Goal: Task Accomplishment & Management: Use online tool/utility

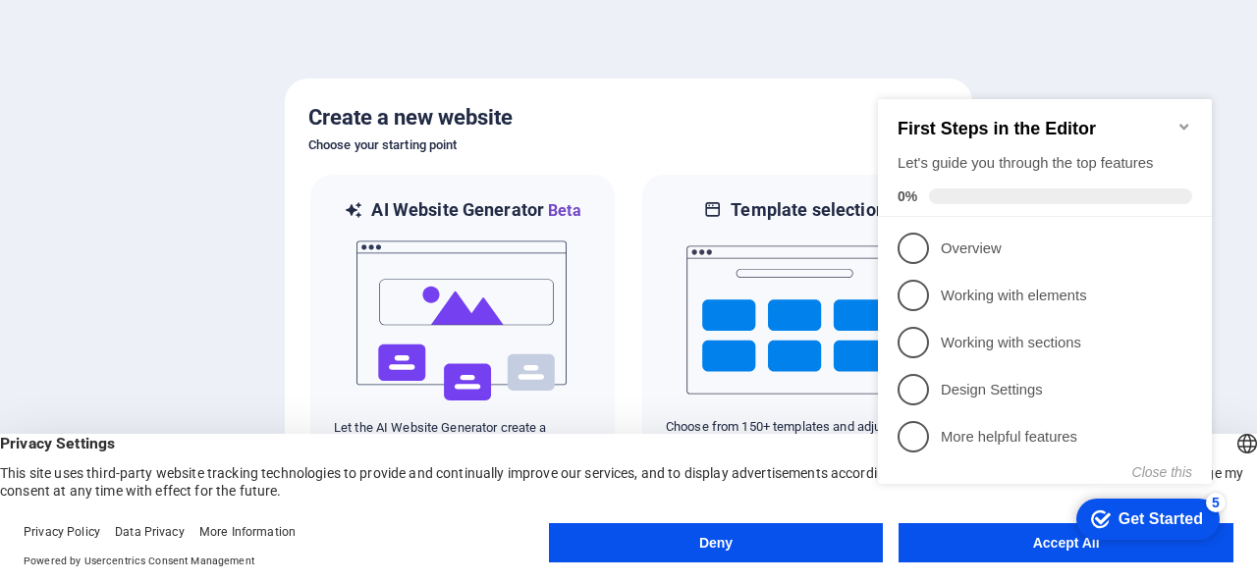
click at [821, 76] on div at bounding box center [628, 291] width 1257 height 582
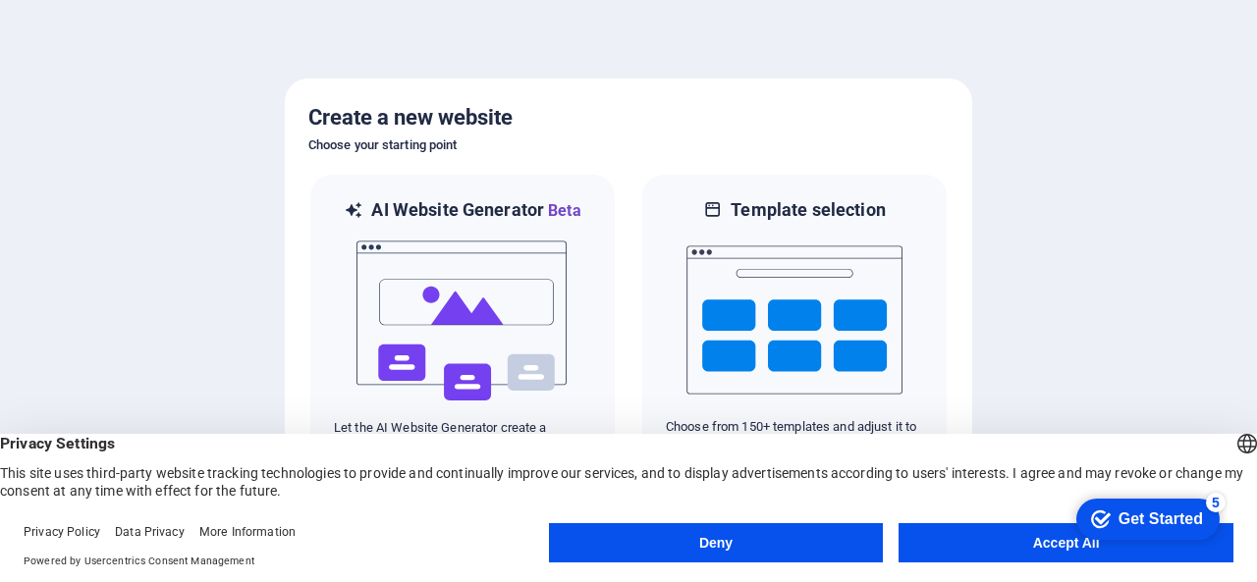
click at [1003, 555] on button "Accept All" at bounding box center [1065, 542] width 335 height 39
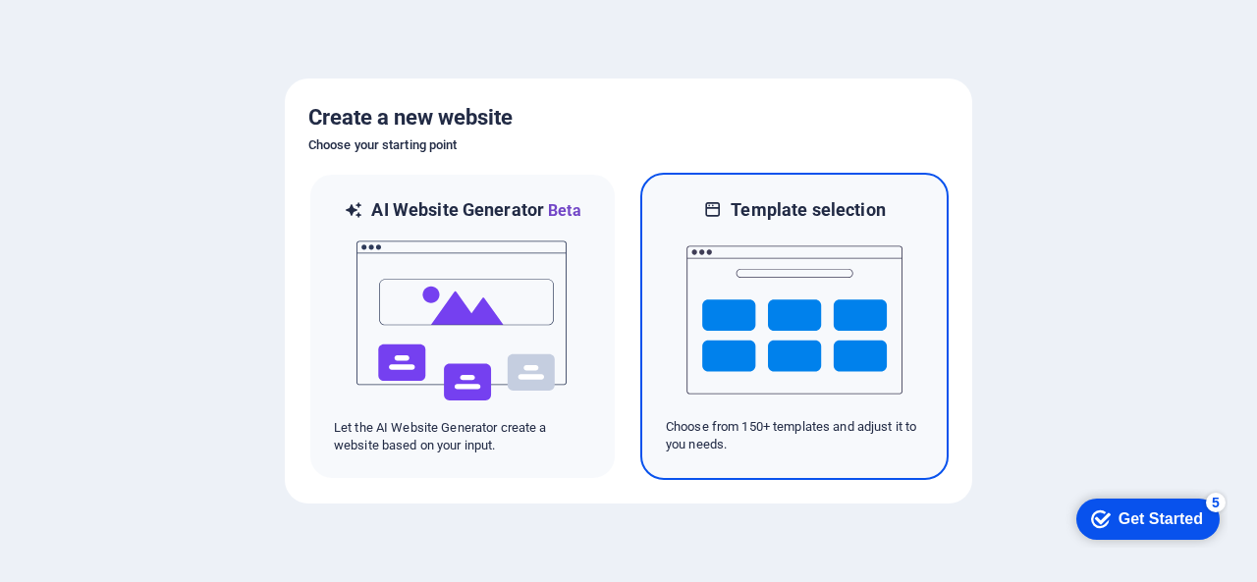
click at [690, 359] on img at bounding box center [794, 320] width 216 height 196
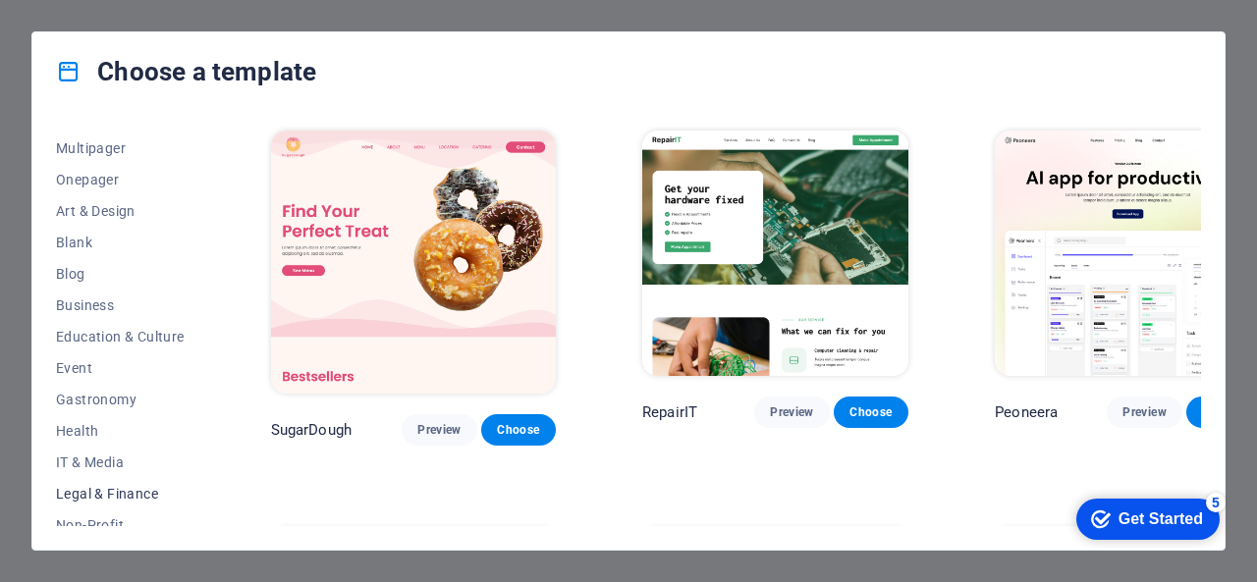
scroll to position [196, 0]
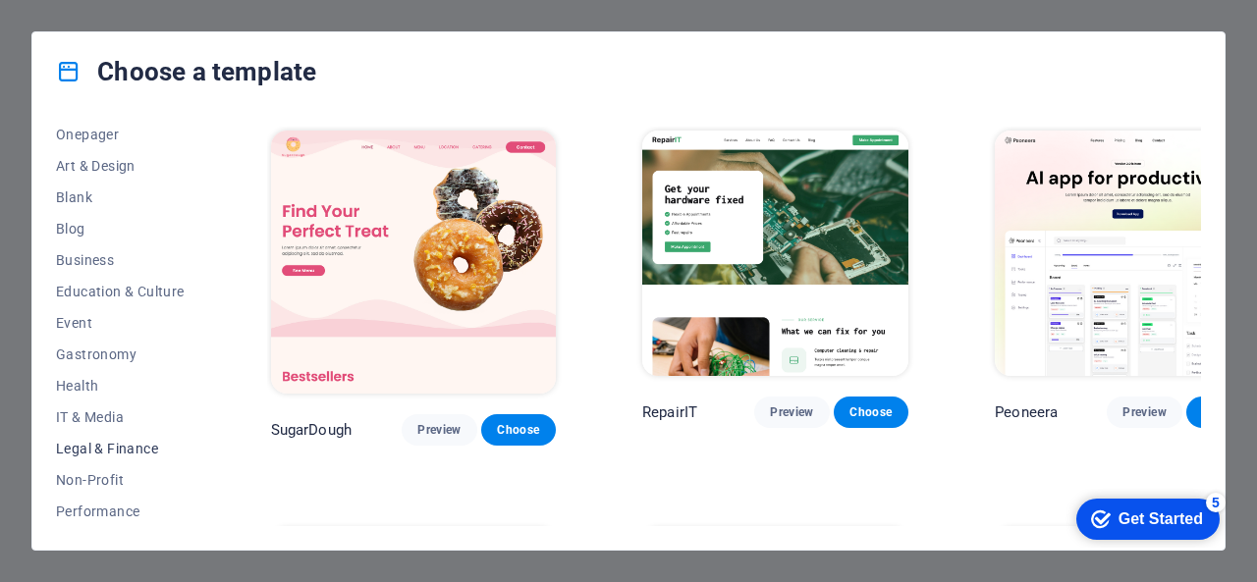
click at [117, 451] on span "Legal & Finance" at bounding box center [120, 449] width 129 height 16
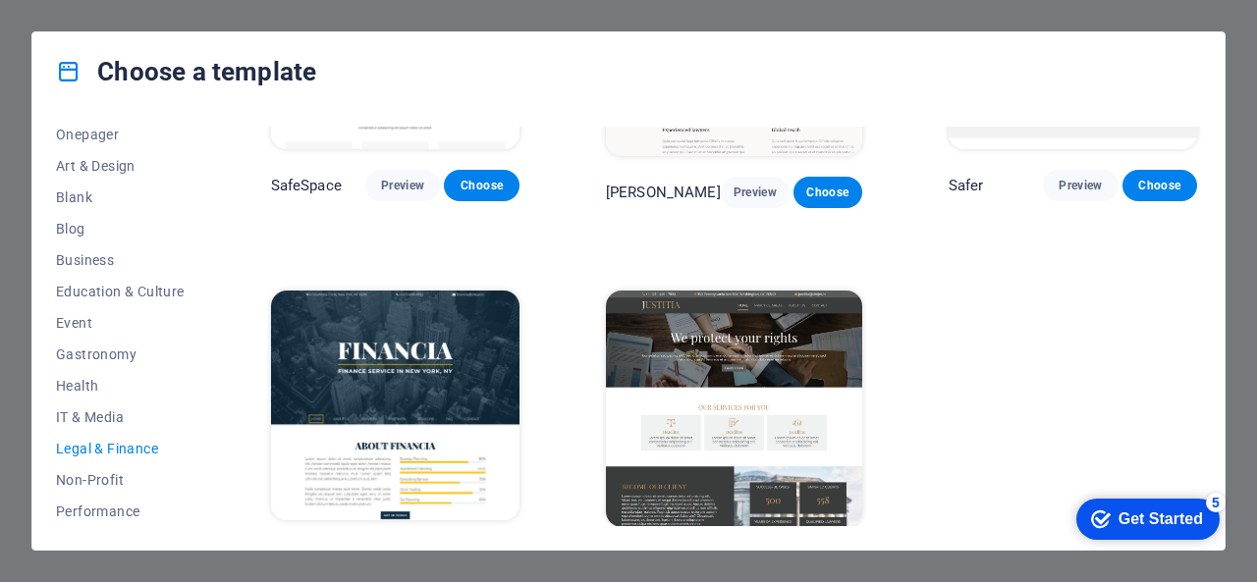
scroll to position [247, 0]
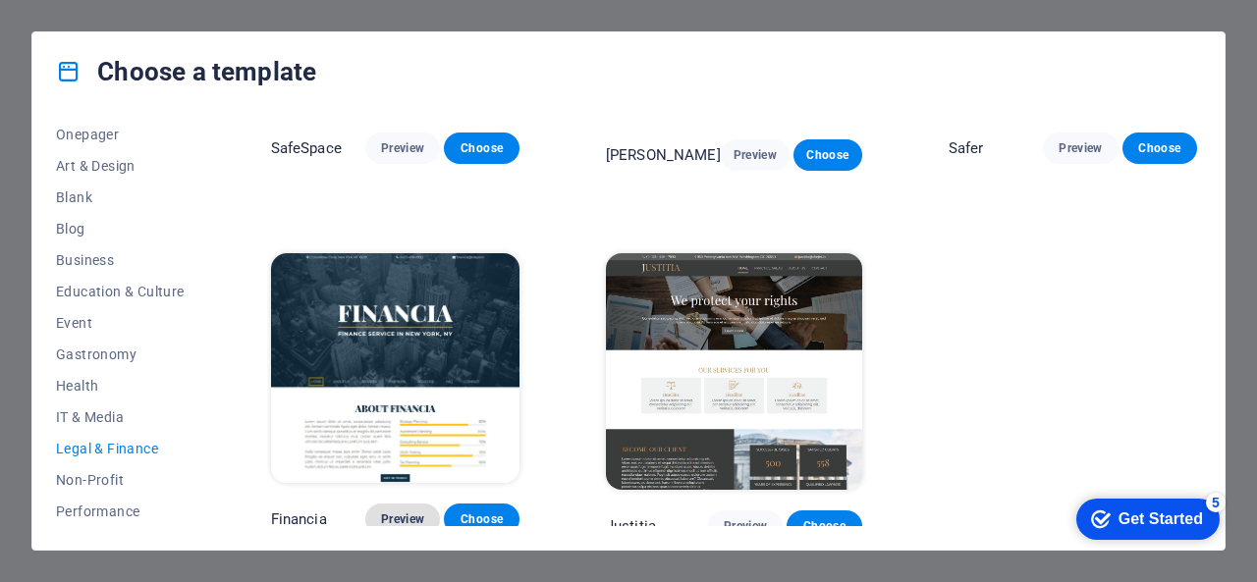
click at [393, 512] on span "Preview" at bounding box center [402, 520] width 43 height 16
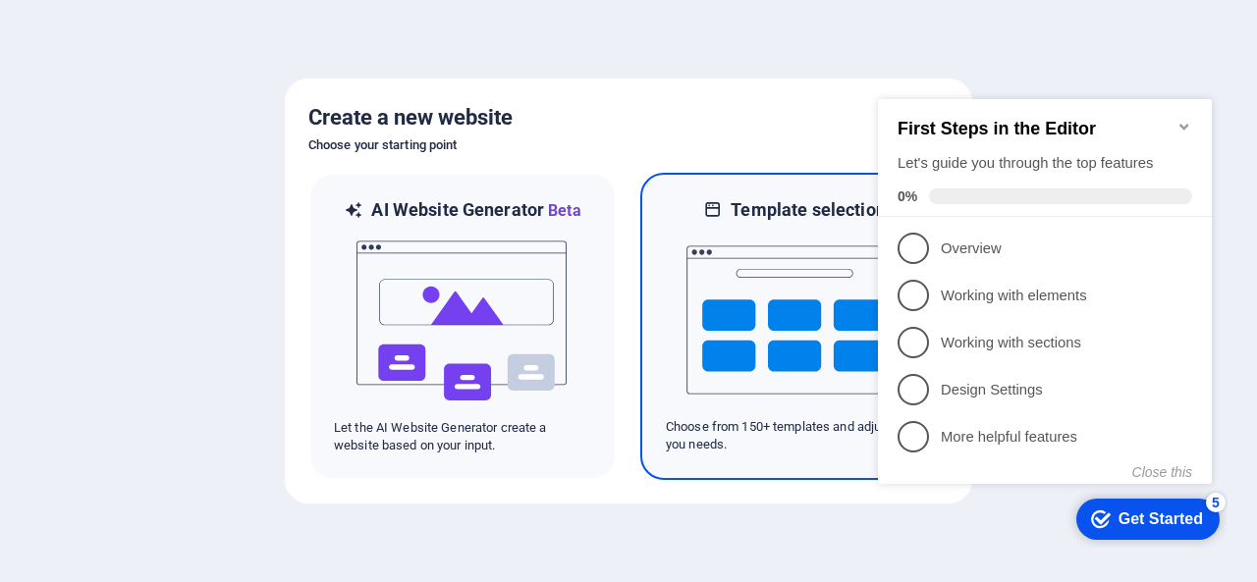
click at [725, 327] on img at bounding box center [794, 320] width 216 height 196
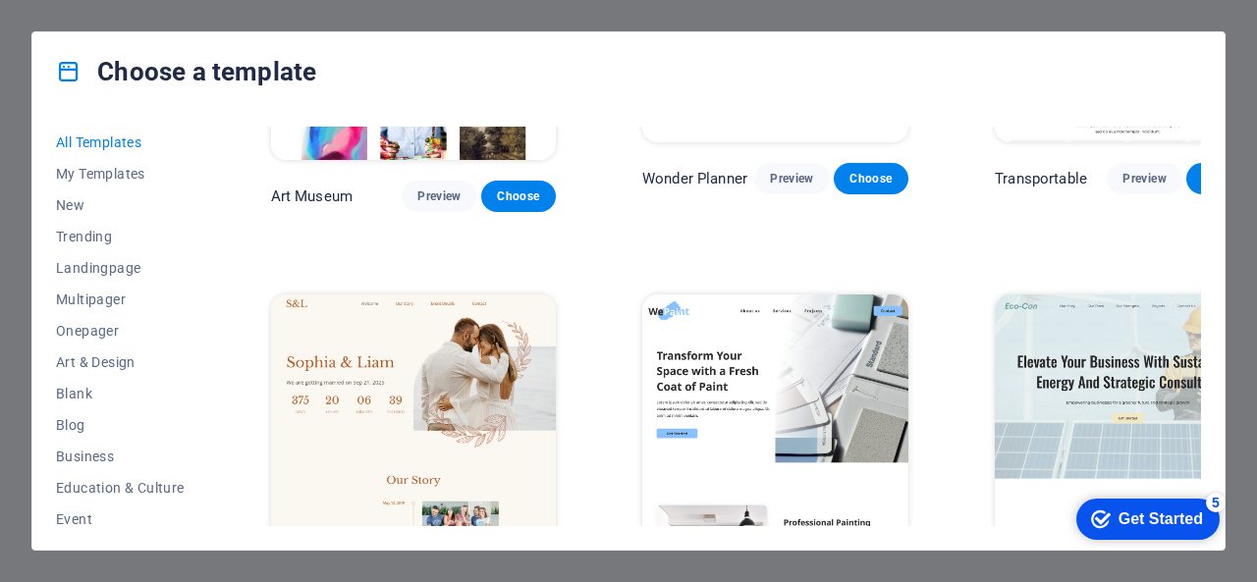
scroll to position [687, 0]
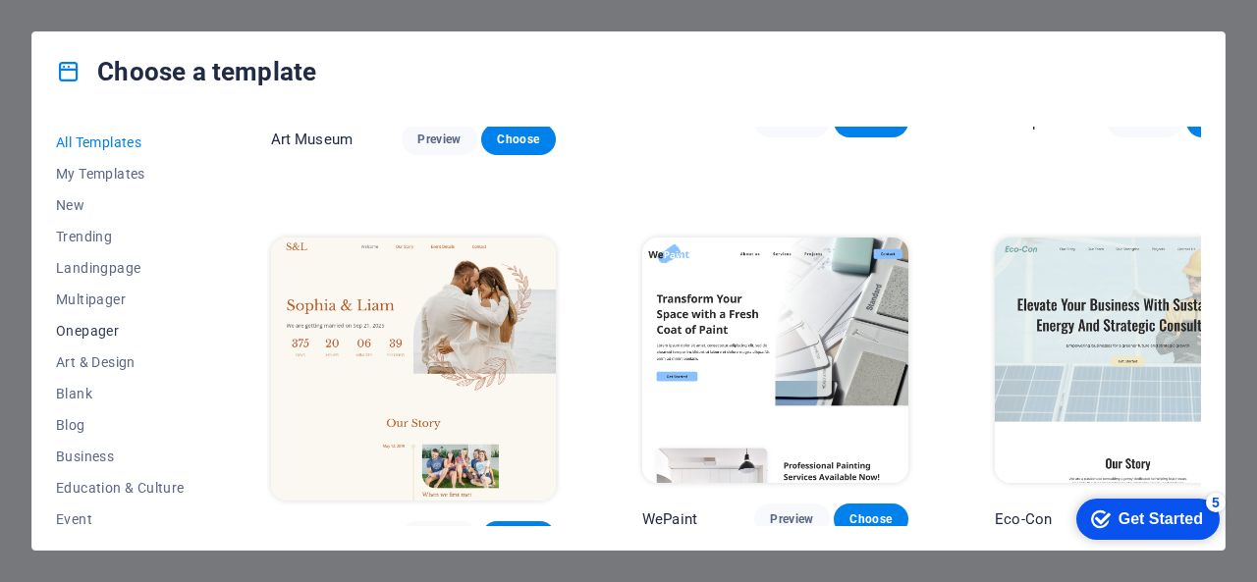
click at [92, 329] on span "Onepager" at bounding box center [120, 331] width 129 height 16
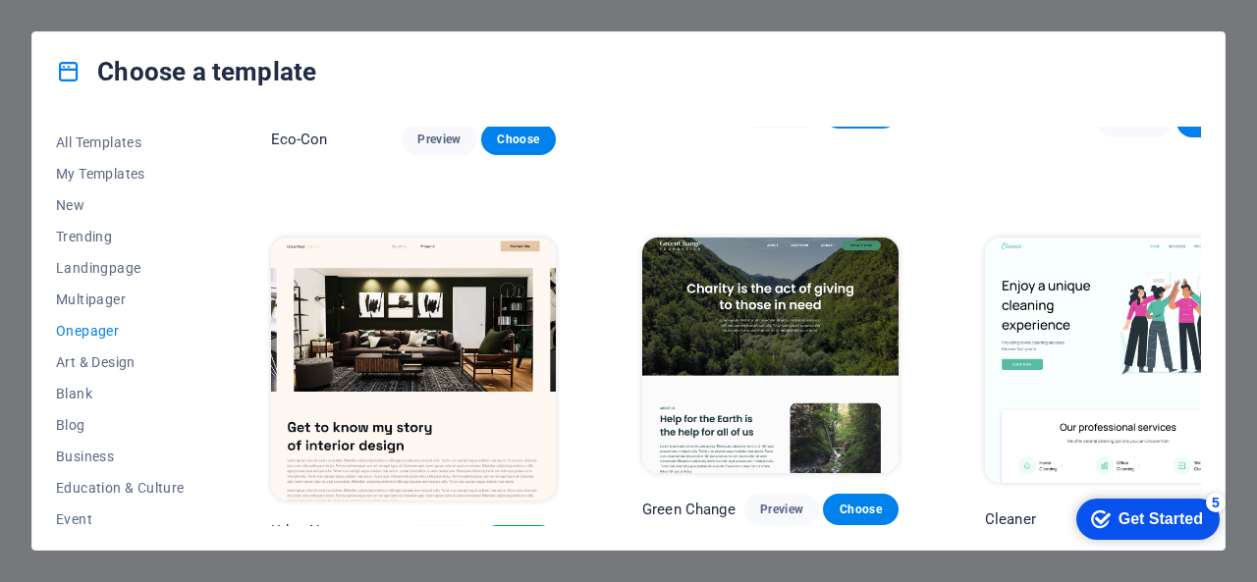
scroll to position [0, 0]
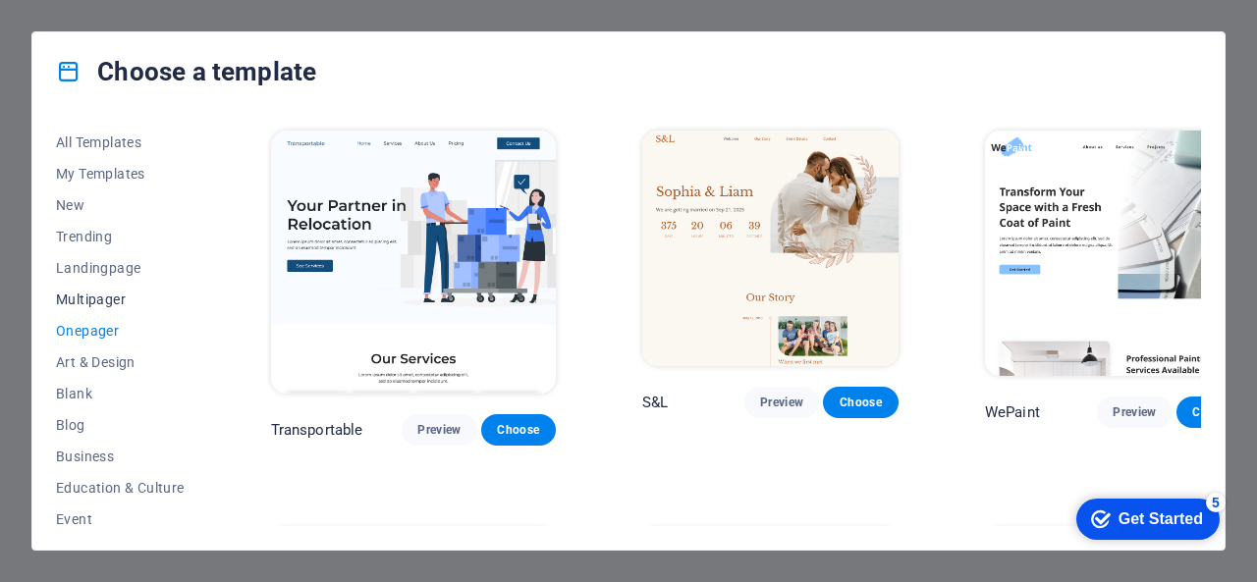
click at [111, 299] on span "Multipager" at bounding box center [120, 300] width 129 height 16
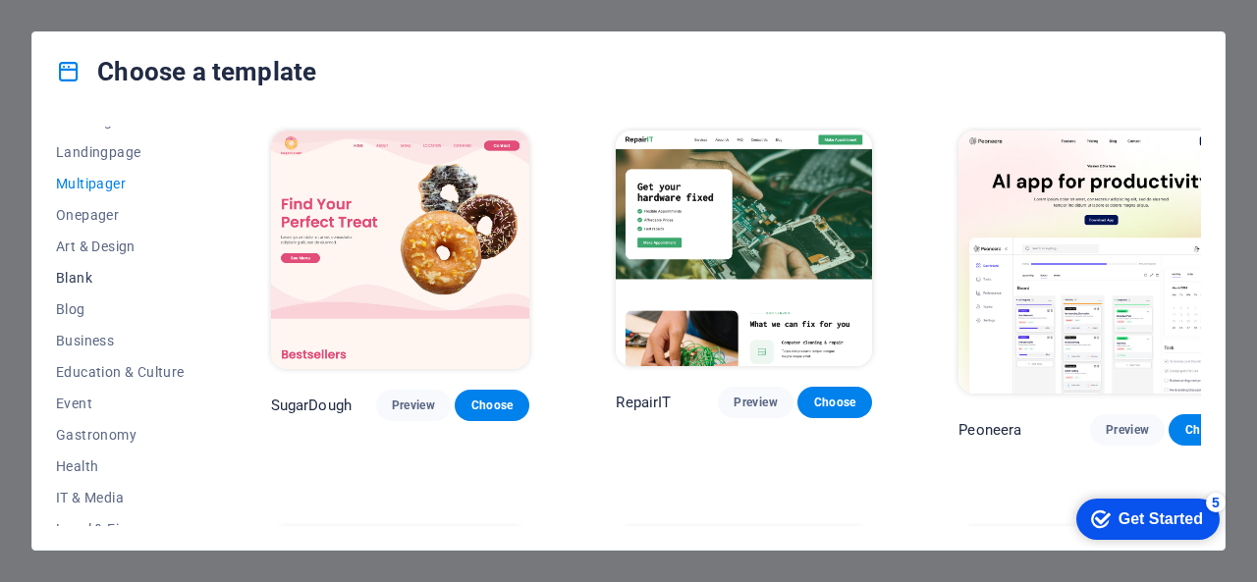
scroll to position [295, 0]
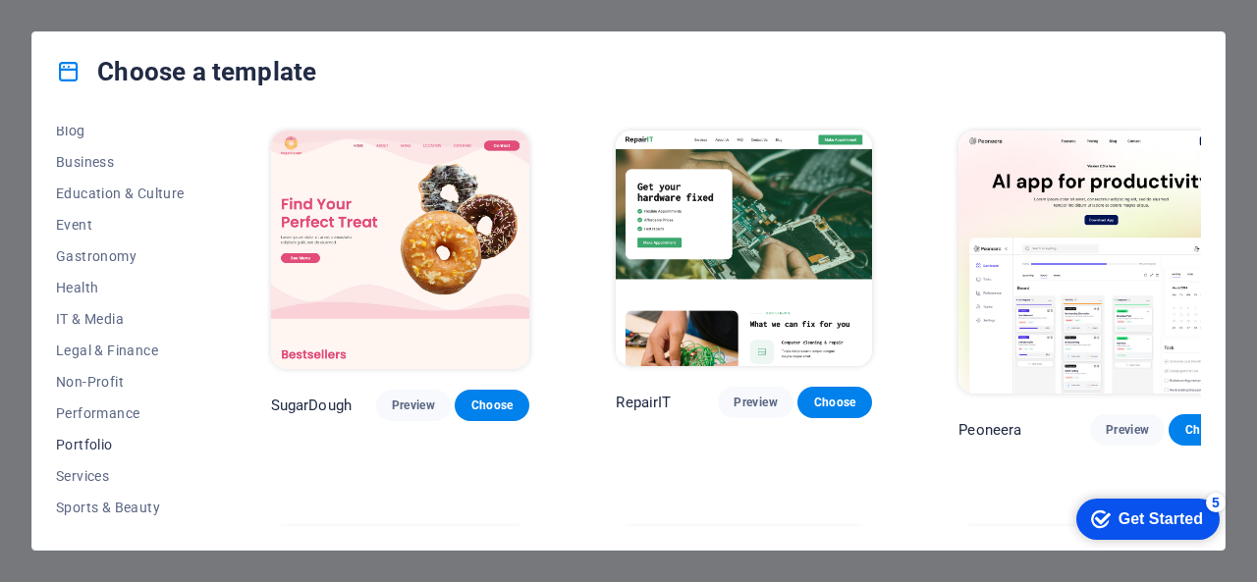
click at [114, 447] on span "Portfolio" at bounding box center [120, 445] width 129 height 16
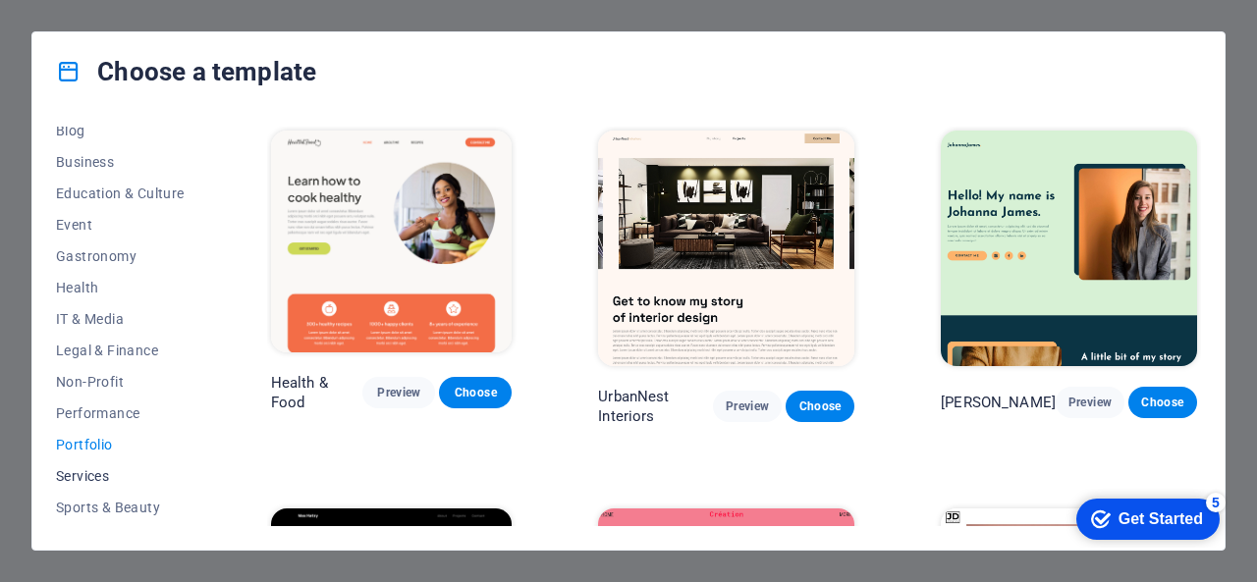
click at [112, 468] on span "Services" at bounding box center [120, 476] width 129 height 16
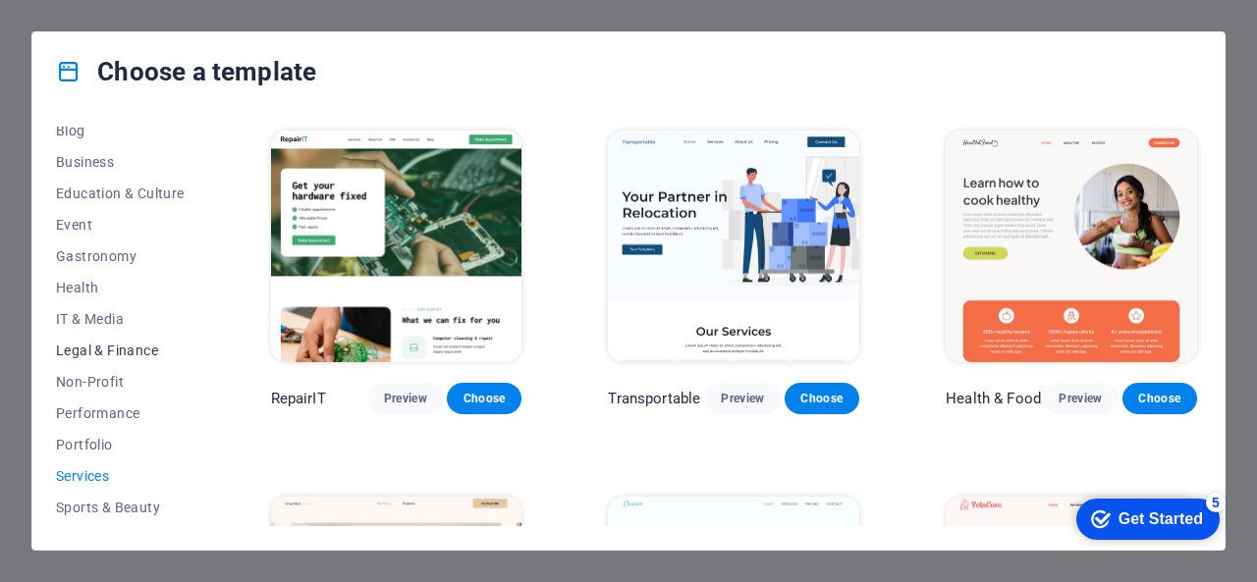
click at [120, 348] on span "Legal & Finance" at bounding box center [120, 351] width 129 height 16
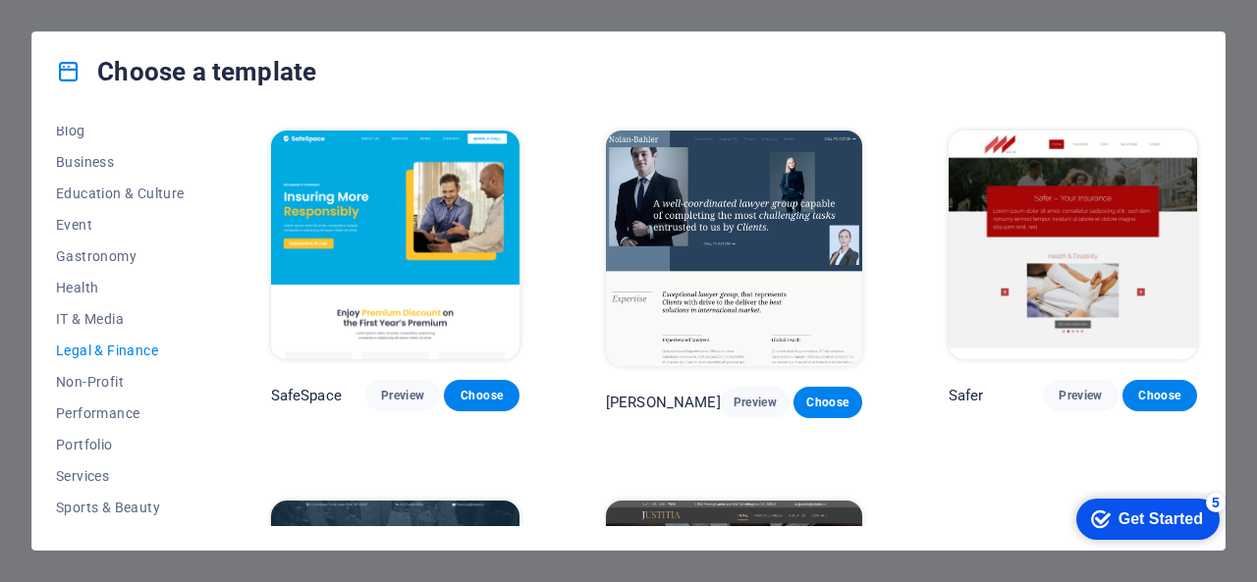
scroll to position [196, 0]
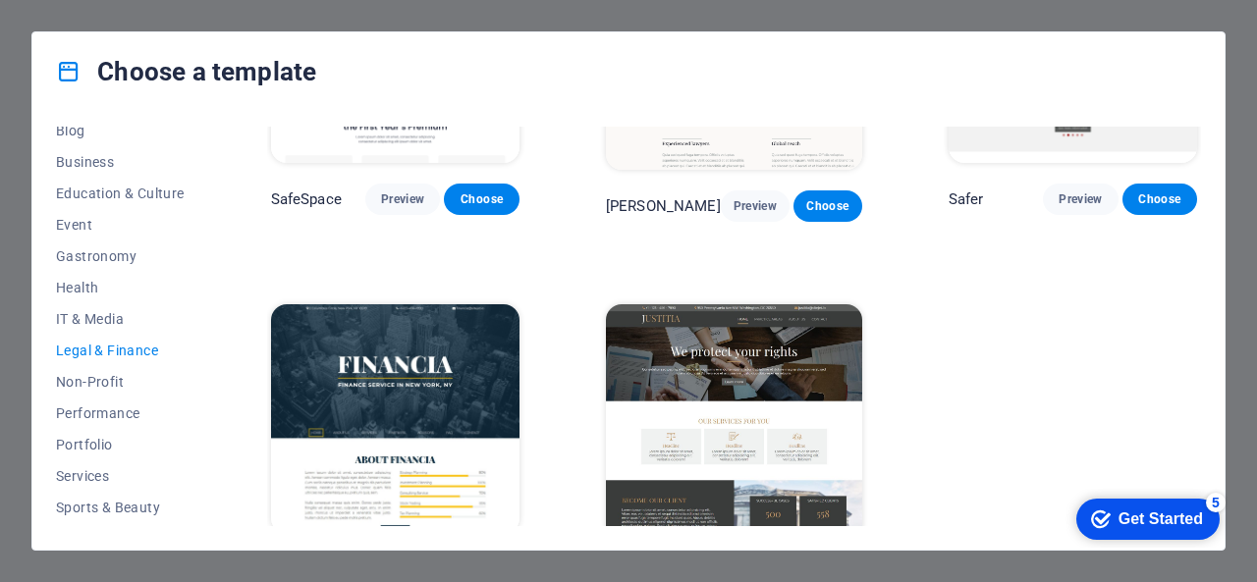
click at [434, 400] on img at bounding box center [395, 418] width 248 height 229
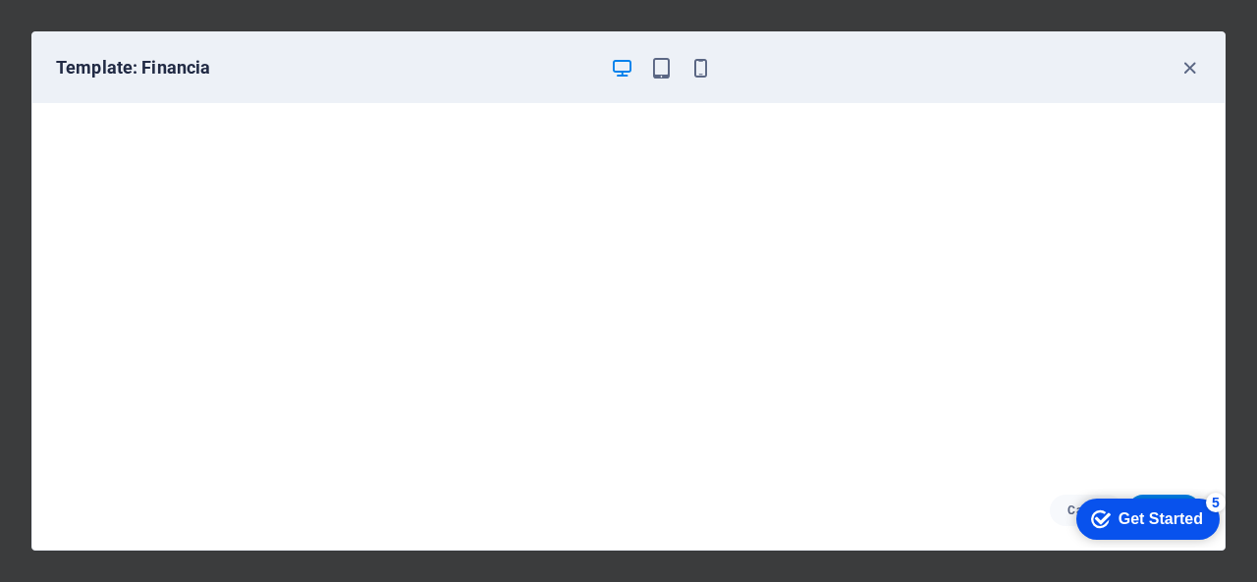
click at [1114, 507] on div "checkmark Get Started 5" at bounding box center [1147, 519] width 143 height 41
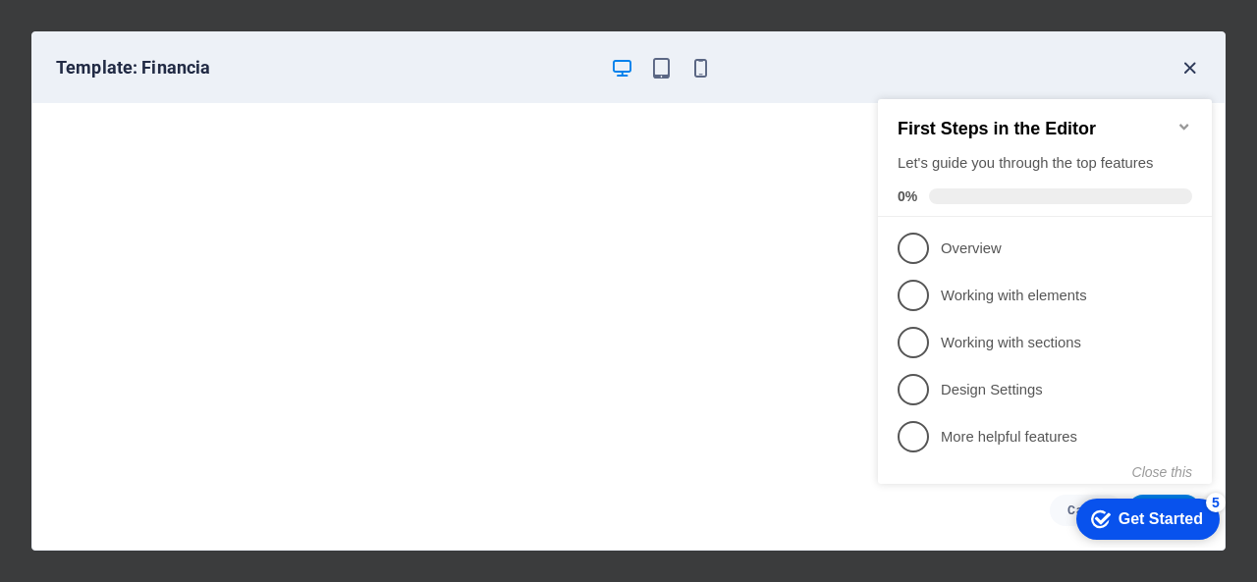
click at [1192, 69] on icon "button" at bounding box center [1189, 68] width 23 height 23
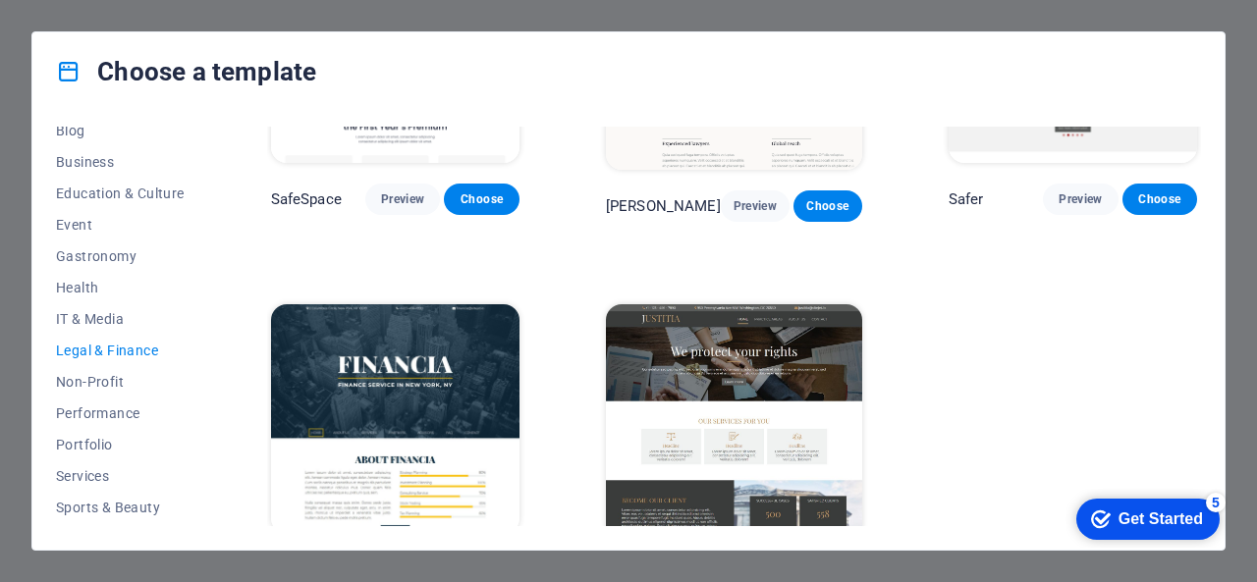
click at [393, 394] on img at bounding box center [395, 418] width 248 height 229
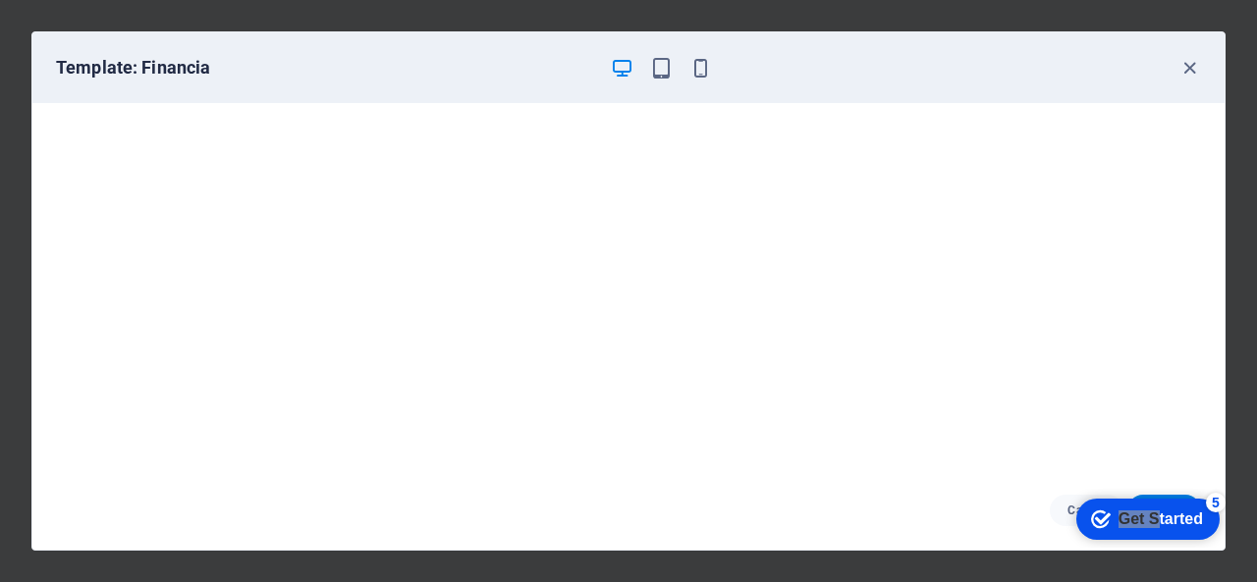
drag, startPoint x: 1149, startPoint y: 511, endPoint x: 1181, endPoint y: 407, distance: 108.1
click at [1181, 489] on html "checkmark Get Started 5 First Steps in the Editor Let's guide you through the t…" at bounding box center [1143, 518] width 167 height 59
click at [6, 29] on div "Template: Financia Cancel Choose" at bounding box center [628, 291] width 1257 height 582
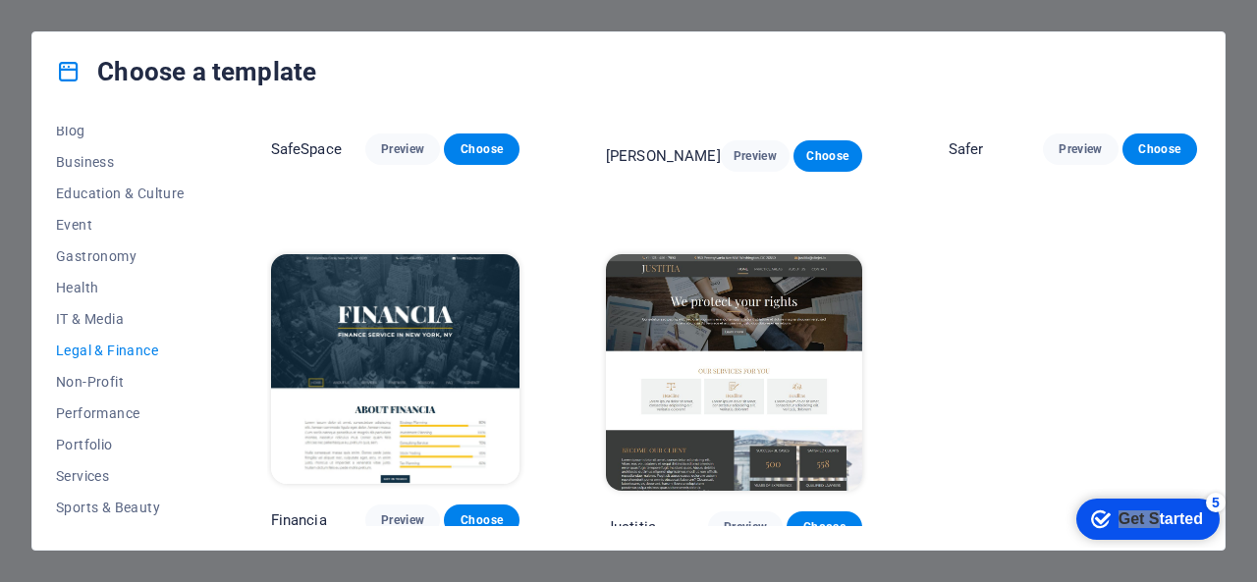
scroll to position [247, 0]
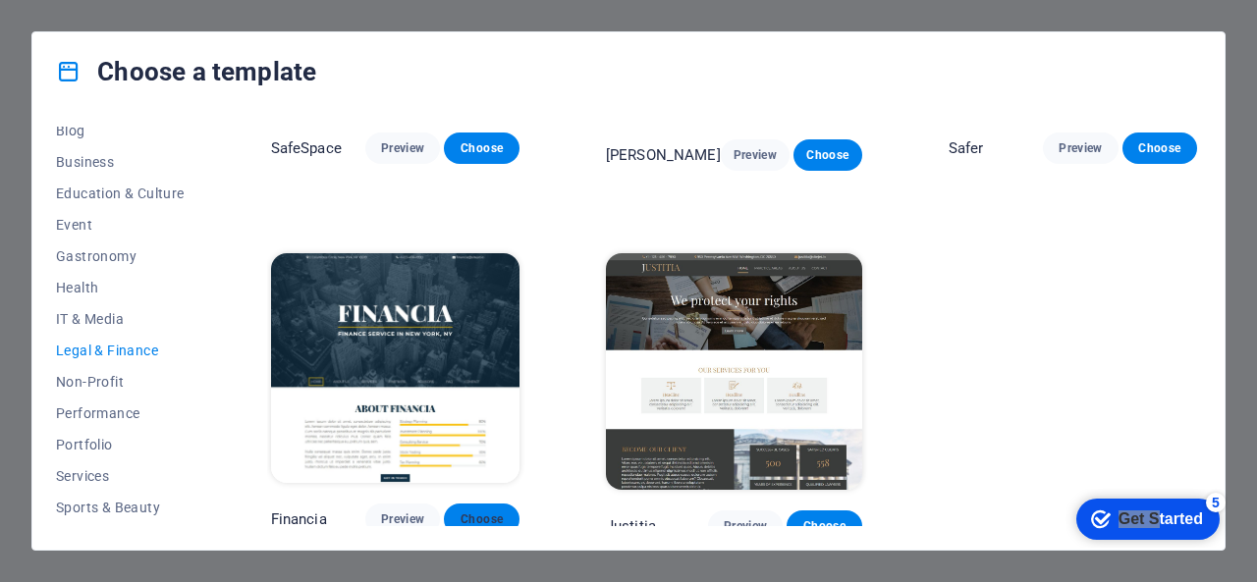
click at [471, 512] on span "Choose" at bounding box center [480, 520] width 43 height 16
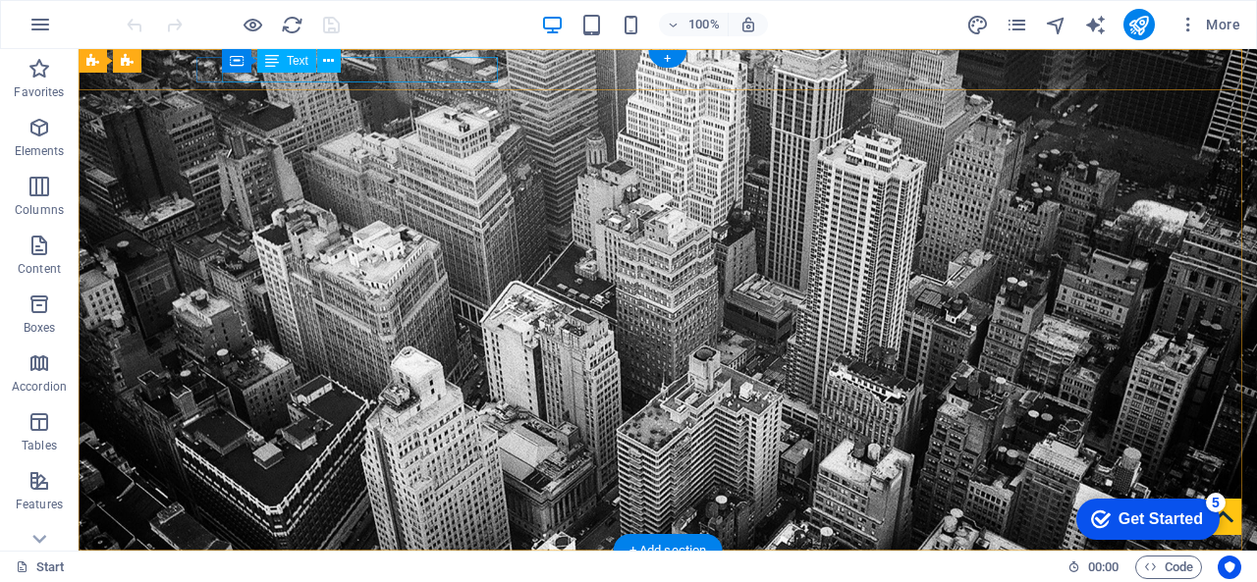
click at [467, 574] on div "[STREET_ADDRESS][US_STATE]" at bounding box center [659, 587] width 911 height 26
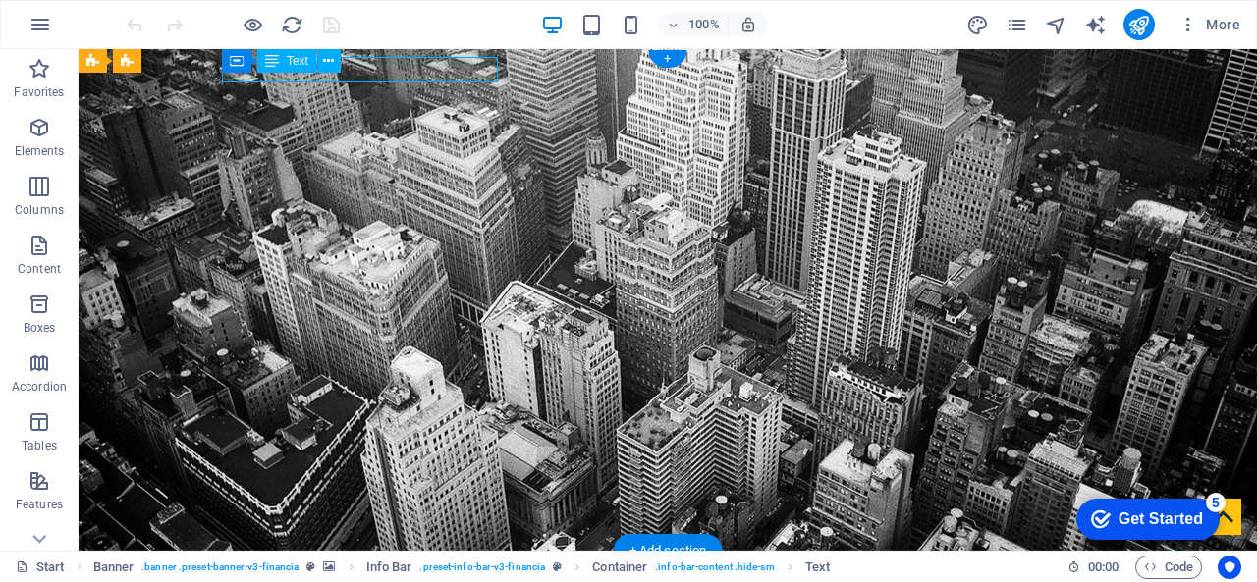
click at [467, 574] on div "[STREET_ADDRESS][US_STATE]" at bounding box center [659, 587] width 911 height 26
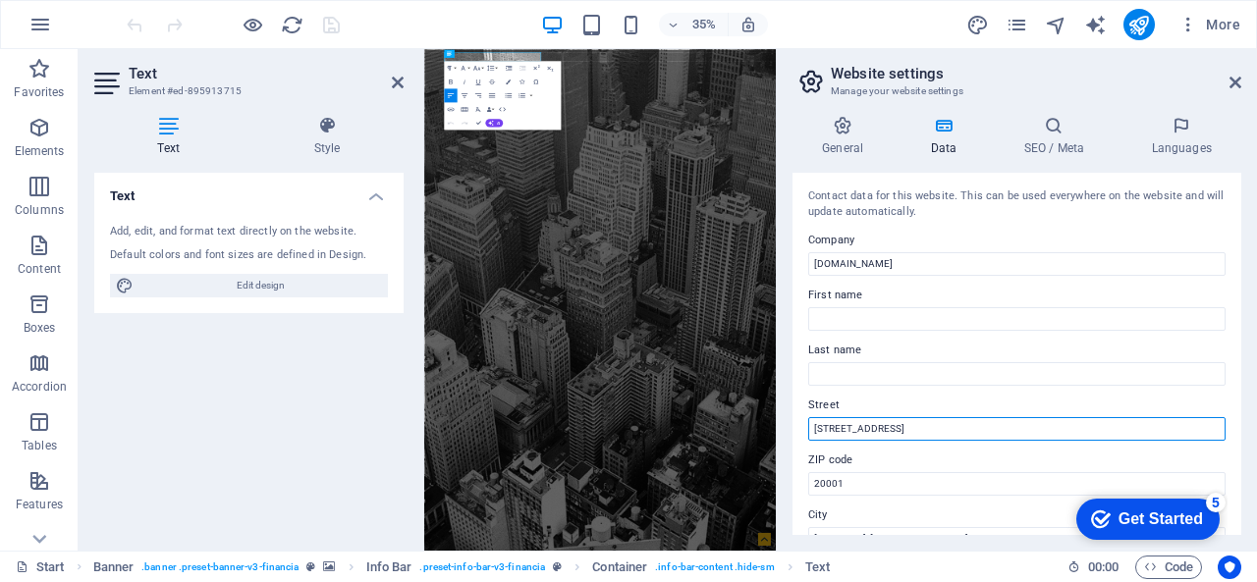
click at [884, 423] on input "[STREET_ADDRESS]" at bounding box center [1016, 429] width 417 height 24
drag, startPoint x: 1369, startPoint y: 468, endPoint x: 1274, endPoint y: 1107, distance: 645.1
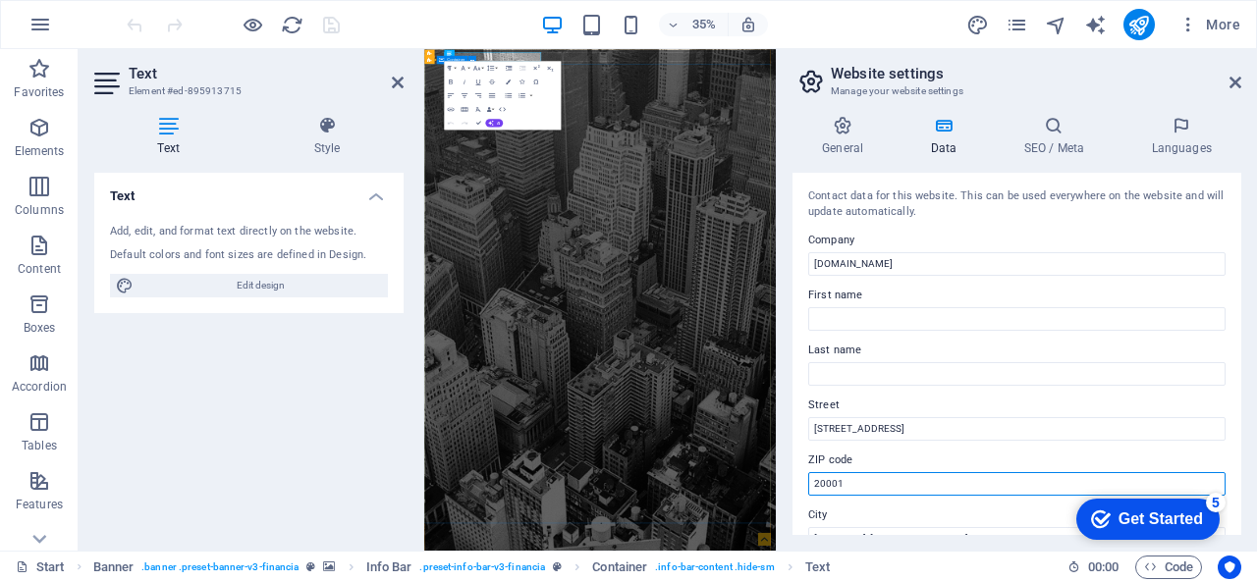
drag, startPoint x: 1316, startPoint y: 528, endPoint x: 1179, endPoint y: 1211, distance: 695.9
type input "2"
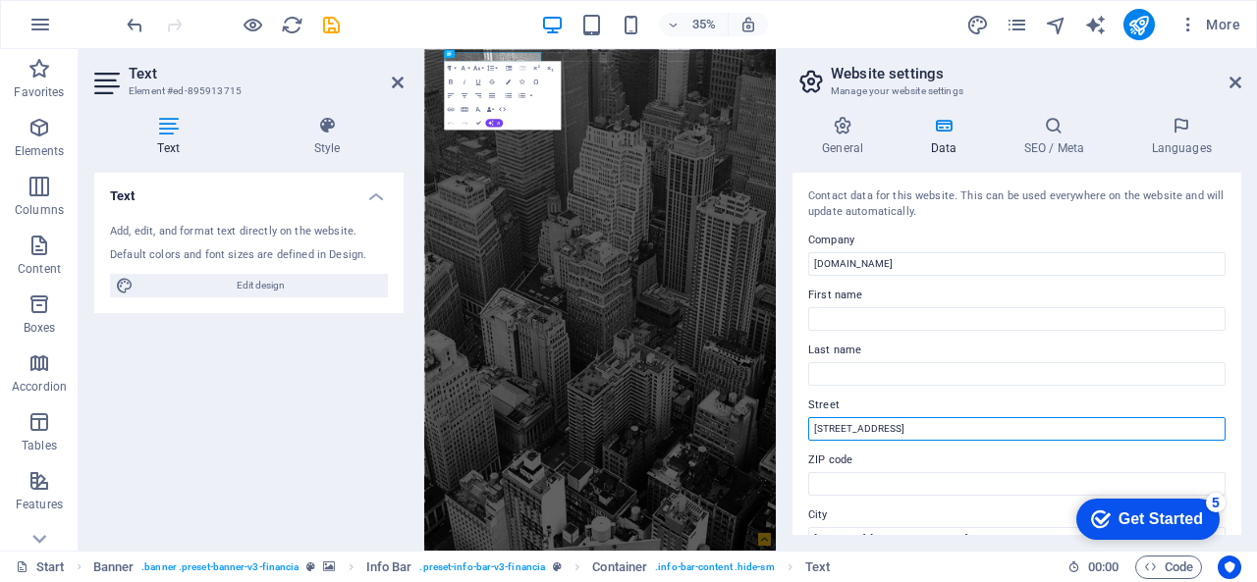
drag, startPoint x: 882, startPoint y: 431, endPoint x: 807, endPoint y: 425, distance: 74.9
click at [808, 425] on input "401 F St NW" at bounding box center [1016, 429] width 417 height 24
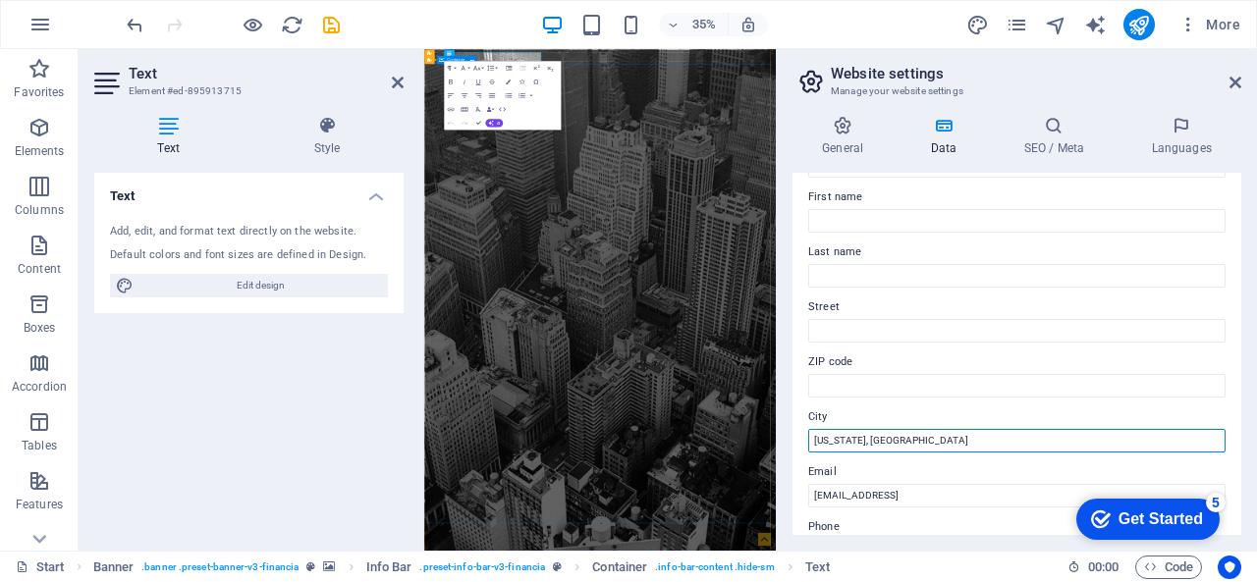
drag, startPoint x: 1333, startPoint y: 485, endPoint x: 1222, endPoint y: 1069, distance: 594.6
type input "W"
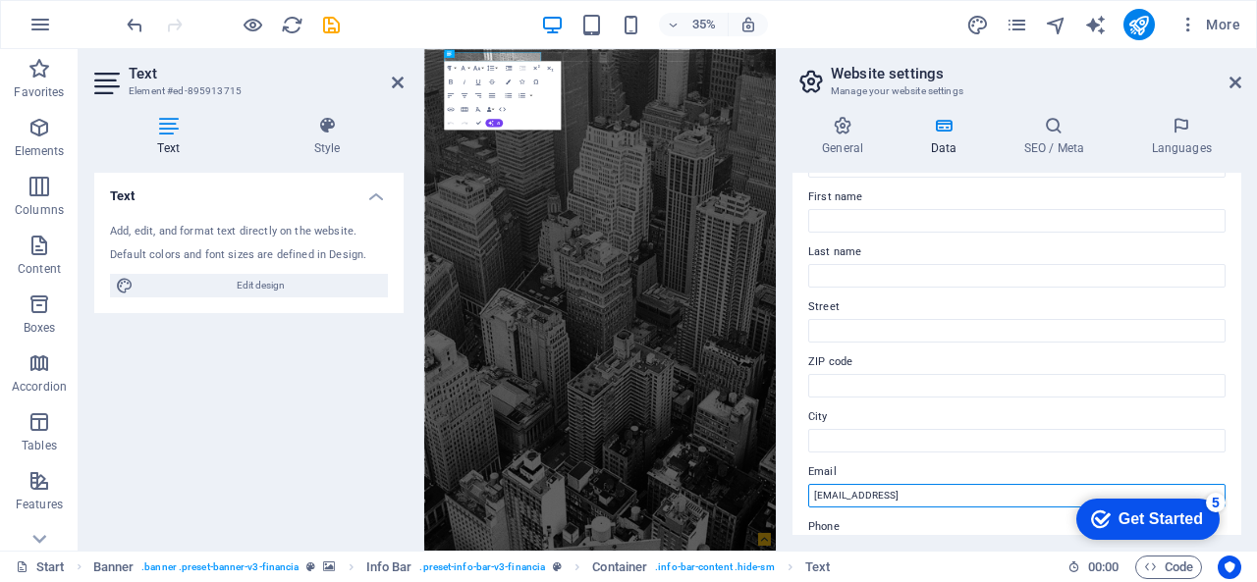
drag, startPoint x: 1059, startPoint y: 490, endPoint x: 789, endPoint y: 452, distance: 272.7
click at [789, 452] on div "General Data SEO / Meta Languages Website name bdbex.com Logo Drag files here, …" at bounding box center [1017, 325] width 480 height 451
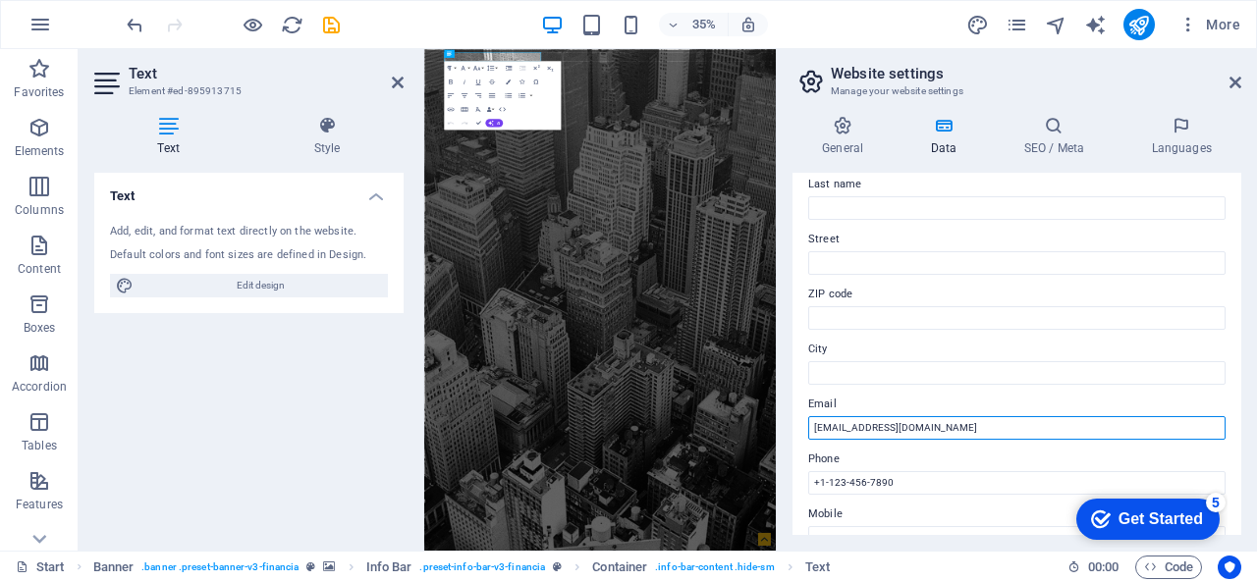
scroll to position [295, 0]
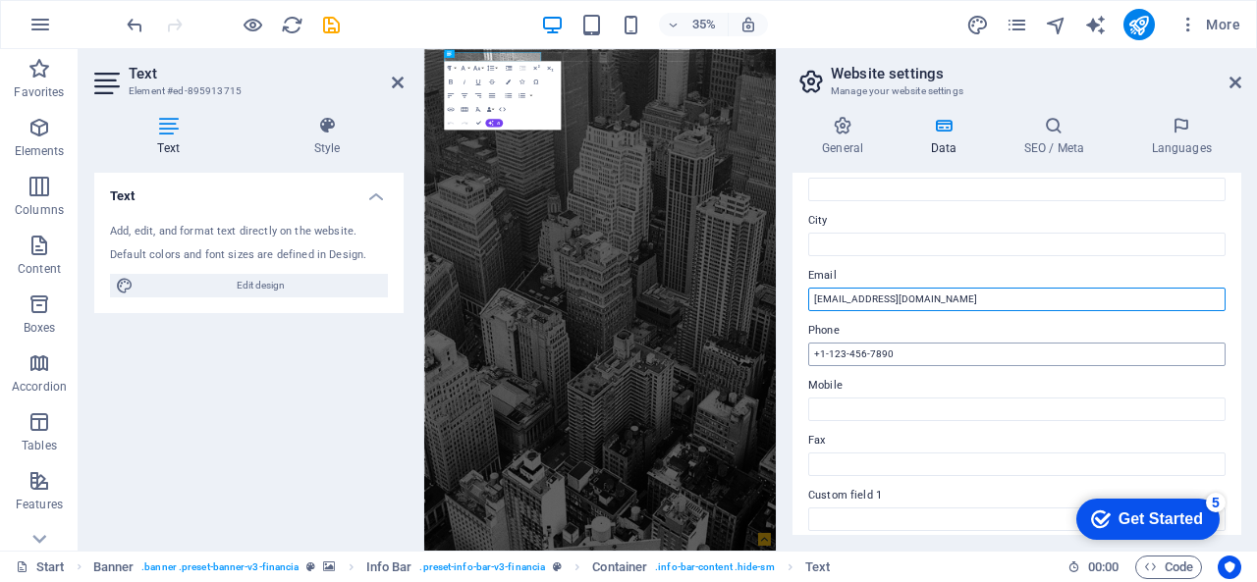
type input "[EMAIL_ADDRESS][DOMAIN_NAME]"
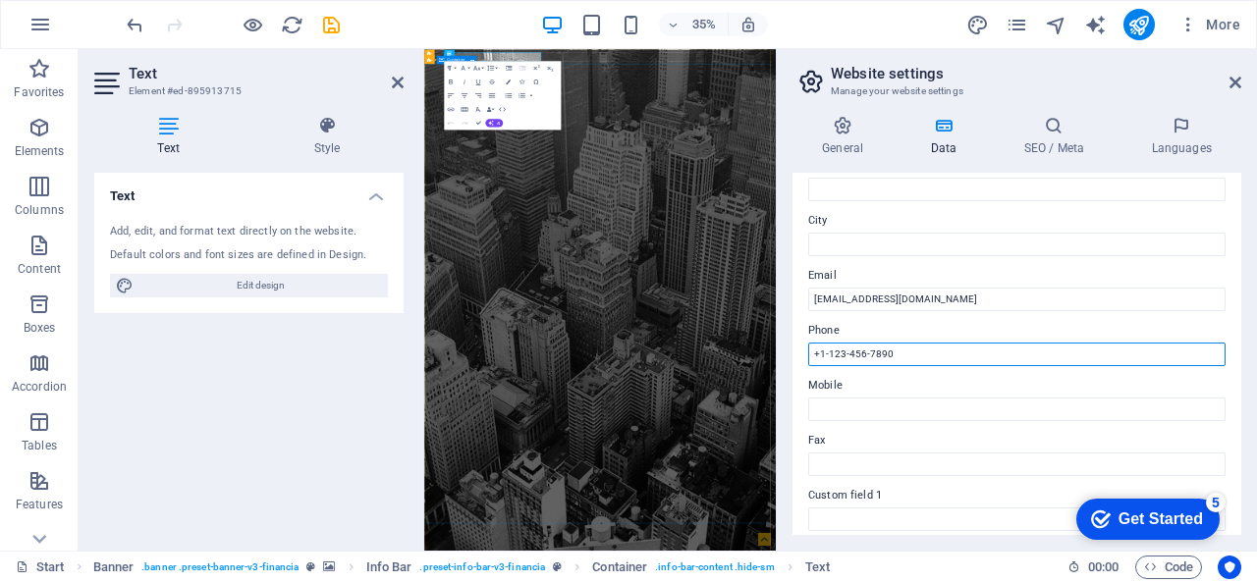
drag, startPoint x: 1352, startPoint y: 397, endPoint x: 1235, endPoint y: 846, distance: 464.6
type input "+"
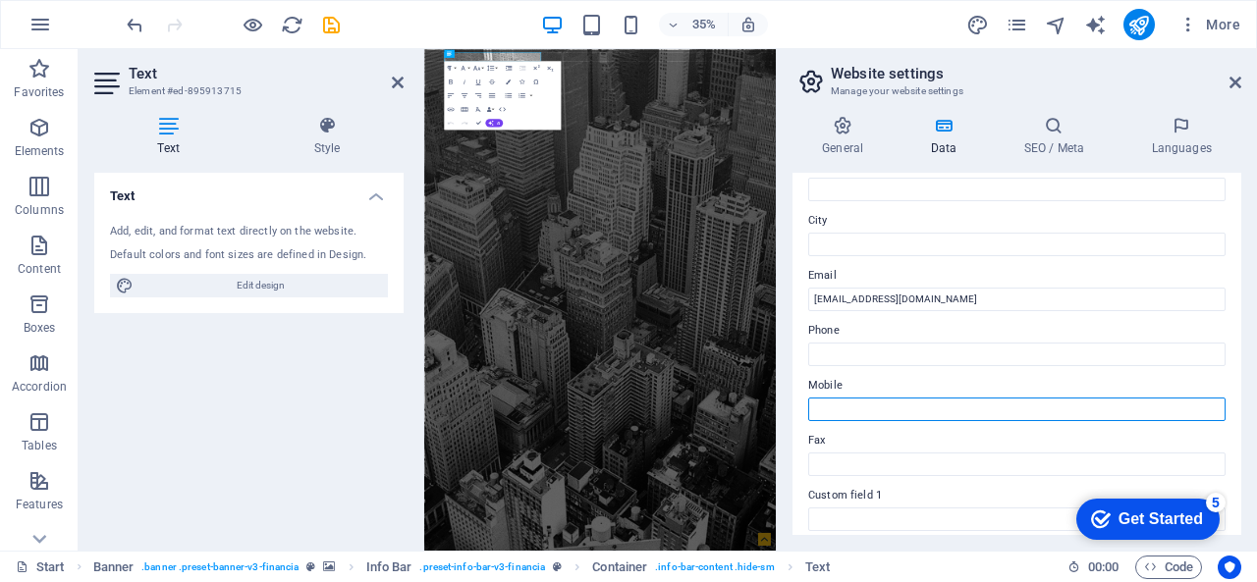
click at [835, 400] on input "Mobile" at bounding box center [1016, 410] width 417 height 24
type input "01817741804"
type input "Abu"
type input "Siddique"
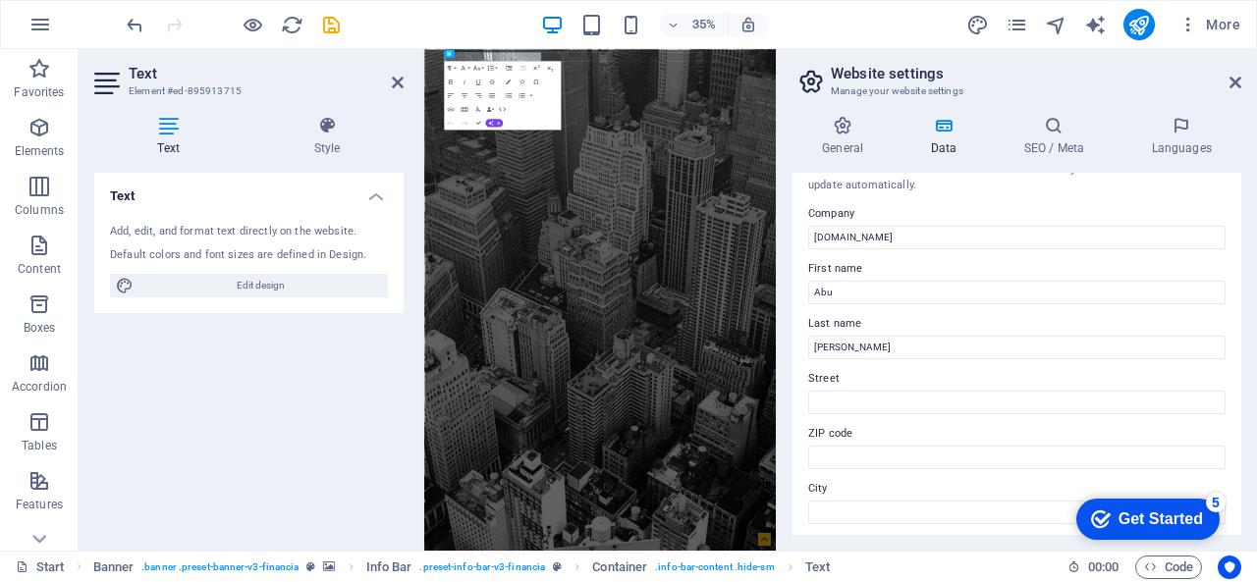
scroll to position [0, 0]
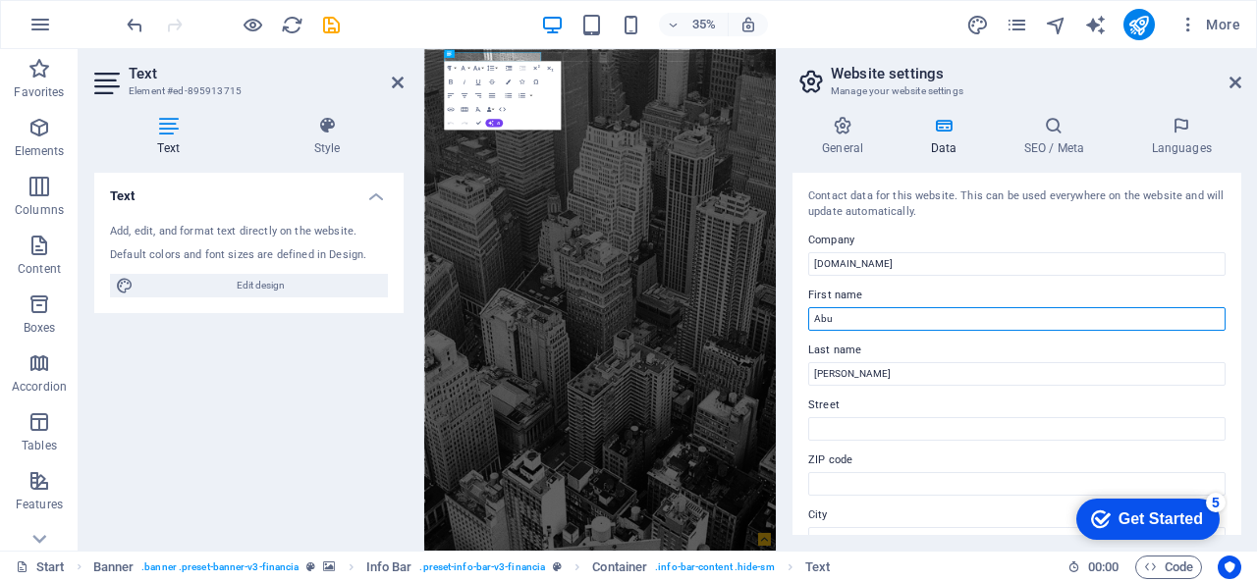
click at [860, 312] on input "Abu" at bounding box center [1016, 319] width 417 height 24
type input "A"
type input "Bangladesh Business"
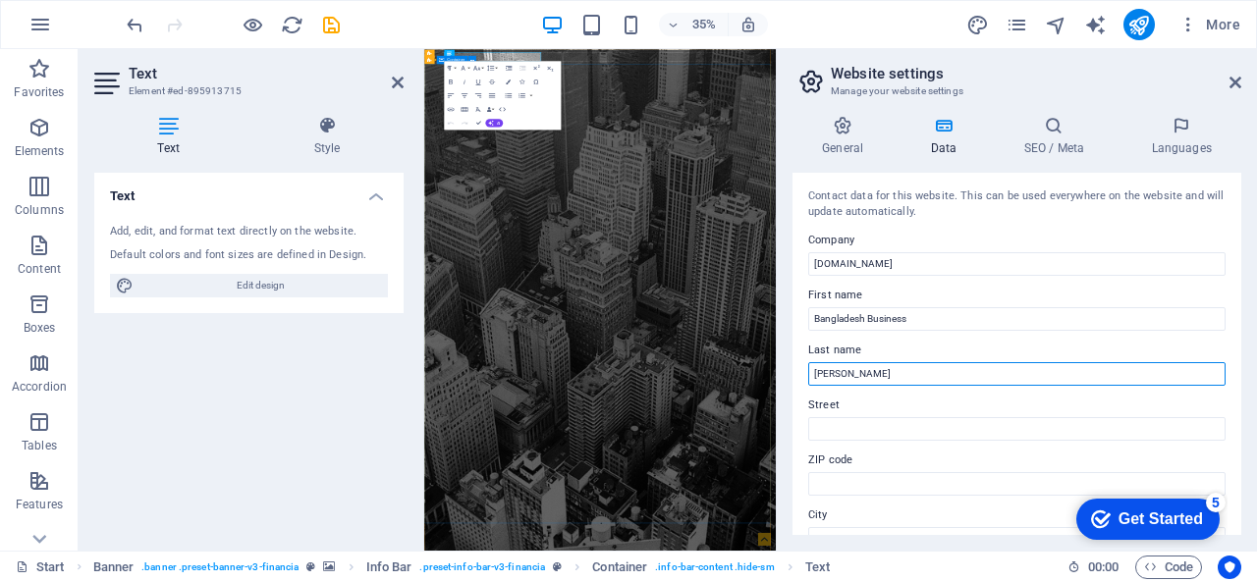
drag, startPoint x: 1298, startPoint y: 427, endPoint x: 1254, endPoint y: 952, distance: 527.1
type input "S"
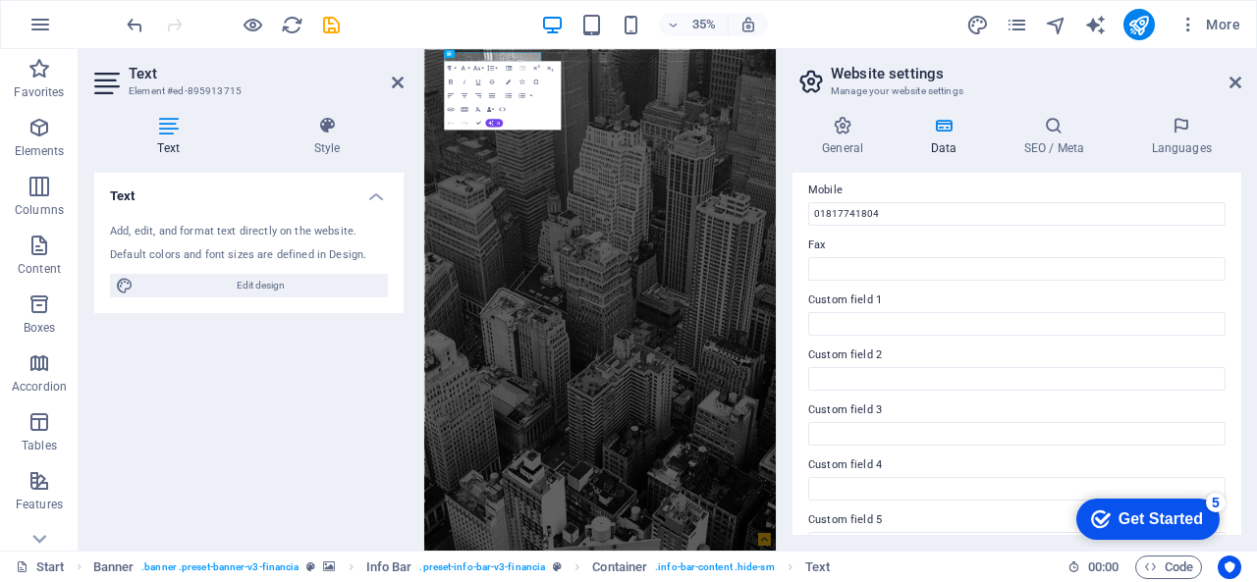
scroll to position [580, 0]
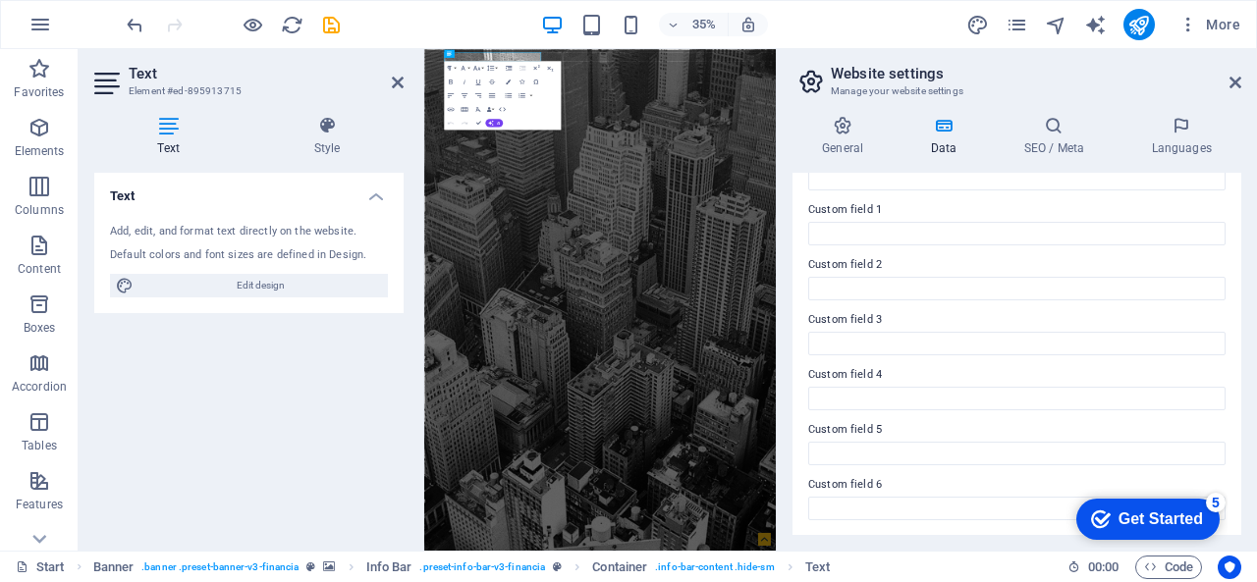
type input "Excellence"
click at [1174, 519] on div "Get Started" at bounding box center [1160, 520] width 84 height 18
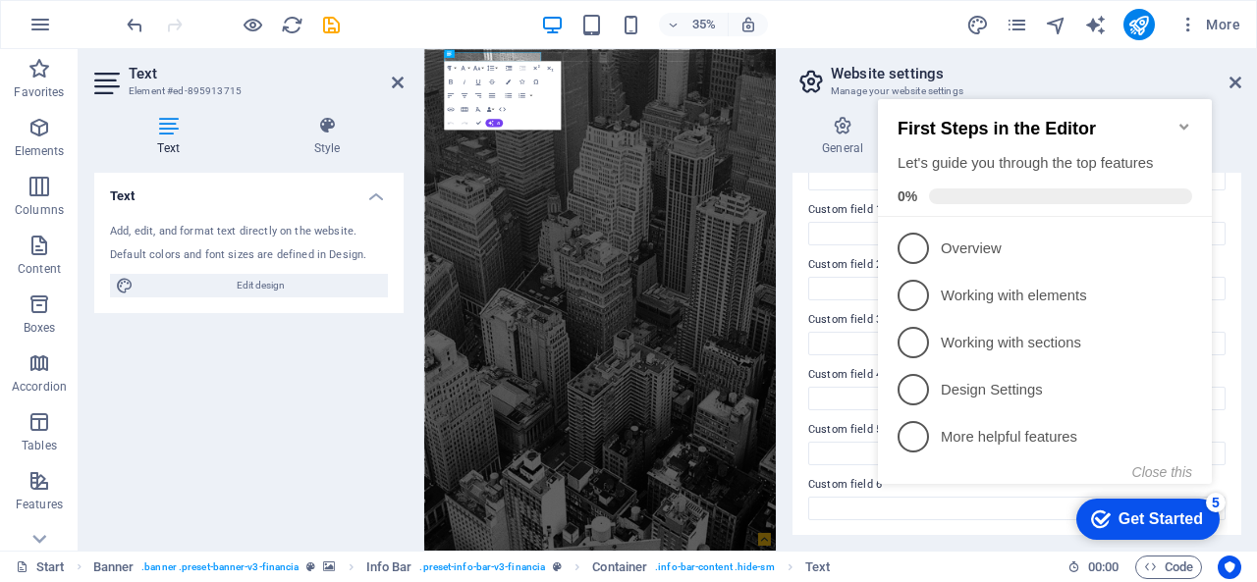
click at [1180, 124] on icon "Minimize checklist" at bounding box center [1183, 127] width 9 height 6
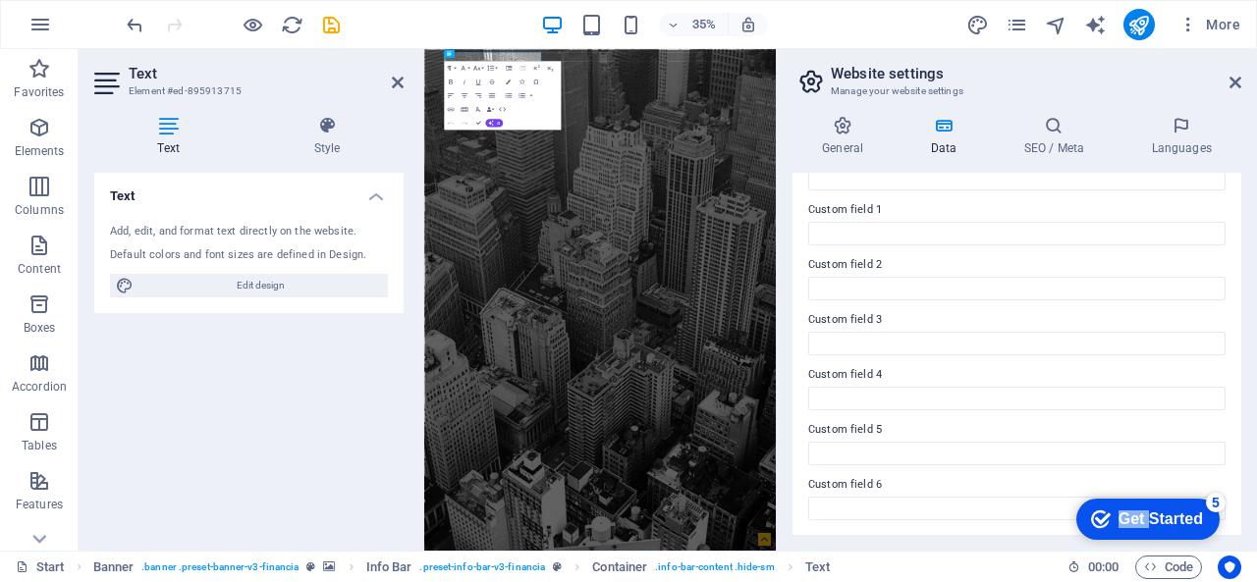
drag, startPoint x: 1143, startPoint y: 517, endPoint x: 754, endPoint y: 495, distance: 389.5
click at [1060, 495] on html "checkmark Get Started 5 First Steps in the Editor Let's guide you through the t…" at bounding box center [1143, 518] width 167 height 59
drag, startPoint x: 1184, startPoint y: 502, endPoint x: 1221, endPoint y: 350, distance: 156.7
click at [1221, 489] on html "checkmark Get Started 5 First Steps in the Editor Let's guide you through the t…" at bounding box center [1143, 518] width 167 height 59
click at [1212, 500] on div "5" at bounding box center [1216, 503] width 20 height 20
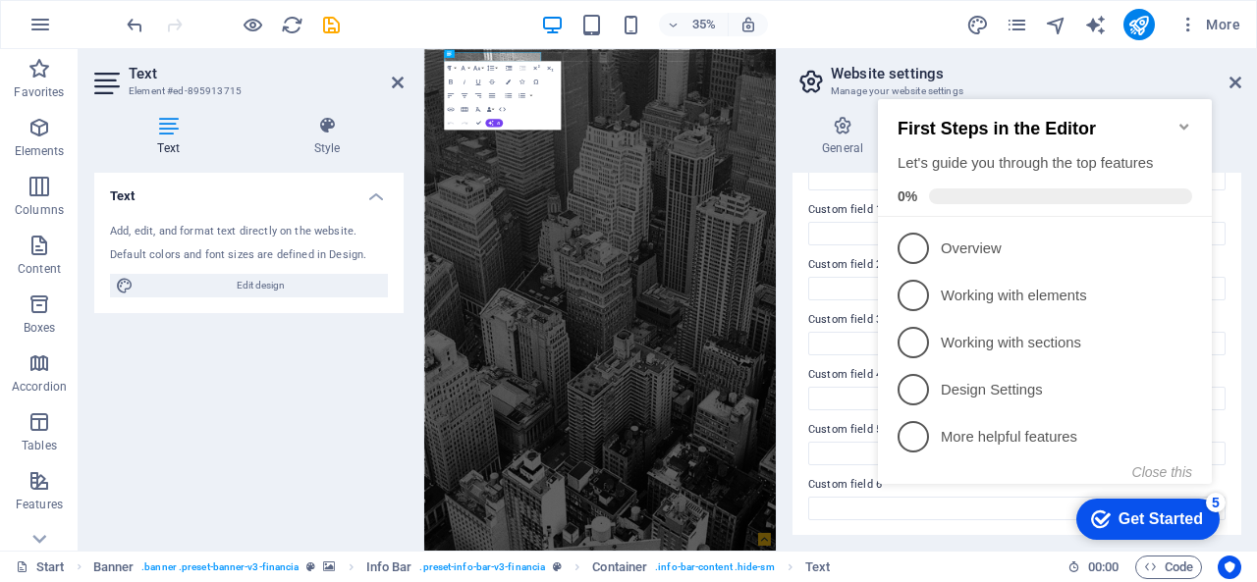
click at [1182, 124] on icon "Minimize checklist" at bounding box center [1183, 127] width 9 height 6
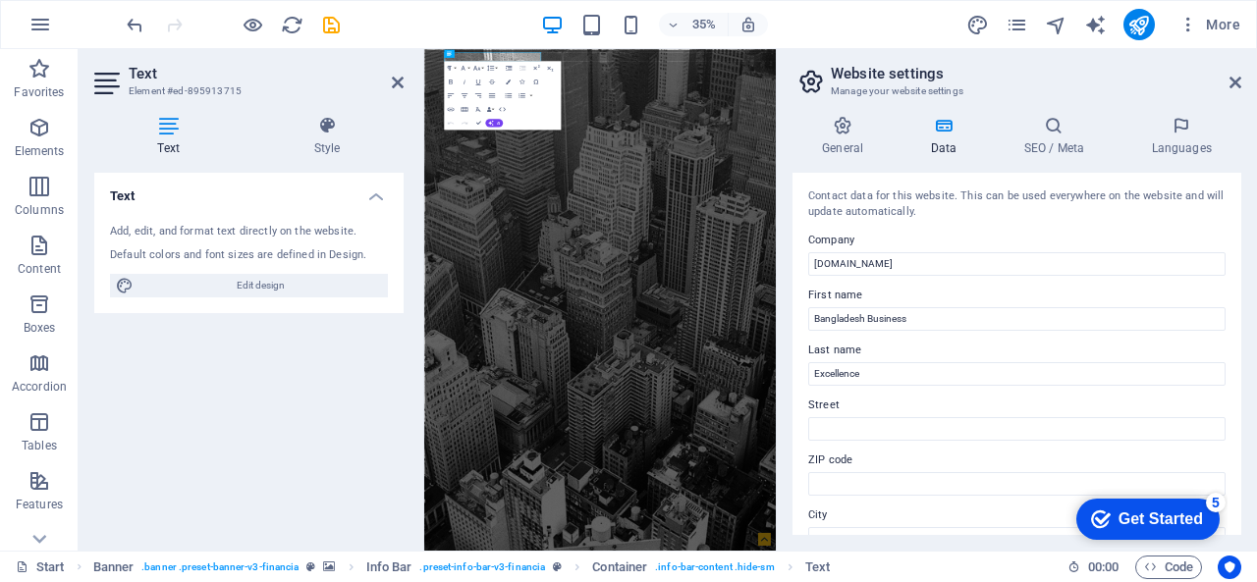
scroll to position [295, 0]
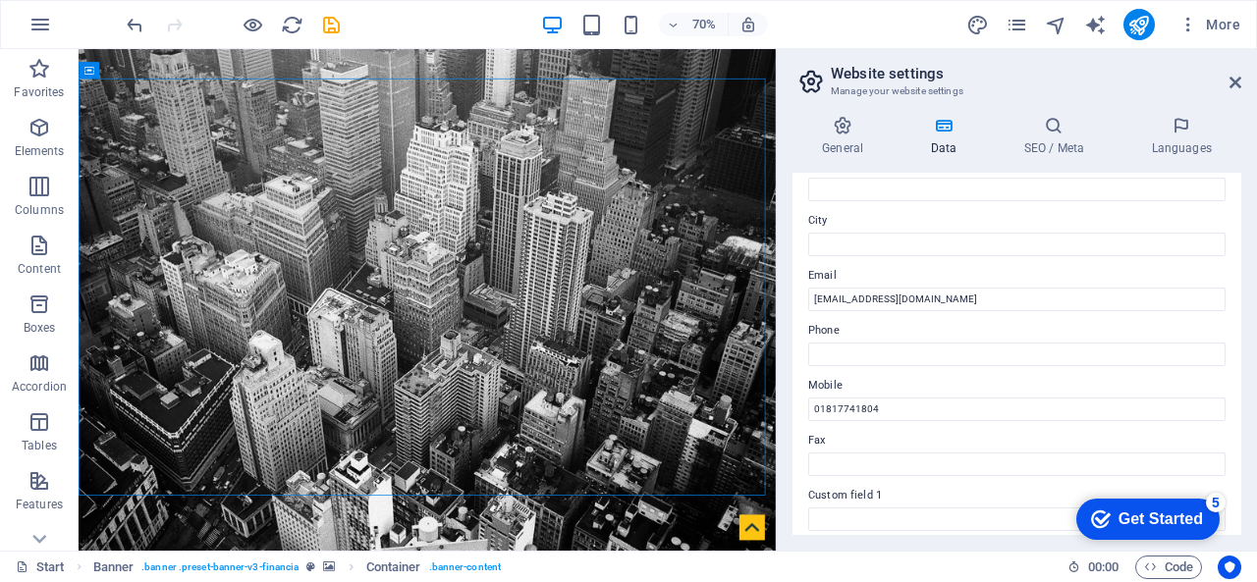
click at [952, 124] on icon at bounding box center [942, 126] width 85 height 20
click at [1060, 134] on icon at bounding box center [1054, 126] width 120 height 20
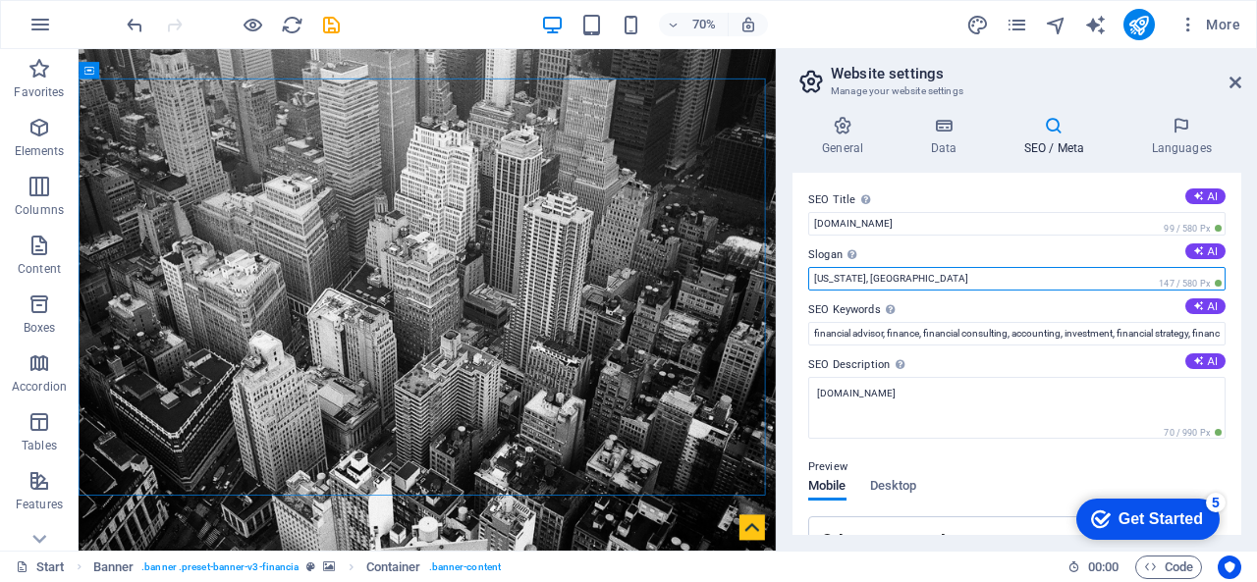
drag, startPoint x: 921, startPoint y: 269, endPoint x: 833, endPoint y: 262, distance: 88.6
click at [831, 262] on div "Slogan The slogan of your website. AI Washington, DC 147 / 580 Px" at bounding box center [1016, 266] width 417 height 47
click at [901, 274] on input "Washington, DC" at bounding box center [1016, 279] width 417 height 24
drag, startPoint x: 901, startPoint y: 274, endPoint x: 797, endPoint y: 279, distance: 104.2
click at [797, 279] on div "SEO Title The title of your website - make it something that stands out in sear…" at bounding box center [1016, 354] width 449 height 362
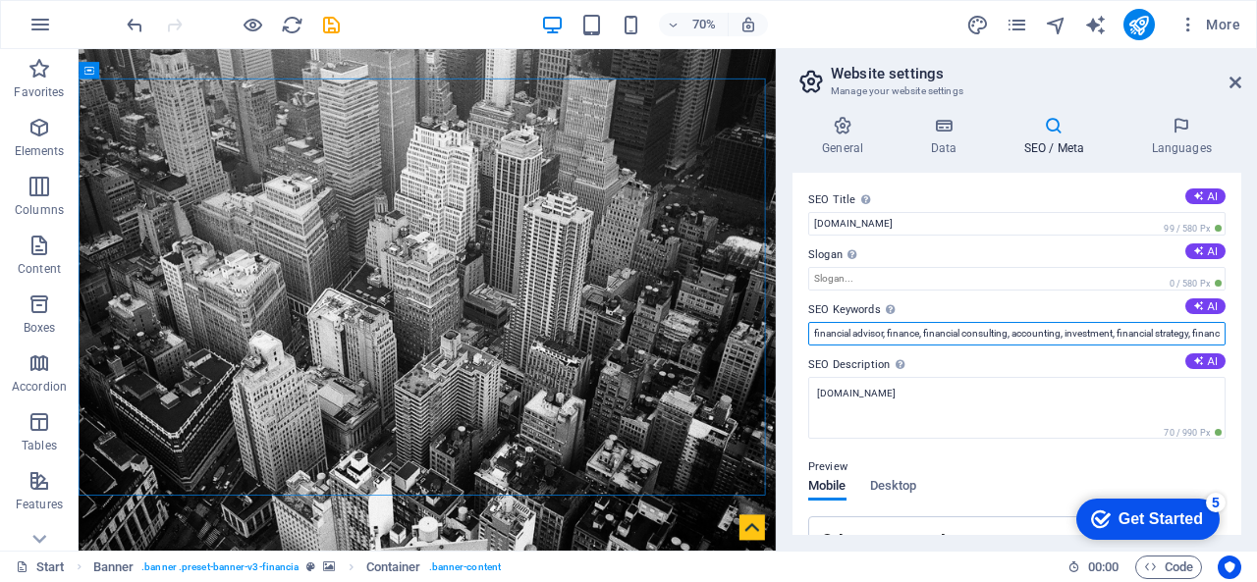
click at [848, 335] on input "financial advisor, finance, financial consulting, accounting, investment, finan…" at bounding box center [1016, 334] width 417 height 24
drag, startPoint x: 809, startPoint y: 330, endPoint x: 1256, endPoint y: 351, distance: 447.3
click at [1256, 351] on div "General Data SEO / Meta Languages Website name bdbex.com Logo Drag files here, …" at bounding box center [1017, 325] width 480 height 451
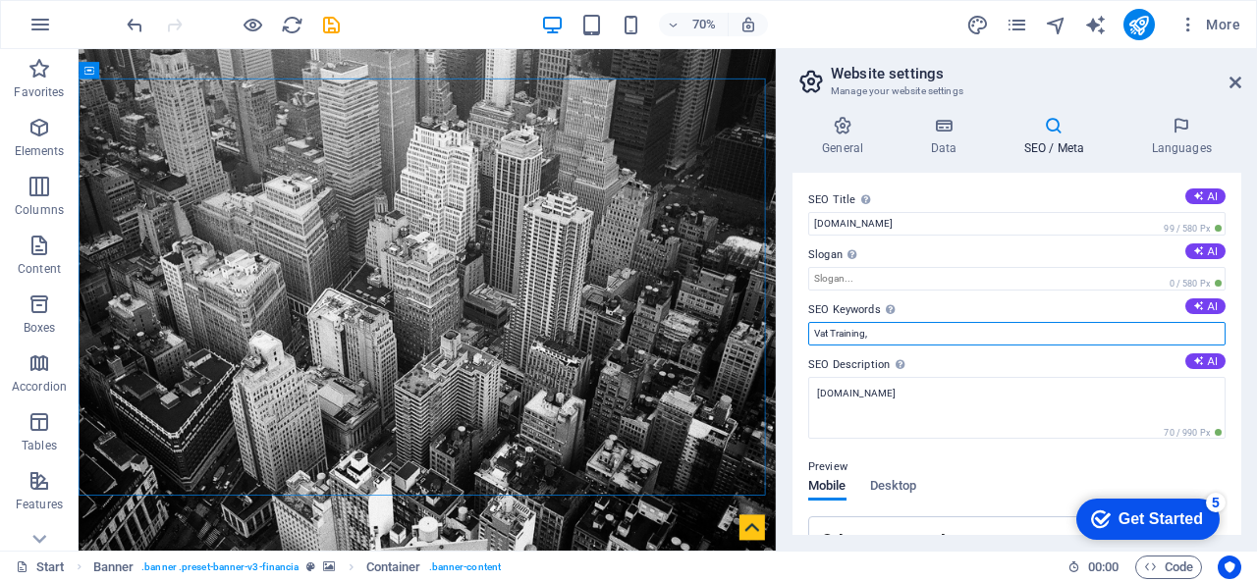
click at [817, 331] on input "Vat Training," at bounding box center [1016, 334] width 417 height 24
click at [905, 331] on input "Best Vat Training," at bounding box center [1016, 334] width 417 height 24
drag, startPoint x: 890, startPoint y: 336, endPoint x: 929, endPoint y: 336, distance: 39.3
click at [890, 335] on input "Best Vat Training, Best Tax Training in Dhaka" at bounding box center [1016, 334] width 417 height 24
click at [1088, 327] on input "Best Vat Training in Dhaka, Best Tax Training in Dhaka" at bounding box center [1016, 334] width 417 height 24
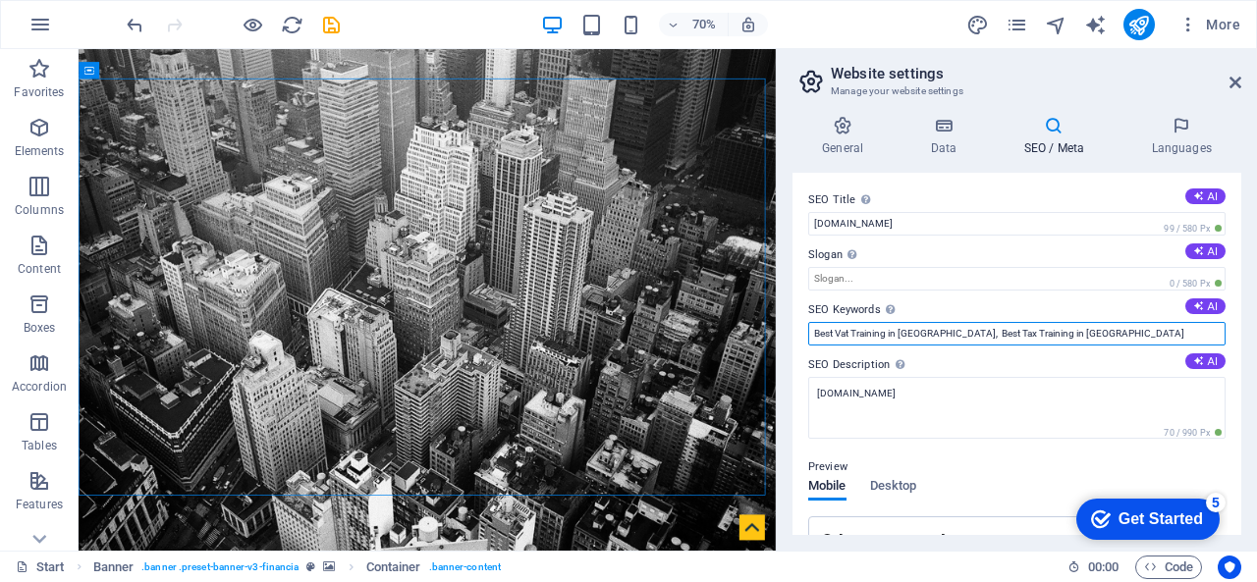
click at [1013, 330] on input "Best Vat Training in Dhaka, Best Tax Training in Dhaka" at bounding box center [1016, 334] width 417 height 24
click at [1089, 335] on input "Best Vat Training in Dhaka, Best Tax Training in Dhaka" at bounding box center [1016, 334] width 417 height 24
click at [1181, 333] on input "Best Vat Training in Dhaka, Best Tax Training in Dhaka, Vat Consultancy, Tax Co…" at bounding box center [1016, 334] width 417 height 24
click at [1216, 335] on input "Best Vat Training in Dhaka, Best Tax Training in Dhaka, Vat Consultancy, Tax Co…" at bounding box center [1016, 334] width 417 height 24
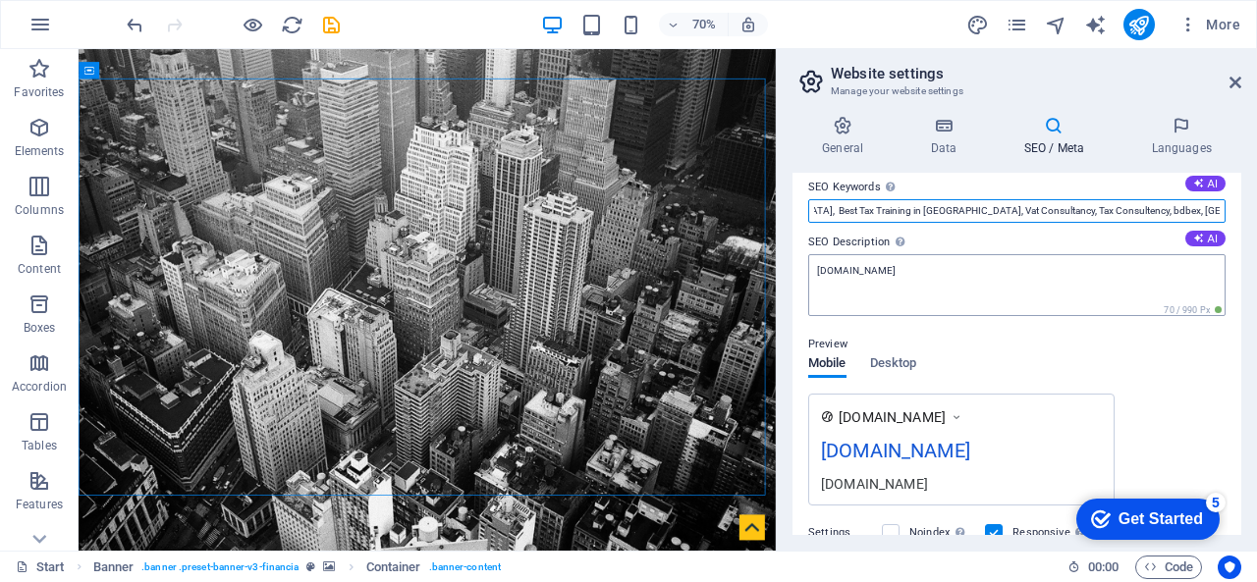
scroll to position [98, 0]
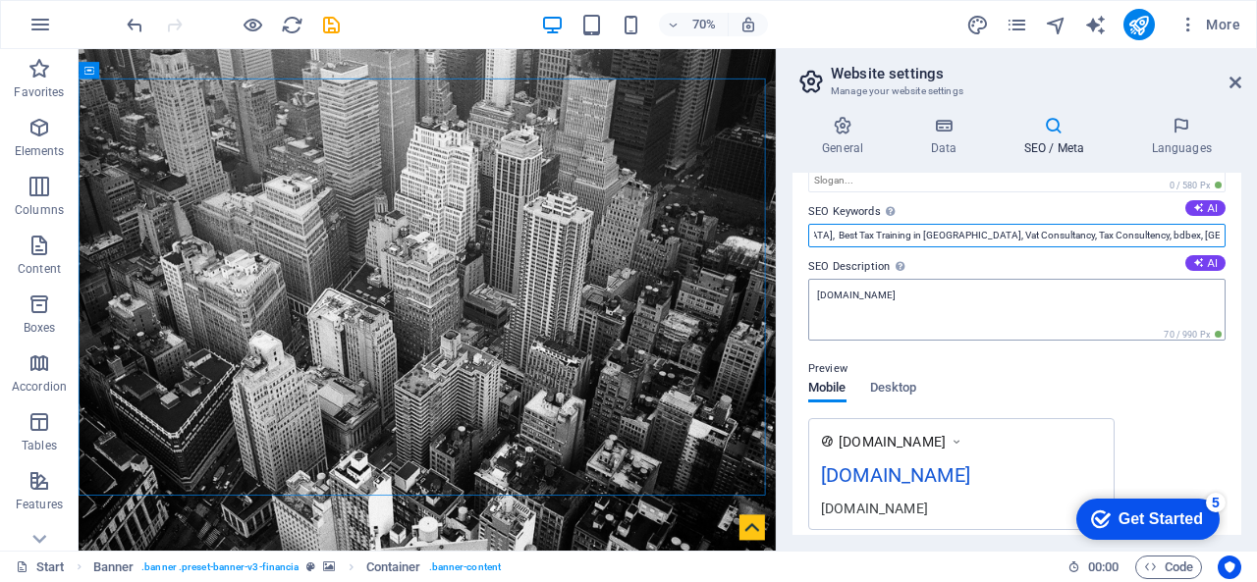
type input "Best Vat Training in Dhaka, Best Tax Training in Dhaka, Vat Consultancy, Tax Co…"
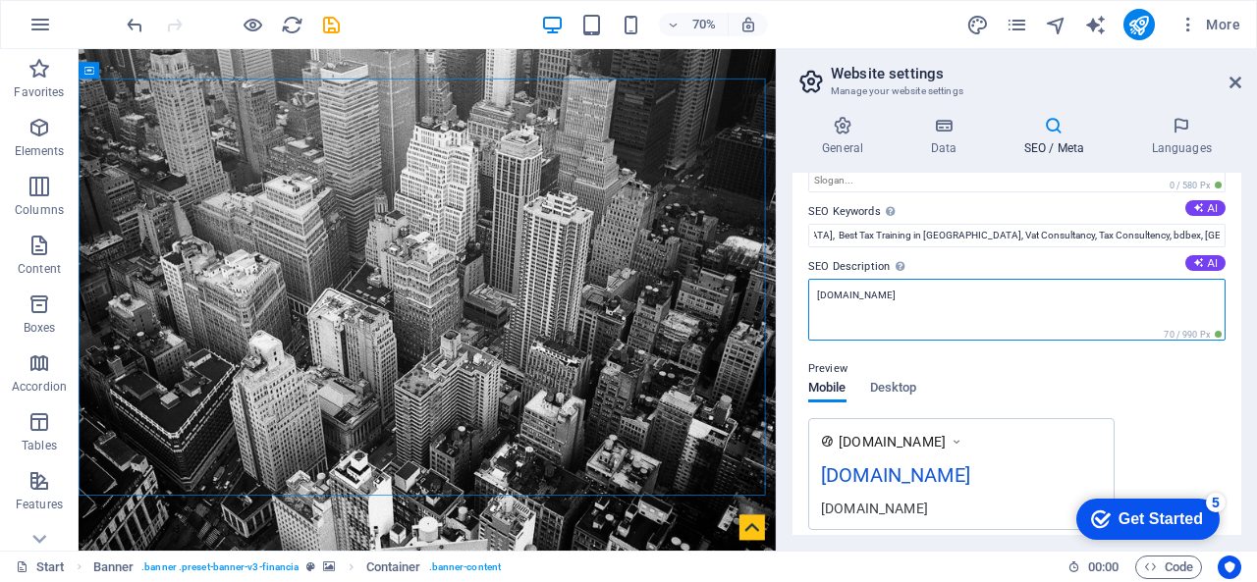
scroll to position [0, 0]
click at [896, 287] on textarea "[DOMAIN_NAME]" at bounding box center [1016, 310] width 417 height 62
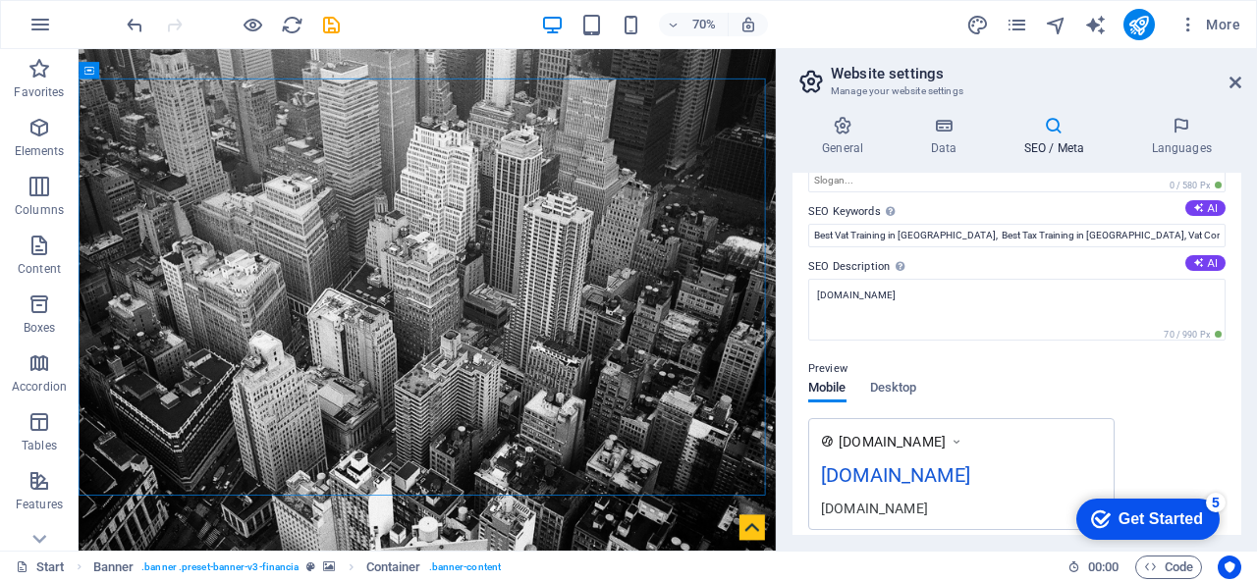
click at [996, 381] on div "Preview Mobile Desktop www.example.com bdbex.com bdbex.com" at bounding box center [1016, 436] width 417 height 189
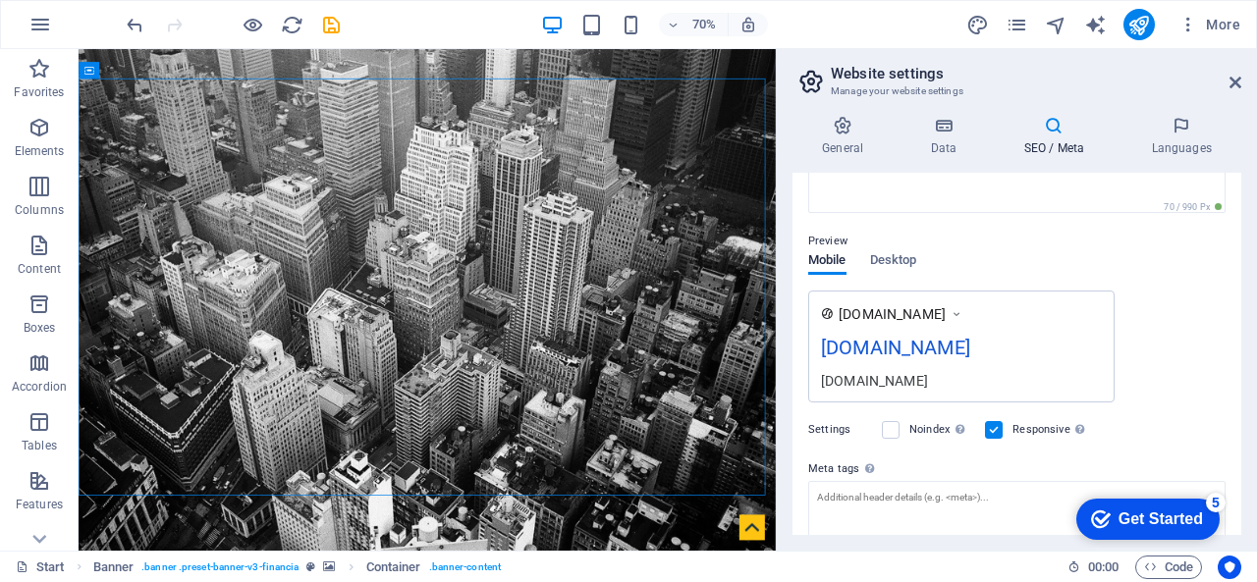
scroll to position [196, 0]
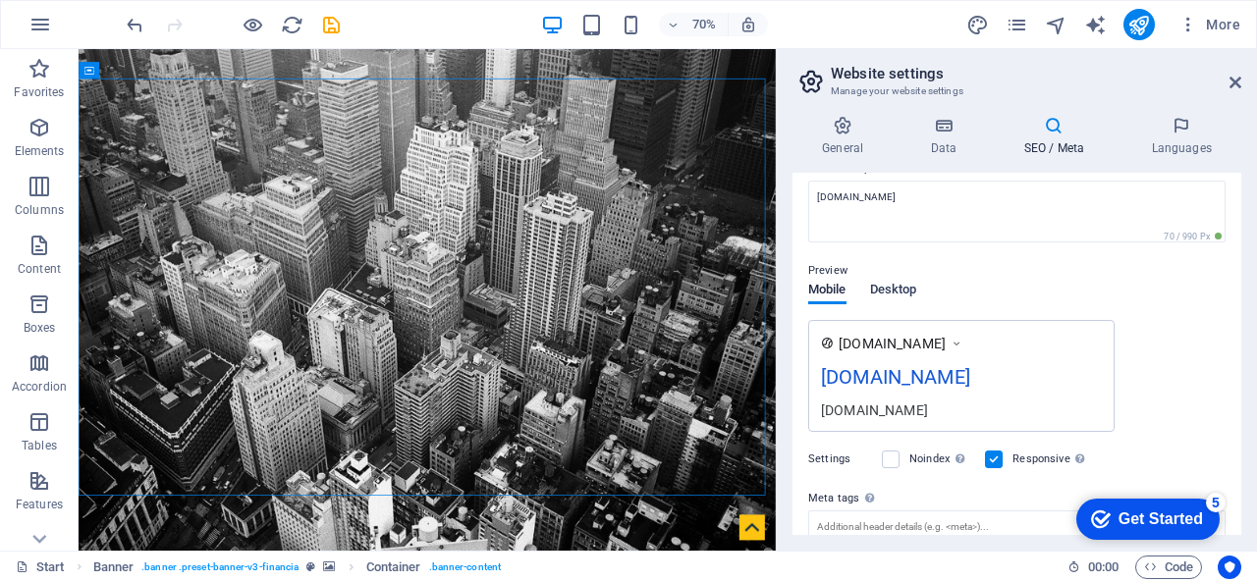
click at [880, 288] on span "Desktop" at bounding box center [893, 291] width 47 height 27
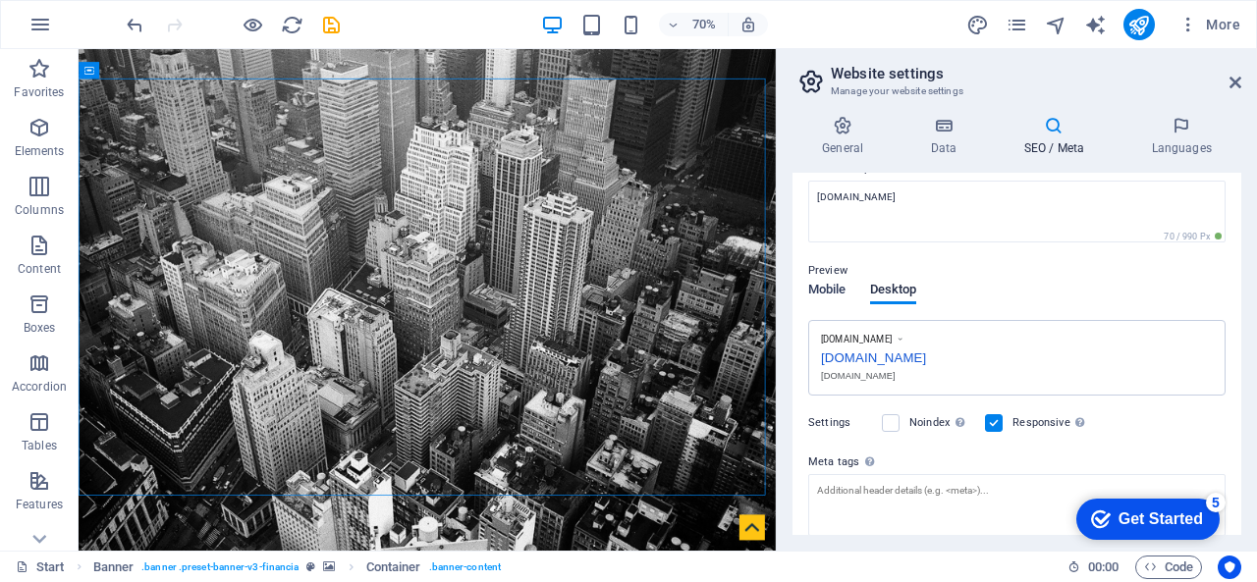
click at [838, 291] on span "Mobile" at bounding box center [827, 291] width 38 height 27
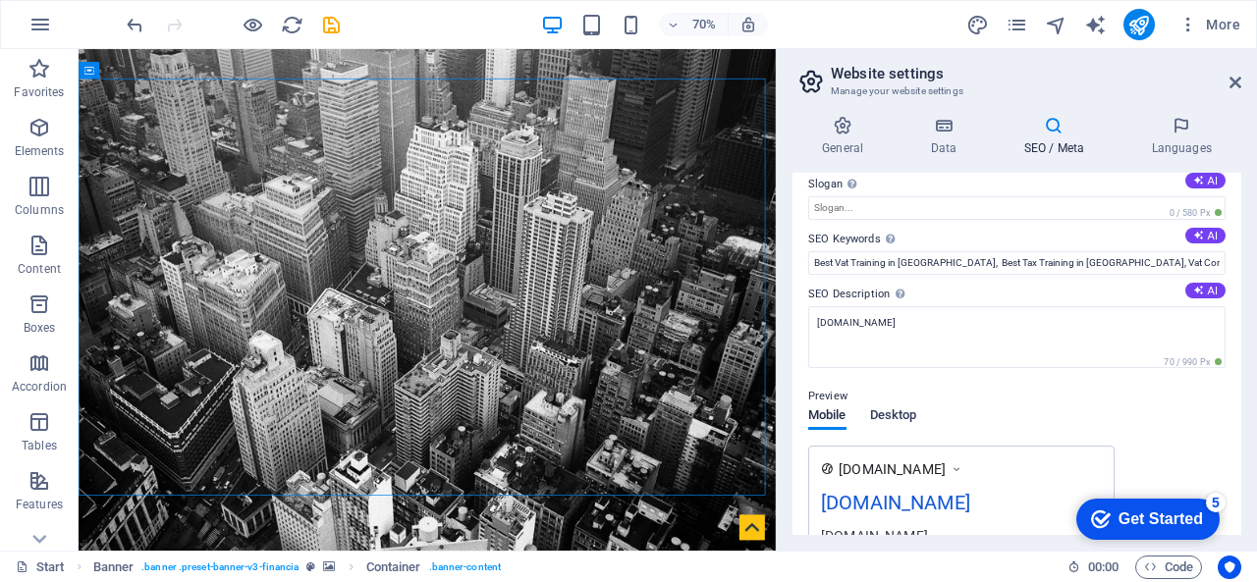
scroll to position [98, 0]
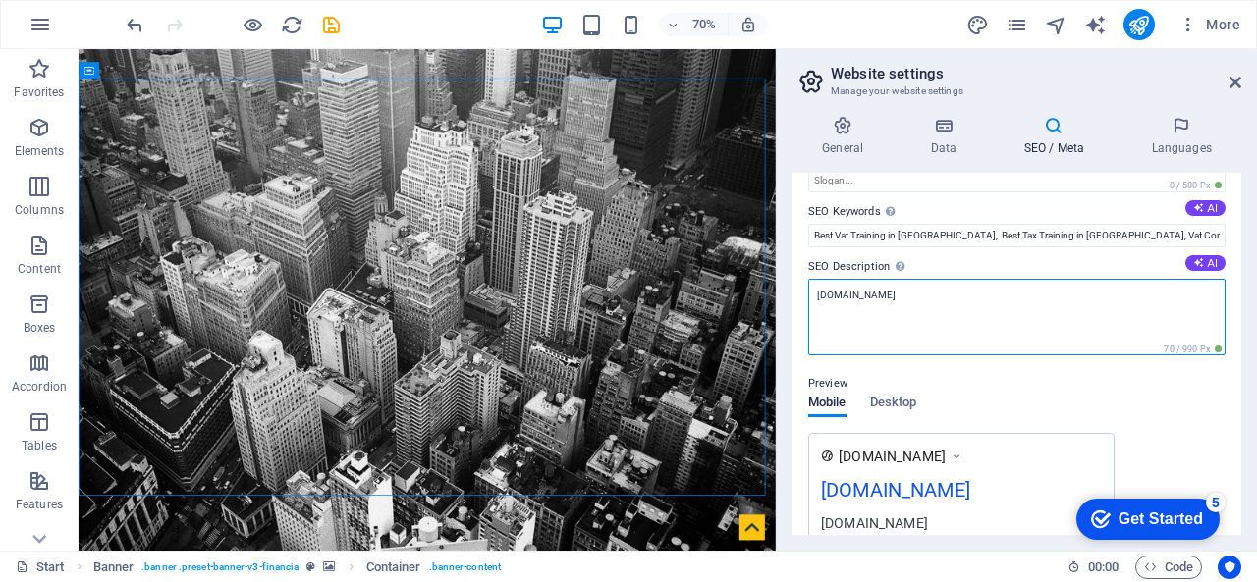
drag, startPoint x: 897, startPoint y: 297, endPoint x: 794, endPoint y: 282, distance: 104.3
click at [794, 282] on div "SEO Title The title of your website - make it something that stands out in sear…" at bounding box center [1016, 354] width 449 height 362
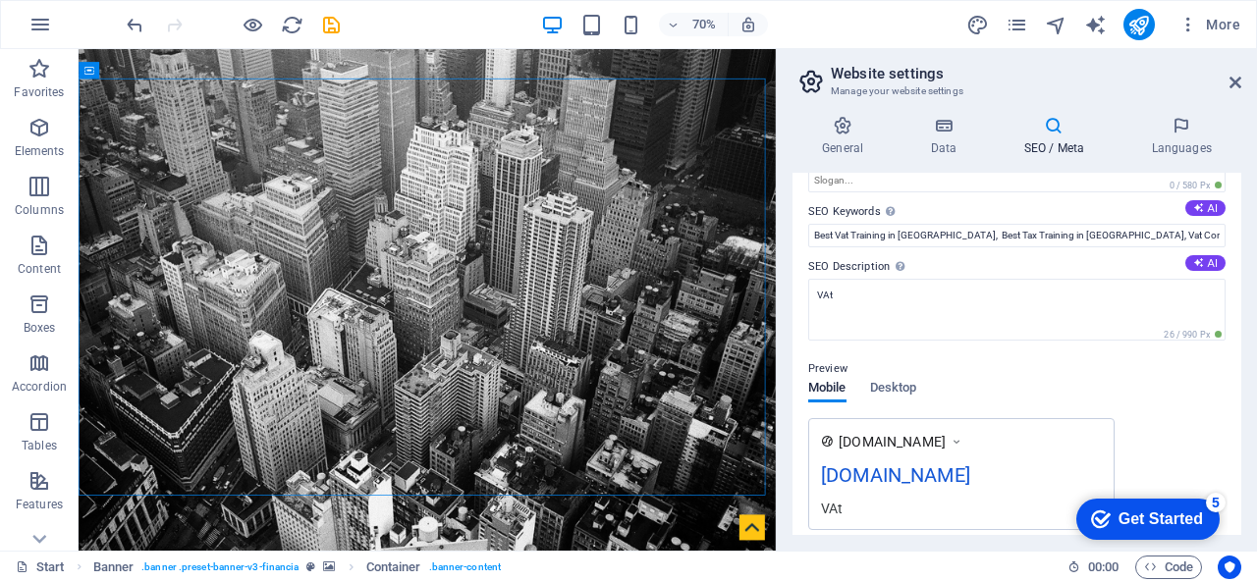
click at [986, 378] on div "Preview" at bounding box center [1016, 369] width 417 height 24
click at [890, 388] on span "Desktop" at bounding box center [893, 389] width 47 height 27
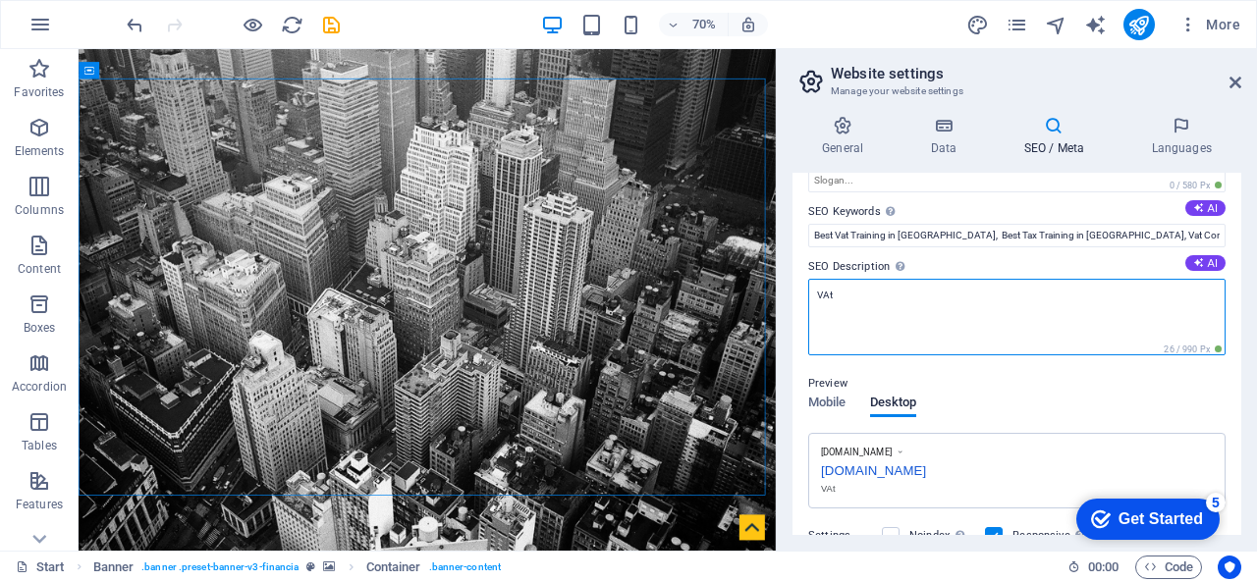
click at [864, 308] on textarea "VAt" at bounding box center [1016, 317] width 417 height 77
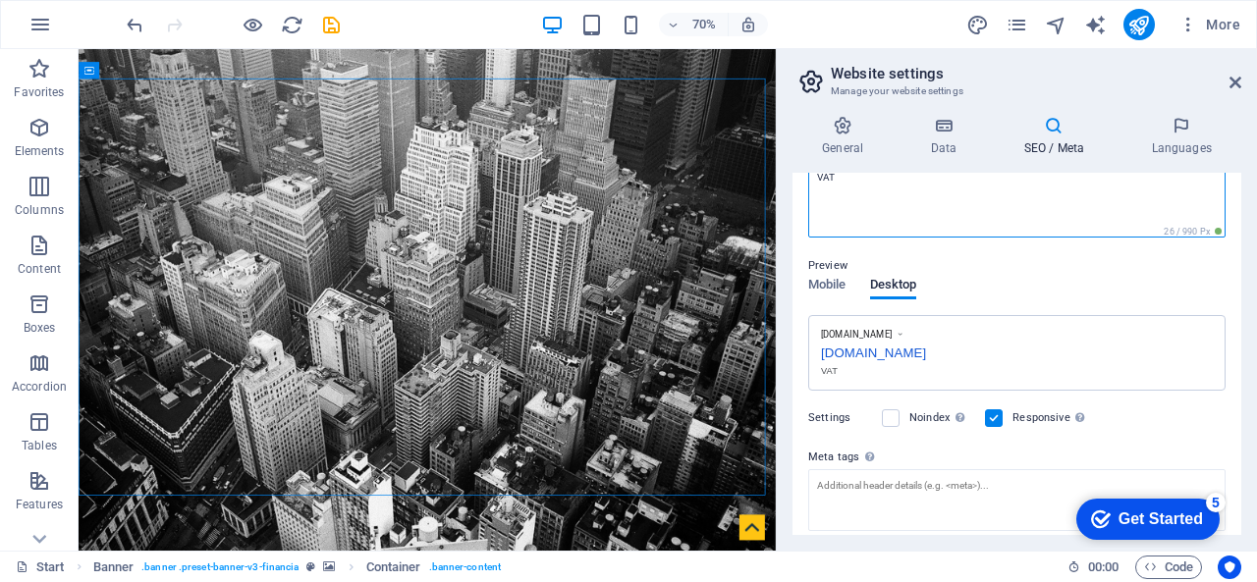
scroll to position [336, 0]
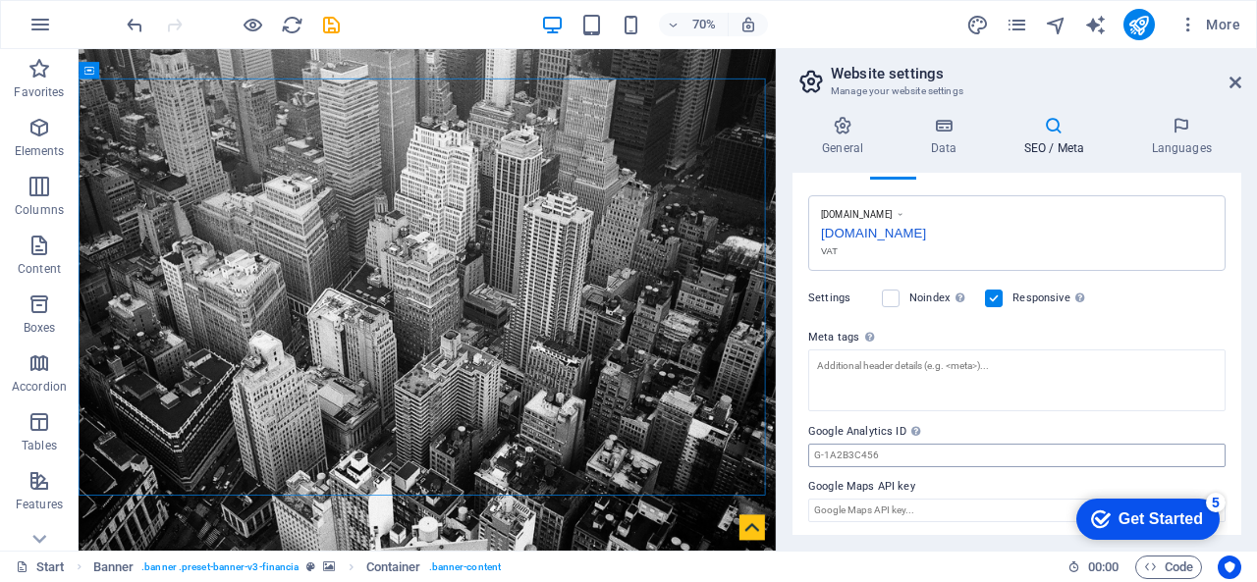
type textarea "VAT"
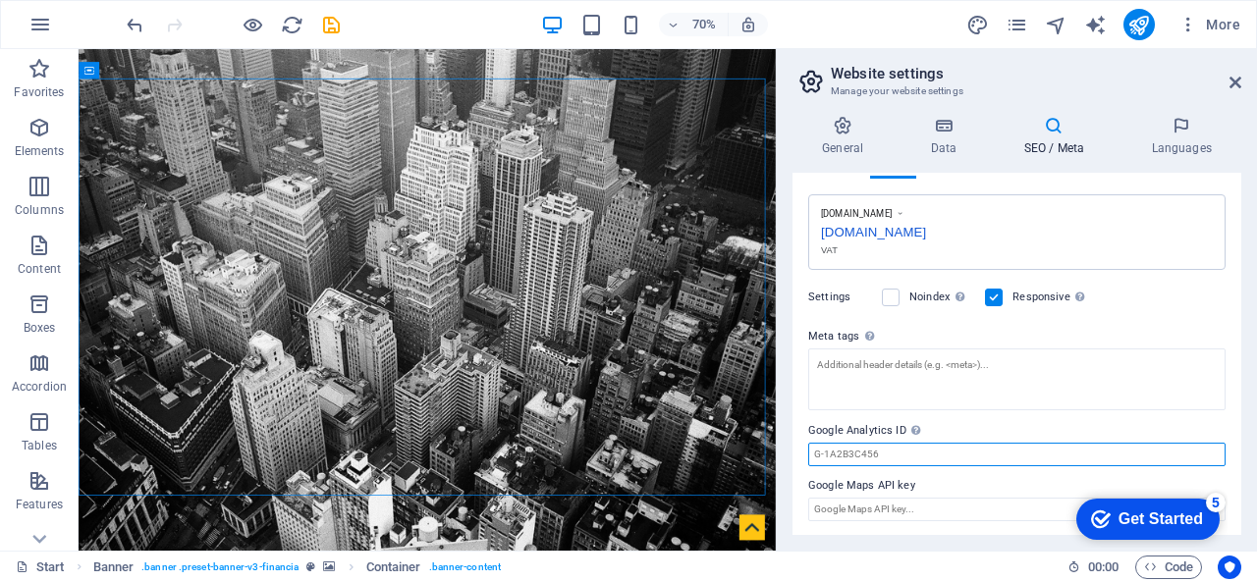
click at [919, 458] on input "Google Analytics ID Please only add the Google Analytics ID. We automatically i…" at bounding box center [1016, 455] width 417 height 24
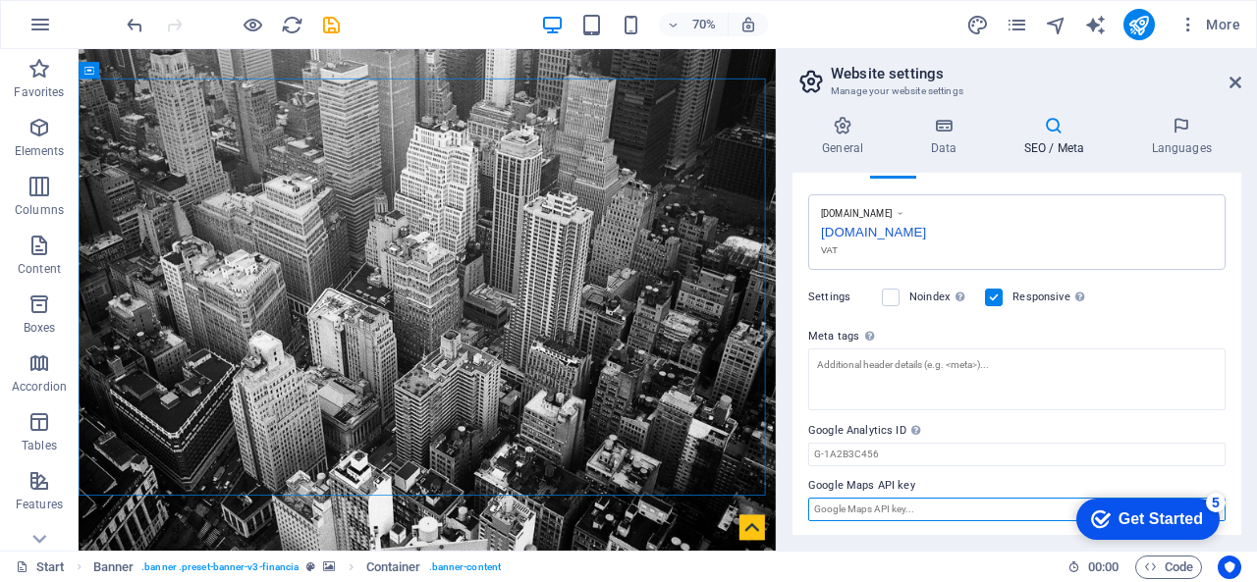
click at [908, 513] on input "Google Maps API key" at bounding box center [1016, 510] width 417 height 24
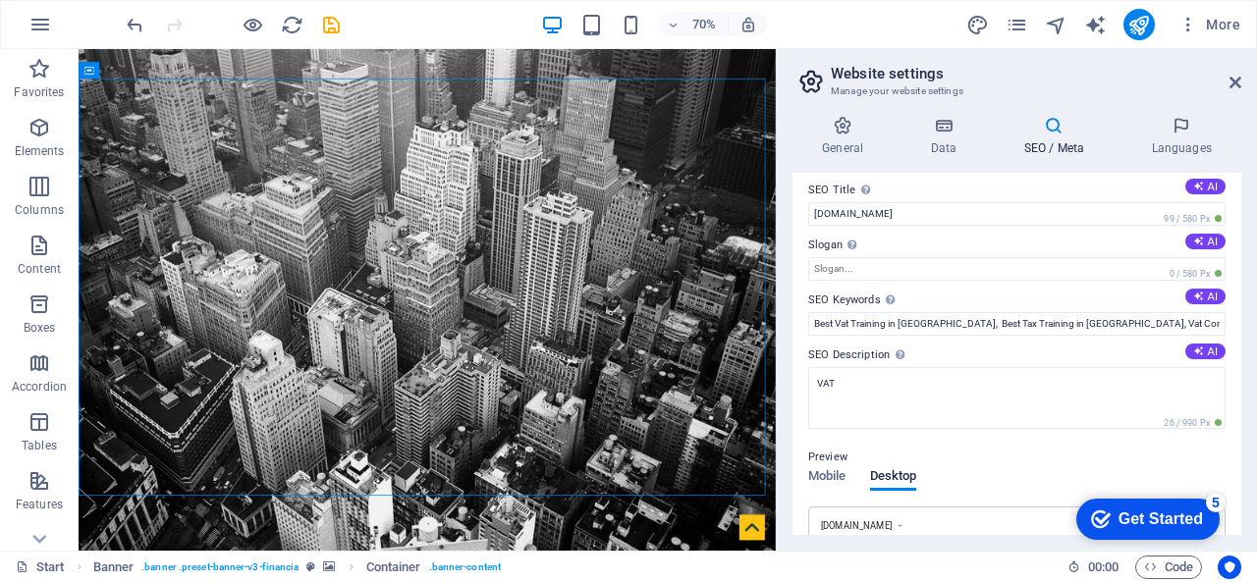
scroll to position [0, 0]
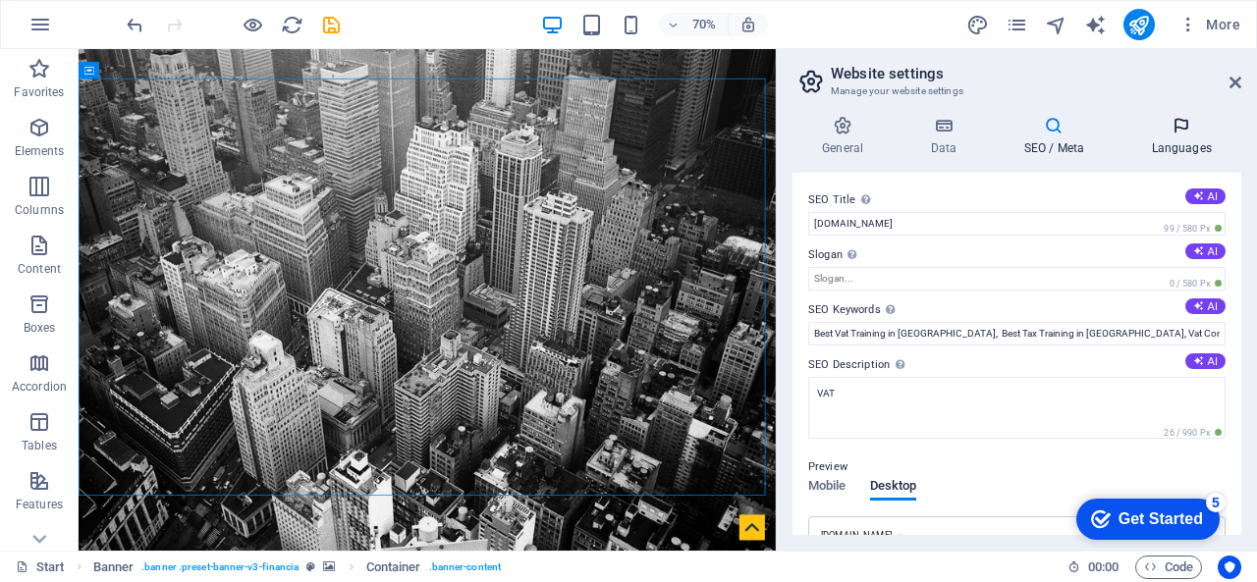
click at [1165, 150] on h4 "Languages" at bounding box center [1181, 136] width 120 height 41
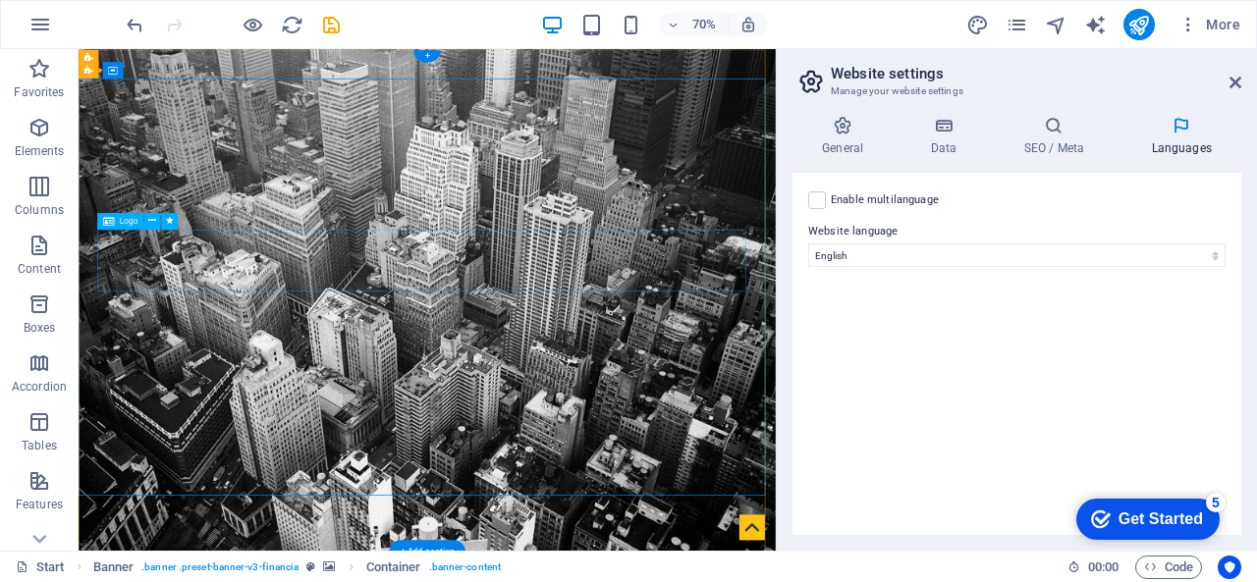
select select "px"
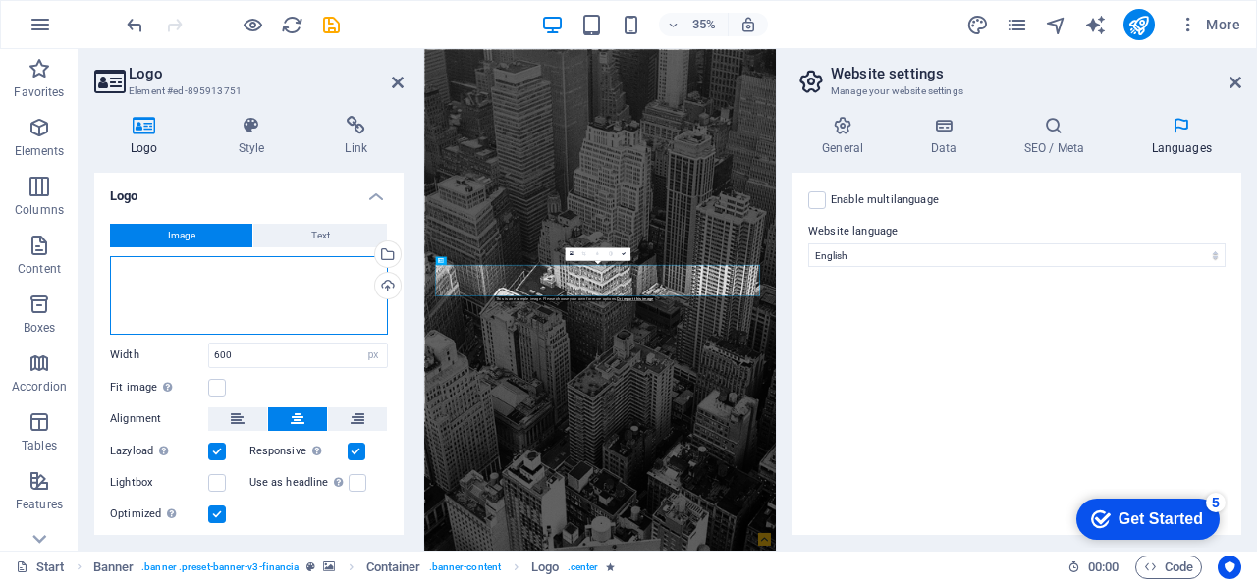
click at [228, 286] on div "Drag files here, click to choose files or select files from Files or our free s…" at bounding box center [249, 295] width 278 height 79
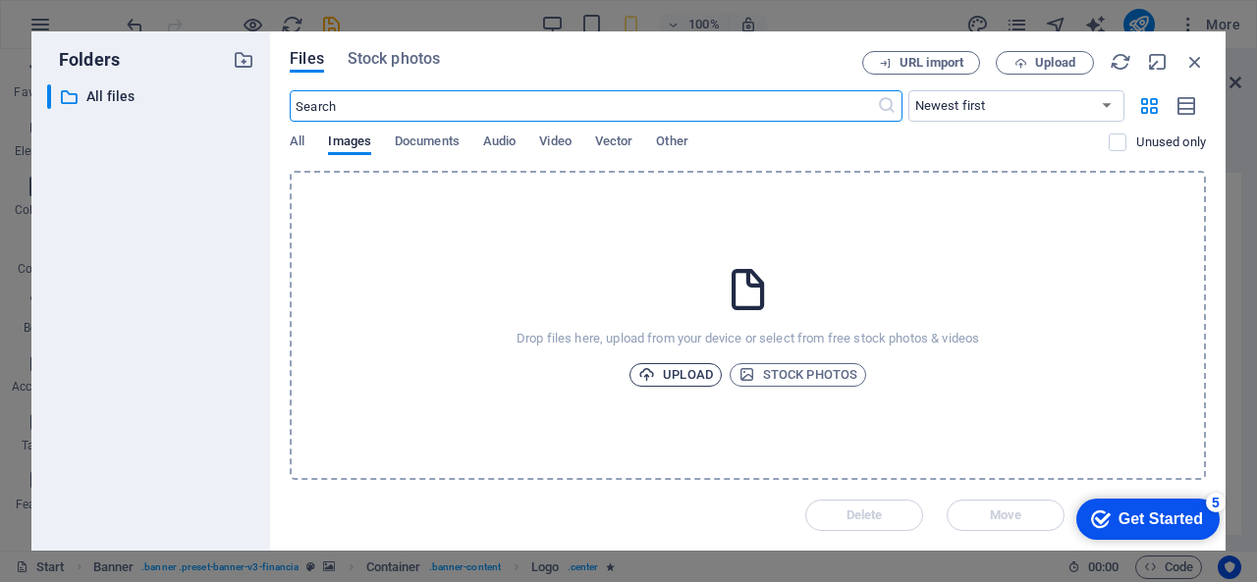
click at [669, 363] on span "Upload" at bounding box center [675, 375] width 75 height 24
click at [738, 312] on icon at bounding box center [748, 289] width 49 height 49
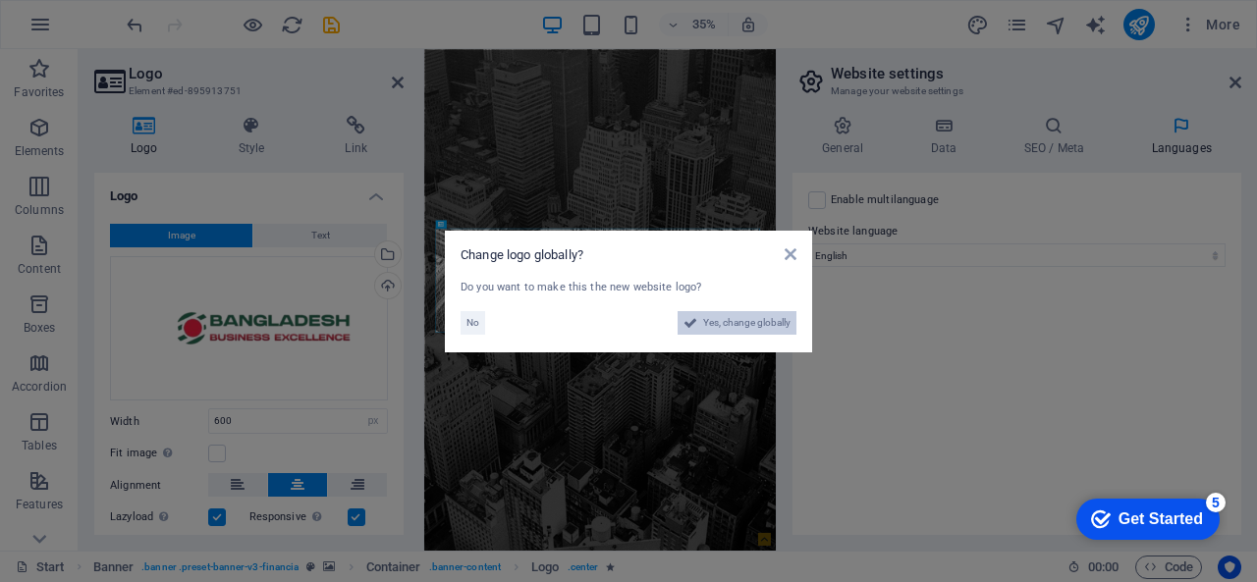
click at [727, 317] on span "Yes, change globally" at bounding box center [746, 323] width 87 height 24
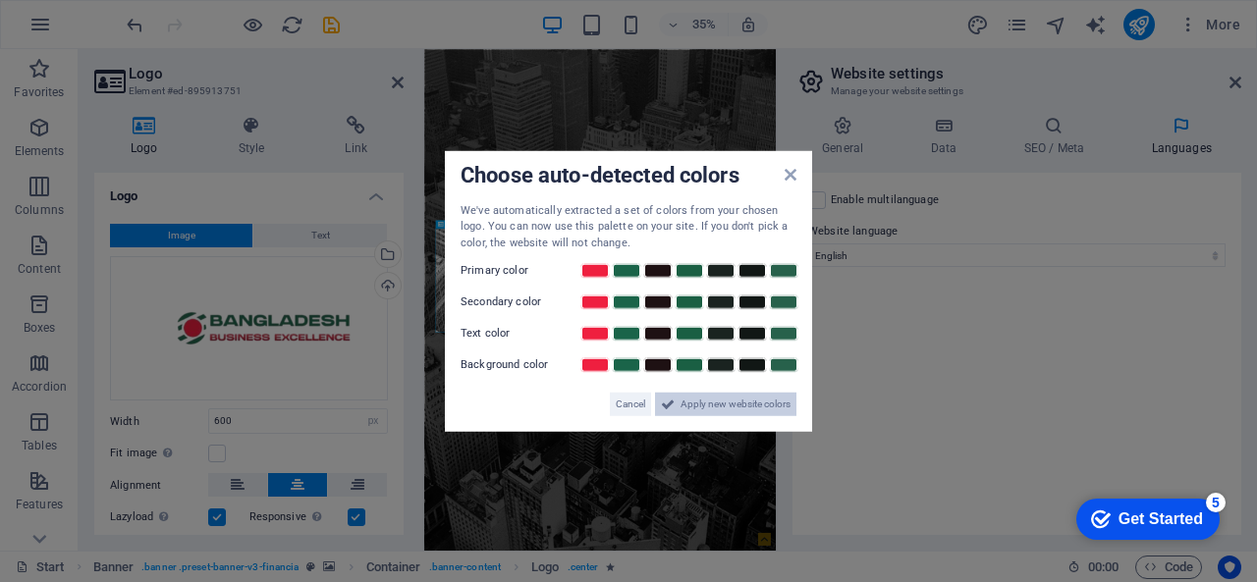
click at [761, 404] on span "Apply new website colors" at bounding box center [735, 405] width 110 height 24
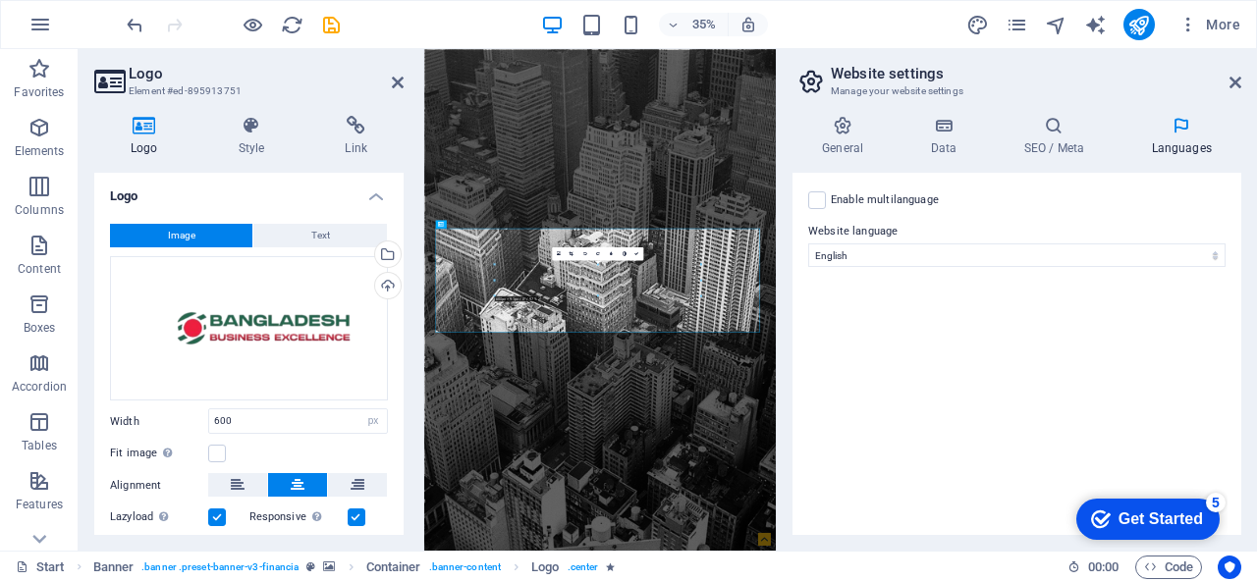
click at [835, 347] on div "Enable multilanguage To disable multilanguage delete all languages until only o…" at bounding box center [1016, 354] width 449 height 362
click at [867, 315] on div "Enable multilanguage To disable multilanguage delete all languages until only o…" at bounding box center [1016, 354] width 449 height 362
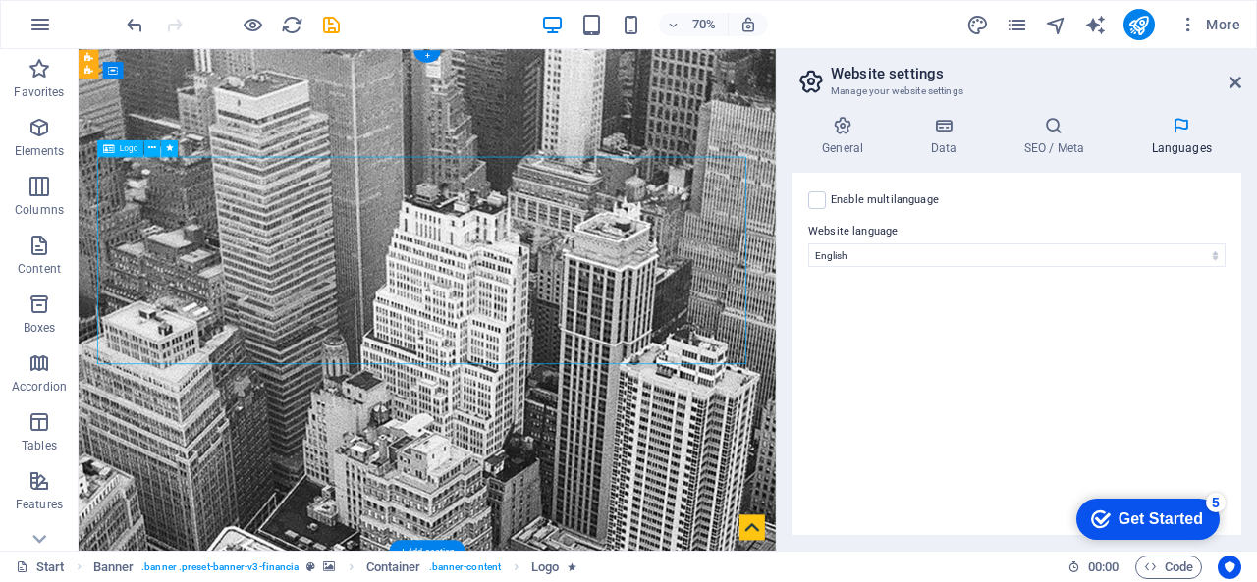
select select "px"
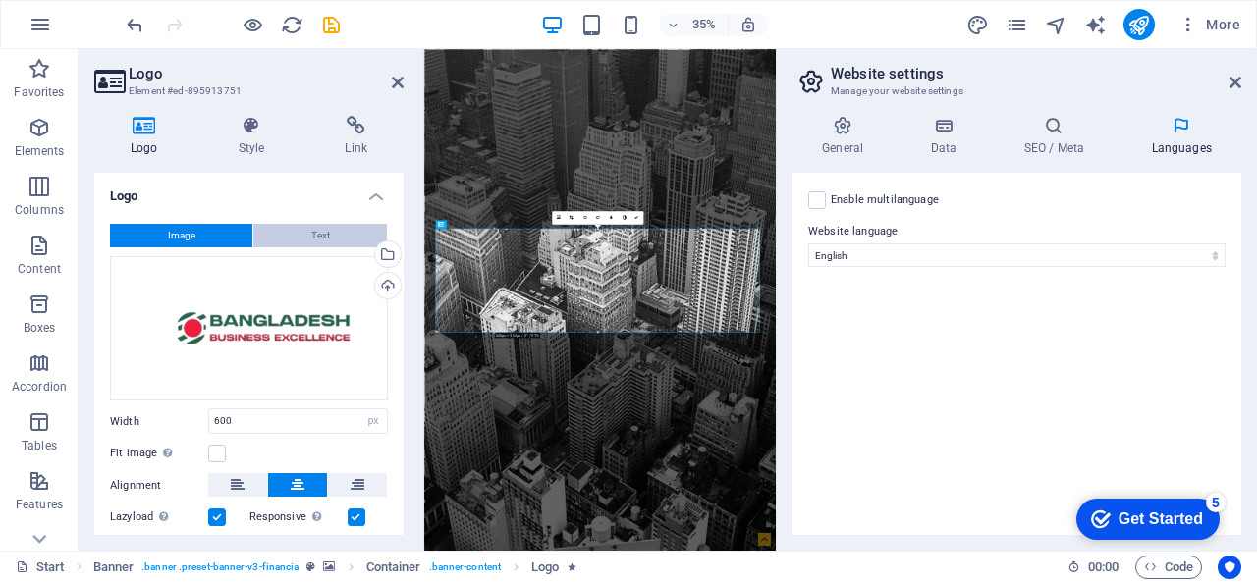
click at [314, 238] on span "Text" at bounding box center [320, 236] width 19 height 24
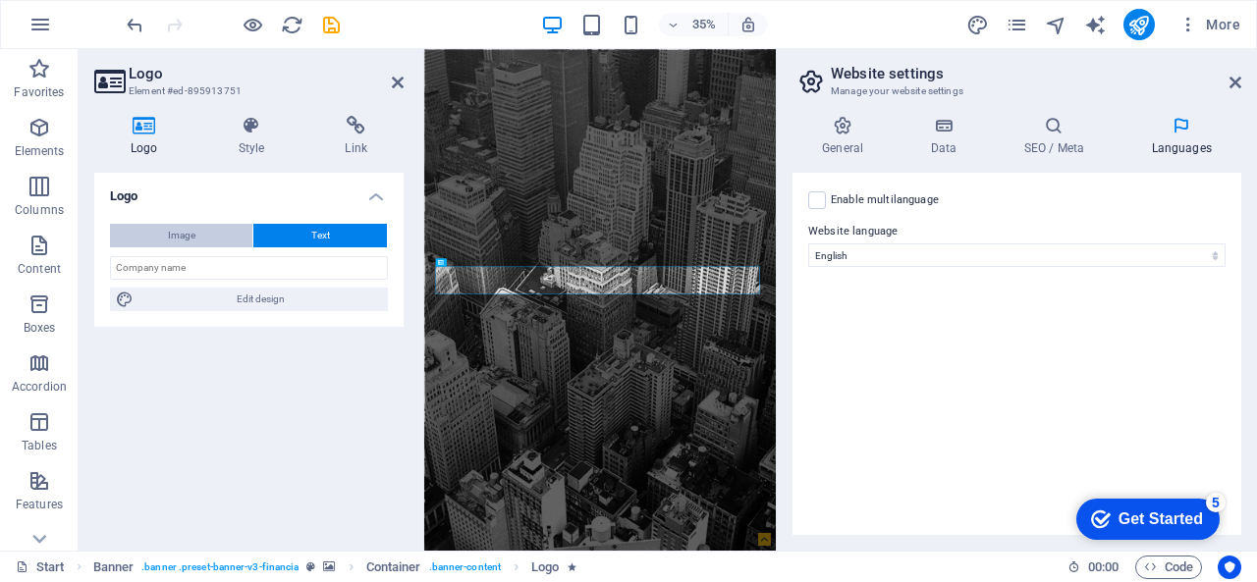
click at [189, 229] on span "Image" at bounding box center [181, 236] width 27 height 24
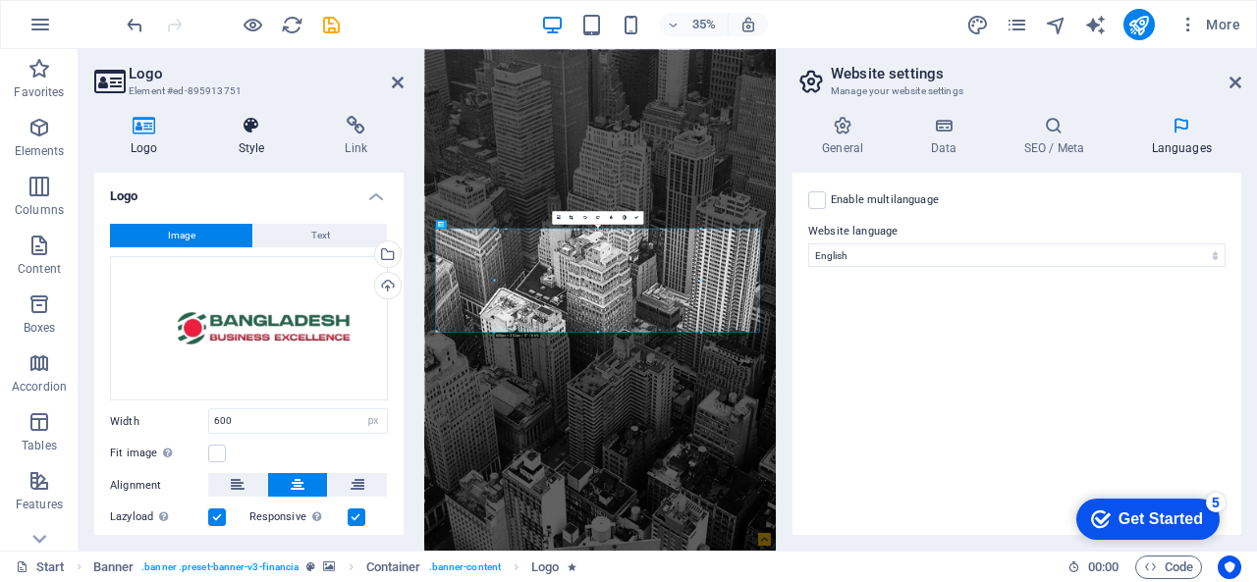
click at [263, 153] on h4 "Style" at bounding box center [255, 136] width 107 height 41
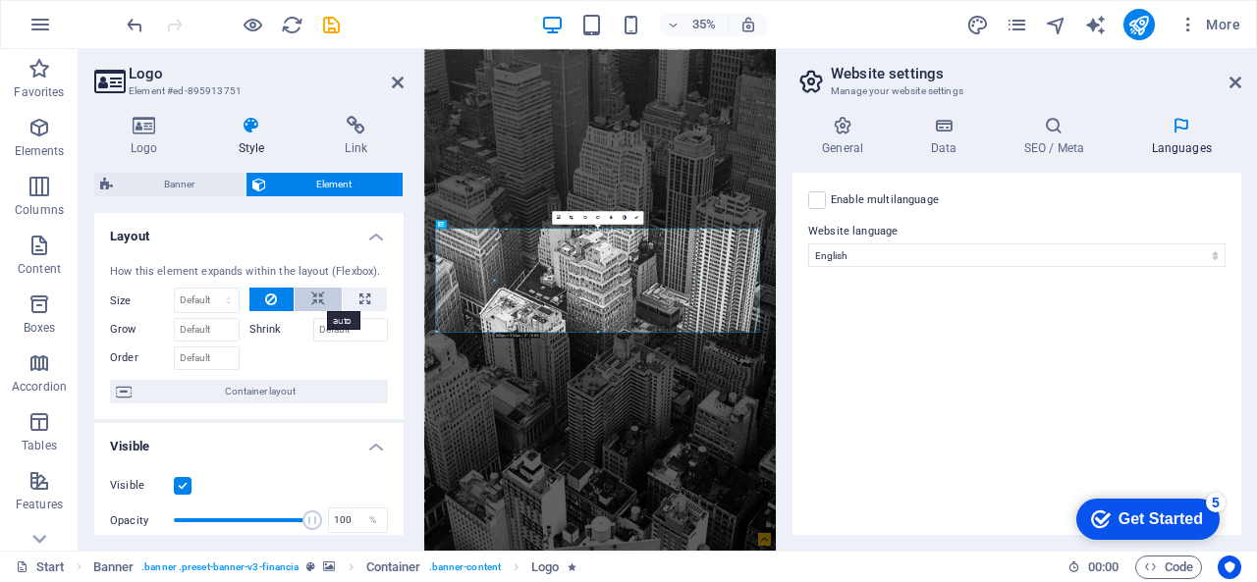
click at [311, 296] on icon at bounding box center [318, 300] width 14 height 24
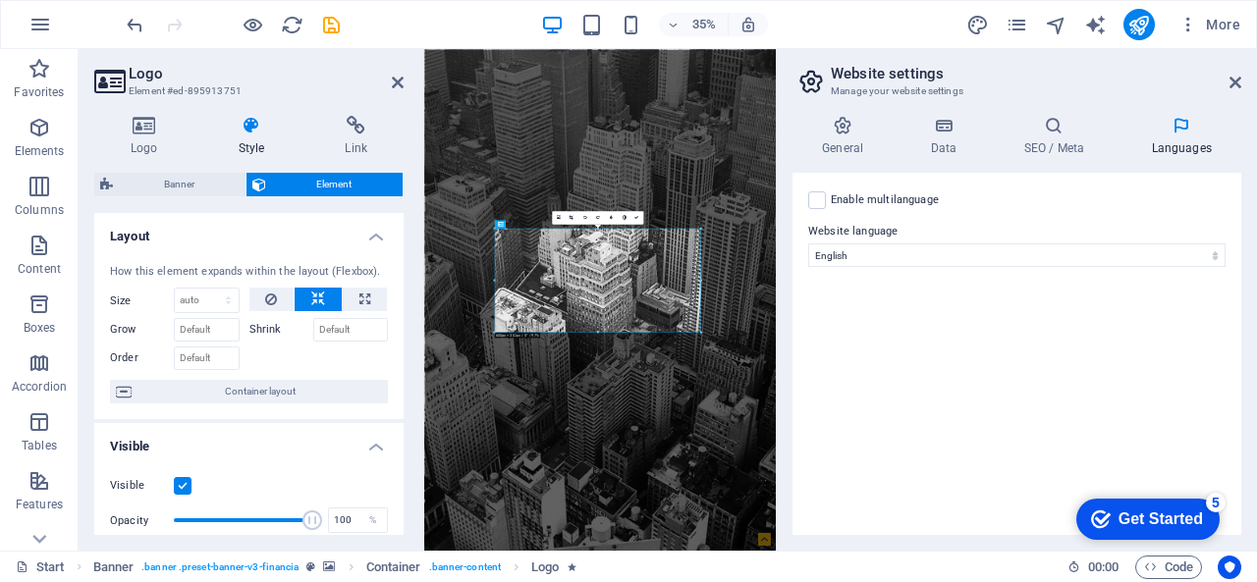
click at [133, 331] on label "Grow" at bounding box center [142, 330] width 64 height 24
click at [174, 331] on input "Grow" at bounding box center [207, 330] width 66 height 24
click at [259, 321] on label "Shrink" at bounding box center [281, 330] width 64 height 24
click at [313, 321] on input "Shrink" at bounding box center [351, 330] width 76 height 24
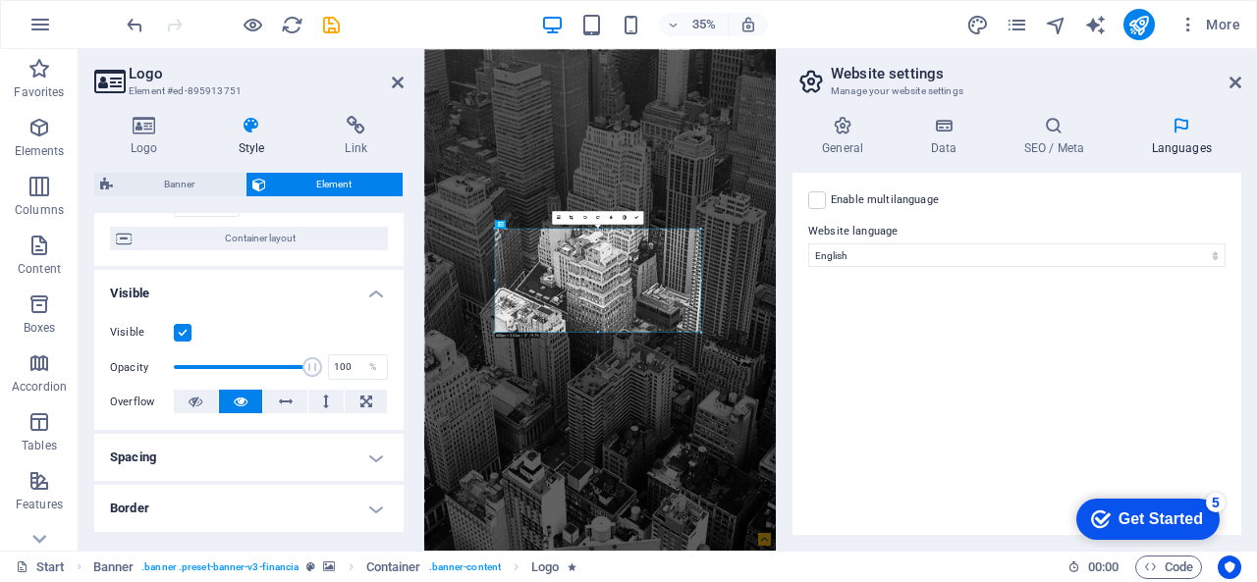
scroll to position [196, 0]
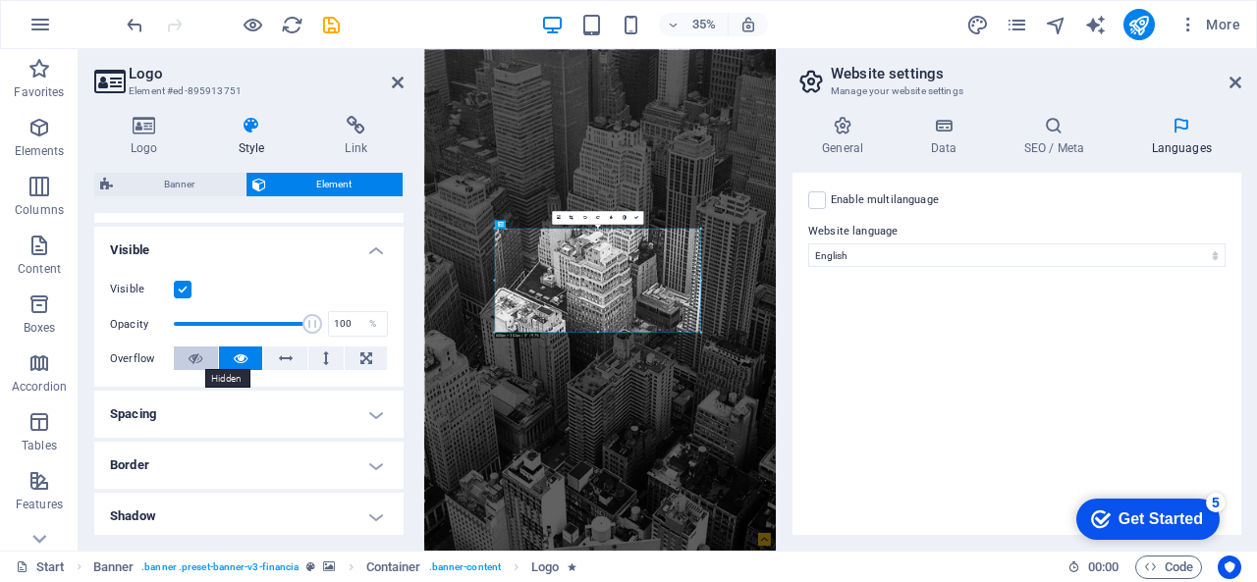
click at [202, 359] on button at bounding box center [196, 359] width 44 height 24
click at [234, 359] on icon at bounding box center [241, 359] width 14 height 24
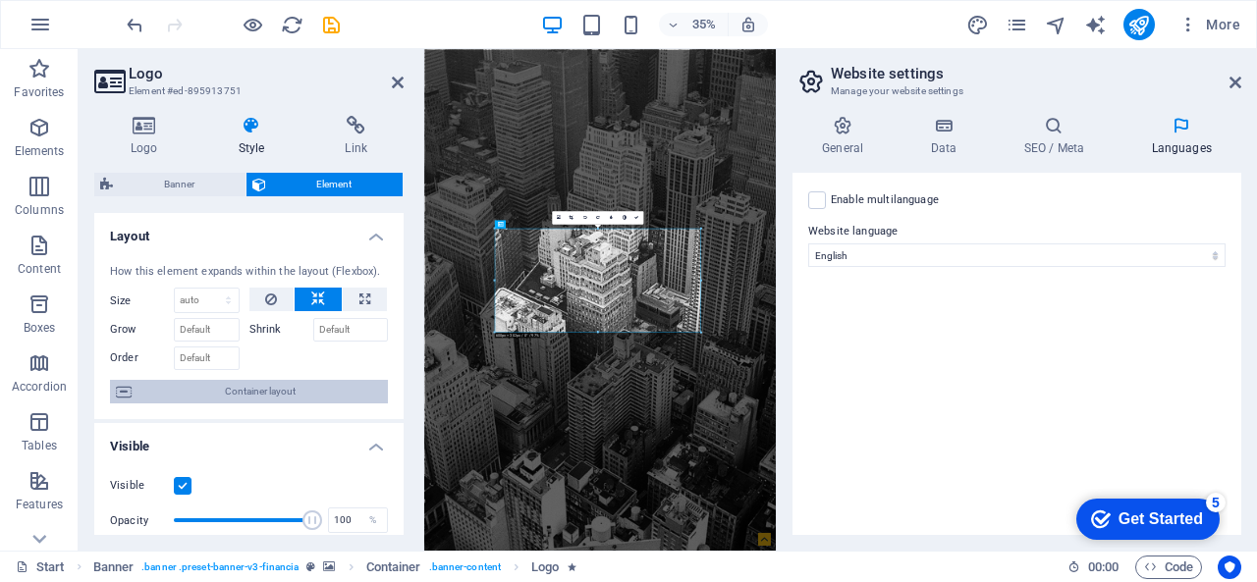
scroll to position [393, 0]
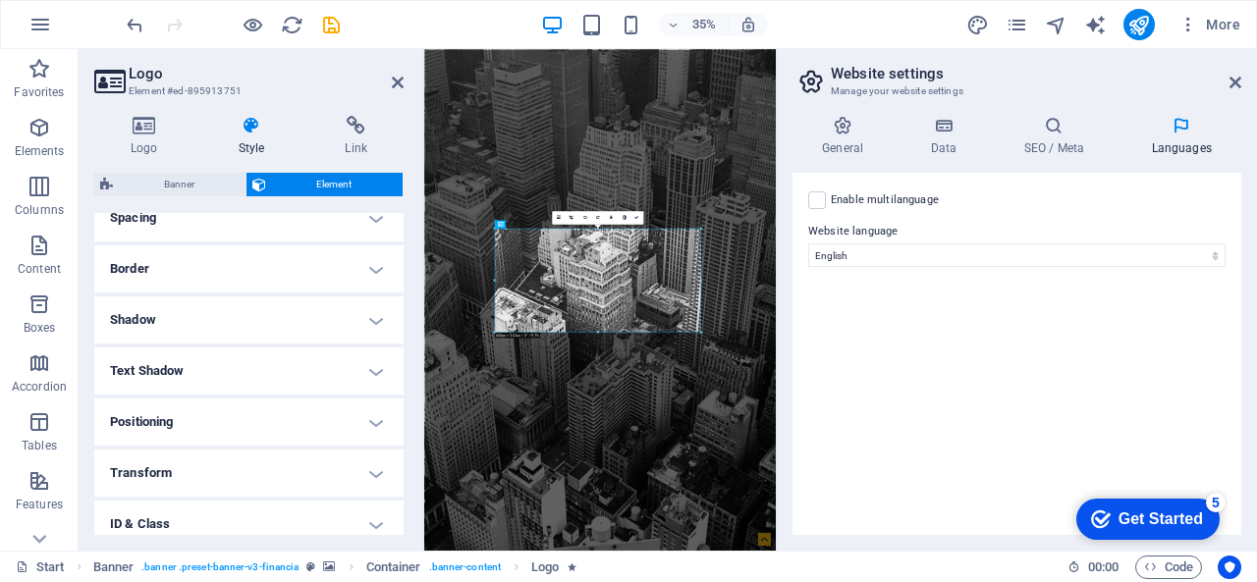
click at [238, 265] on h4 "Border" at bounding box center [248, 268] width 309 height 47
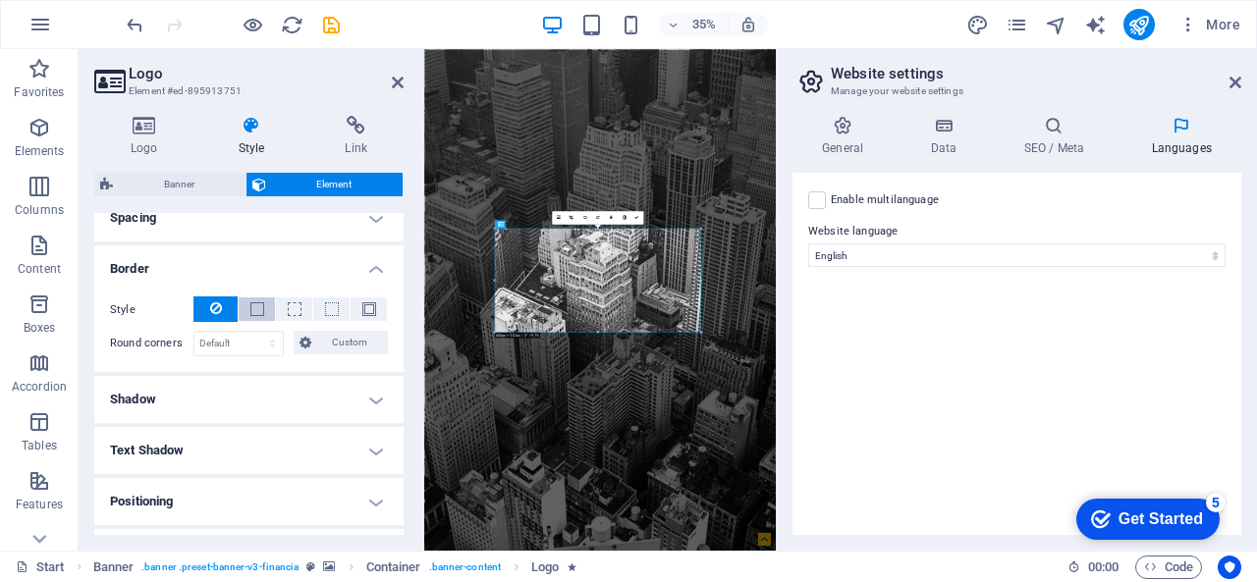
click at [262, 308] on button at bounding box center [257, 309] width 36 height 24
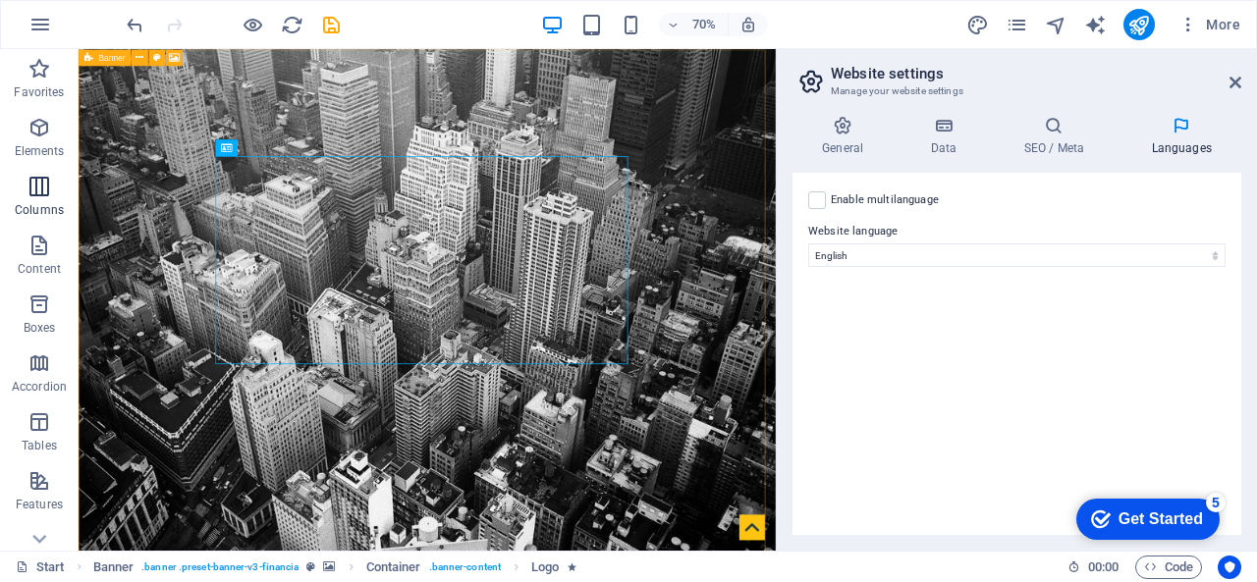
click at [42, 199] on span "Columns" at bounding box center [39, 198] width 79 height 47
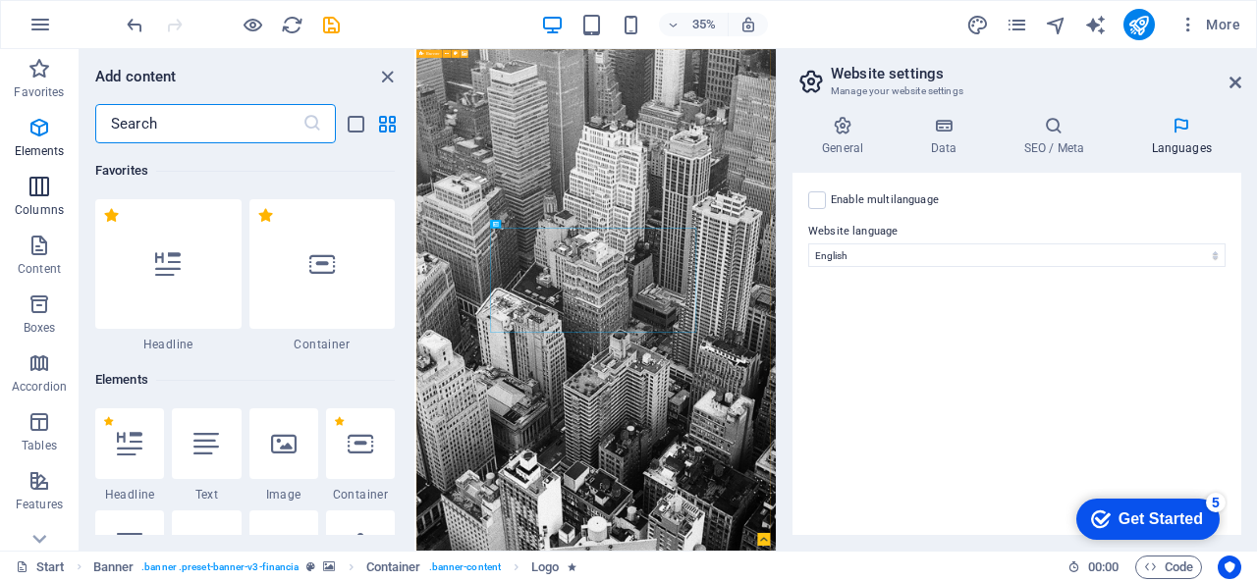
scroll to position [972, 0]
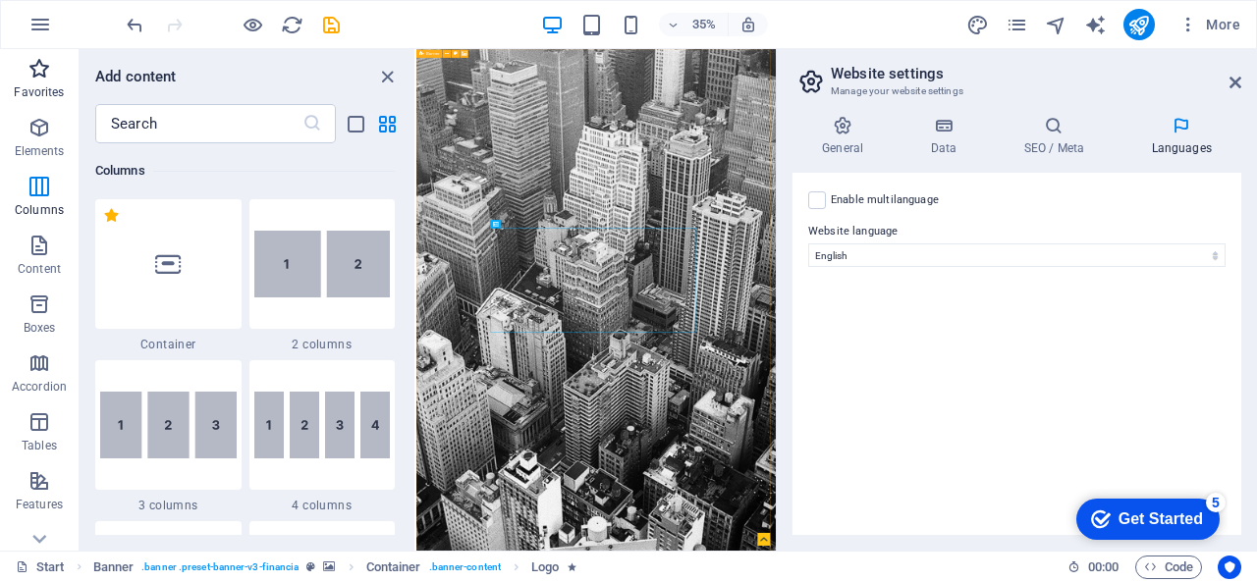
click at [56, 76] on span "Favorites" at bounding box center [39, 80] width 79 height 47
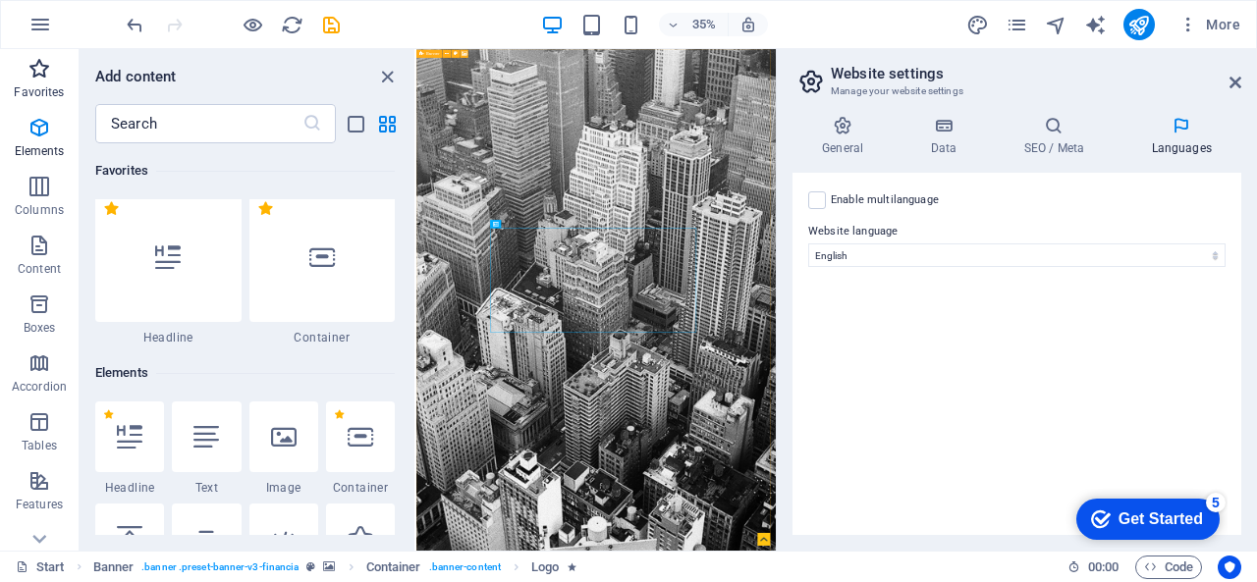
scroll to position [0, 0]
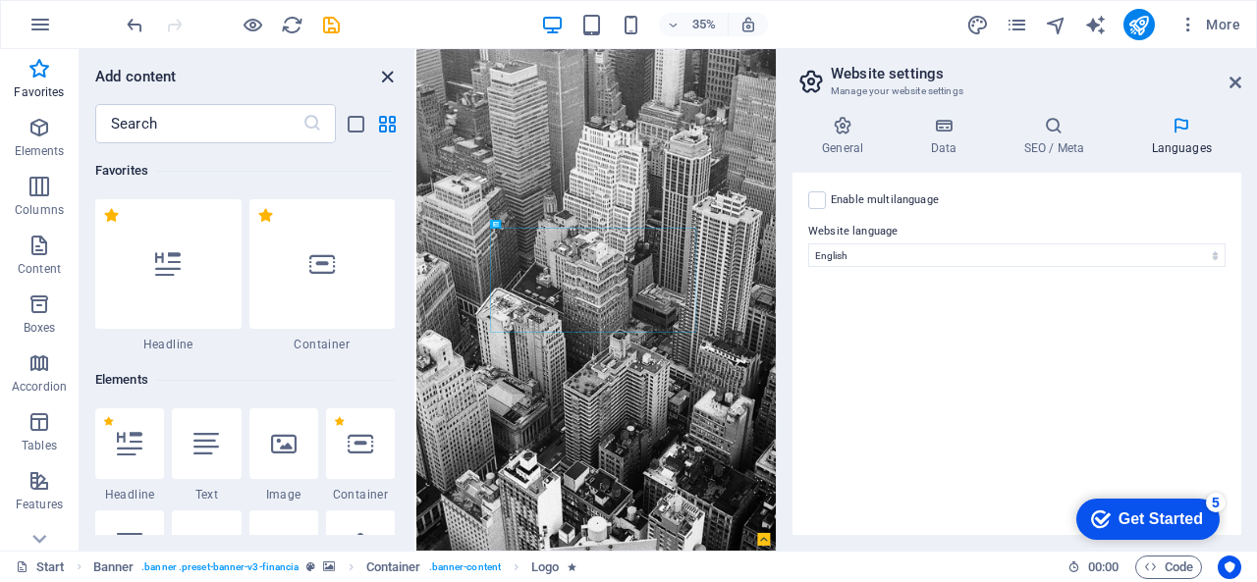
click at [378, 67] on icon "close panel" at bounding box center [387, 77] width 23 height 23
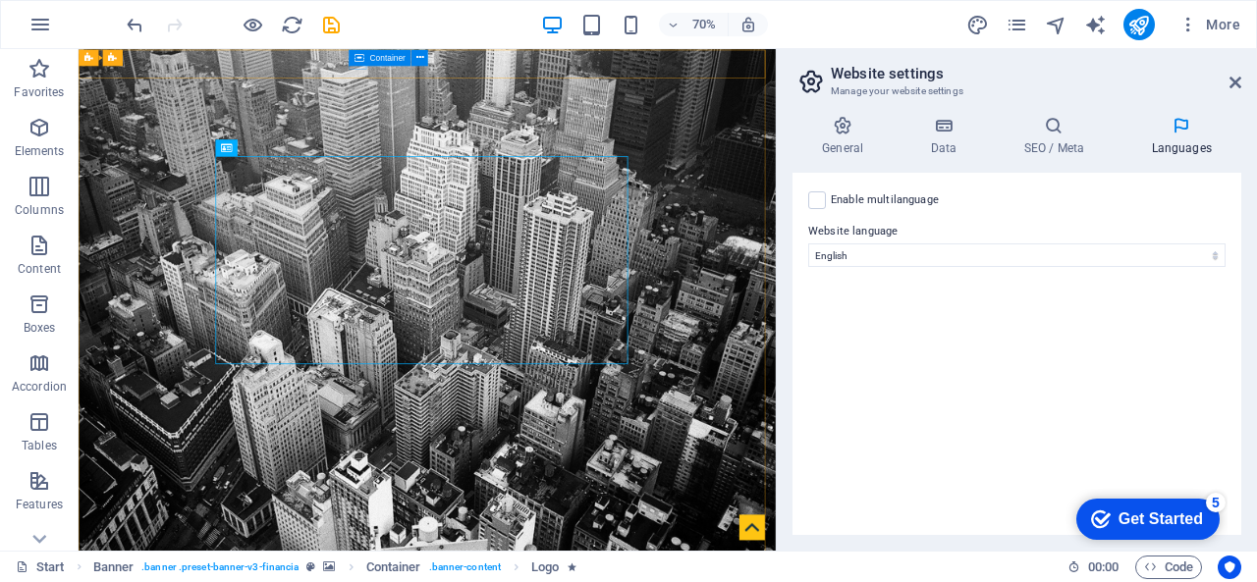
click at [349, 60] on div "Container" at bounding box center [380, 57] width 62 height 17
click at [360, 60] on icon at bounding box center [359, 57] width 10 height 17
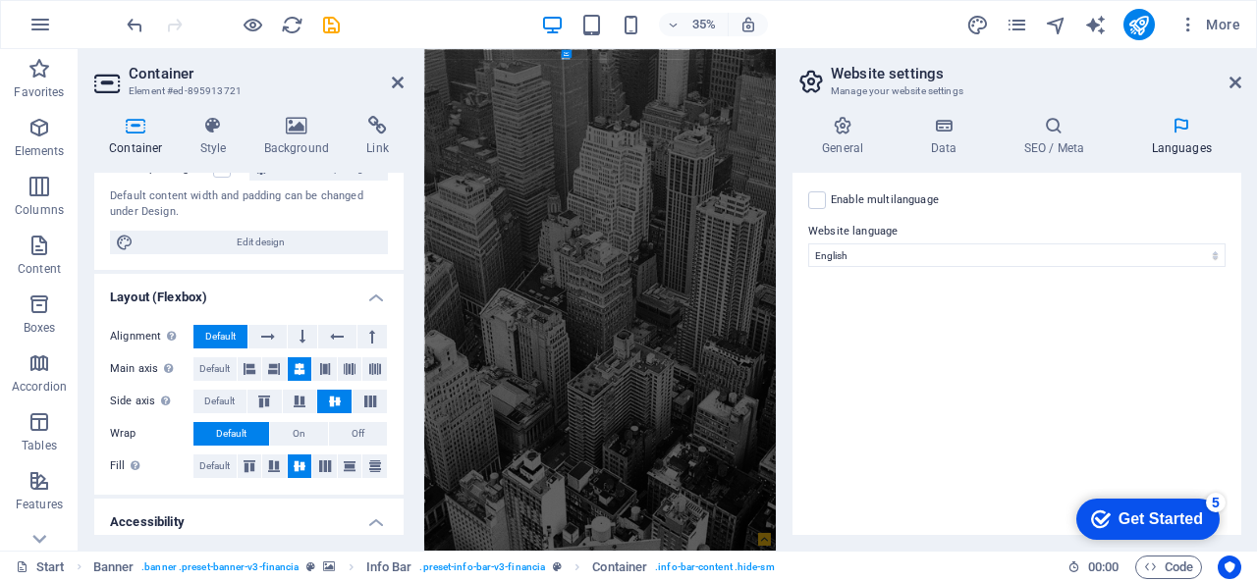
scroll to position [429, 0]
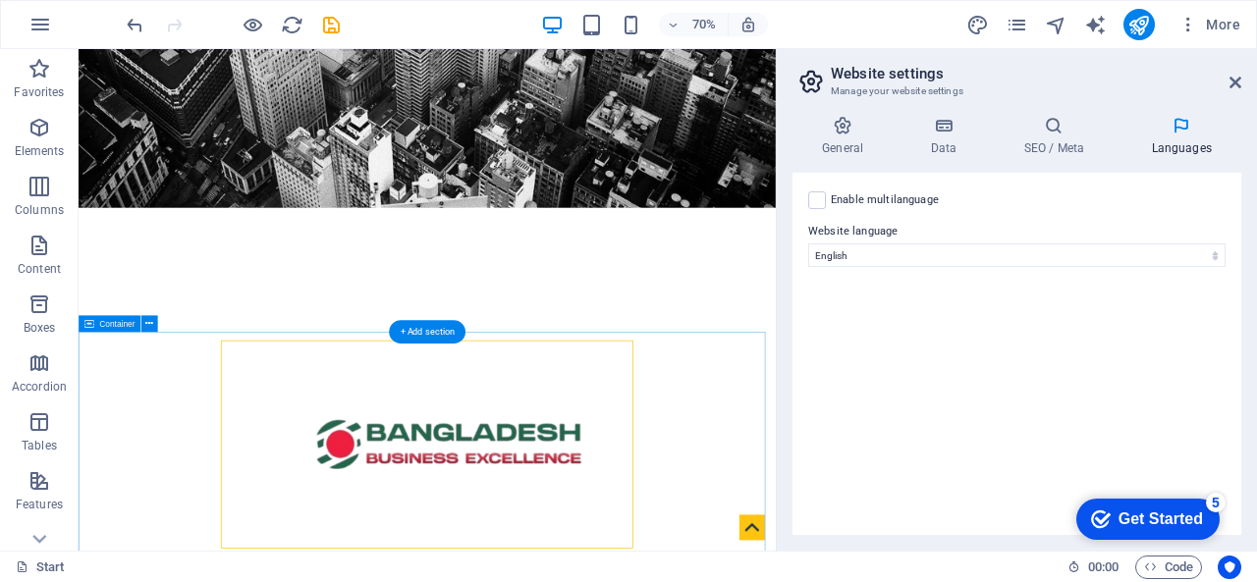
scroll to position [295, 0]
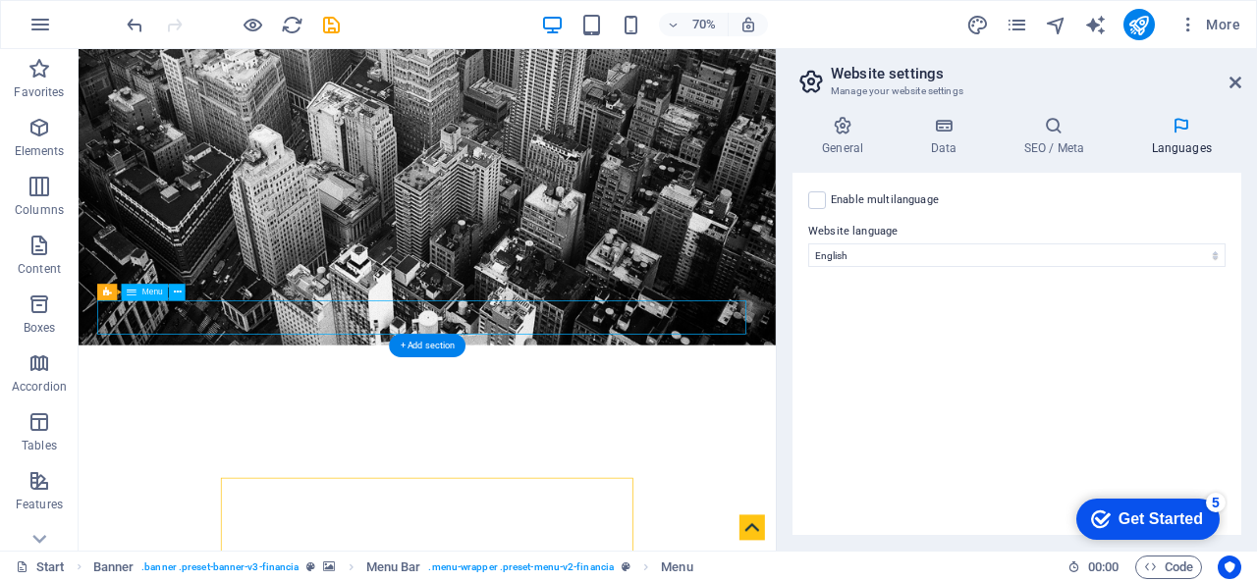
click at [428, 339] on div "+ Add section" at bounding box center [427, 346] width 77 height 24
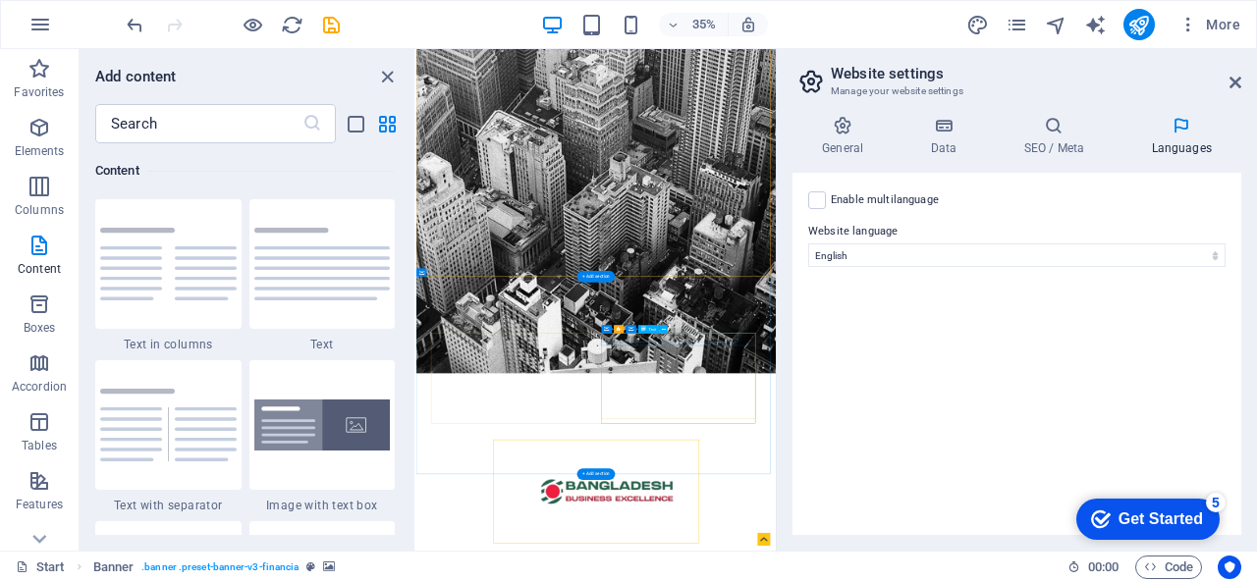
scroll to position [785, 0]
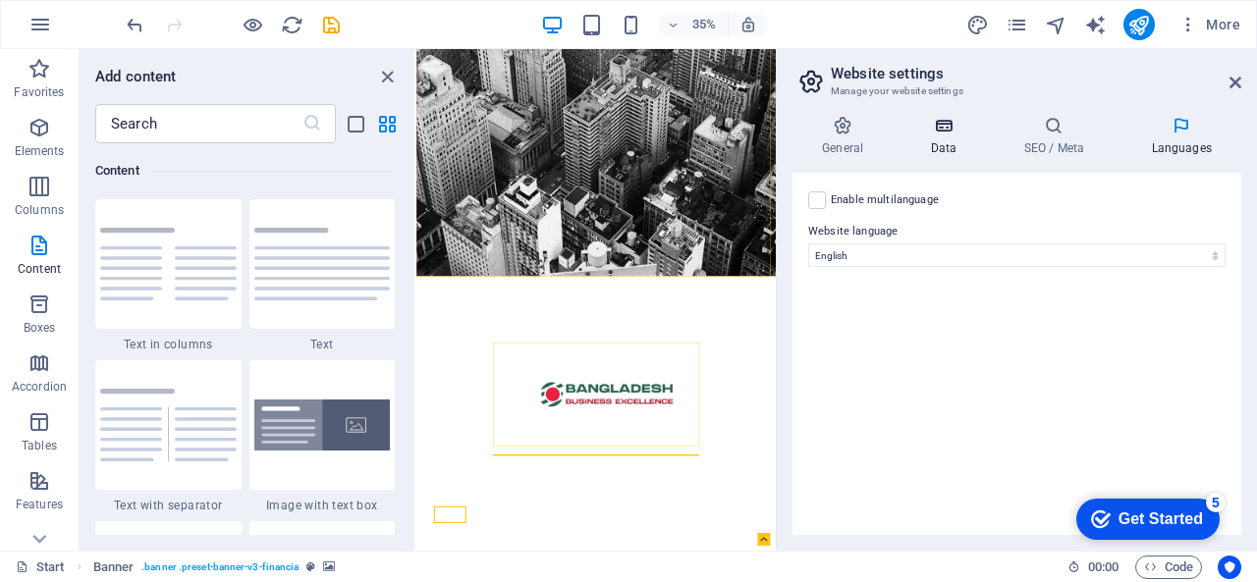
click at [940, 136] on h4 "Data" at bounding box center [946, 136] width 93 height 41
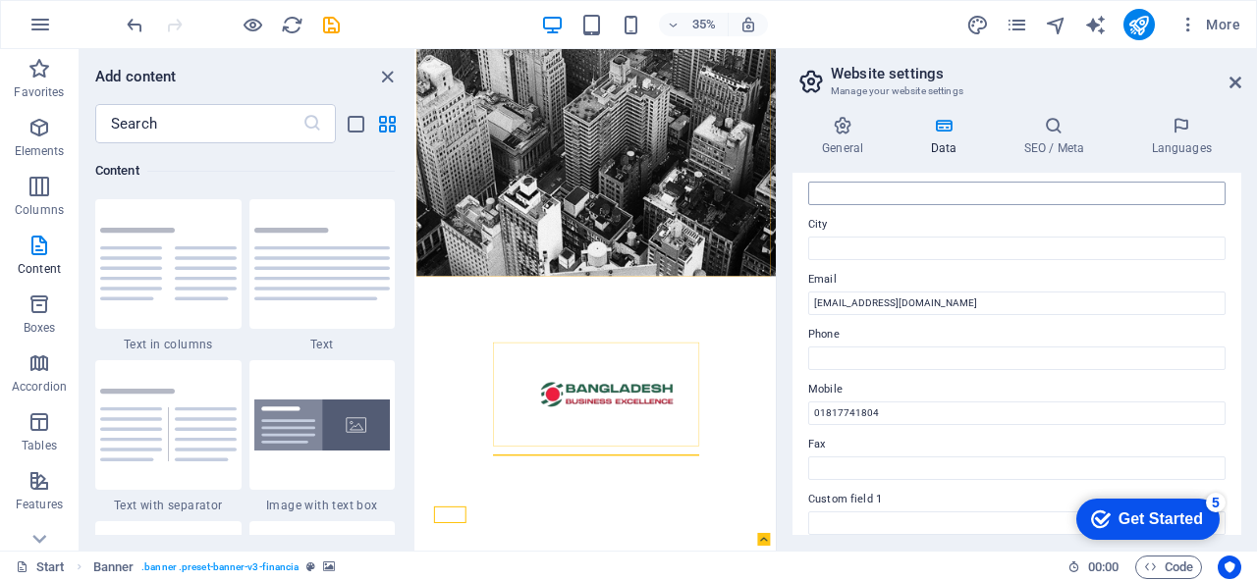
scroll to position [286, 0]
click at [845, 148] on h4 "General" at bounding box center [846, 136] width 108 height 41
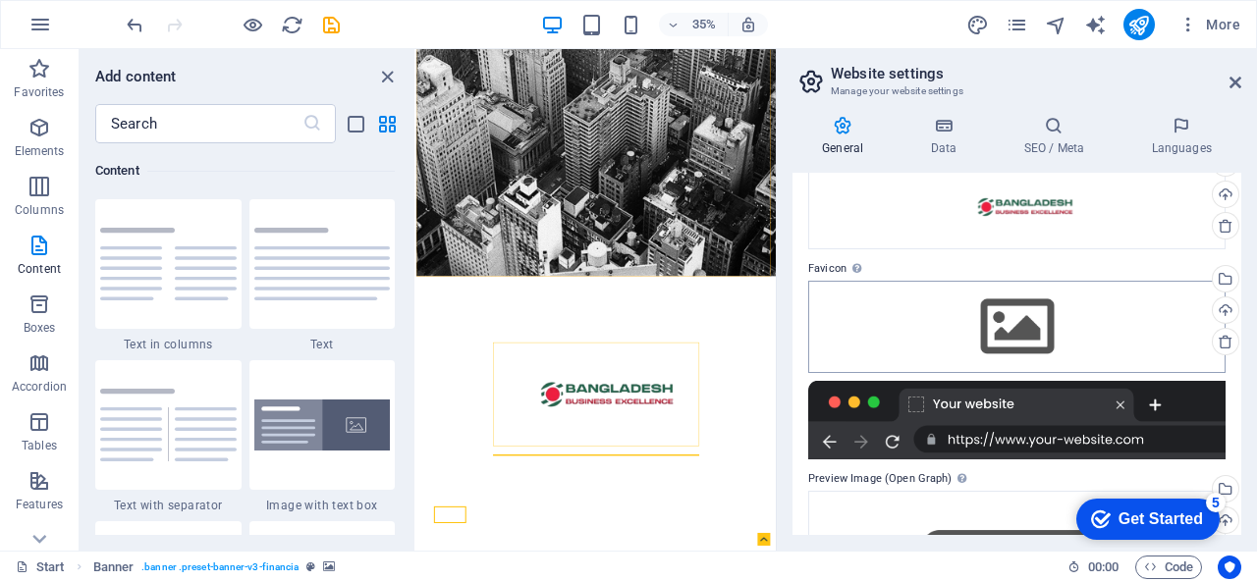
scroll to position [4, 0]
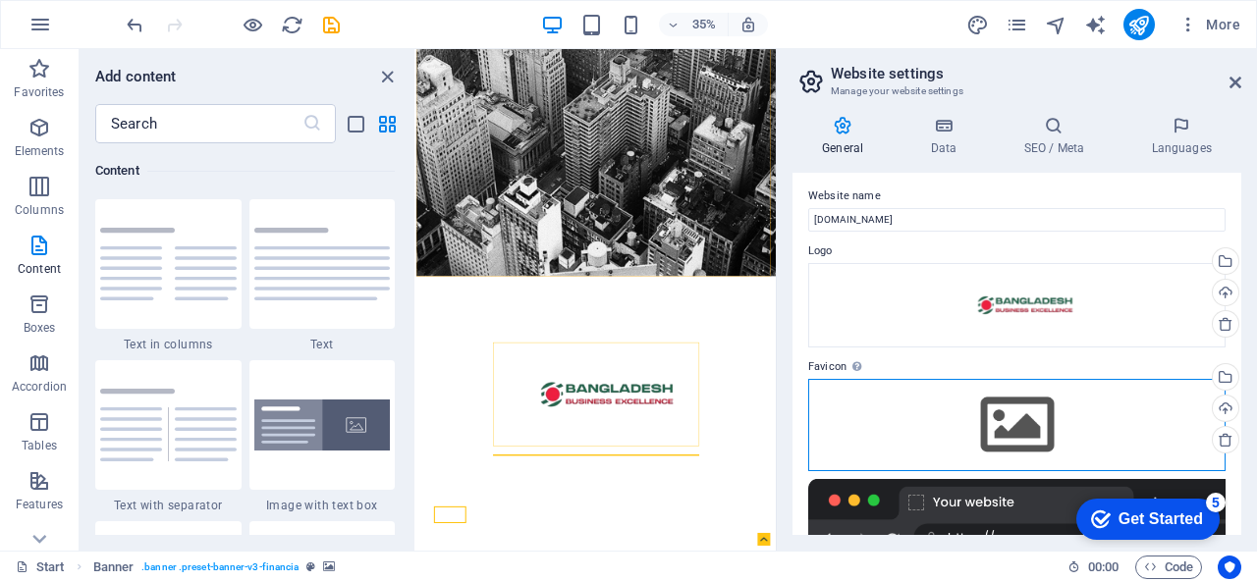
click at [1019, 411] on div "Drag files here, click to choose files or select files from Files or our free s…" at bounding box center [1016, 425] width 417 height 92
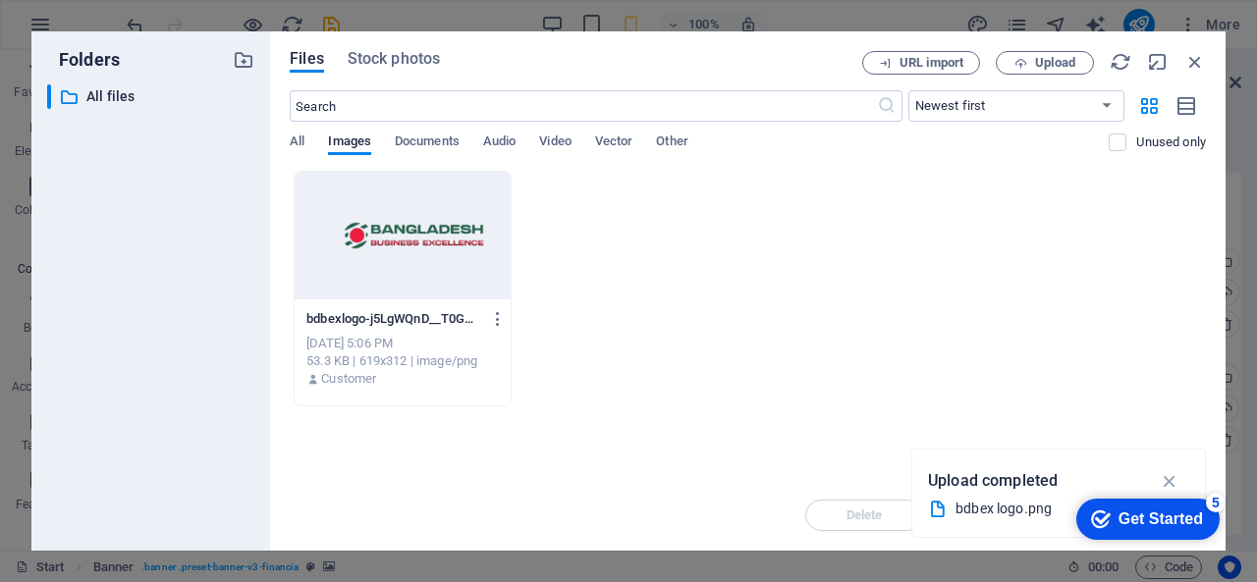
click at [305, 142] on div "All Images Documents Audio Video Vector Other" at bounding box center [699, 152] width 819 height 37
click at [295, 137] on span "All" at bounding box center [297, 143] width 15 height 27
click at [1164, 474] on icon "button" at bounding box center [1170, 481] width 23 height 22
click at [1023, 60] on icon "button" at bounding box center [1020, 63] width 13 height 13
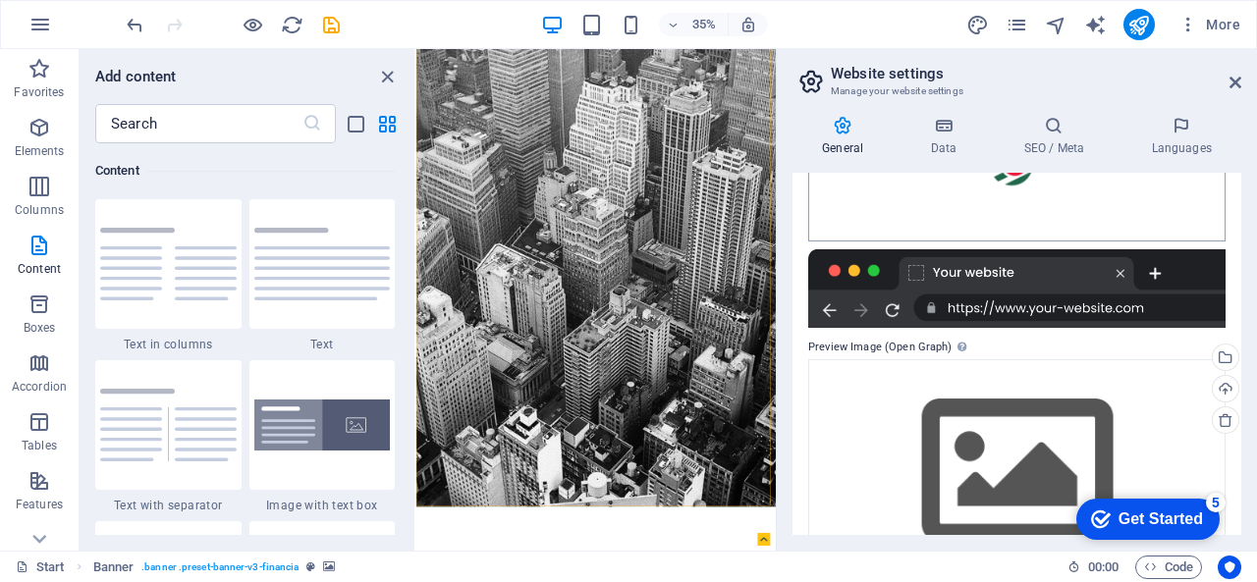
scroll to position [362, 0]
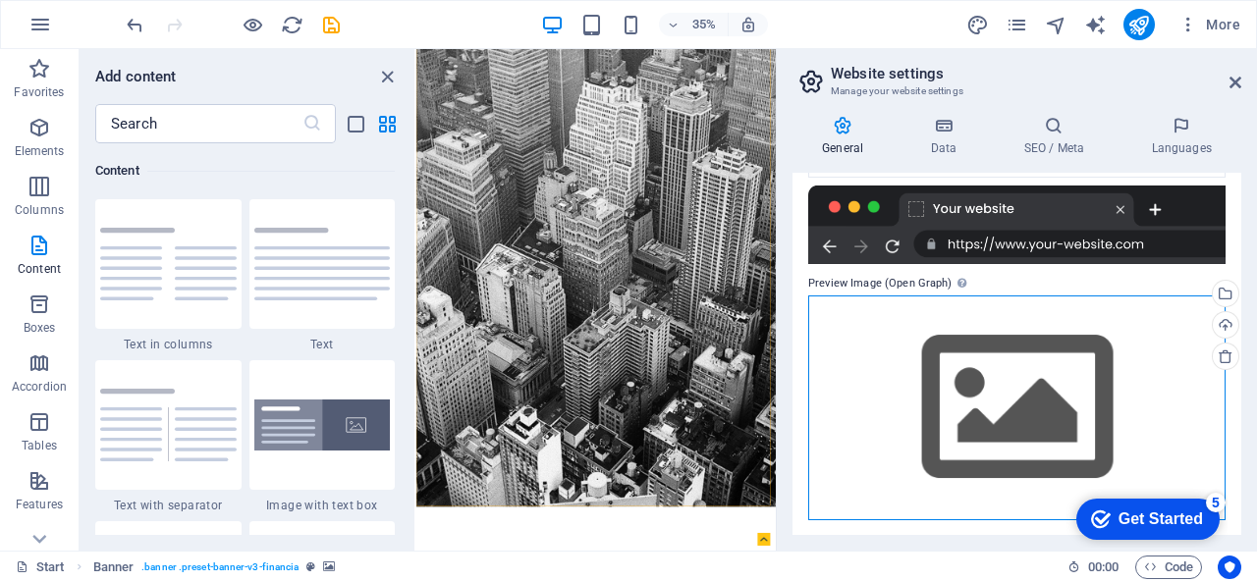
click at [968, 405] on div "Drag files here, click to choose files or select files from Files or our free s…" at bounding box center [1016, 408] width 417 height 225
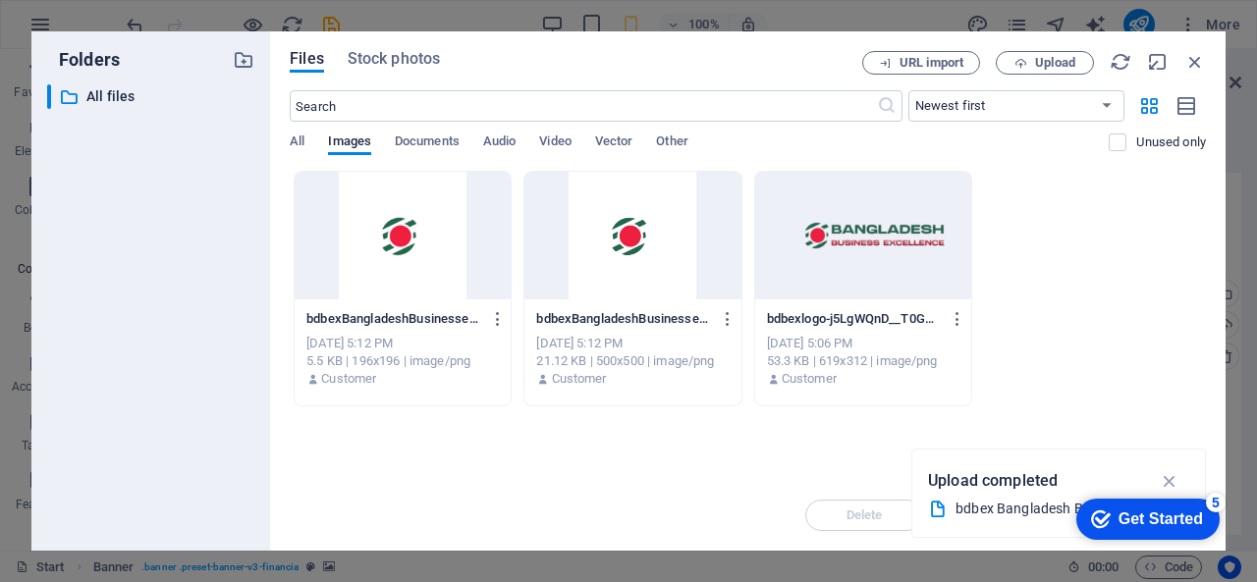
click at [430, 267] on div at bounding box center [403, 236] width 216 height 128
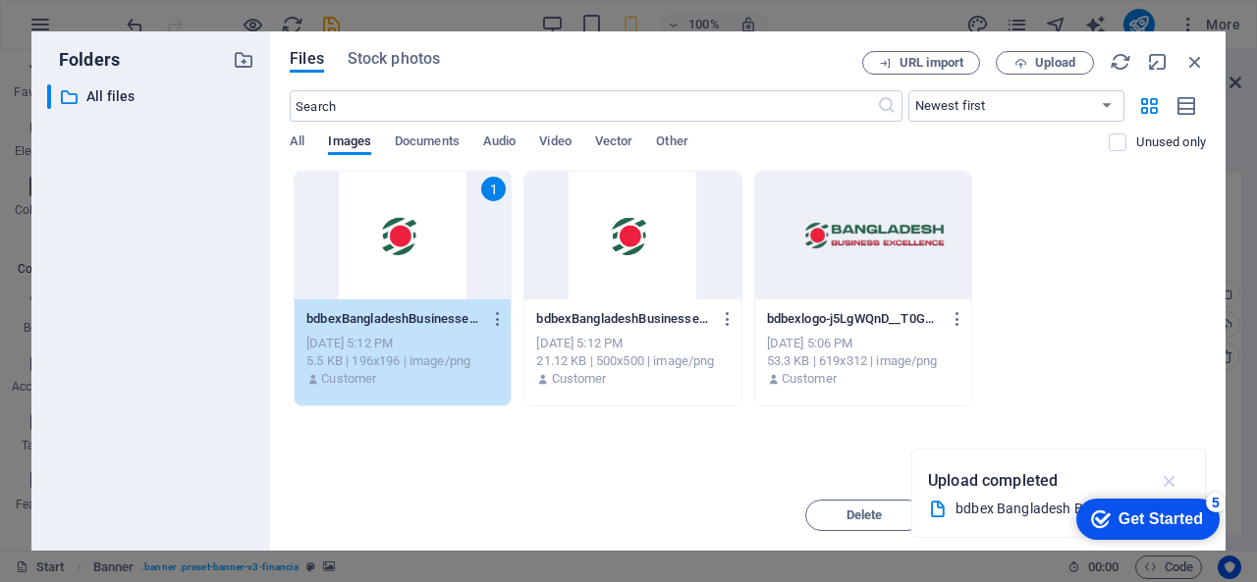
click at [1174, 484] on icon "button" at bounding box center [1170, 481] width 23 height 22
click at [975, 510] on span "Move" at bounding box center [1005, 516] width 100 height 12
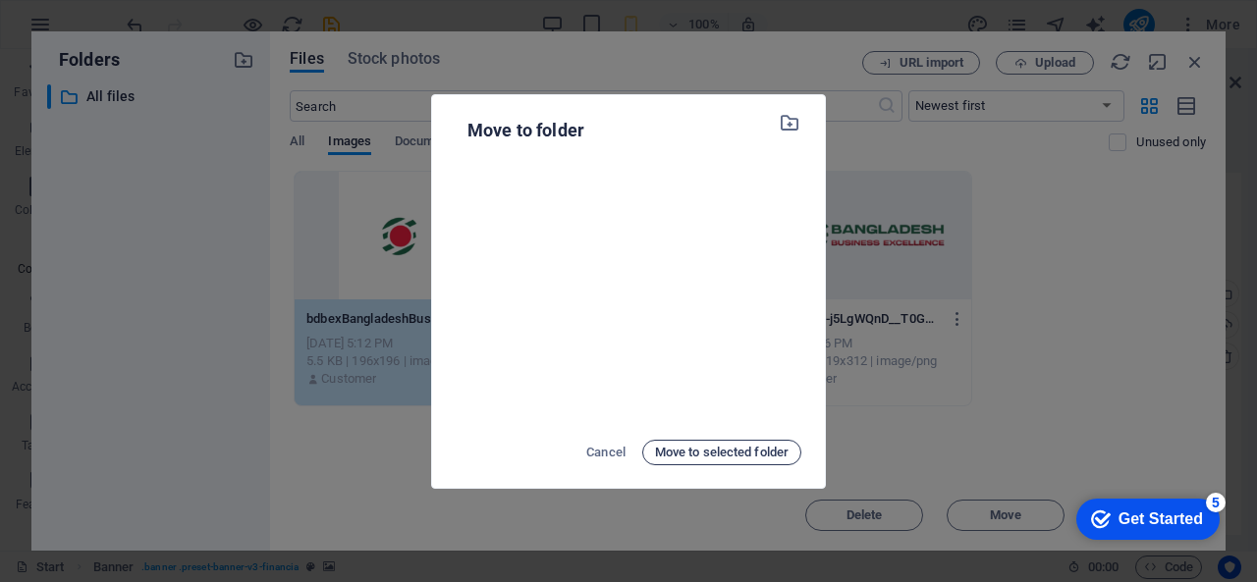
click at [668, 451] on span "Move to selected folder" at bounding box center [722, 453] width 134 height 24
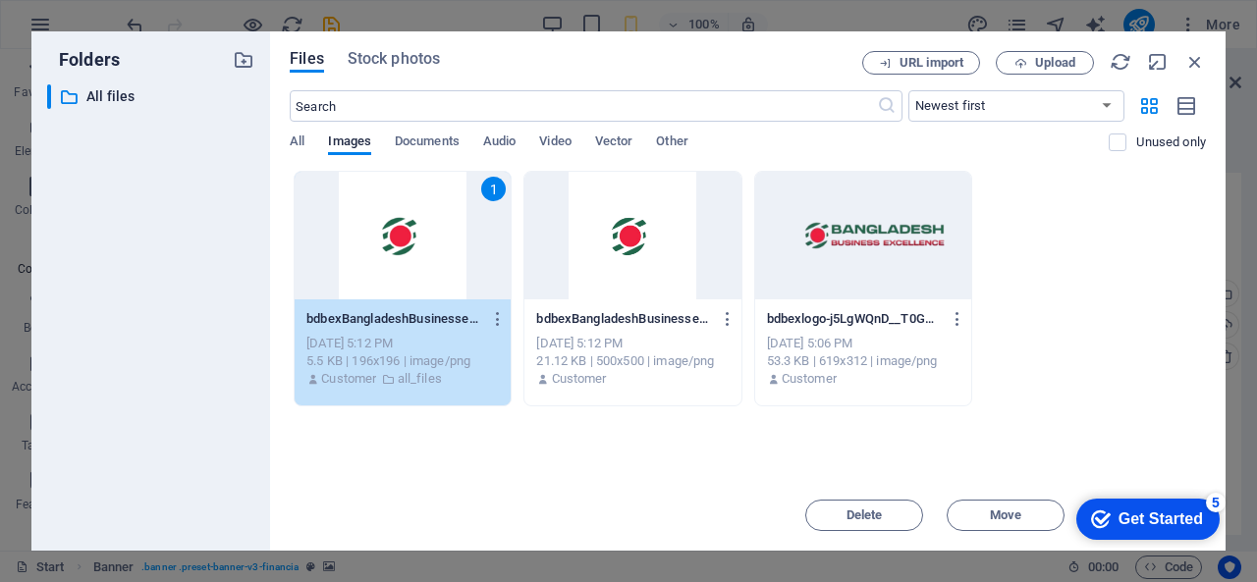
click at [638, 266] on div at bounding box center [632, 236] width 216 height 128
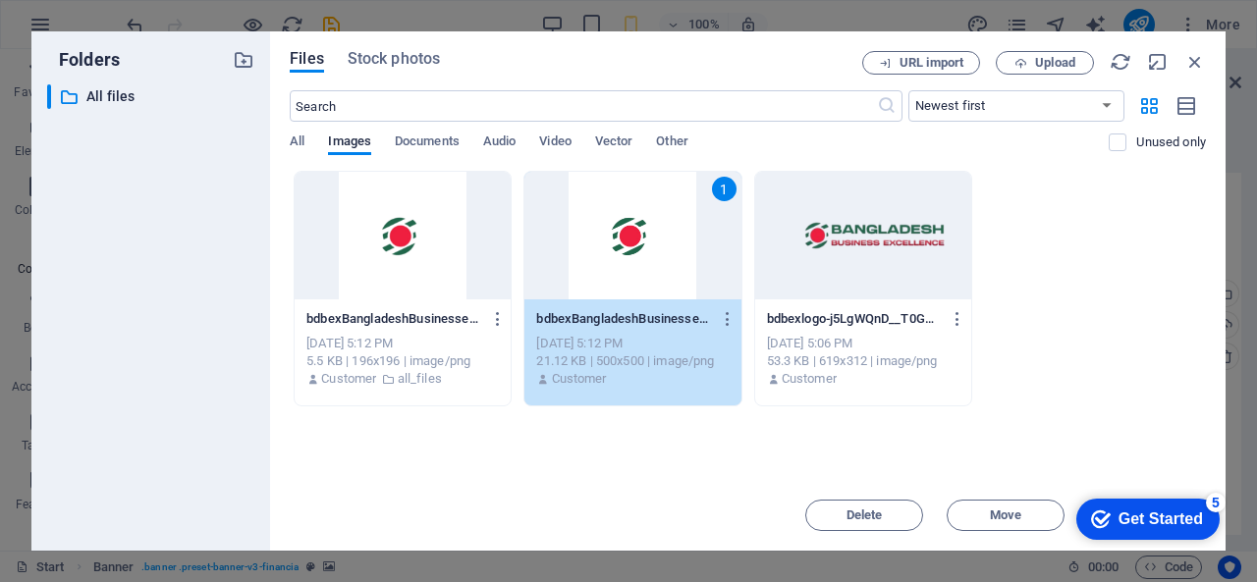
click at [644, 249] on div "1" at bounding box center [632, 236] width 216 height 128
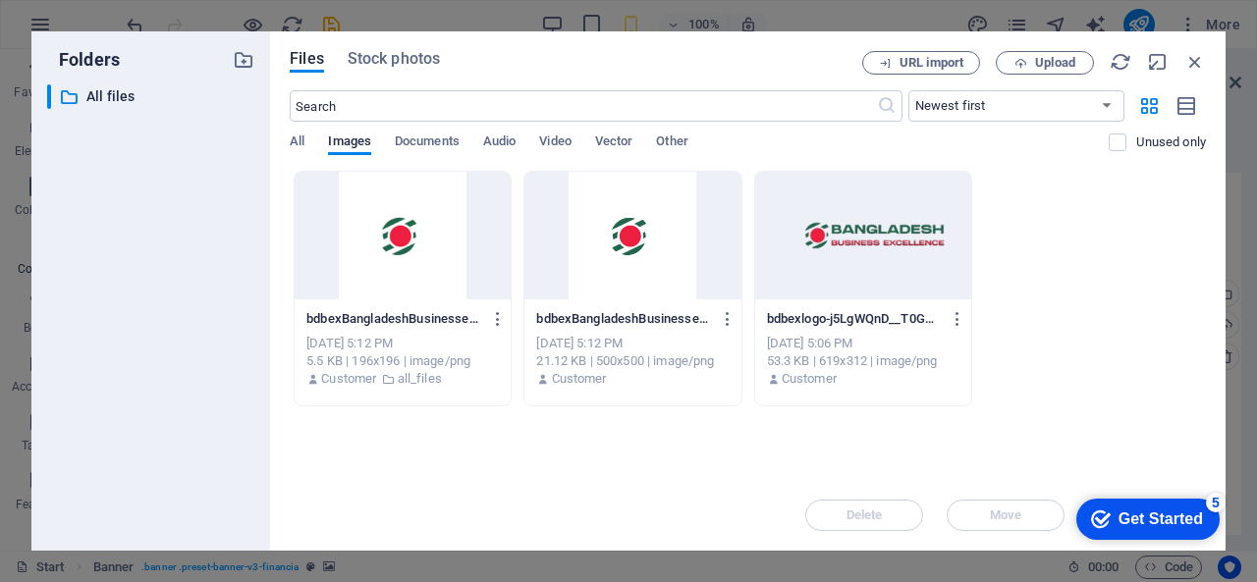
click at [644, 249] on div at bounding box center [632, 236] width 216 height 128
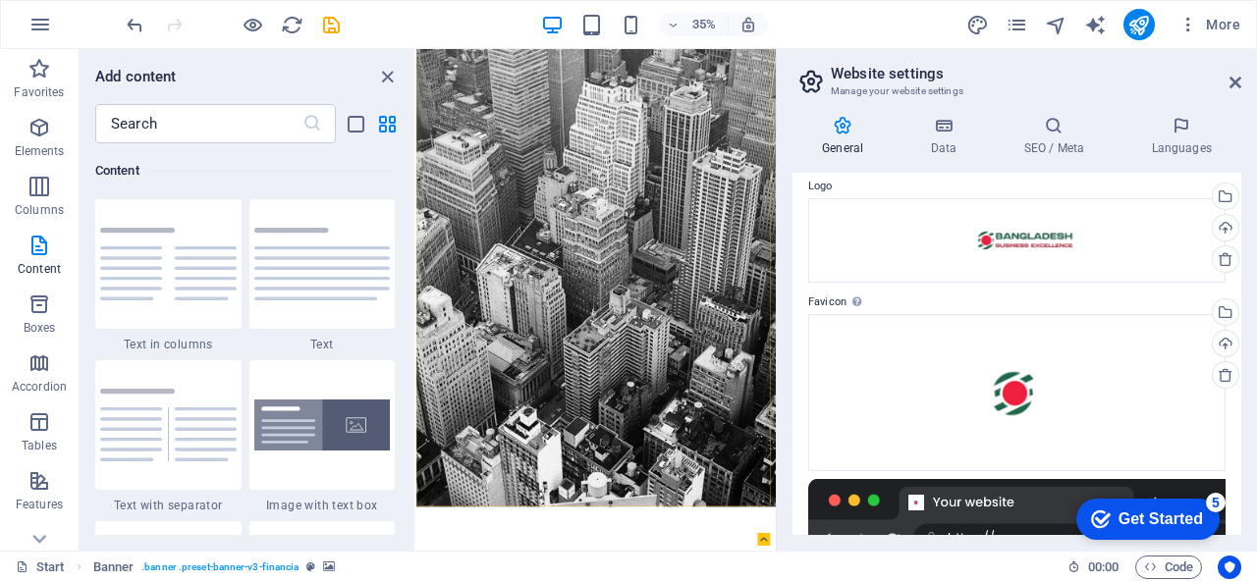
scroll to position [98, 0]
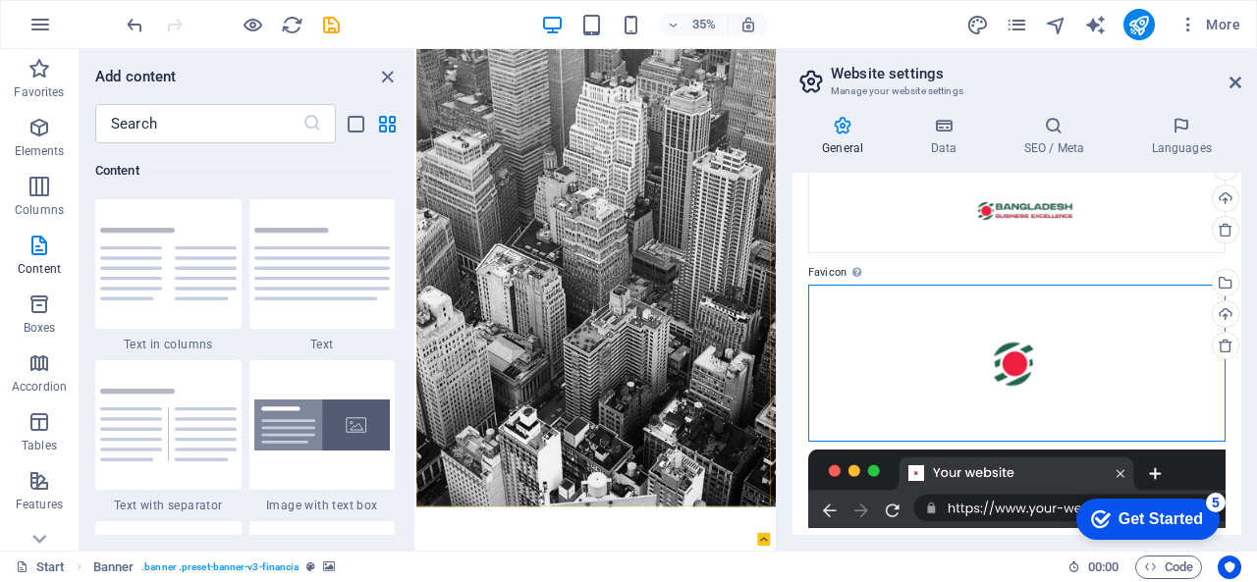
click at [1021, 352] on div "Drag files here, click to choose files or select files from Files or our free s…" at bounding box center [1016, 363] width 417 height 157
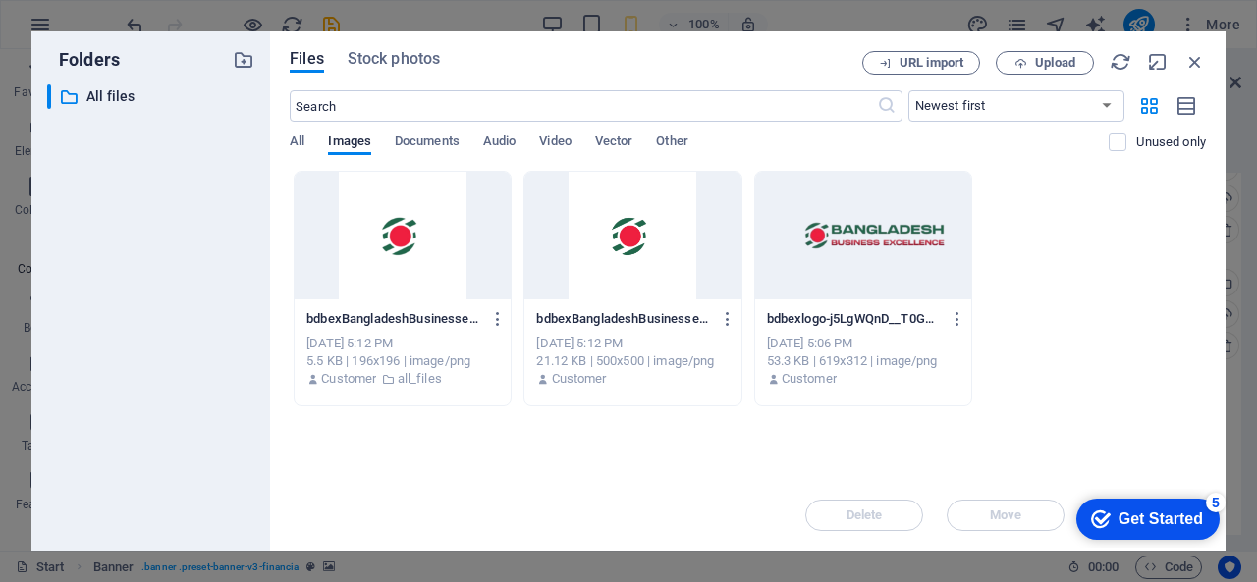
click at [665, 239] on div at bounding box center [632, 236] width 216 height 128
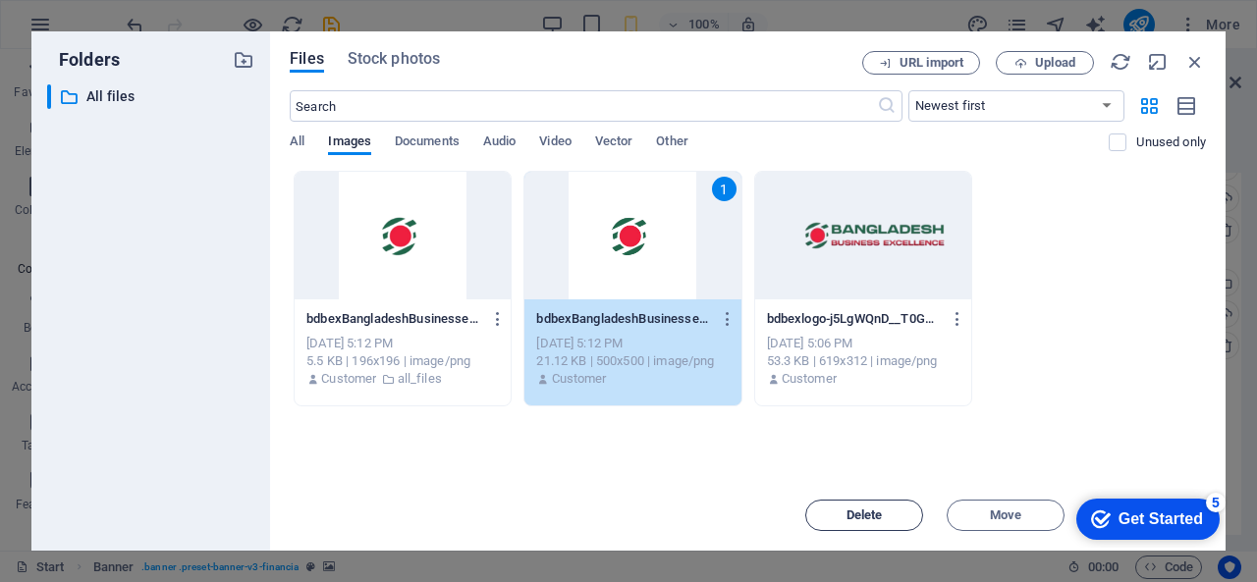
click at [870, 510] on span "Delete" at bounding box center [864, 516] width 36 height 12
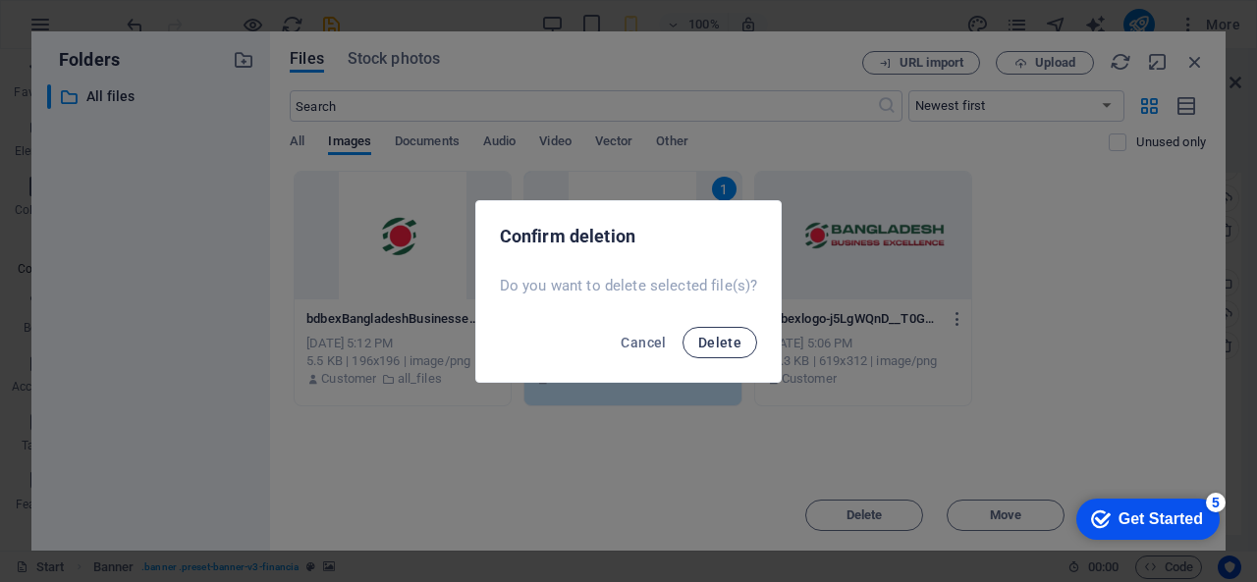
click at [730, 347] on span "Delete" at bounding box center [719, 343] width 43 height 16
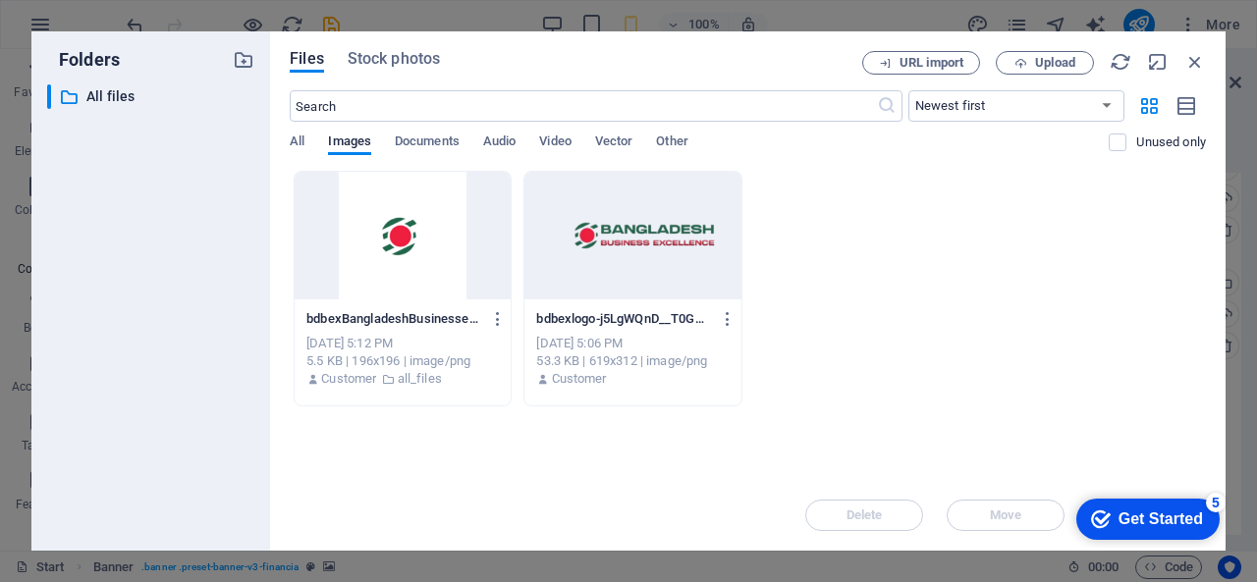
click at [440, 299] on div "bdbexBangladeshBusinessexcellence-5SXdeBrnHFrSwCJQKbFTNA-UcPCCY9SeZGaQYgyrwLVVA…" at bounding box center [403, 349] width 216 height 100
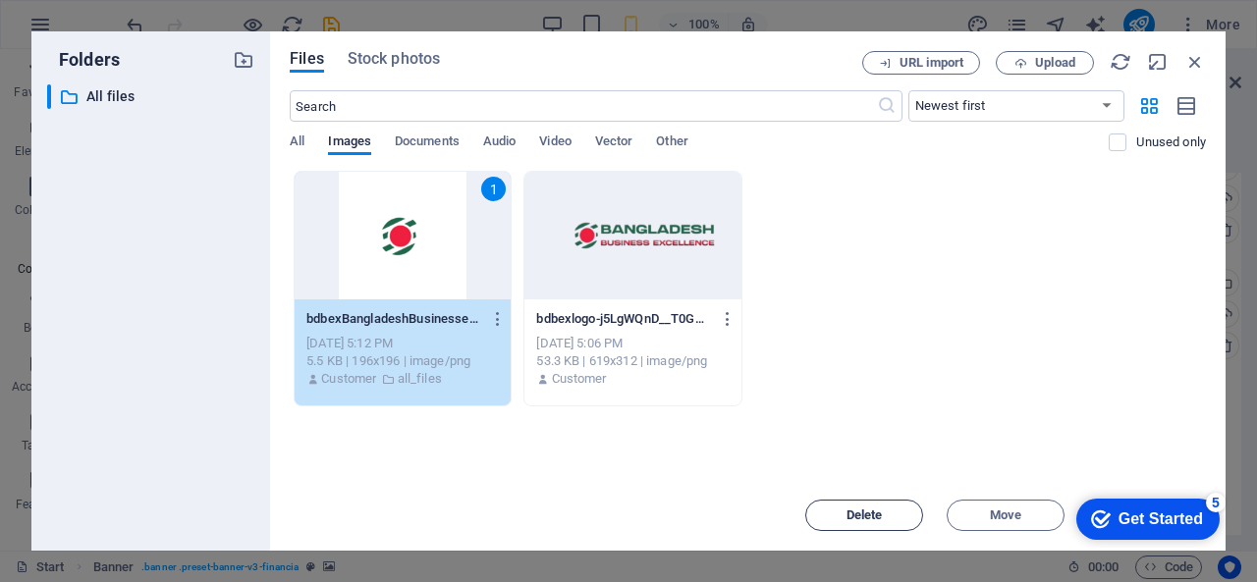
click at [894, 508] on button "Delete" at bounding box center [864, 515] width 118 height 31
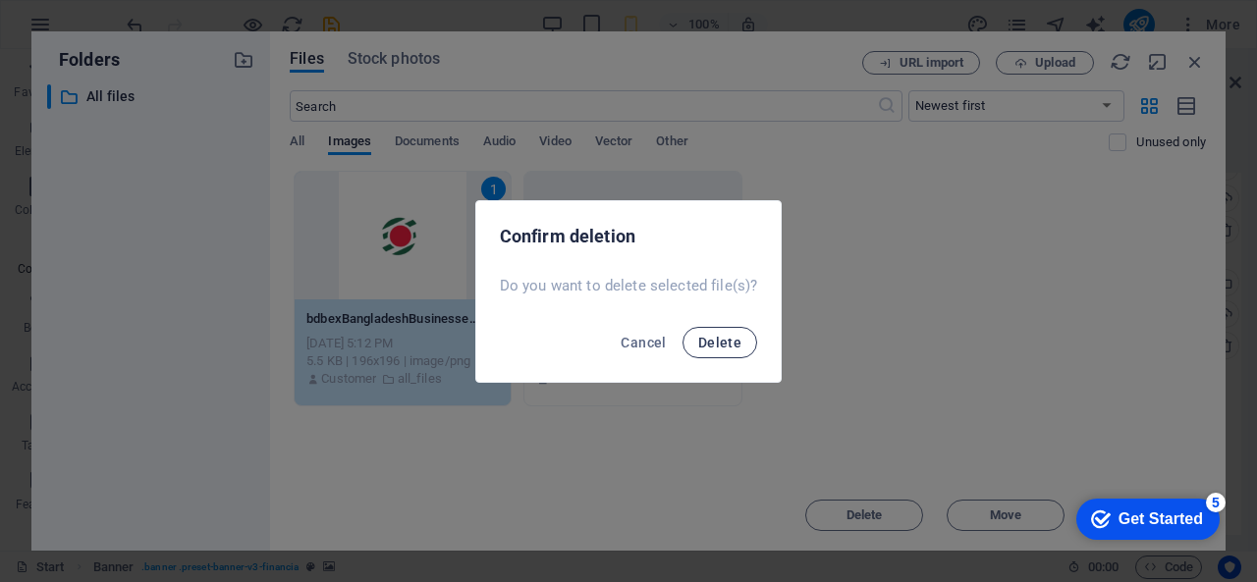
click at [734, 349] on span "Delete" at bounding box center [719, 343] width 43 height 16
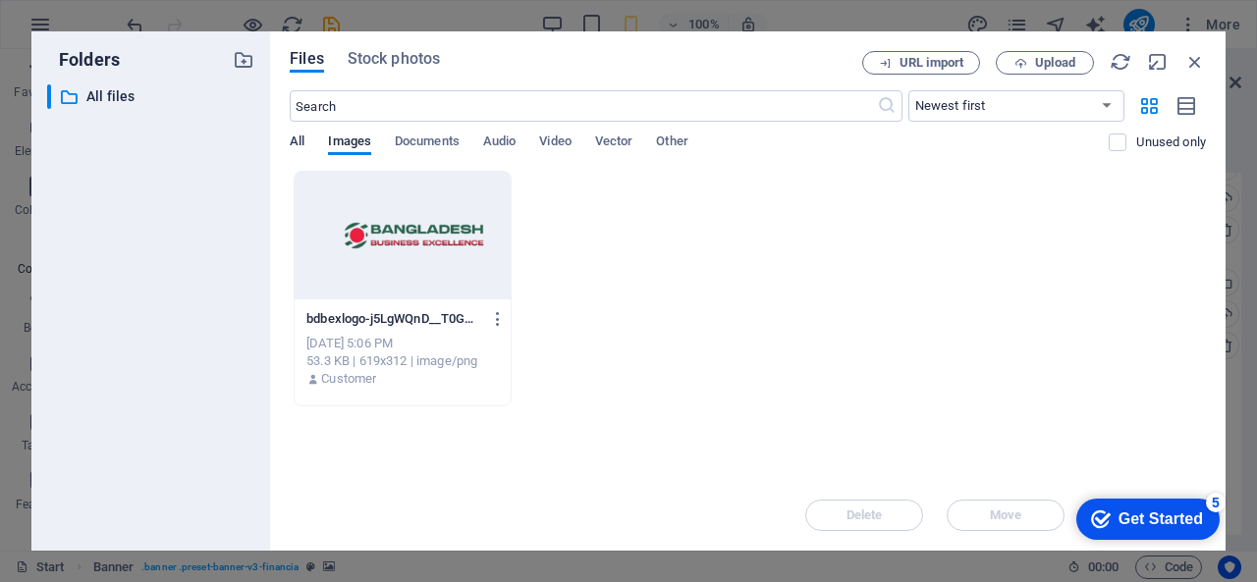
click at [298, 135] on span "All" at bounding box center [297, 143] width 15 height 27
click at [118, 99] on p "All files" at bounding box center [152, 96] width 132 height 23
click at [1010, 72] on button "Upload" at bounding box center [1045, 63] width 98 height 24
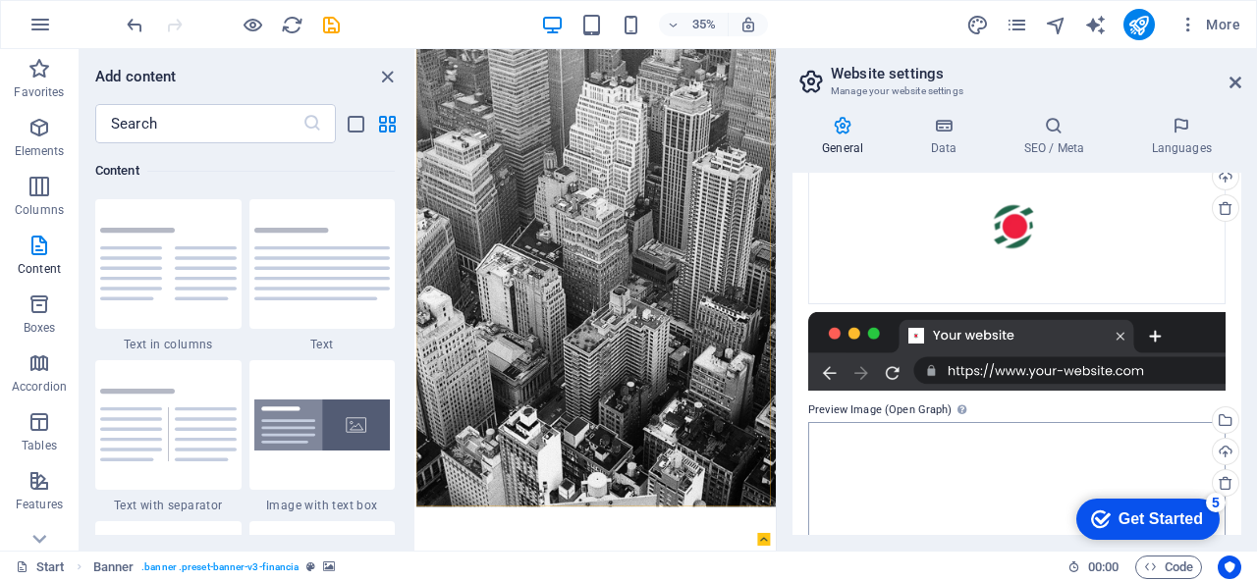
scroll to position [530, 0]
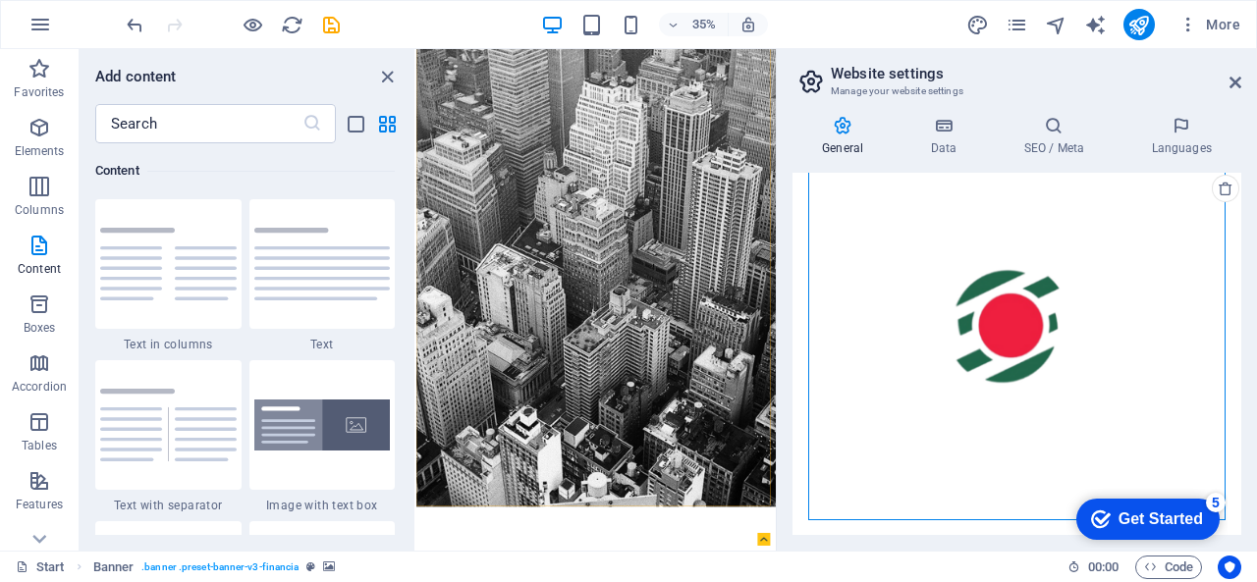
click at [936, 383] on div "Drag files here, click to choose files or select files from Files or our free s…" at bounding box center [1016, 324] width 417 height 393
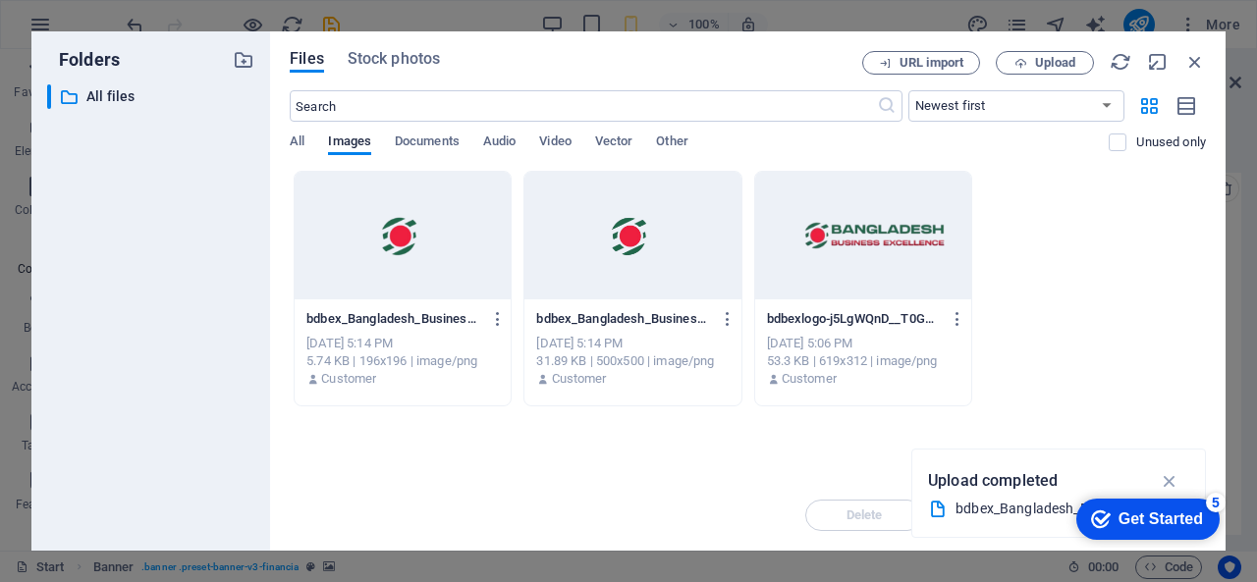
click at [446, 270] on div at bounding box center [403, 236] width 216 height 128
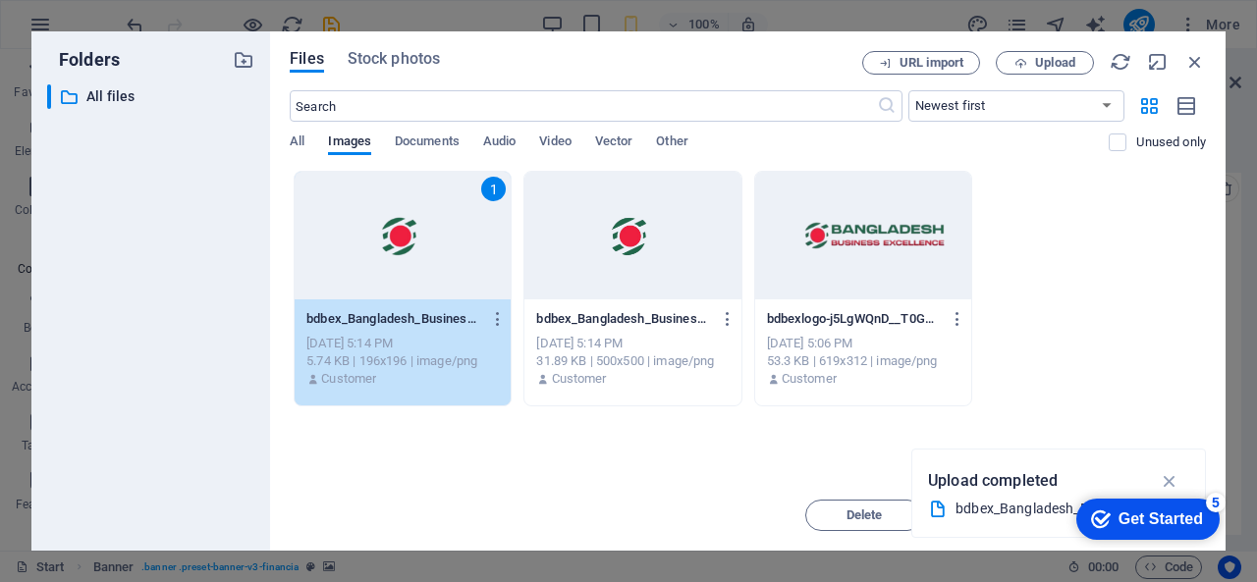
click at [1164, 476] on icon "button" at bounding box center [1170, 481] width 23 height 22
click at [1186, 58] on icon "button" at bounding box center [1195, 62] width 22 height 22
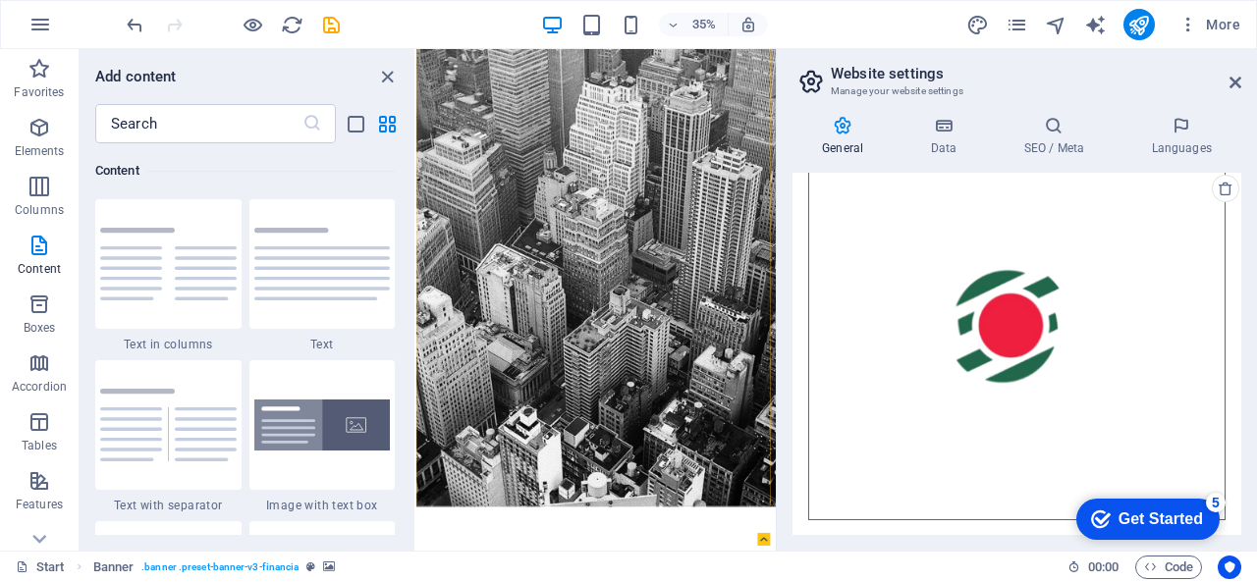
click at [958, 309] on div "Drag files here, click to choose files or select files from Files or our free s…" at bounding box center [1016, 324] width 417 height 393
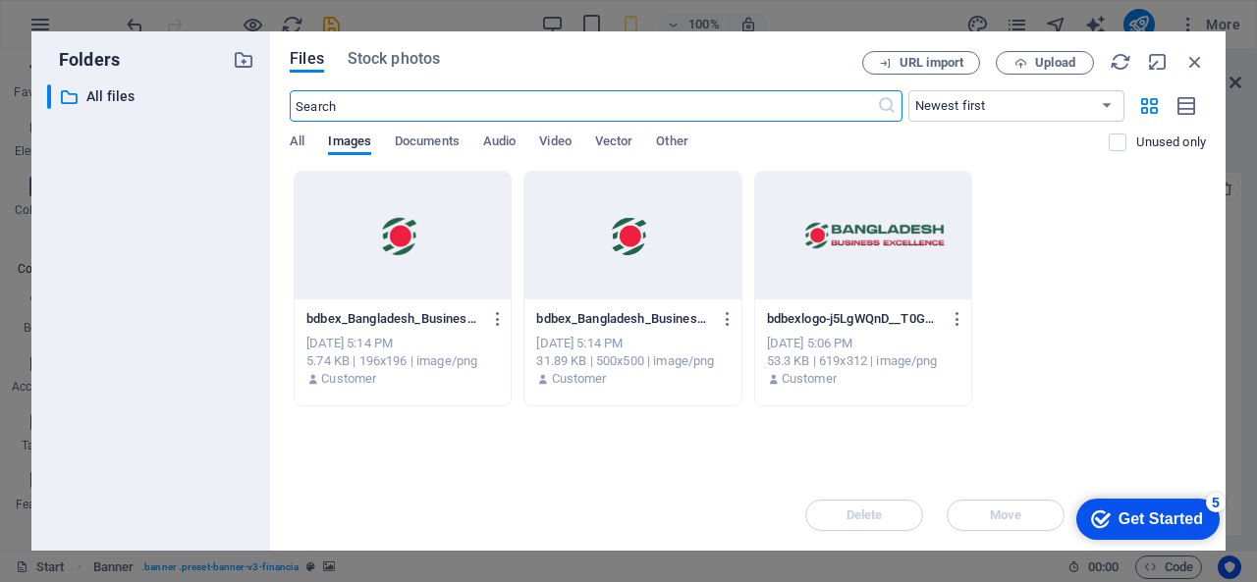
click at [454, 227] on div at bounding box center [403, 236] width 216 height 128
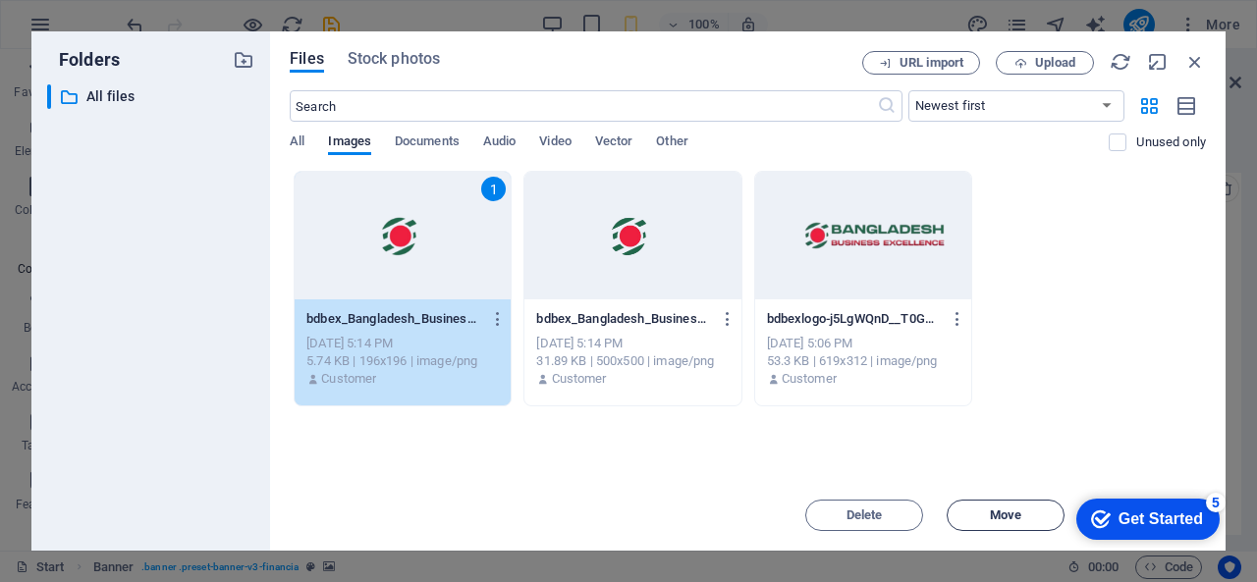
click at [983, 506] on button "Move" at bounding box center [1005, 515] width 118 height 31
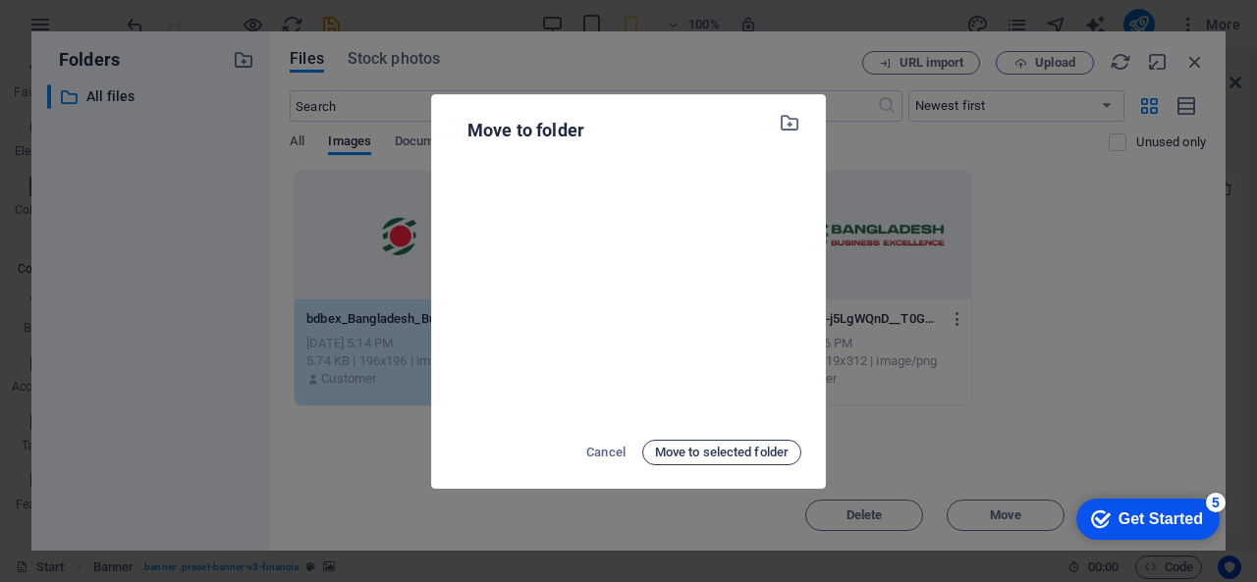
click at [696, 443] on span "Move to selected folder" at bounding box center [722, 453] width 134 height 24
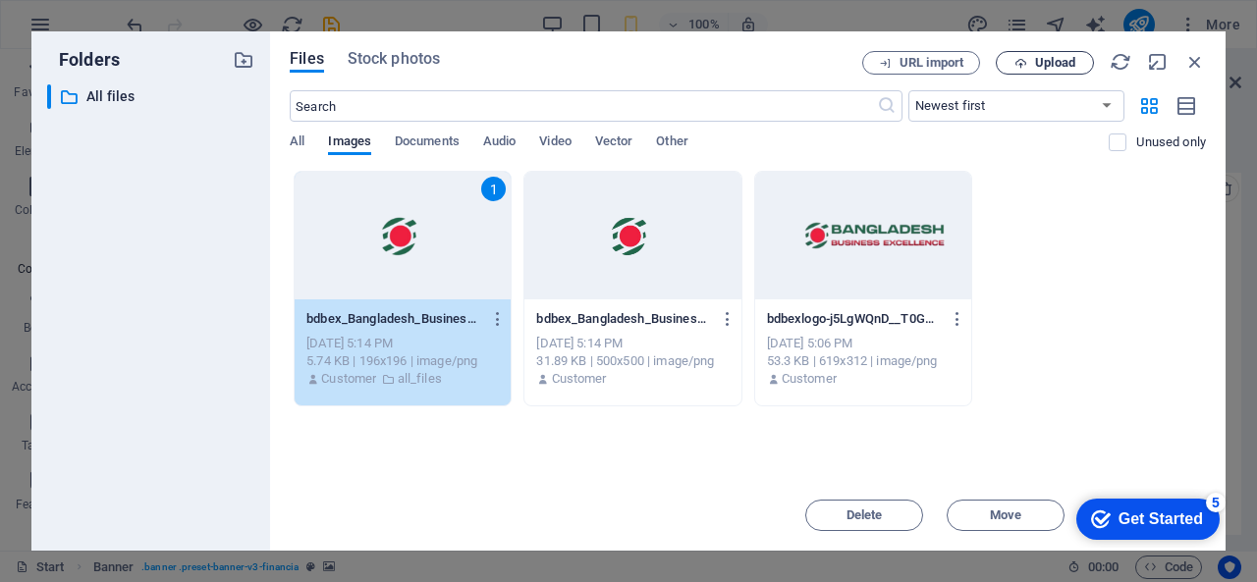
click at [1042, 62] on span "Upload" at bounding box center [1055, 63] width 40 height 12
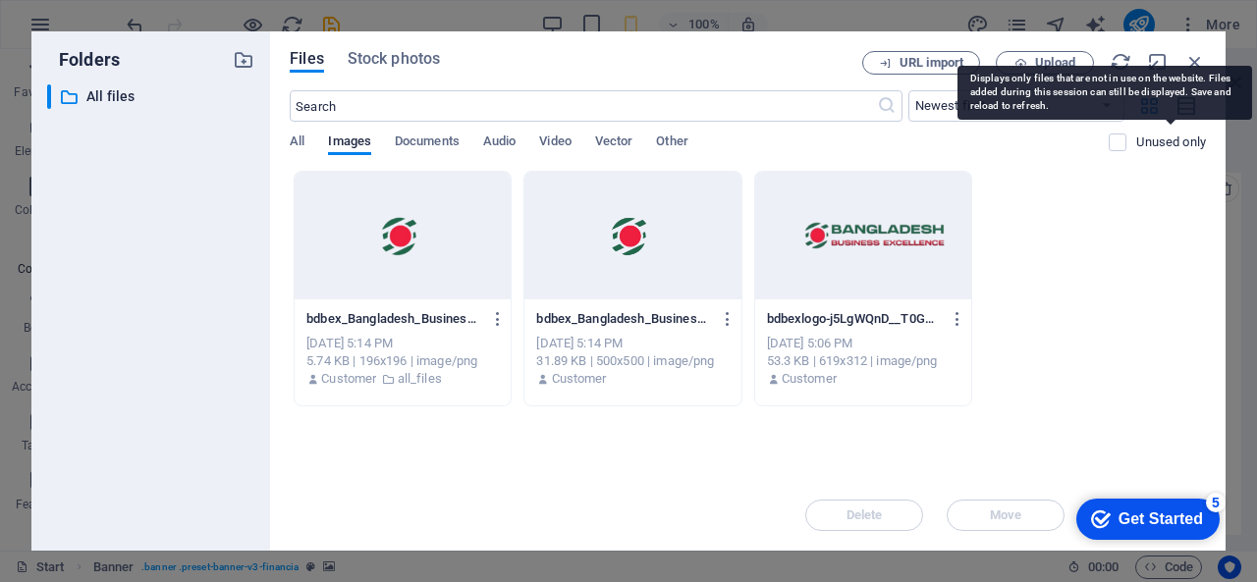
click at [1143, 136] on p "Unused only" at bounding box center [1171, 143] width 70 height 18
click at [0, 0] on input "checkbox" at bounding box center [0, 0] width 0 height 0
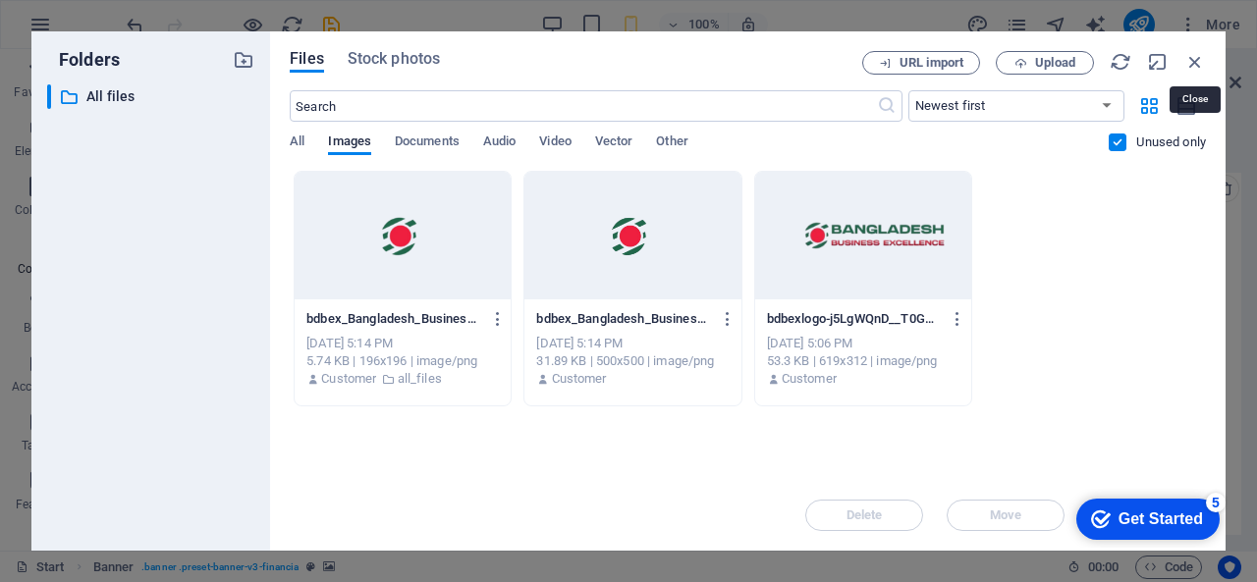
click at [1201, 59] on icon "button" at bounding box center [1195, 62] width 22 height 22
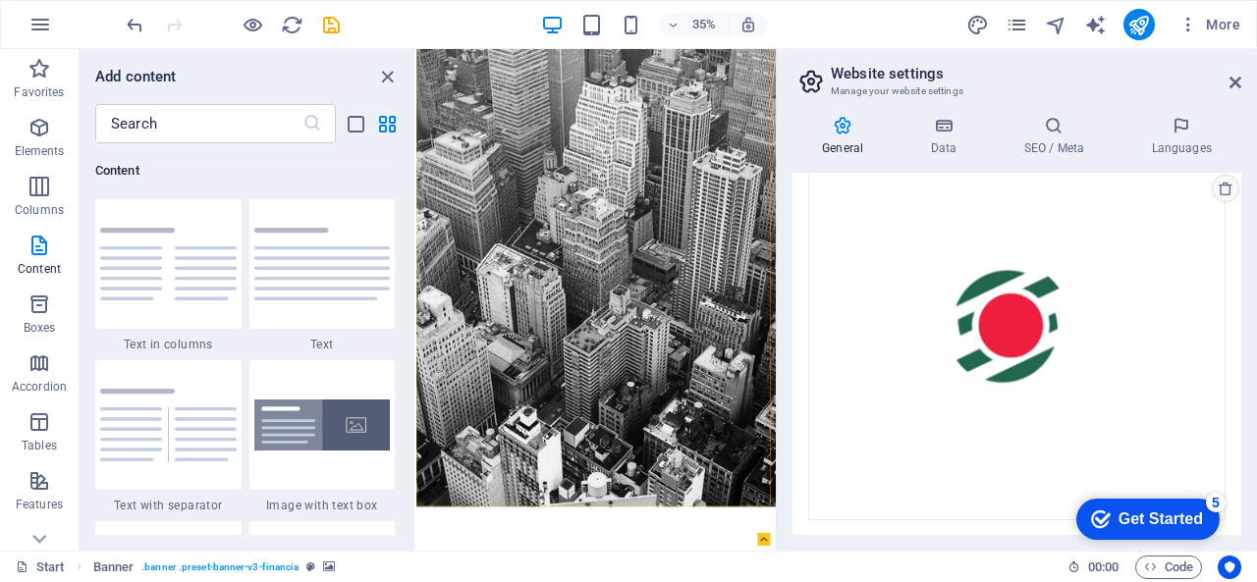
click at [1223, 191] on icon at bounding box center [1225, 189] width 16 height 16
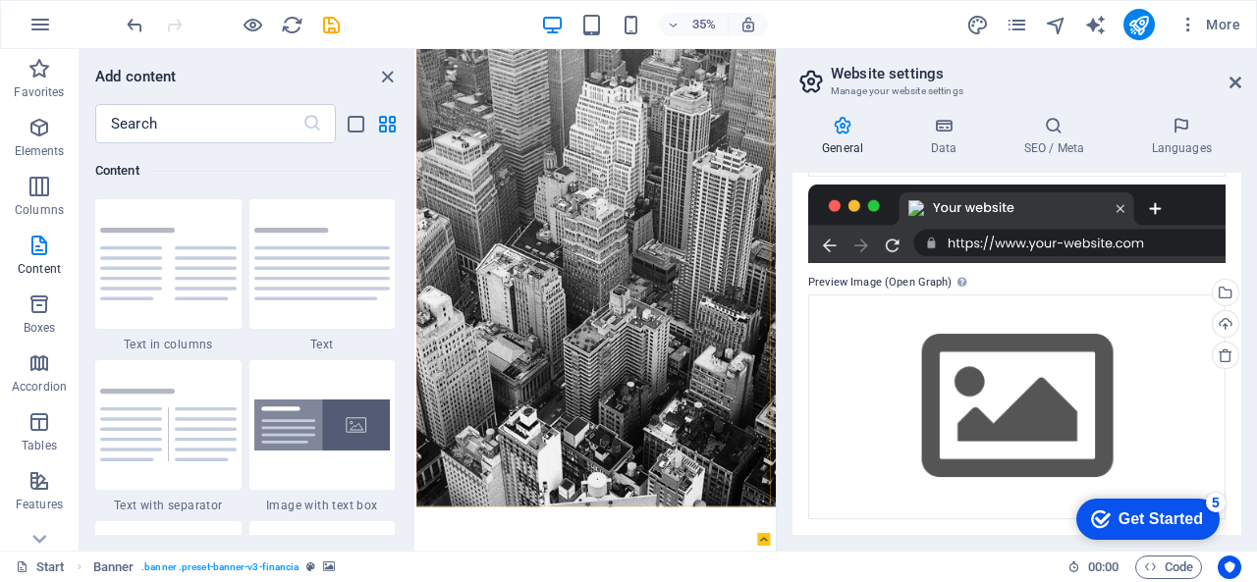
scroll to position [362, 0]
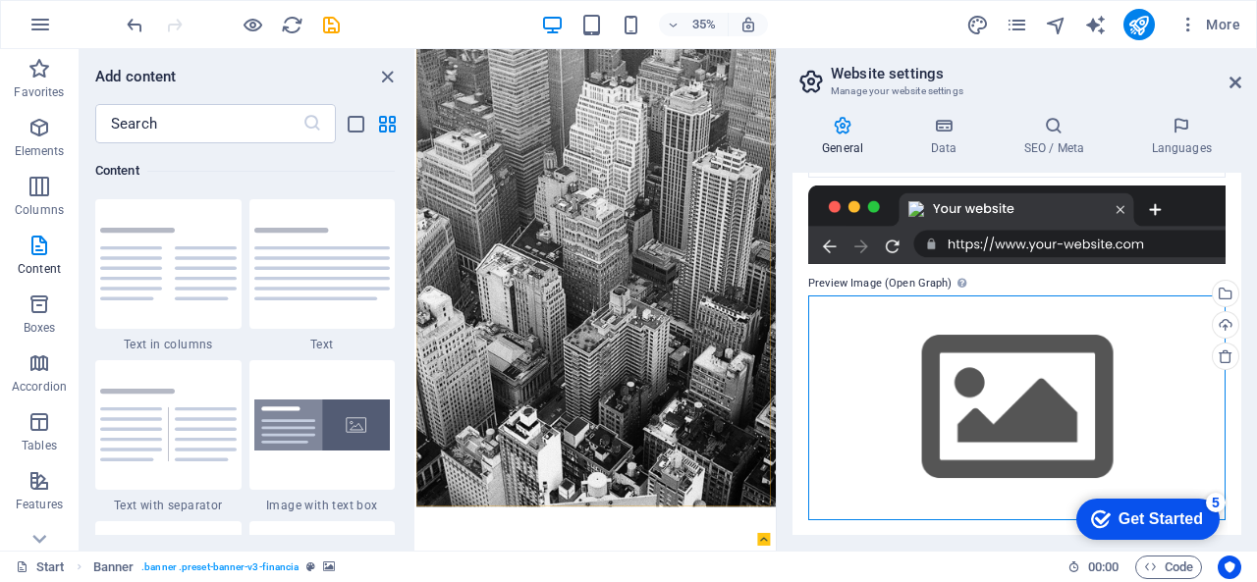
click at [1004, 372] on div "Drag files here, click to choose files or select files from Files or our free s…" at bounding box center [1016, 408] width 417 height 225
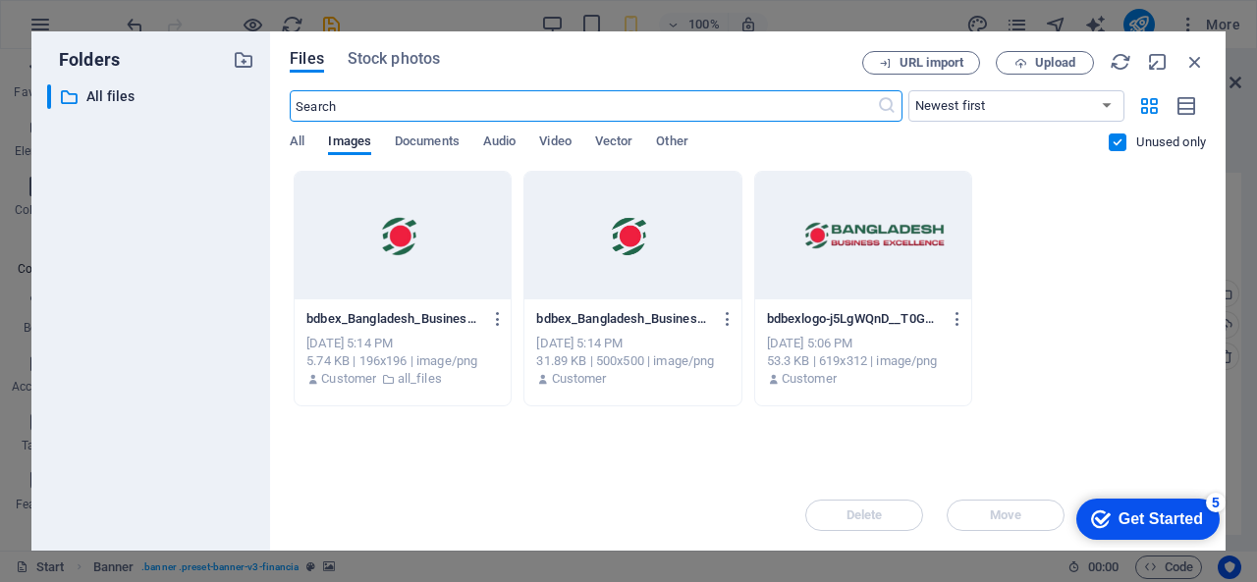
click at [361, 226] on div at bounding box center [403, 236] width 216 height 128
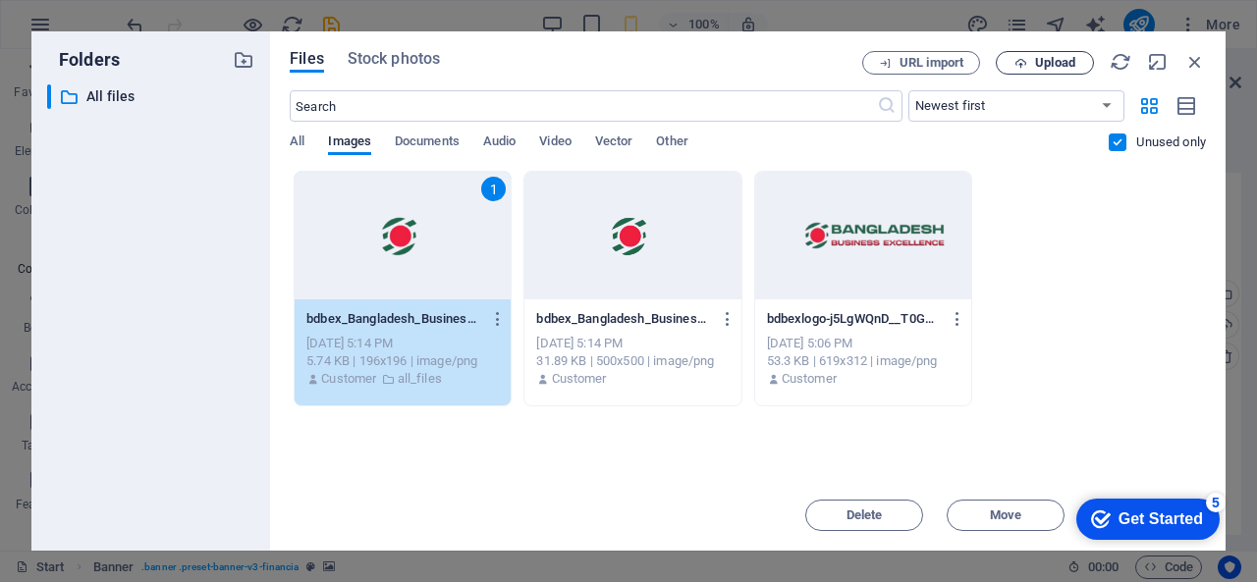
click at [1049, 64] on span "Upload" at bounding box center [1055, 63] width 40 height 12
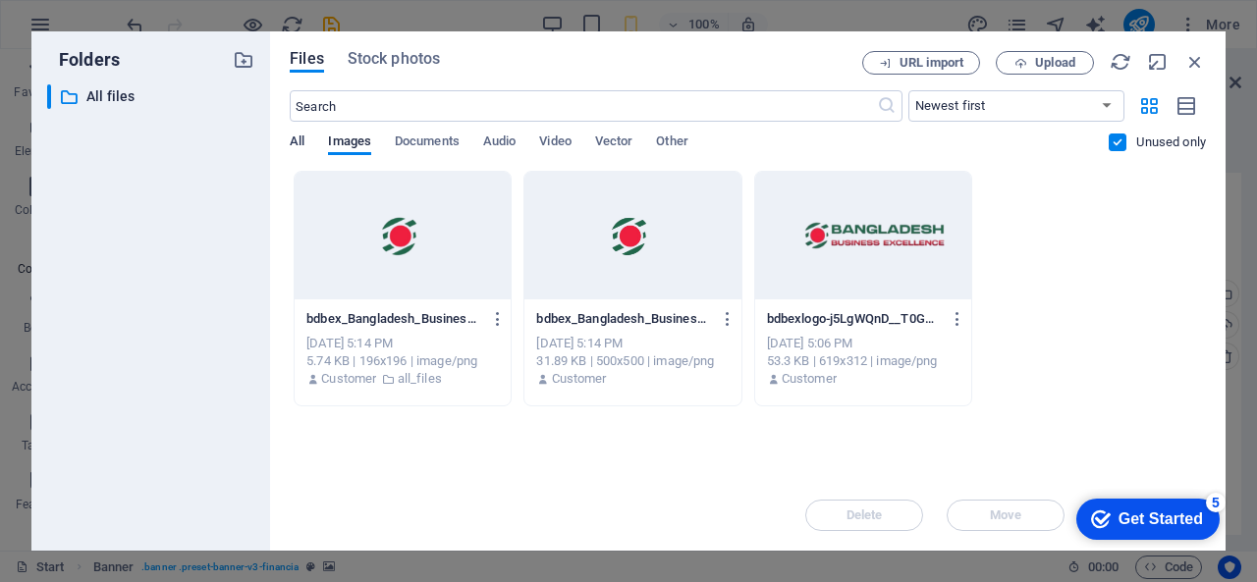
click at [293, 143] on span "All" at bounding box center [297, 143] width 15 height 27
click at [426, 274] on div at bounding box center [403, 236] width 216 height 128
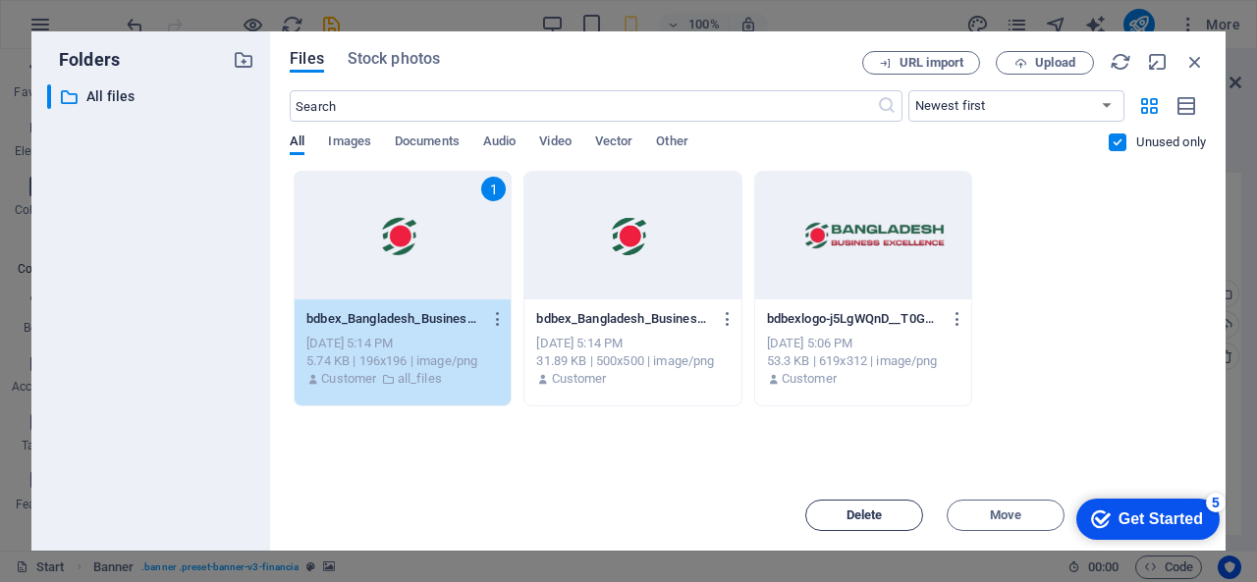
click at [888, 510] on span "Delete" at bounding box center [864, 516] width 100 height 12
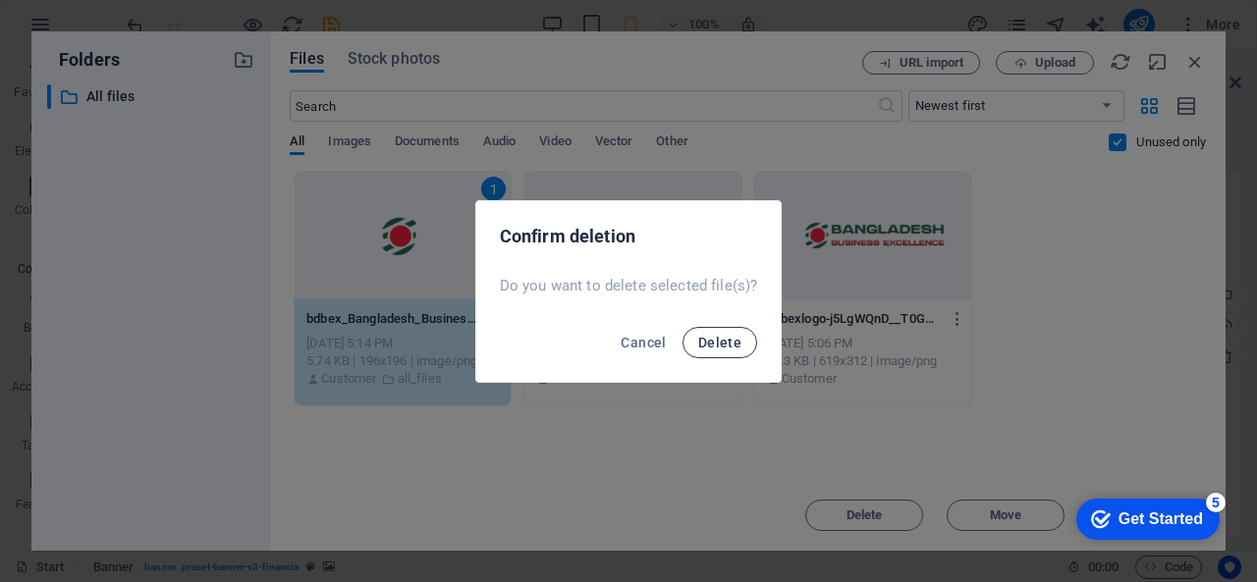
click at [703, 339] on span "Delete" at bounding box center [719, 343] width 43 height 16
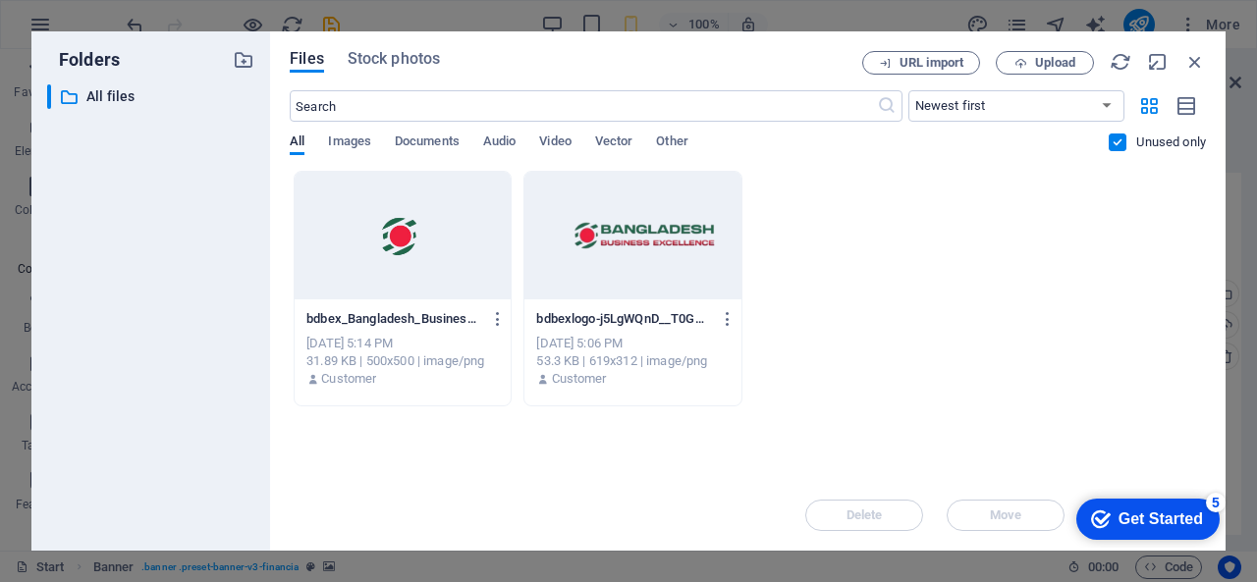
click at [406, 309] on div "bdbex_Bangladesh_Business_excellence-removebg-preview-XnAWn3CQc7dO1SCVy747sQ.pn…" at bounding box center [402, 318] width 192 height 31
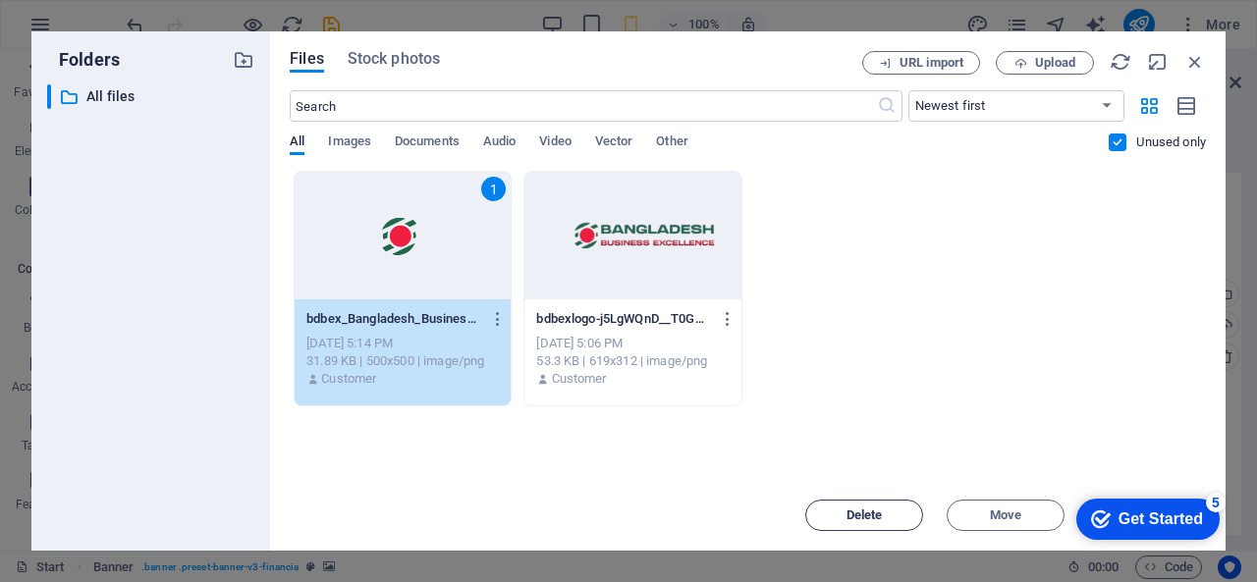
click at [868, 518] on span "Delete" at bounding box center [864, 516] width 36 height 12
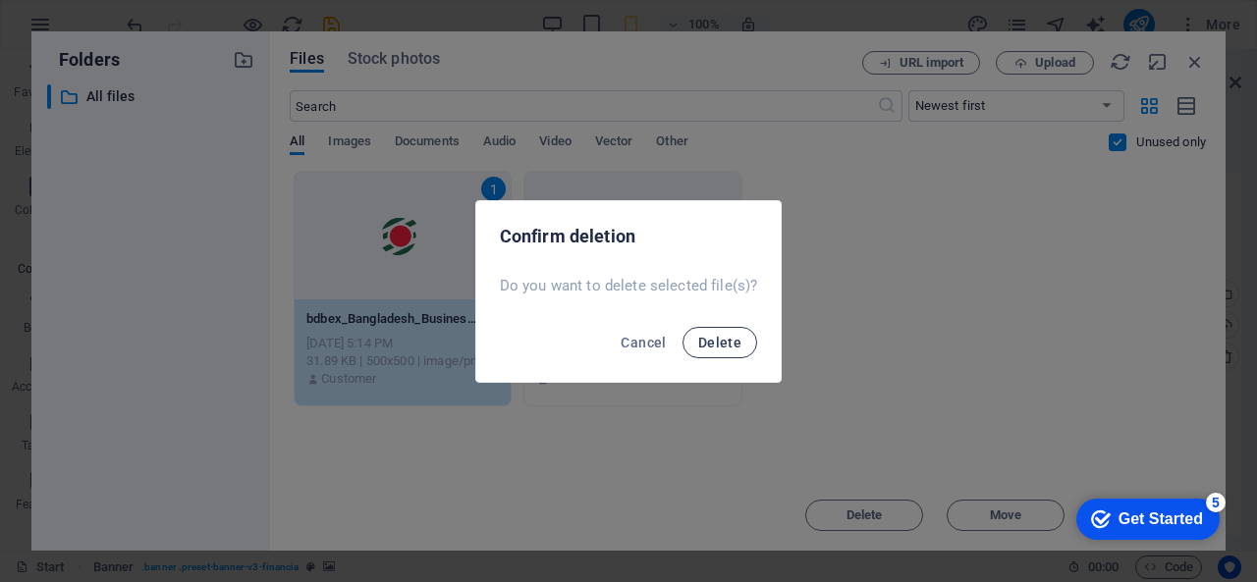
click at [723, 347] on span "Delete" at bounding box center [719, 343] width 43 height 16
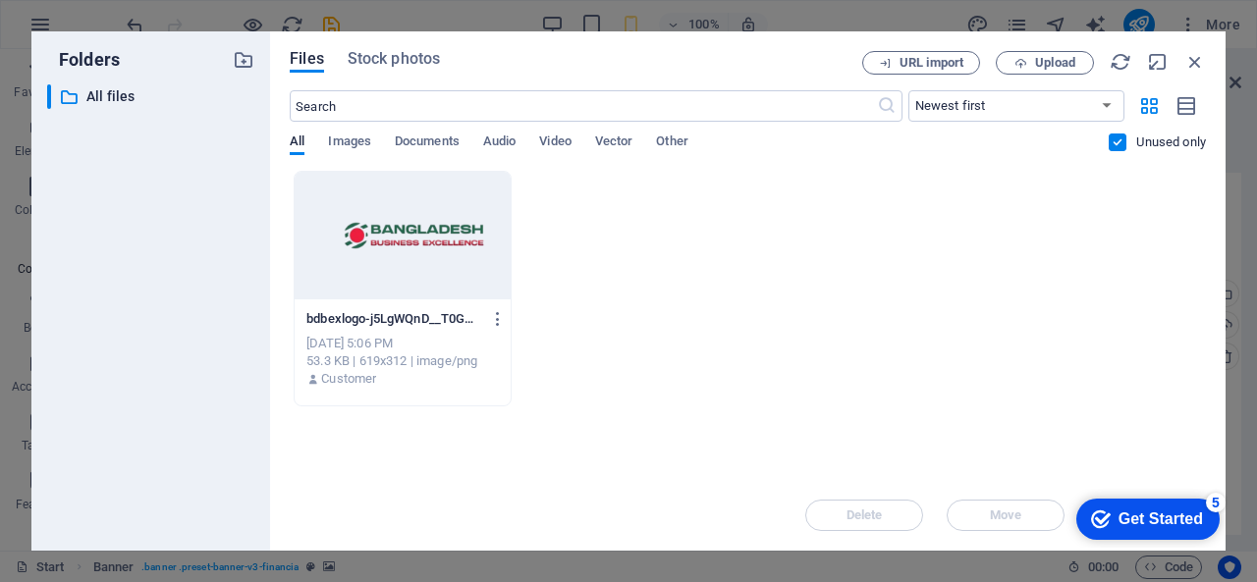
click at [458, 303] on div "bdbexlogo-j5LgWQnD__T0GHYWo-iiXg.png bdbexlogo-j5LgWQnD__T0GHYWo-iiXg.png" at bounding box center [402, 318] width 192 height 31
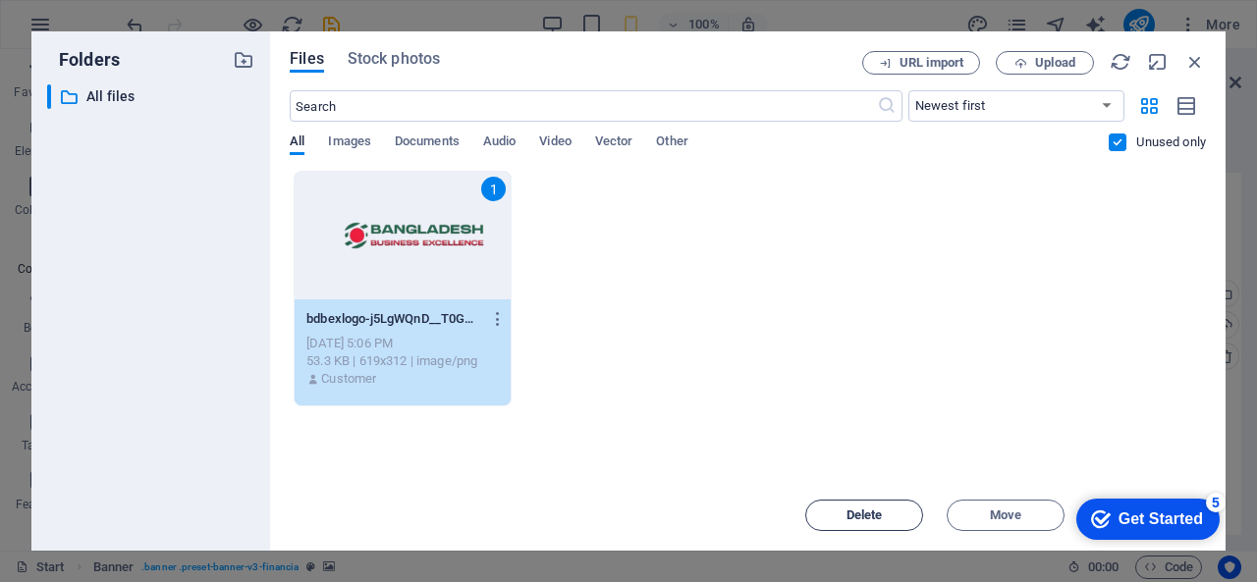
click at [888, 506] on button "Delete" at bounding box center [864, 515] width 118 height 31
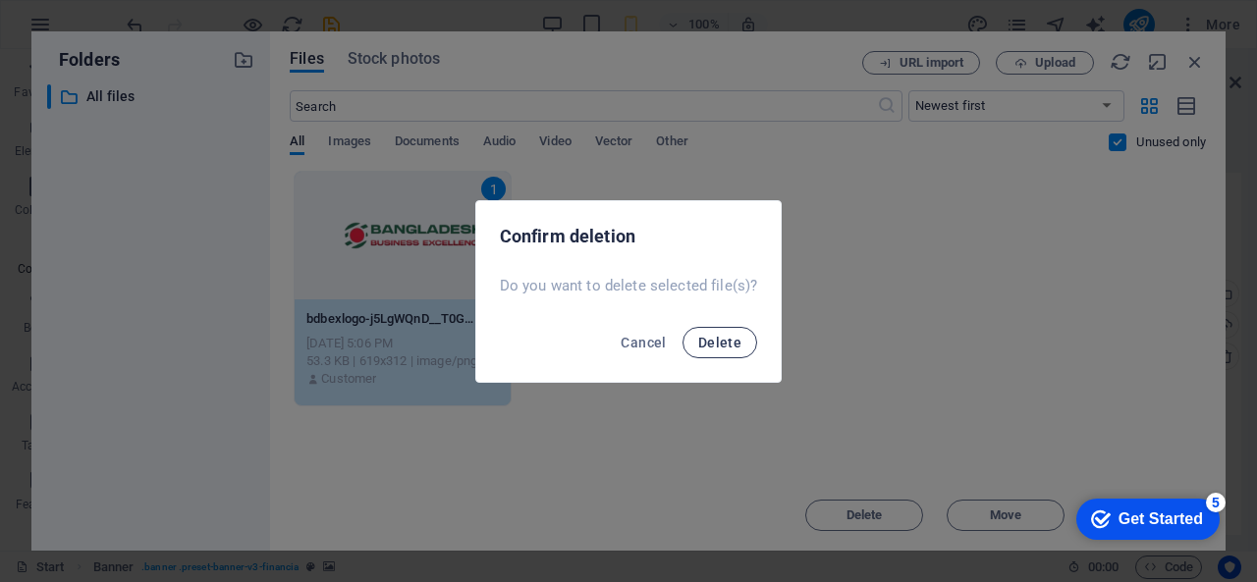
click at [734, 349] on span "Delete" at bounding box center [719, 343] width 43 height 16
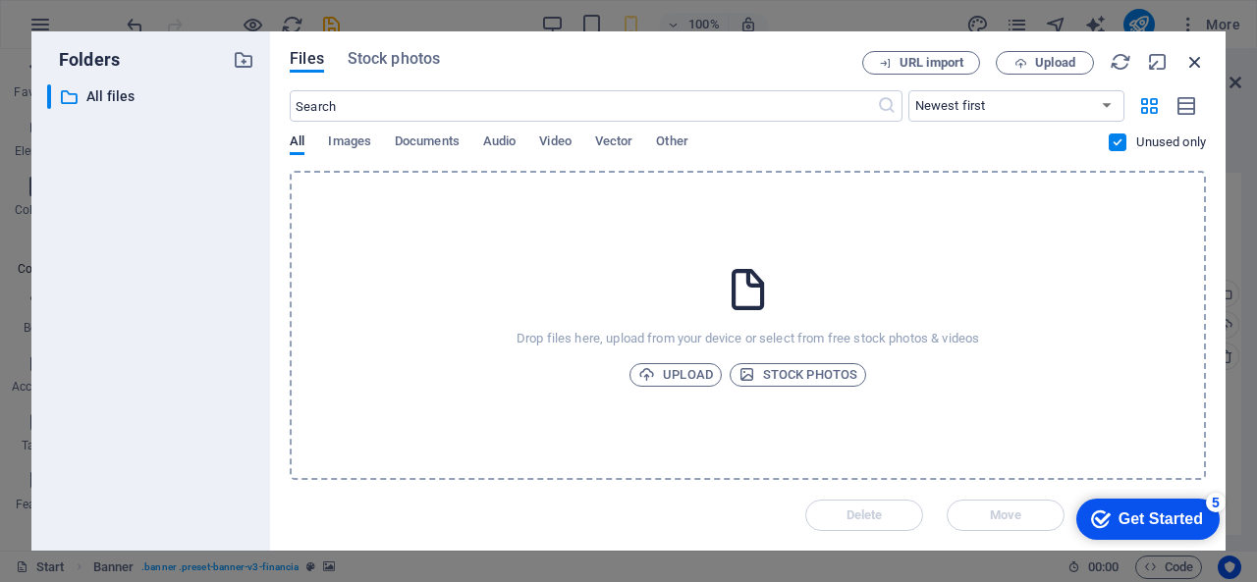
click at [1202, 58] on icon "button" at bounding box center [1195, 62] width 22 height 22
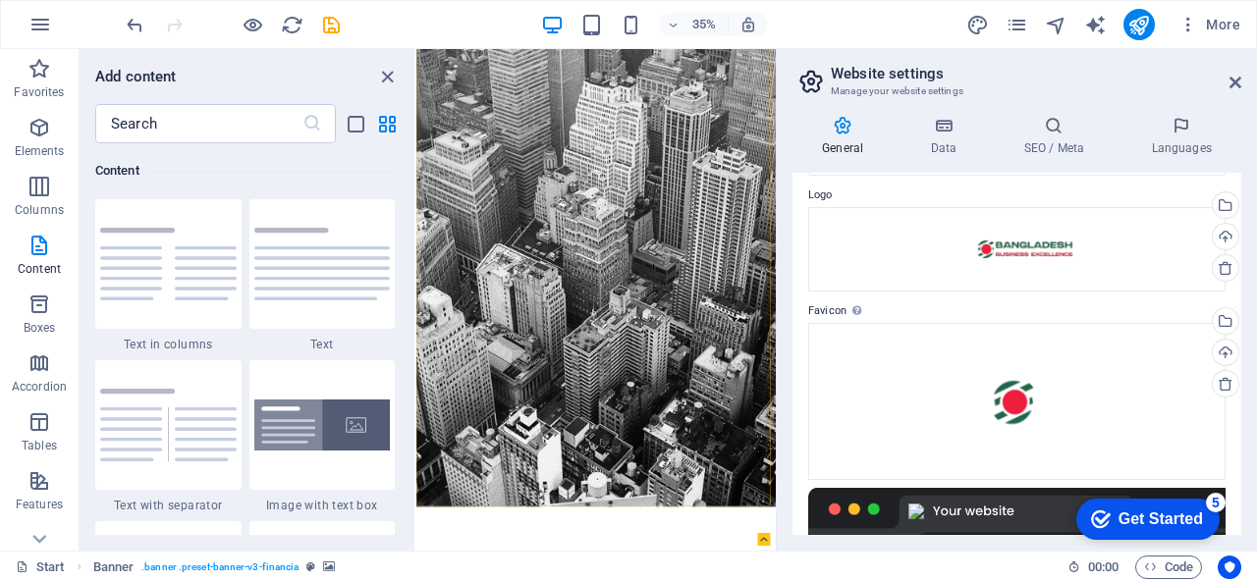
scroll to position [0, 0]
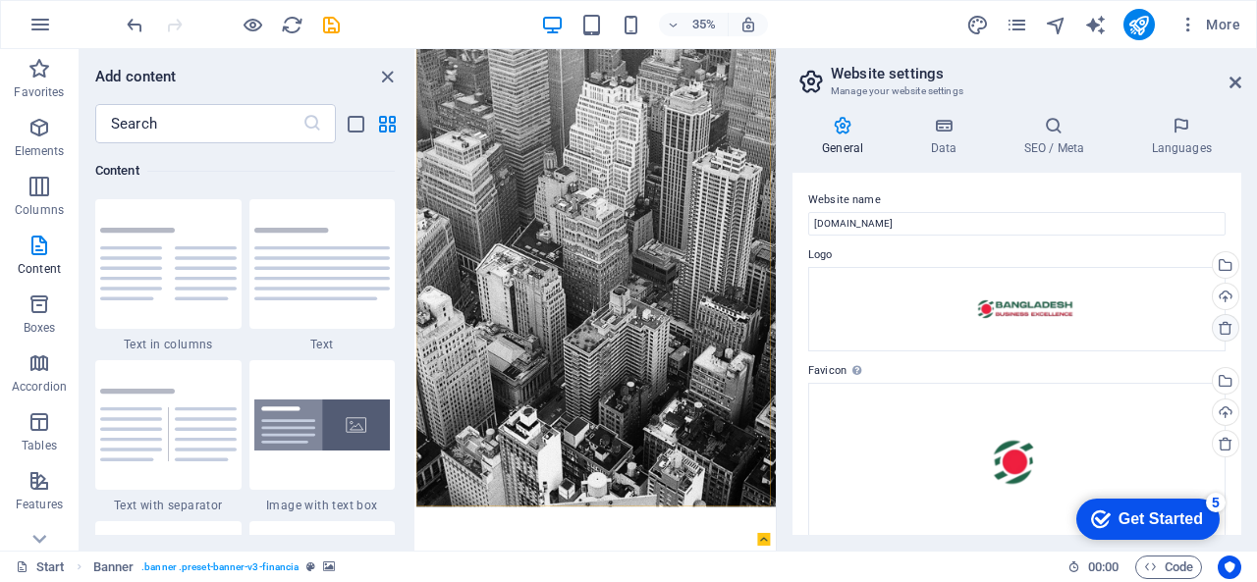
click at [1227, 332] on icon at bounding box center [1225, 328] width 16 height 16
click at [1217, 455] on icon at bounding box center [1225, 452] width 16 height 16
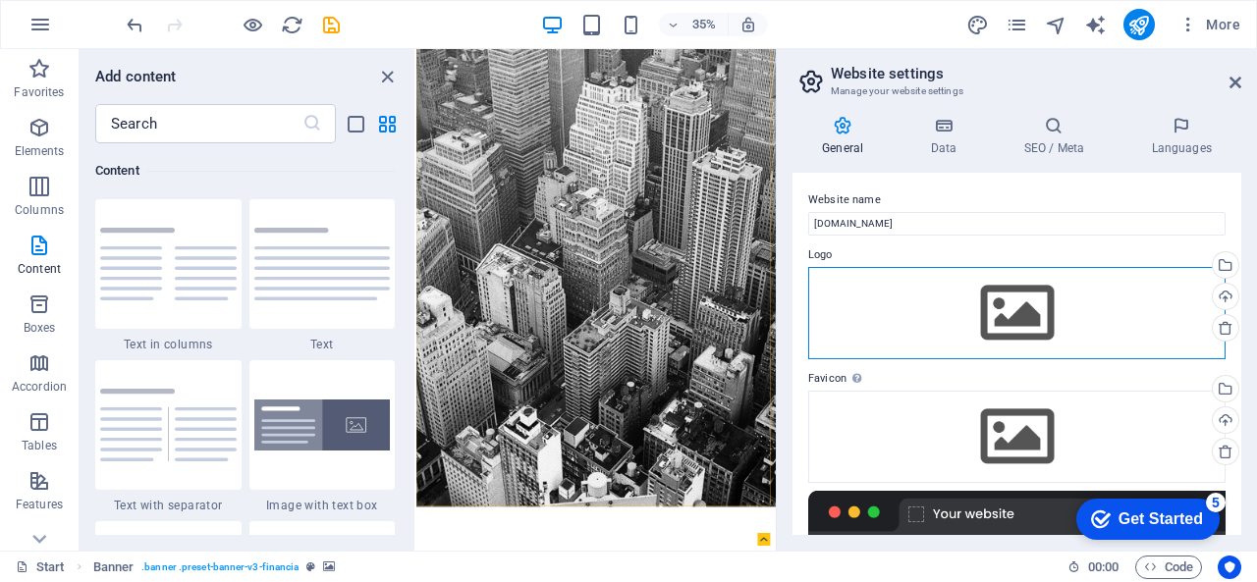
click at [933, 299] on div "Drag files here, click to choose files or select files from Files or our free s…" at bounding box center [1016, 313] width 417 height 92
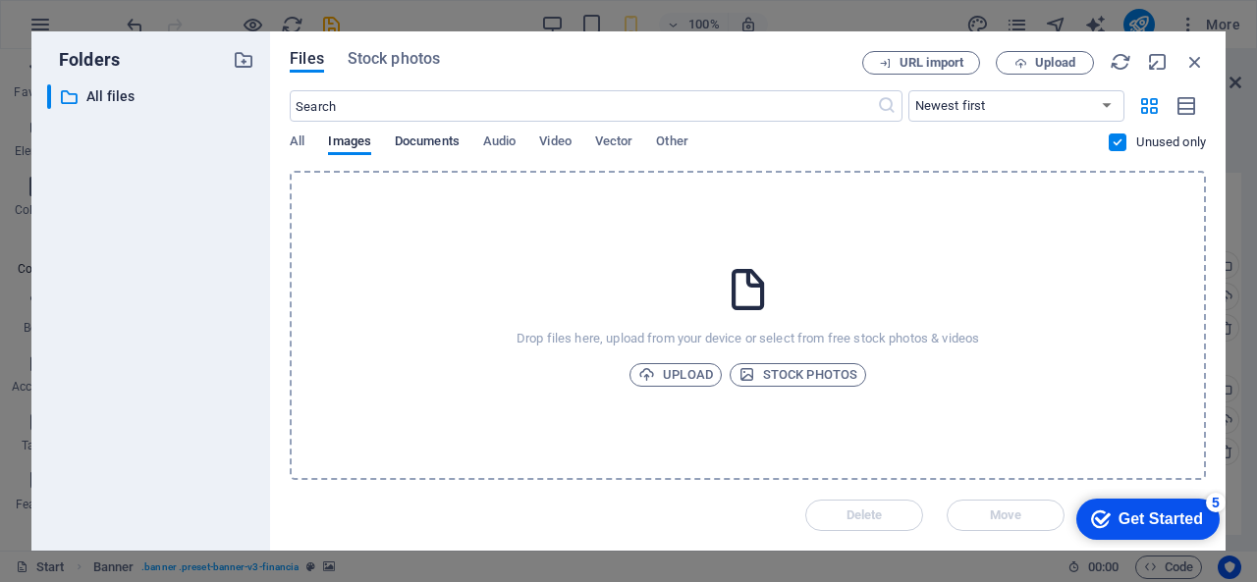
click at [454, 141] on span "Documents" at bounding box center [427, 143] width 65 height 27
click at [661, 138] on span "Other" at bounding box center [671, 143] width 31 height 27
click at [590, 150] on div "All Images Documents Audio Video Vector Other" at bounding box center [699, 152] width 819 height 37
click at [617, 148] on span "Vector" at bounding box center [614, 143] width 38 height 27
click at [561, 140] on span "Video" at bounding box center [554, 143] width 31 height 27
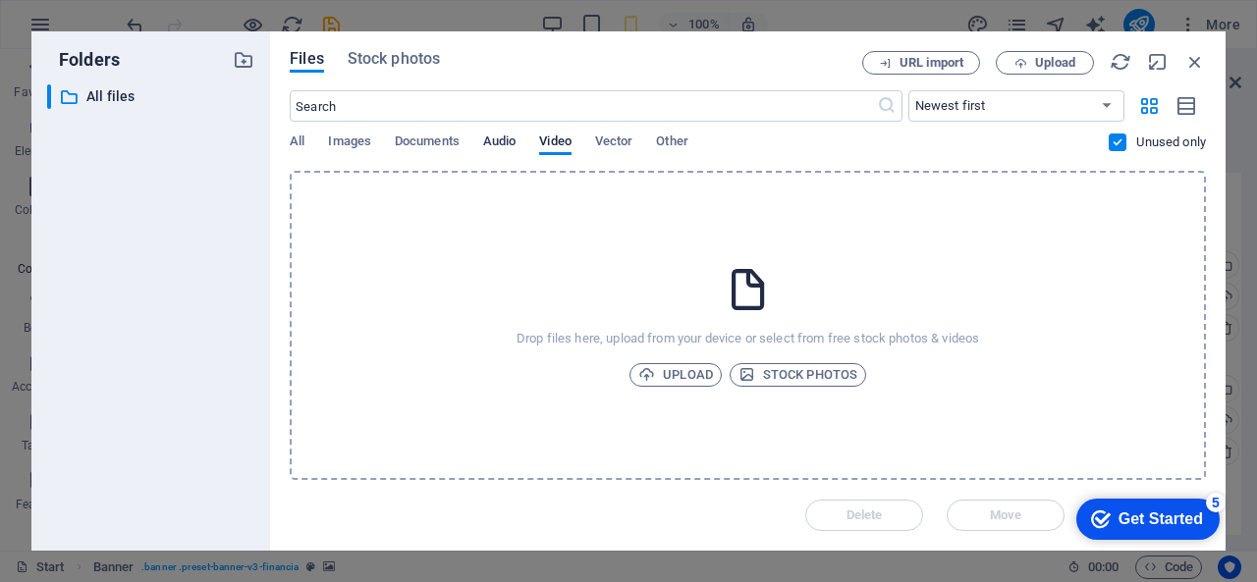
click at [505, 137] on span "Audio" at bounding box center [499, 143] width 32 height 27
click at [389, 135] on div "All Images Documents Audio Video Vector Other" at bounding box center [699, 152] width 819 height 37
click at [406, 137] on span "Documents" at bounding box center [427, 143] width 65 height 27
click at [330, 132] on div "​ Newest first Oldest first Name (A-Z) Name (Z-A) Size (0-9) Size (9-0) Resolut…" at bounding box center [748, 130] width 916 height 81
click at [335, 135] on span "Images" at bounding box center [349, 143] width 43 height 27
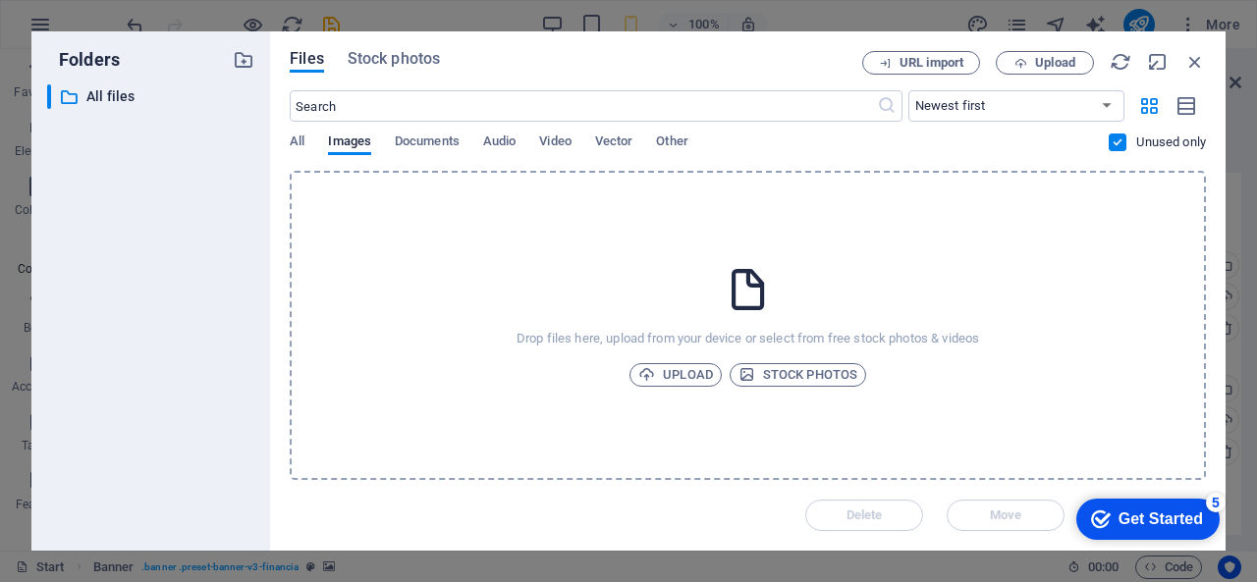
click at [313, 140] on div "All Images Documents Audio Video Vector Other" at bounding box center [699, 152] width 819 height 37
click at [312, 144] on div "All Images Documents Audio Video Vector Other" at bounding box center [699, 152] width 819 height 37
click at [302, 144] on span "All" at bounding box center [297, 143] width 15 height 27
click at [1194, 64] on icon "button" at bounding box center [1195, 62] width 22 height 22
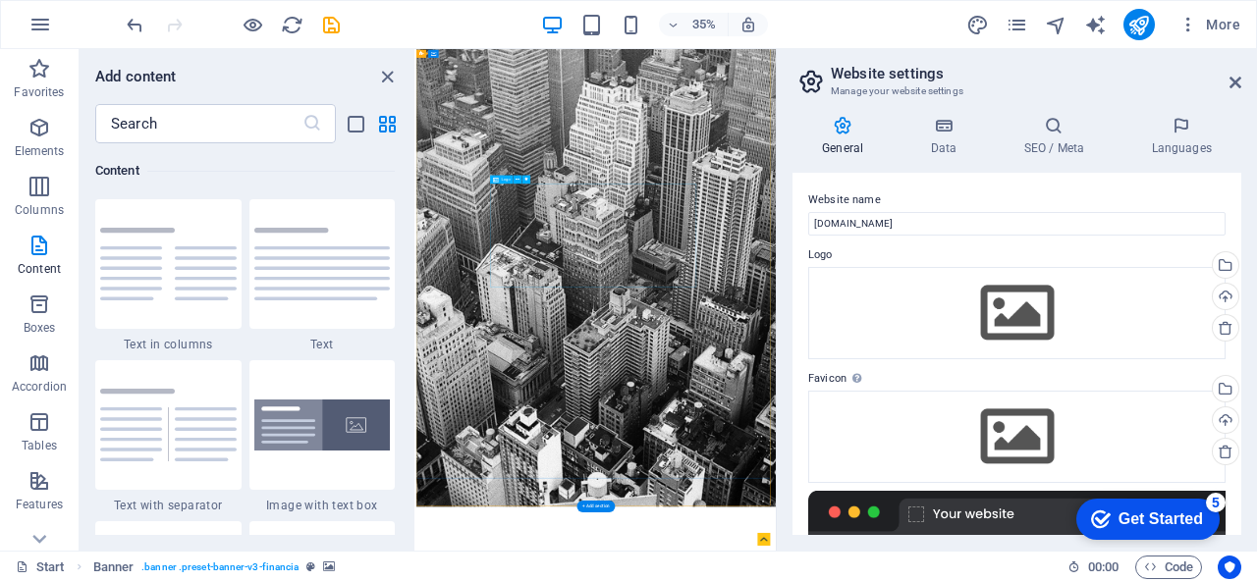
drag, startPoint x: 909, startPoint y: 573, endPoint x: 891, endPoint y: 573, distance: 18.7
select select "px"
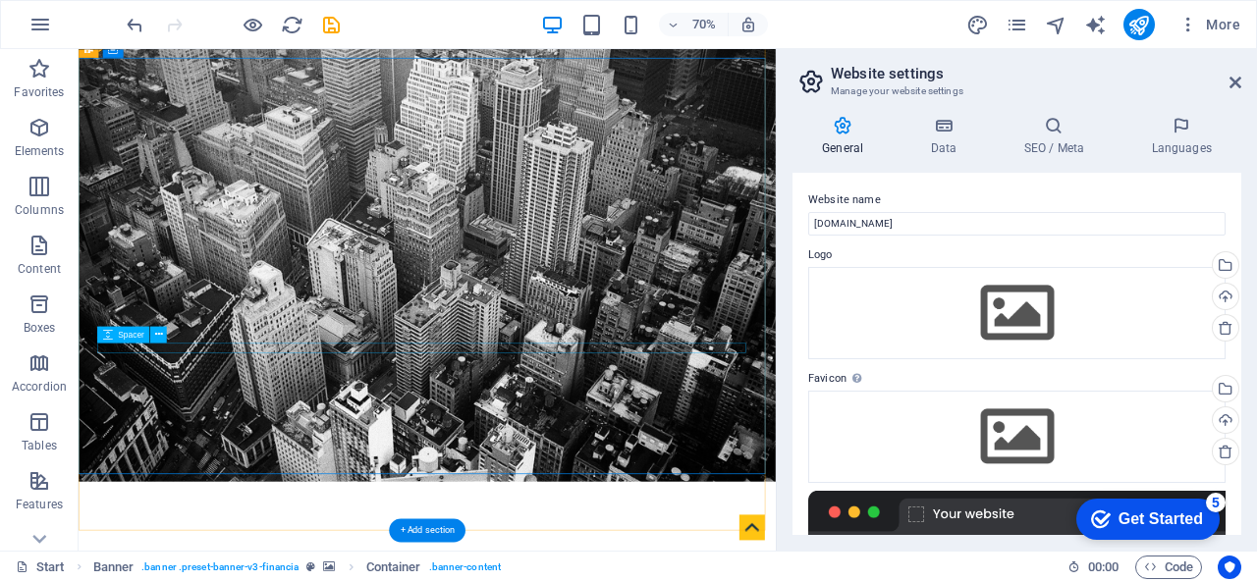
scroll to position [29, 0]
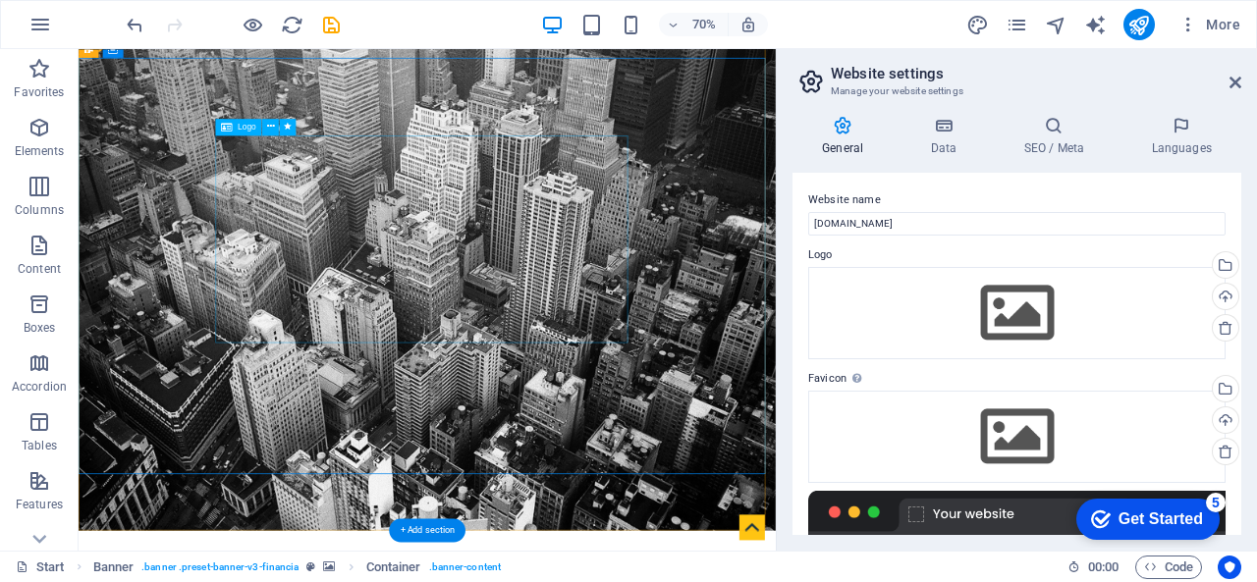
select select "px"
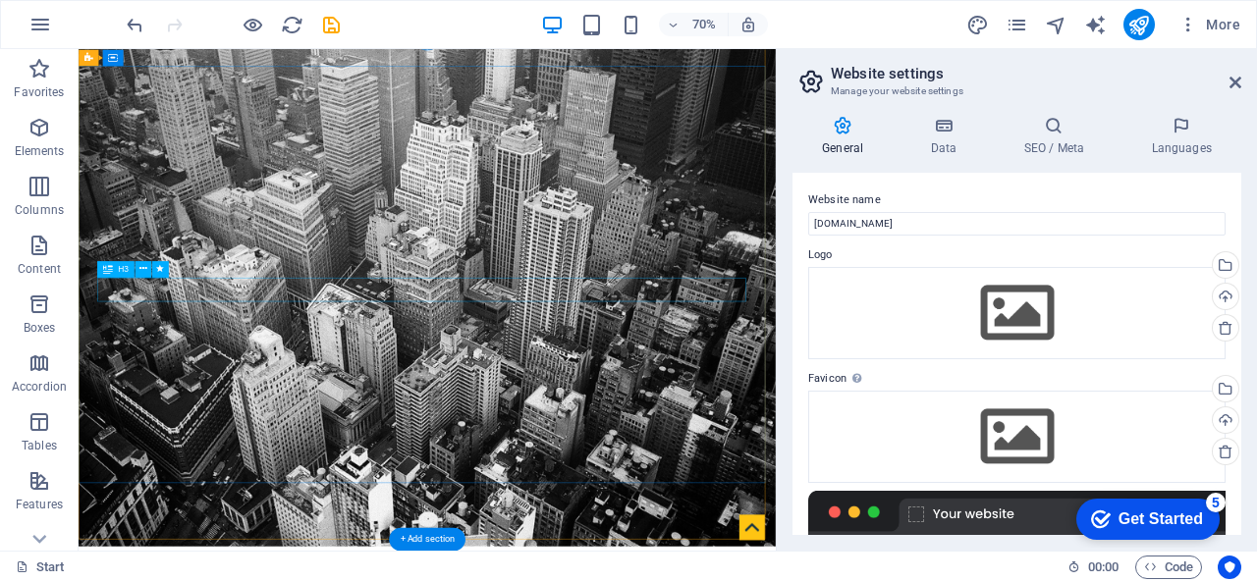
scroll to position [0, 0]
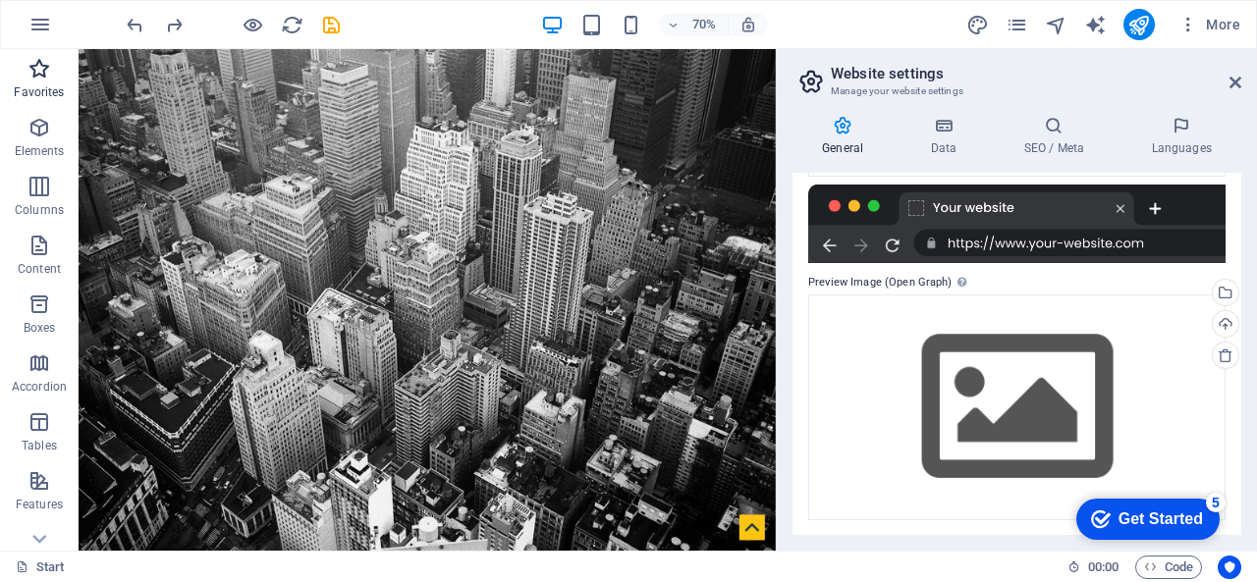
click at [46, 81] on span "Favorites" at bounding box center [39, 80] width 79 height 47
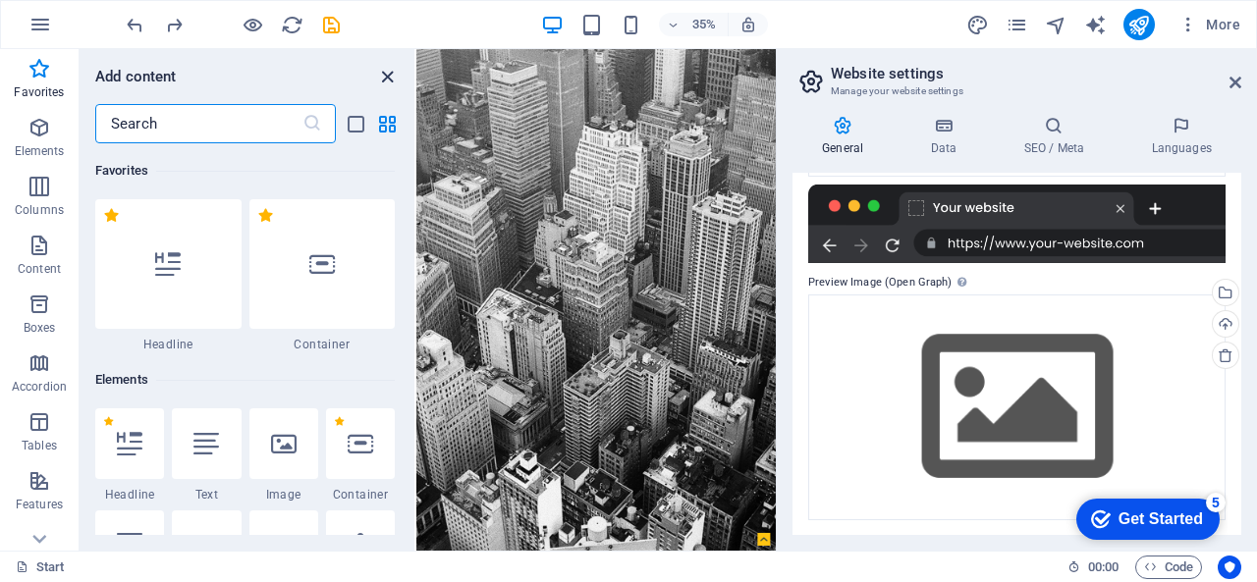
click at [389, 69] on icon "close panel" at bounding box center [387, 77] width 23 height 23
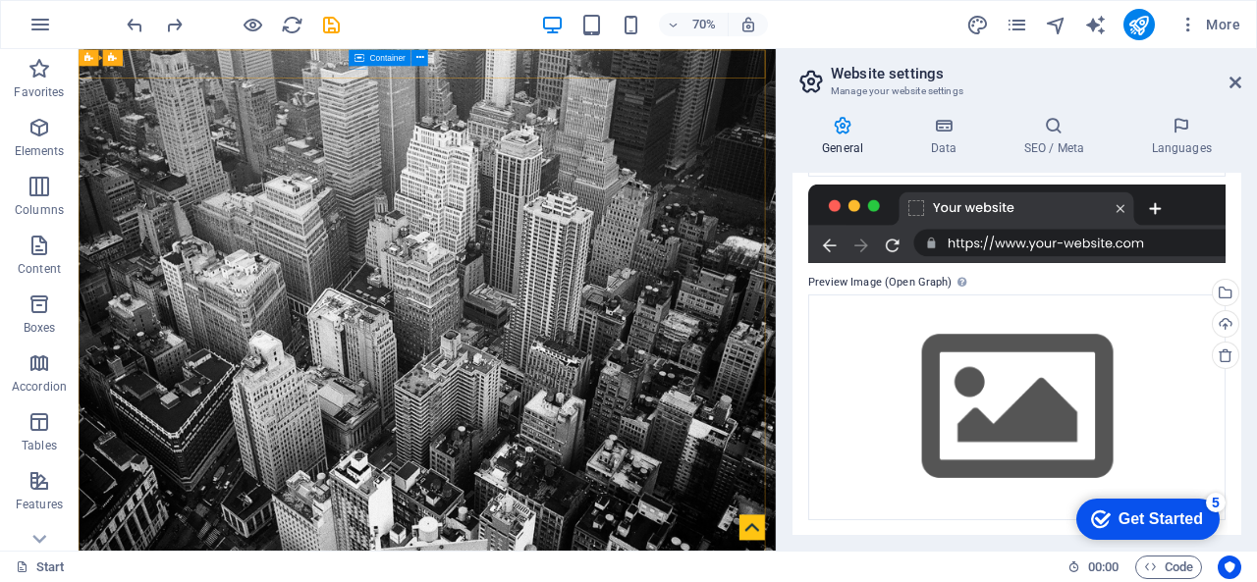
drag, startPoint x: 357, startPoint y: 62, endPoint x: 389, endPoint y: 23, distance: 50.3
click at [357, 62] on icon at bounding box center [359, 57] width 10 height 17
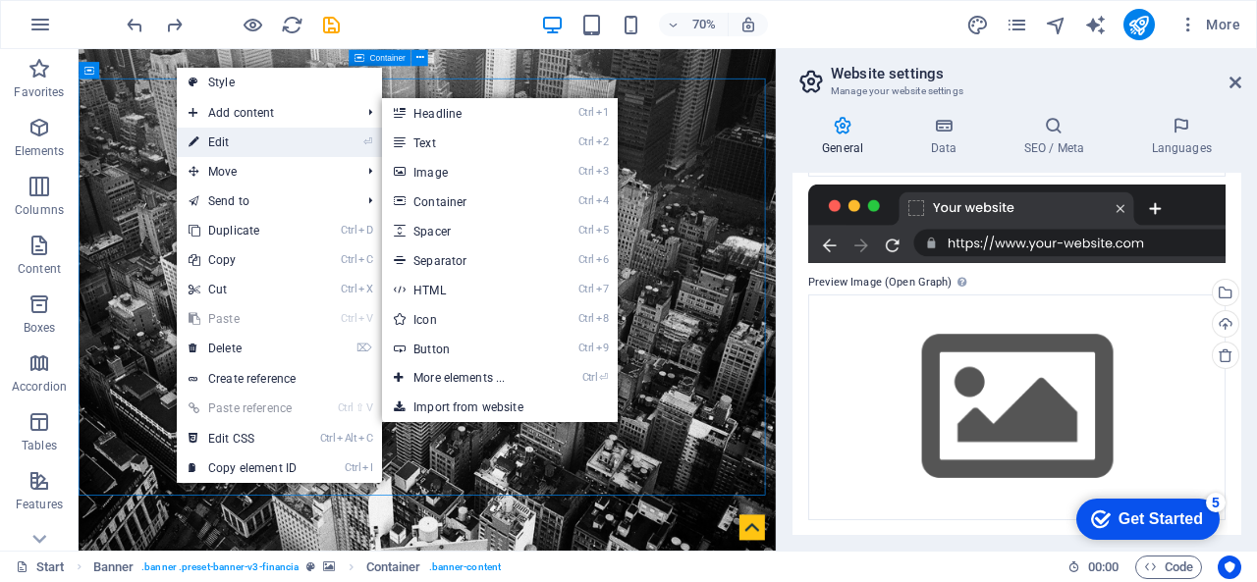
click at [236, 144] on link "⏎ Edit" at bounding box center [243, 142] width 132 height 29
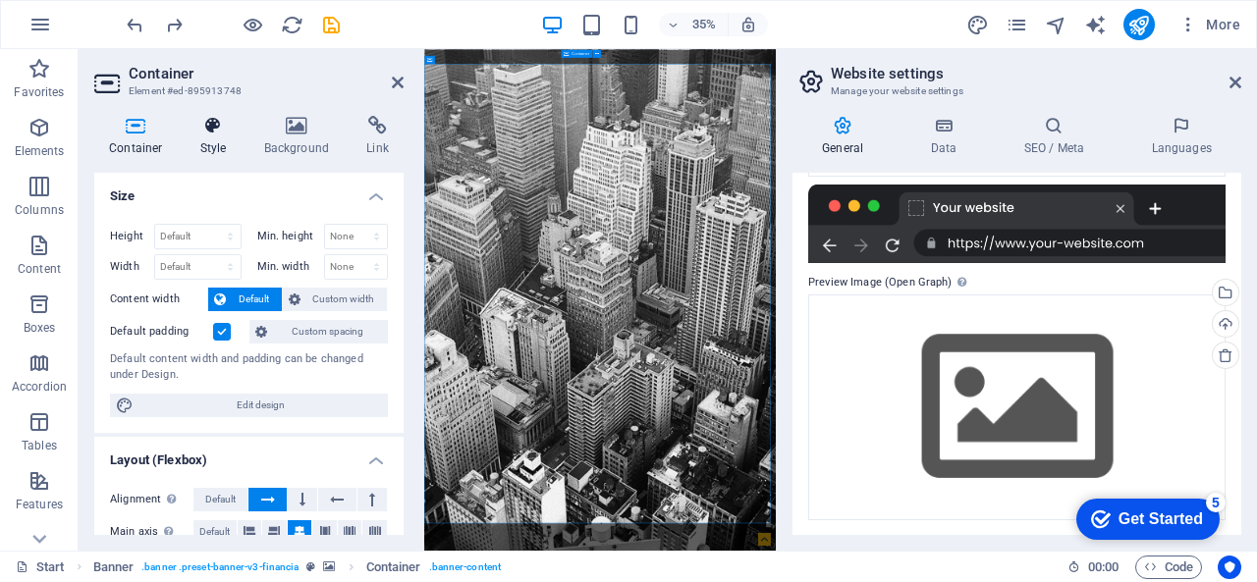
click at [195, 136] on h4 "Style" at bounding box center [218, 136] width 64 height 41
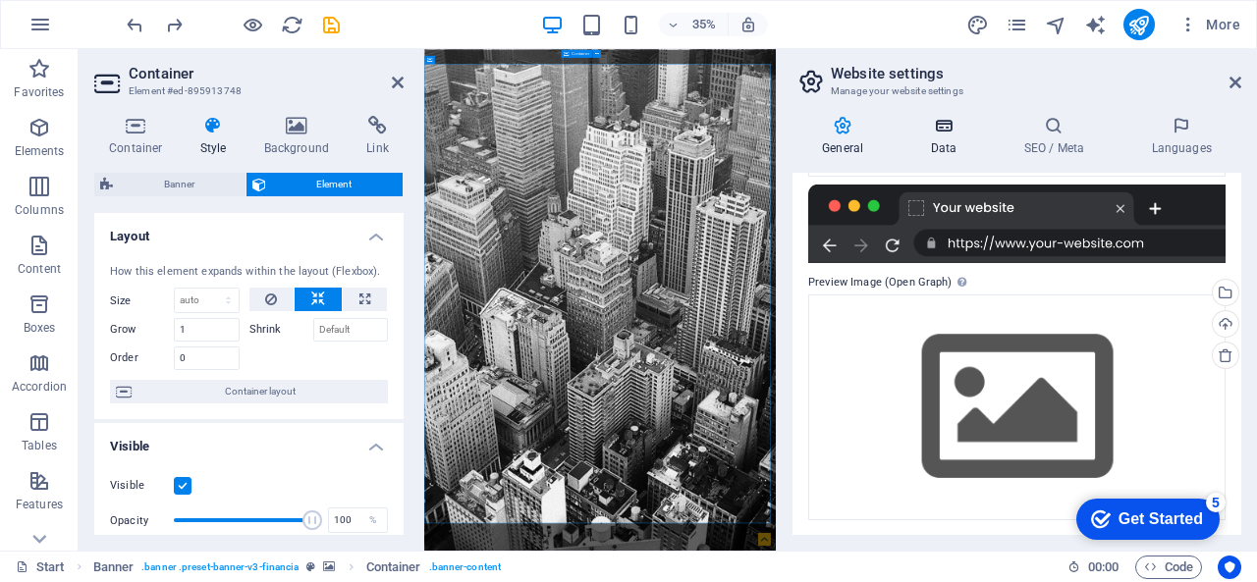
click at [948, 141] on h4 "Data" at bounding box center [946, 136] width 93 height 41
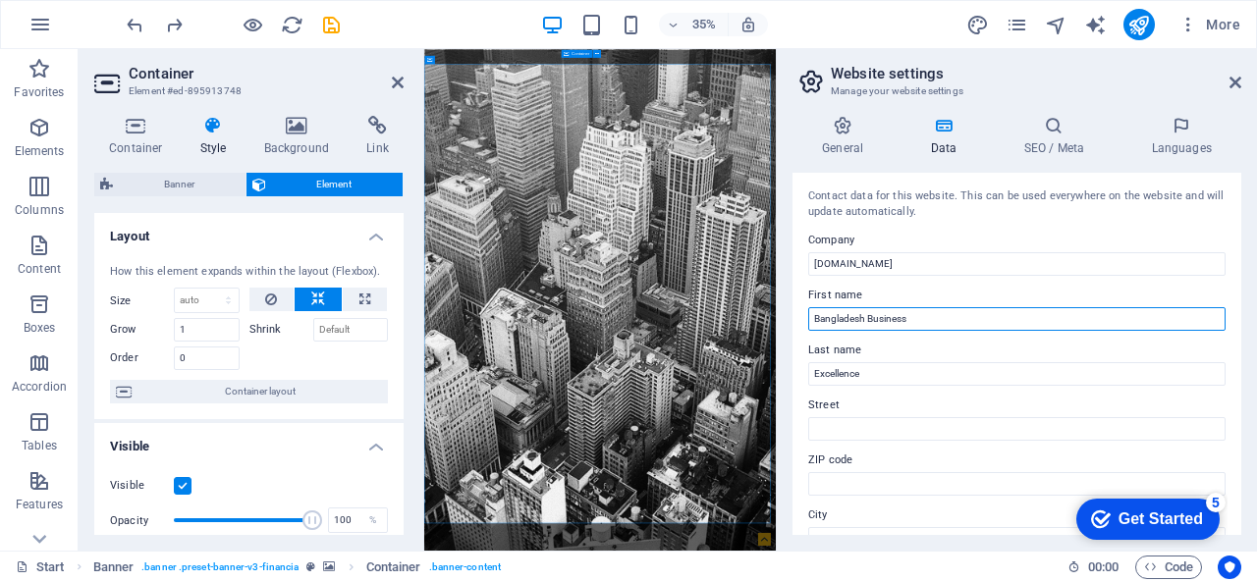
click at [972, 314] on input "Bangladesh Business" at bounding box center [1016, 319] width 417 height 24
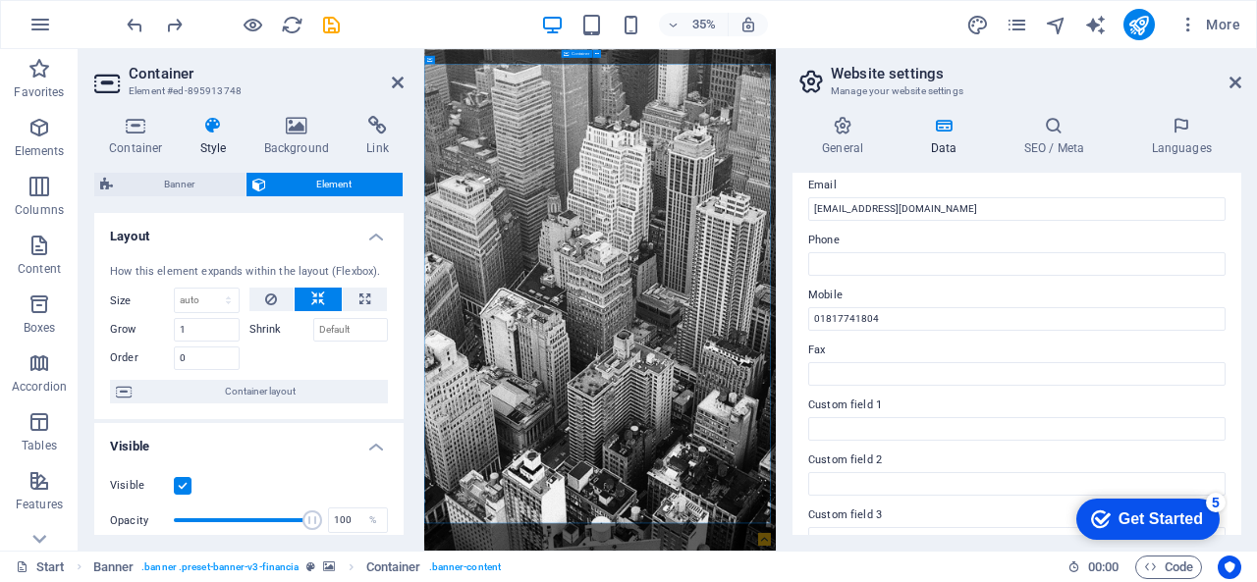
scroll to position [384, 0]
drag, startPoint x: 1229, startPoint y: 80, endPoint x: 945, endPoint y: 35, distance: 287.2
click at [1230, 80] on icon at bounding box center [1235, 83] width 12 height 16
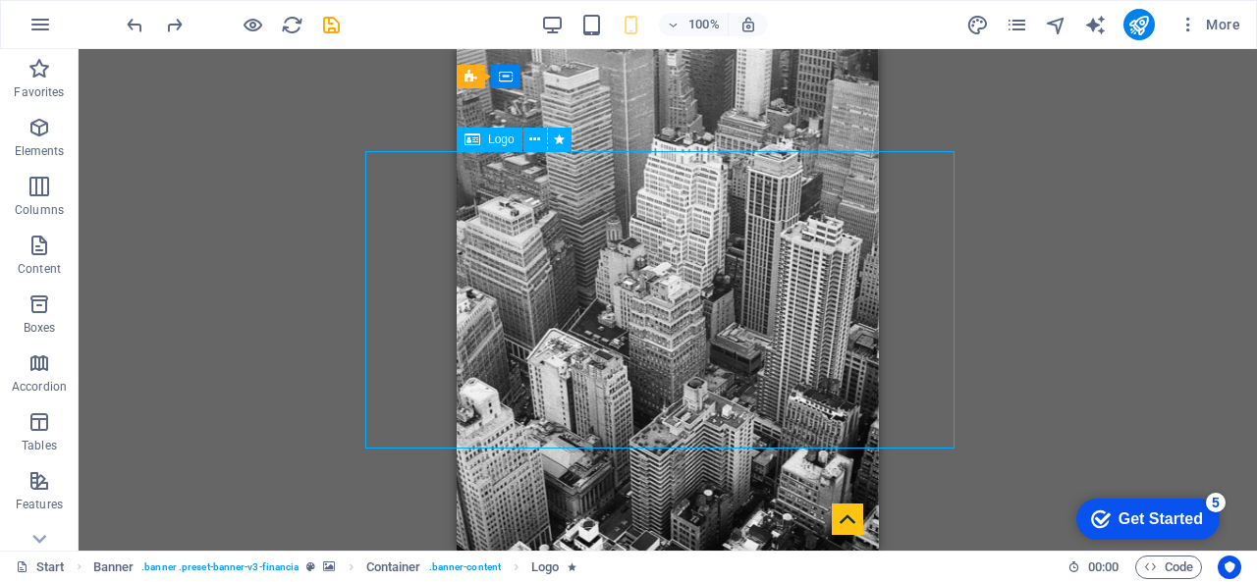
drag, startPoint x: 766, startPoint y: 284, endPoint x: 694, endPoint y: 280, distance: 71.8
drag, startPoint x: 684, startPoint y: 290, endPoint x: 634, endPoint y: 184, distance: 117.3
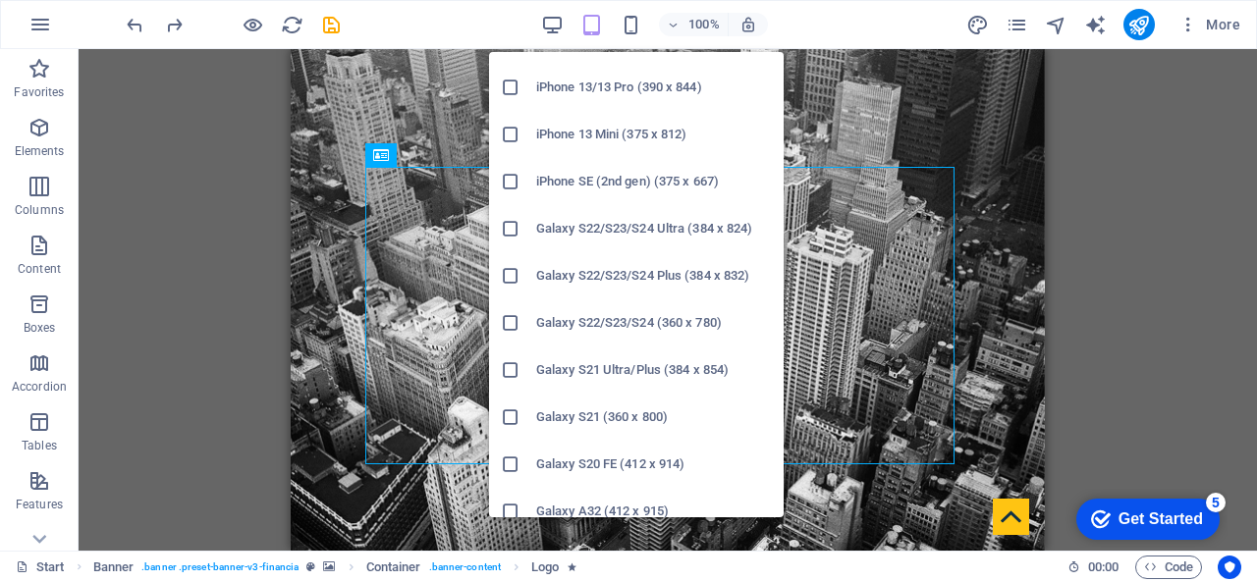
scroll to position [687, 0]
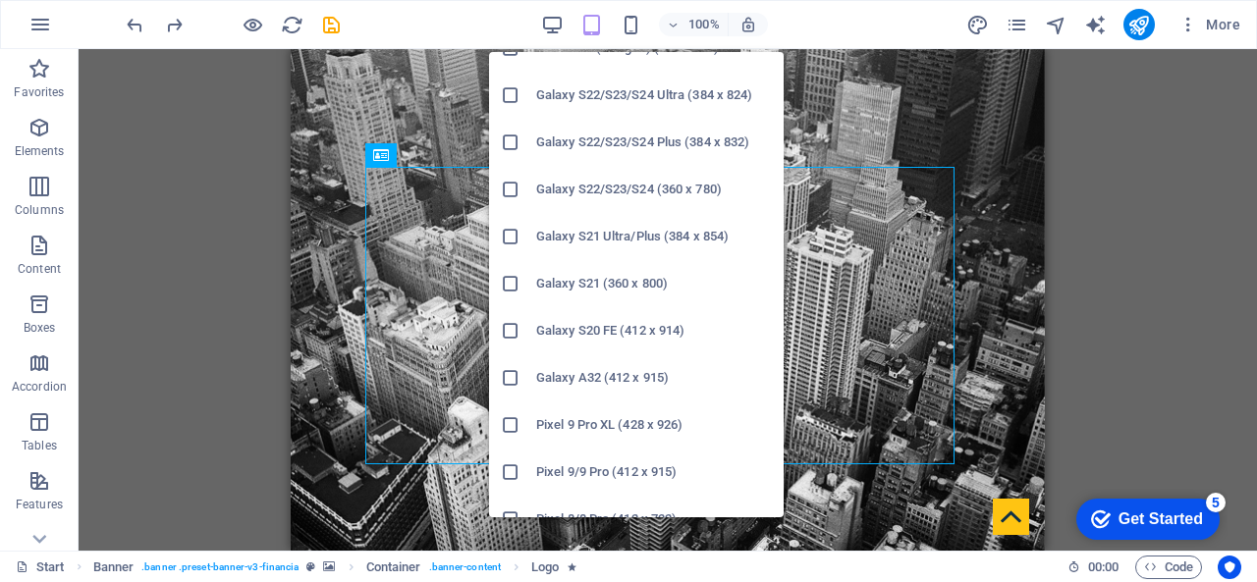
click at [613, 243] on h6 "Galaxy S21 Ultra/Plus (384 x 854)" at bounding box center [654, 237] width 236 height 24
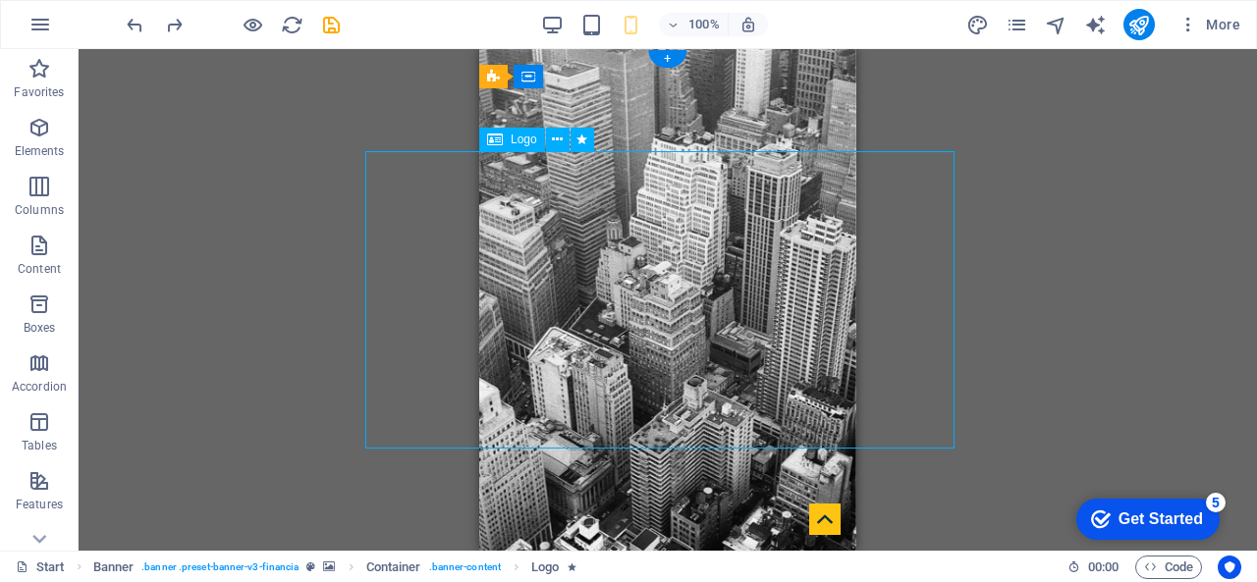
drag, startPoint x: 642, startPoint y: 295, endPoint x: 599, endPoint y: 295, distance: 43.2
drag, startPoint x: 611, startPoint y: 279, endPoint x: 556, endPoint y: 287, distance: 55.5
click at [513, 145] on span "Logo" at bounding box center [524, 140] width 27 height 12
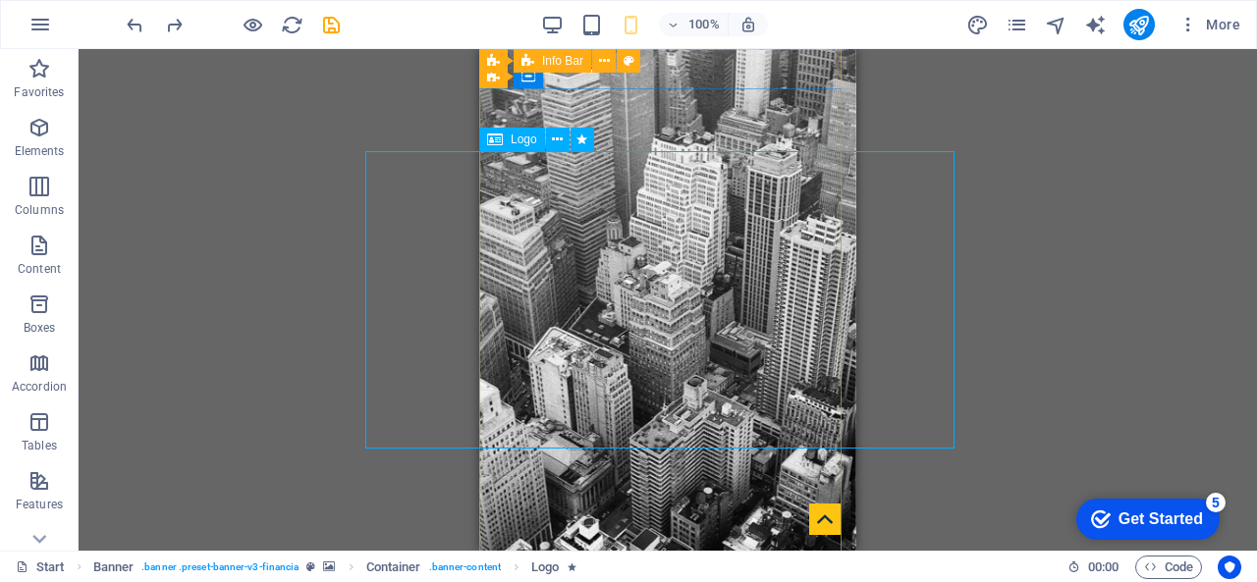
click at [515, 138] on span "Logo" at bounding box center [524, 140] width 27 height 12
select select "px"
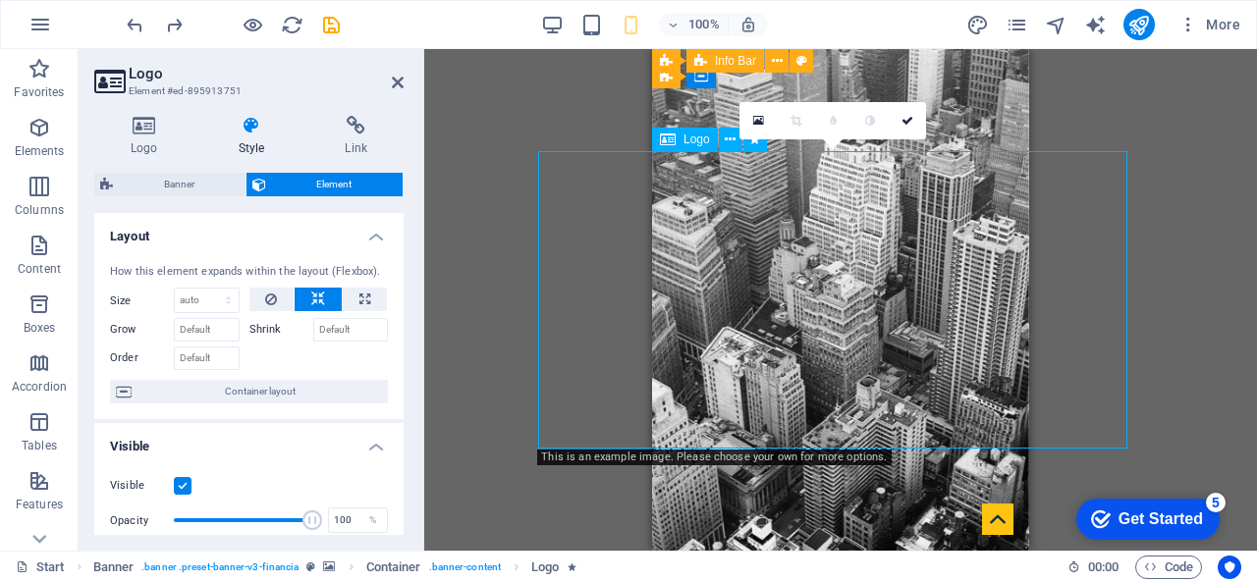
drag, startPoint x: 852, startPoint y: 307, endPoint x: 783, endPoint y: 297, distance: 69.6
drag, startPoint x: 820, startPoint y: 297, endPoint x: 730, endPoint y: 301, distance: 89.5
drag, startPoint x: 956, startPoint y: 319, endPoint x: 1051, endPoint y: 336, distance: 95.7
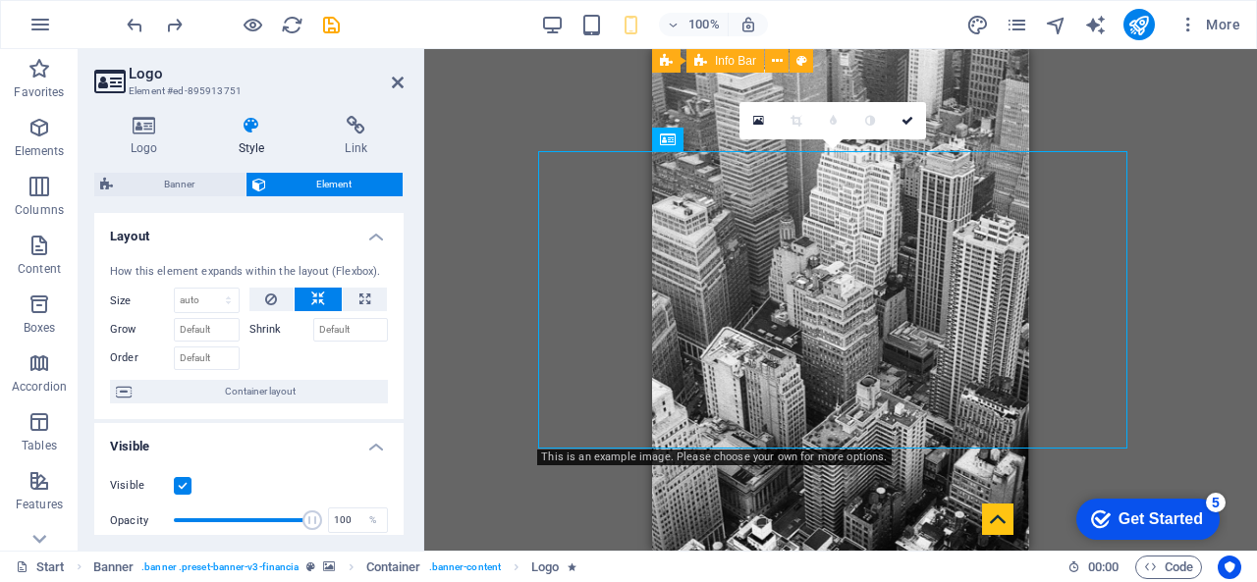
click at [1124, 244] on div "Drag here to replace the existing content. Press “Ctrl” if you want to create a…" at bounding box center [840, 300] width 833 height 502
drag, startPoint x: 1777, startPoint y: 496, endPoint x: 884, endPoint y: 397, distance: 898.9
drag, startPoint x: 761, startPoint y: 262, endPoint x: 854, endPoint y: 270, distance: 93.6
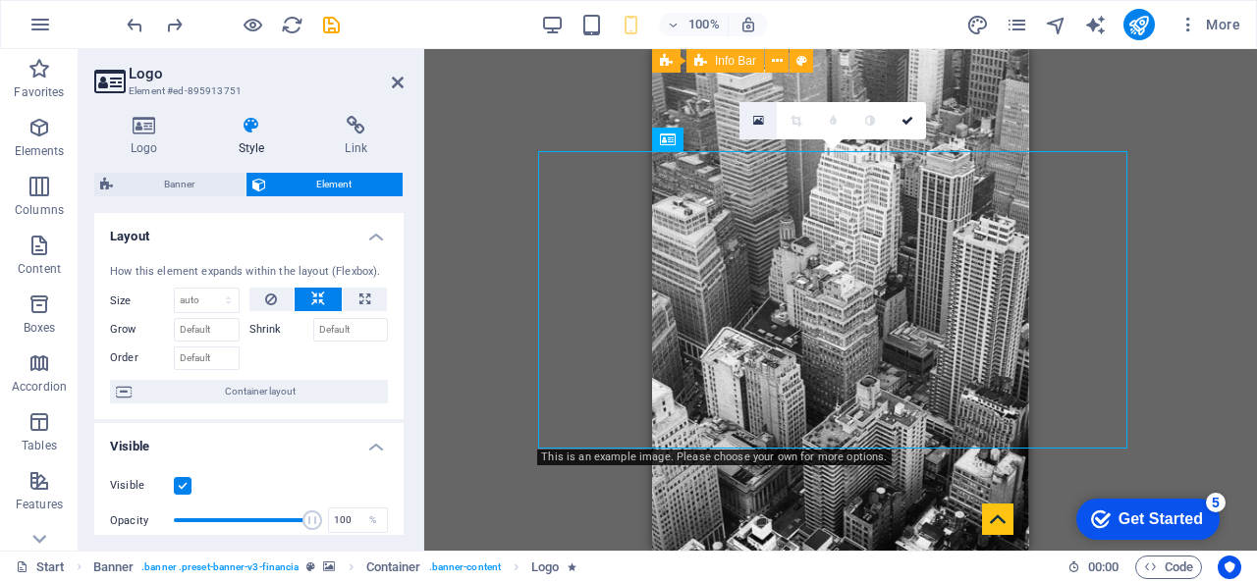
click at [764, 129] on link at bounding box center [757, 120] width 37 height 37
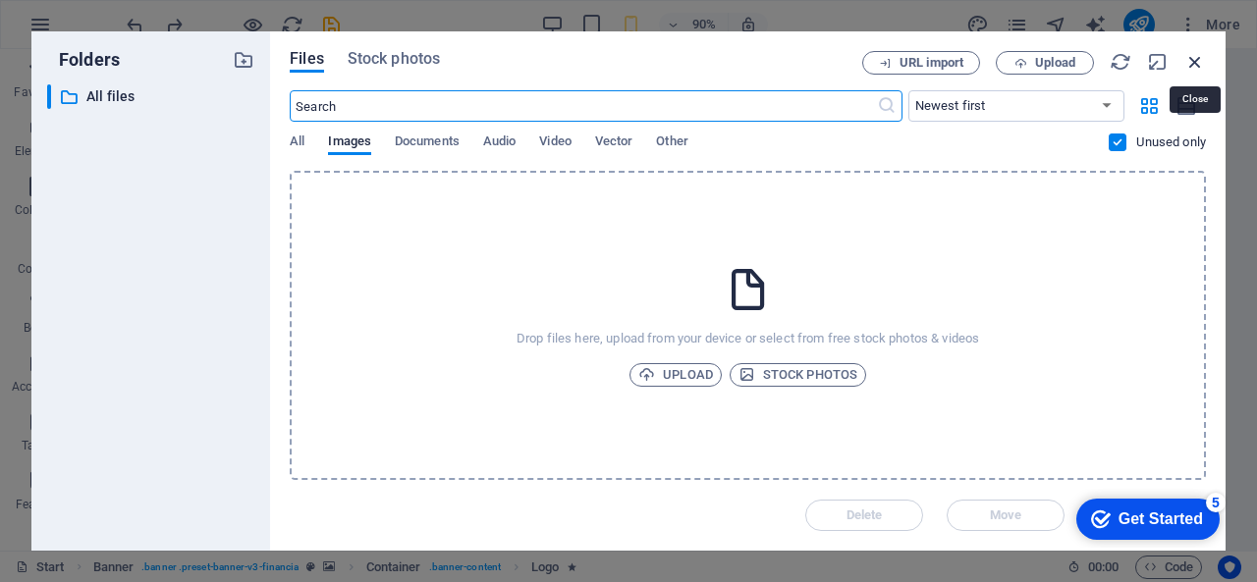
click at [1192, 60] on icon "button" at bounding box center [1195, 62] width 22 height 22
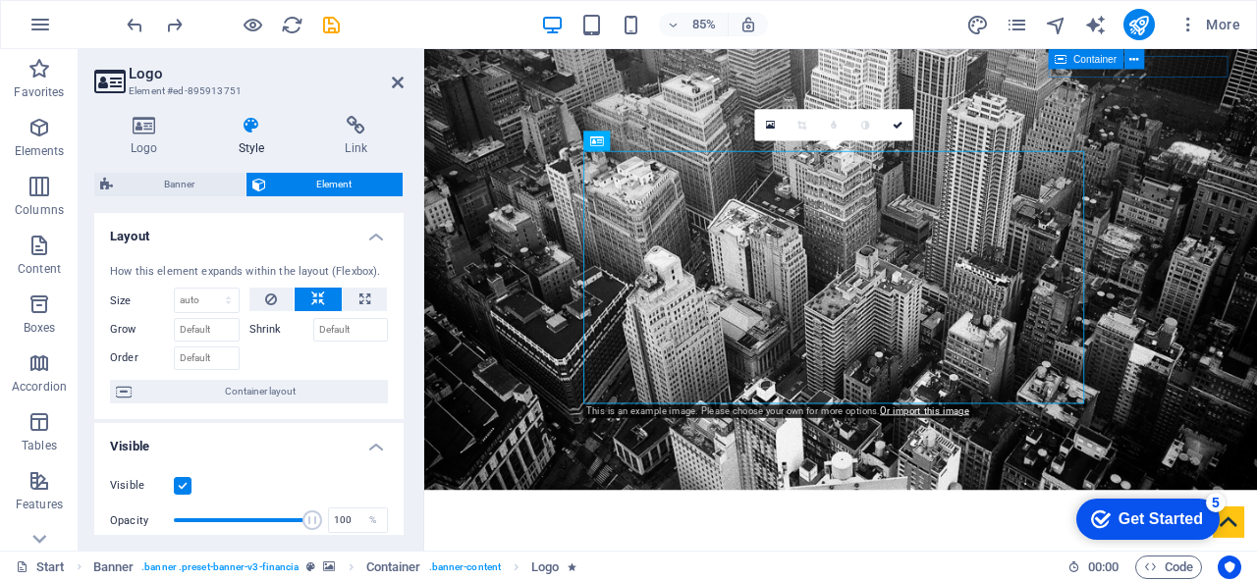
scroll to position [0, 0]
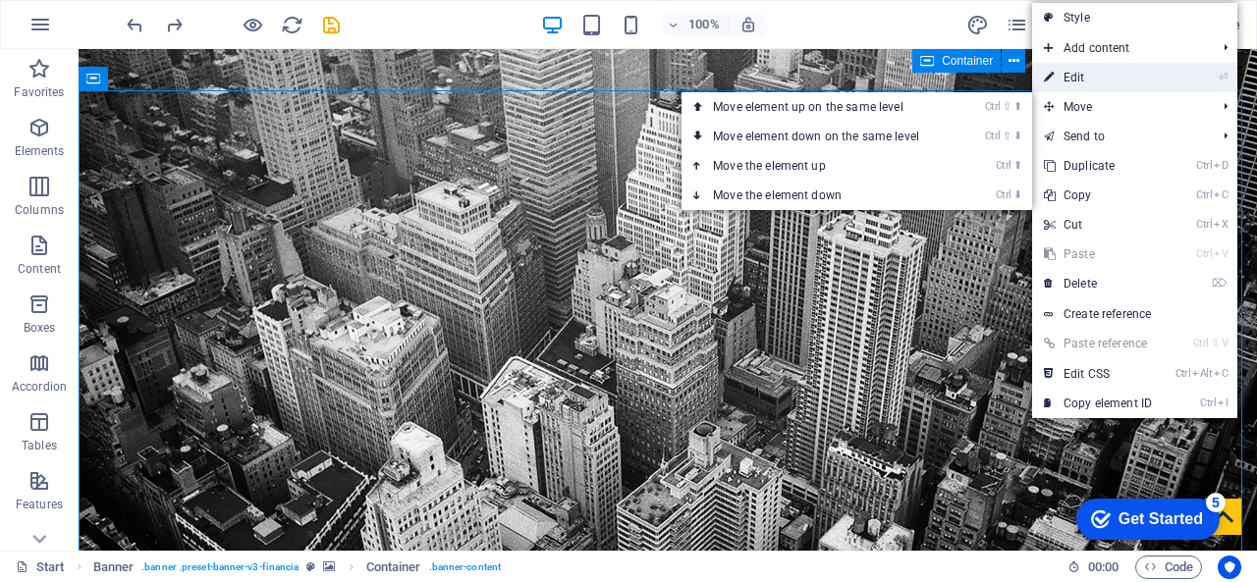
click at [1087, 85] on link "⏎ Edit" at bounding box center [1098, 77] width 132 height 29
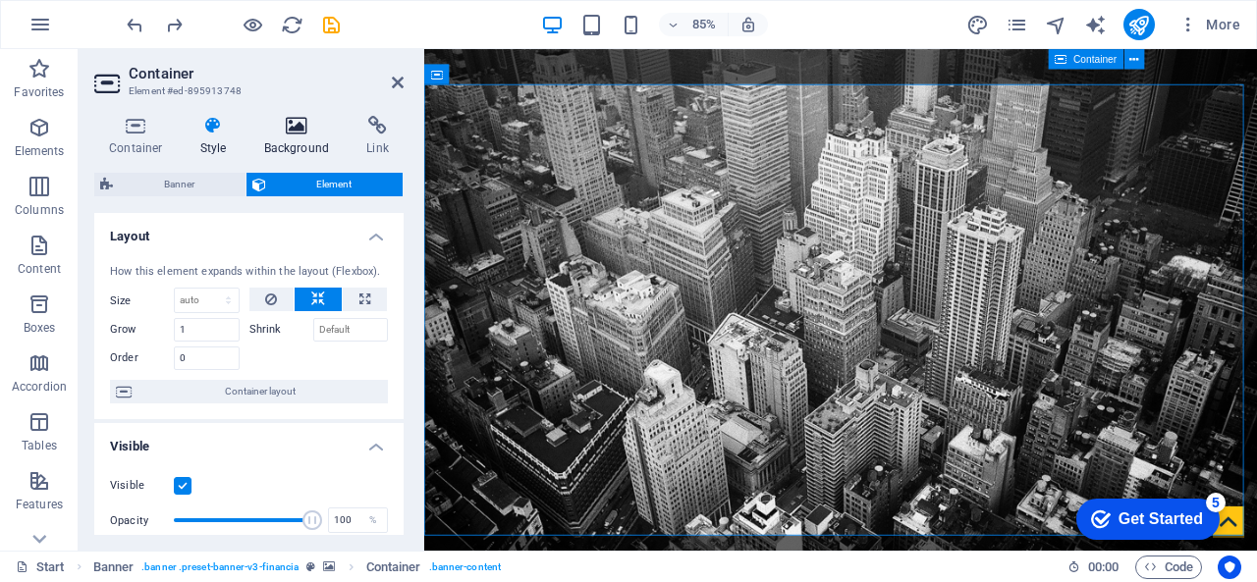
click at [309, 124] on icon at bounding box center [296, 126] width 95 height 20
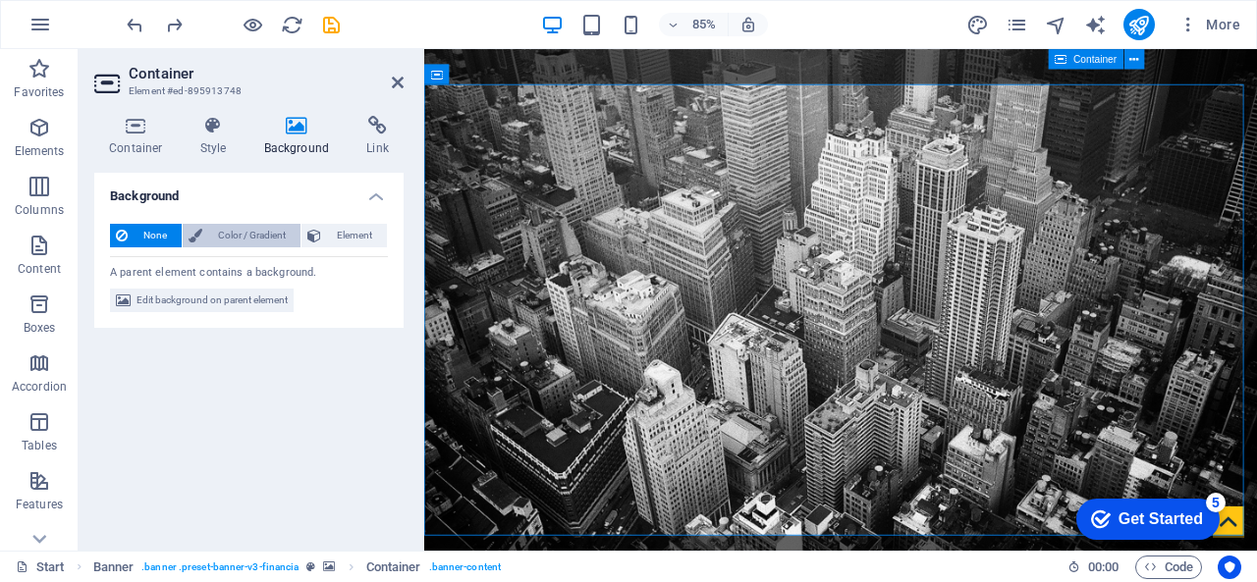
click at [234, 233] on span "Color / Gradient" at bounding box center [251, 236] width 86 height 24
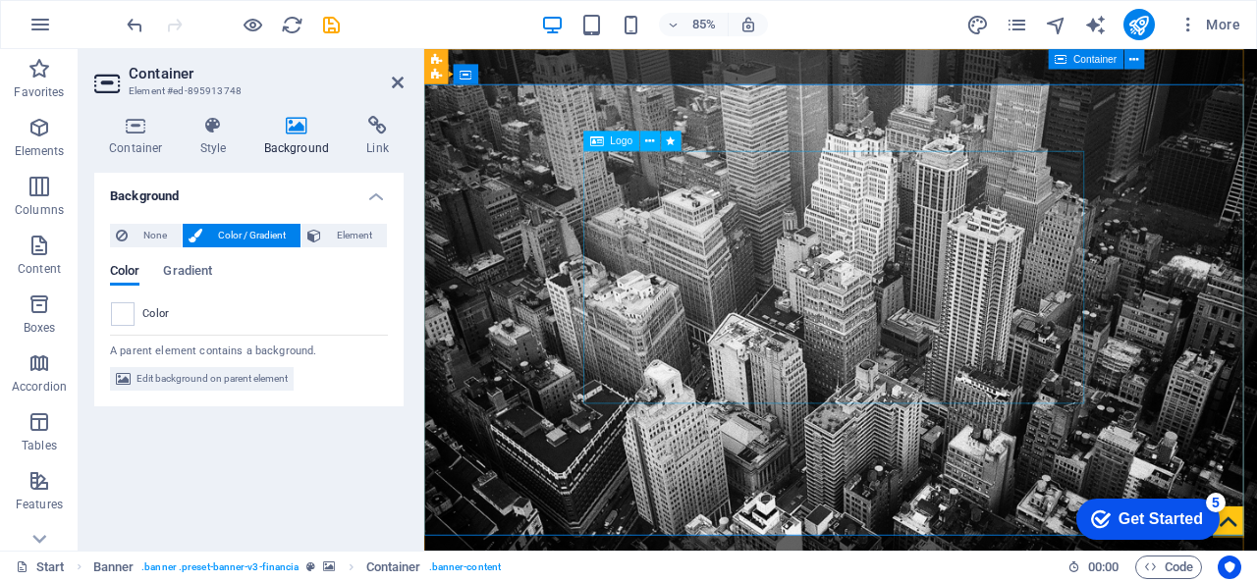
click at [122, 312] on span at bounding box center [123, 314] width 22 height 22
click at [125, 305] on span at bounding box center [123, 314] width 22 height 22
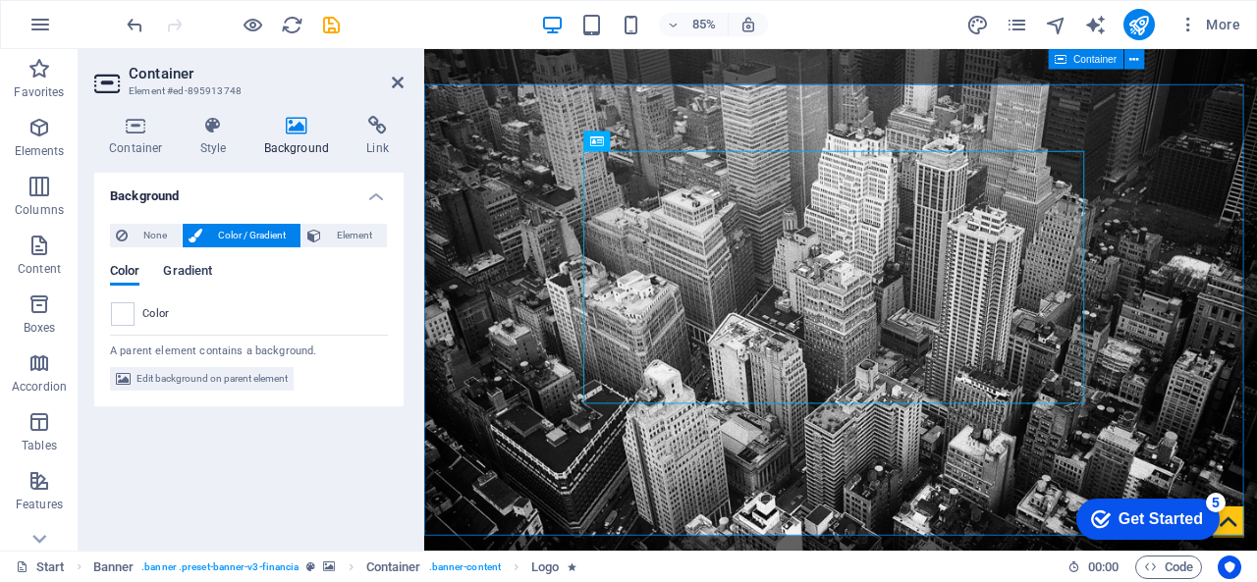
click at [192, 271] on span "Gradient" at bounding box center [187, 272] width 49 height 27
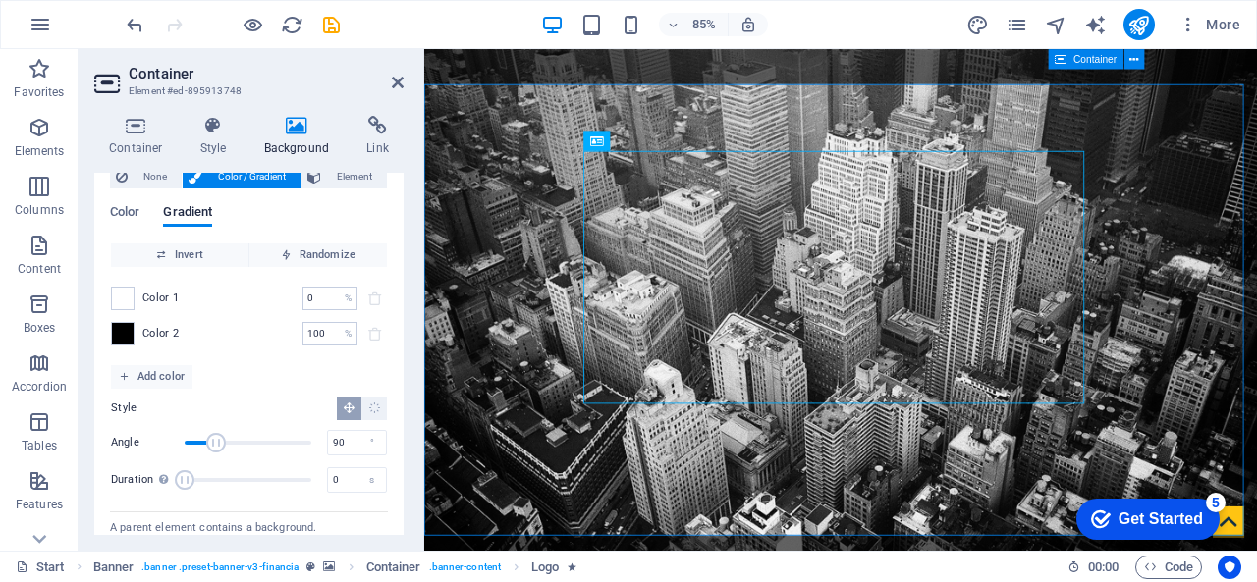
scroll to position [105, 0]
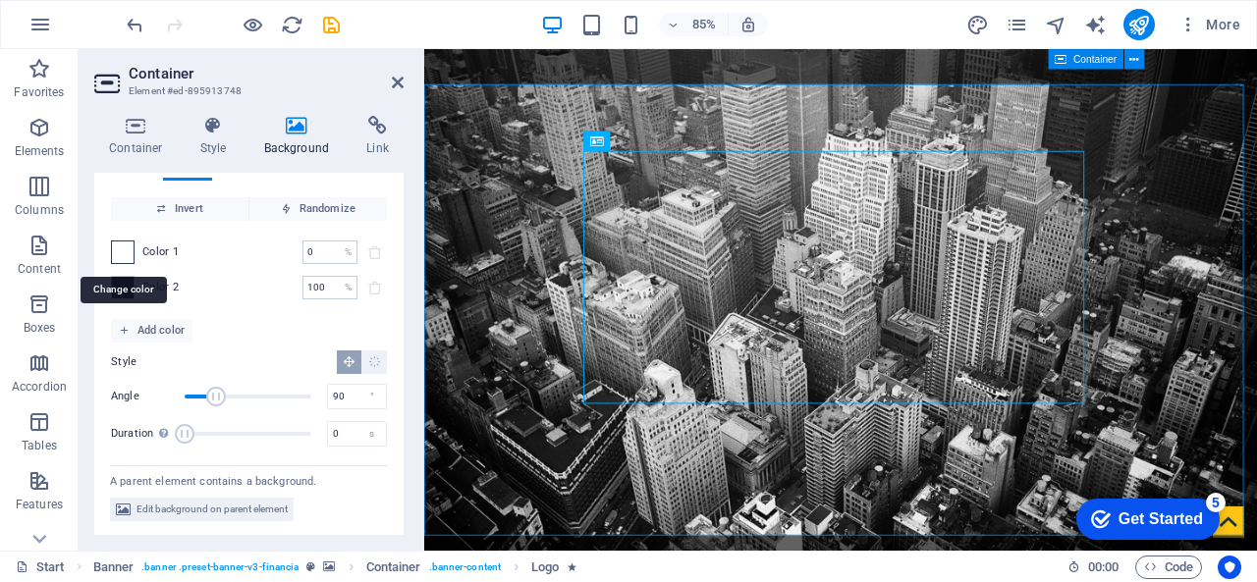
click at [121, 244] on span at bounding box center [123, 253] width 22 height 22
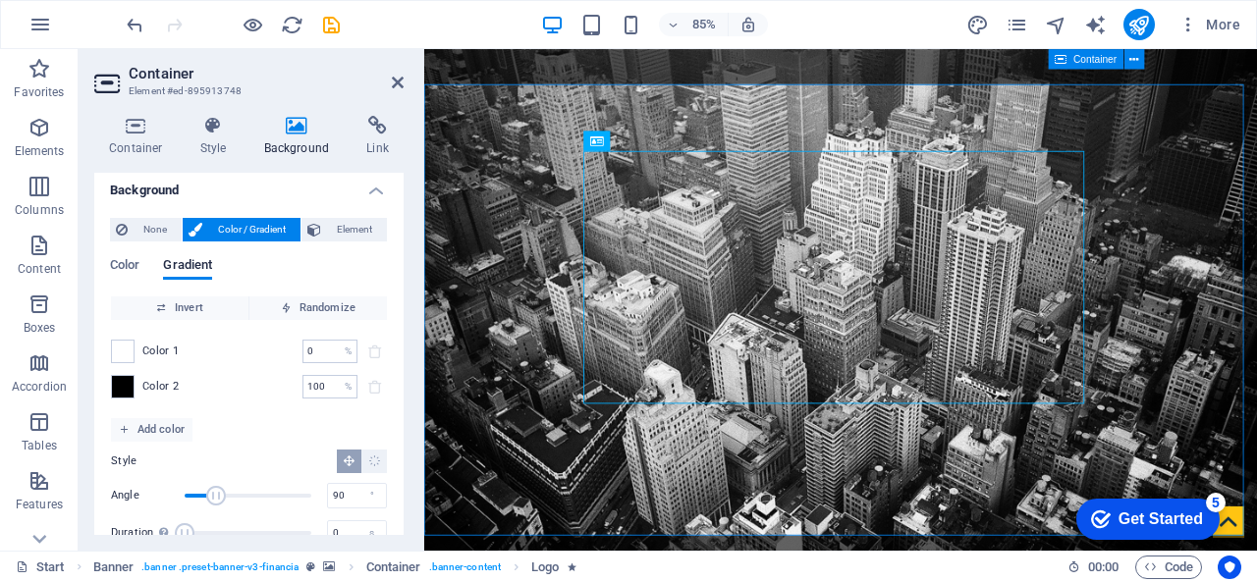
scroll to position [0, 0]
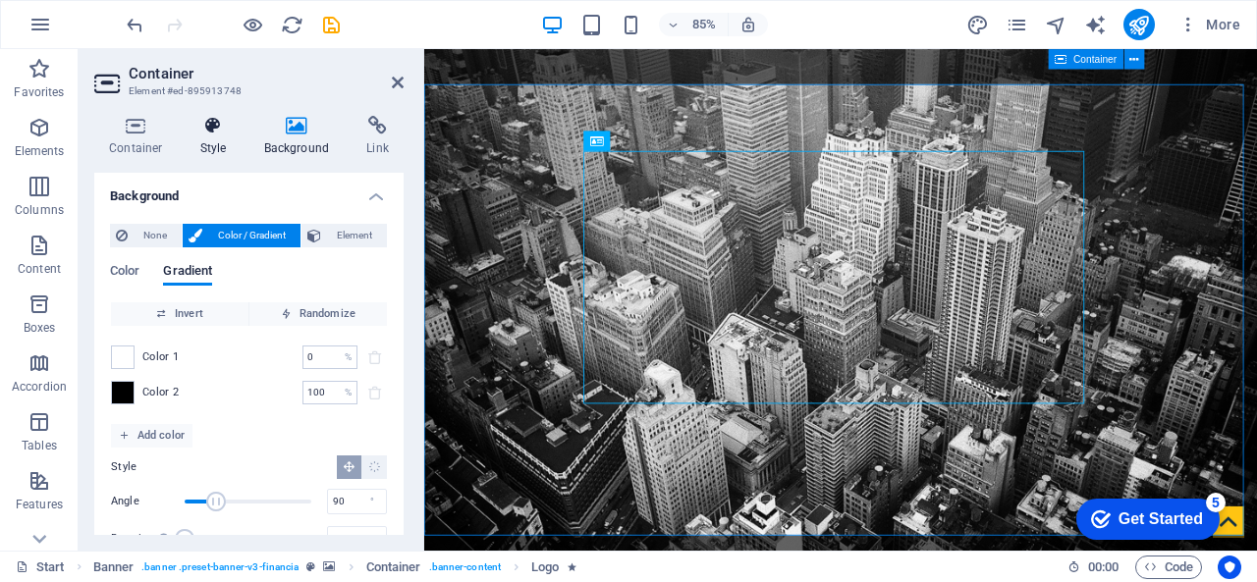
click at [206, 141] on h4 "Style" at bounding box center [218, 136] width 64 height 41
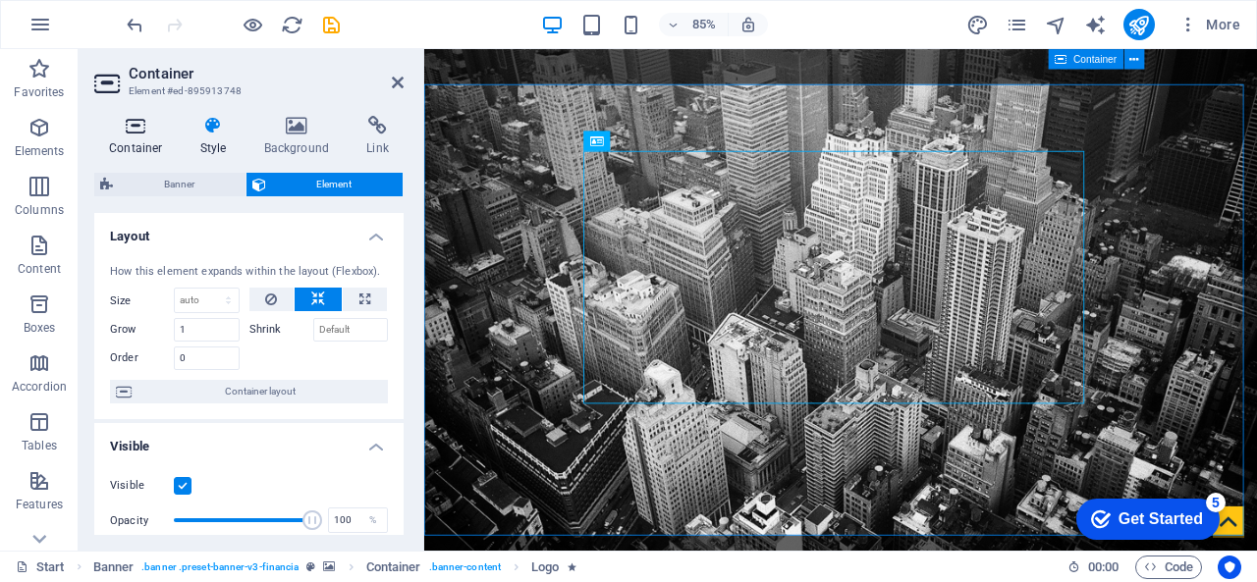
click at [147, 135] on icon at bounding box center [135, 126] width 83 height 20
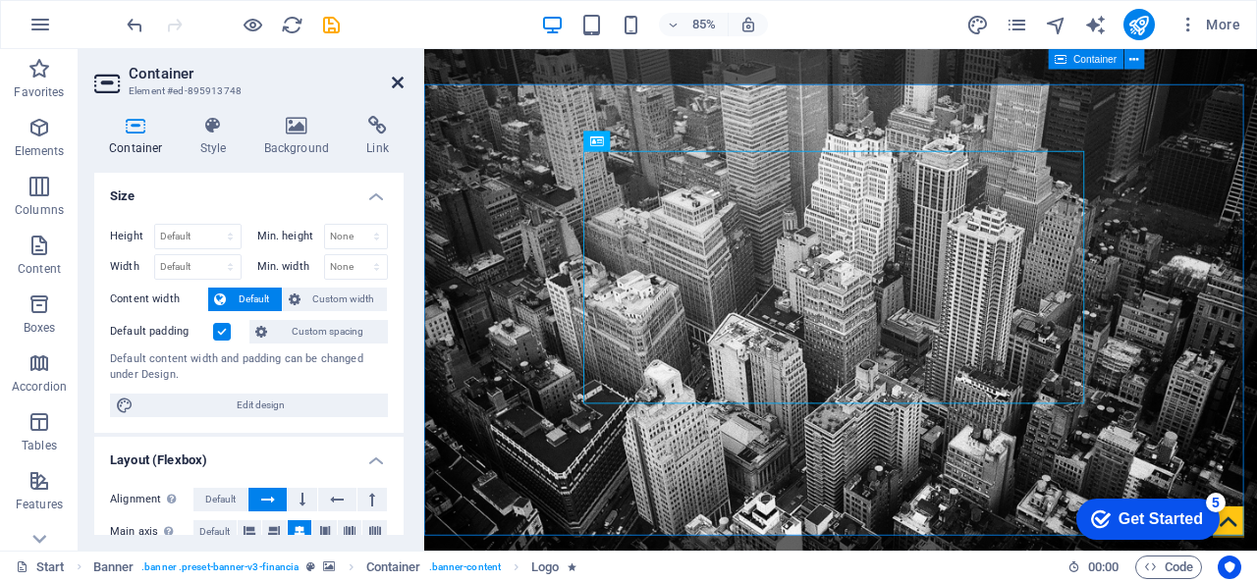
click at [393, 83] on icon at bounding box center [398, 83] width 12 height 16
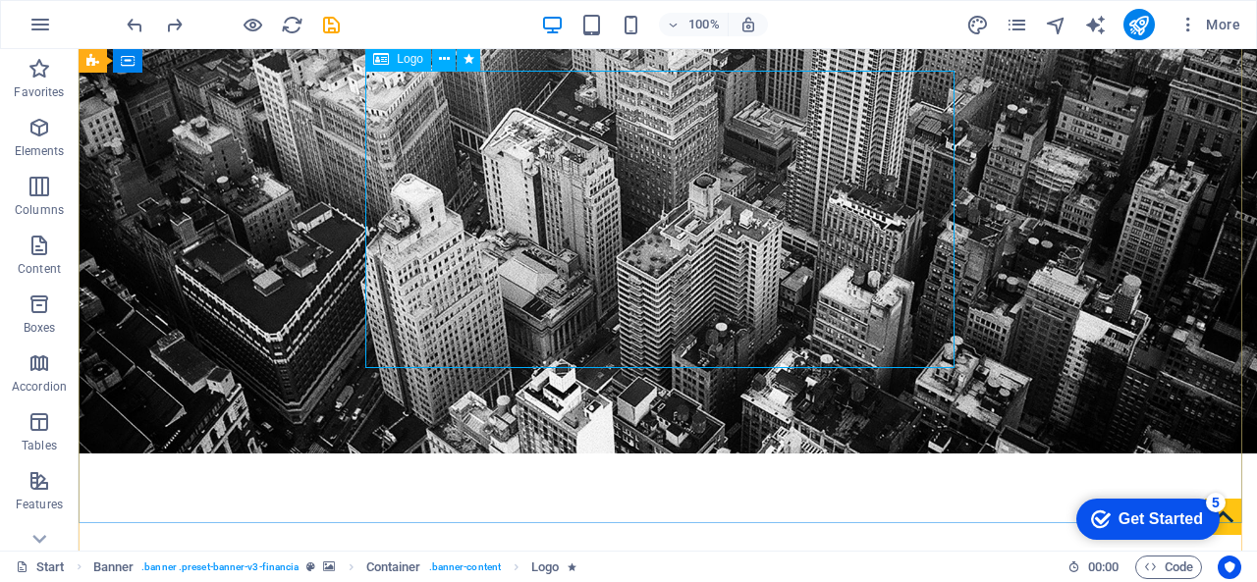
scroll to position [98, 0]
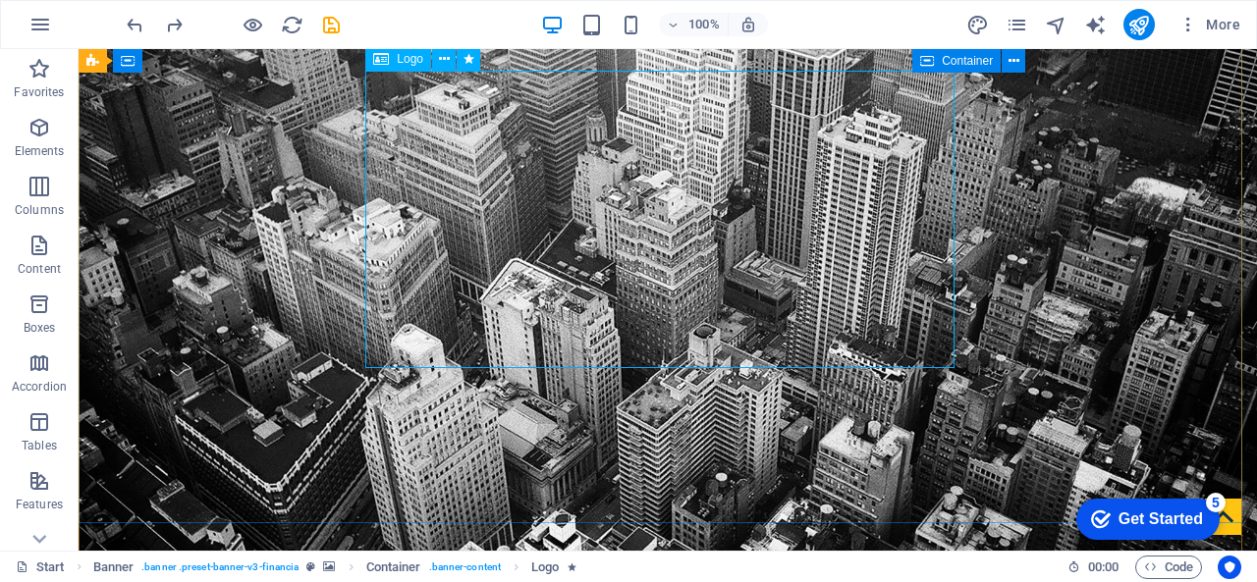
drag, startPoint x: 636, startPoint y: 237, endPoint x: 638, endPoint y: 269, distance: 32.5
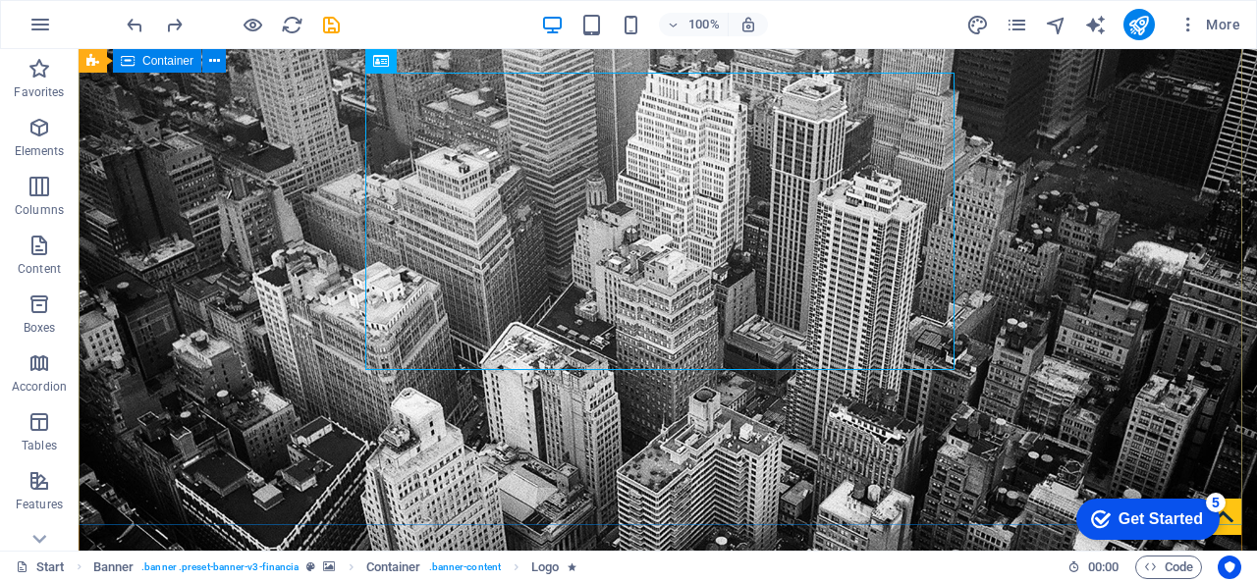
scroll to position [0, 0]
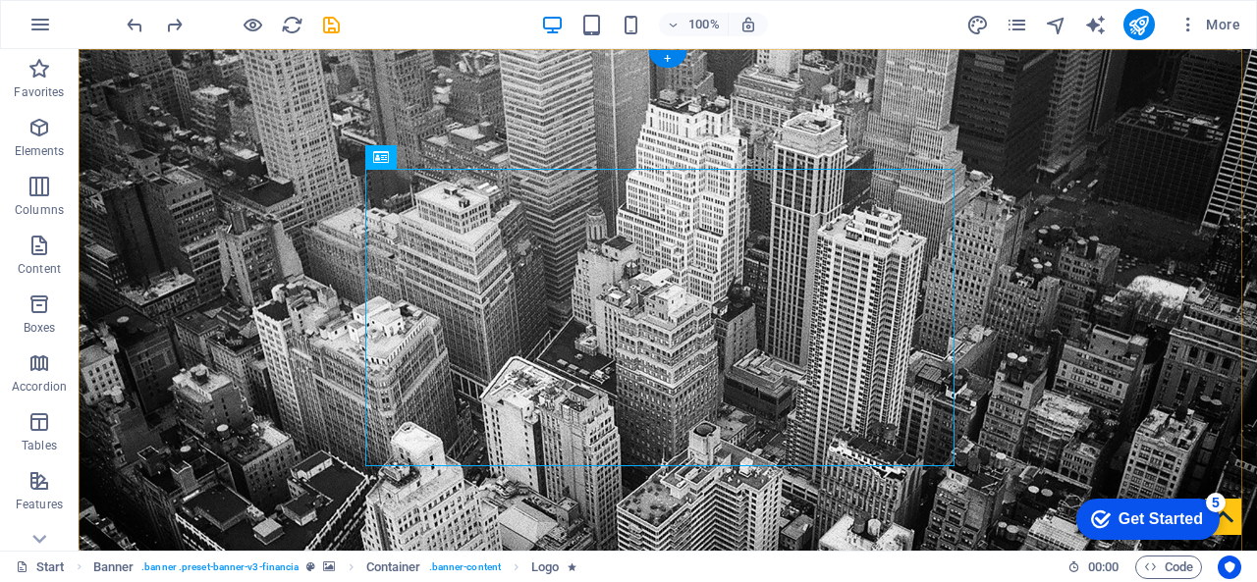
click at [661, 52] on div "+" at bounding box center [667, 59] width 38 height 18
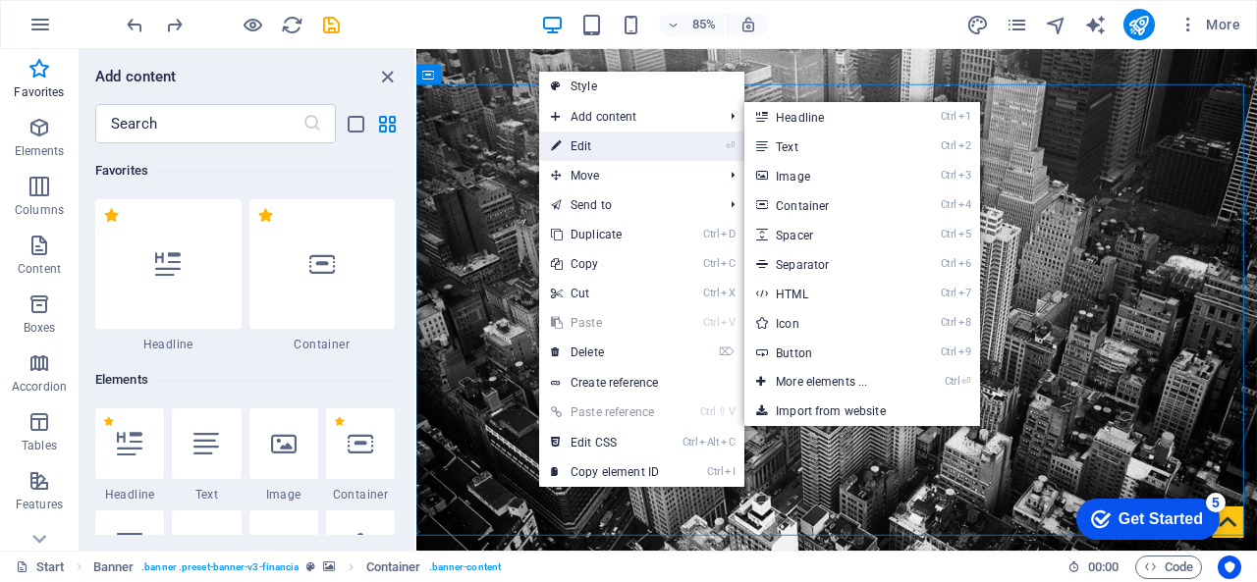
click at [576, 139] on link "⏎ Edit" at bounding box center [605, 146] width 132 height 29
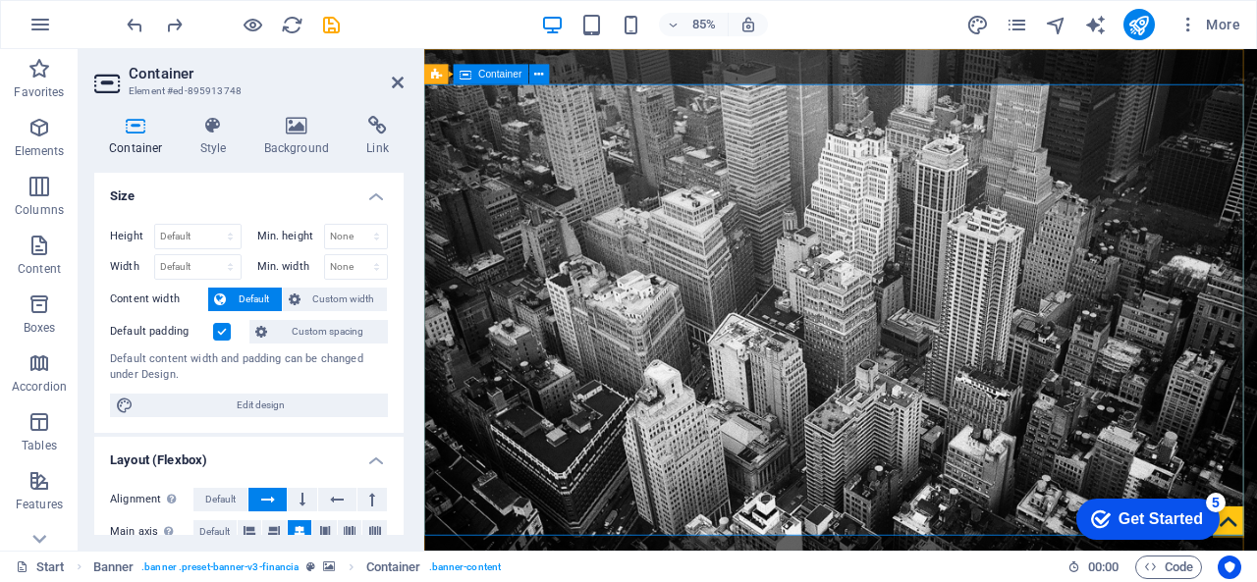
drag, startPoint x: 823, startPoint y: 77, endPoint x: 1180, endPoint y: 116, distance: 359.5
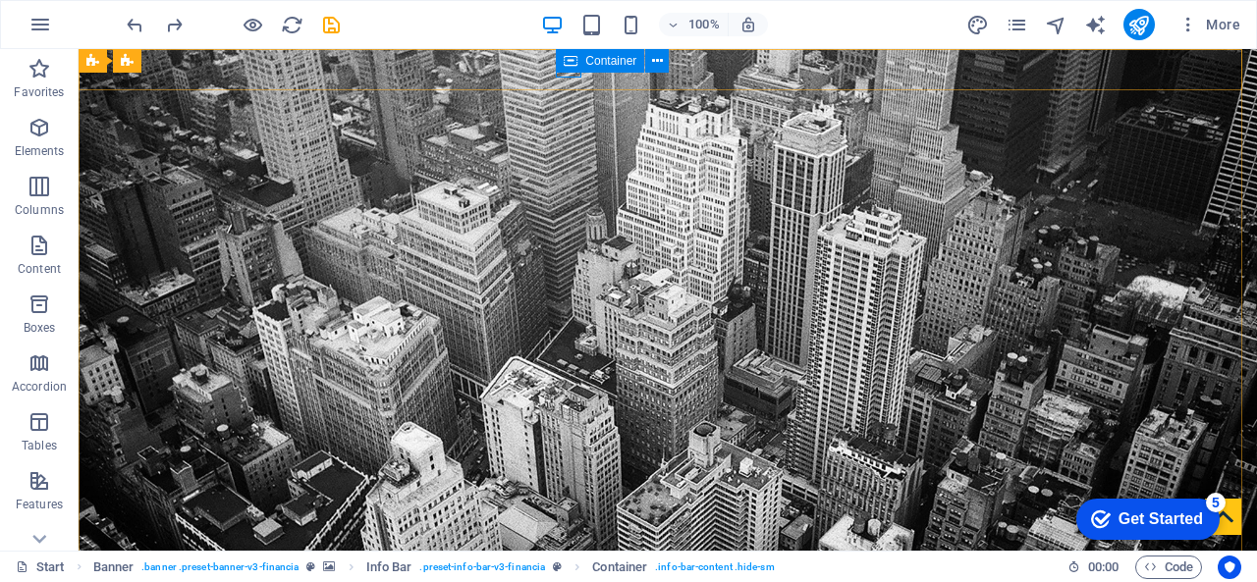
click at [567, 58] on icon at bounding box center [571, 61] width 14 height 24
click at [30, 31] on icon "button" at bounding box center [40, 25] width 24 height 24
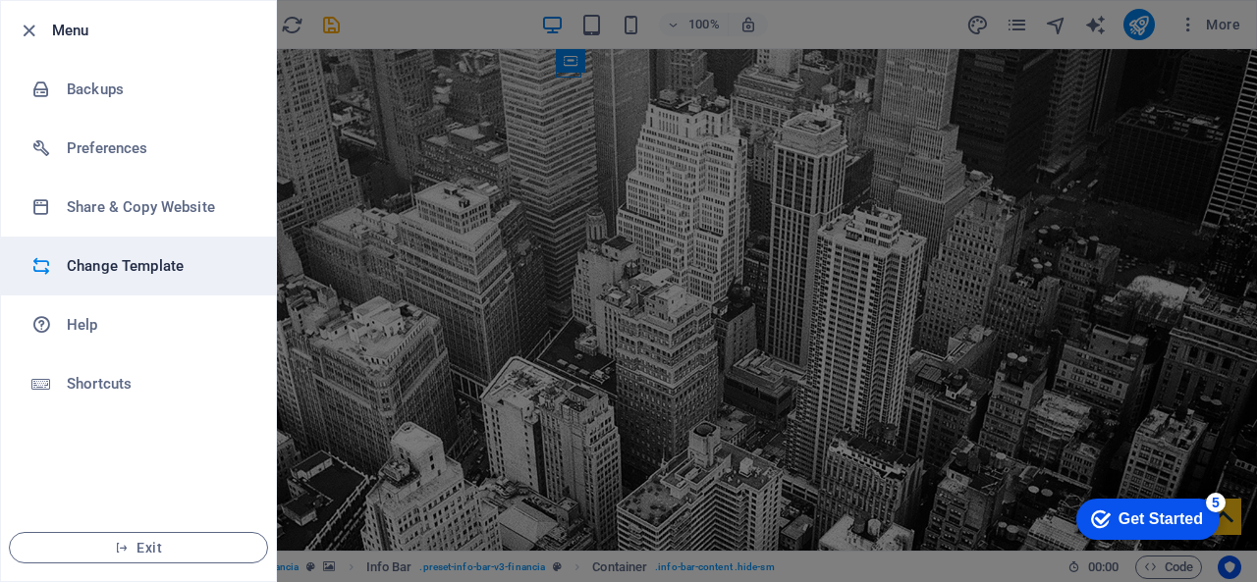
click at [77, 268] on h6 "Change Template" at bounding box center [158, 266] width 182 height 24
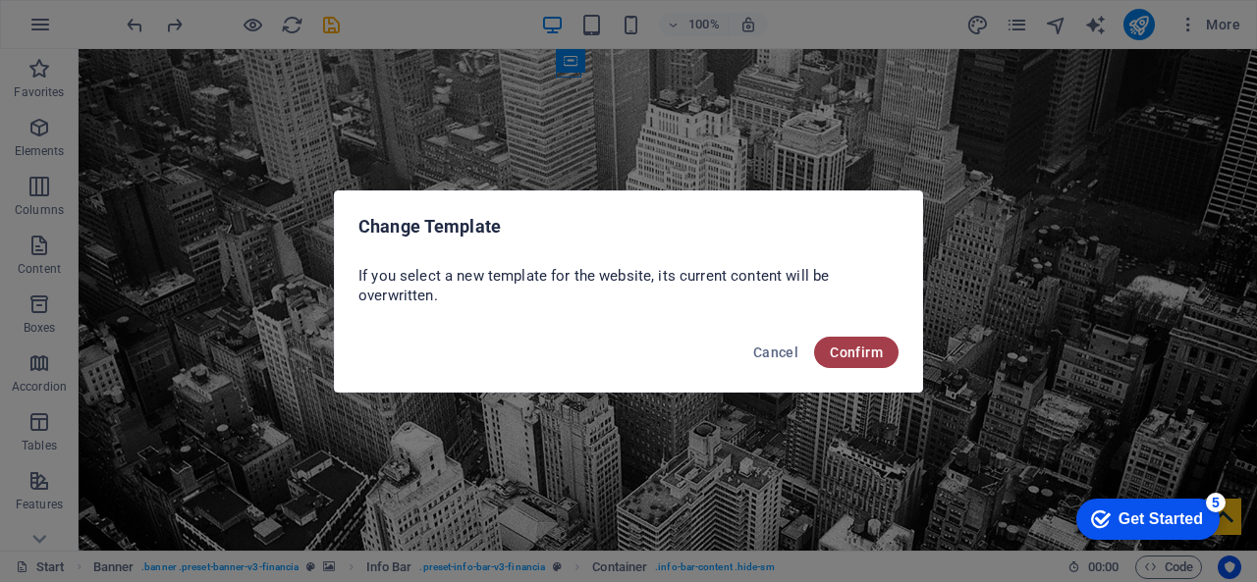
click at [870, 360] on button "Confirm" at bounding box center [856, 352] width 84 height 31
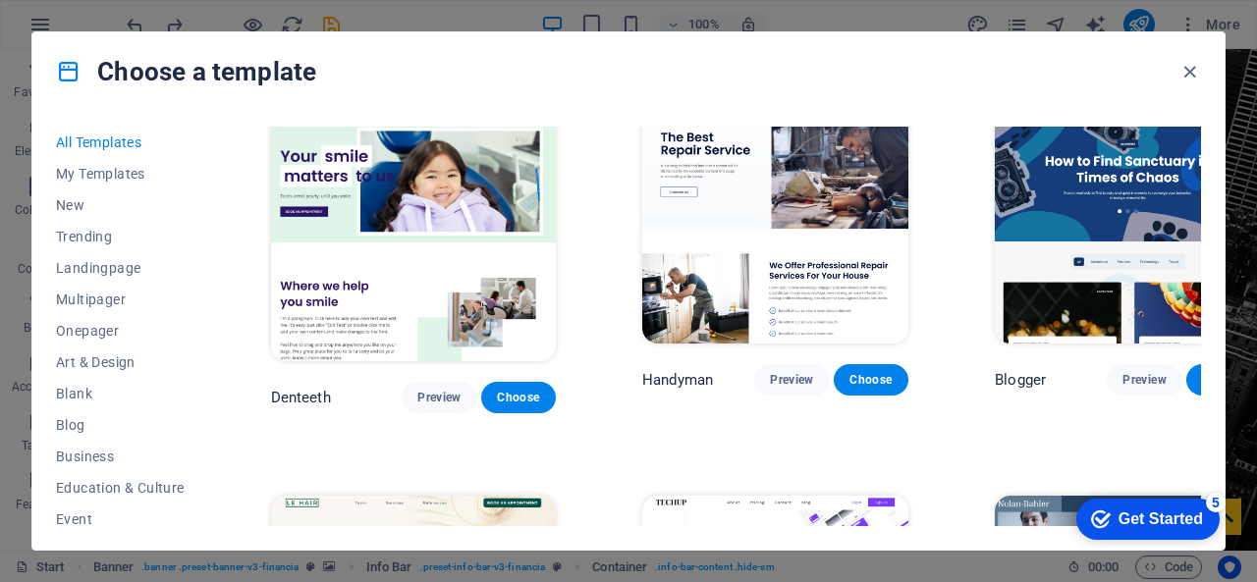
scroll to position [5302, 0]
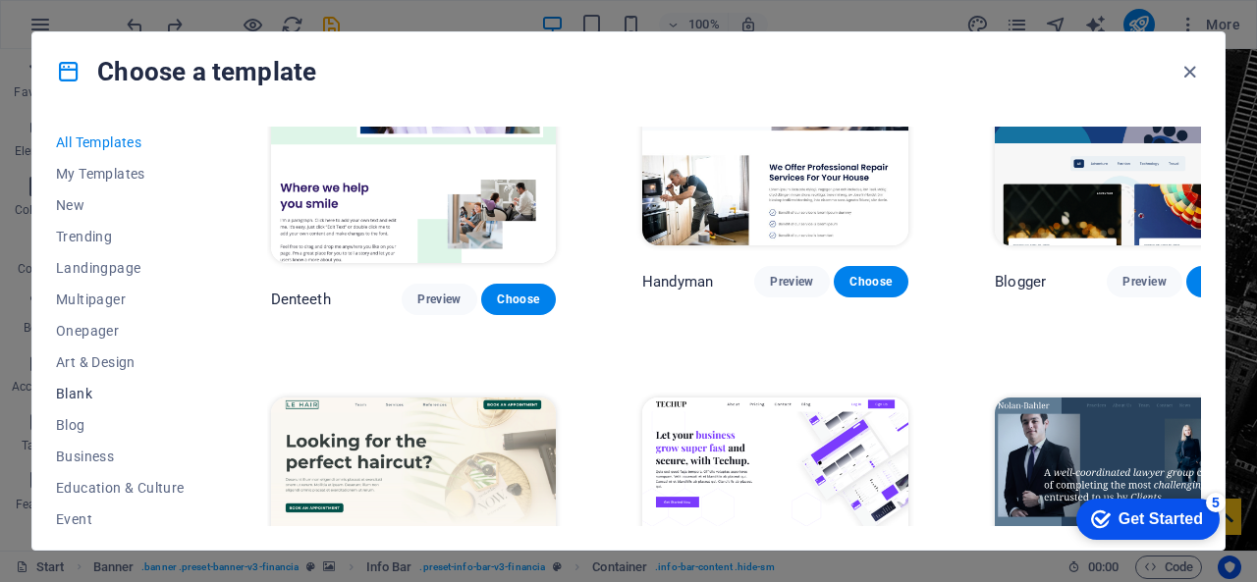
click at [91, 389] on span "Blank" at bounding box center [120, 394] width 129 height 16
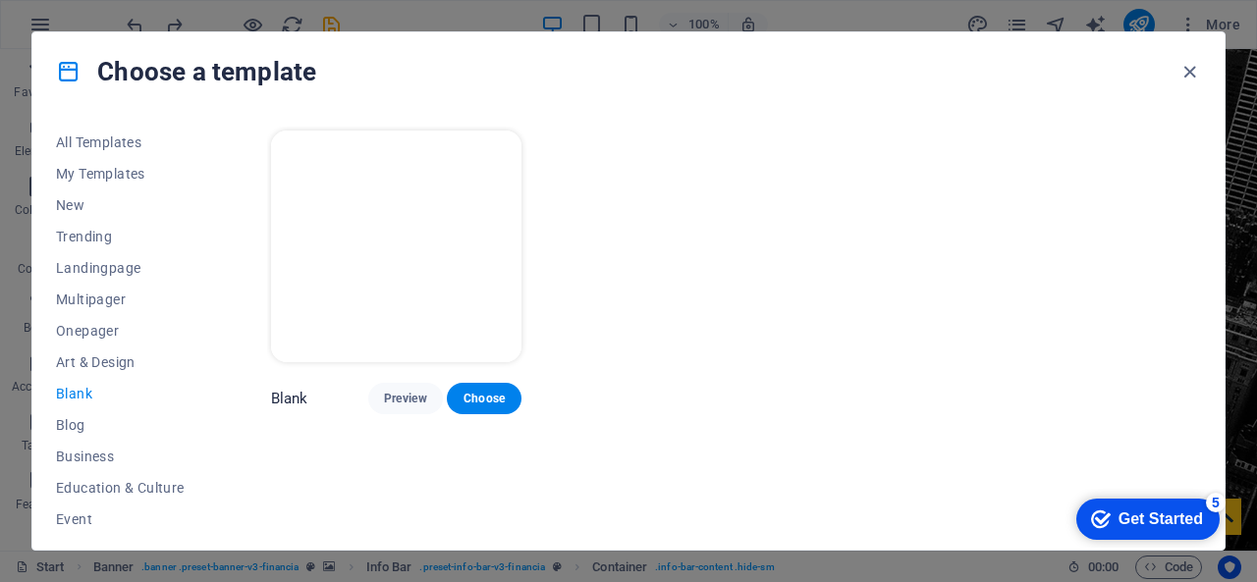
scroll to position [0, 0]
click at [106, 363] on span "Art & Design" at bounding box center [120, 362] width 129 height 16
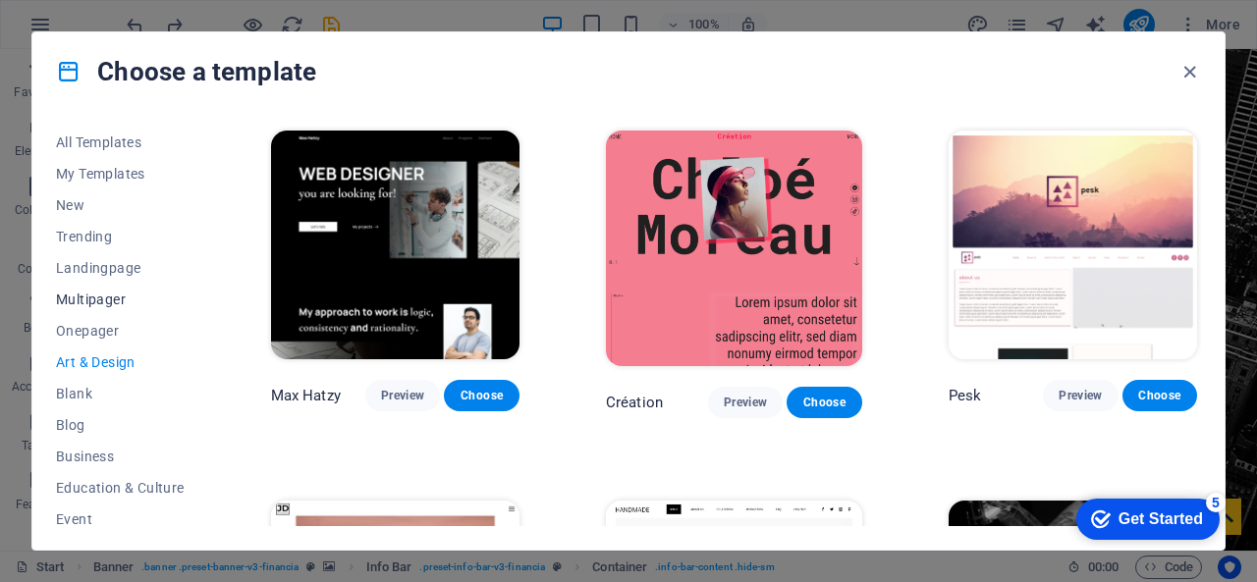
click at [130, 312] on button "Multipager" at bounding box center [120, 299] width 129 height 31
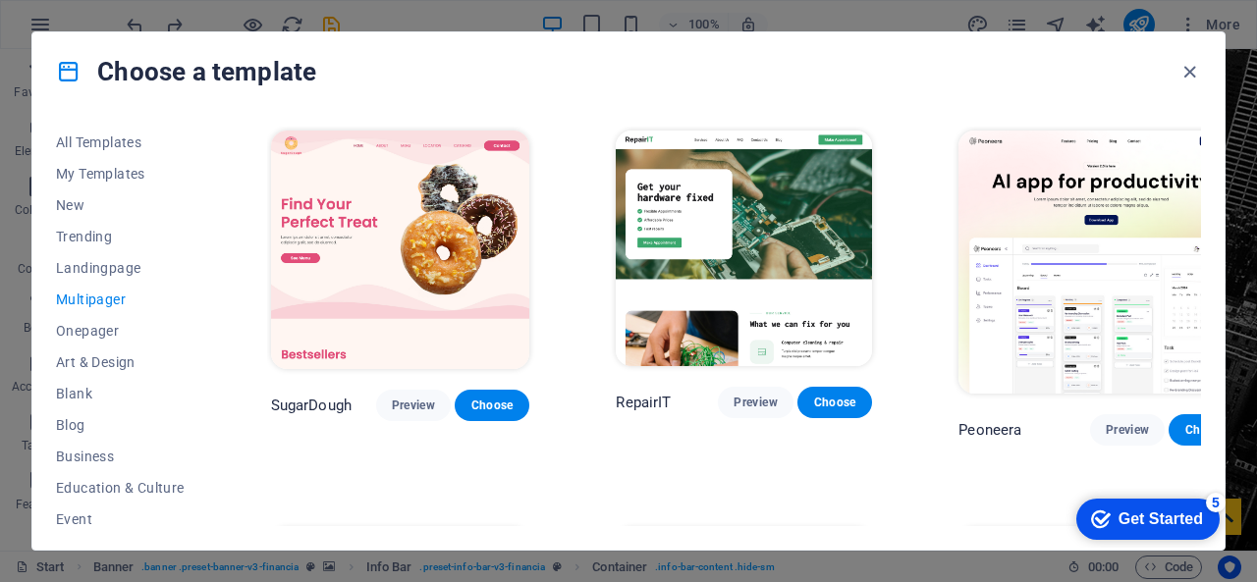
click at [118, 300] on span "Multipager" at bounding box center [120, 300] width 129 height 16
click at [113, 319] on button "Onepager" at bounding box center [120, 330] width 129 height 31
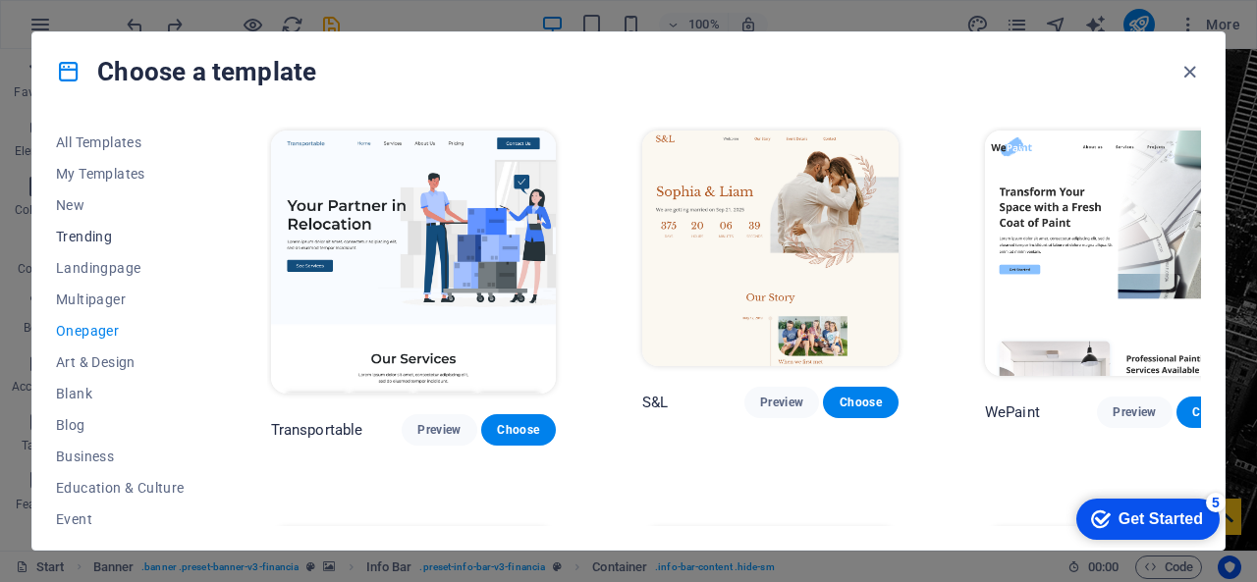
click at [90, 242] on span "Trending" at bounding box center [120, 237] width 129 height 16
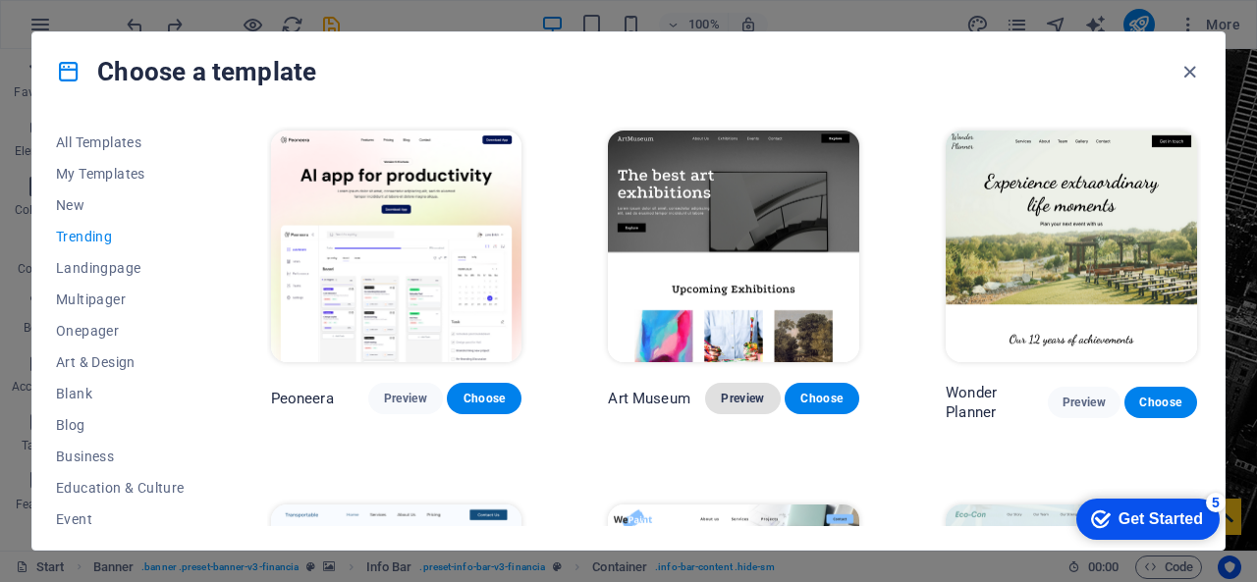
click at [725, 391] on span "Preview" at bounding box center [742, 399] width 43 height 16
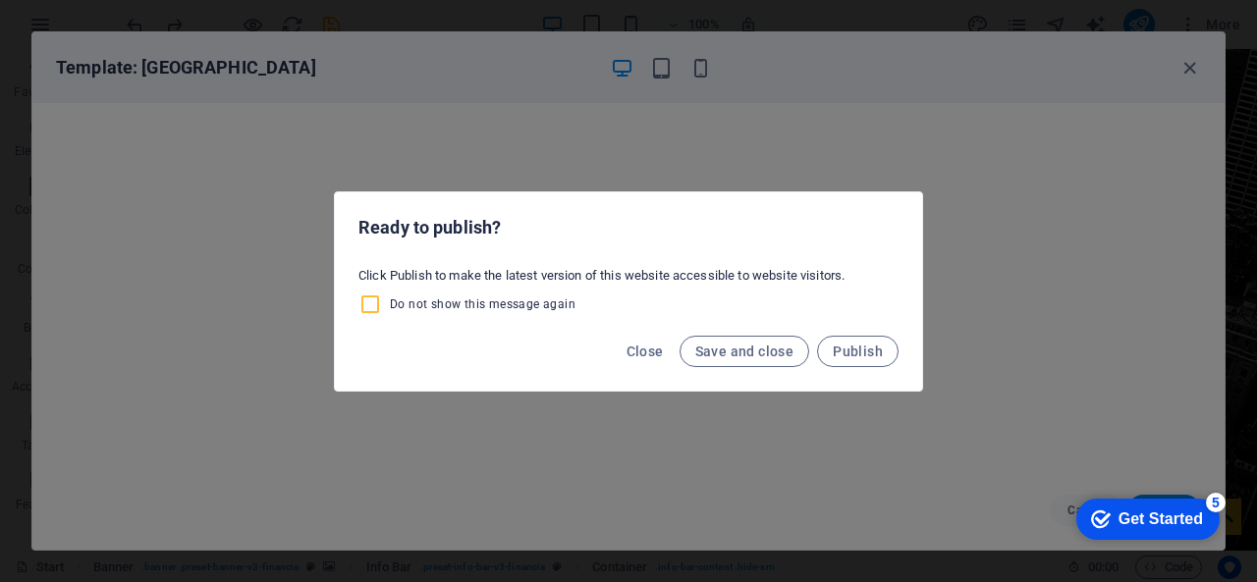
click at [388, 295] on input "Do not show this message again" at bounding box center [373, 305] width 31 height 24
checkbox input "true"
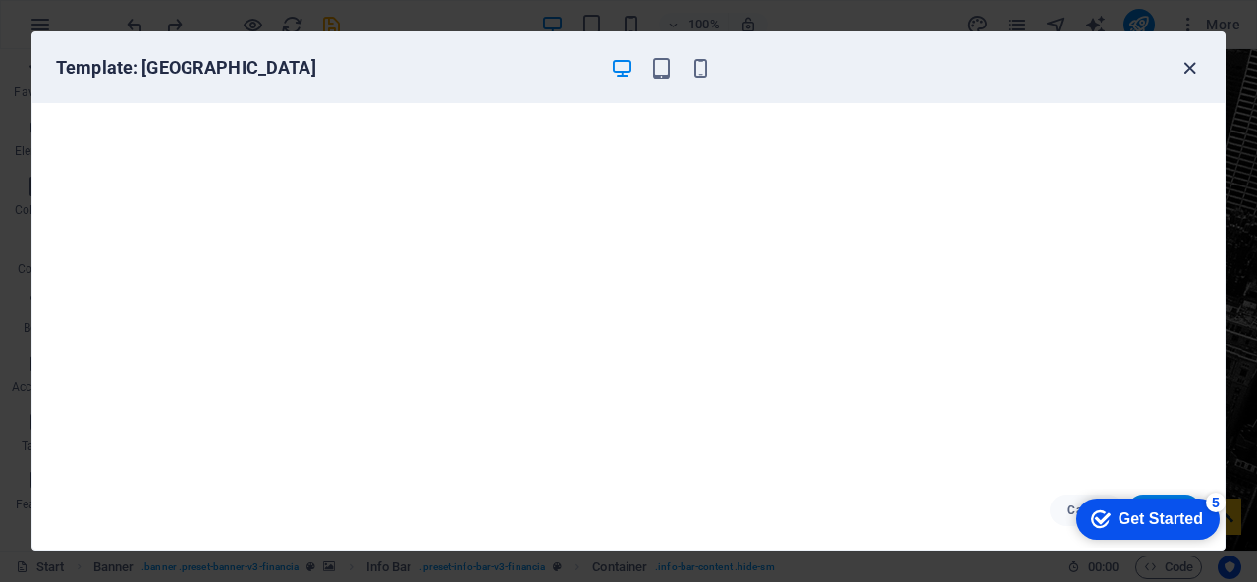
click at [1179, 64] on icon "button" at bounding box center [1189, 68] width 23 height 23
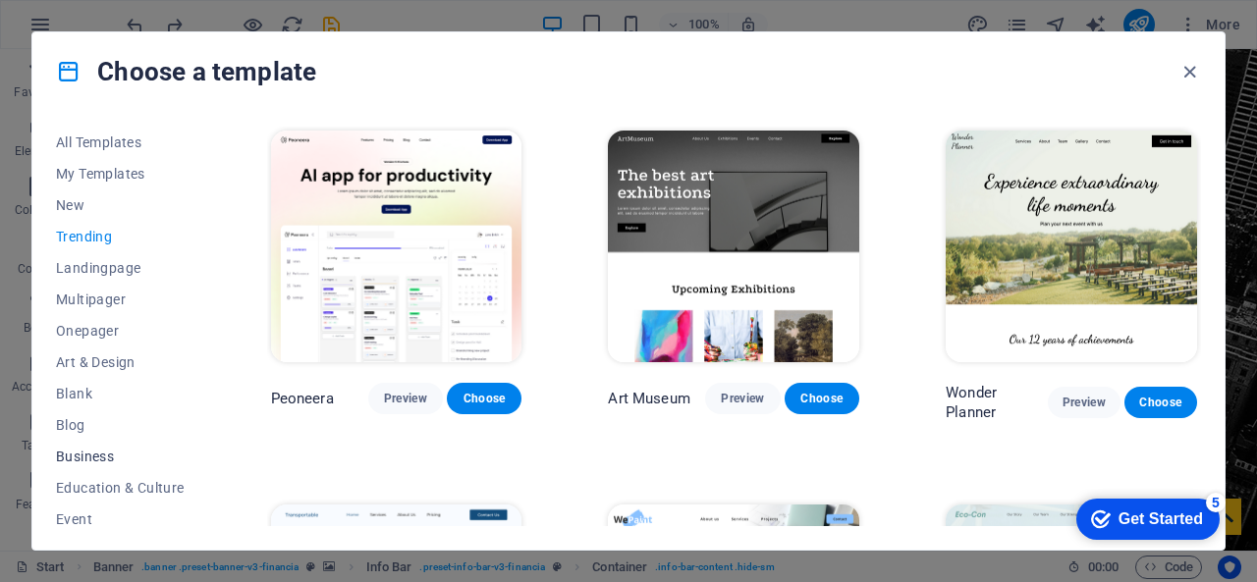
scroll to position [98, 0]
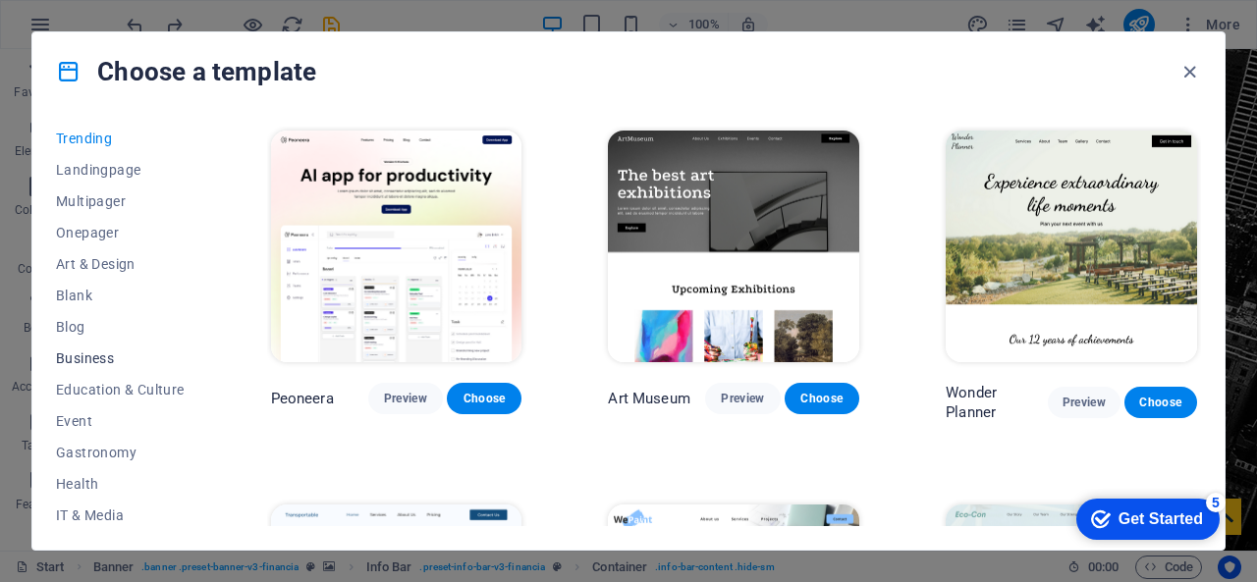
click at [81, 351] on span "Business" at bounding box center [120, 359] width 129 height 16
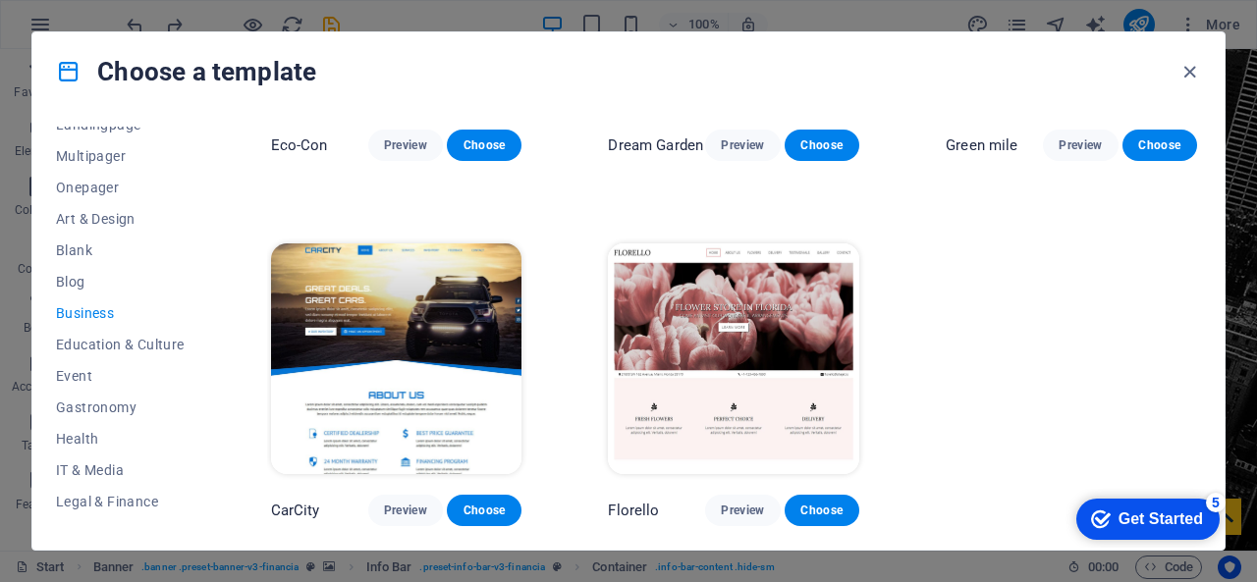
scroll to position [196, 0]
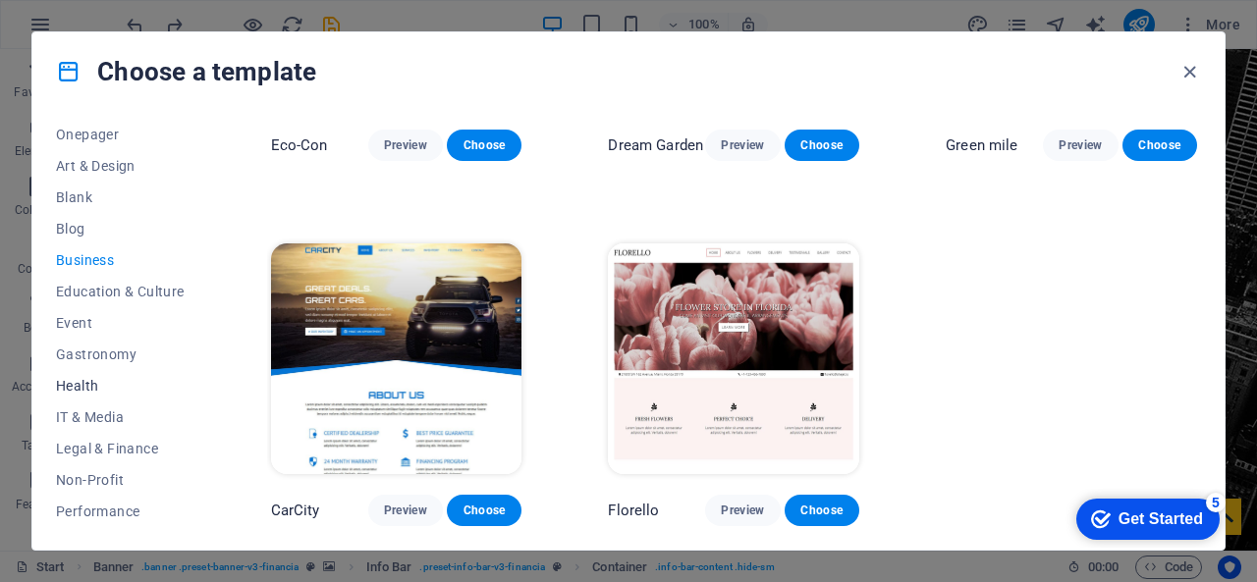
click at [102, 395] on button "Health" at bounding box center [120, 385] width 129 height 31
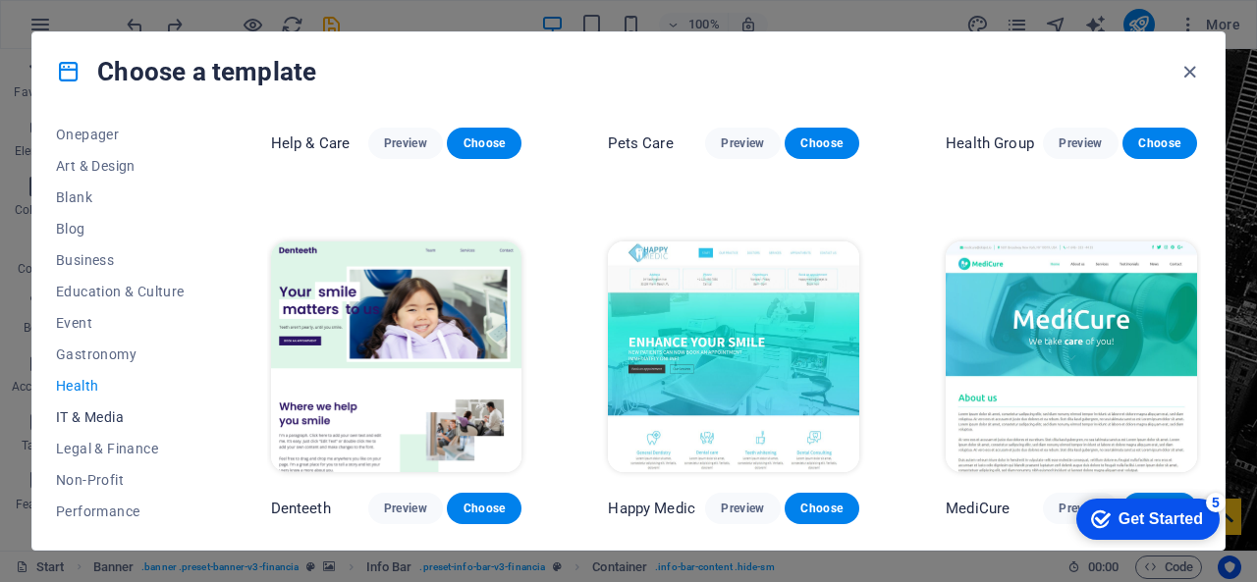
scroll to position [0, 0]
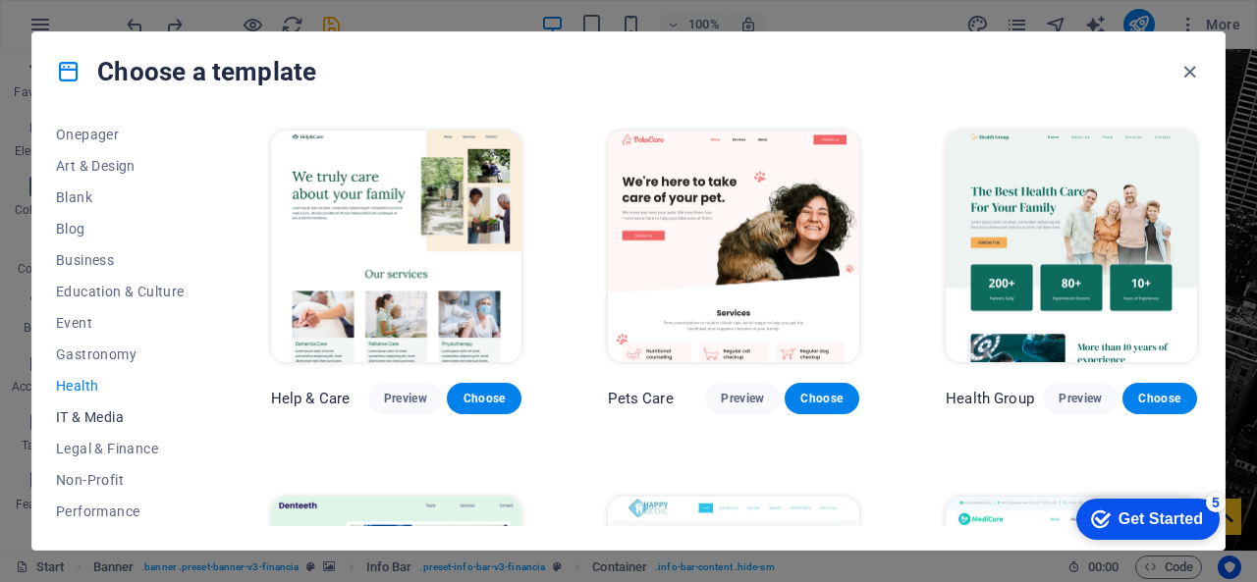
click at [98, 420] on span "IT & Media" at bounding box center [120, 417] width 129 height 16
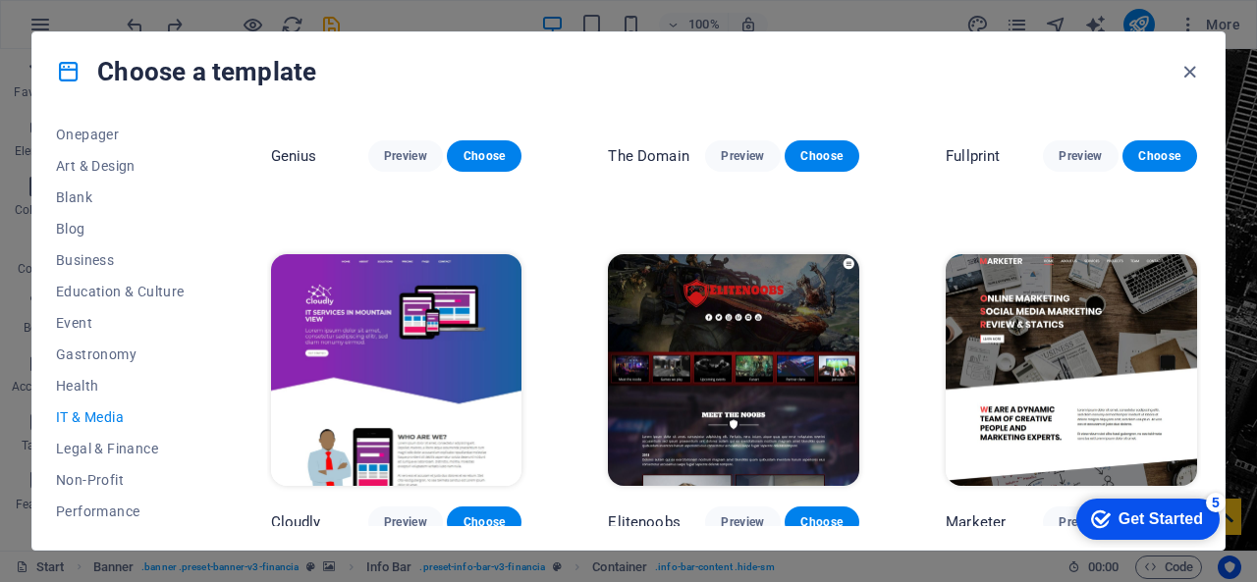
scroll to position [983, 0]
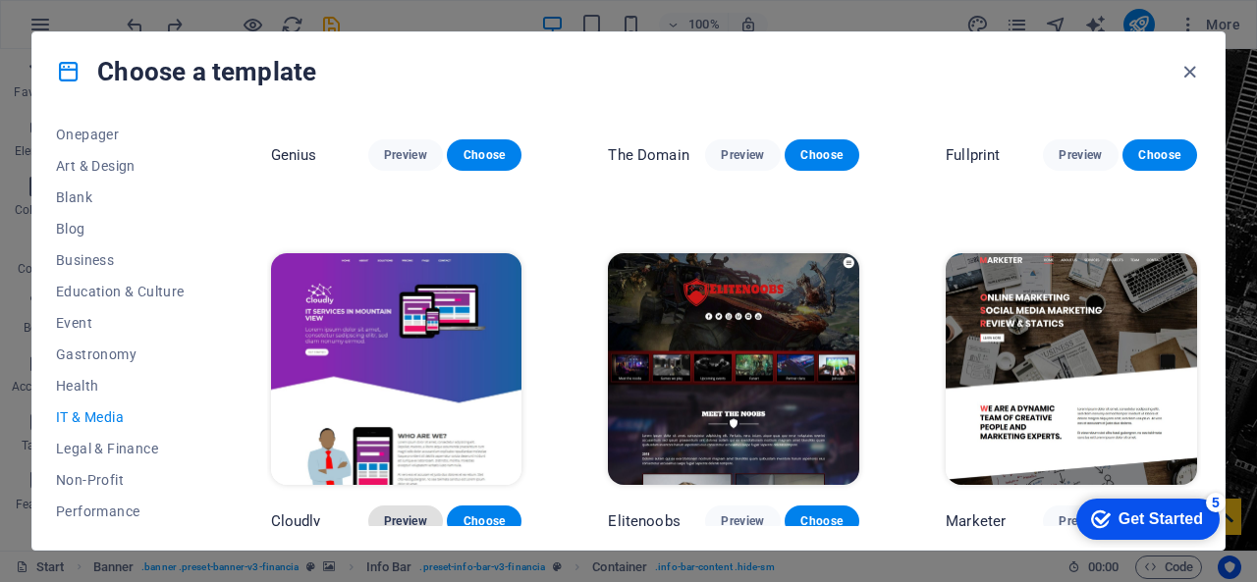
click at [397, 513] on span "Preview" at bounding box center [405, 521] width 43 height 16
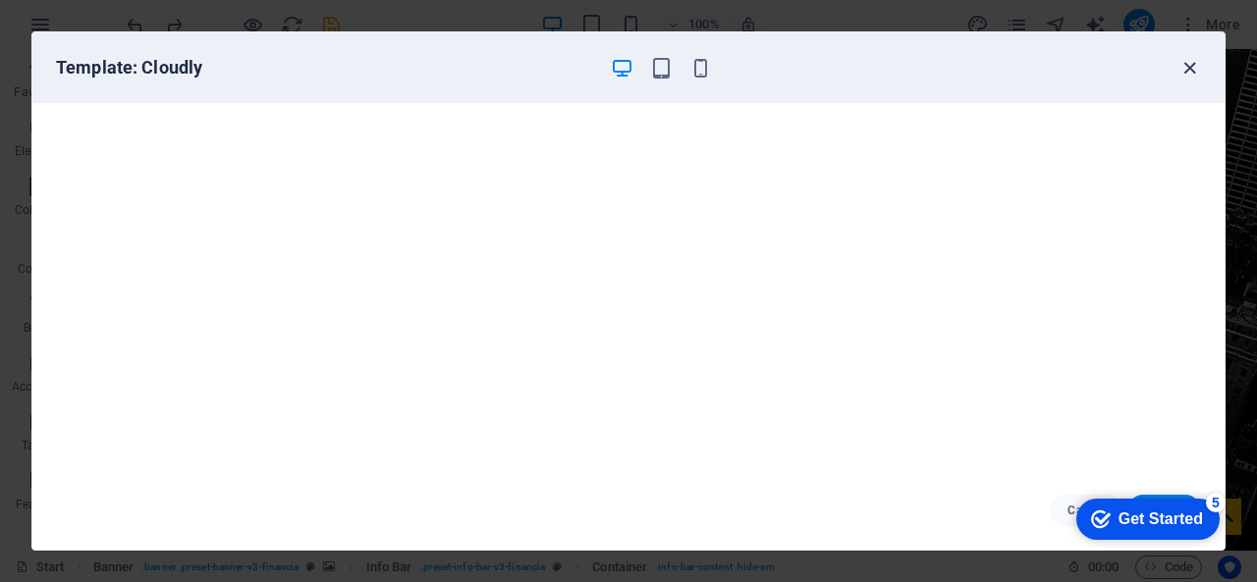
click at [1190, 61] on icon "button" at bounding box center [1189, 68] width 23 height 23
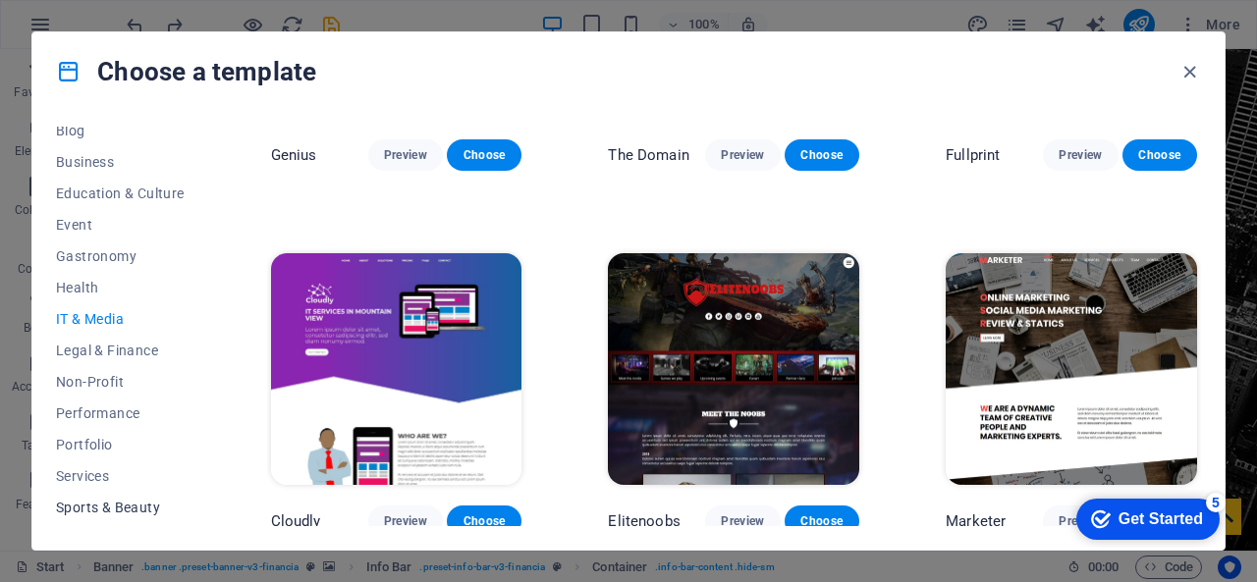
scroll to position [385, 0]
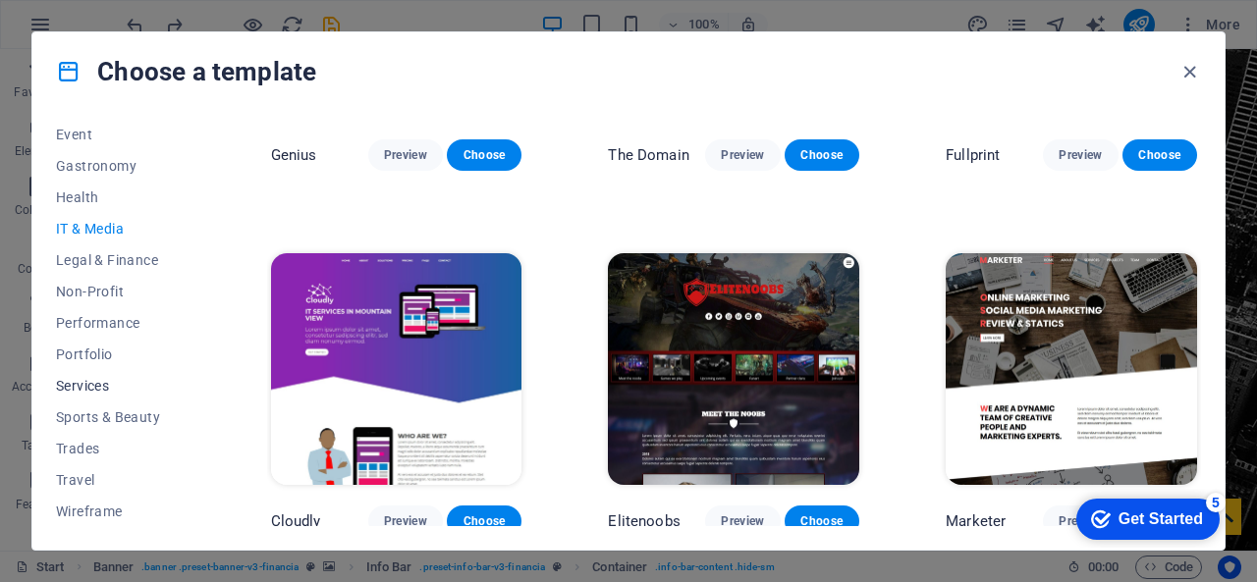
click at [112, 388] on span "Services" at bounding box center [120, 386] width 129 height 16
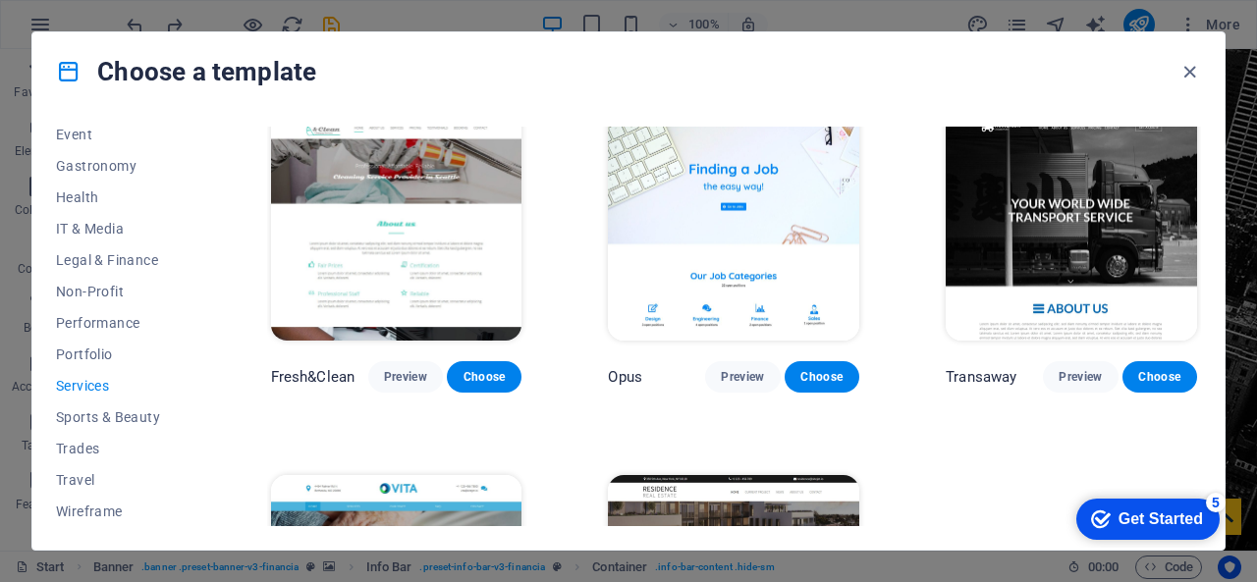
scroll to position [2089, 0]
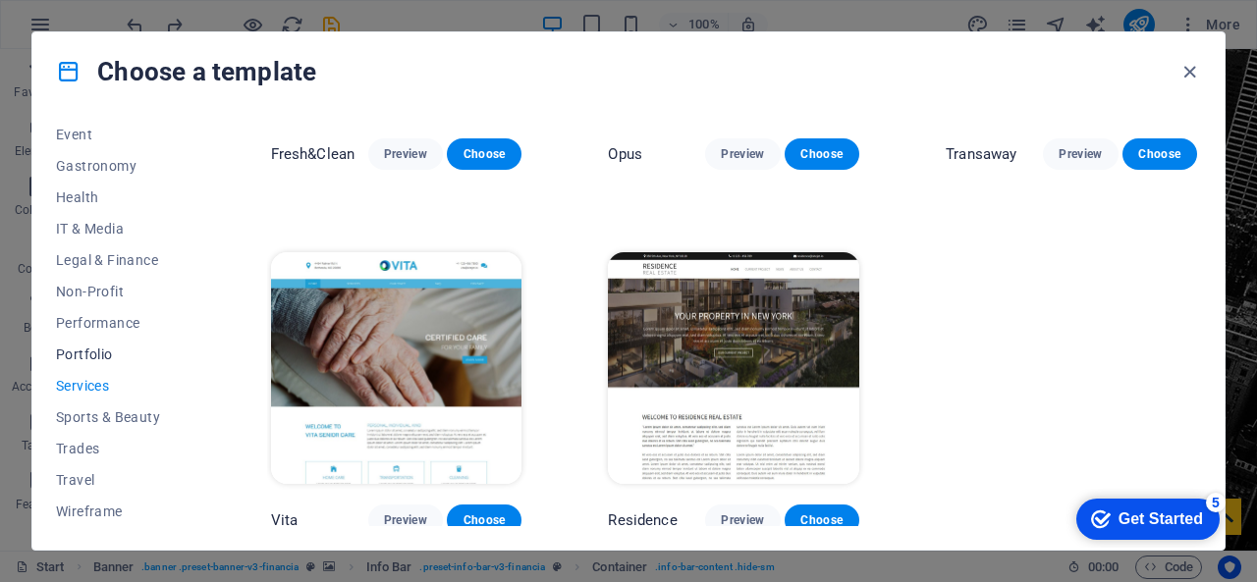
click at [106, 354] on span "Portfolio" at bounding box center [120, 355] width 129 height 16
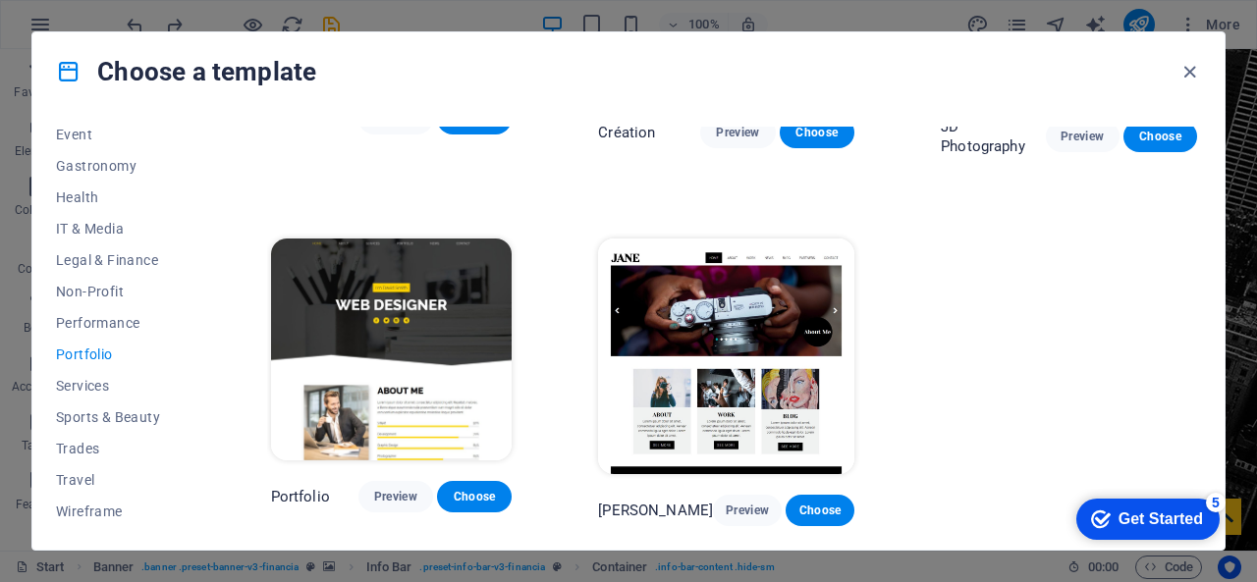
scroll to position [626, 0]
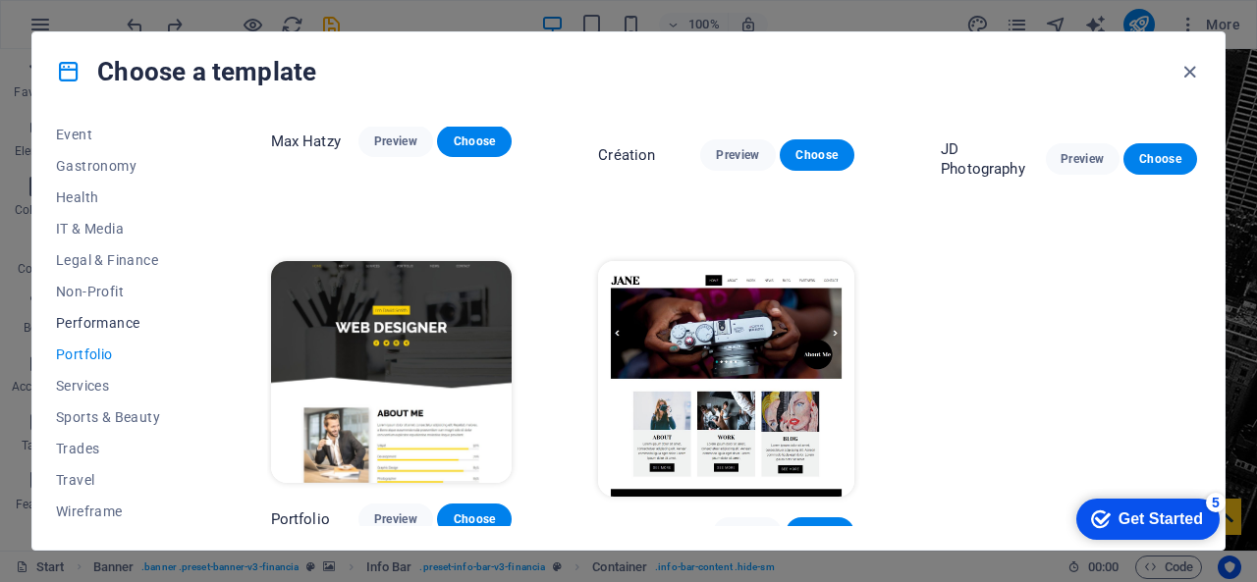
click at [111, 315] on span "Performance" at bounding box center [120, 323] width 129 height 16
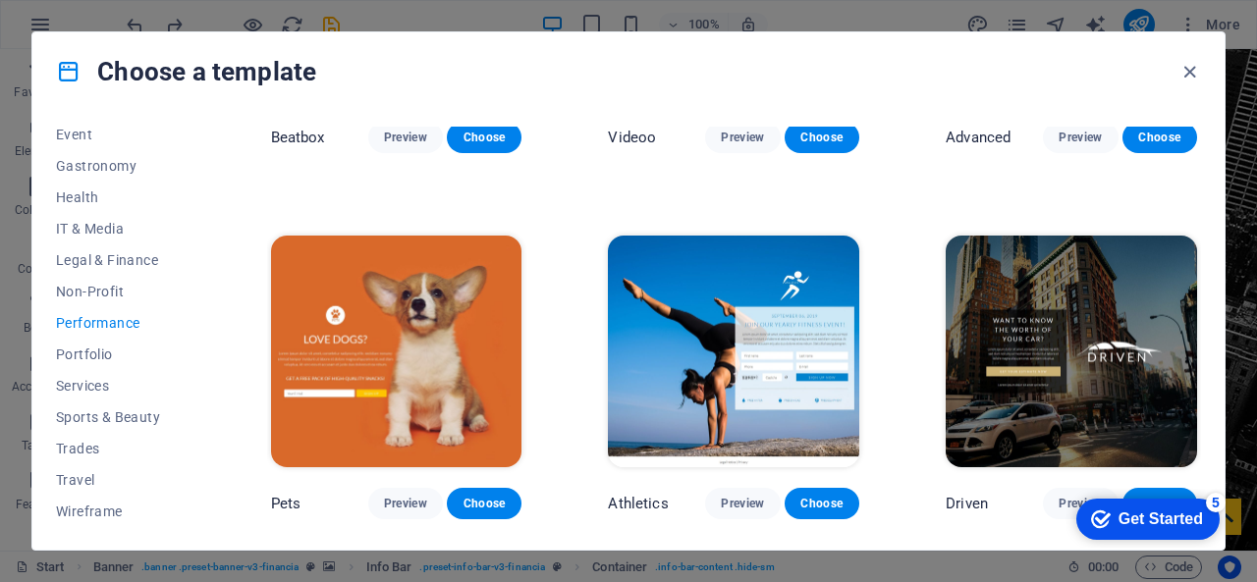
scroll to position [1718, 0]
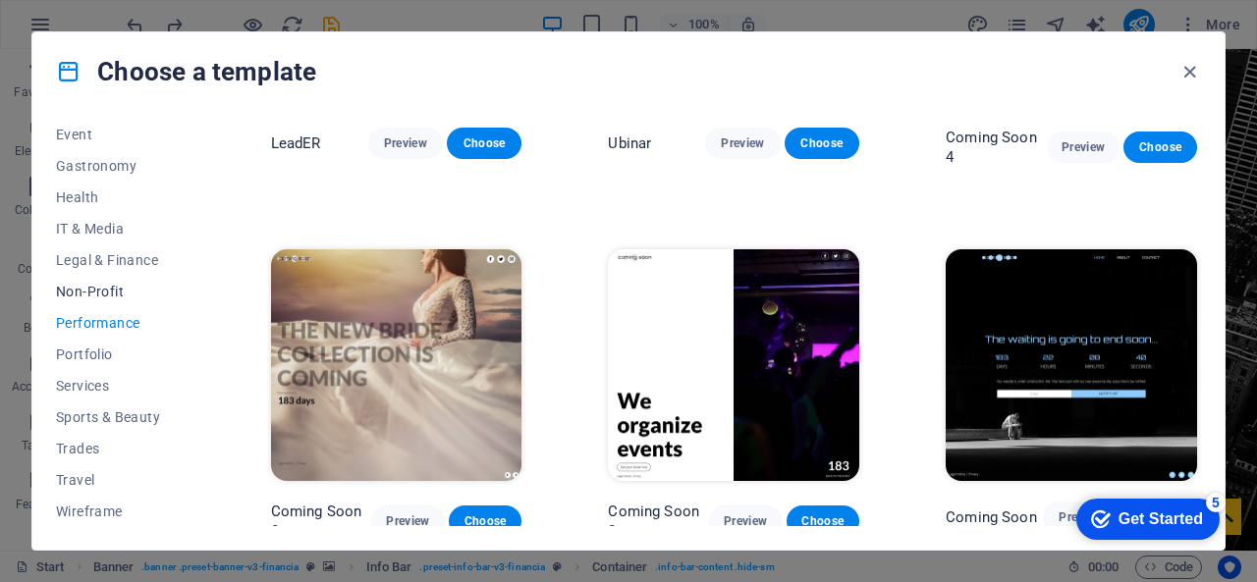
click at [112, 276] on button "Non-Profit" at bounding box center [120, 291] width 129 height 31
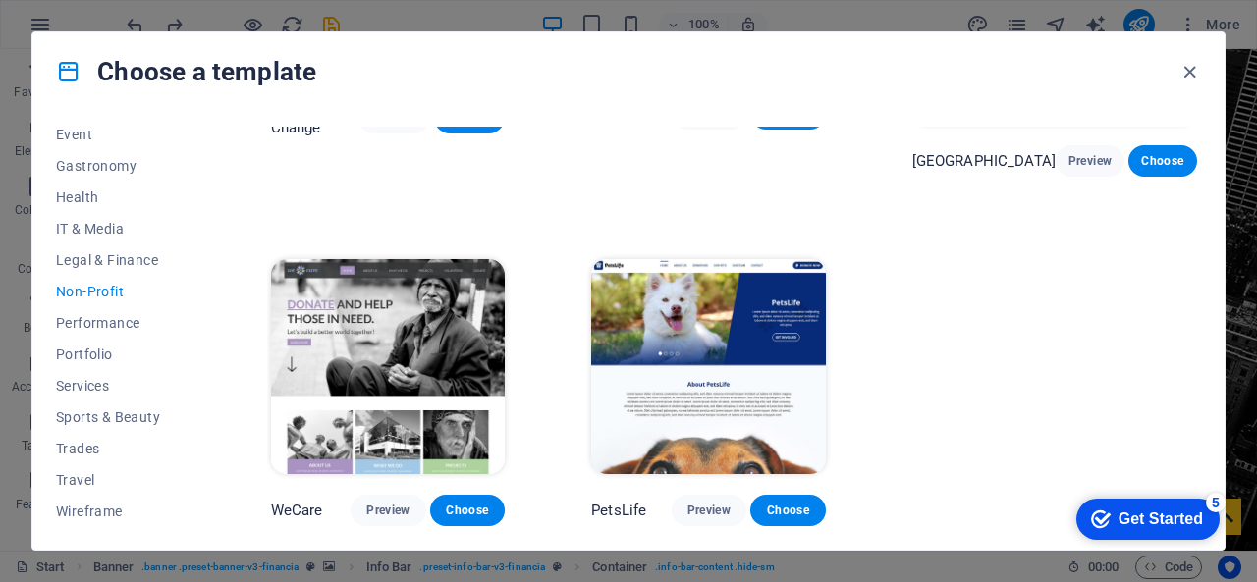
scroll to position [0, 0]
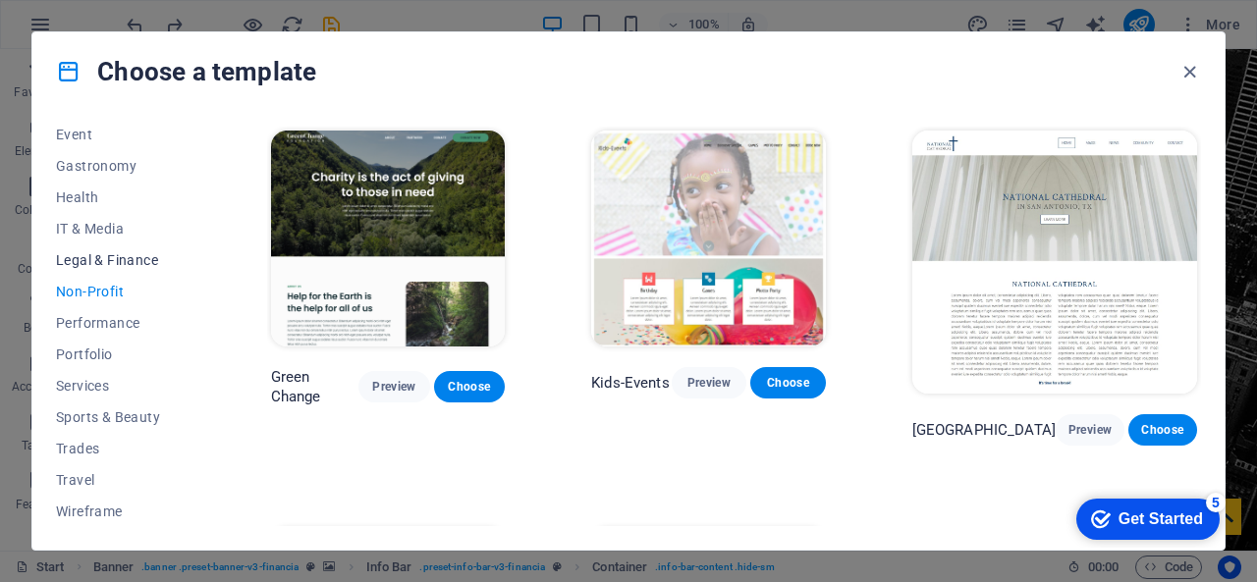
click at [132, 262] on span "Legal & Finance" at bounding box center [120, 260] width 129 height 16
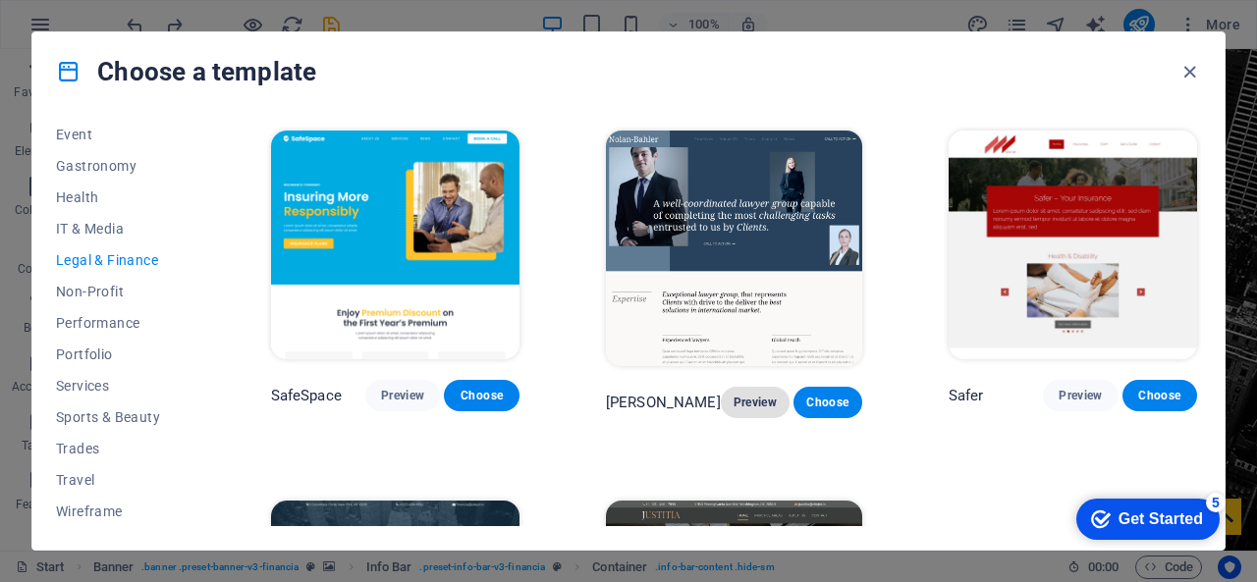
click at [736, 396] on span "Preview" at bounding box center [754, 403] width 37 height 16
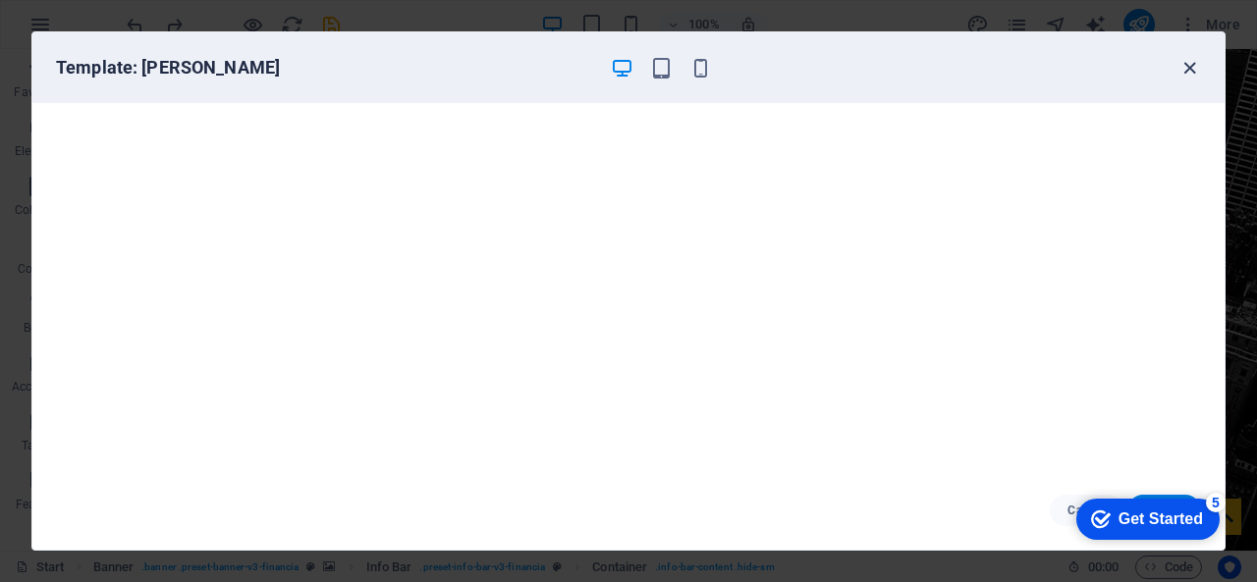
click at [1188, 60] on icon "button" at bounding box center [1189, 68] width 23 height 23
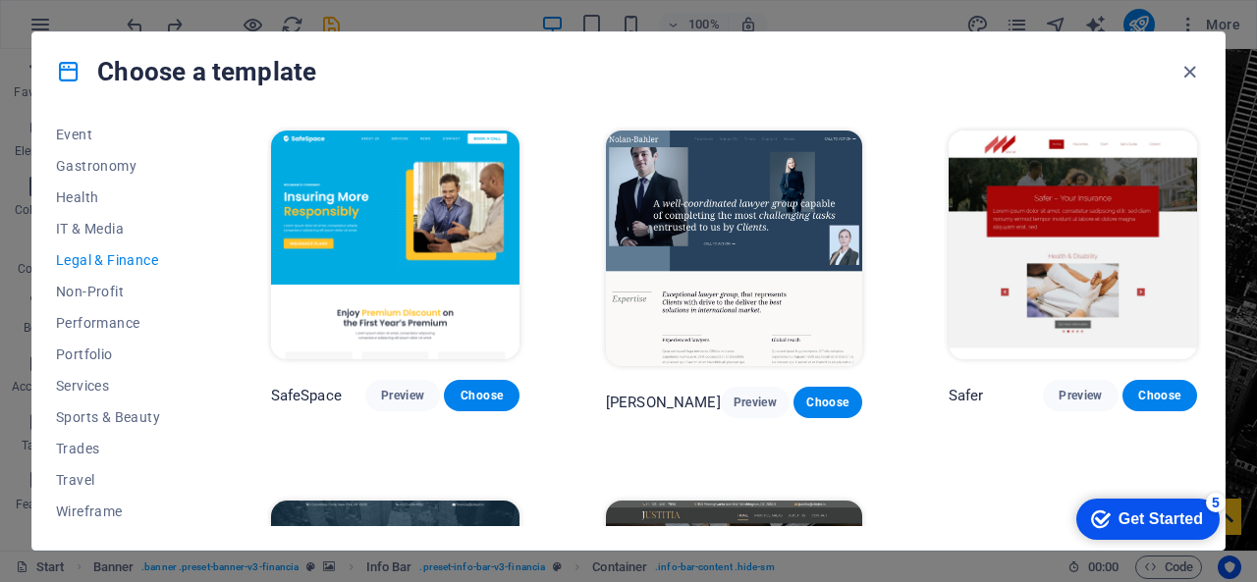
click at [1069, 250] on img at bounding box center [1072, 245] width 248 height 229
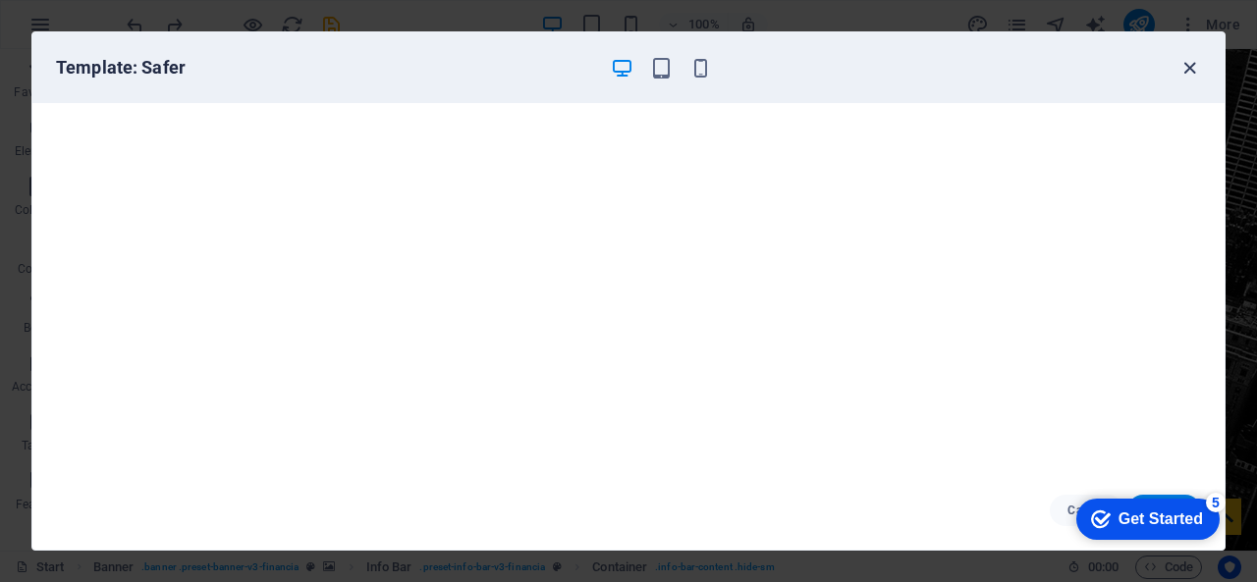
click at [1198, 70] on icon "button" at bounding box center [1189, 68] width 23 height 23
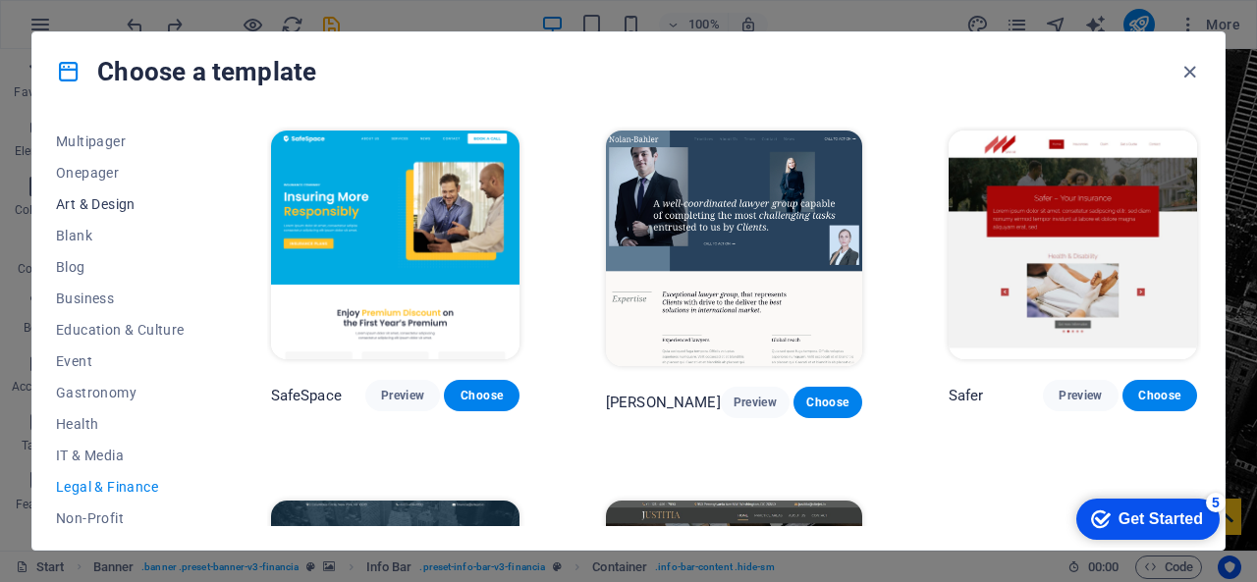
scroll to position [189, 0]
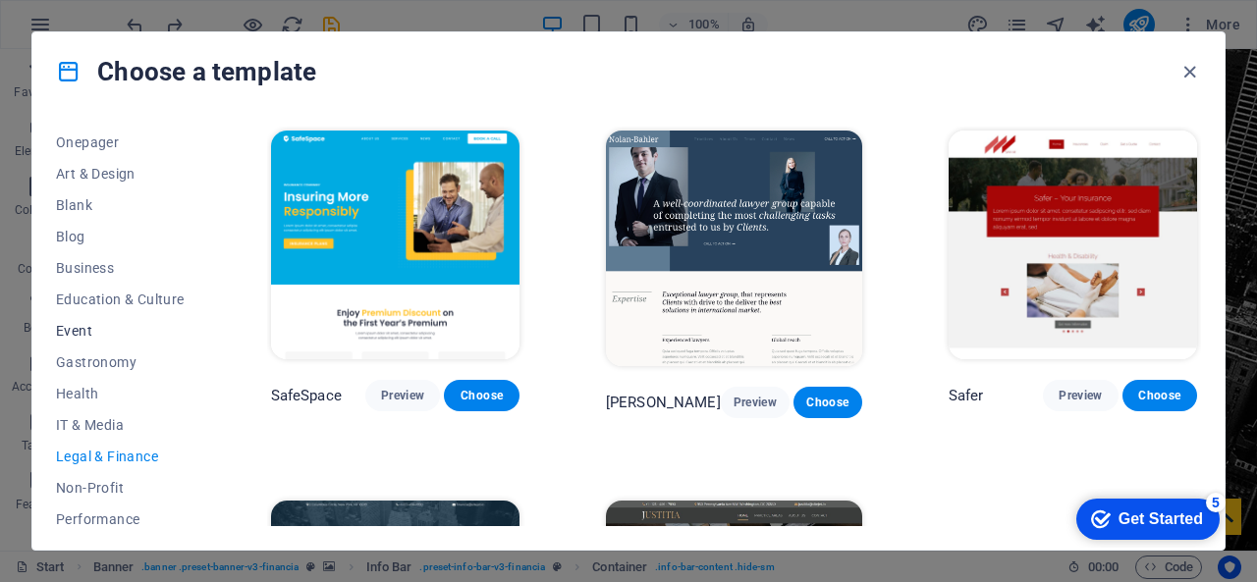
click at [81, 335] on span "Event" at bounding box center [120, 331] width 129 height 16
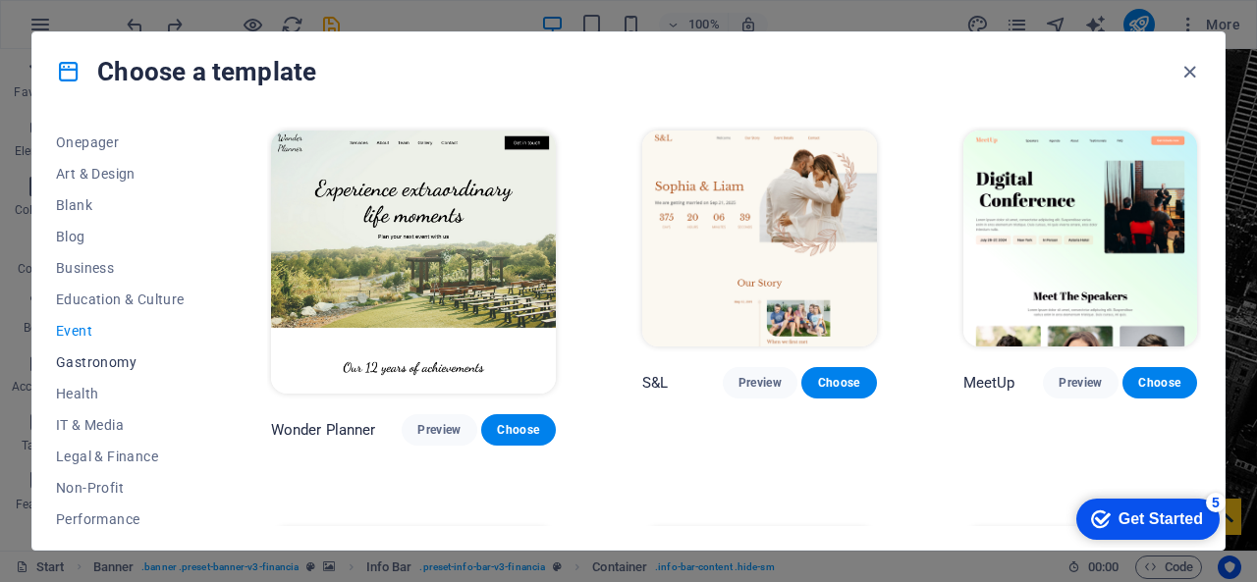
click at [96, 359] on span "Gastronomy" at bounding box center [120, 362] width 129 height 16
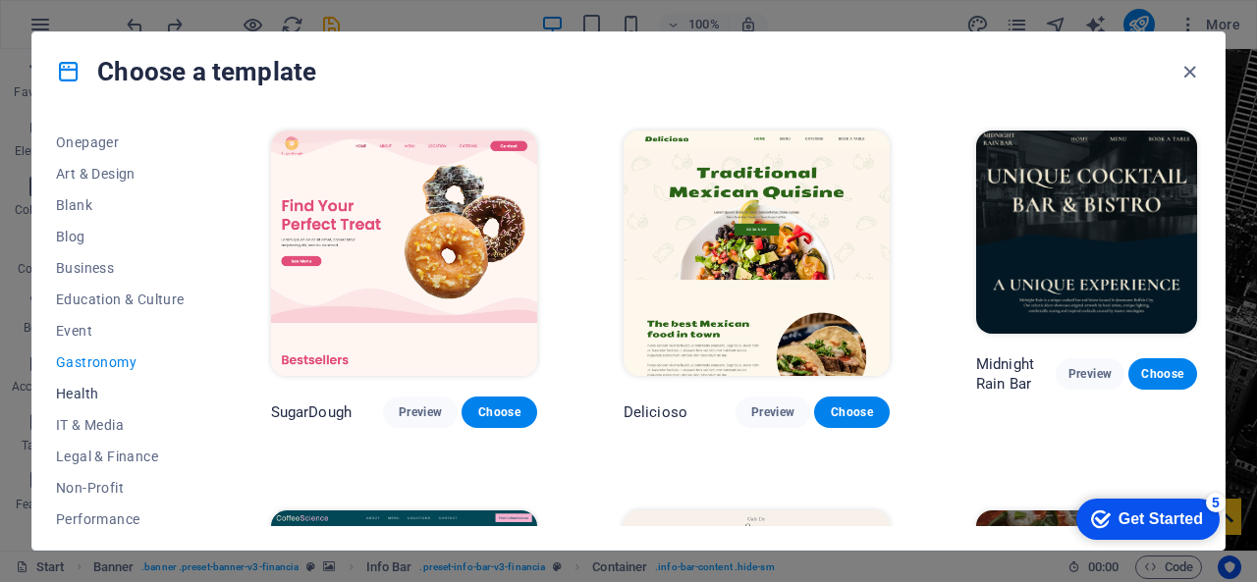
click at [99, 386] on span "Health" at bounding box center [120, 394] width 129 height 16
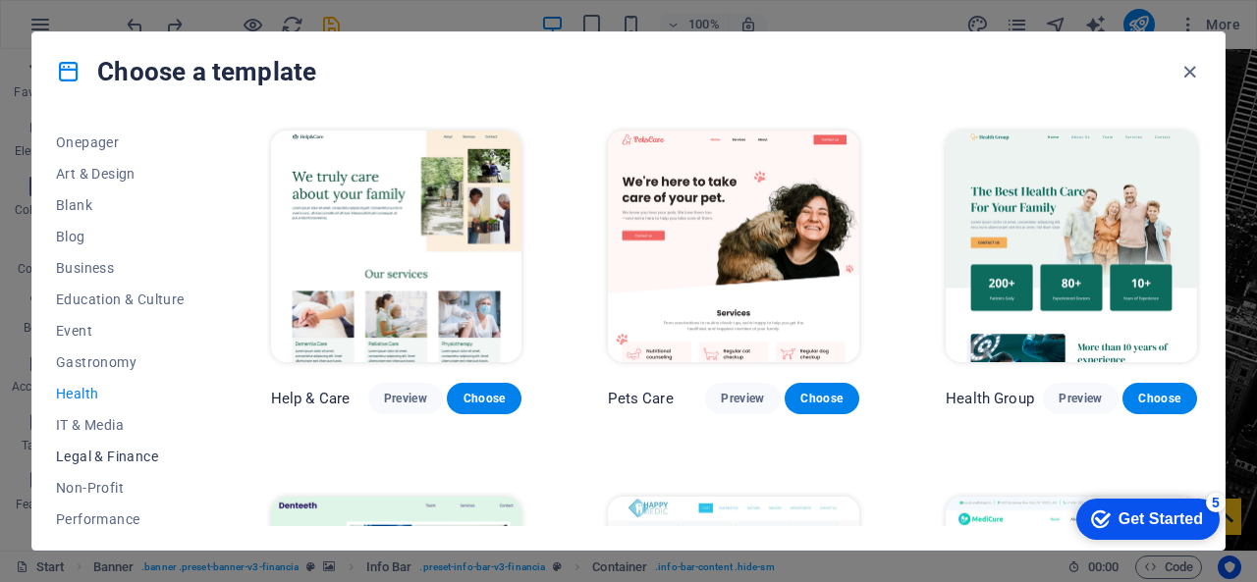
click at [100, 464] on button "Legal & Finance" at bounding box center [120, 456] width 129 height 31
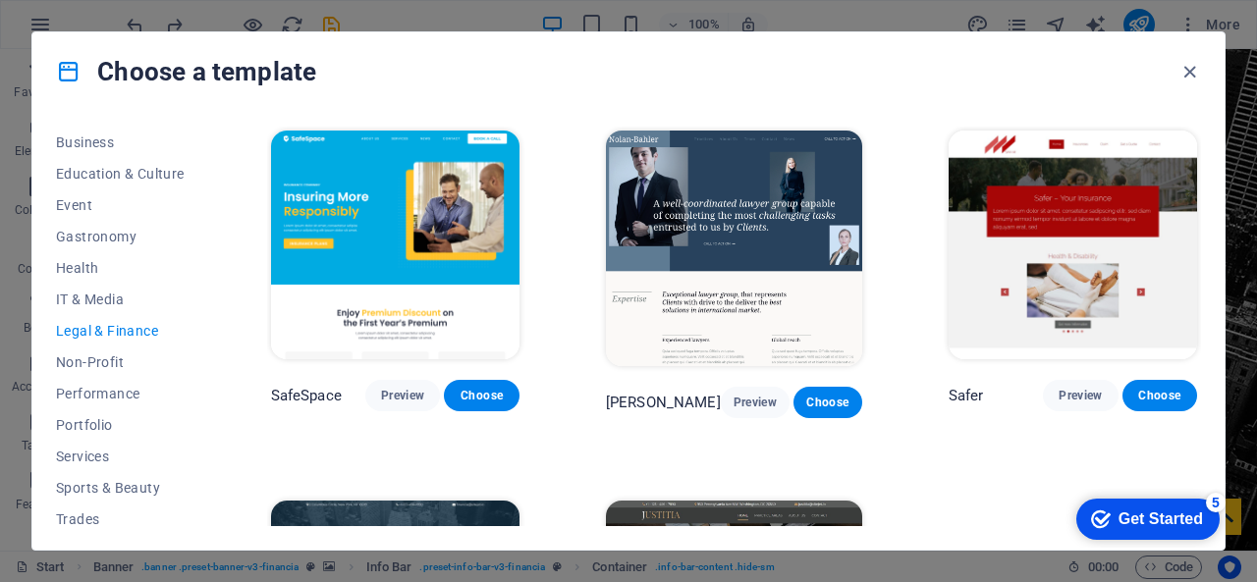
scroll to position [385, 0]
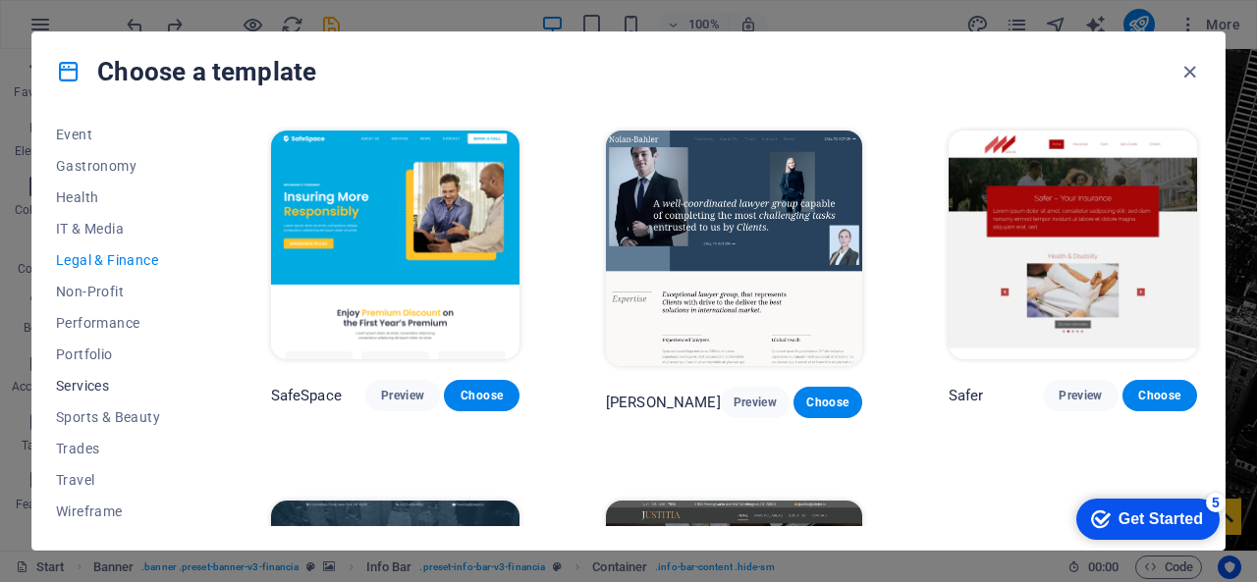
click at [94, 390] on span "Services" at bounding box center [120, 386] width 129 height 16
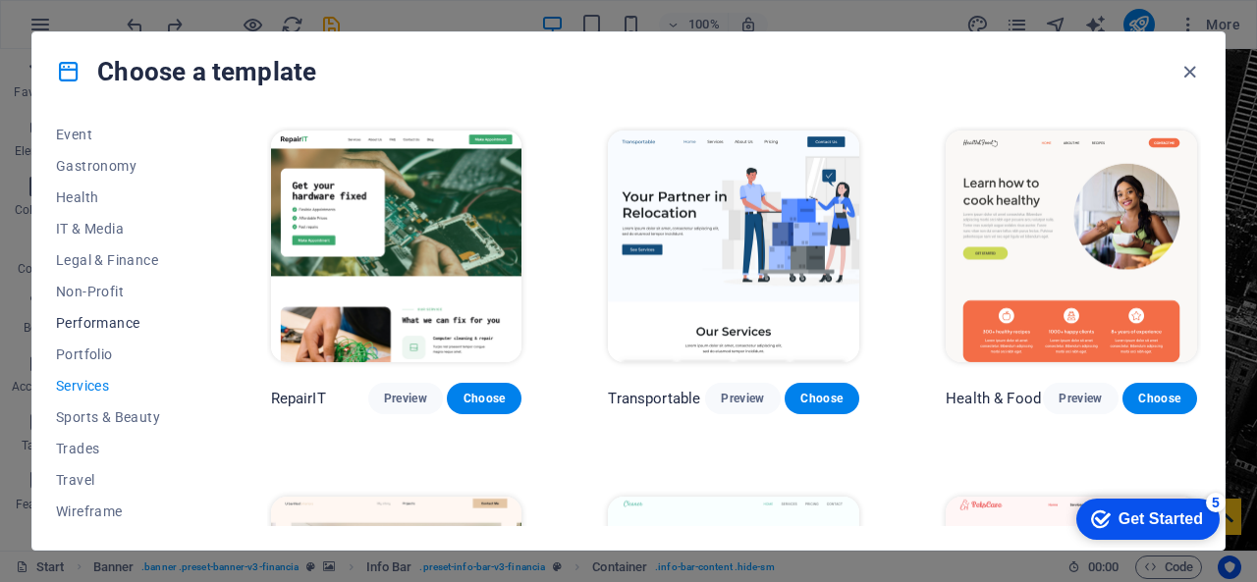
click at [112, 326] on span "Performance" at bounding box center [120, 323] width 129 height 16
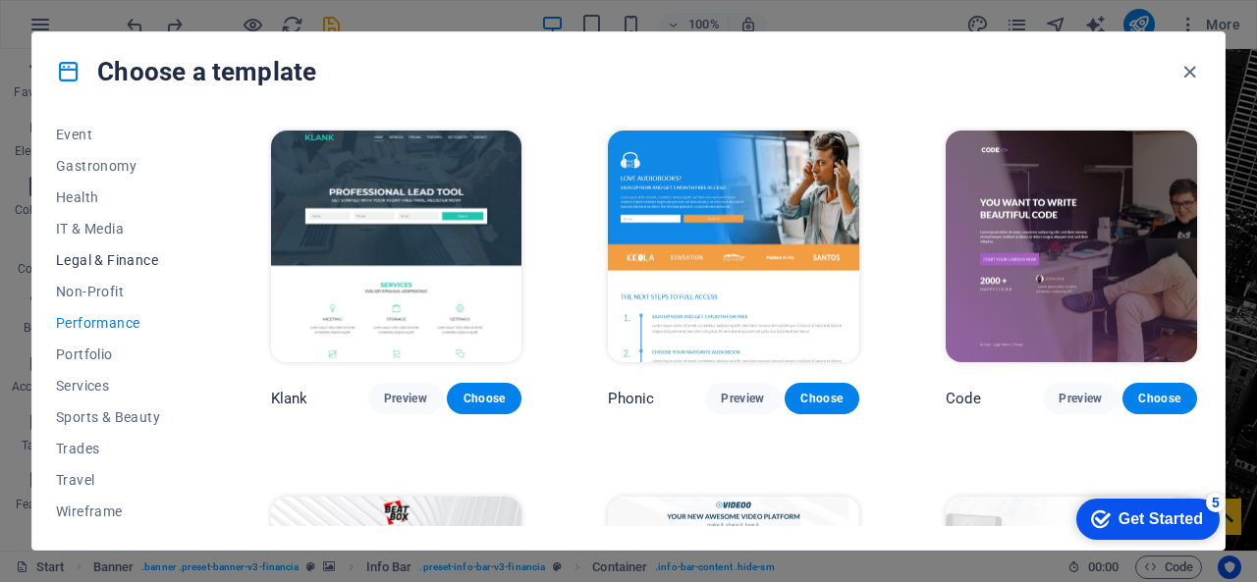
click at [132, 256] on span "Legal & Finance" at bounding box center [120, 260] width 129 height 16
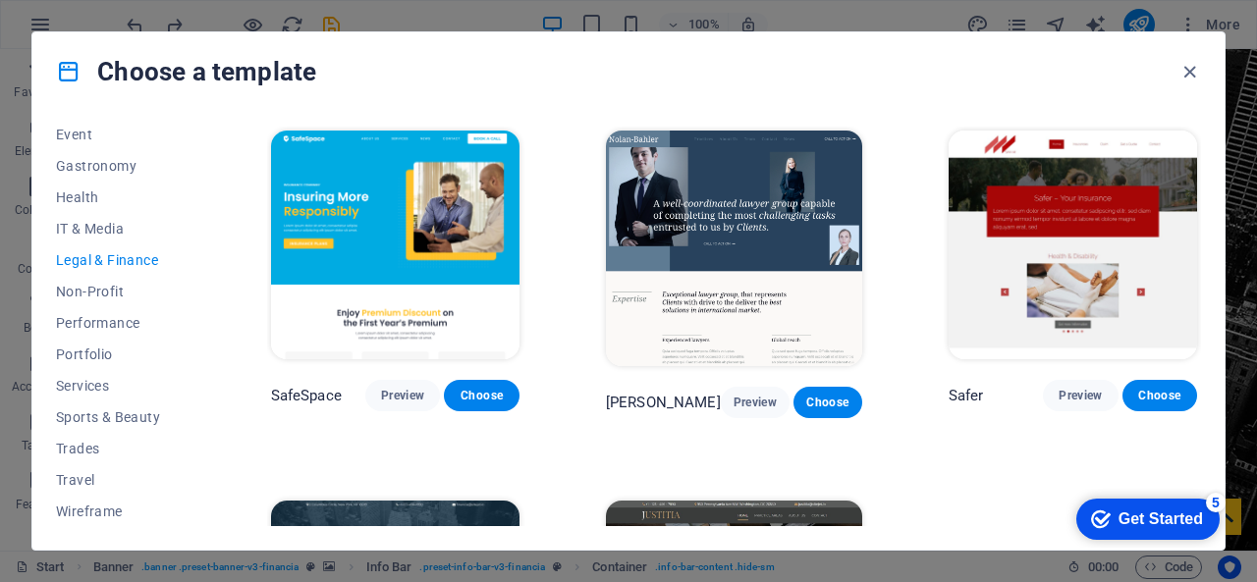
scroll to position [247, 0]
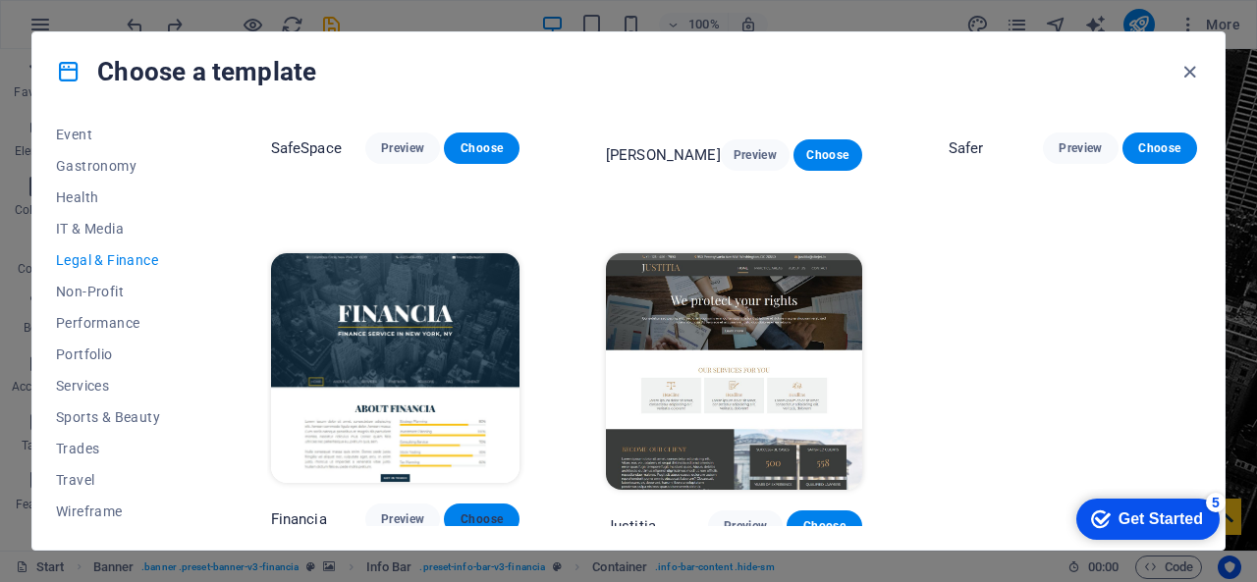
click at [461, 504] on button "Choose" at bounding box center [481, 519] width 75 height 31
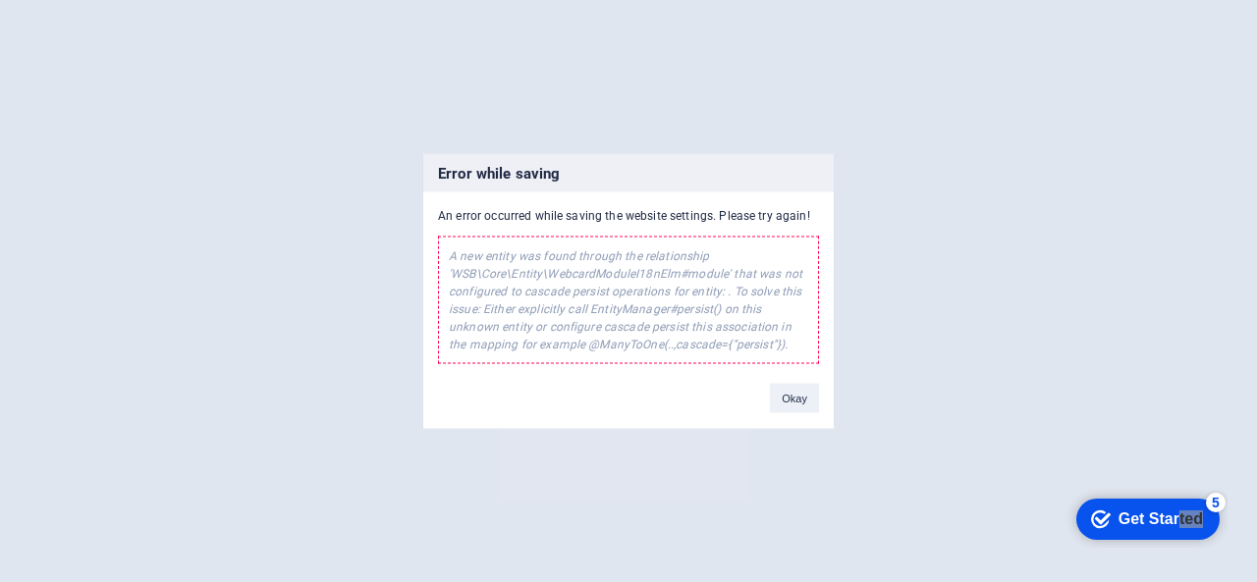
drag, startPoint x: 1176, startPoint y: 512, endPoint x: 1206, endPoint y: 317, distance: 196.6
click at [1206, 489] on html "checkmark Get Started 5 First Steps in the Editor Let's guide you through the t…" at bounding box center [1143, 518] width 167 height 59
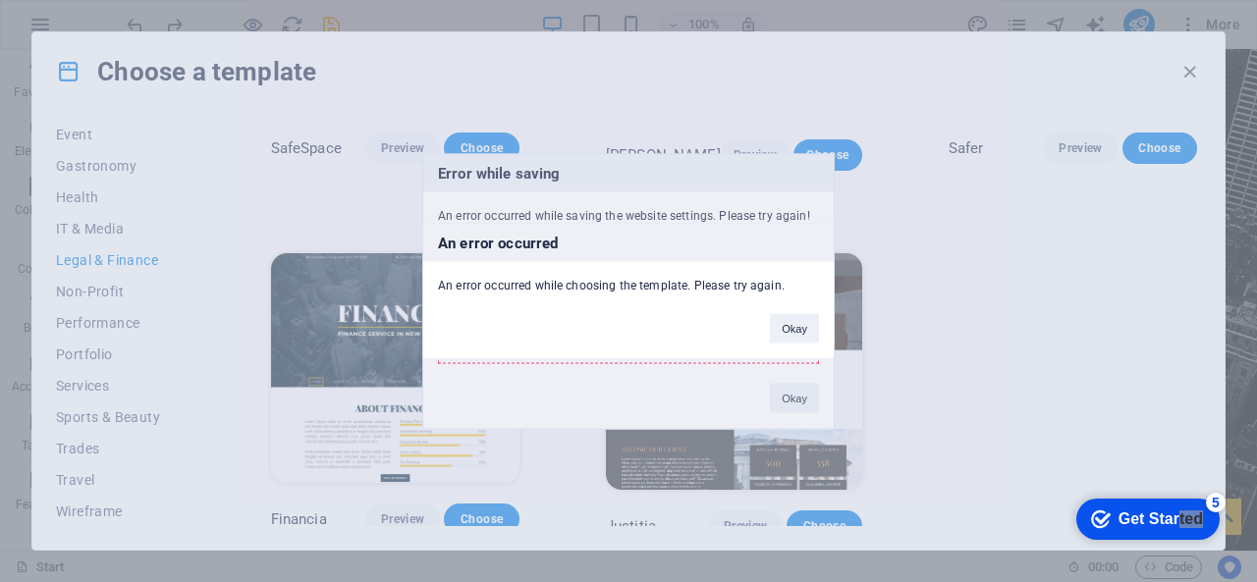
drag, startPoint x: 137, startPoint y: 24, endPoint x: 1010, endPoint y: 508, distance: 998.1
click at [1010, 508] on div "An error occurred An error occurred while choosing the template. Please try aga…" at bounding box center [628, 291] width 1257 height 582
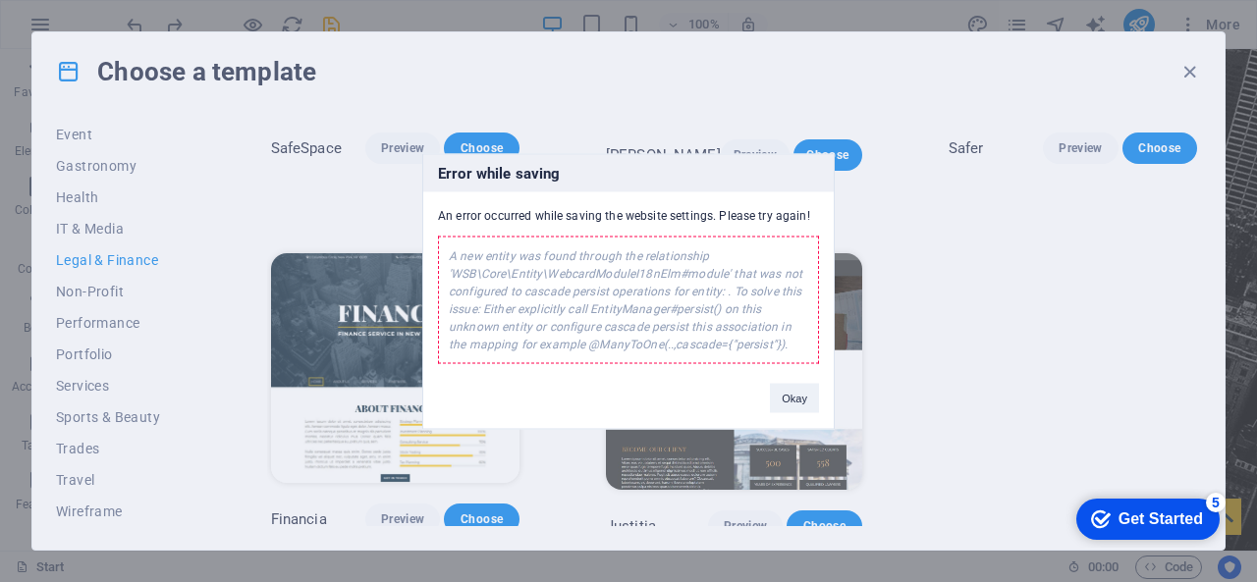
drag, startPoint x: 71, startPoint y: 17, endPoint x: 1016, endPoint y: 509, distance: 1065.8
click at [1019, 509] on div "Error while saving An error occurred while saving the website settings. Please …" at bounding box center [628, 291] width 1257 height 582
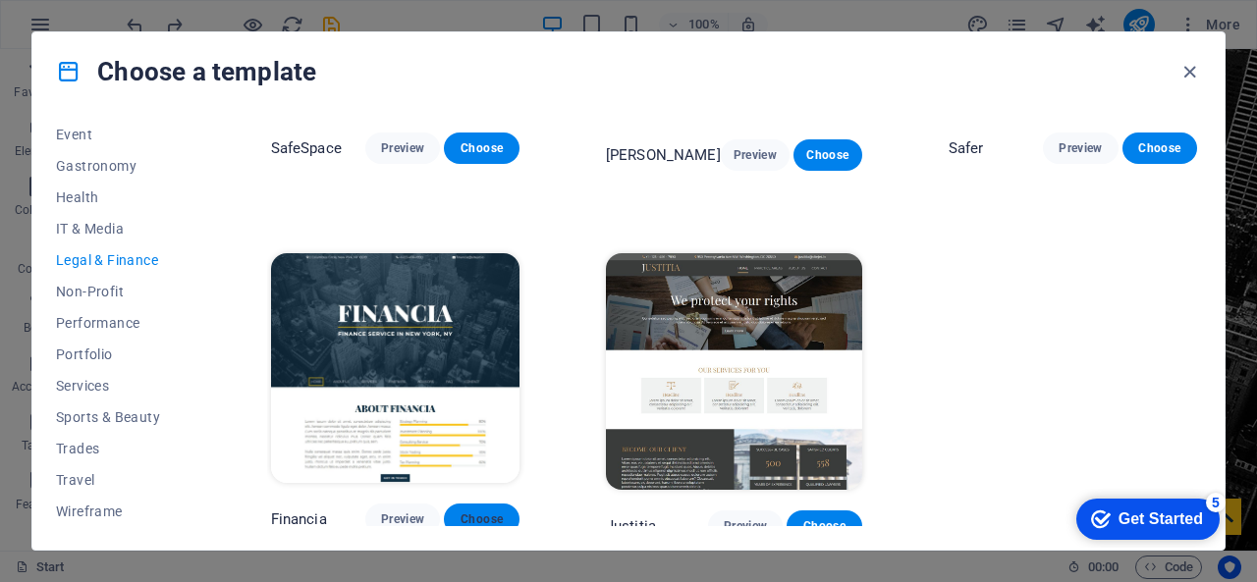
click at [477, 512] on span "Choose" at bounding box center [480, 520] width 43 height 16
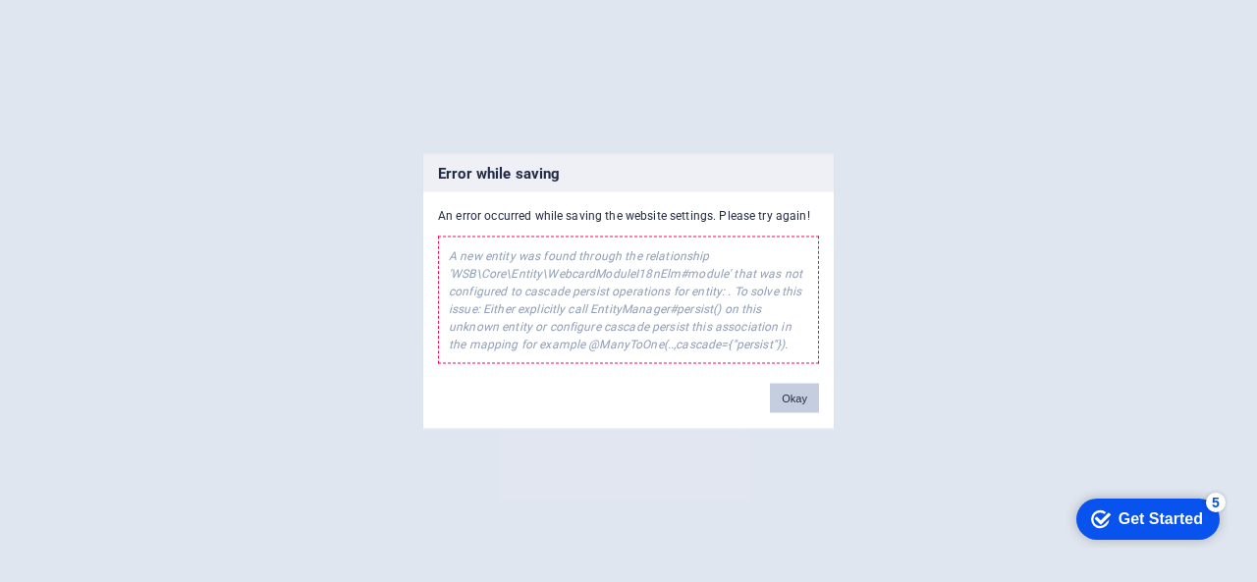
click at [783, 394] on button "Okay" at bounding box center [794, 397] width 49 height 29
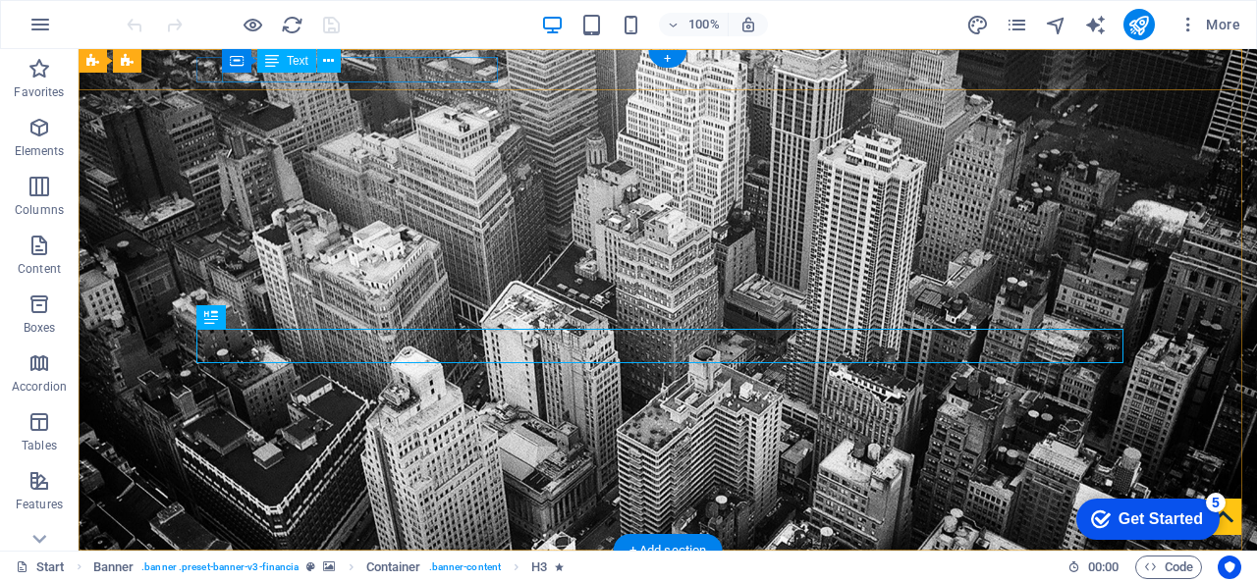
click at [436, 574] on div "[STREET_ADDRESS][US_STATE]" at bounding box center [659, 587] width 911 height 26
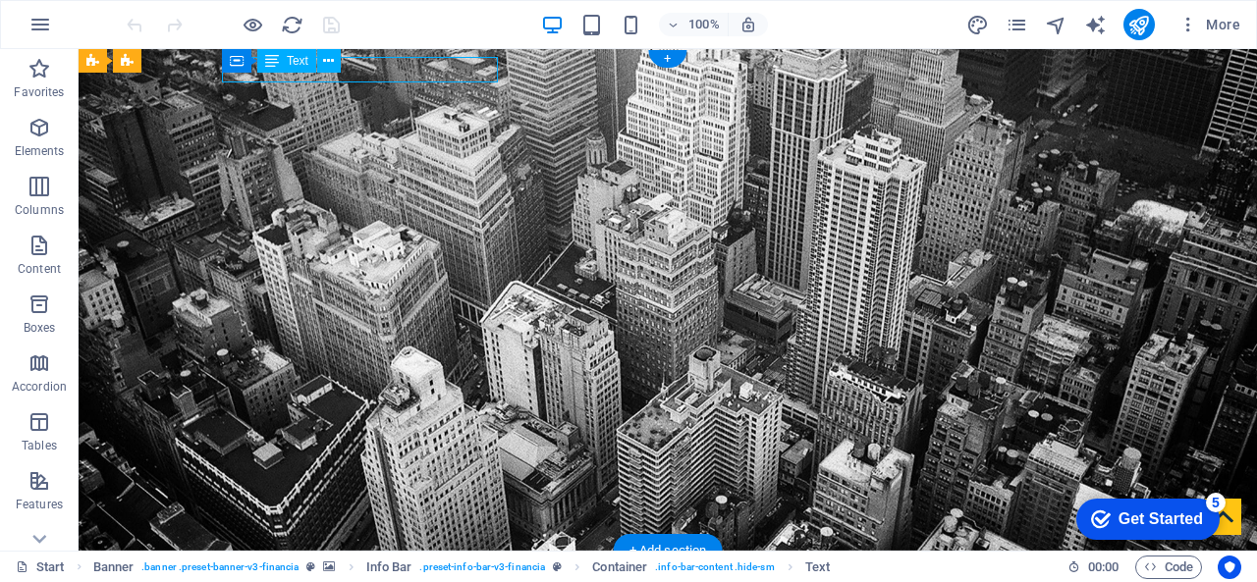
click at [436, 574] on div "[STREET_ADDRESS][US_STATE]" at bounding box center [659, 587] width 911 height 26
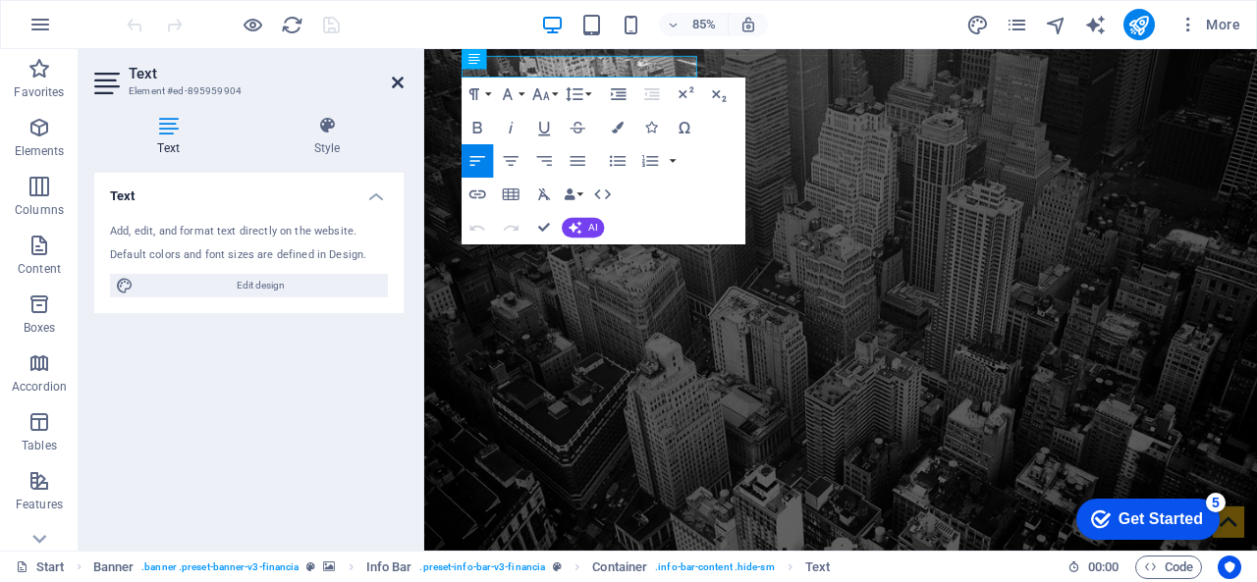
click at [397, 76] on icon at bounding box center [398, 83] width 12 height 16
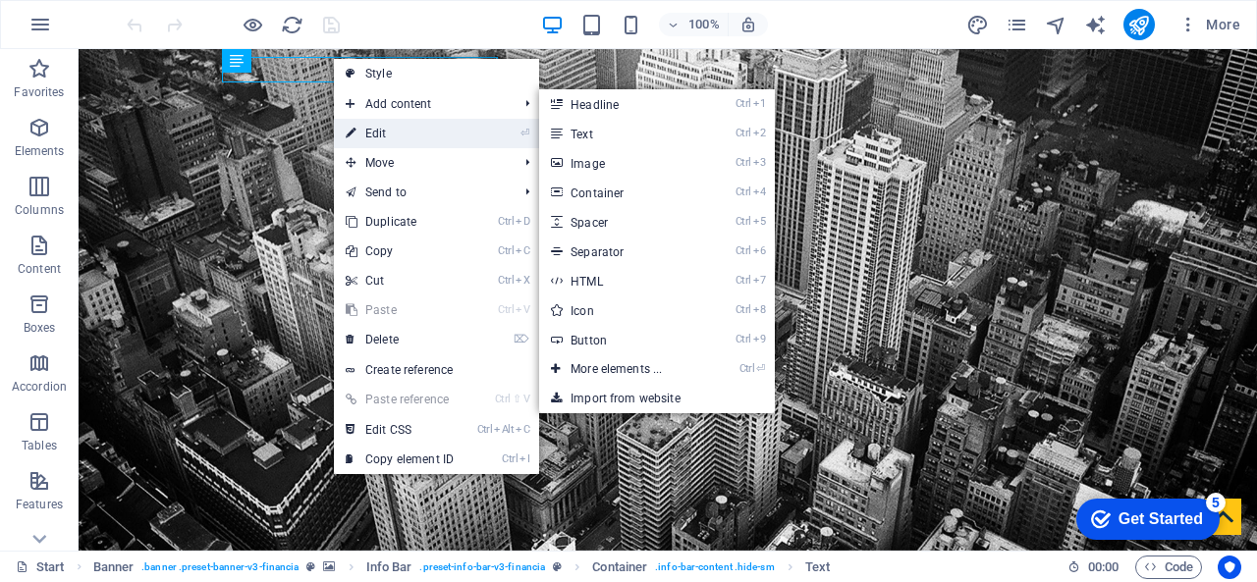
click at [363, 123] on link "⏎ Edit" at bounding box center [400, 133] width 132 height 29
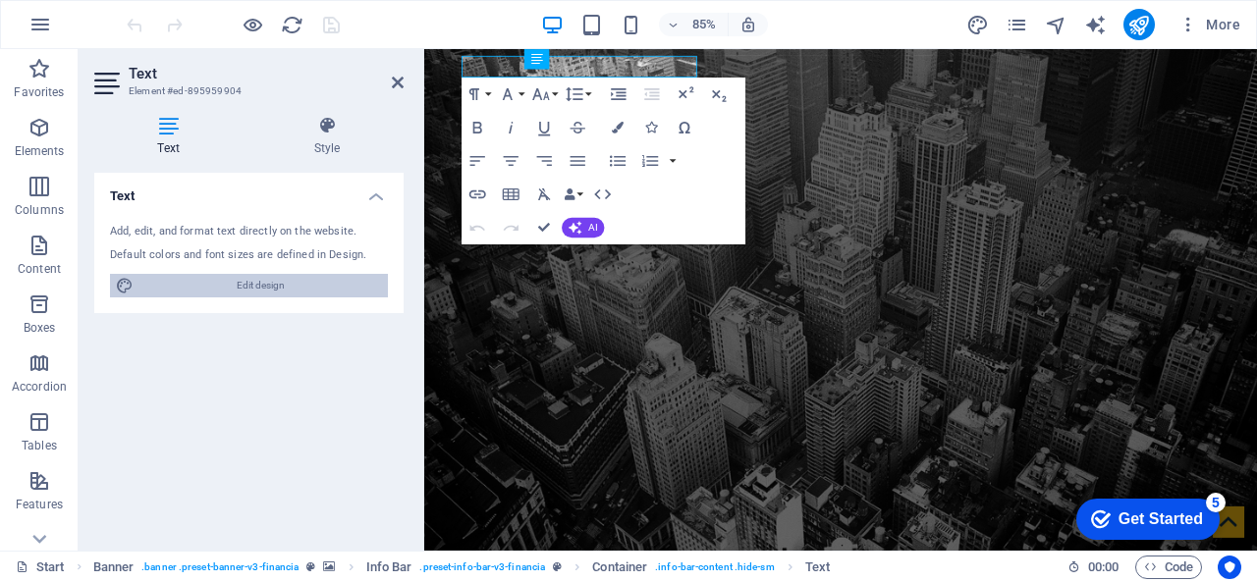
click at [303, 288] on span "Edit design" at bounding box center [260, 286] width 243 height 24
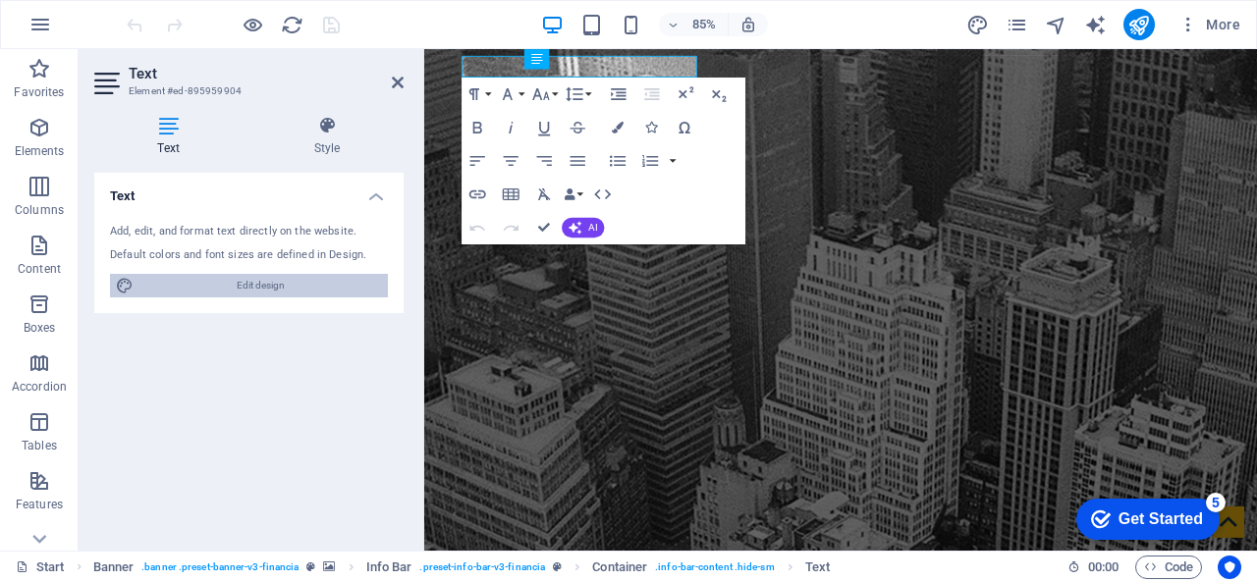
select select "rem"
select select "300"
select select "px"
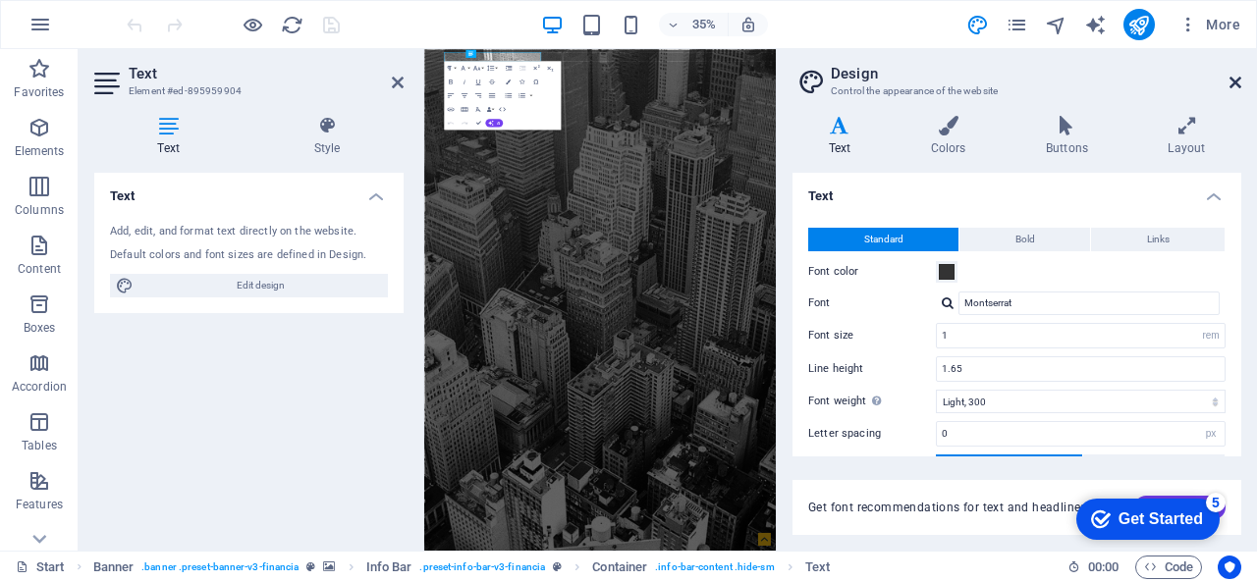
click at [1231, 84] on icon at bounding box center [1235, 83] width 12 height 16
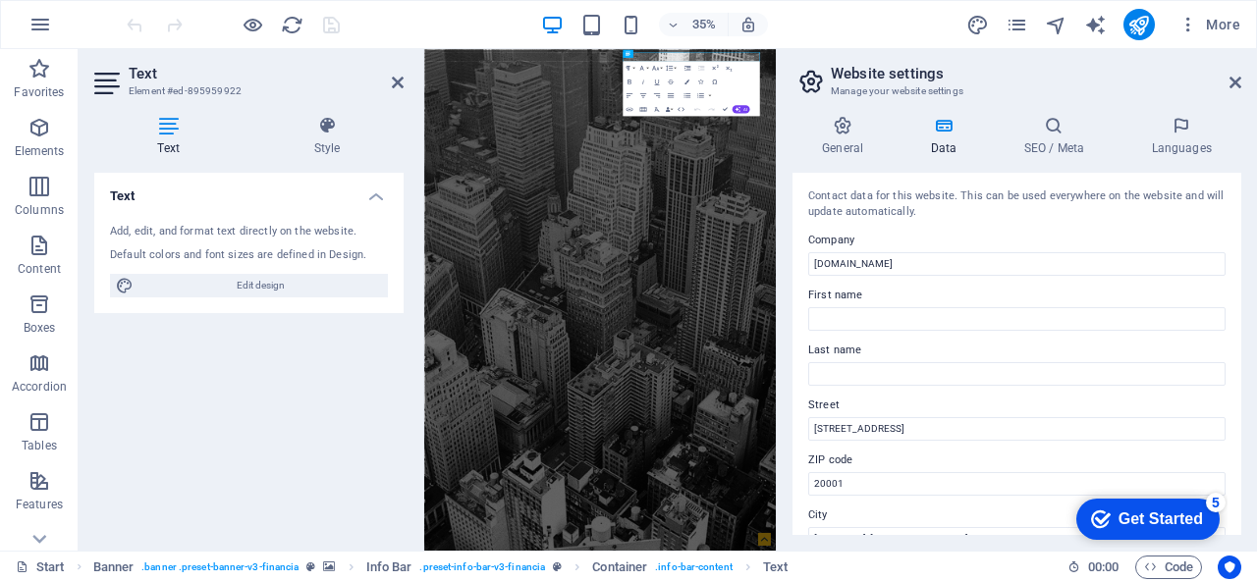
click at [1007, 64] on header "Website settings Manage your website settings" at bounding box center [1018, 74] width 445 height 51
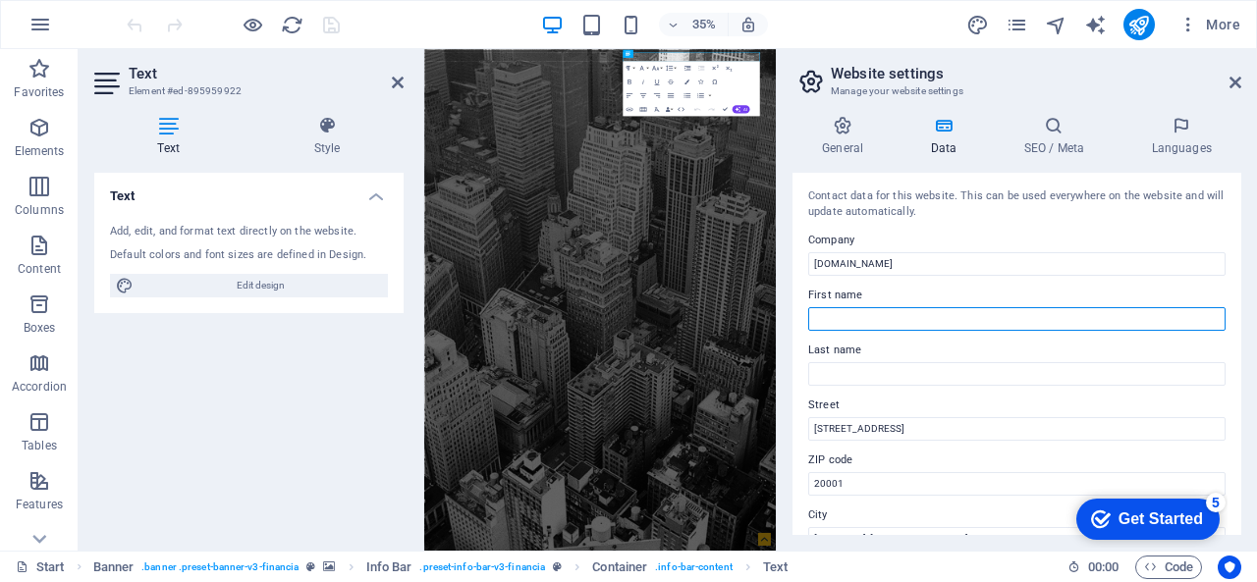
click at [846, 310] on input "First name" at bounding box center [1016, 319] width 417 height 24
type input "Bangladesh Business Excellence"
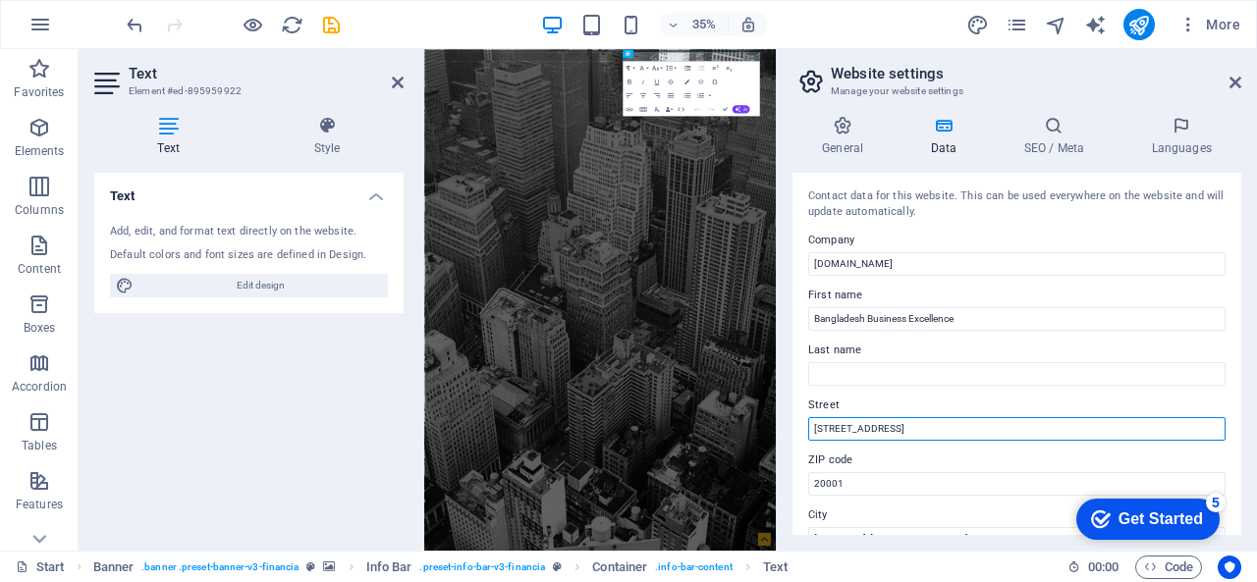
click at [867, 423] on input "401 F St NW" at bounding box center [1016, 429] width 417 height 24
drag, startPoint x: 899, startPoint y: 424, endPoint x: 788, endPoint y: 424, distance: 110.9
click at [788, 424] on div "General Data SEO / Meta Languages Website name bdbex.com Logo Drag files here, …" at bounding box center [1017, 325] width 480 height 451
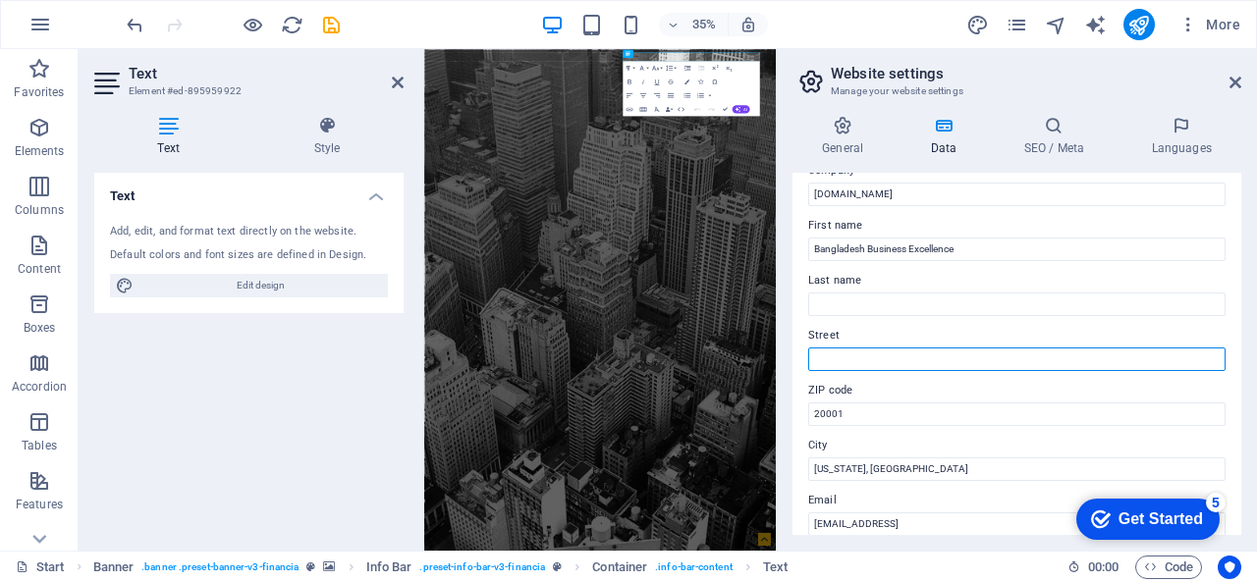
scroll to position [98, 0]
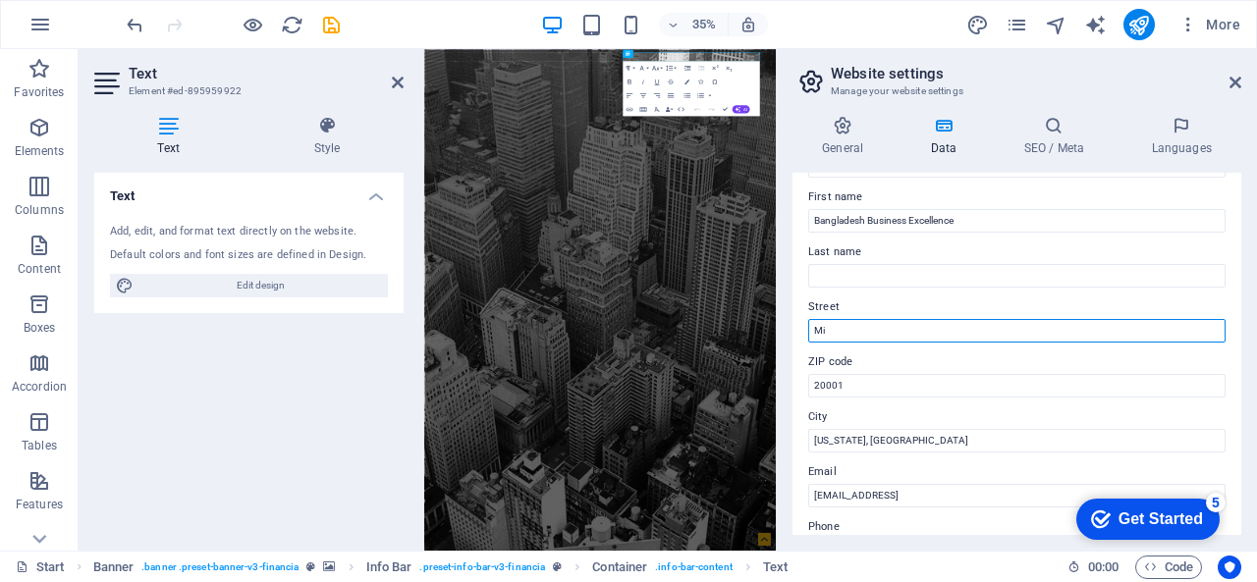
type input "M"
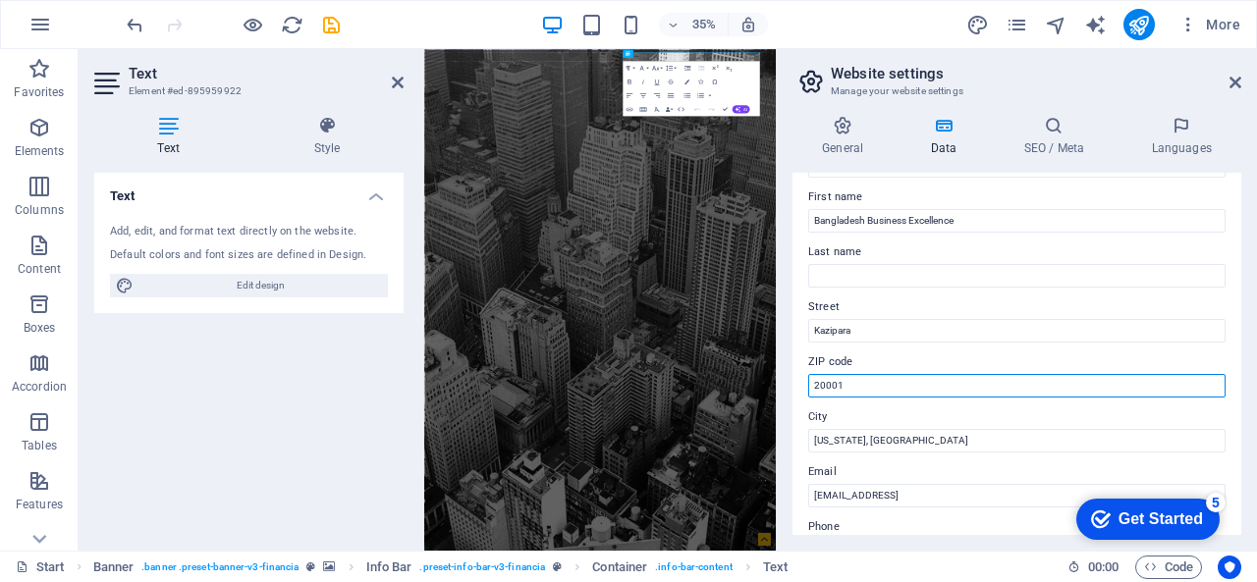
drag, startPoint x: 900, startPoint y: 396, endPoint x: 789, endPoint y: 388, distance: 111.2
click at [789, 388] on div "General Data SEO / Meta Languages Website name bdbex.com Logo Drag files here, …" at bounding box center [1017, 325] width 480 height 451
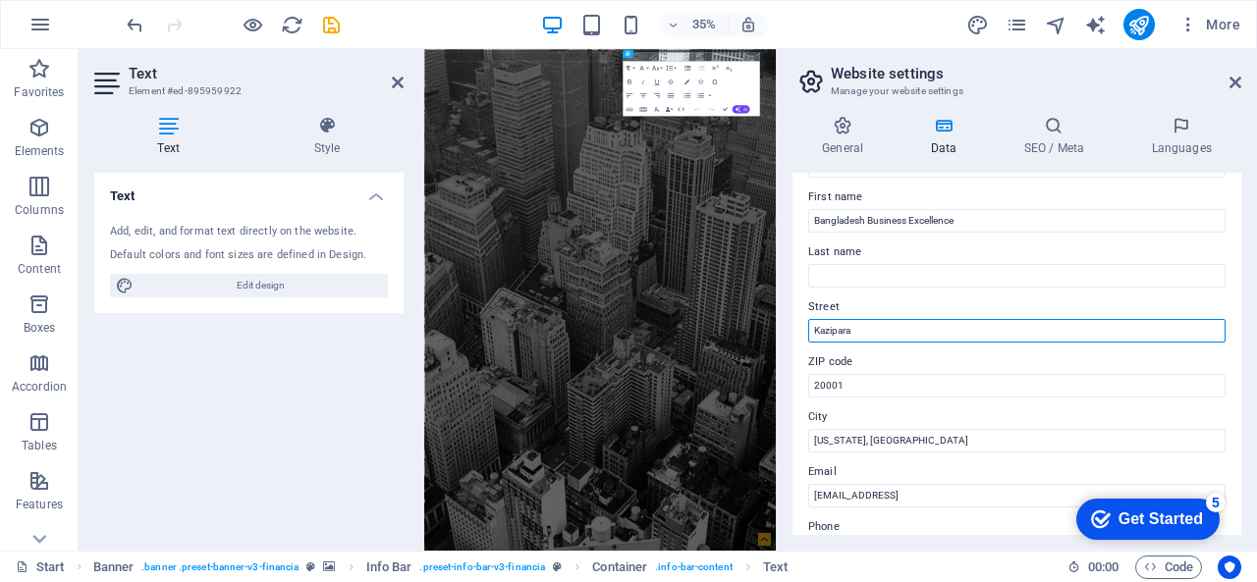
click at [874, 335] on input "Kazipara" at bounding box center [1016, 331] width 417 height 24
type input "Kazipara, [GEOGRAPHIC_DATA]"
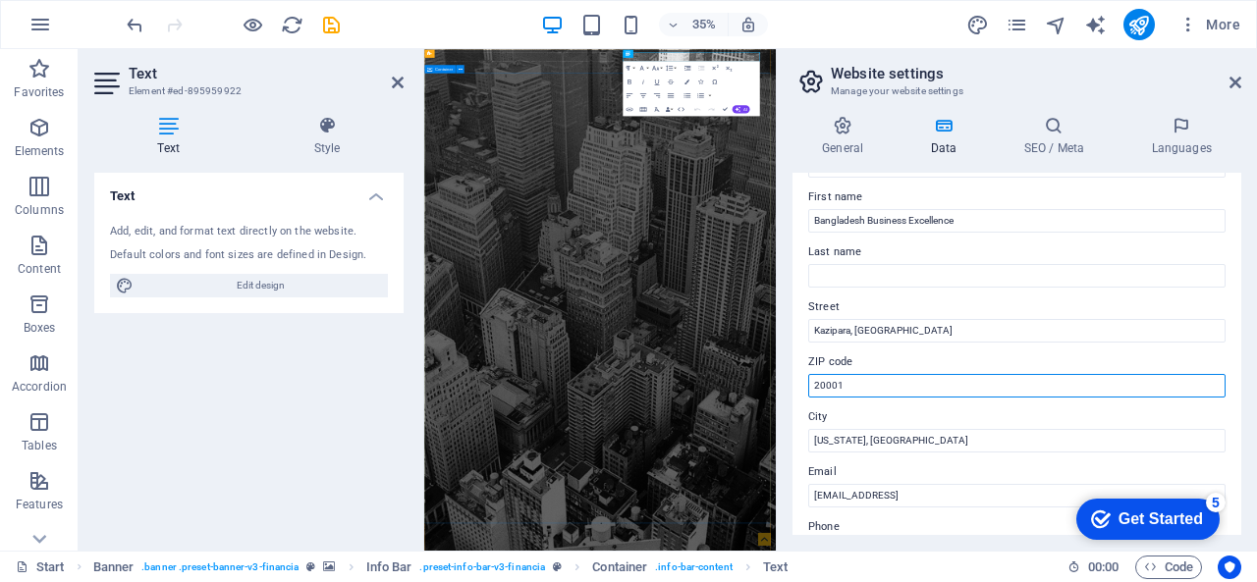
drag, startPoint x: 1318, startPoint y: 425, endPoint x: 1282, endPoint y: 968, distance: 544.1
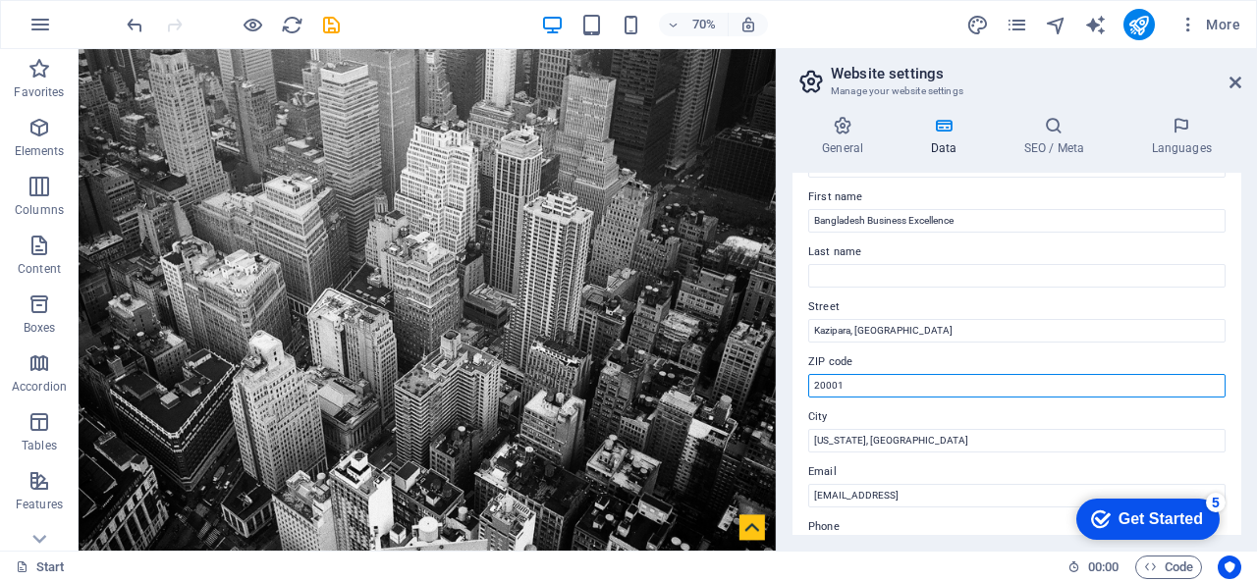
drag, startPoint x: 890, startPoint y: 391, endPoint x: 792, endPoint y: 377, distance: 98.2
click at [792, 377] on div "Contact data for this website. This can be used everywhere on the website and w…" at bounding box center [1016, 354] width 449 height 362
type input "1216"
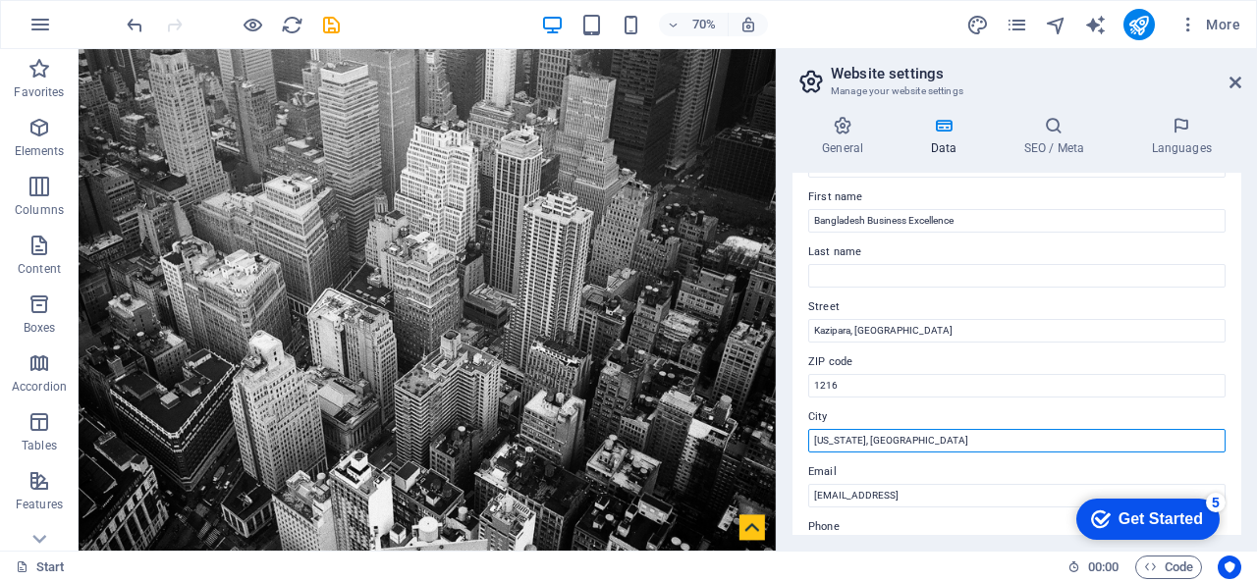
drag, startPoint x: 957, startPoint y: 451, endPoint x: 800, endPoint y: 429, distance: 158.6
click at [800, 429] on div "Contact data for this website. This can be used everywhere on the website and w…" at bounding box center [1016, 354] width 449 height 362
click at [821, 437] on input "dhaka" at bounding box center [1016, 441] width 417 height 24
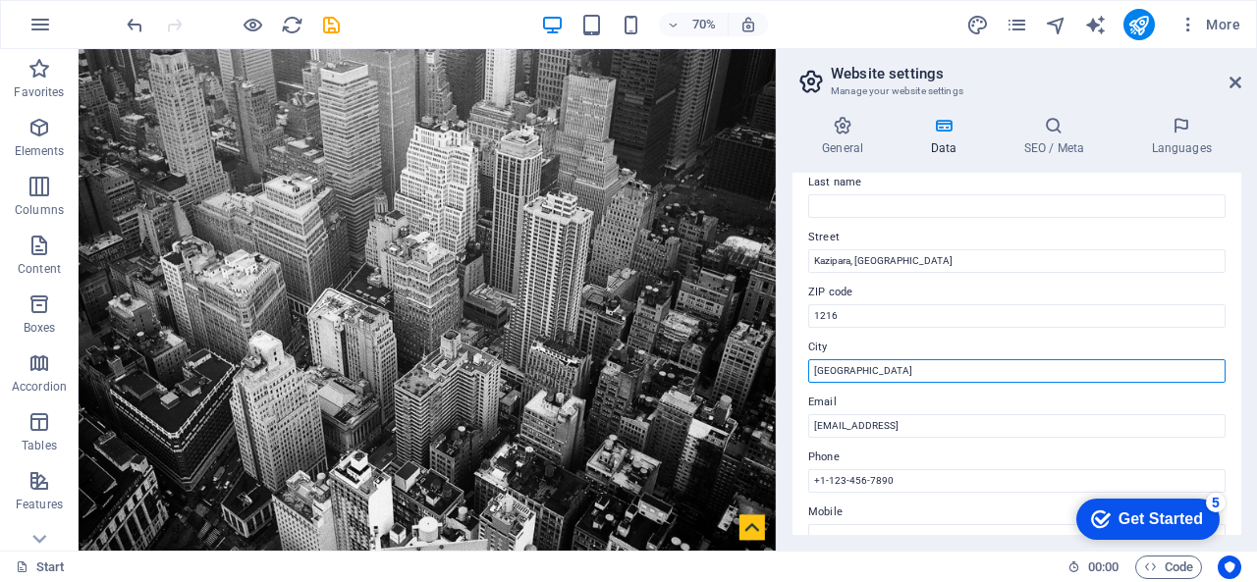
scroll to position [196, 0]
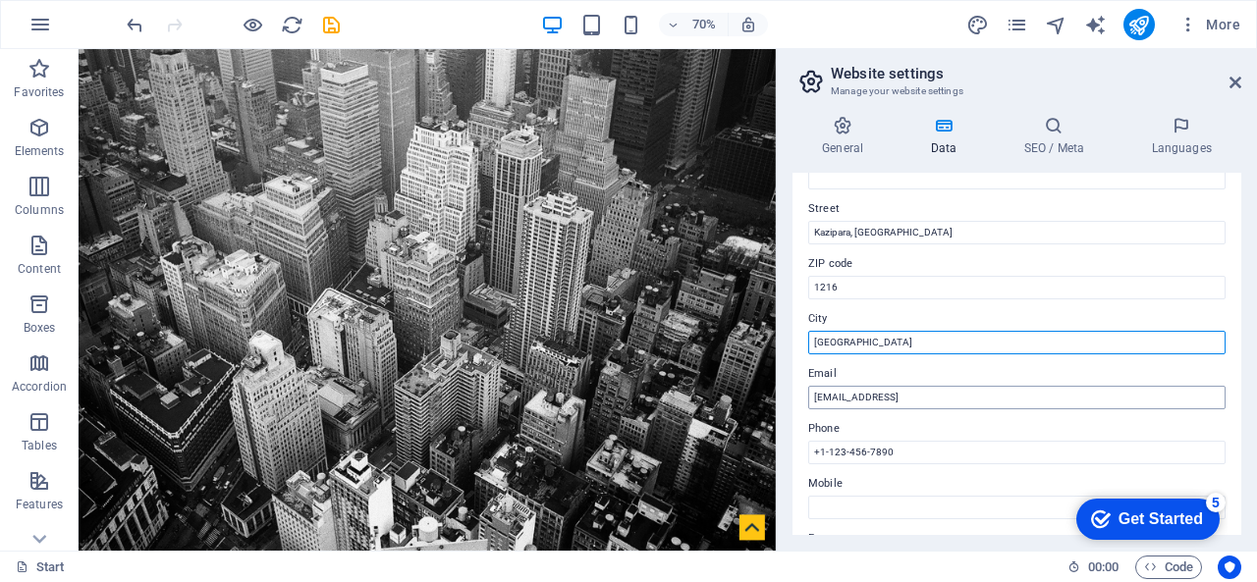
type input "[GEOGRAPHIC_DATA]"
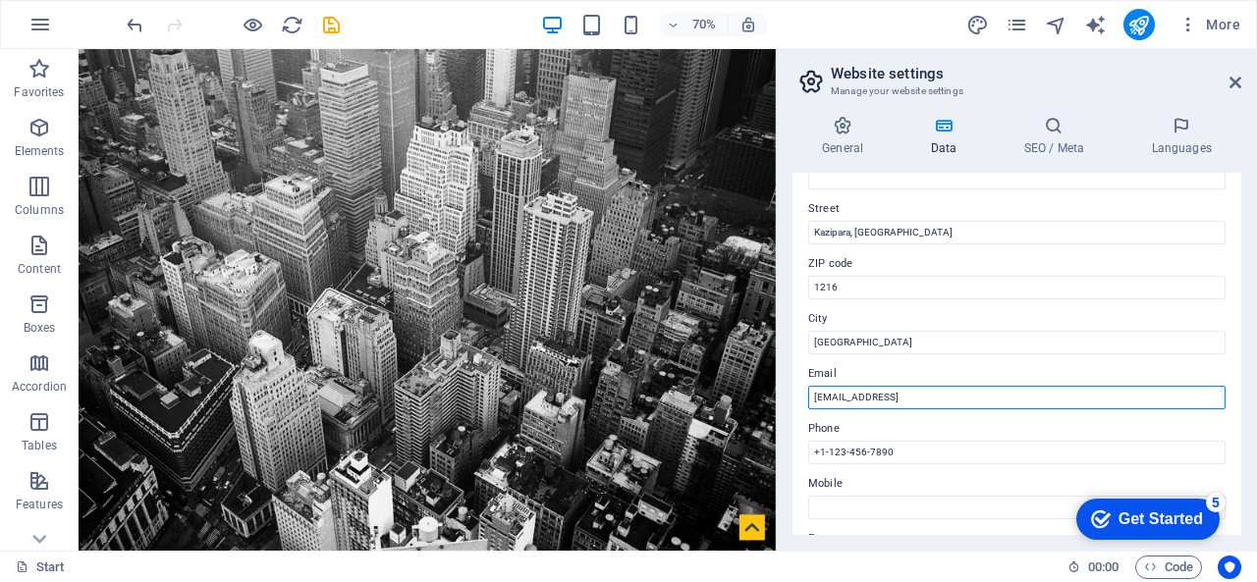
drag, startPoint x: 1133, startPoint y: 443, endPoint x: 1065, endPoint y: 498, distance: 87.2
type input "2"
type input "[EMAIL_ADDRESS][DOMAIN_NAME]"
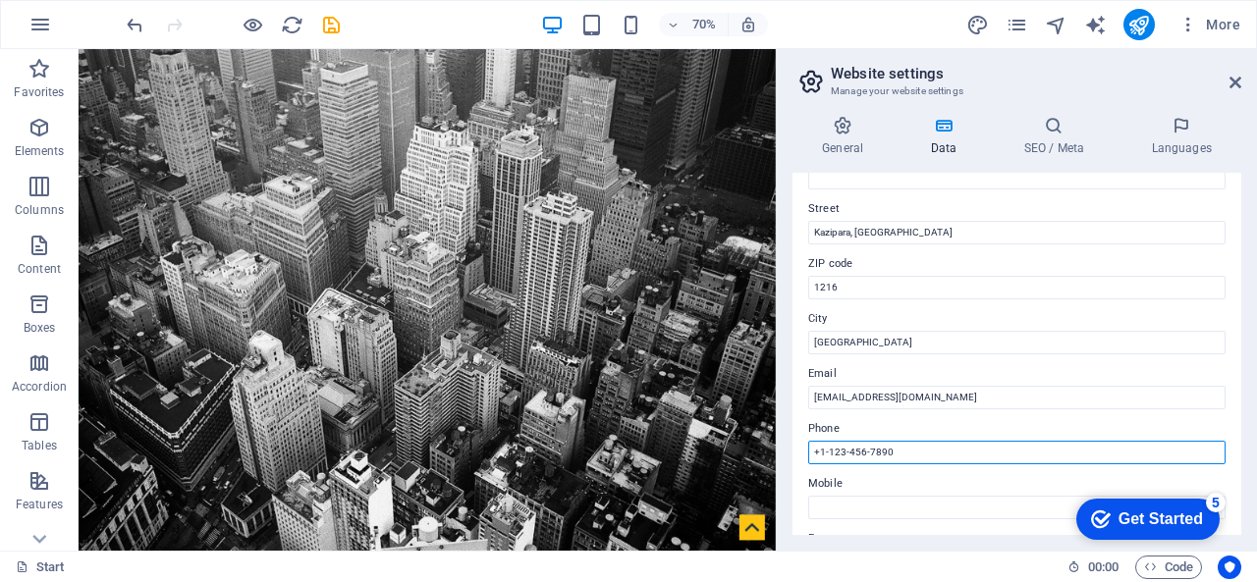
drag, startPoint x: 935, startPoint y: 447, endPoint x: 780, endPoint y: 425, distance: 156.6
click at [780, 425] on aside "Website settings Manage your website settings General Data SEO / Meta Languages…" at bounding box center [1016, 300] width 481 height 502
type input "01817741804"
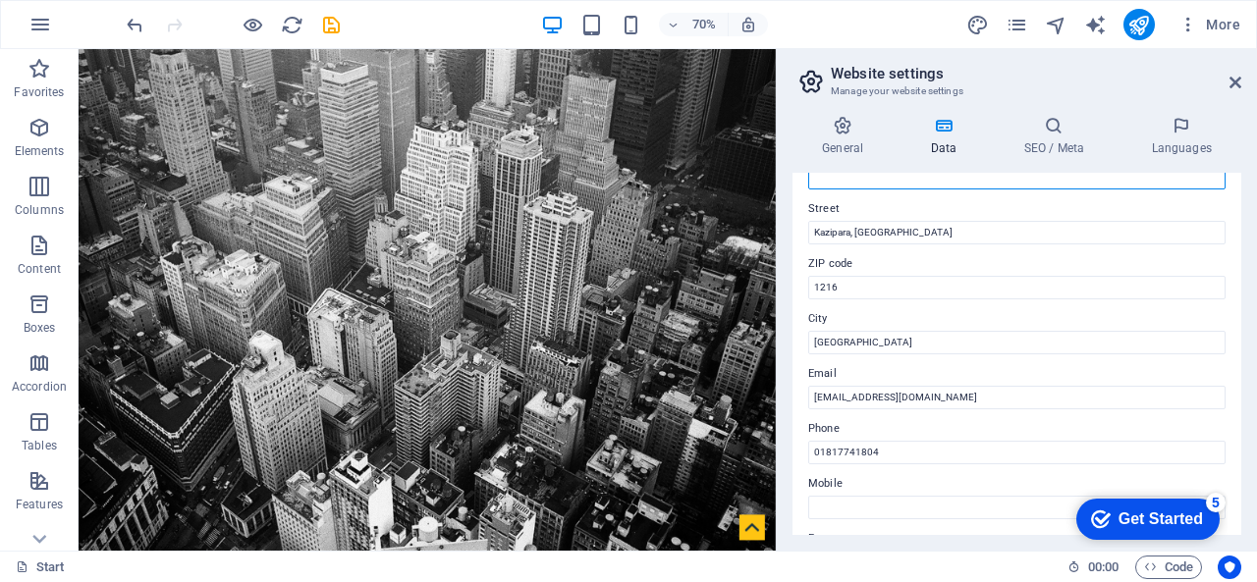
type input "Siddique"
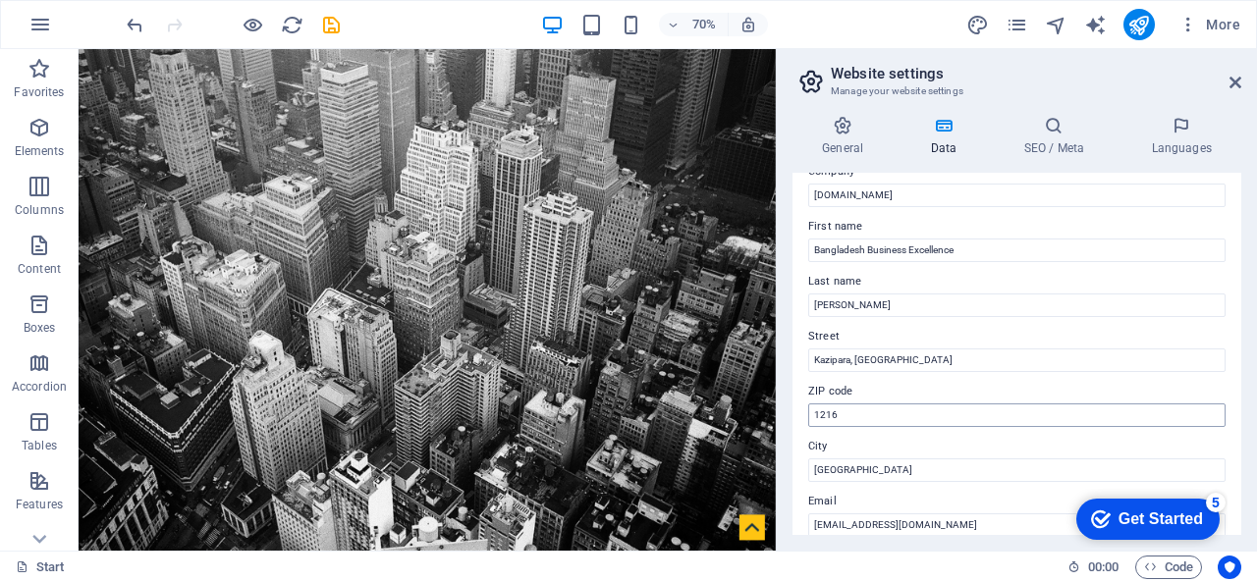
scroll to position [98, 0]
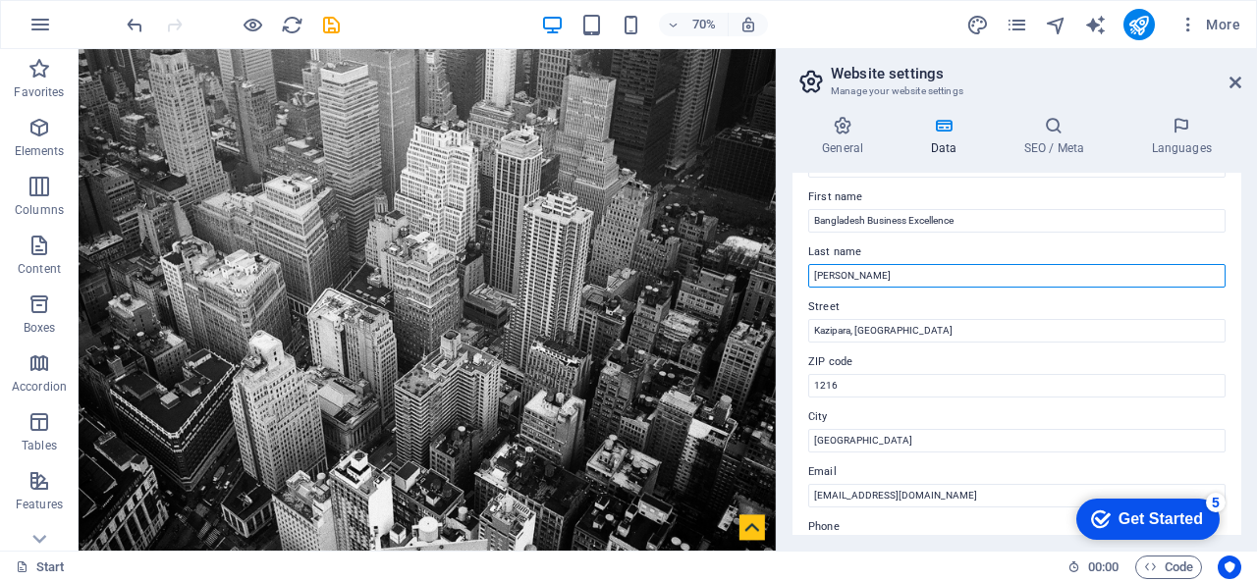
drag, startPoint x: 898, startPoint y: 276, endPoint x: 813, endPoint y: 274, distance: 85.4
click at [813, 273] on input "Siddique" at bounding box center [1016, 276] width 417 height 24
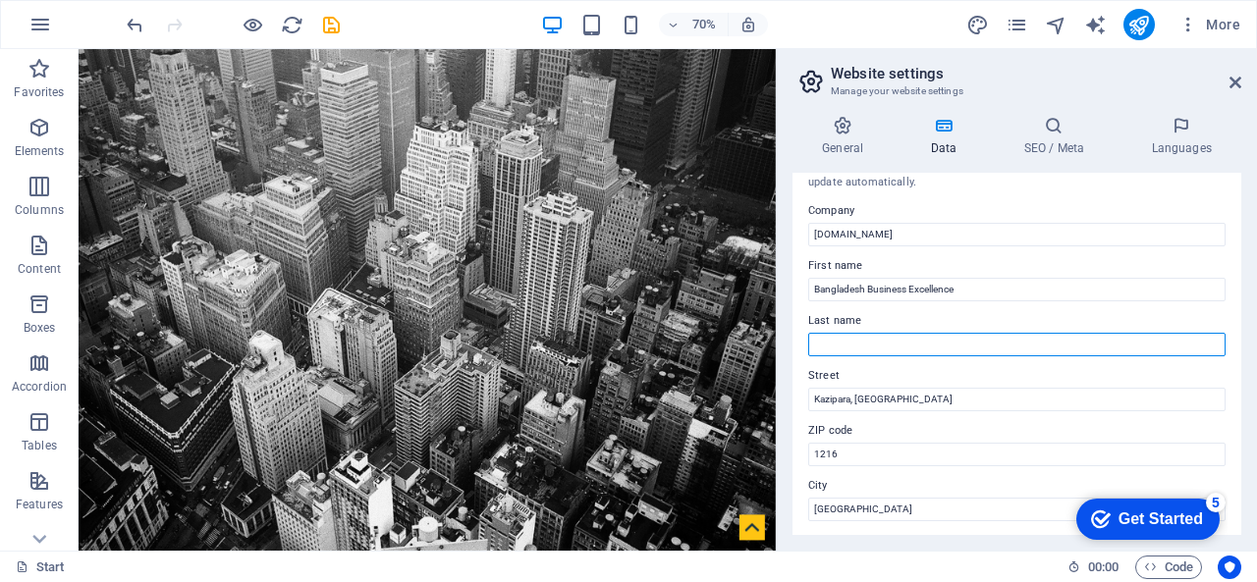
scroll to position [0, 0]
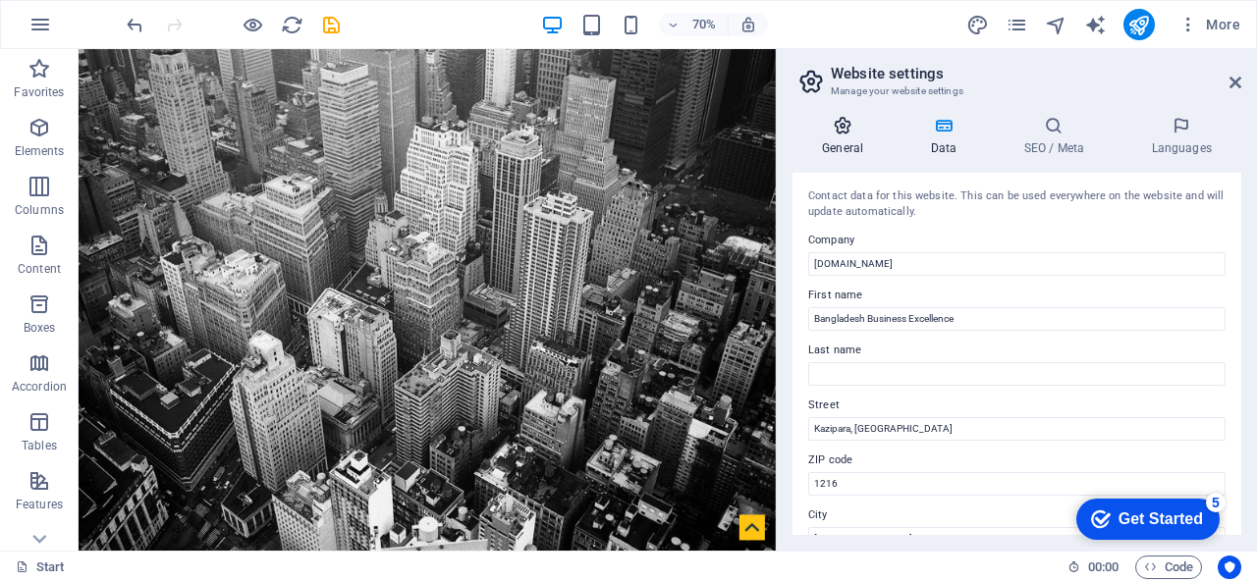
click at [858, 137] on h4 "General" at bounding box center [846, 136] width 108 height 41
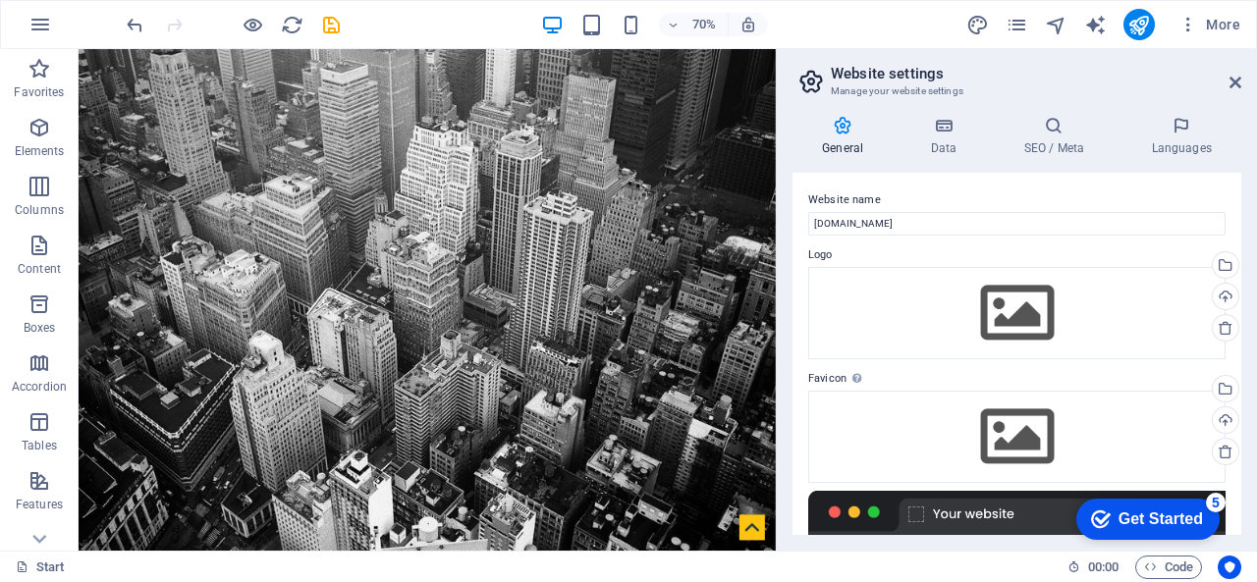
click at [860, 136] on h4 "General" at bounding box center [846, 136] width 108 height 41
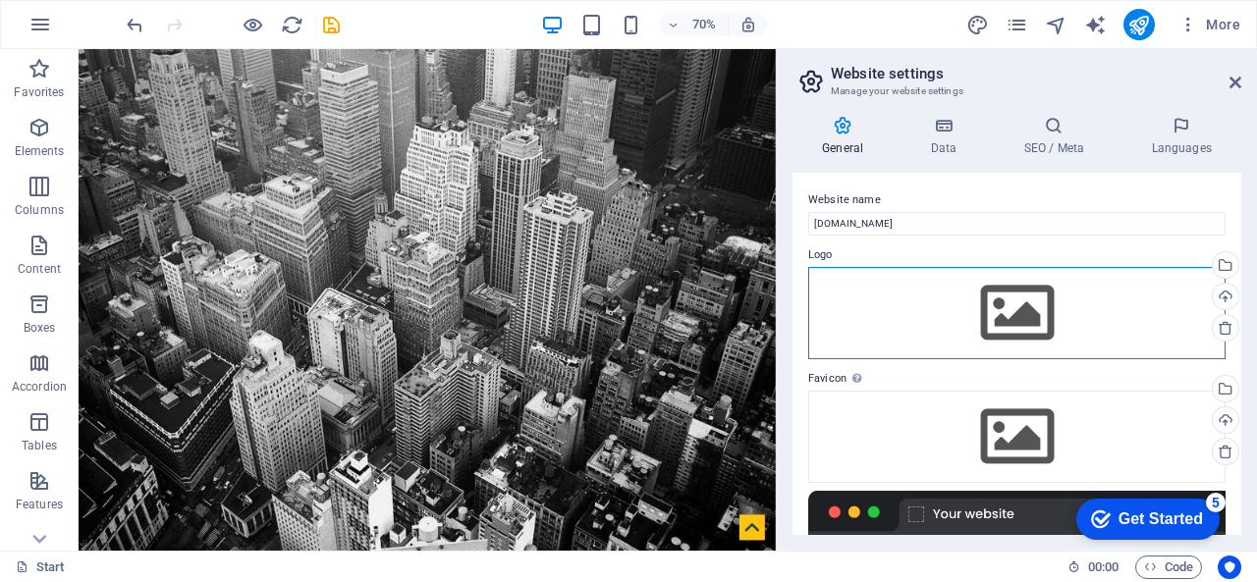
click at [880, 288] on div "Drag files here, click to choose files or select files from Files or our free s…" at bounding box center [1016, 313] width 417 height 92
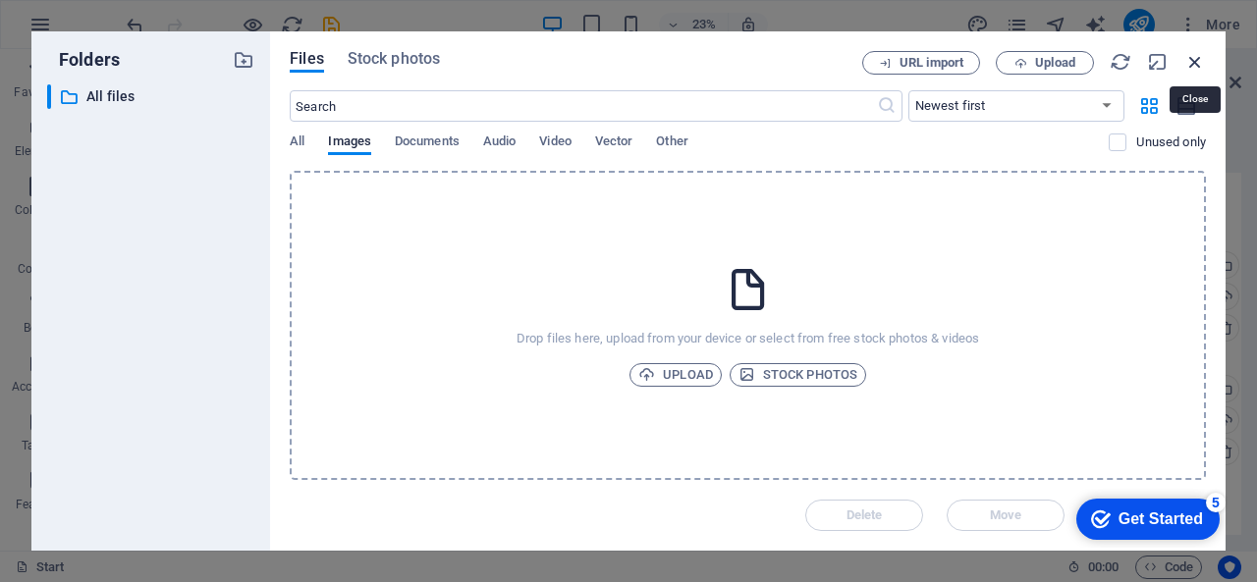
click at [1197, 62] on icon "button" at bounding box center [1195, 62] width 22 height 22
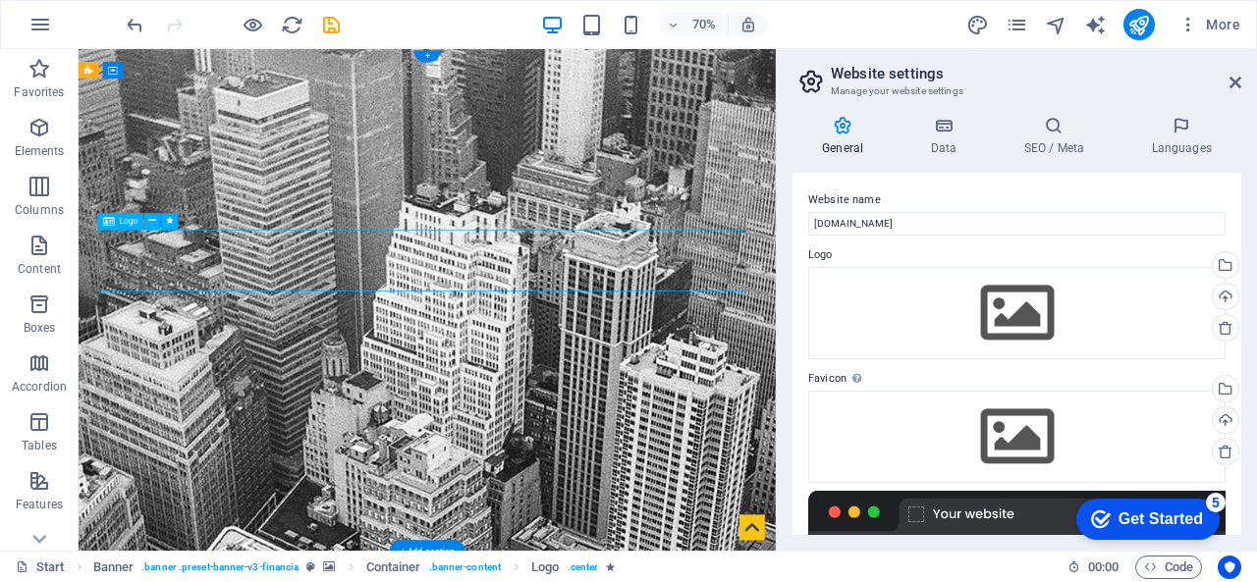
select select "px"
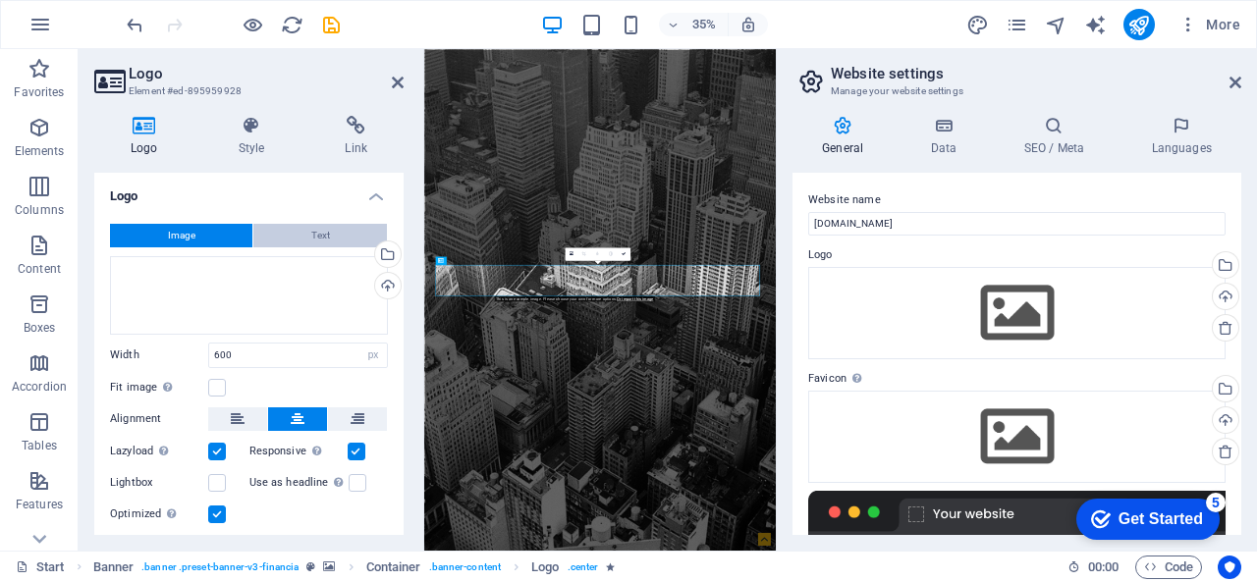
click at [316, 231] on span "Text" at bounding box center [320, 236] width 19 height 24
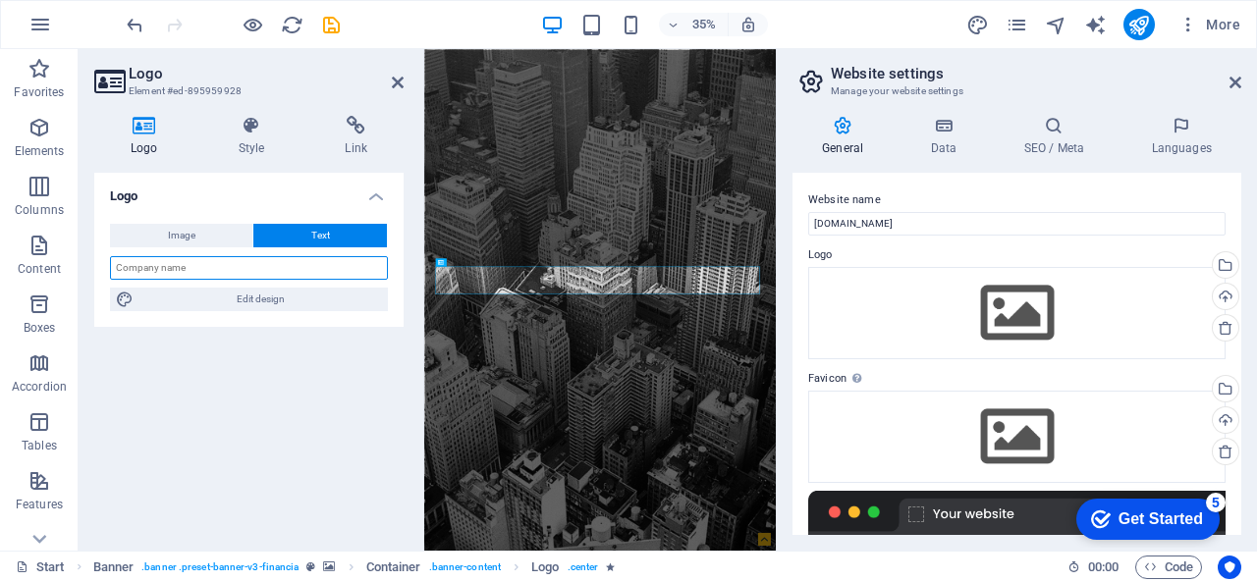
click at [210, 260] on input "text" at bounding box center [249, 268] width 278 height 24
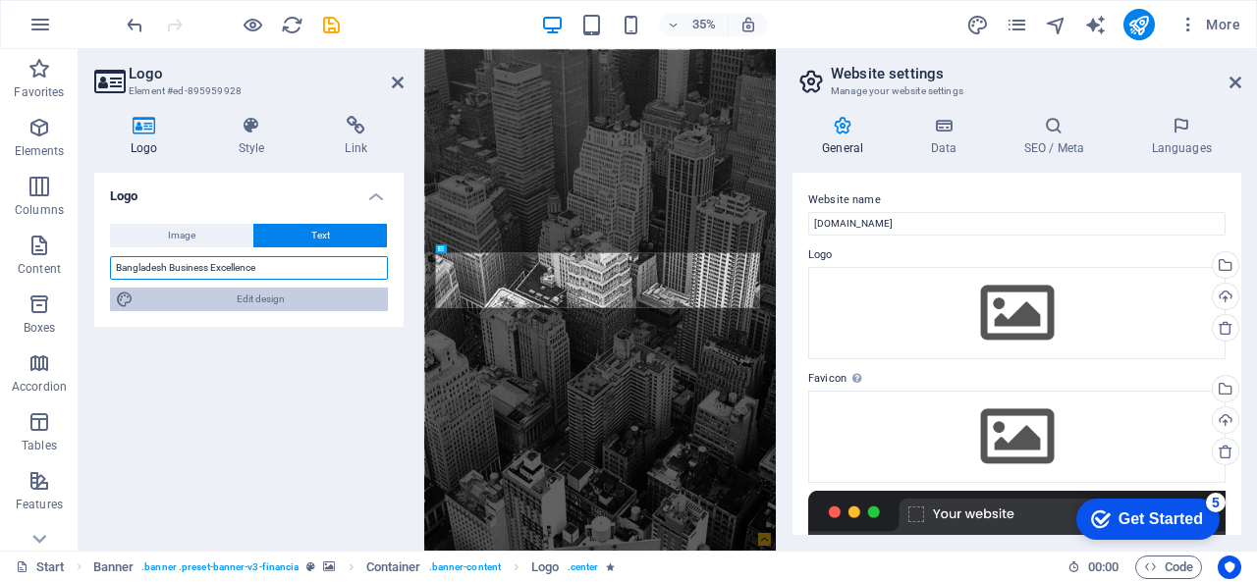
type input "Bangladesh Business Excellence"
click at [265, 296] on span "Edit design" at bounding box center [260, 300] width 243 height 24
select select "rem"
select select "300"
select select "px"
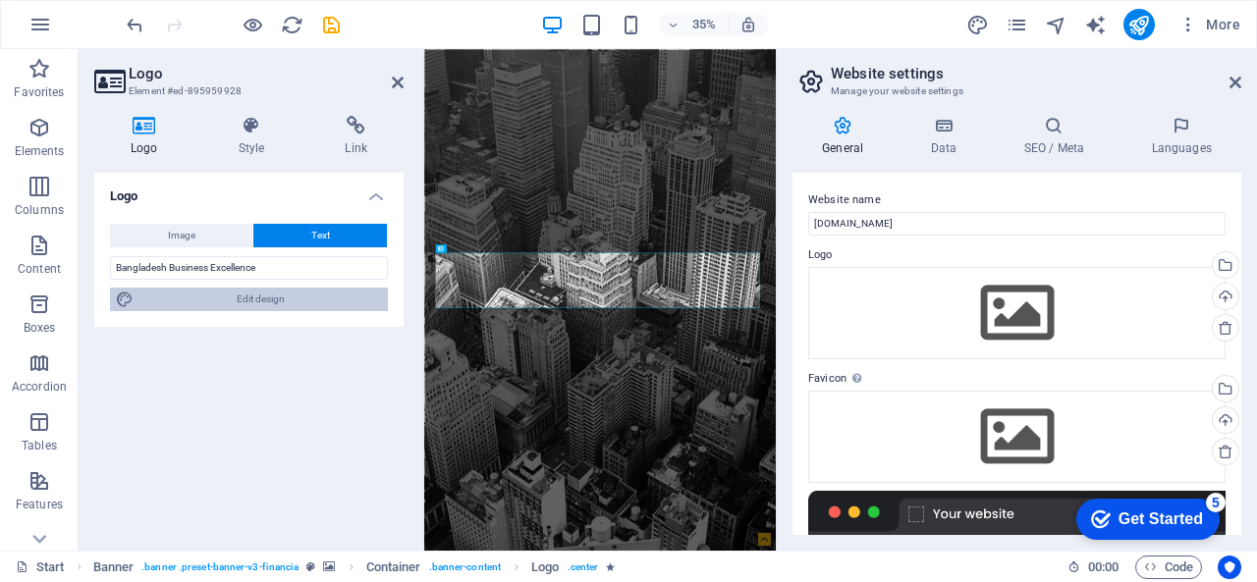
select select "rem"
select select "700"
select select "px"
select select "rem"
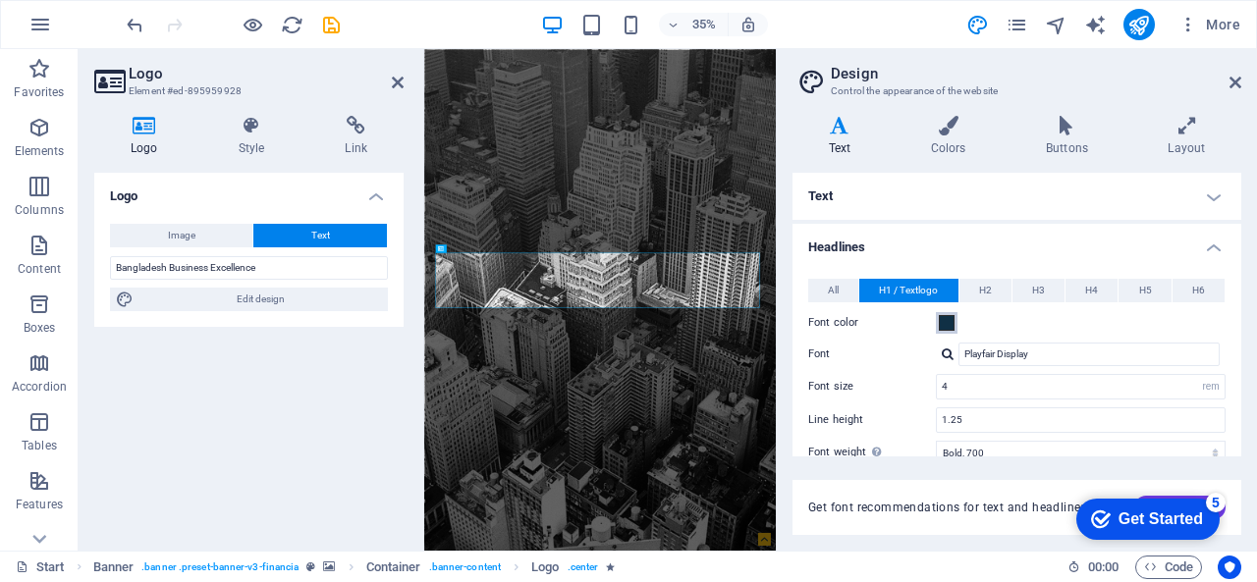
click at [943, 325] on span at bounding box center [947, 323] width 16 height 16
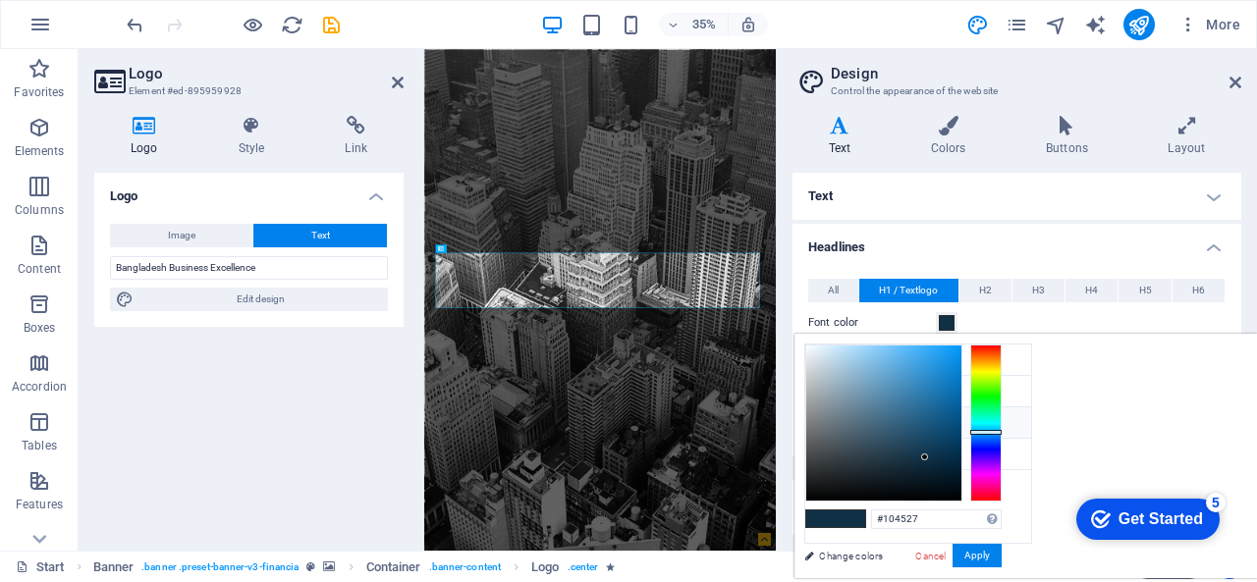
click at [1001, 406] on div at bounding box center [985, 423] width 31 height 157
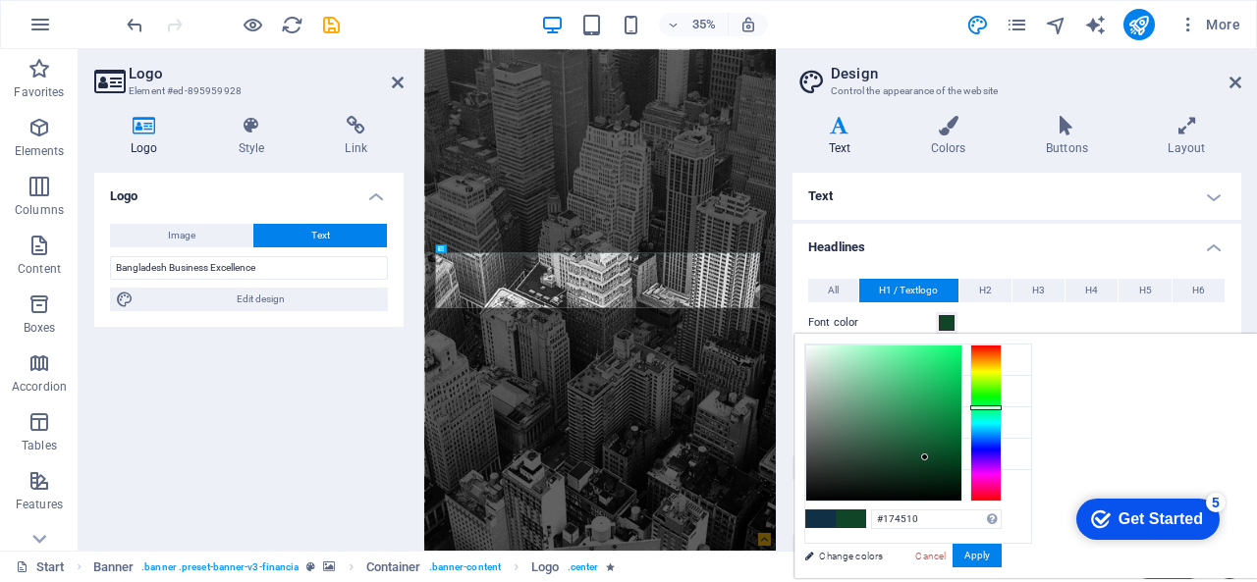
click at [1001, 392] on div at bounding box center [985, 423] width 31 height 157
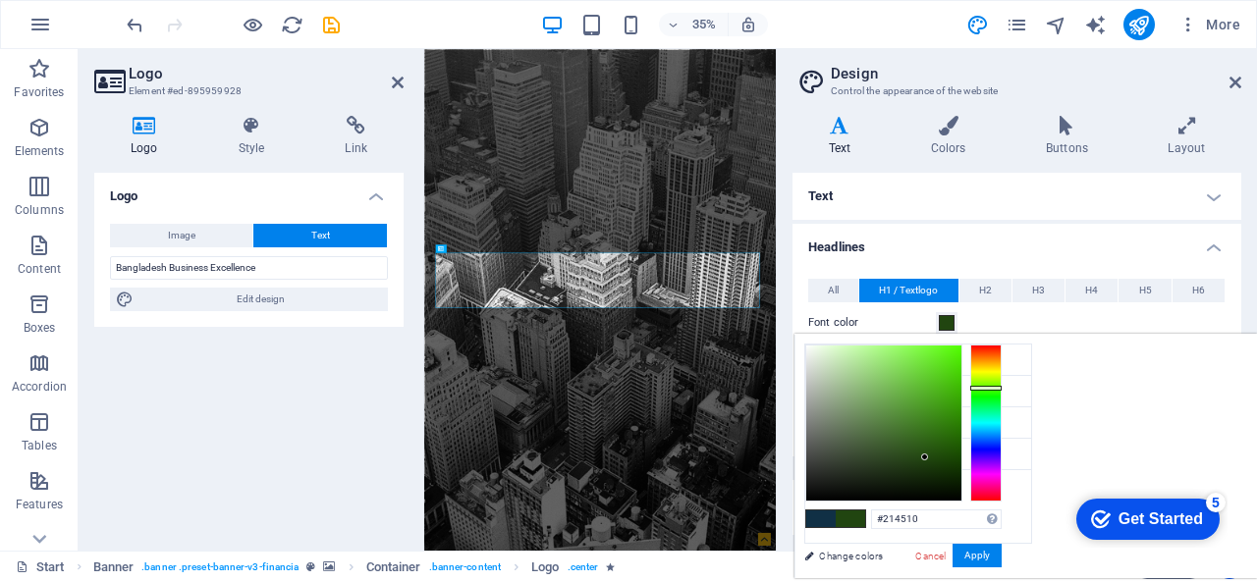
click at [1001, 387] on div at bounding box center [985, 423] width 31 height 157
click at [1001, 382] on div at bounding box center [985, 423] width 31 height 157
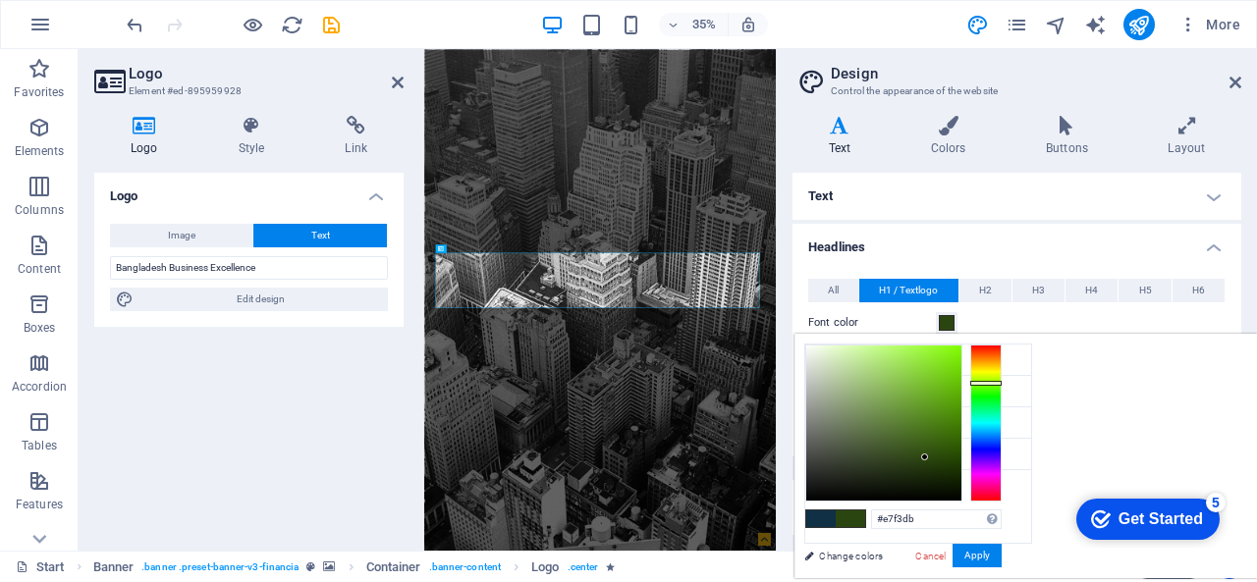
click at [961, 351] on div at bounding box center [883, 423] width 155 height 155
click at [961, 346] on div at bounding box center [883, 423] width 155 height 155
click at [961, 347] on div at bounding box center [883, 423] width 155 height 155
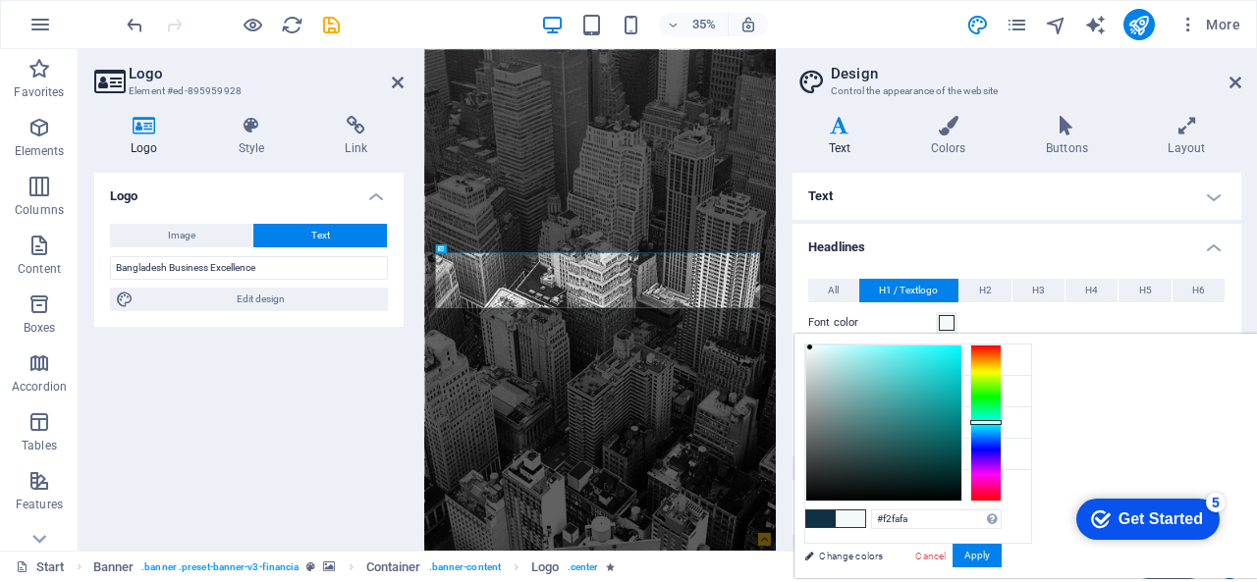
drag, startPoint x: 1234, startPoint y: 378, endPoint x: 1234, endPoint y: 421, distance: 43.2
click at [1001, 421] on div at bounding box center [985, 423] width 31 height 157
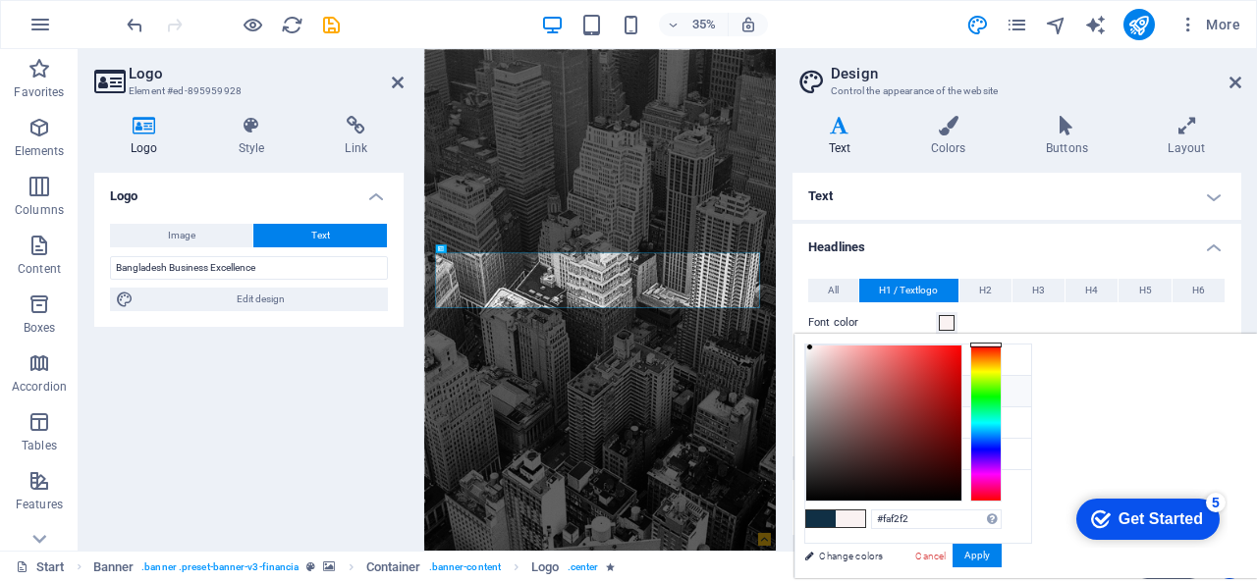
type input "#f2fafa"
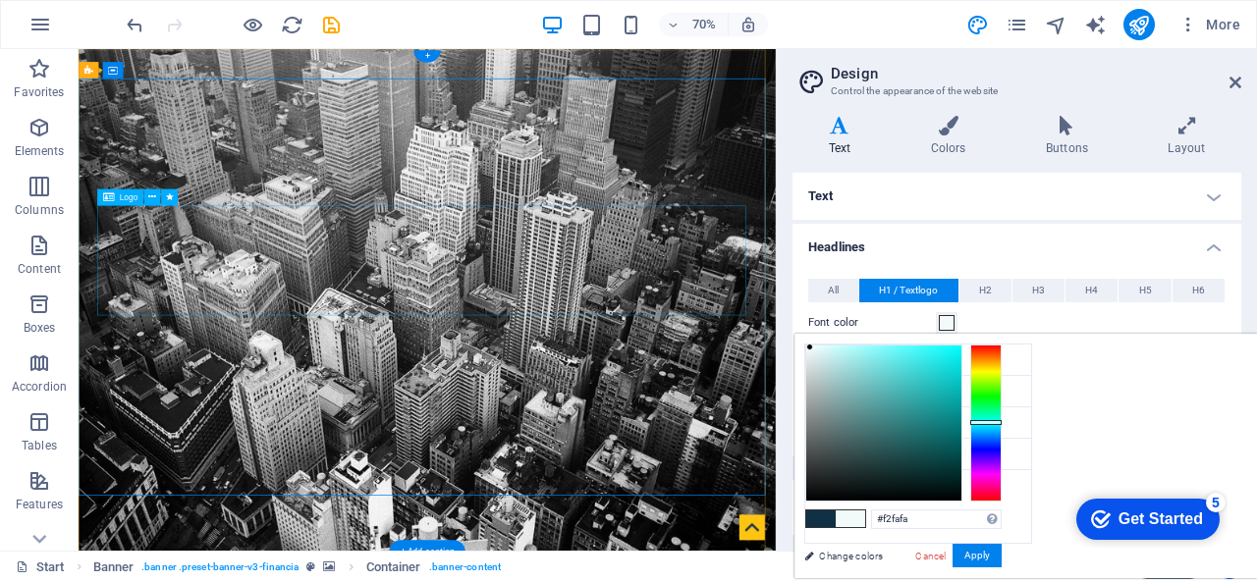
drag, startPoint x: 814, startPoint y: 302, endPoint x: 1157, endPoint y: 191, distance: 360.2
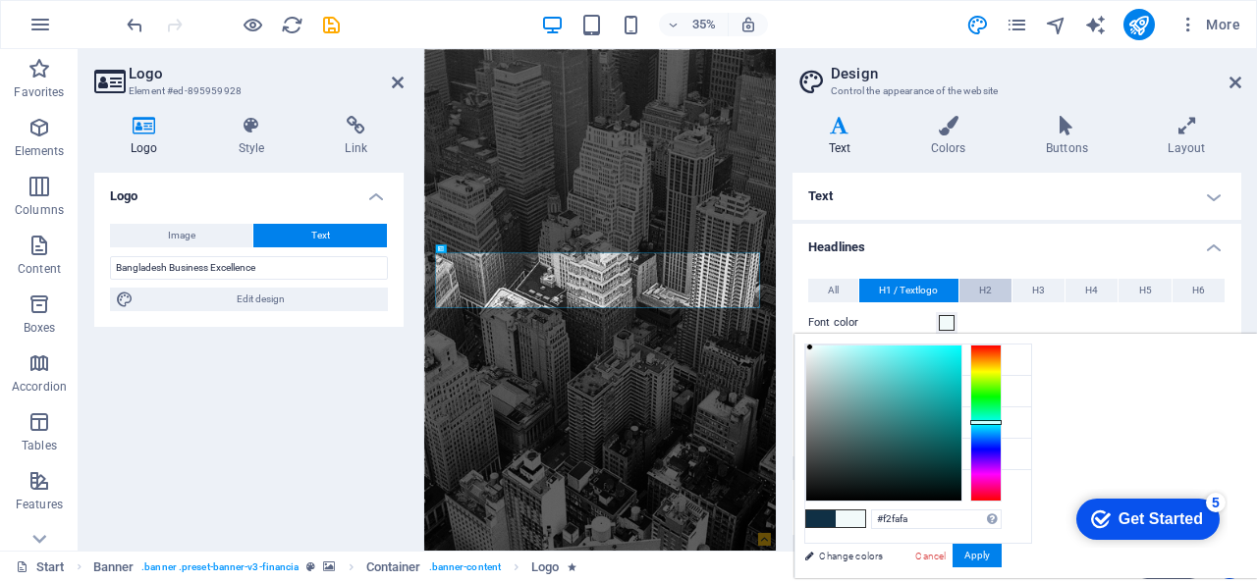
click at [985, 288] on span "H2" at bounding box center [985, 291] width 13 height 24
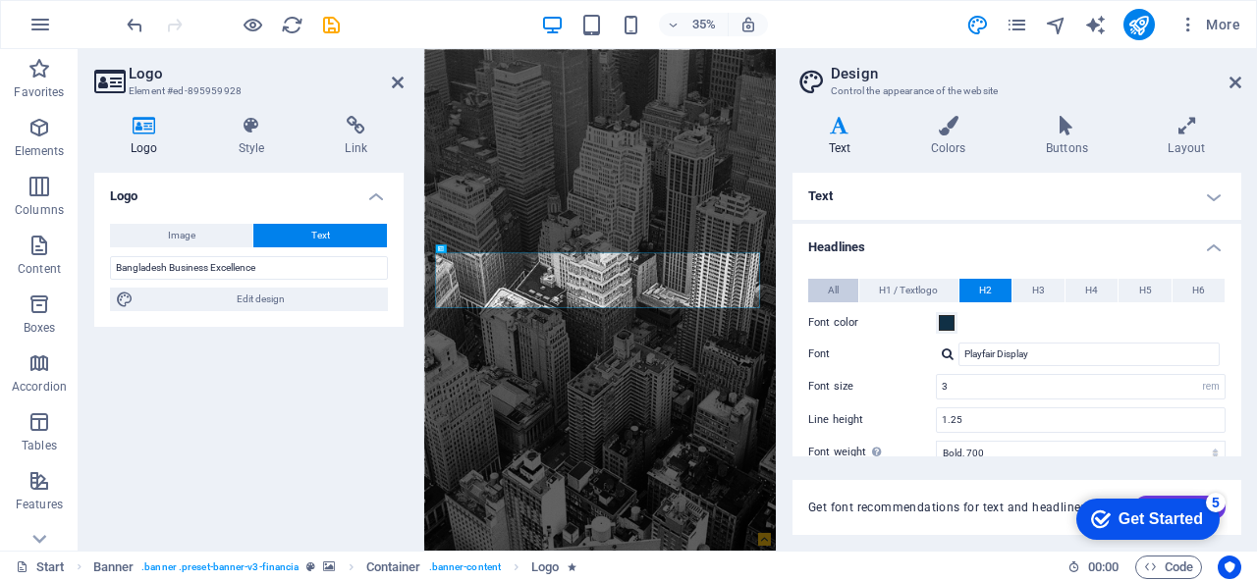
click at [831, 288] on span "All" at bounding box center [833, 291] width 11 height 24
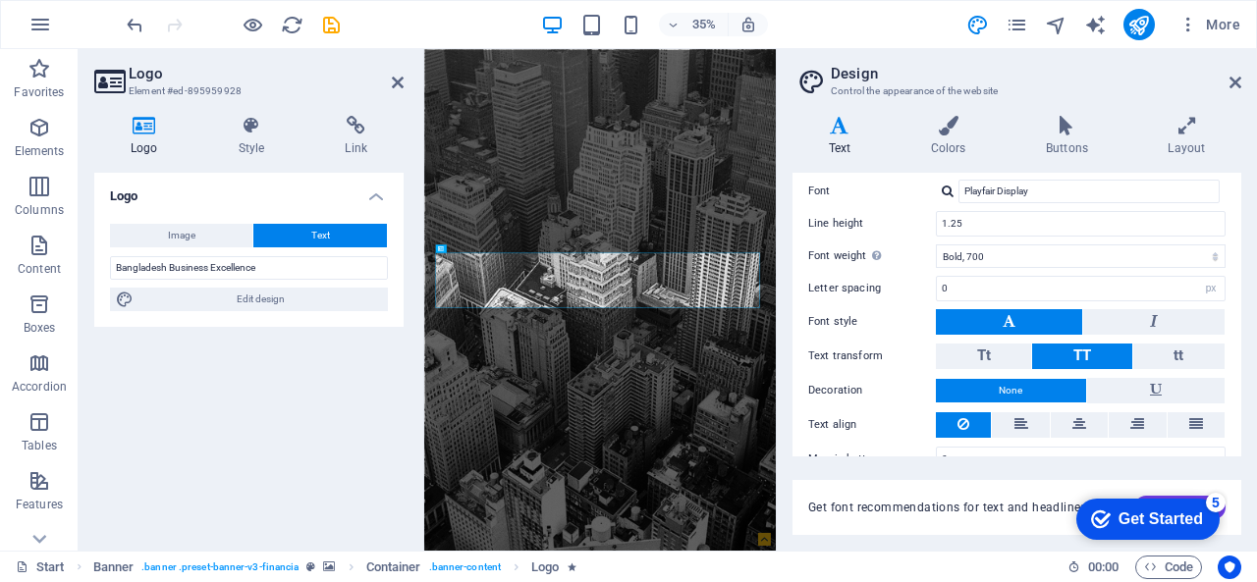
scroll to position [192, 0]
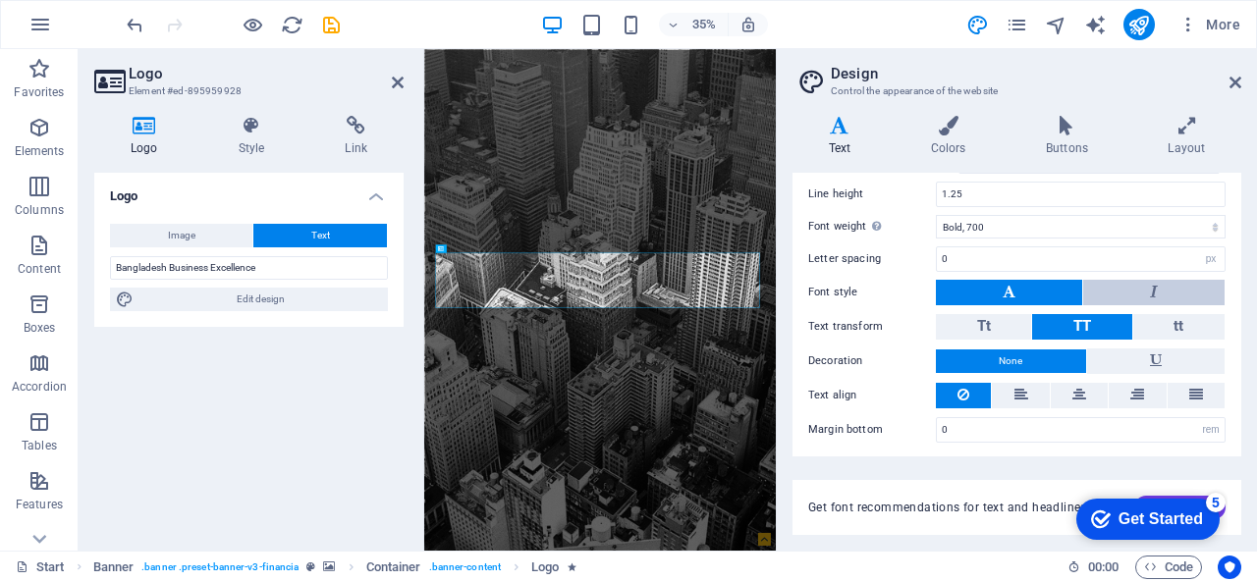
click at [1151, 288] on icon at bounding box center [1154, 292] width 8 height 24
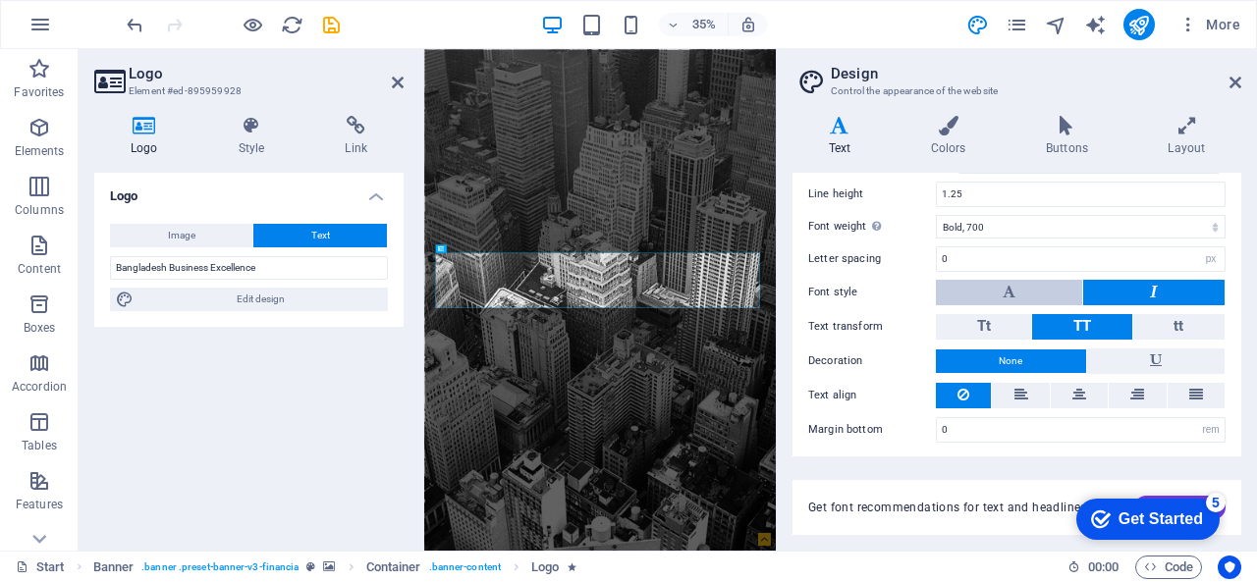
click at [1035, 289] on button at bounding box center [1009, 293] width 146 height 26
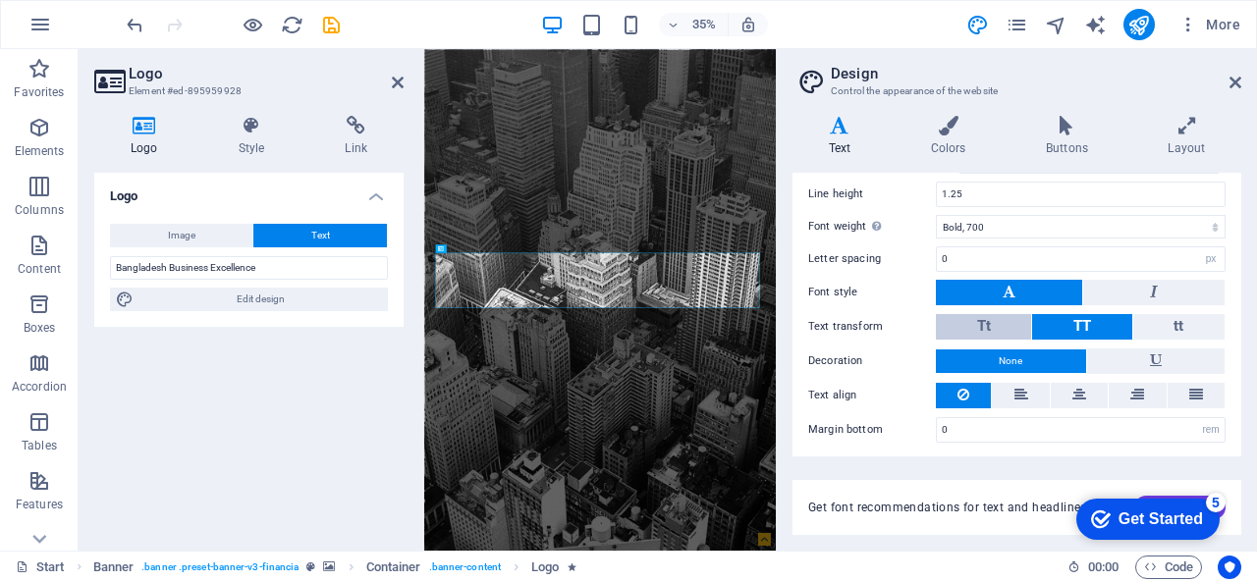
click at [988, 317] on span "Tt" at bounding box center [984, 326] width 14 height 18
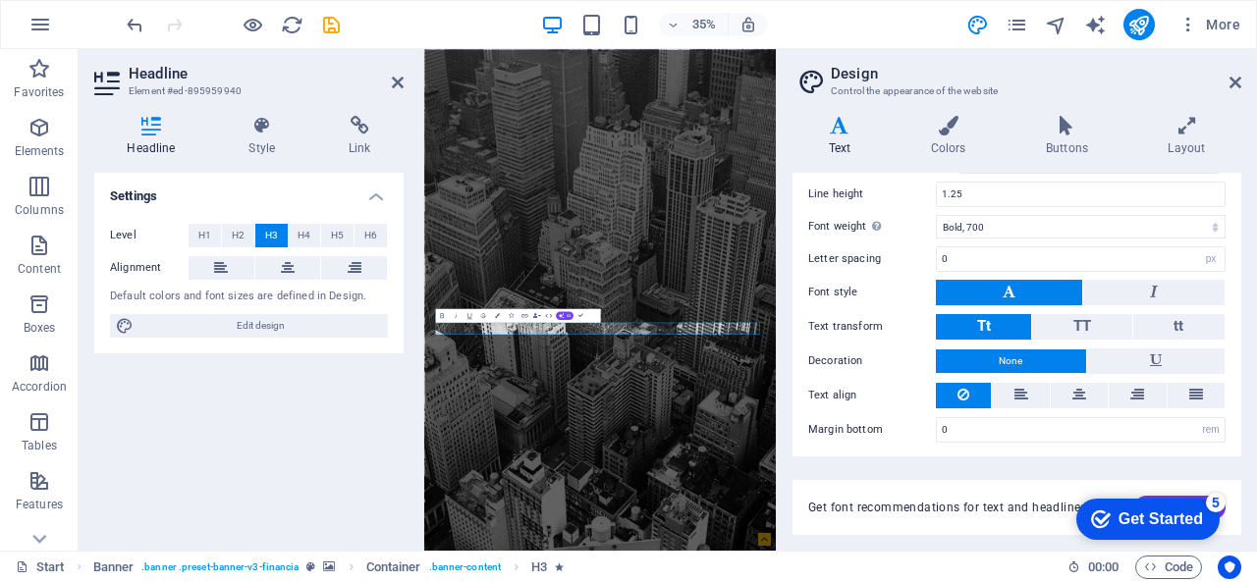
click at [844, 136] on h4 "Text" at bounding box center [843, 136] width 102 height 41
click at [849, 135] on icon at bounding box center [839, 126] width 94 height 20
drag, startPoint x: 1074, startPoint y: 816, endPoint x: 762, endPoint y: 832, distance: 312.6
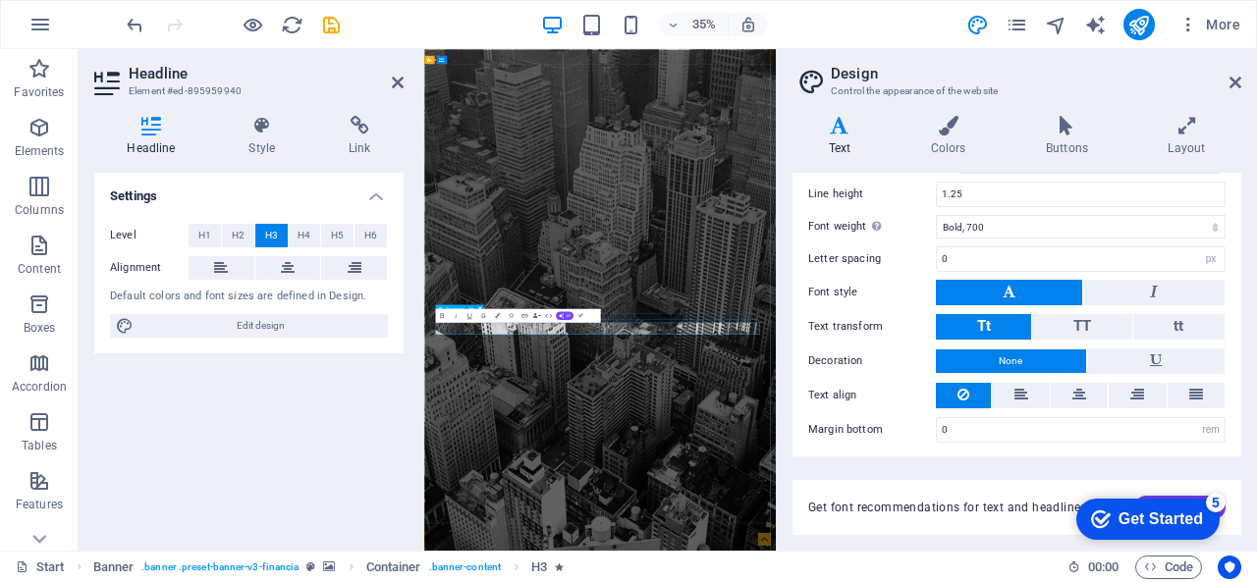
click at [808, 142] on h4 "Text" at bounding box center [843, 136] width 102 height 41
click at [830, 136] on h4 "Text" at bounding box center [843, 136] width 102 height 41
click at [1236, 83] on icon at bounding box center [1235, 83] width 12 height 16
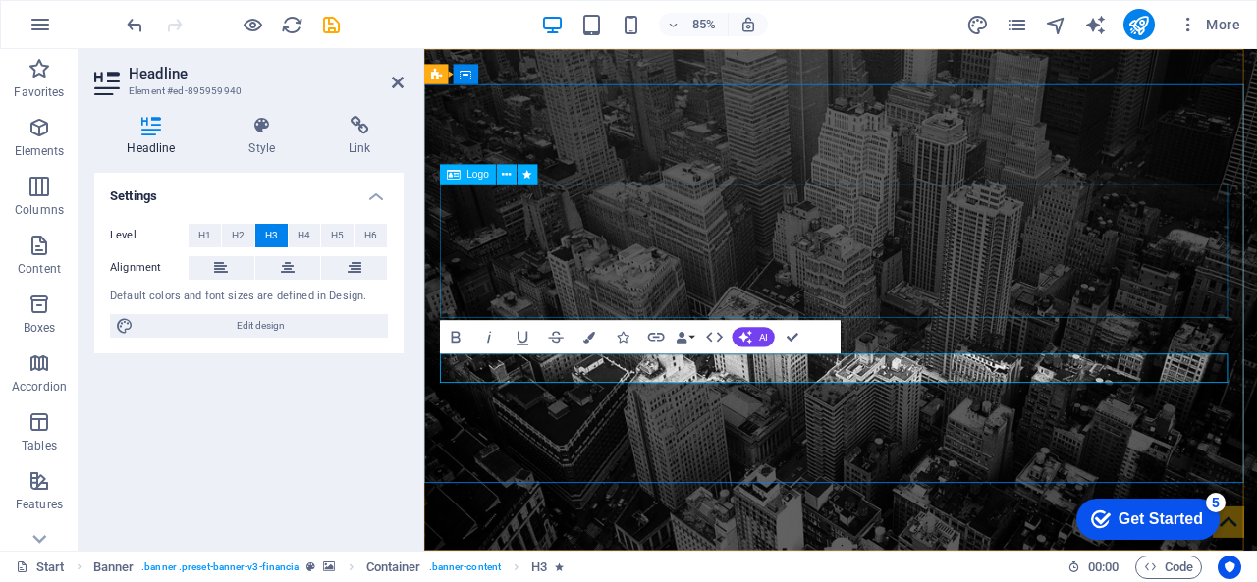
drag, startPoint x: 803, startPoint y: 419, endPoint x: 1176, endPoint y: 402, distance: 373.5
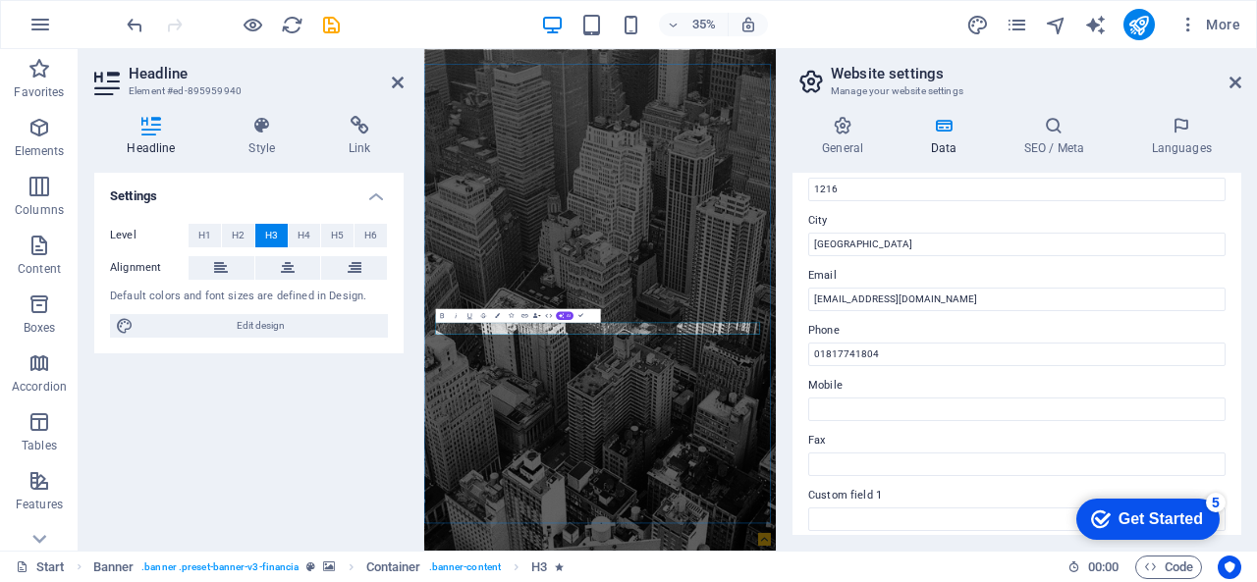
scroll to position [580, 0]
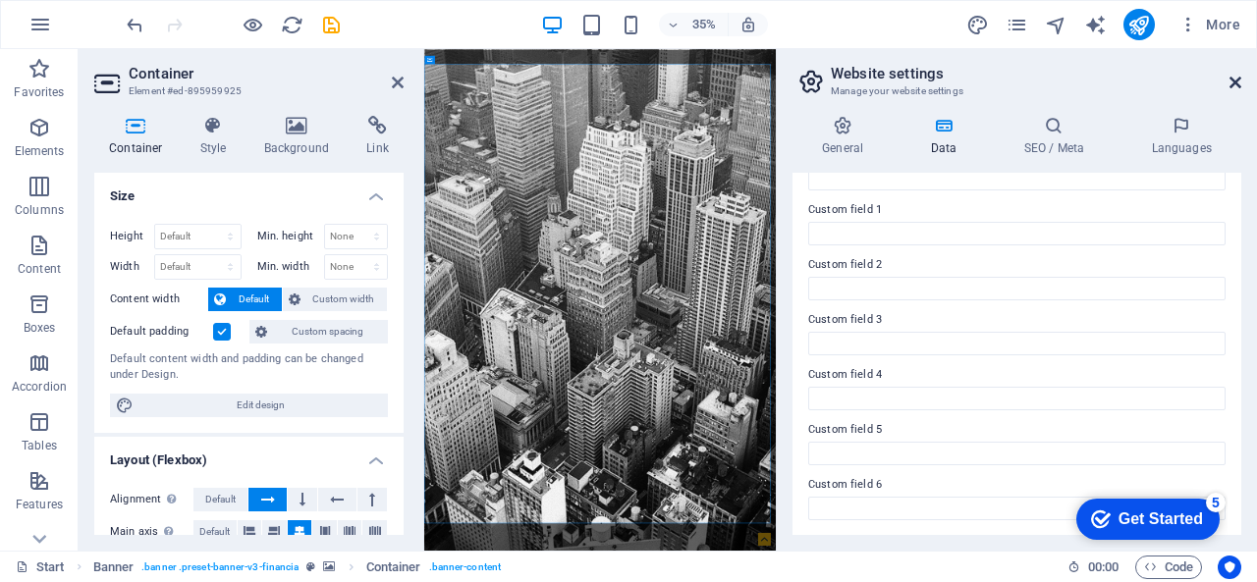
click at [1229, 87] on icon at bounding box center [1235, 83] width 12 height 16
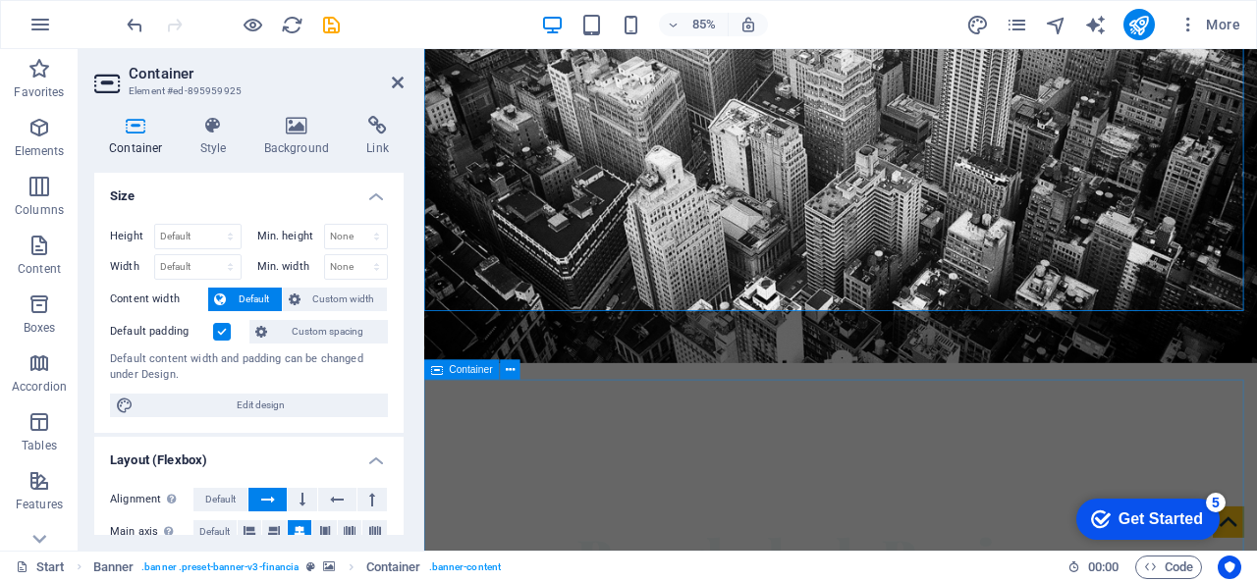
scroll to position [196, 0]
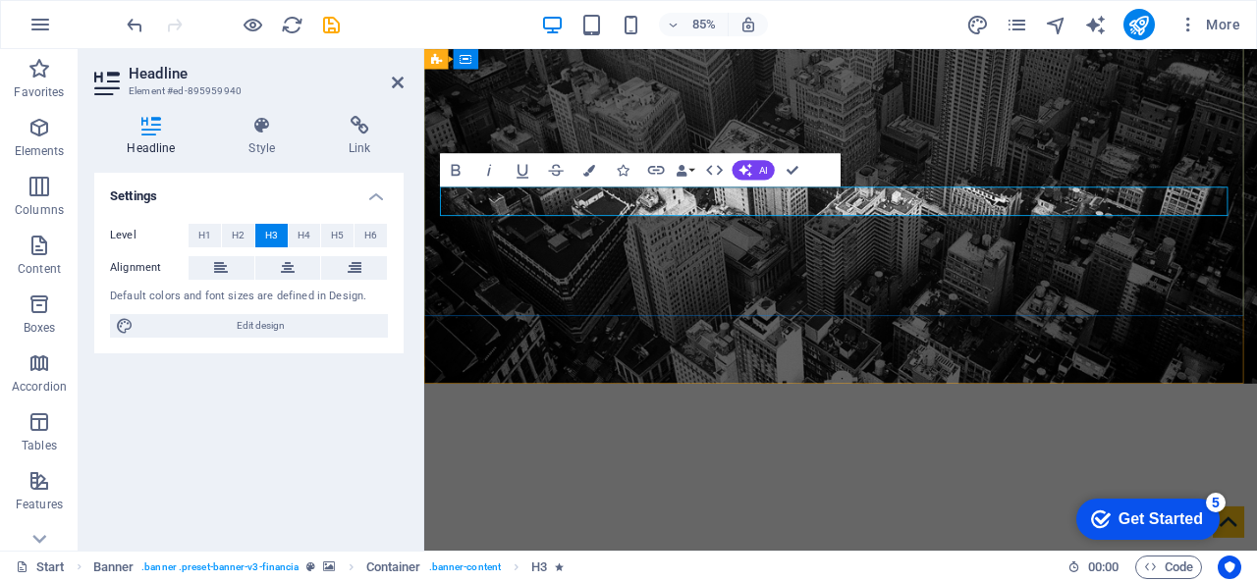
drag, startPoint x: 999, startPoint y: 228, endPoint x: 679, endPoint y: 234, distance: 319.1
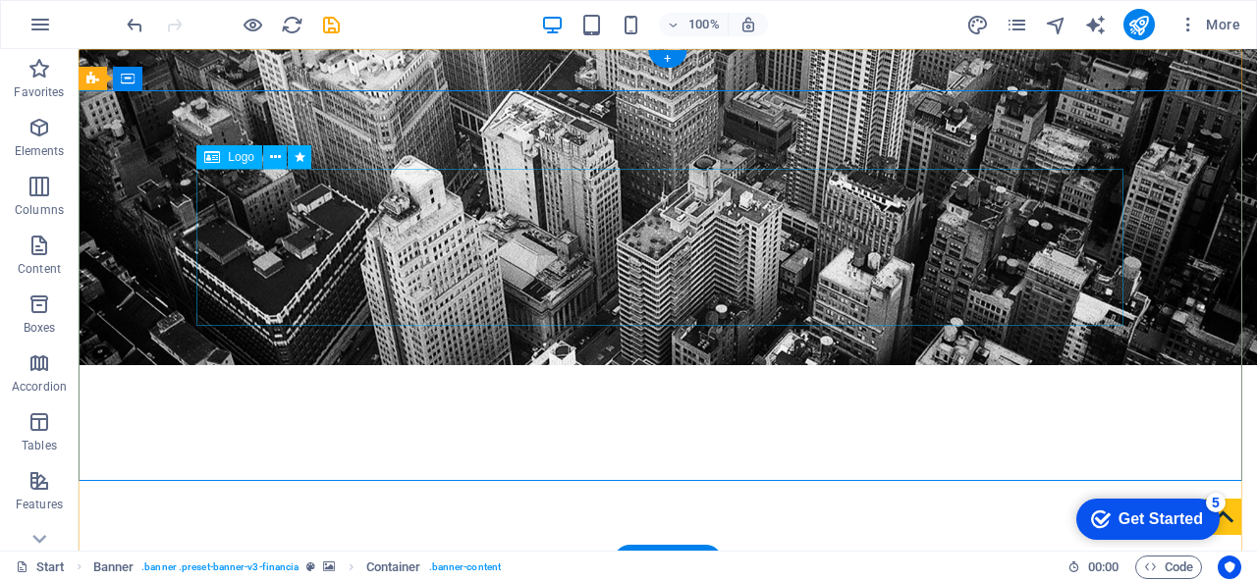
scroll to position [0, 0]
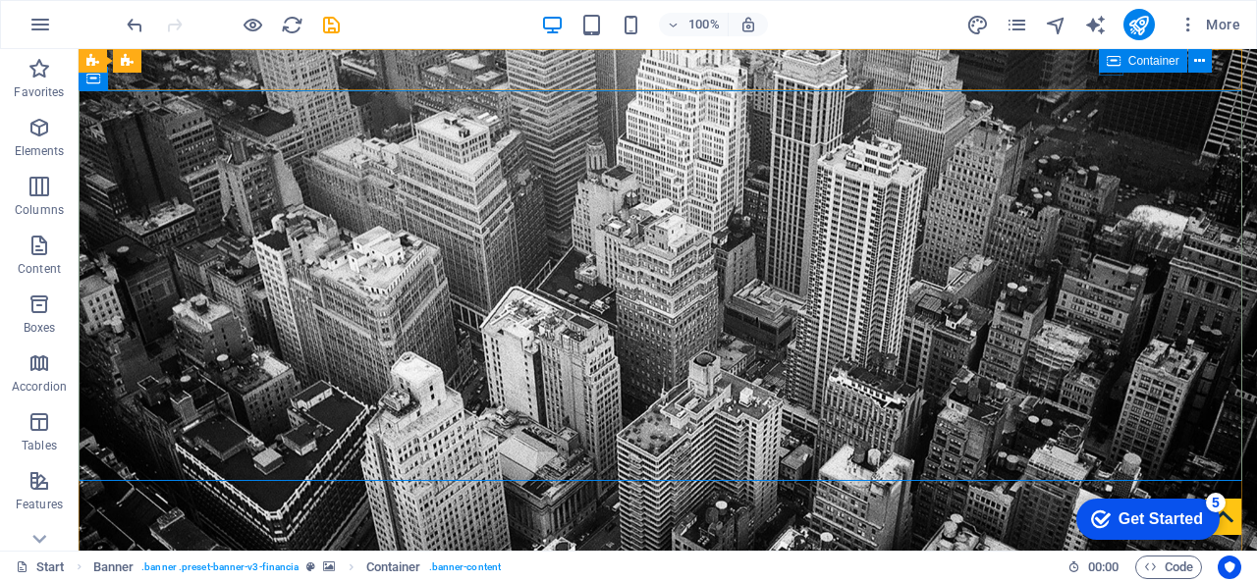
click at [1109, 68] on icon at bounding box center [1114, 61] width 14 height 24
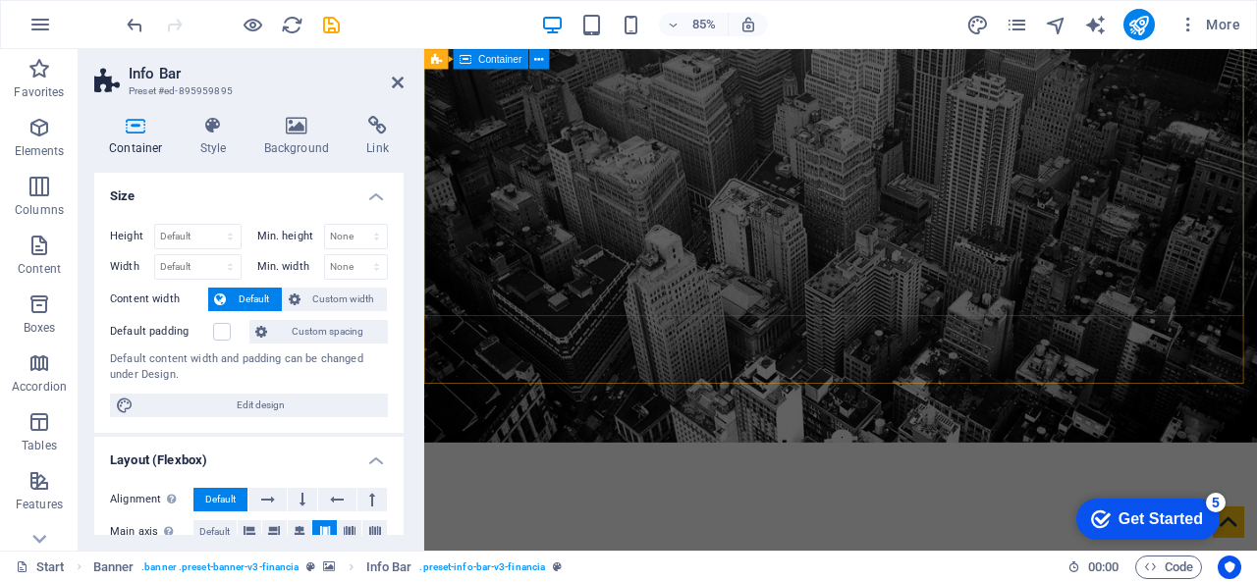
scroll to position [196, 0]
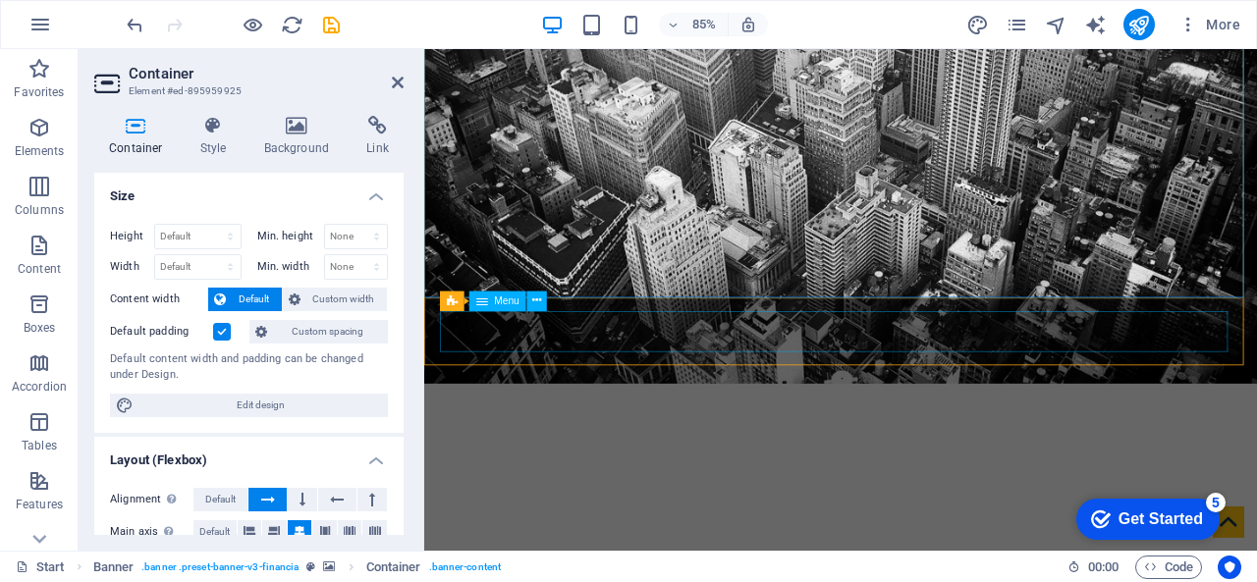
scroll to position [393, 0]
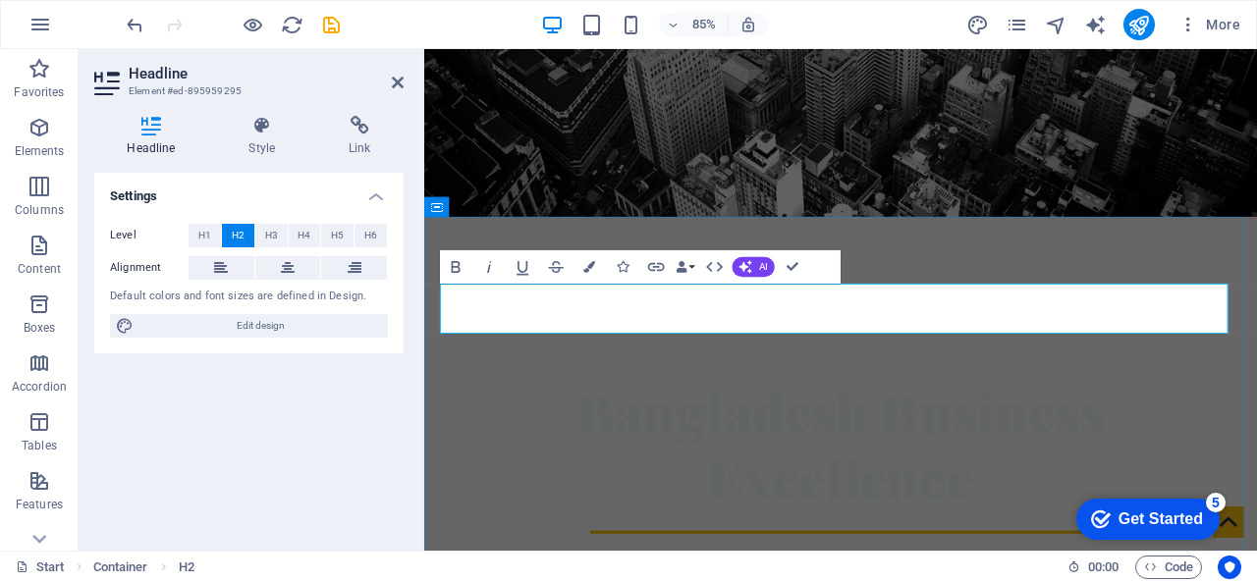
drag, startPoint x: 1108, startPoint y: 353, endPoint x: 870, endPoint y: 357, distance: 238.6
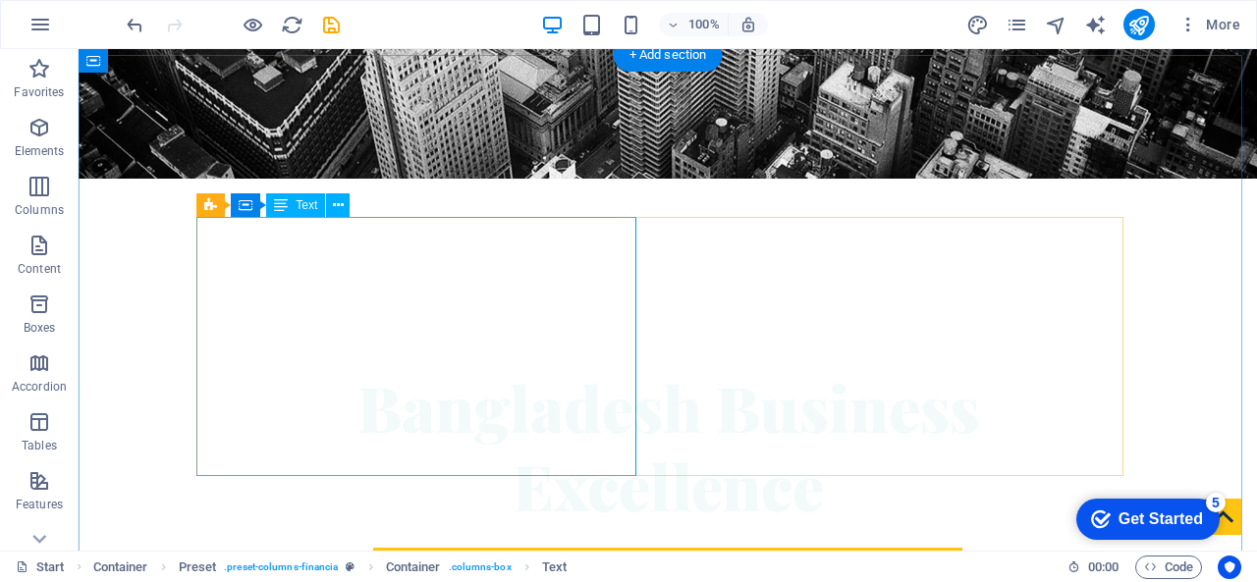
scroll to position [382, 0]
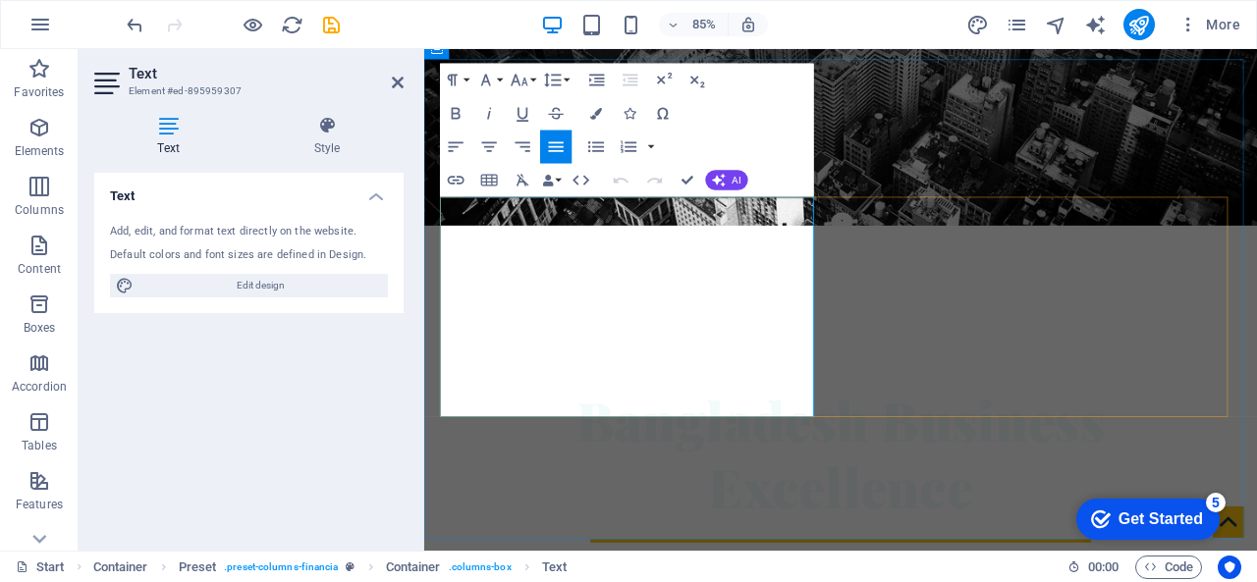
scroll to position [578, 0]
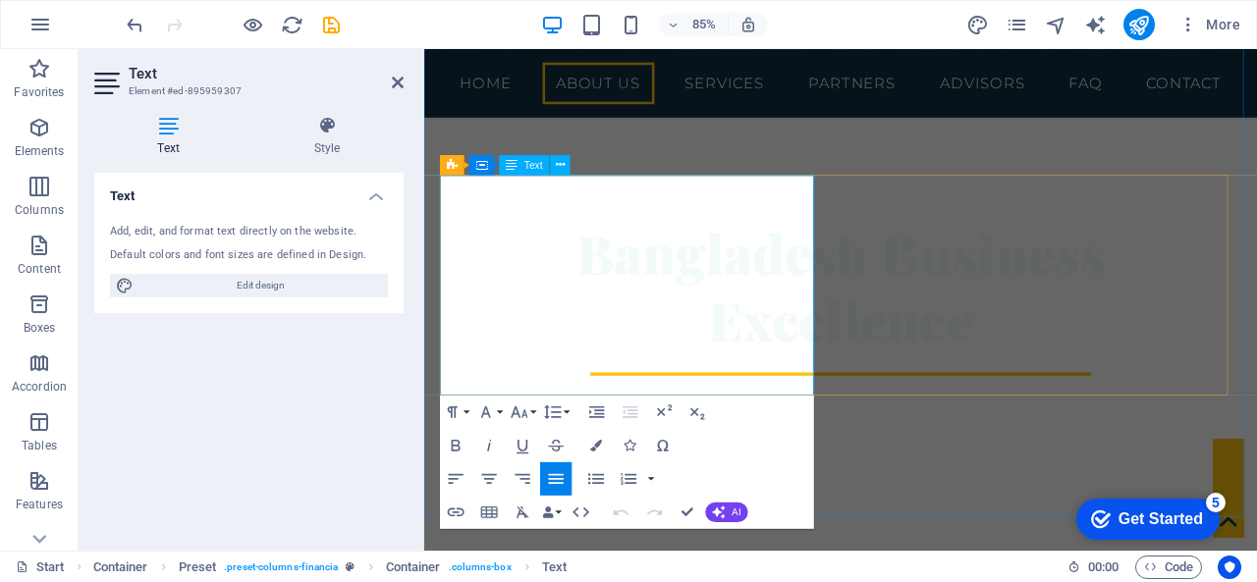
scroll to position [676, 0]
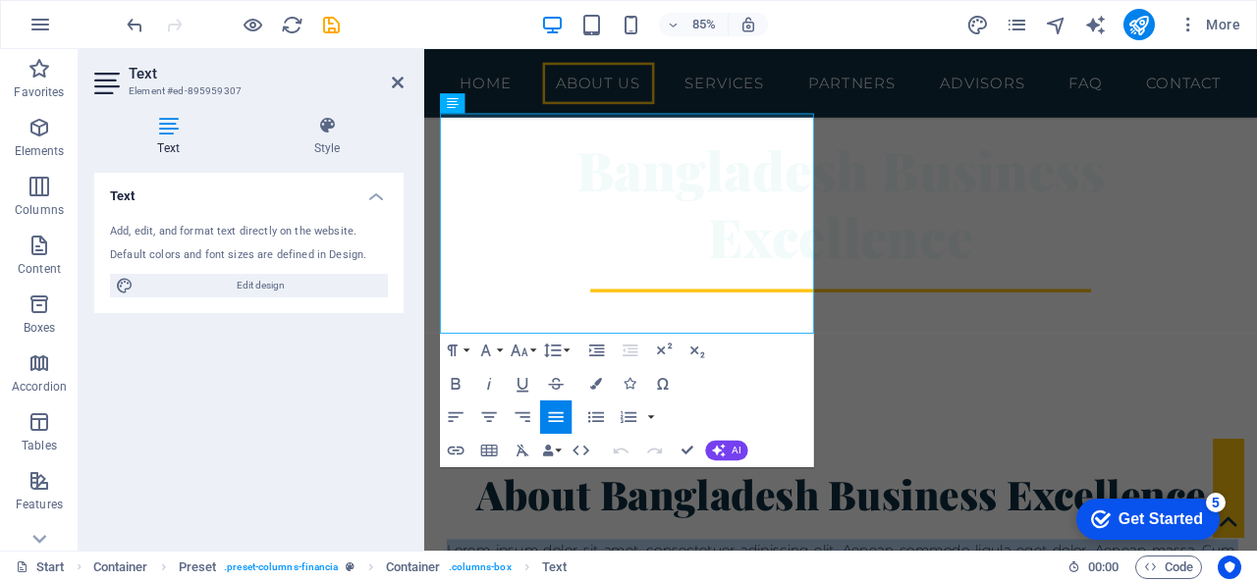
drag, startPoint x: 791, startPoint y: 361, endPoint x: 840, endPoint y: 136, distance: 230.1
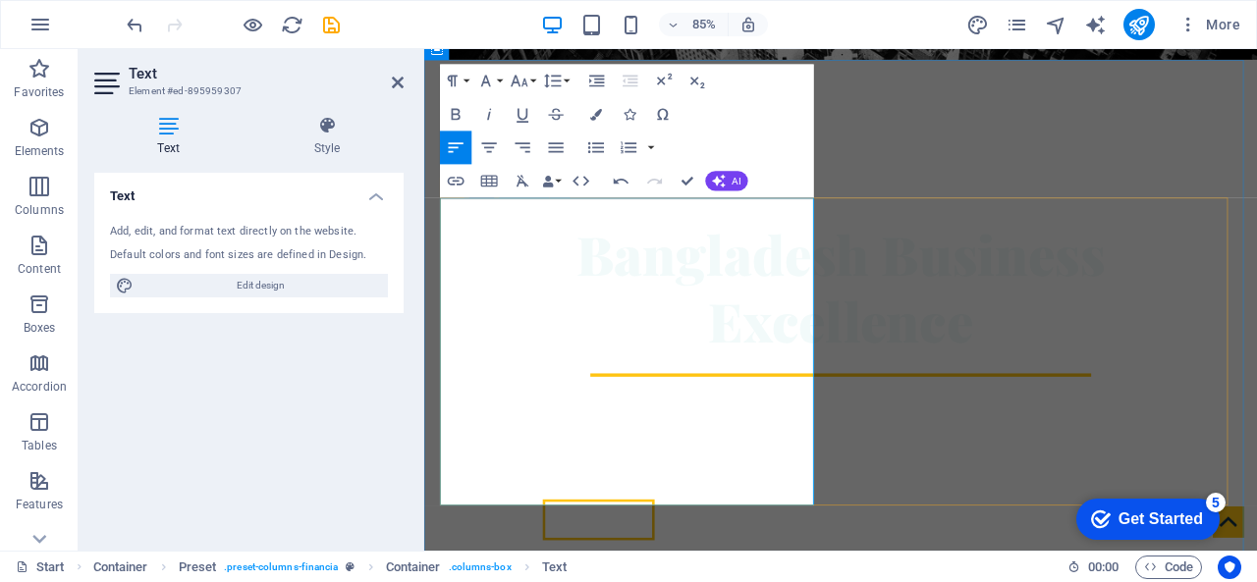
scroll to position [578, 0]
drag, startPoint x: 874, startPoint y: 240, endPoint x: 753, endPoint y: 240, distance: 120.8
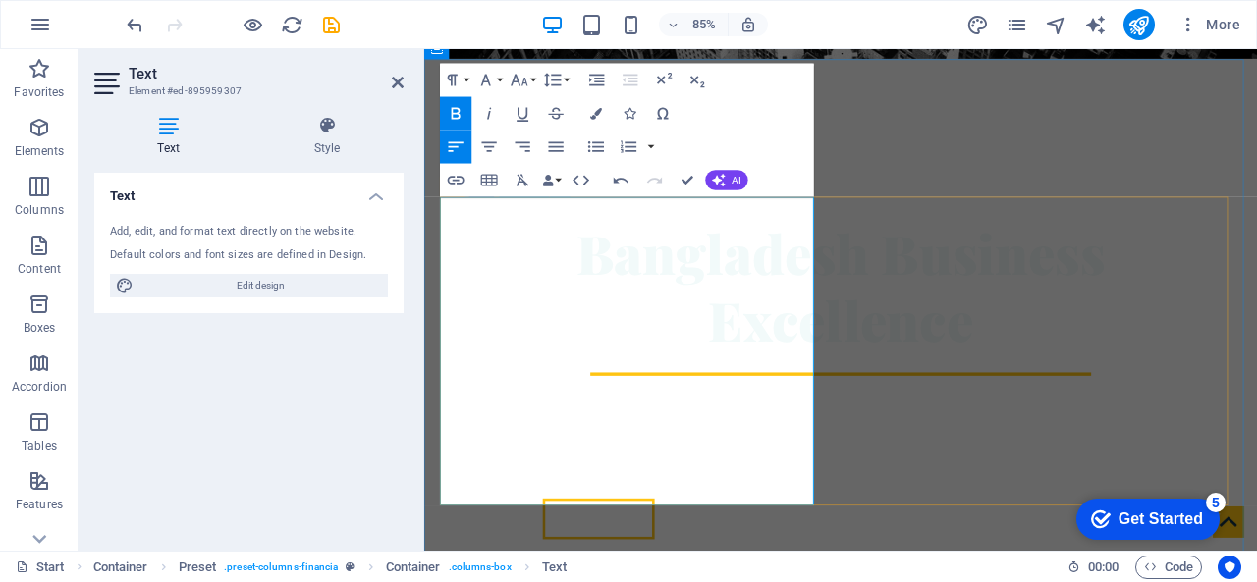
drag, startPoint x: 768, startPoint y: 265, endPoint x: 676, endPoint y: 261, distance: 91.4
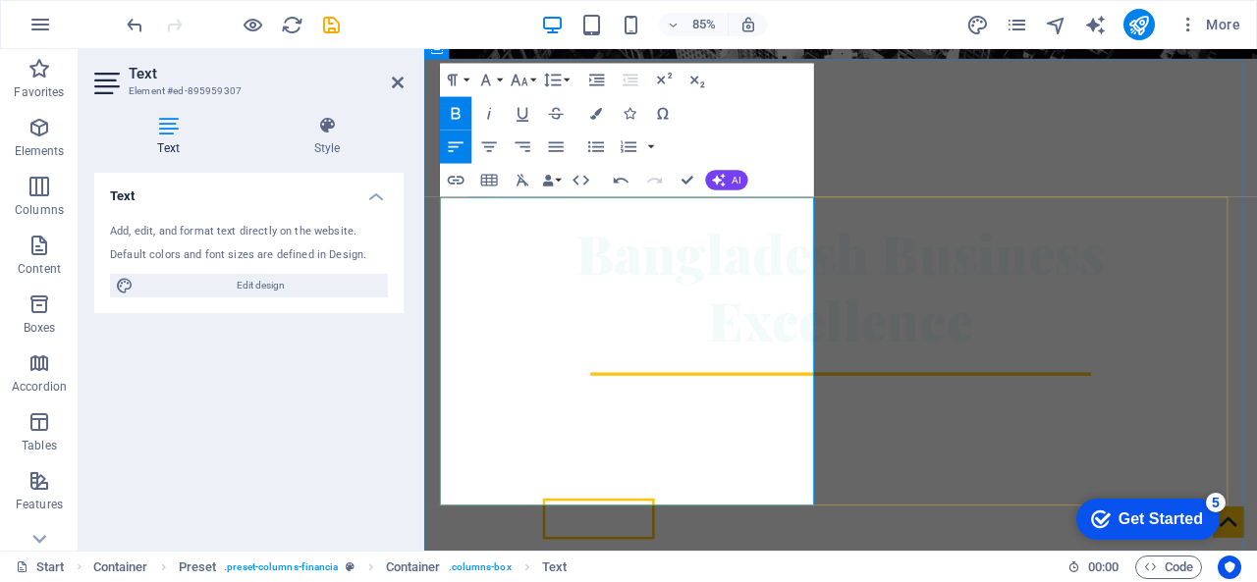
drag, startPoint x: 643, startPoint y: 393, endPoint x: 981, endPoint y: 214, distance: 382.1
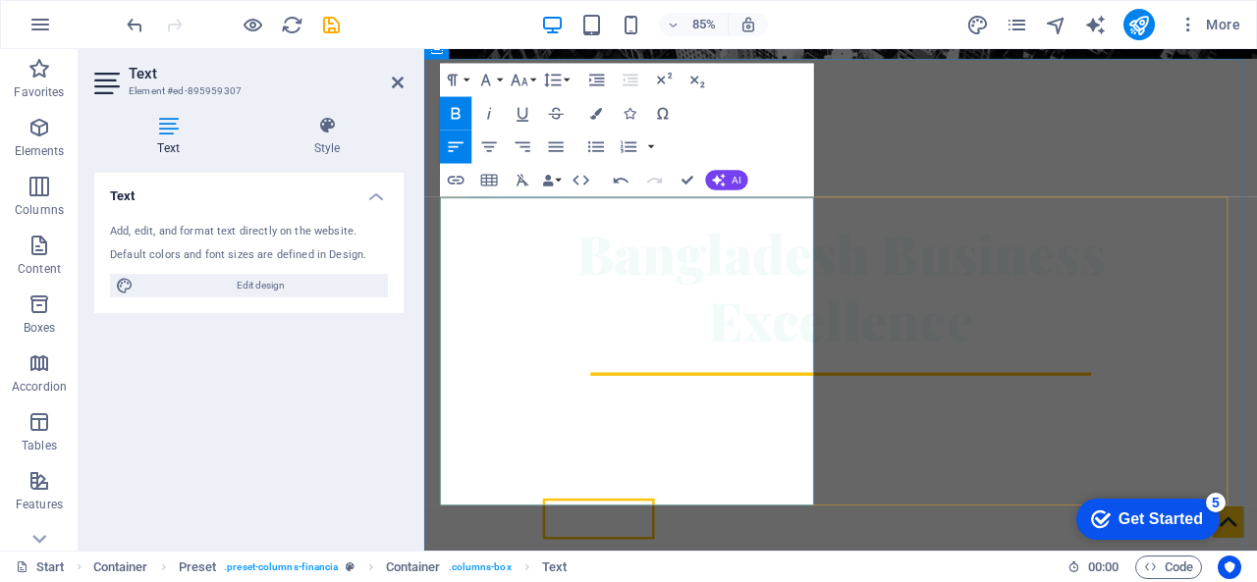
drag, startPoint x: 593, startPoint y: 567, endPoint x: 494, endPoint y: 456, distance: 148.8
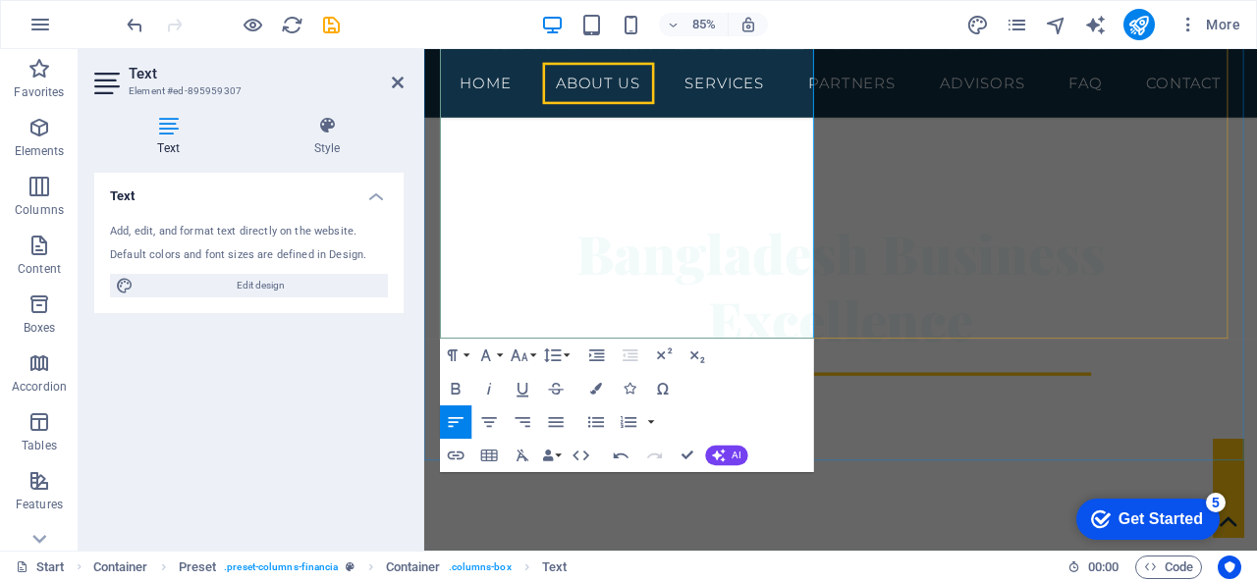
scroll to position [775, 0]
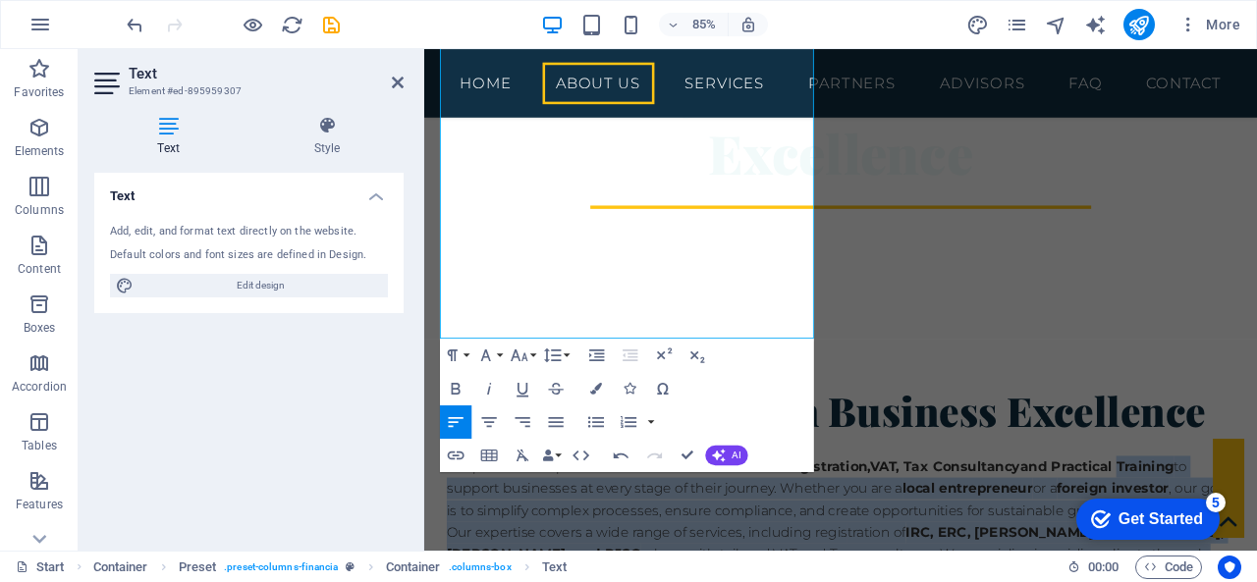
drag, startPoint x: 585, startPoint y: 375, endPoint x: 829, endPoint y: 125, distance: 349.2
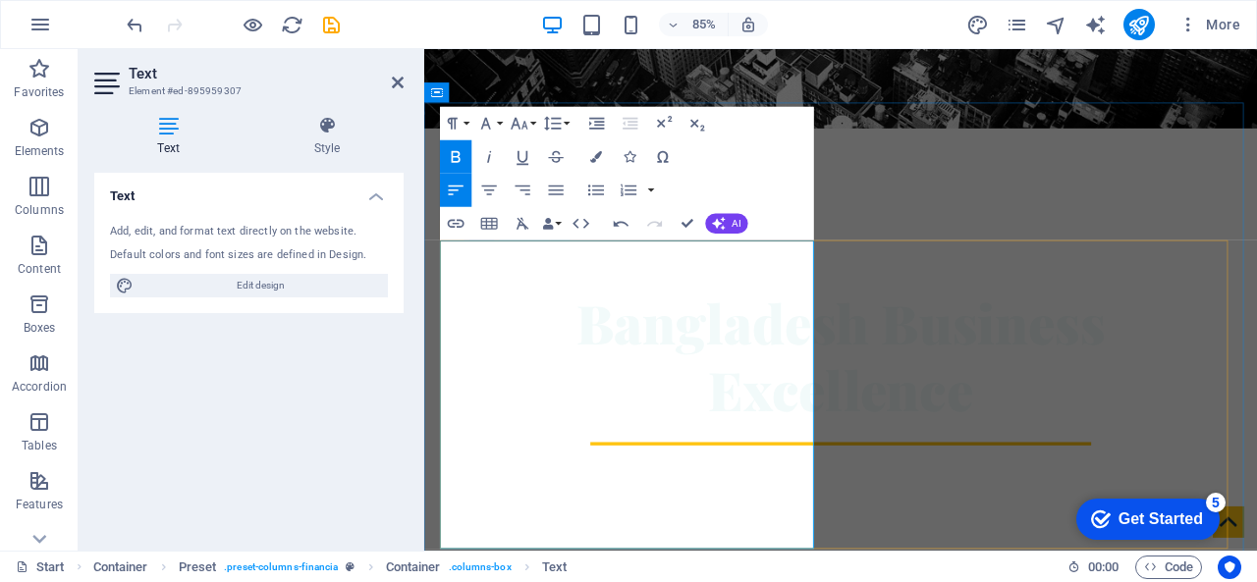
scroll to position [527, 0]
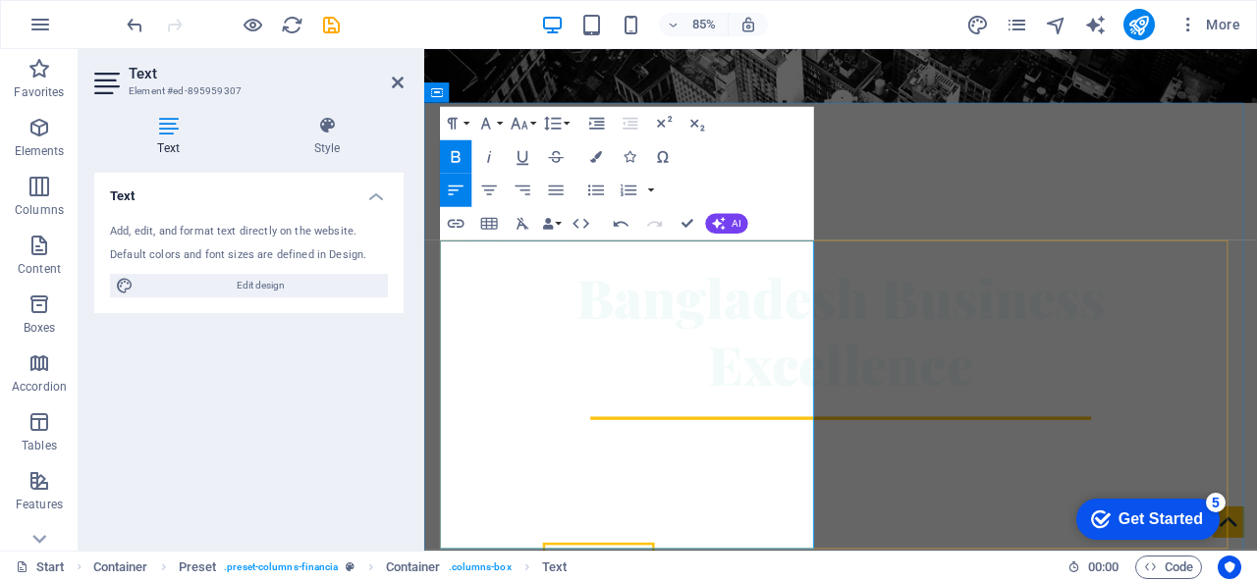
drag, startPoint x: 449, startPoint y: 337, endPoint x: 613, endPoint y: 605, distance: 314.2
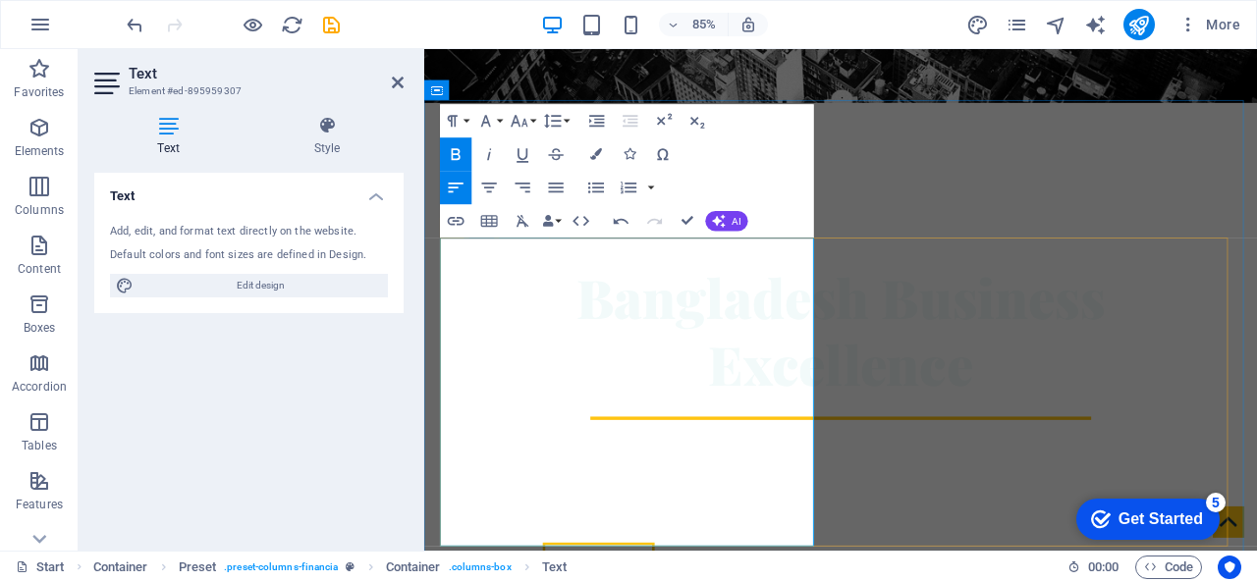
scroll to position [530, 0]
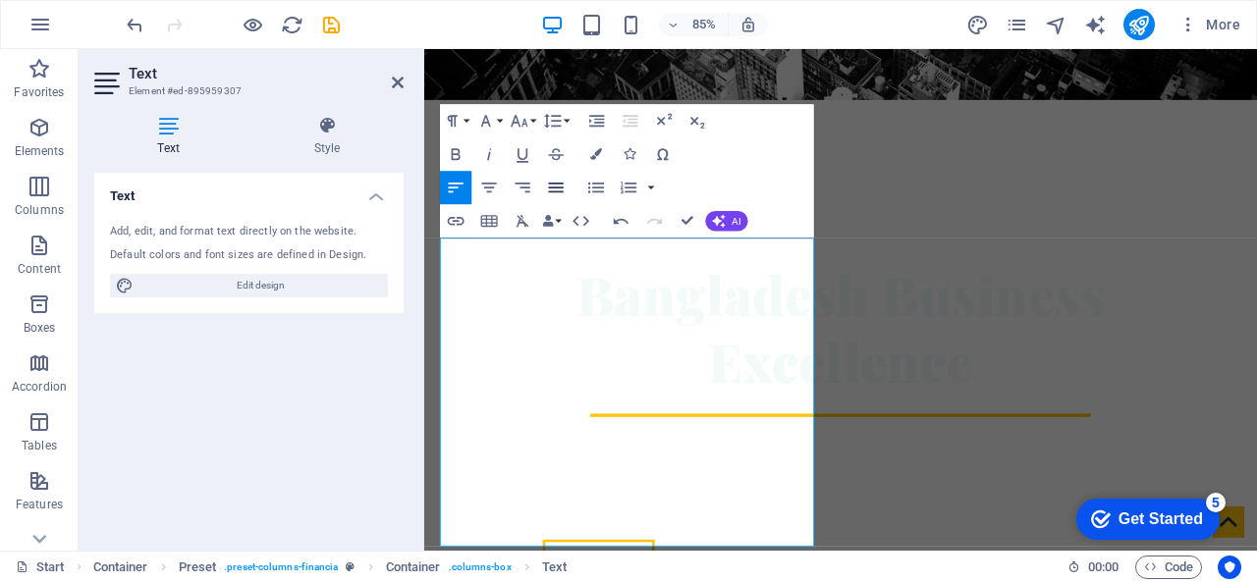
click at [554, 192] on icon "button" at bounding box center [556, 188] width 20 height 20
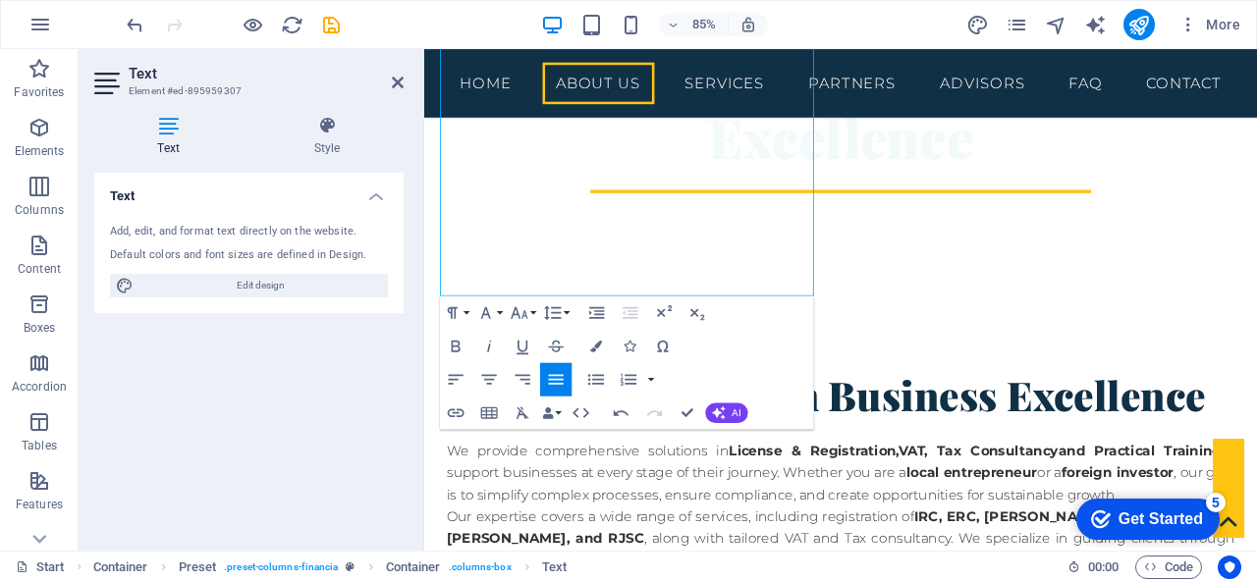
scroll to position [825, 0]
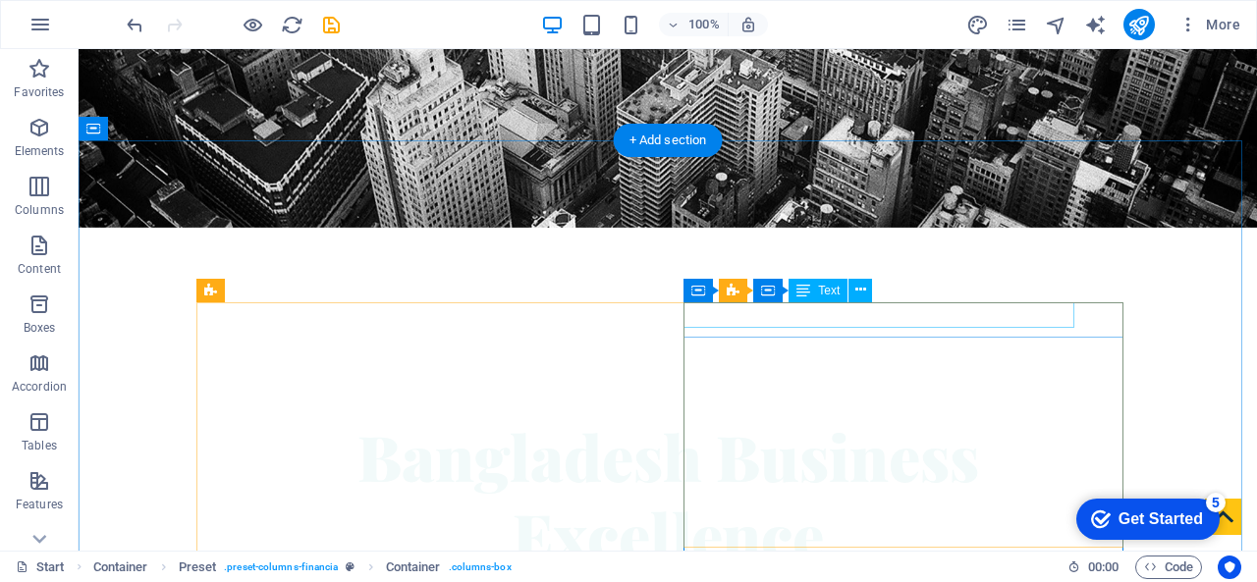
scroll to position [421, 0]
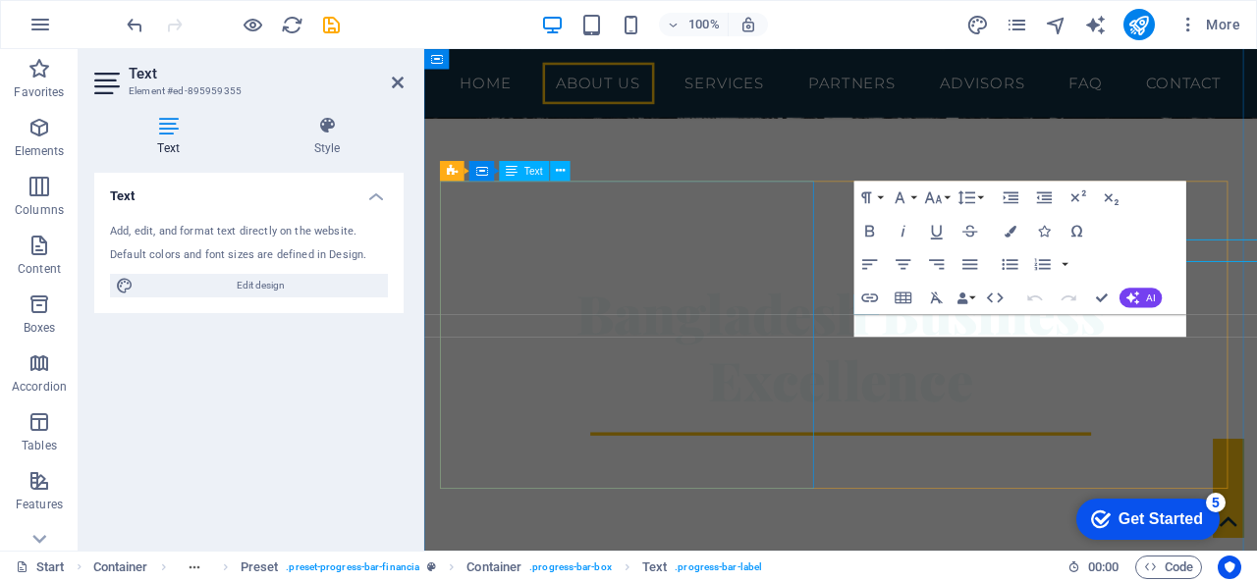
scroll to position [597, 0]
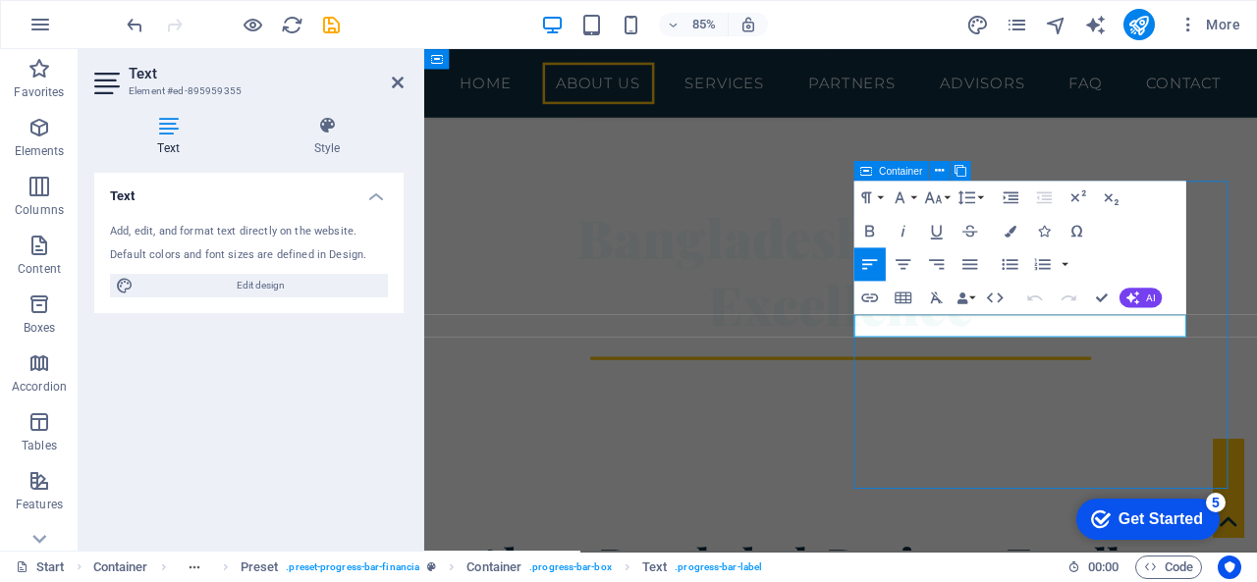
scroll to position [509, 0]
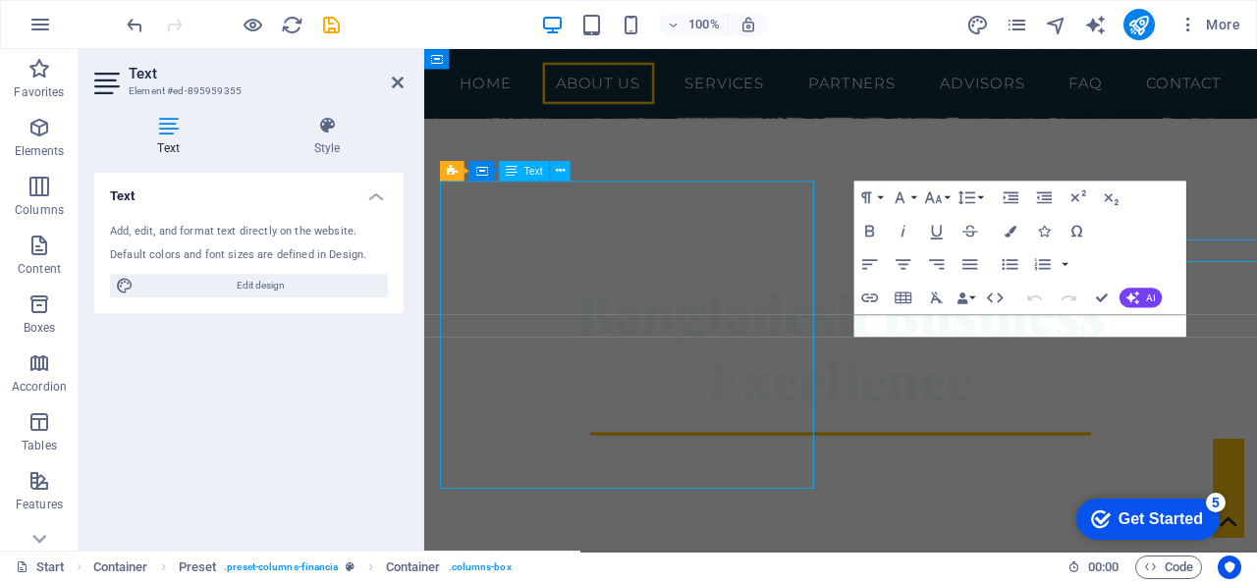
scroll to position [597, 0]
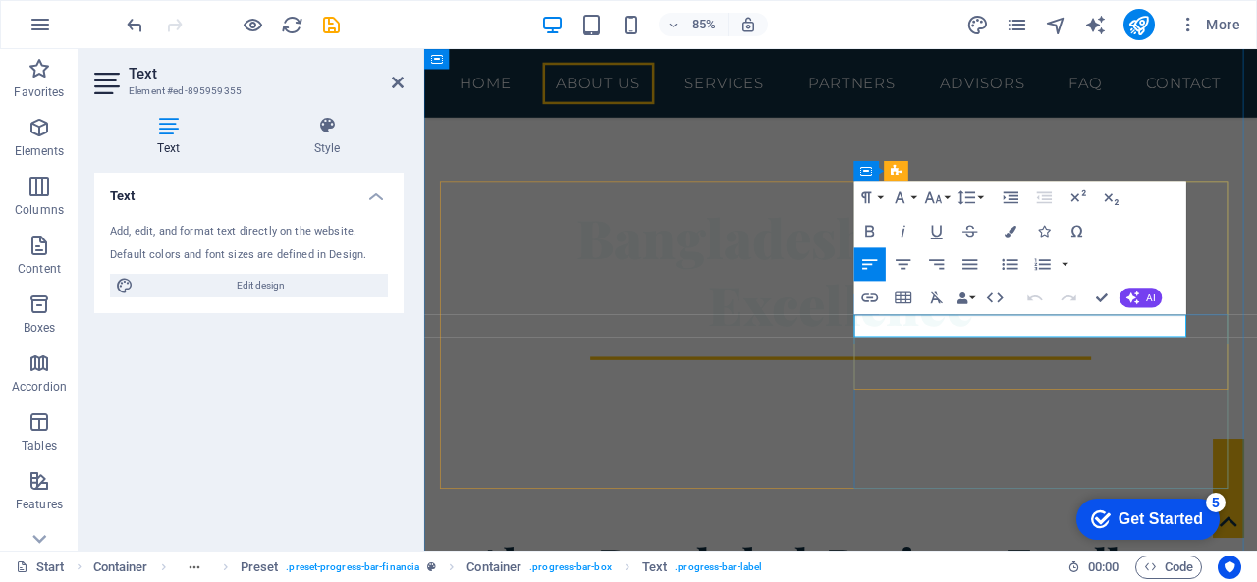
drag, startPoint x: 1052, startPoint y: 368, endPoint x: 920, endPoint y: 388, distance: 133.0
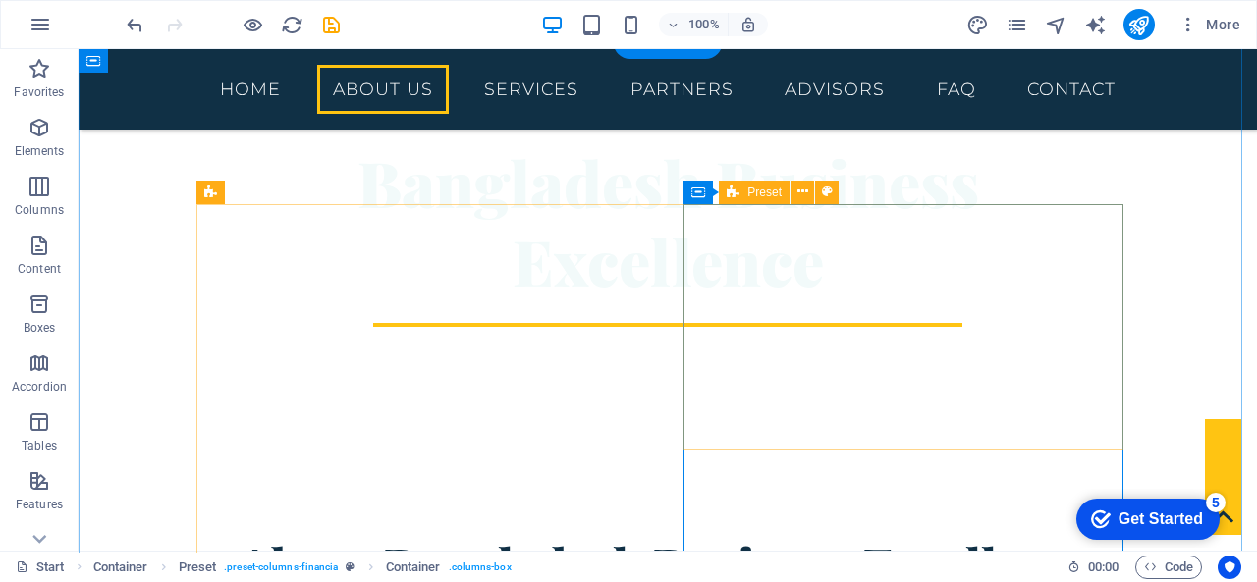
scroll to position [509, 0]
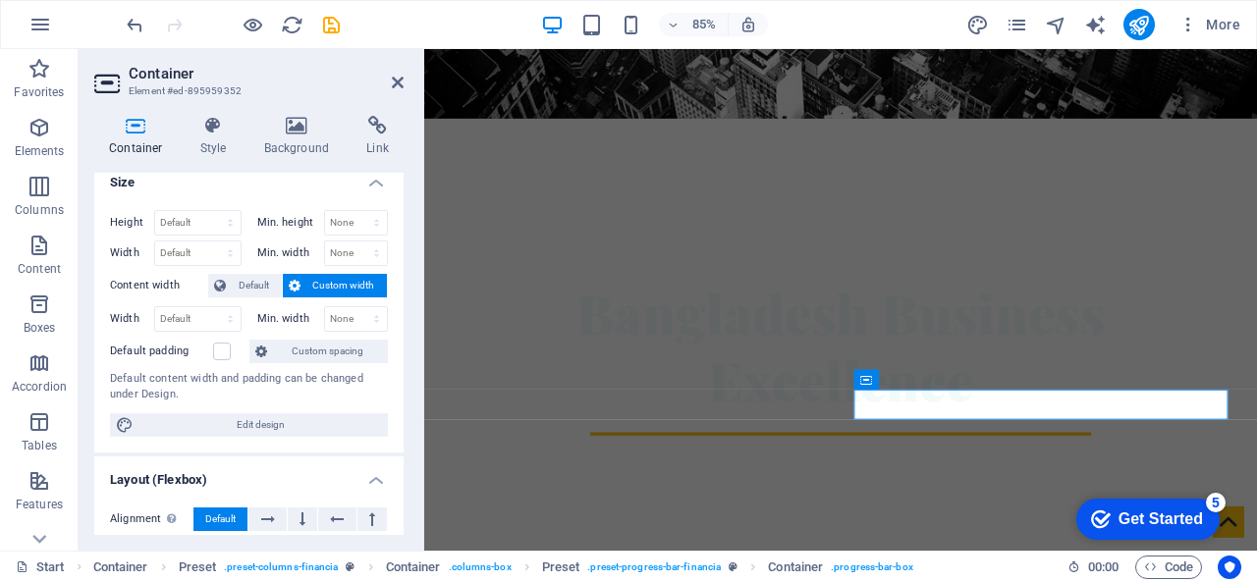
scroll to position [0, 0]
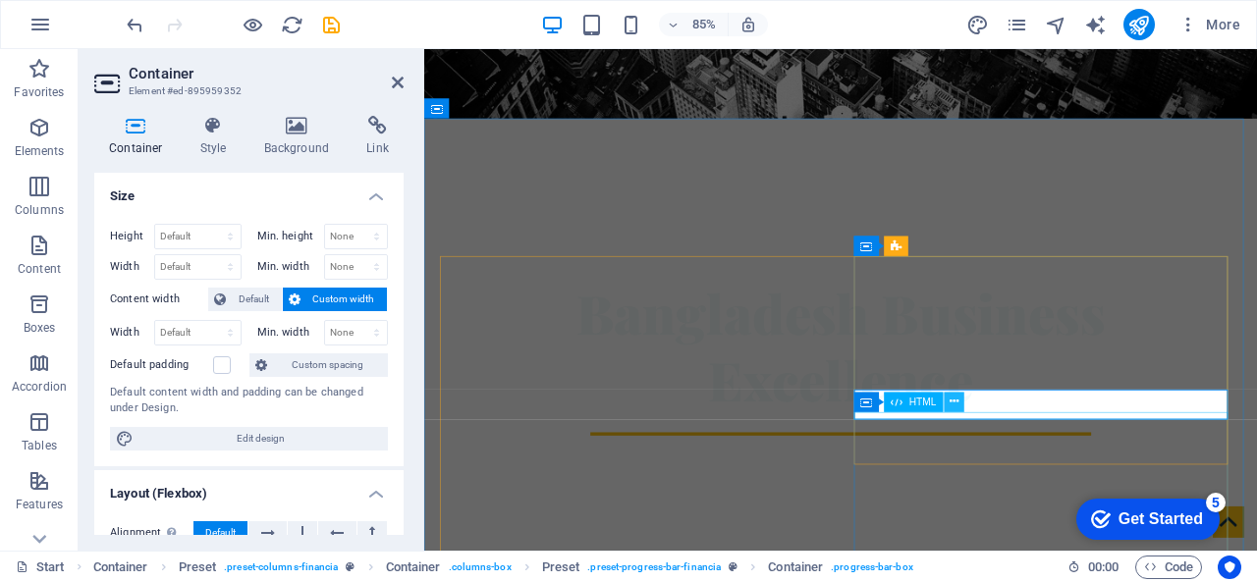
click at [951, 402] on icon at bounding box center [953, 402] width 9 height 18
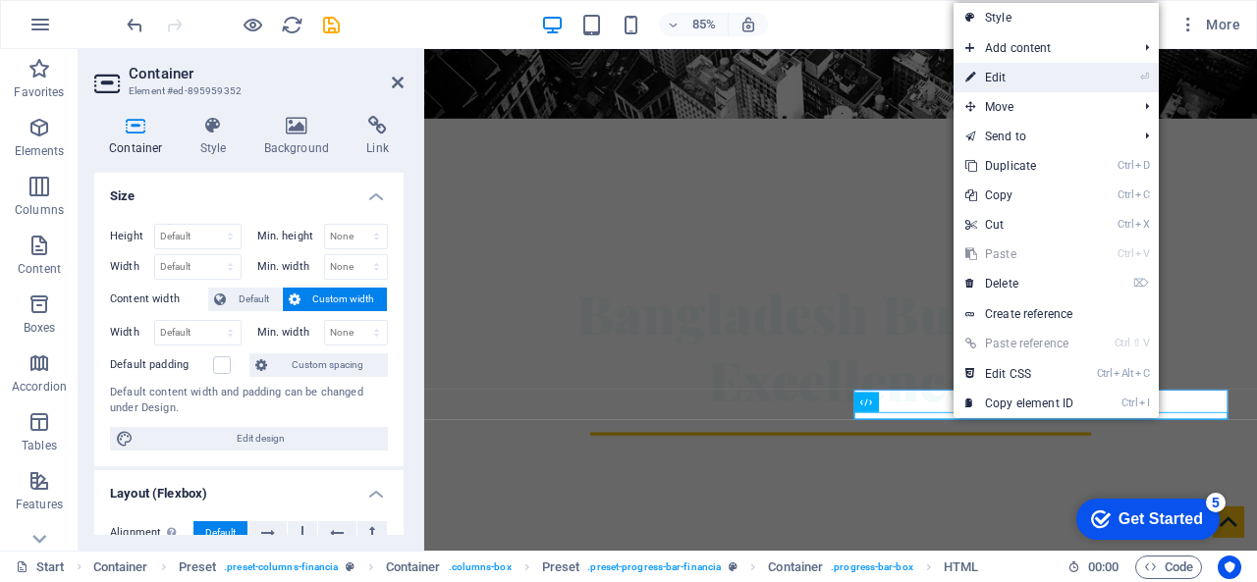
click at [1019, 70] on link "⏎ Edit" at bounding box center [1019, 77] width 132 height 29
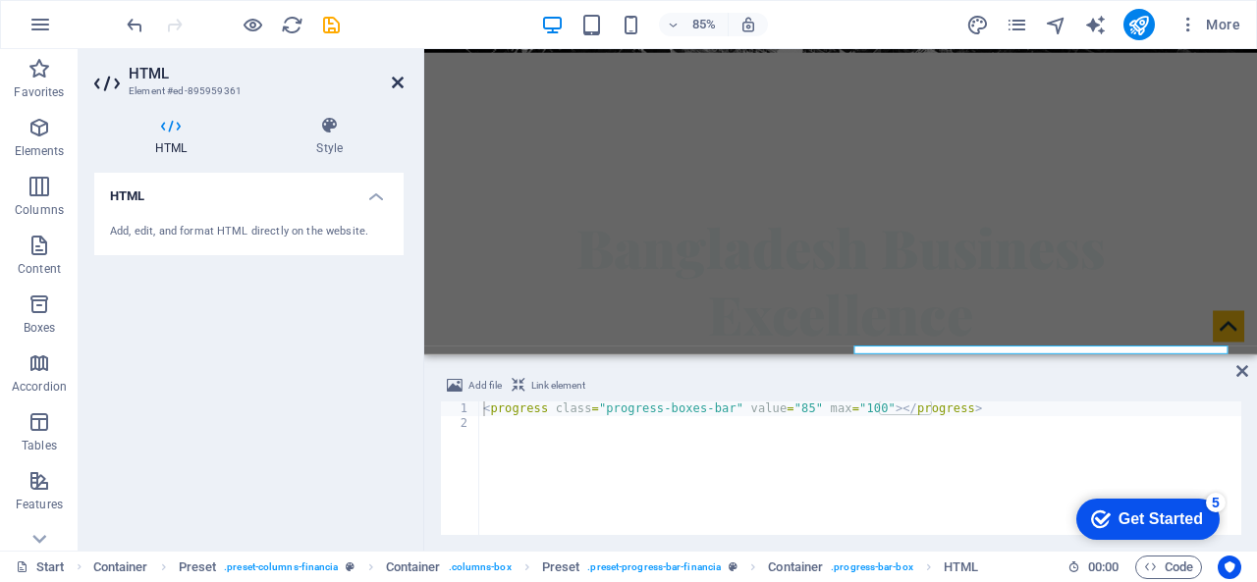
click at [395, 78] on icon at bounding box center [398, 83] width 12 height 16
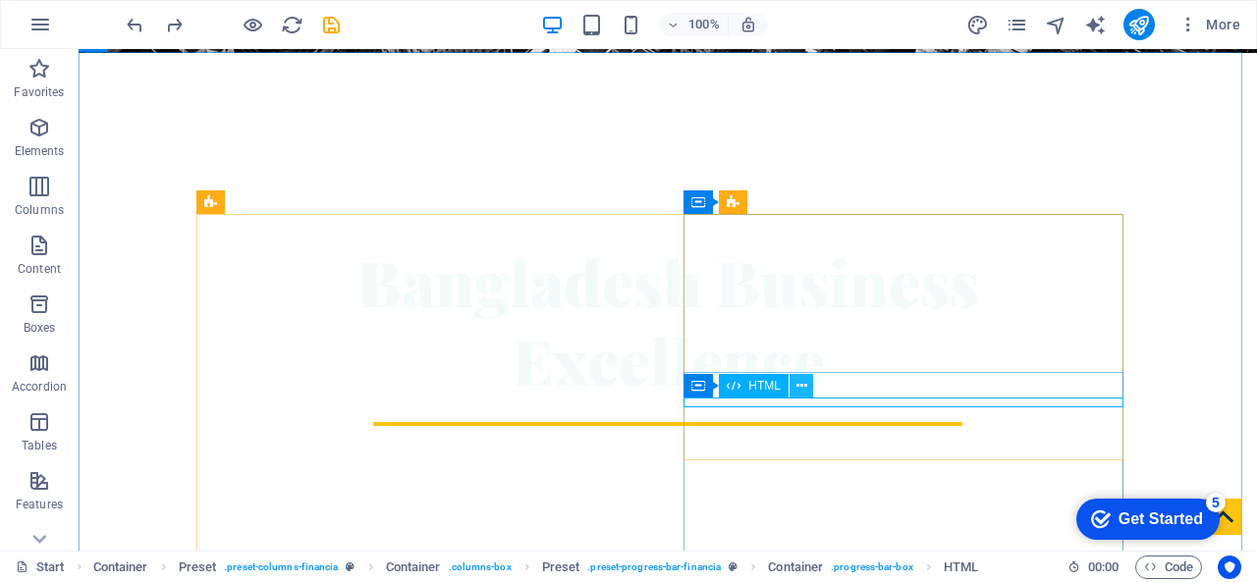
click at [803, 391] on icon at bounding box center [801, 386] width 11 height 21
click at [717, 382] on div "Container HTML" at bounding box center [754, 386] width 142 height 25
click at [725, 388] on div "HTML" at bounding box center [754, 386] width 70 height 24
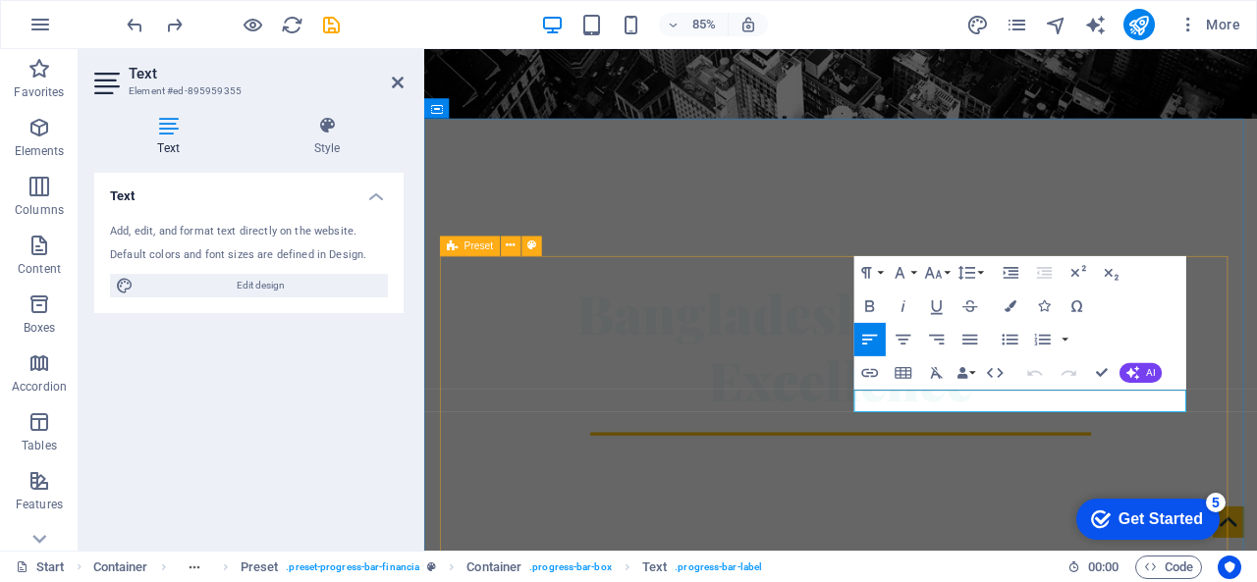
drag, startPoint x: 1043, startPoint y: 460, endPoint x: 880, endPoint y: 460, distance: 163.0
drag, startPoint x: 1034, startPoint y: 460, endPoint x: 934, endPoint y: 460, distance: 100.1
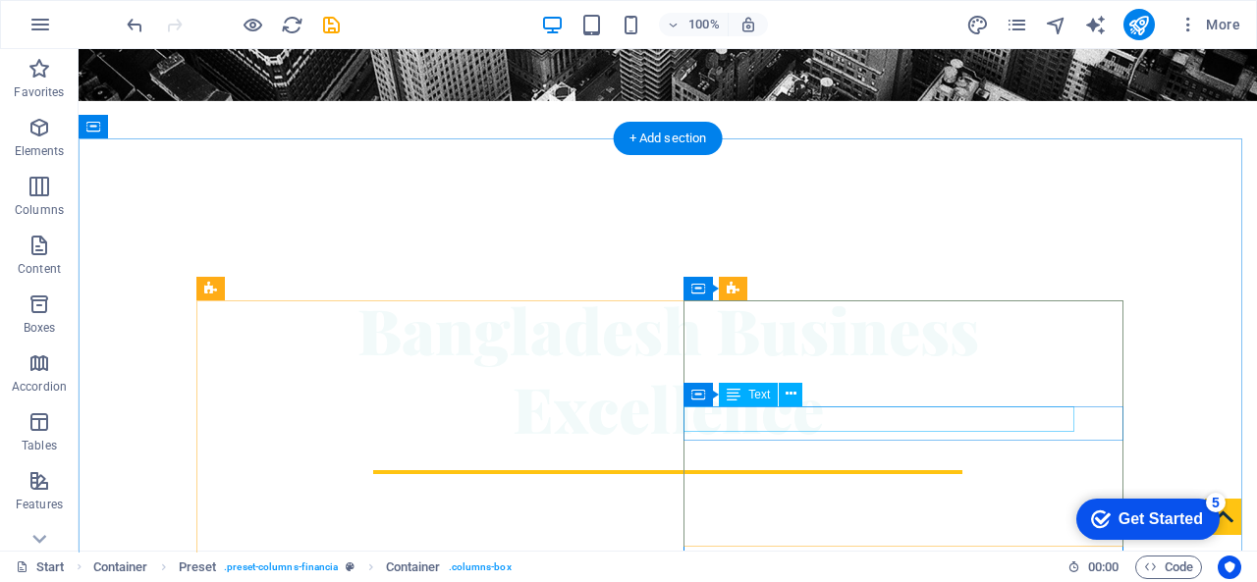
scroll to position [420, 0]
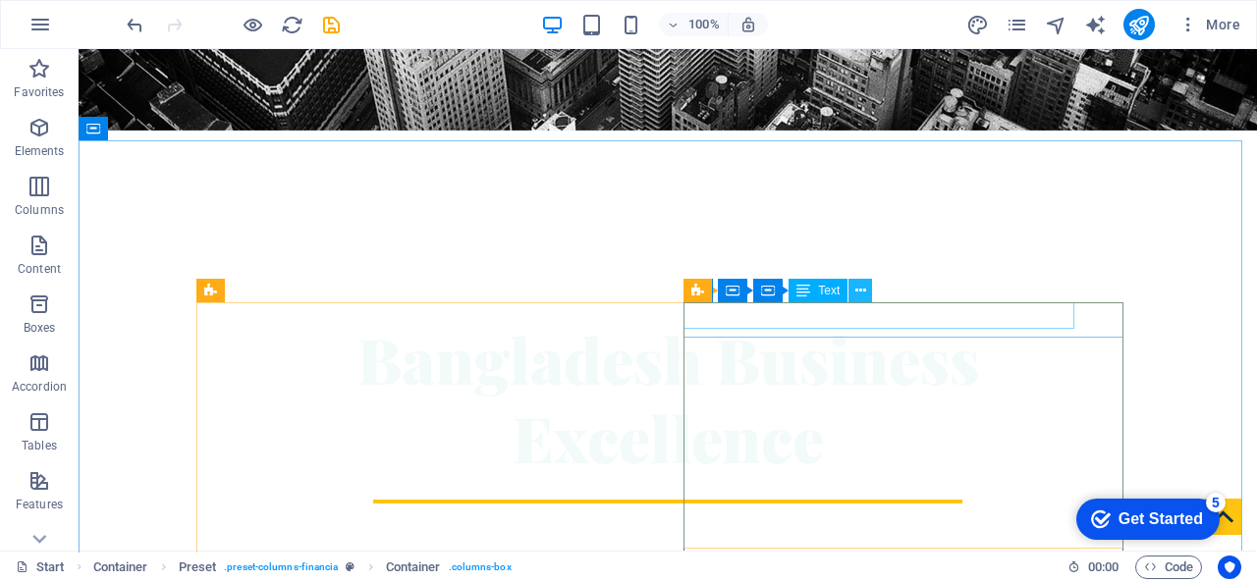
click at [864, 294] on icon at bounding box center [860, 291] width 11 height 21
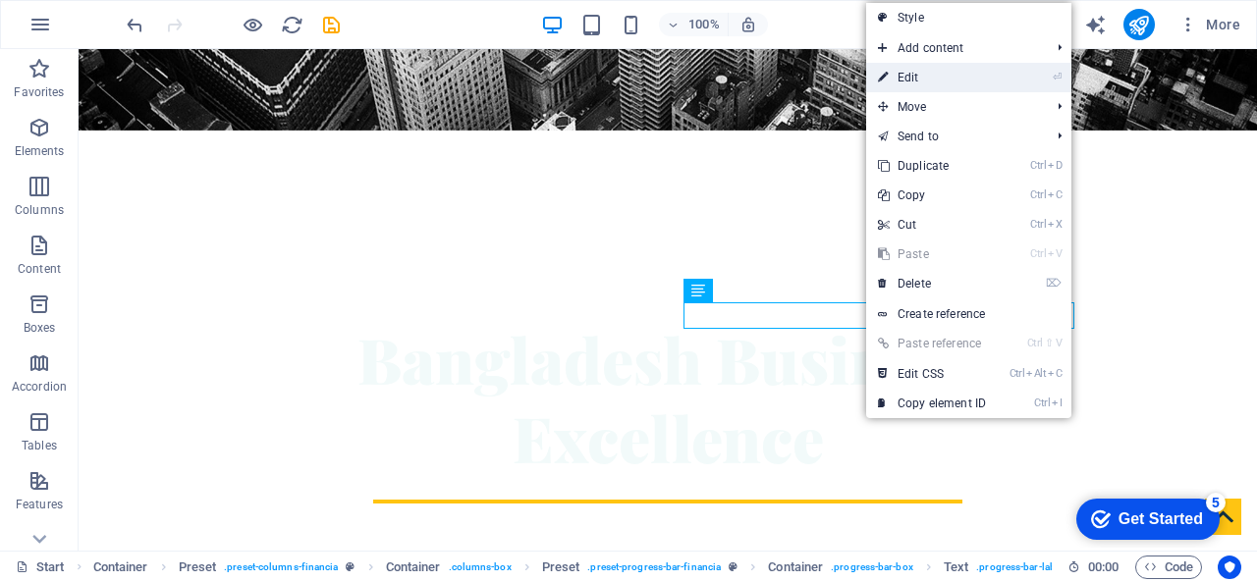
click at [917, 79] on link "⏎ Edit" at bounding box center [932, 77] width 132 height 29
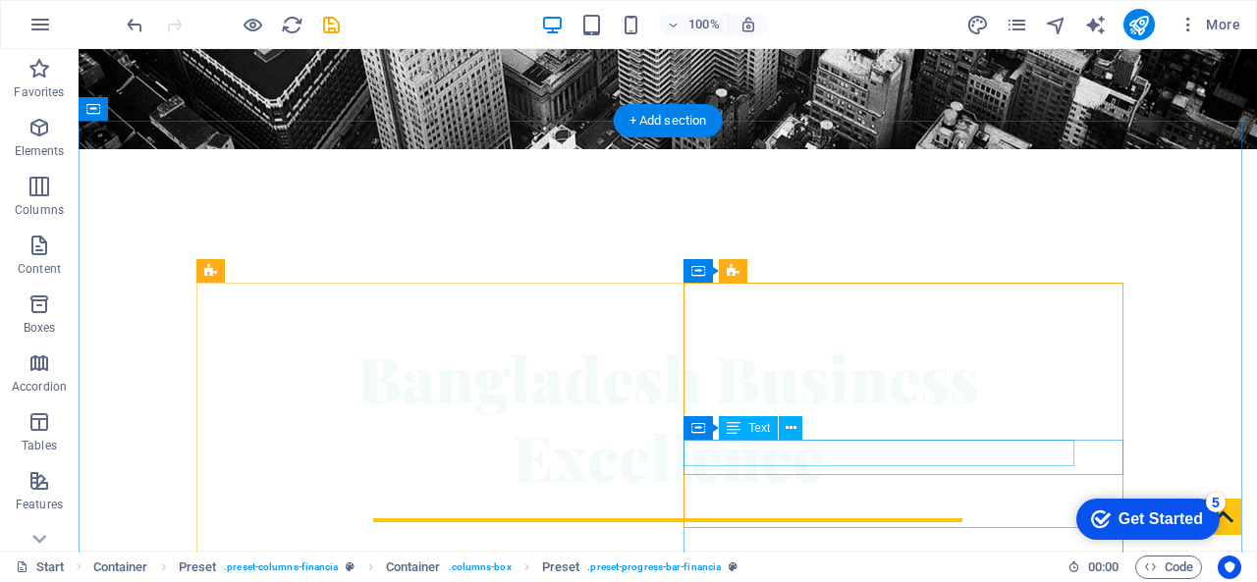
scroll to position [441, 0]
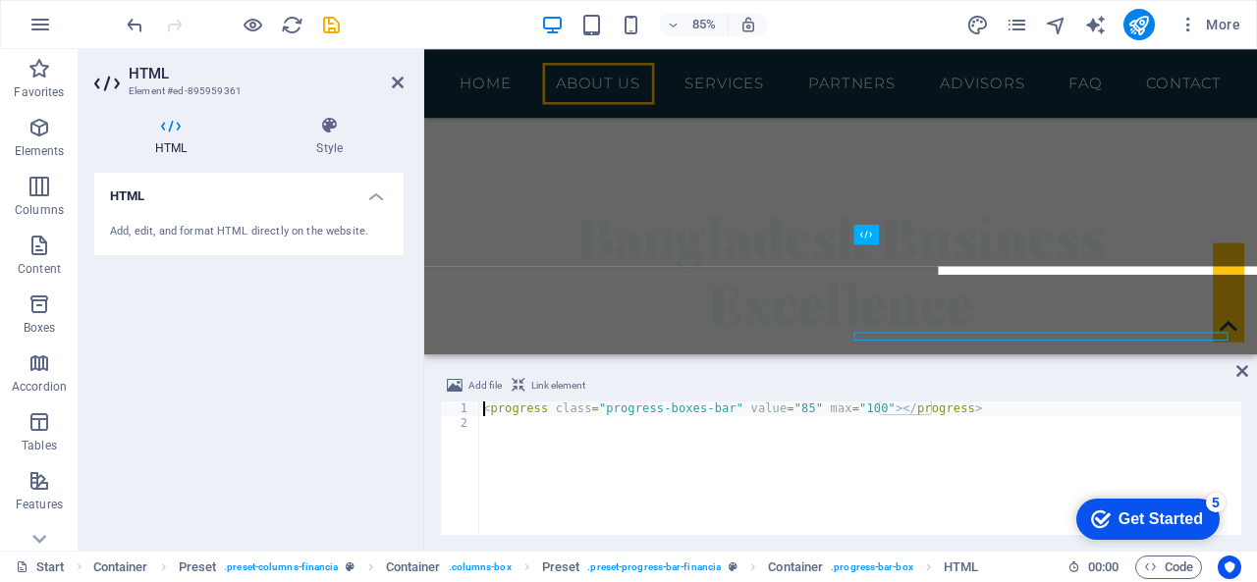
scroll to position [603, 0]
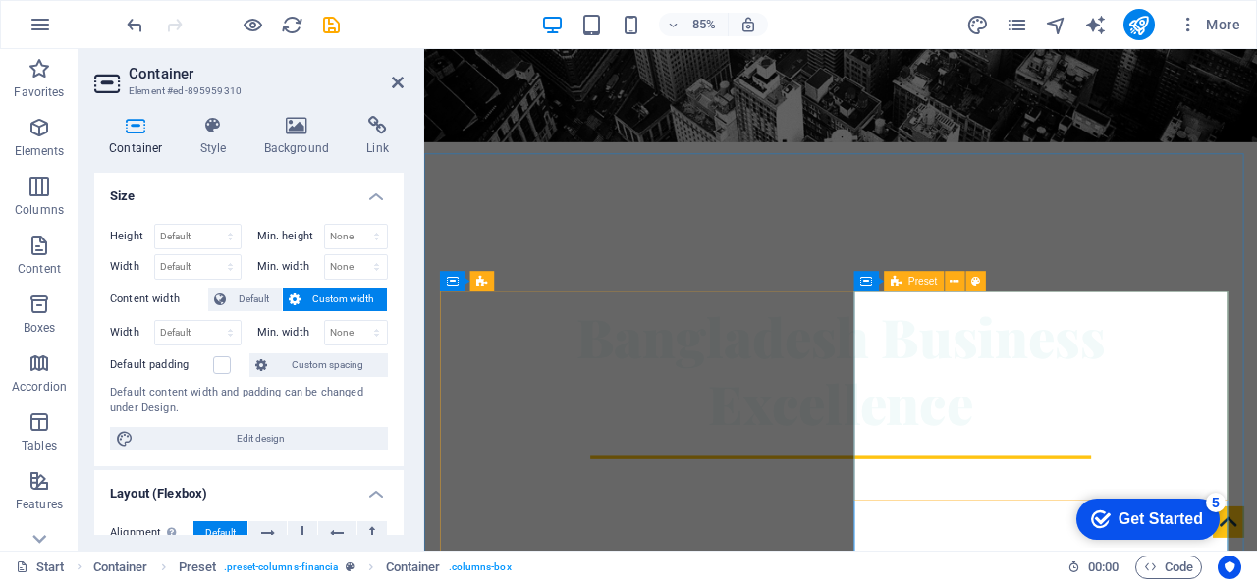
scroll to position [466, 0]
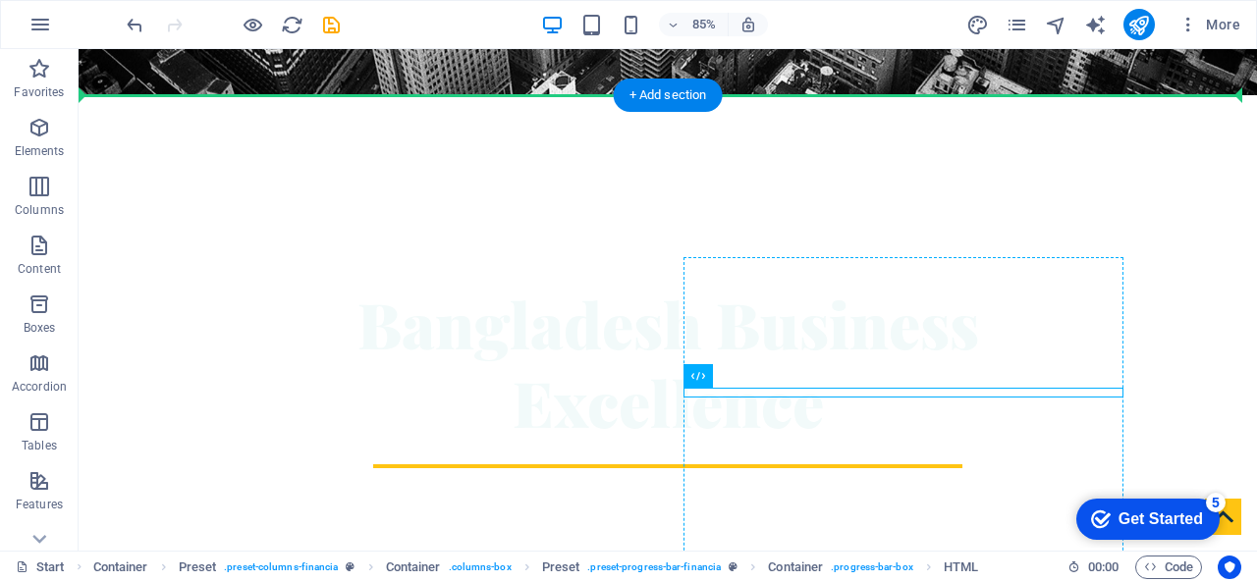
drag, startPoint x: 873, startPoint y: 468, endPoint x: 1119, endPoint y: 405, distance: 254.3
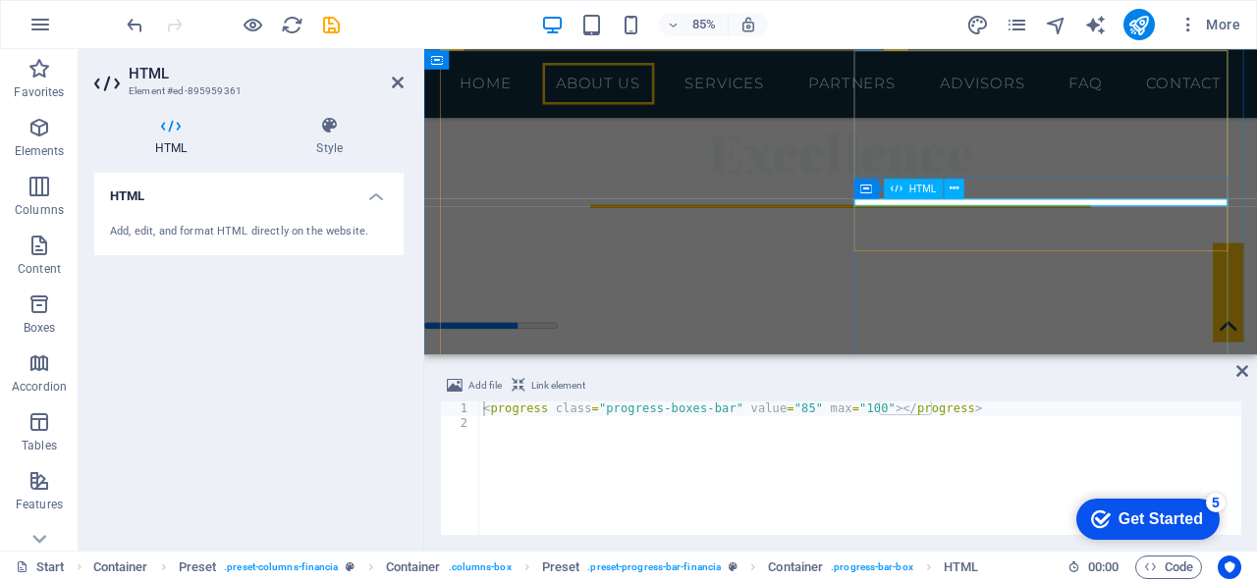
click at [786, 409] on div "< progress class = "progress-boxes-bar" value = "85" max = "100" > </ progress >" at bounding box center [860, 483] width 762 height 163
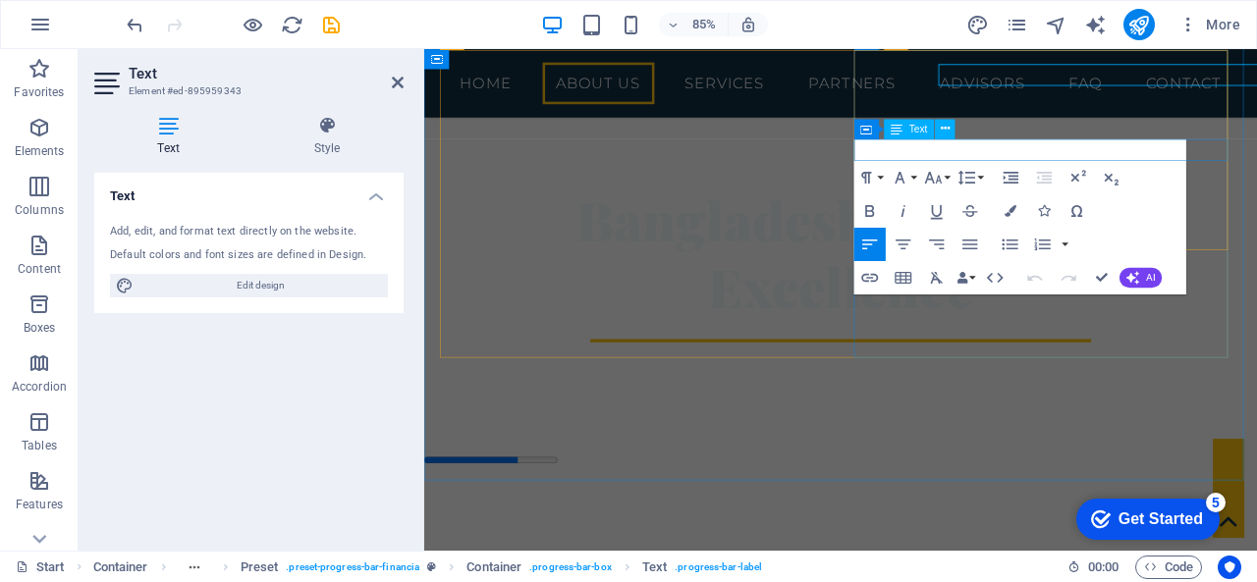
scroll to position [778, 0]
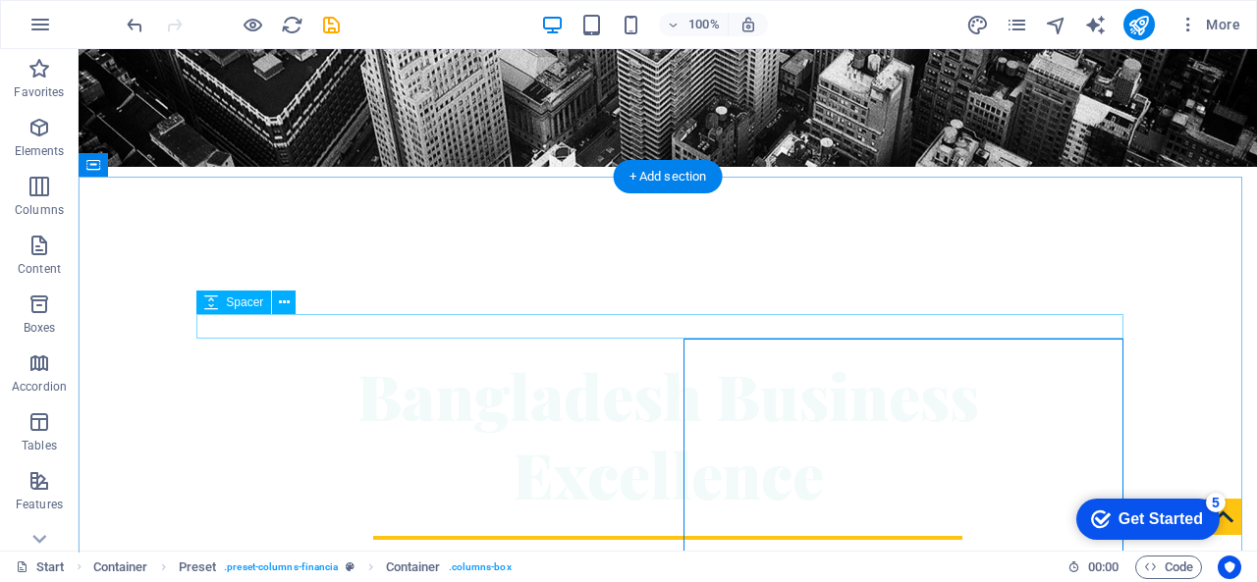
scroll to position [580, 0]
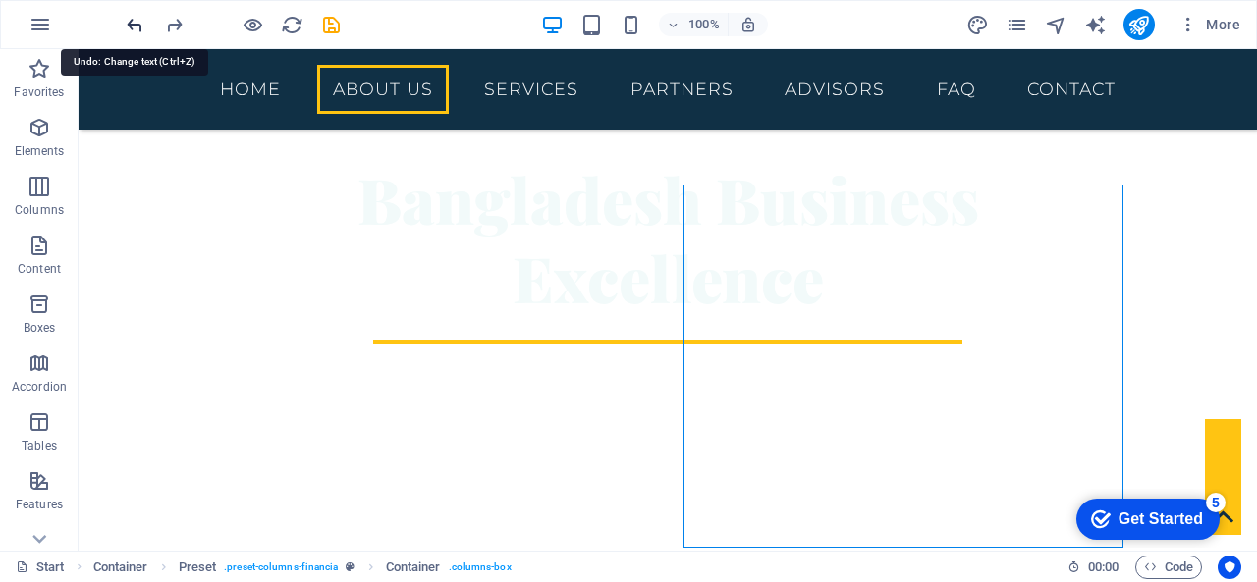
scroll to position [554, 0]
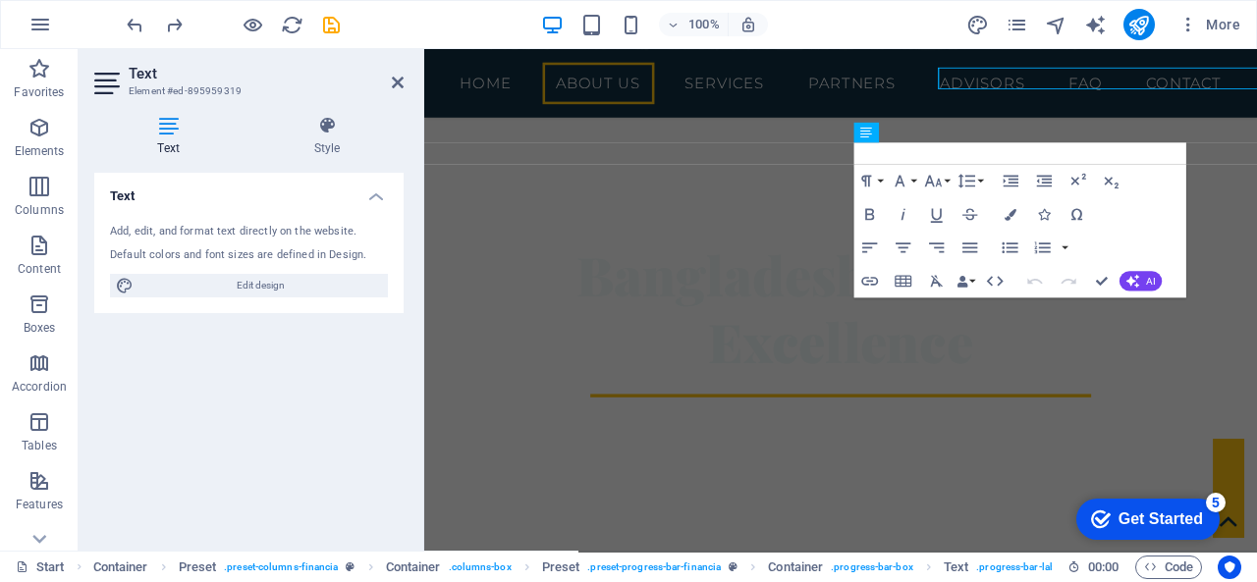
scroll to position [642, 0]
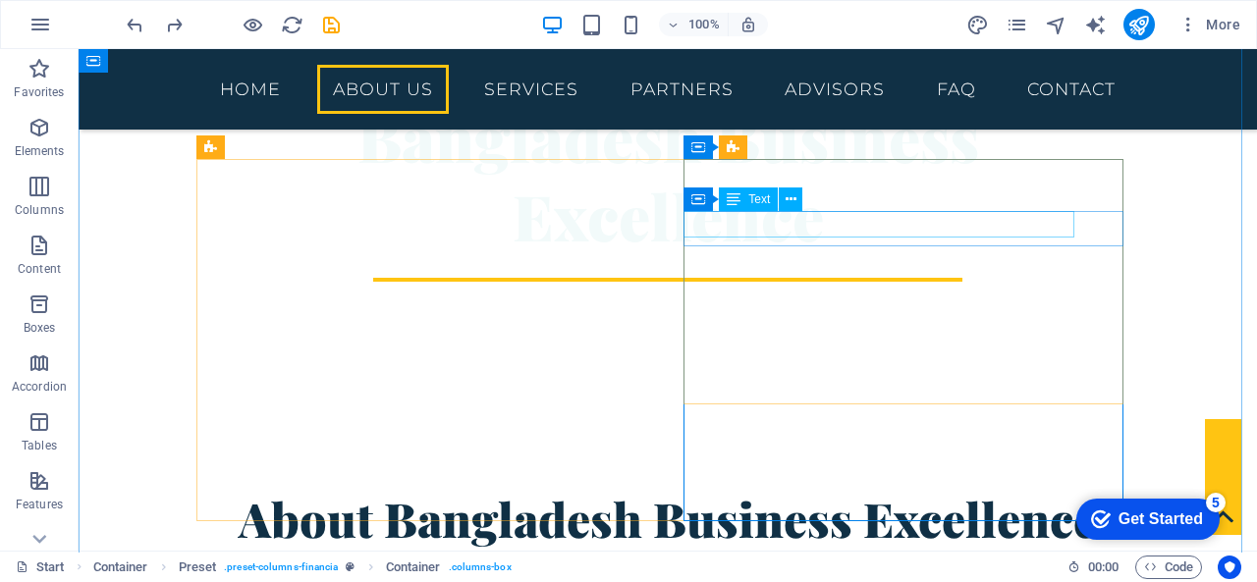
scroll to position [554, 0]
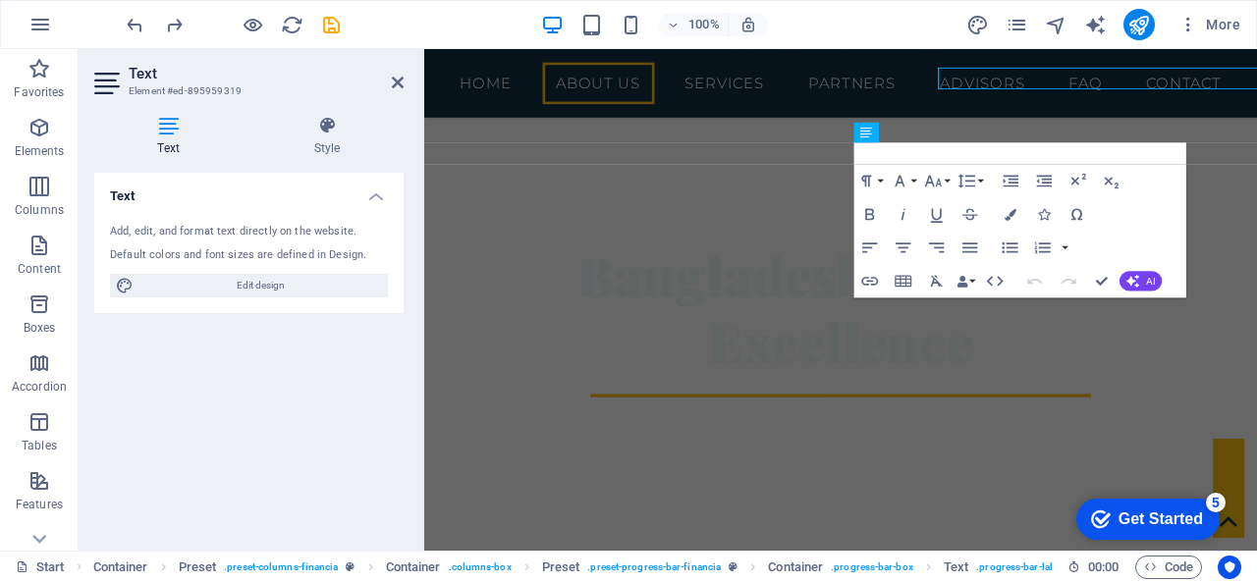
scroll to position [642, 0]
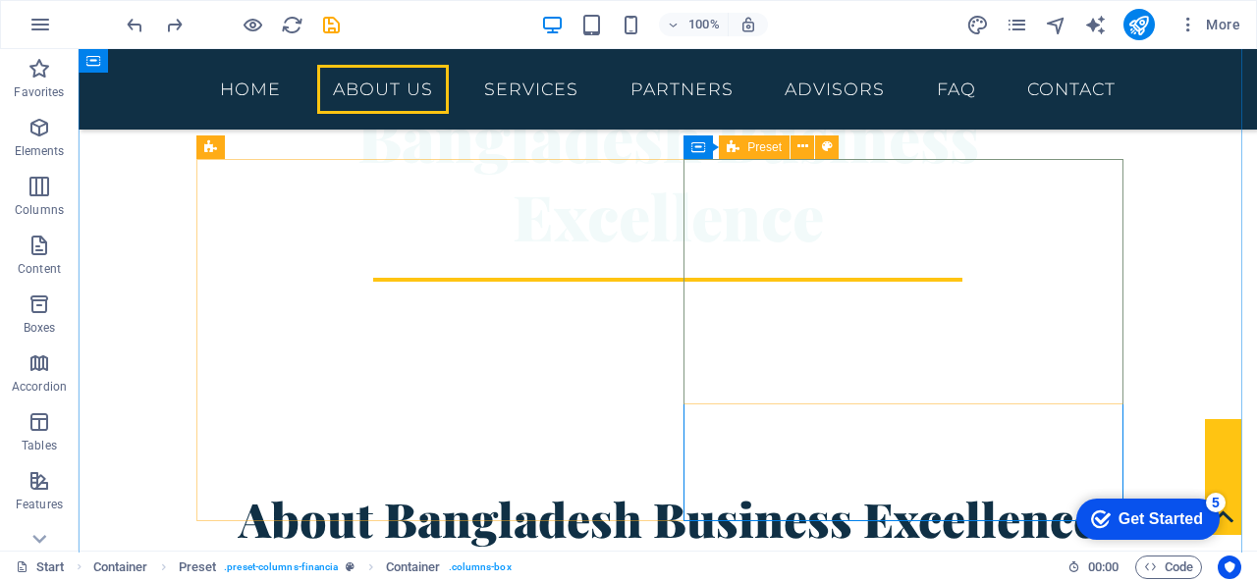
scroll to position [554, 0]
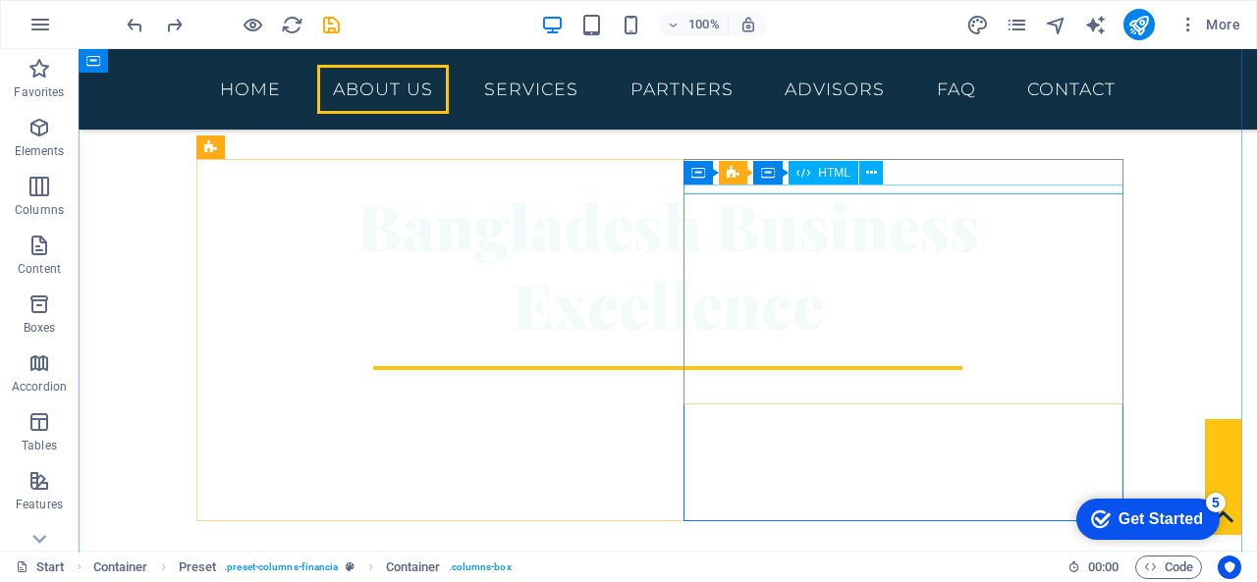
click at [715, 186] on div "Container Preset Container HTML" at bounding box center [789, 173] width 212 height 25
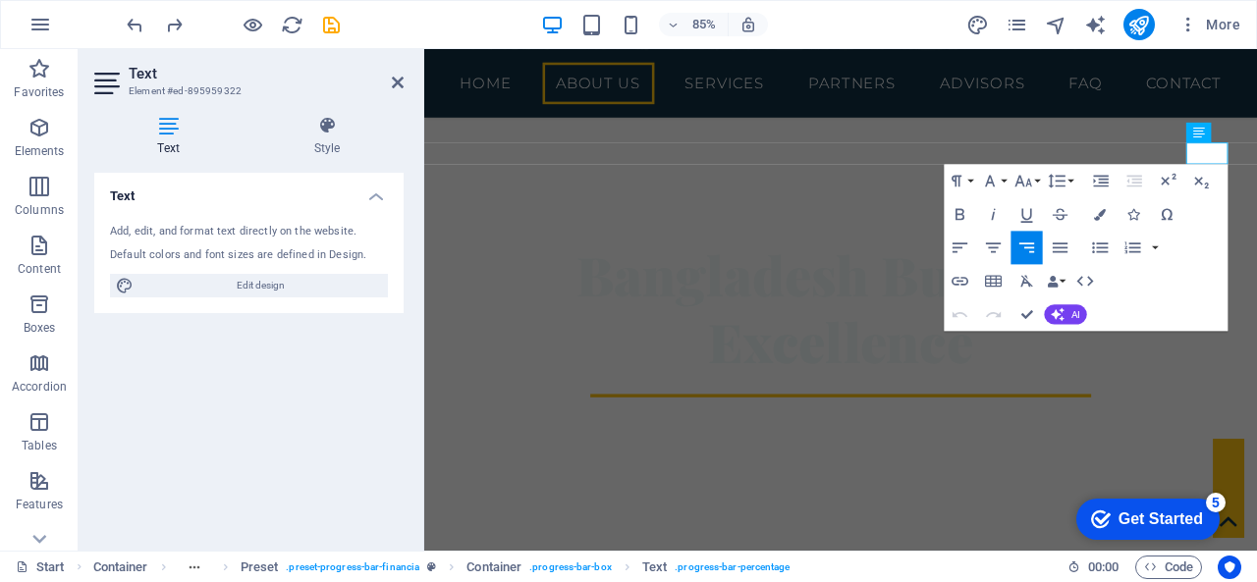
scroll to position [642, 0]
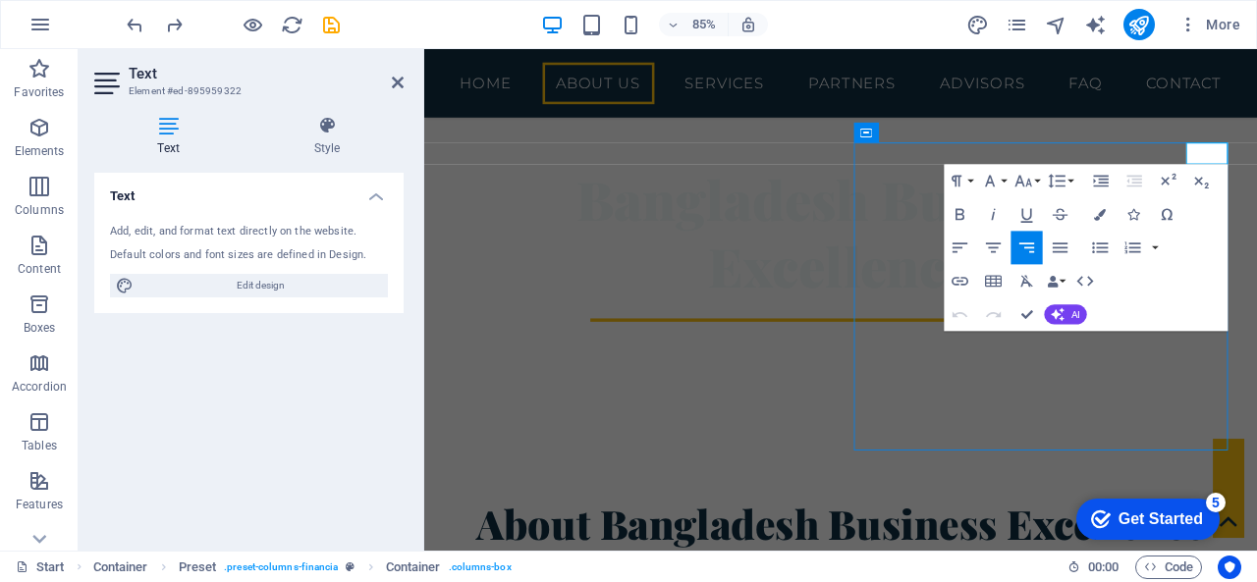
scroll to position [554, 0]
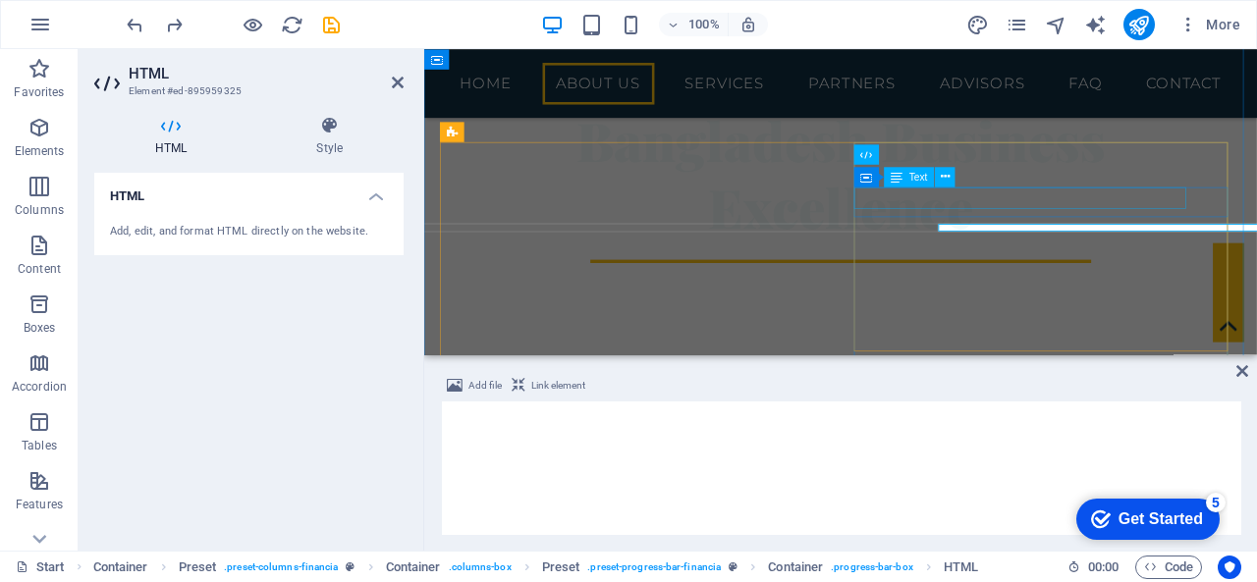
scroll to position [485, 0]
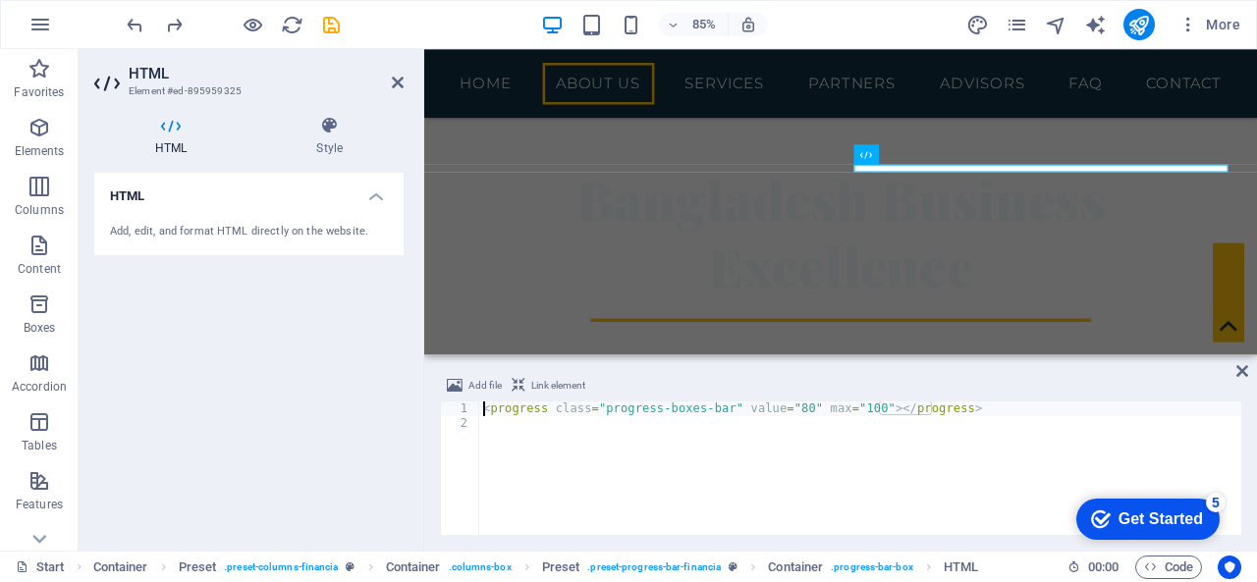
click at [791, 406] on div "< progress class = "progress-boxes-bar" value = "80" max = "100" > </ progress >" at bounding box center [860, 483] width 762 height 163
click at [786, 405] on div "< progress class = "progress-boxes-bar" value = "80" max = "100" > </ progress >" at bounding box center [860, 483] width 762 height 163
click at [1064, 411] on div "< progress class = "progress-boxes-bar" value = "85" max = "100" > </ progress >" at bounding box center [860, 483] width 762 height 163
type textarea "<progress class="progress-boxes-bar" value="85" max="100"></progress>"
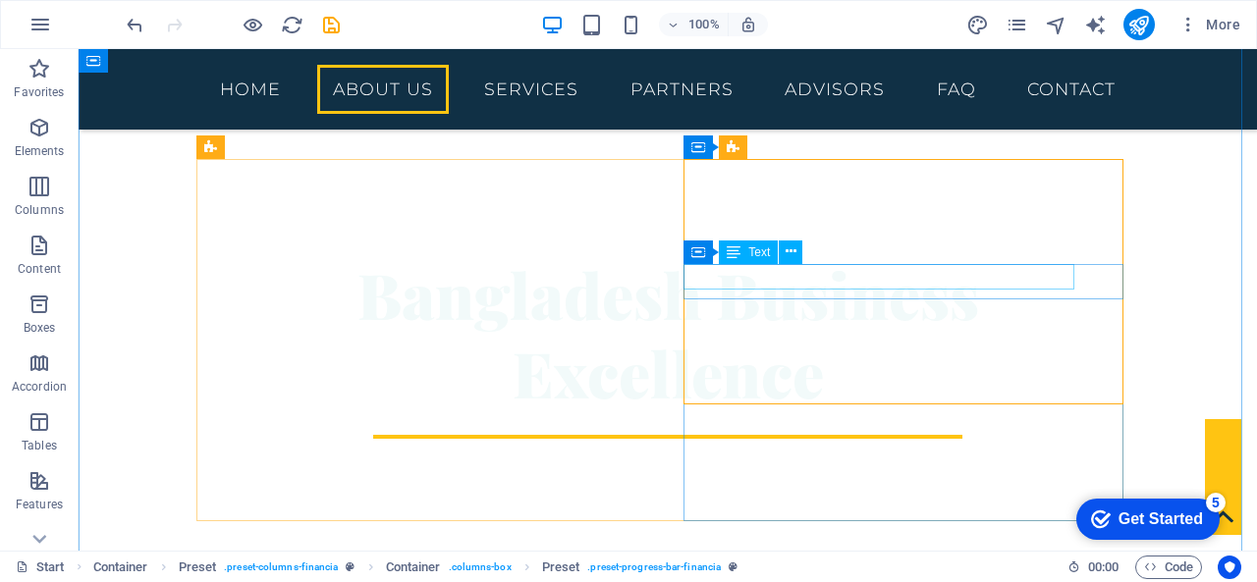
scroll to position [554, 0]
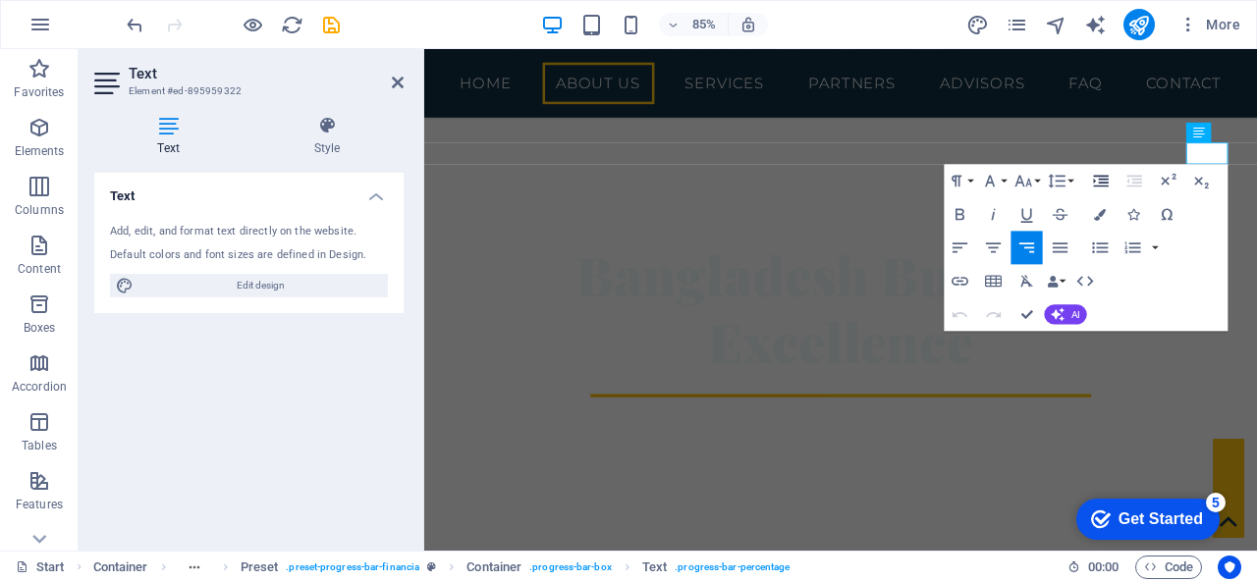
scroll to position [642, 0]
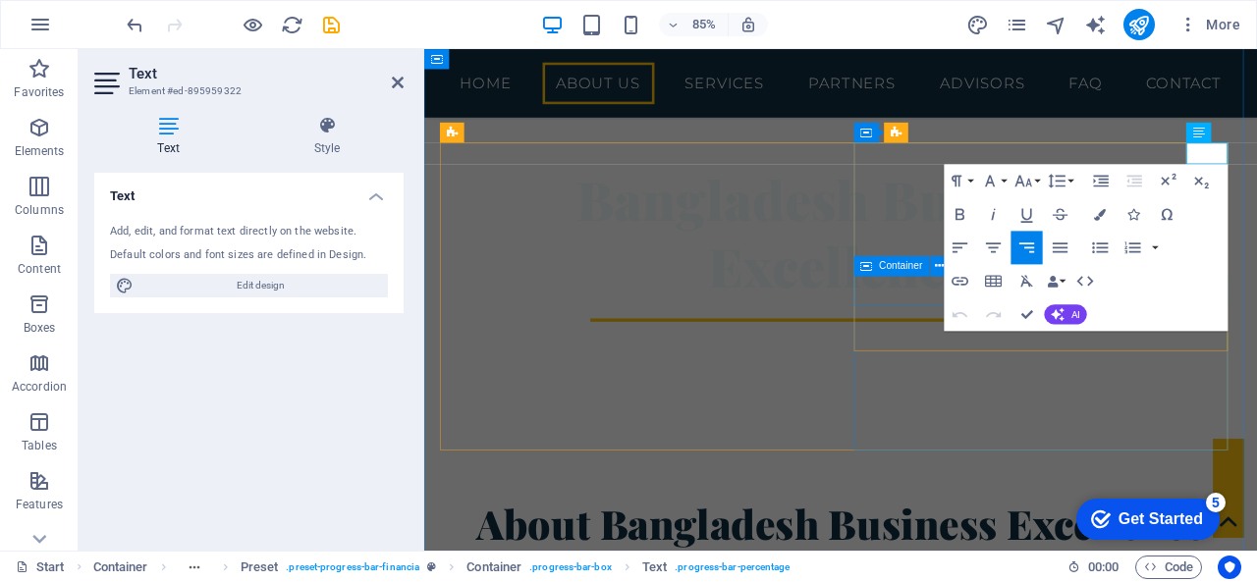
click at [868, 276] on icon at bounding box center [867, 266] width 12 height 20
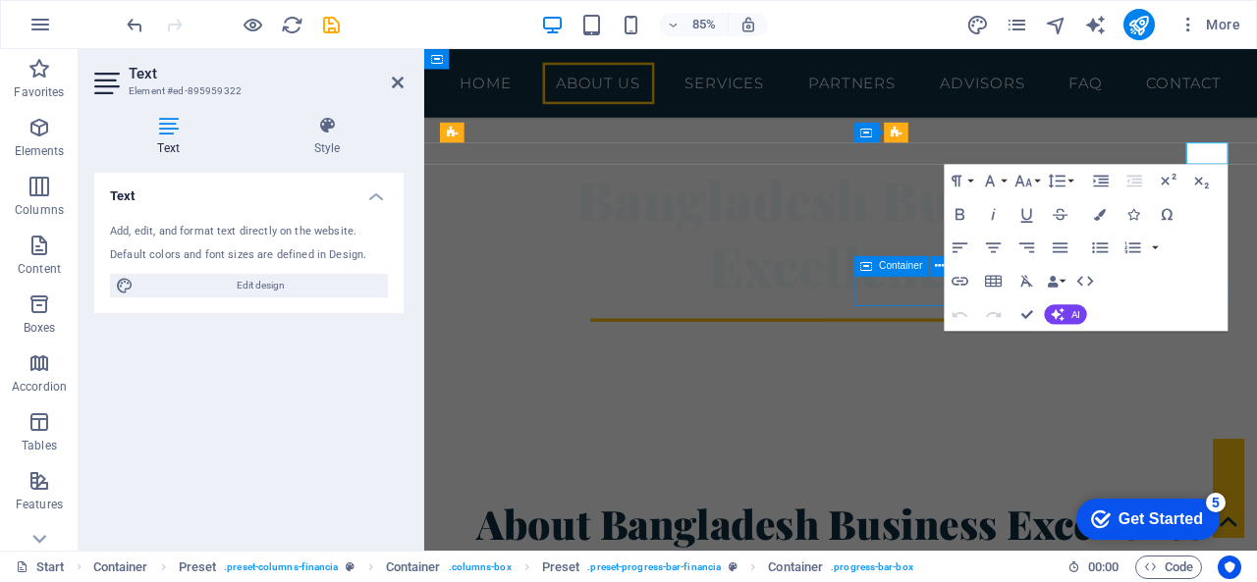
scroll to position [554, 0]
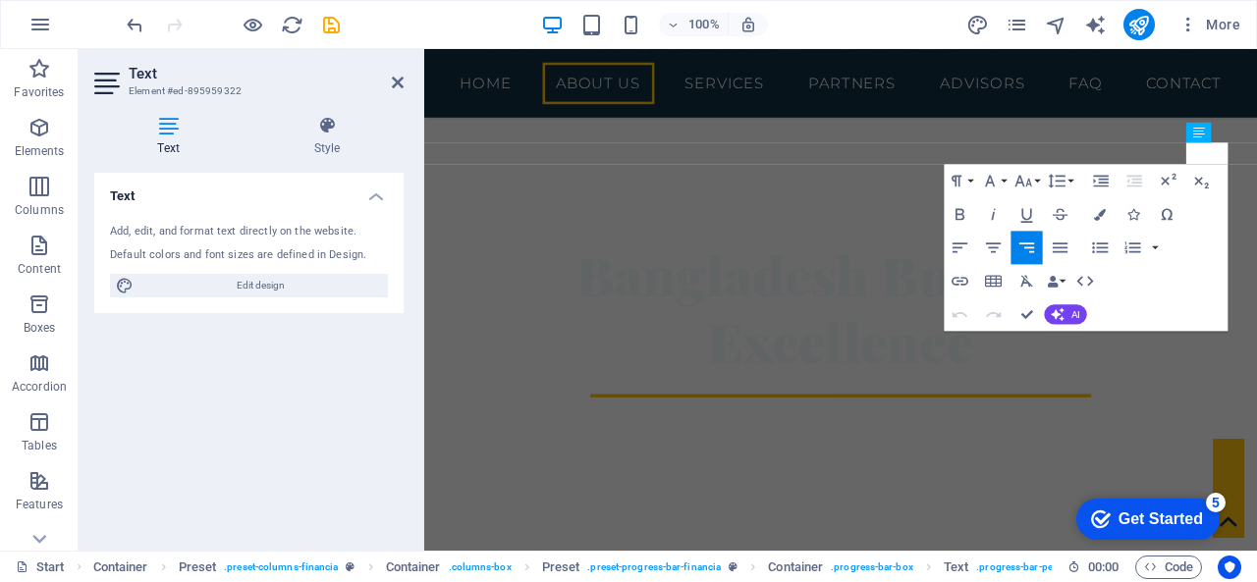
scroll to position [642, 0]
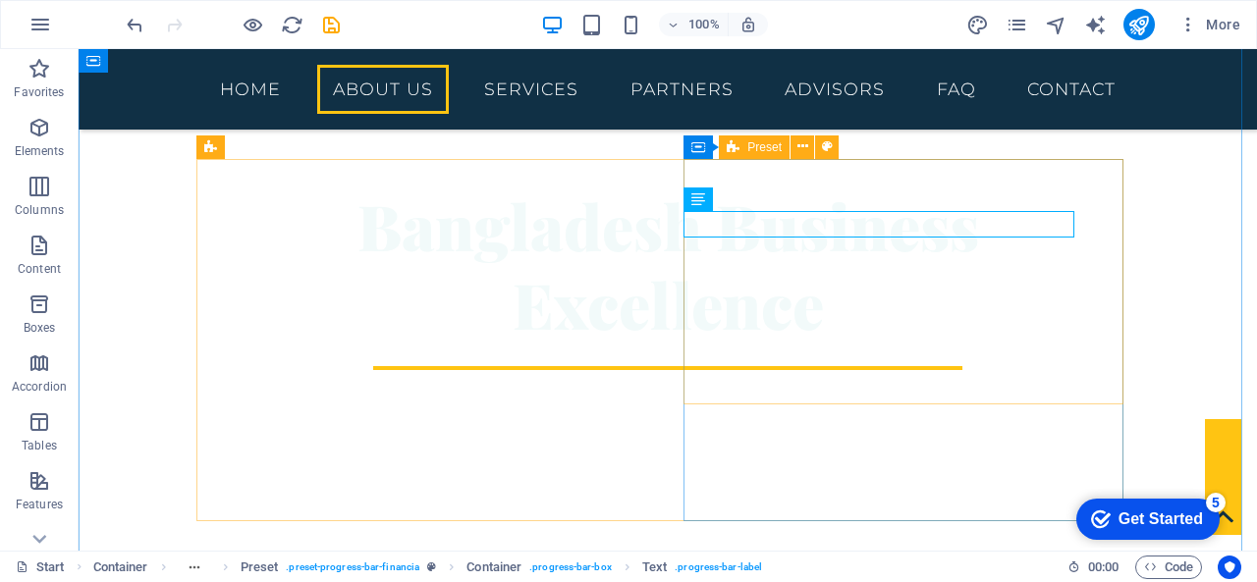
scroll to position [554, 0]
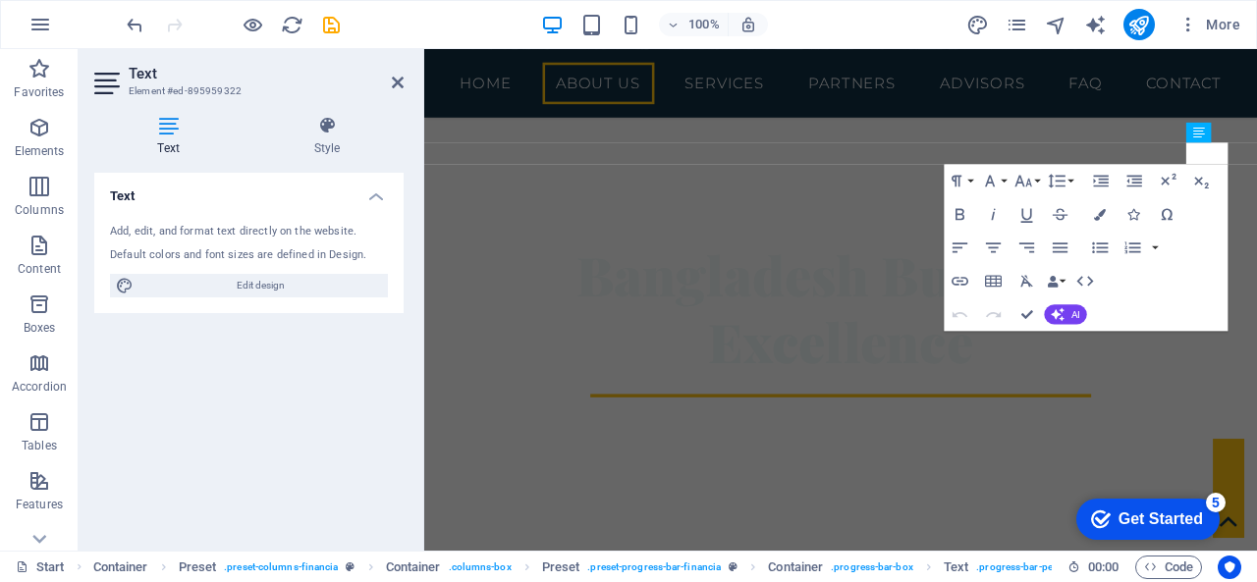
scroll to position [642, 0]
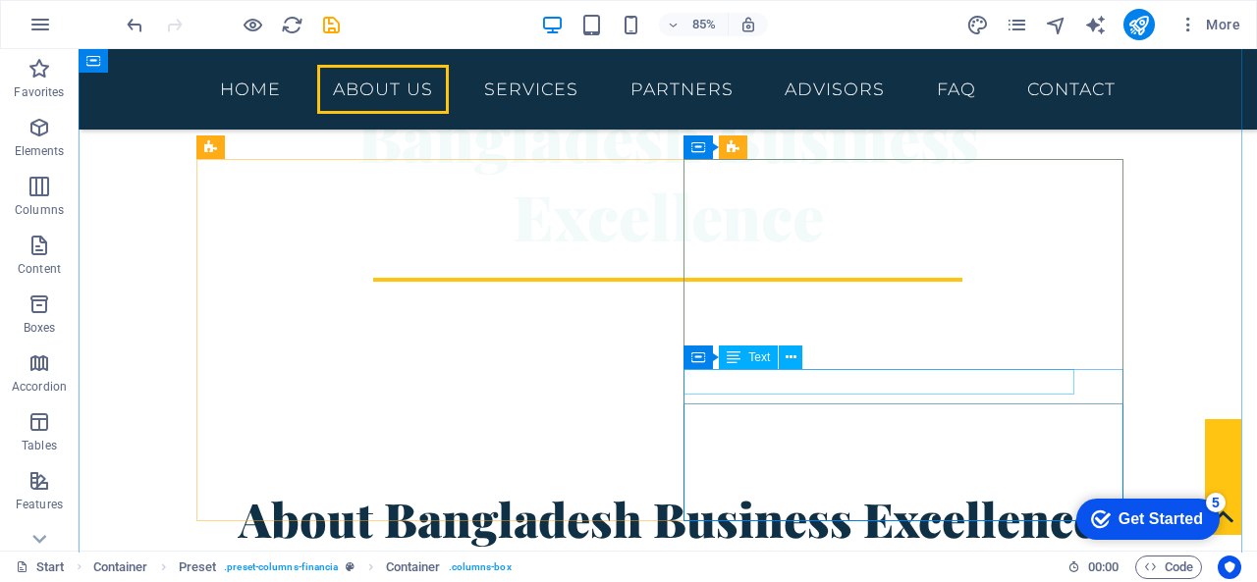
scroll to position [554, 0]
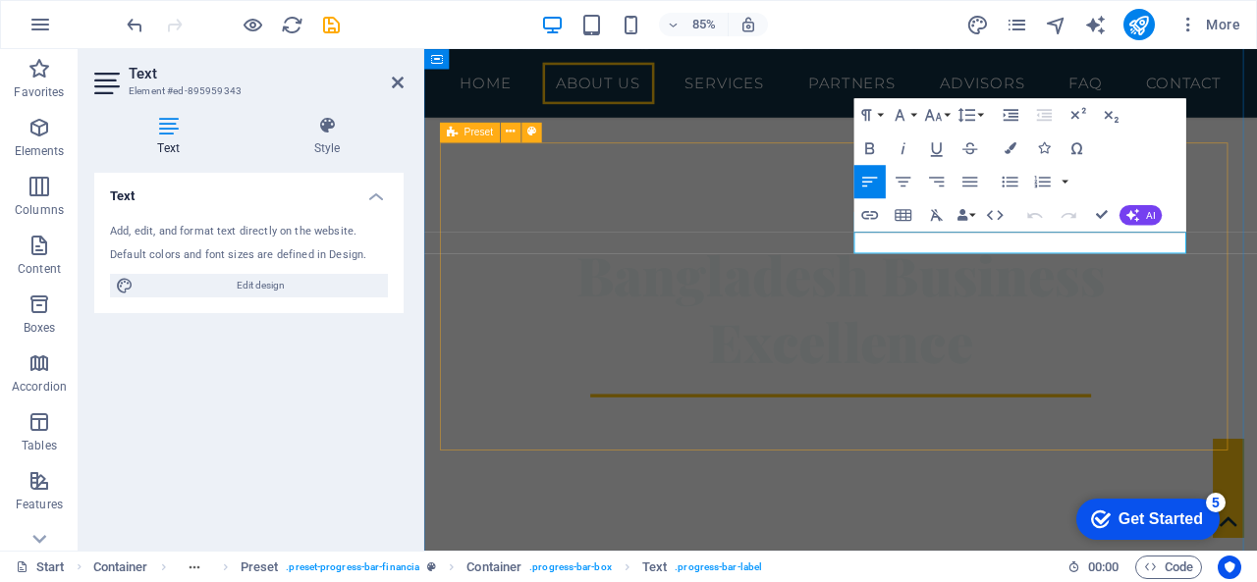
scroll to position [642, 0]
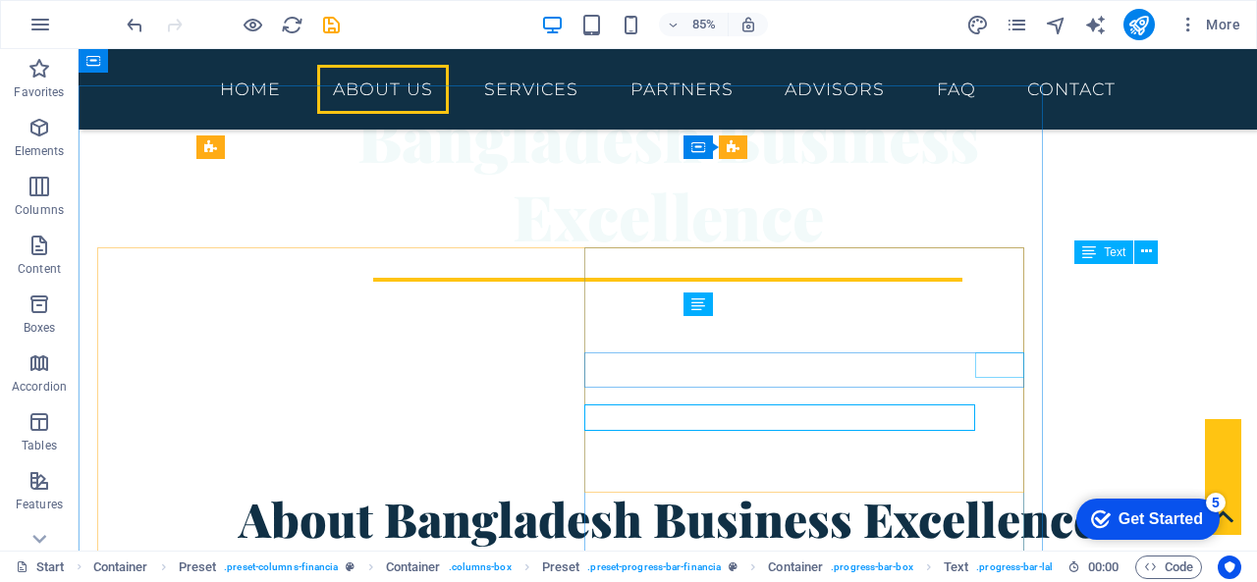
scroll to position [554, 0]
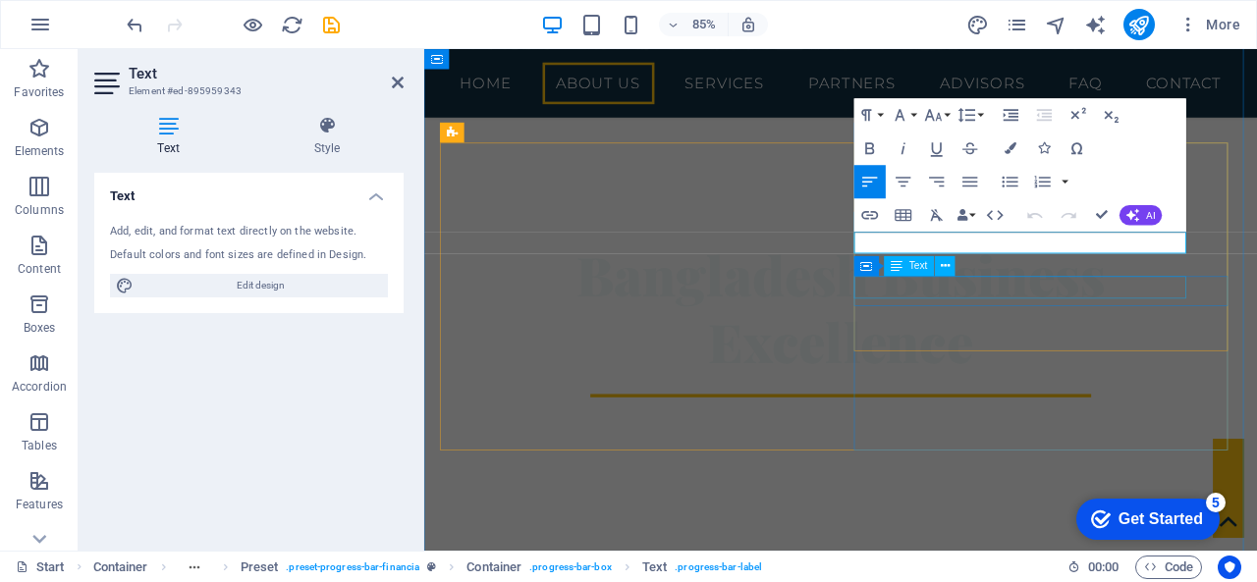
scroll to position [642, 0]
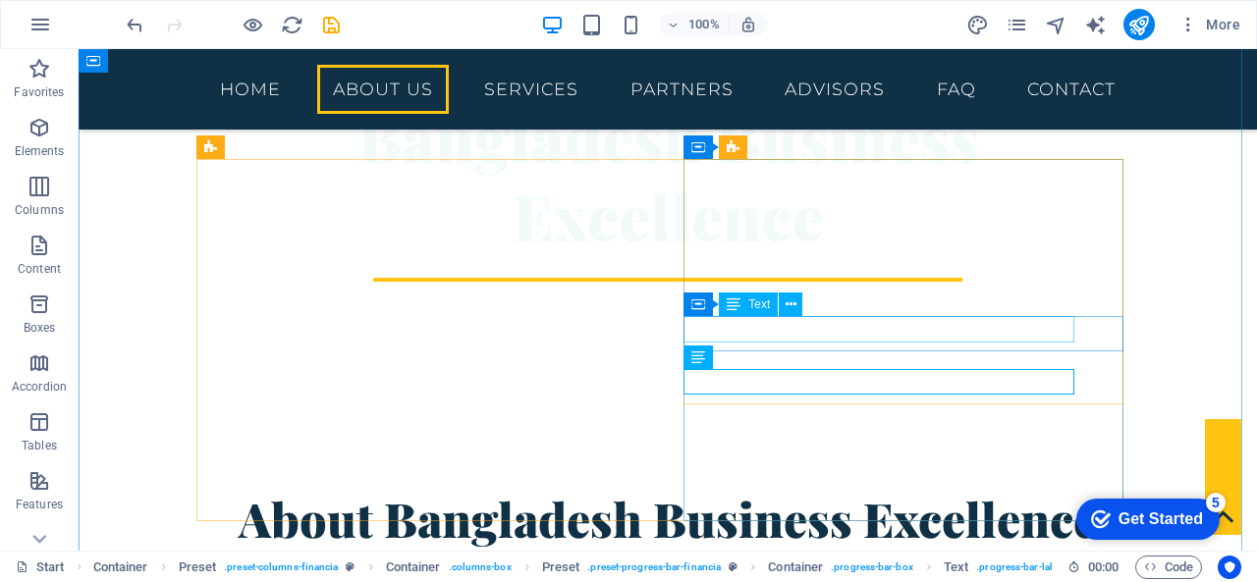
scroll to position [554, 0]
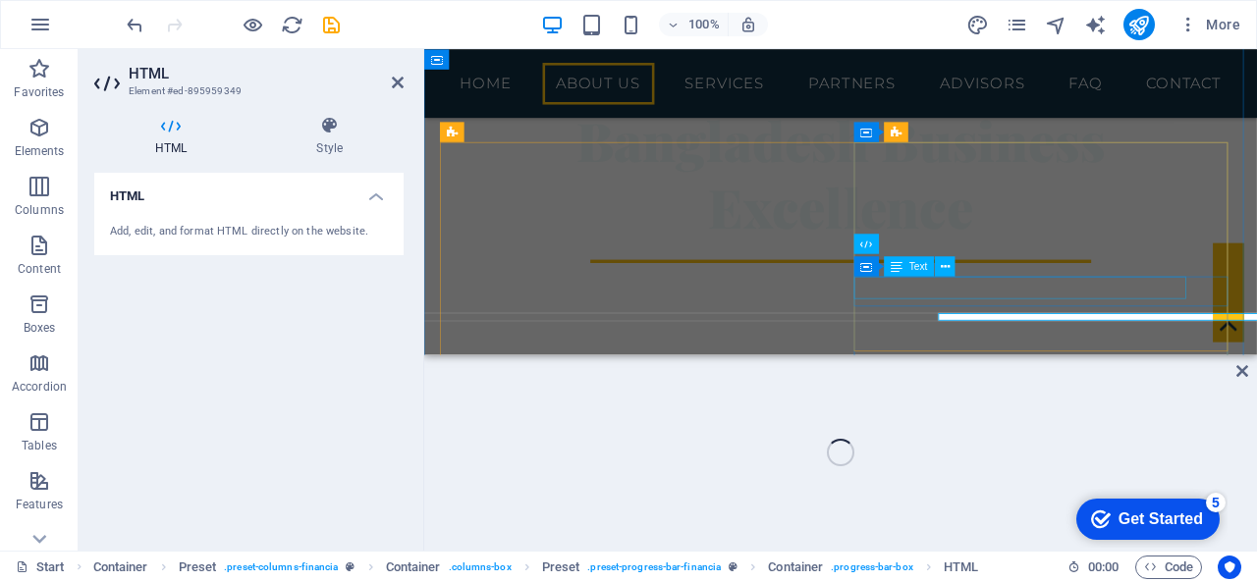
scroll to position [485, 0]
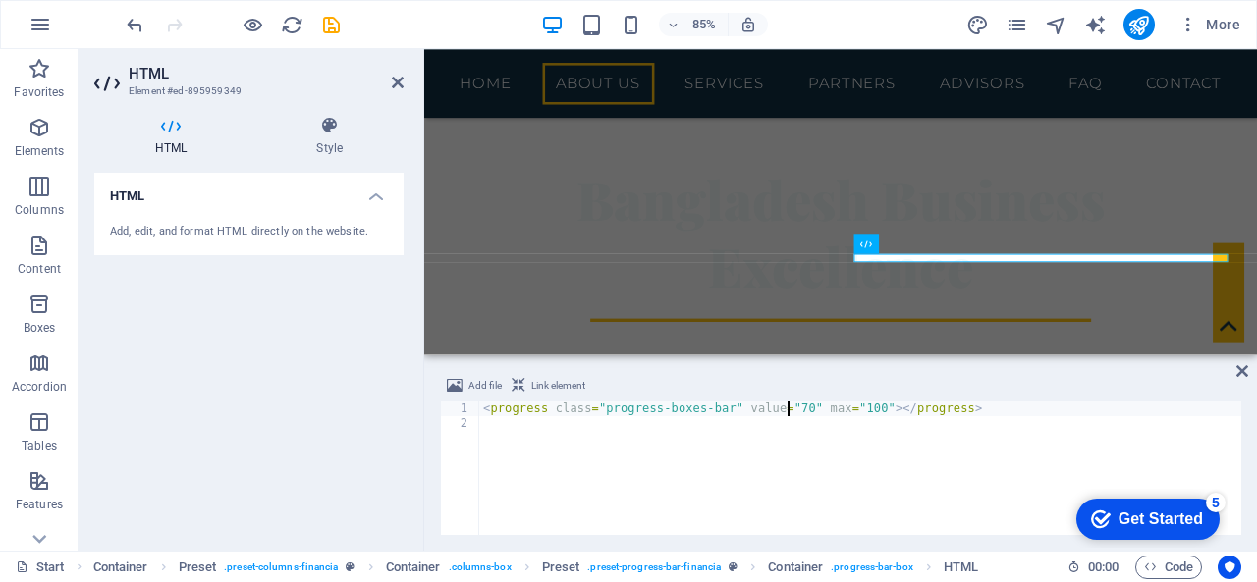
click at [785, 406] on div "< progress class = "progress-boxes-bar" value = "70" max = "100" > </ progress >" at bounding box center [860, 483] width 762 height 163
click at [780, 411] on div "< progress class = "progress-boxes-bar" value = "70" max = "100" > </ progress >" at bounding box center [860, 483] width 762 height 163
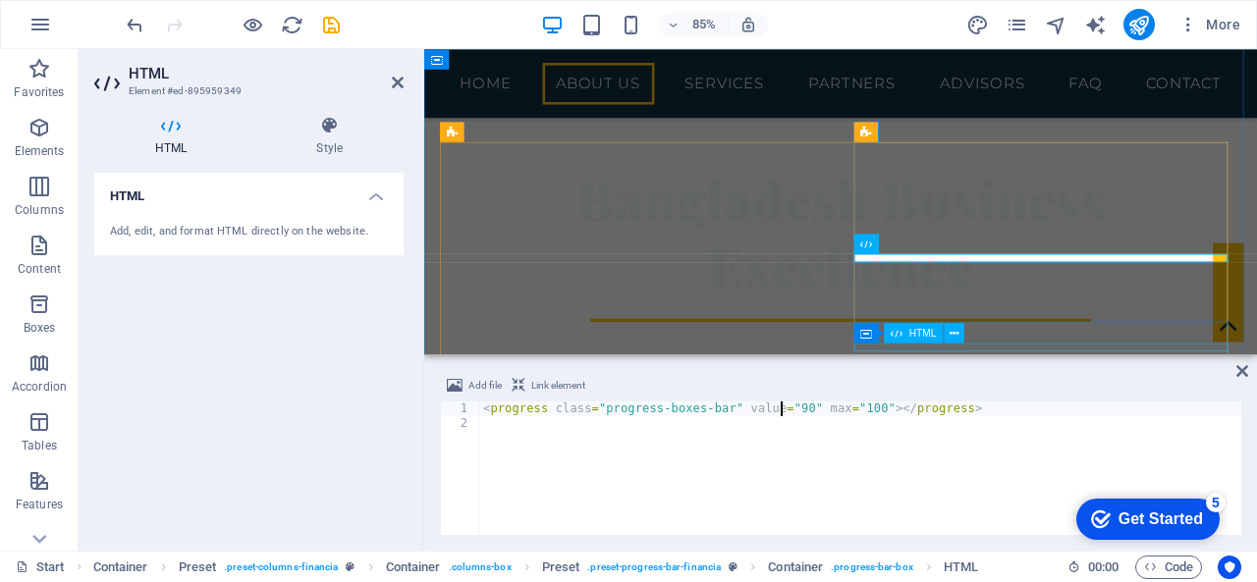
type textarea "<progress class="progress-boxes-bar" value="90" max="100"></progress>"
click at [962, 309] on div "Container Text" at bounding box center [910, 310] width 112 height 21
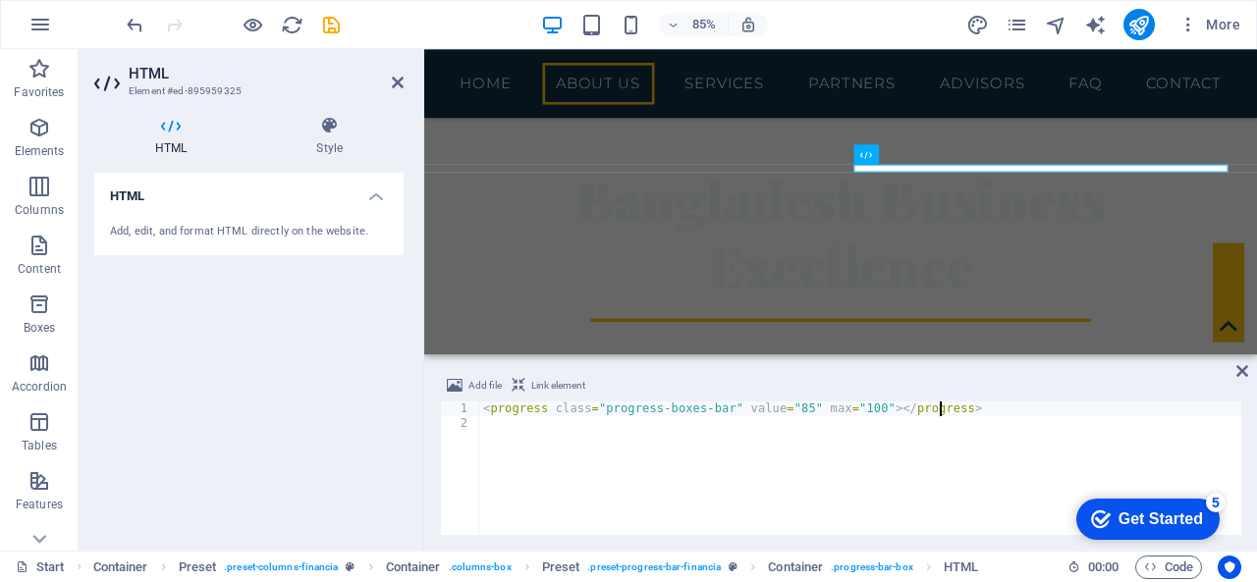
click at [302, 364] on div "HTML Add, edit, and format HTML directly on the website." at bounding box center [248, 354] width 309 height 362
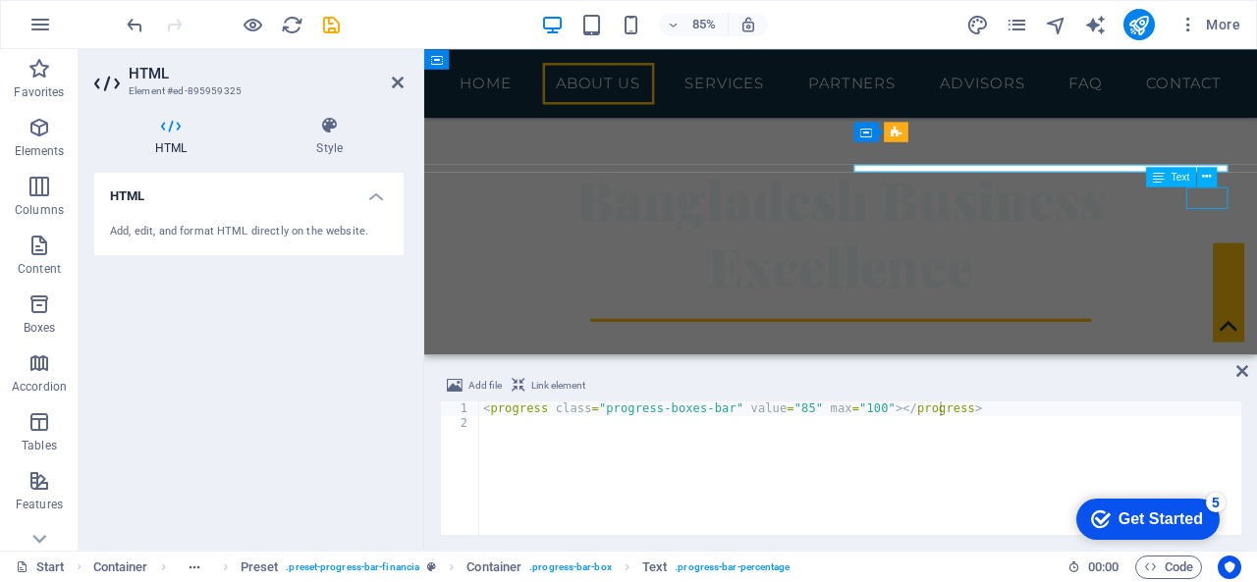
scroll to position [554, 0]
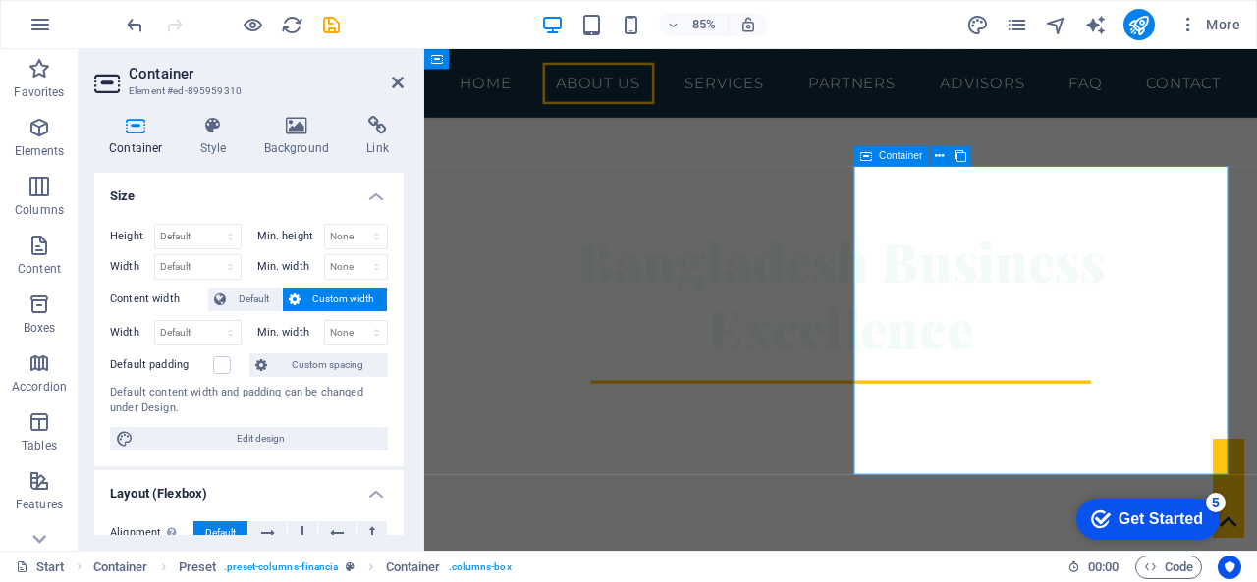
scroll to position [544, 0]
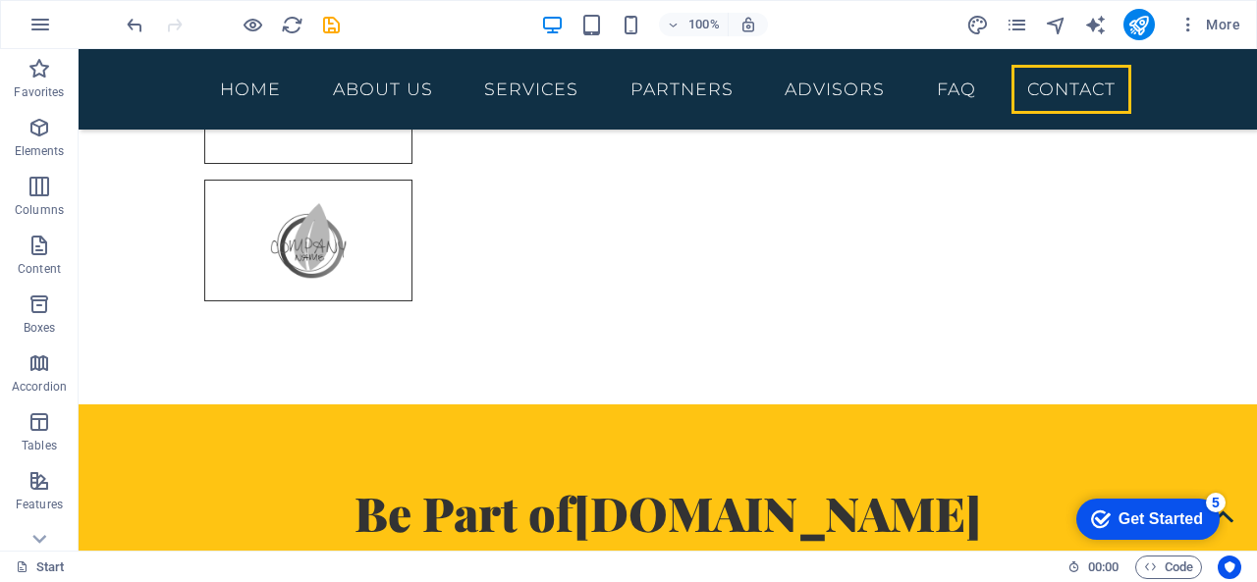
scroll to position [6631, 0]
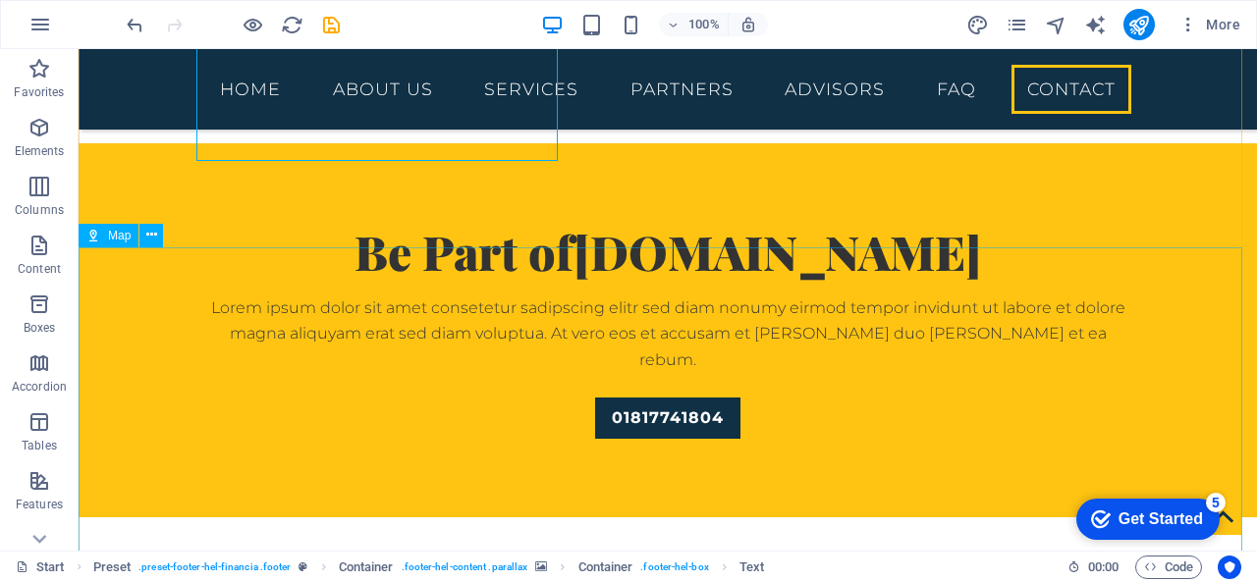
scroll to position [6895, 0]
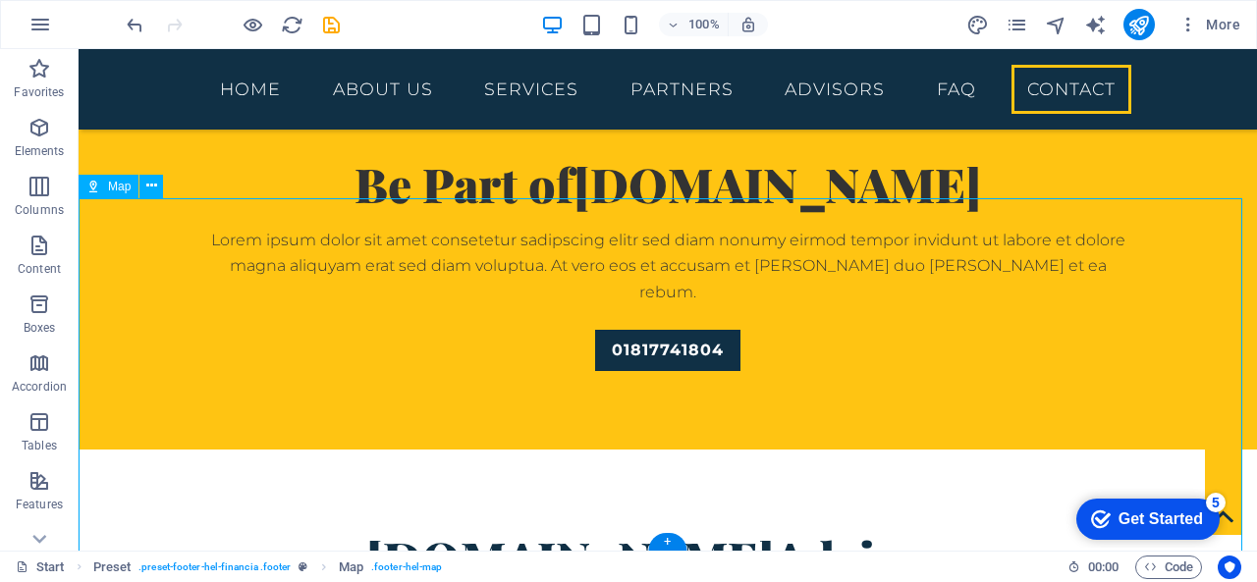
drag, startPoint x: 649, startPoint y: 351, endPoint x: 538, endPoint y: 339, distance: 111.6
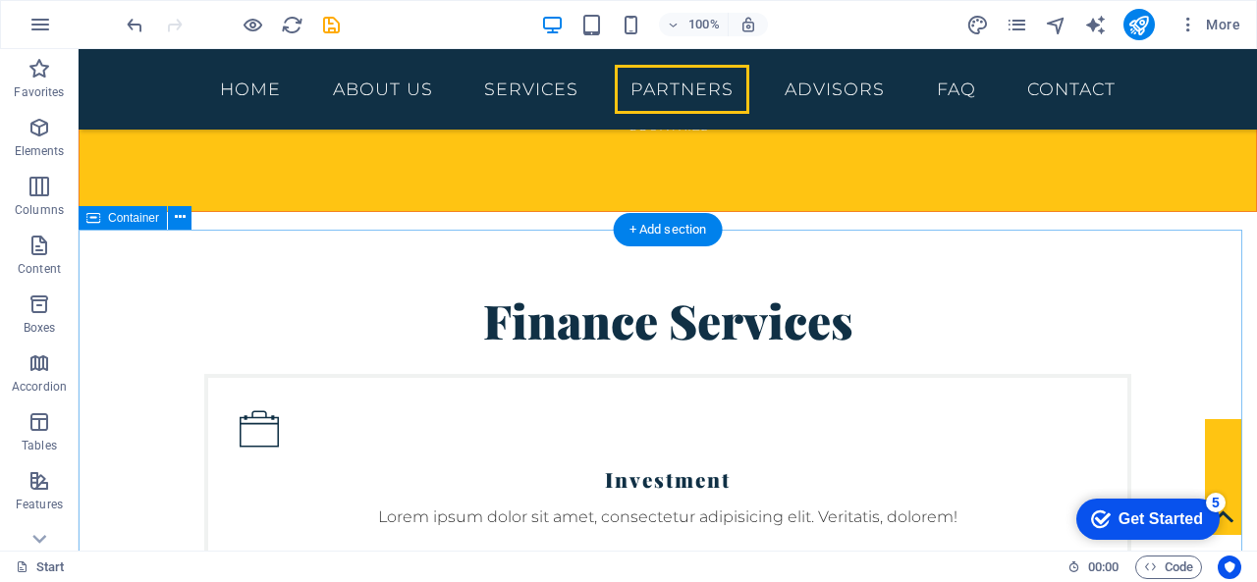
scroll to position [3229, 0]
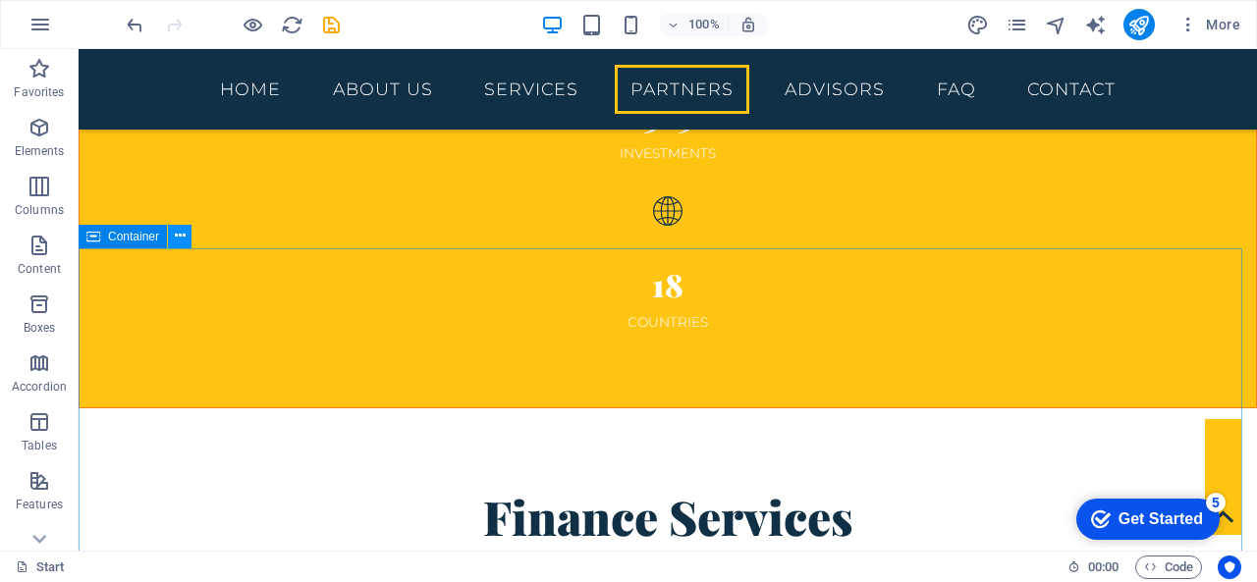
click at [187, 239] on button at bounding box center [180, 237] width 24 height 24
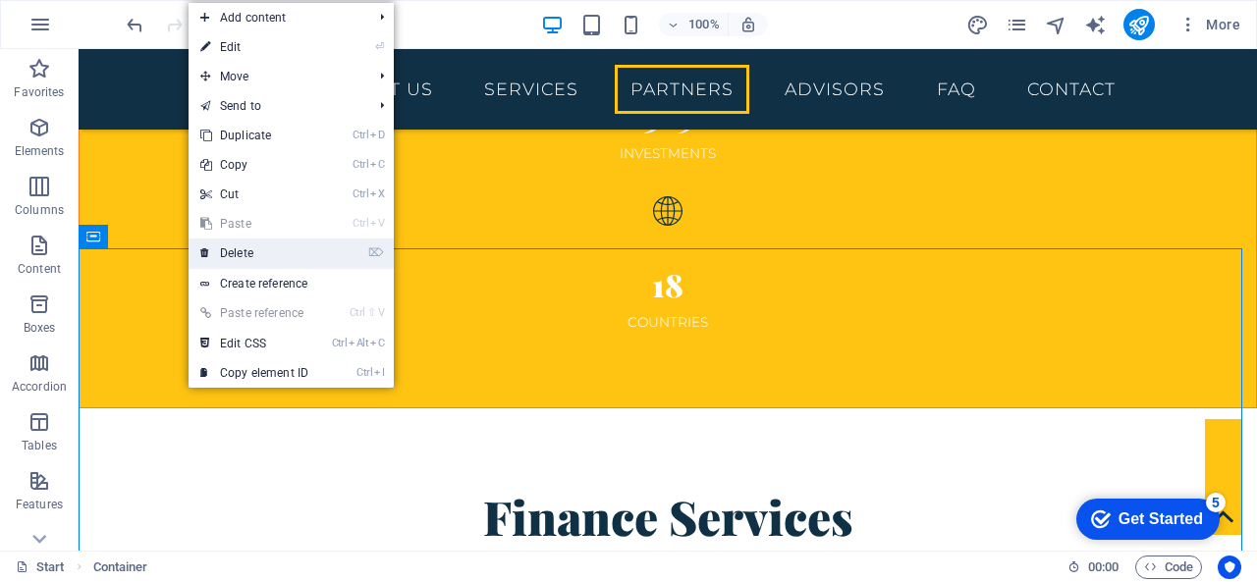
click at [243, 248] on link "⌦ Delete" at bounding box center [255, 253] width 132 height 29
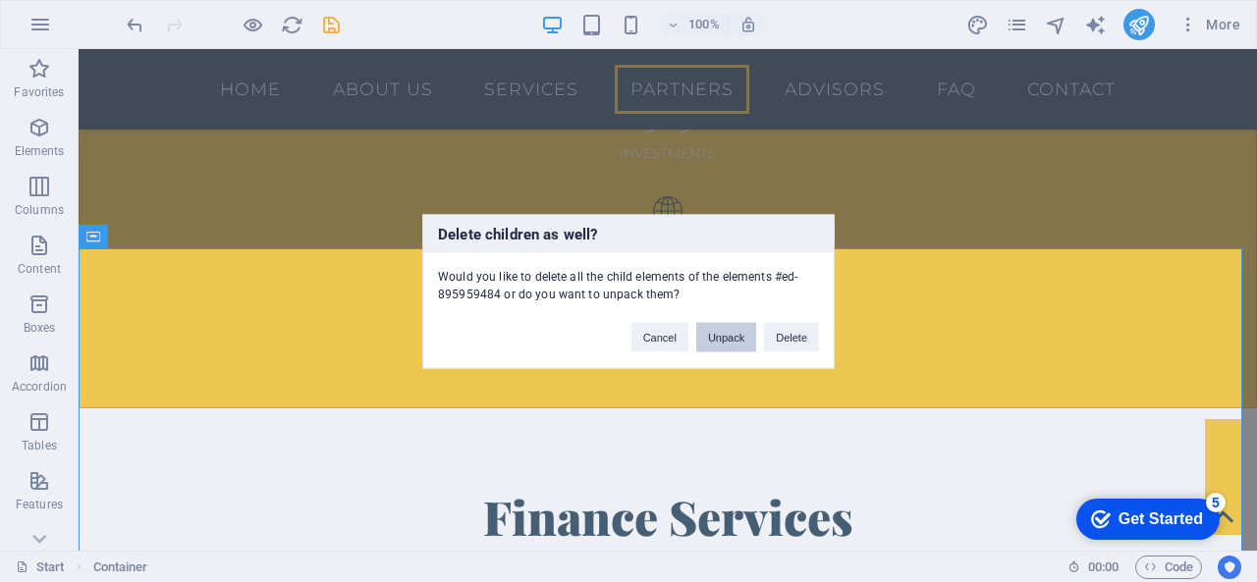
click at [709, 338] on button "Unpack" at bounding box center [726, 336] width 60 height 29
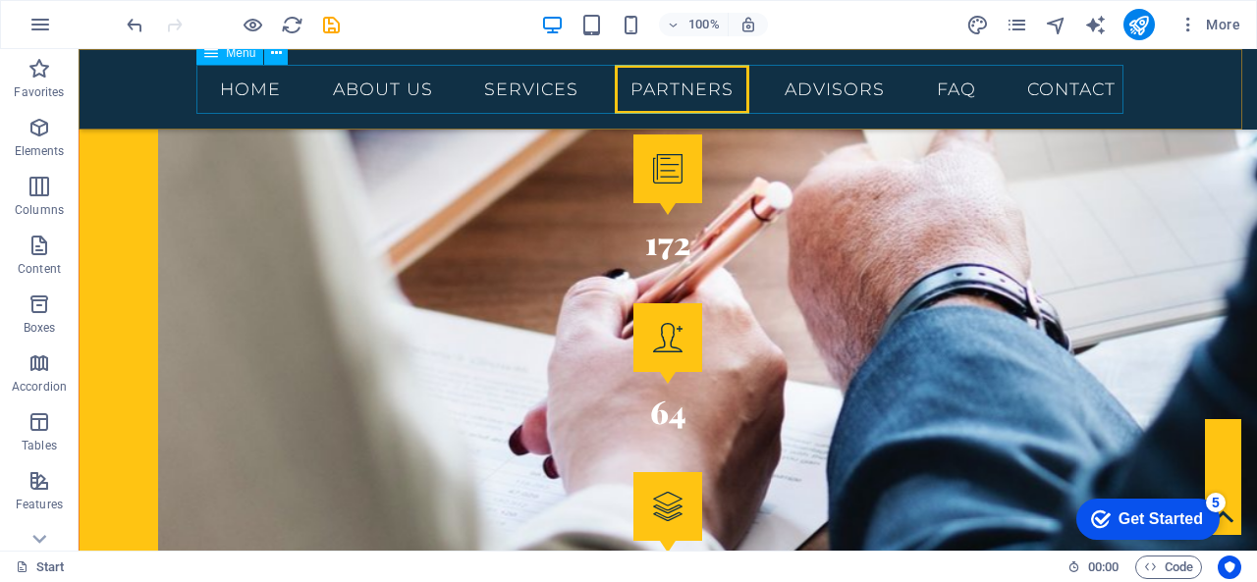
scroll to position [2738, 0]
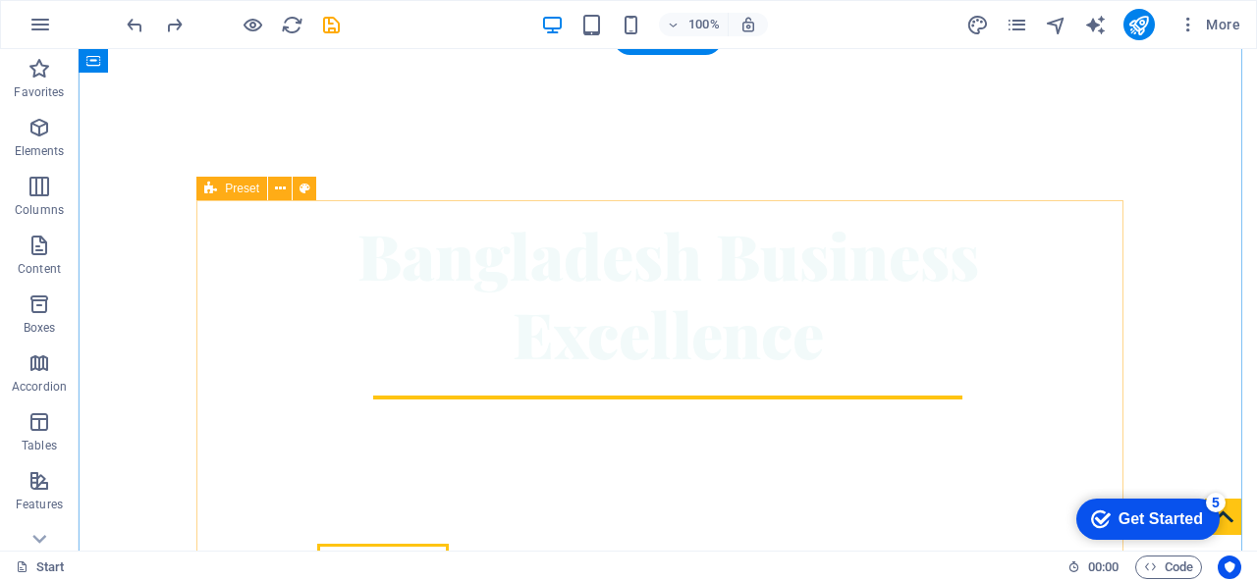
scroll to position [513, 0]
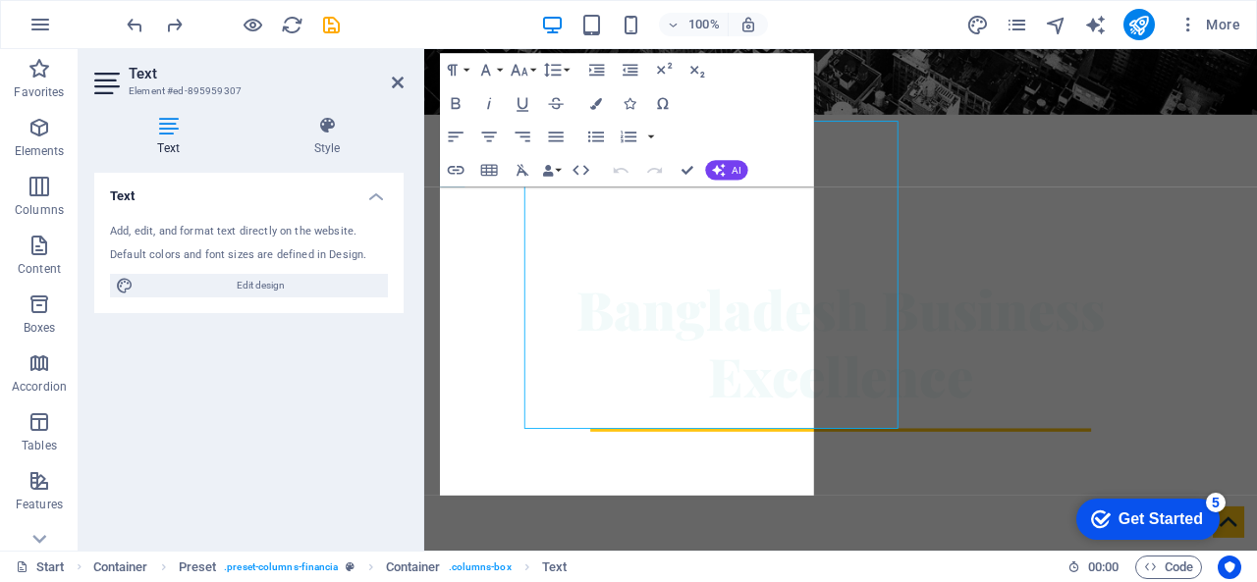
scroll to position [590, 0]
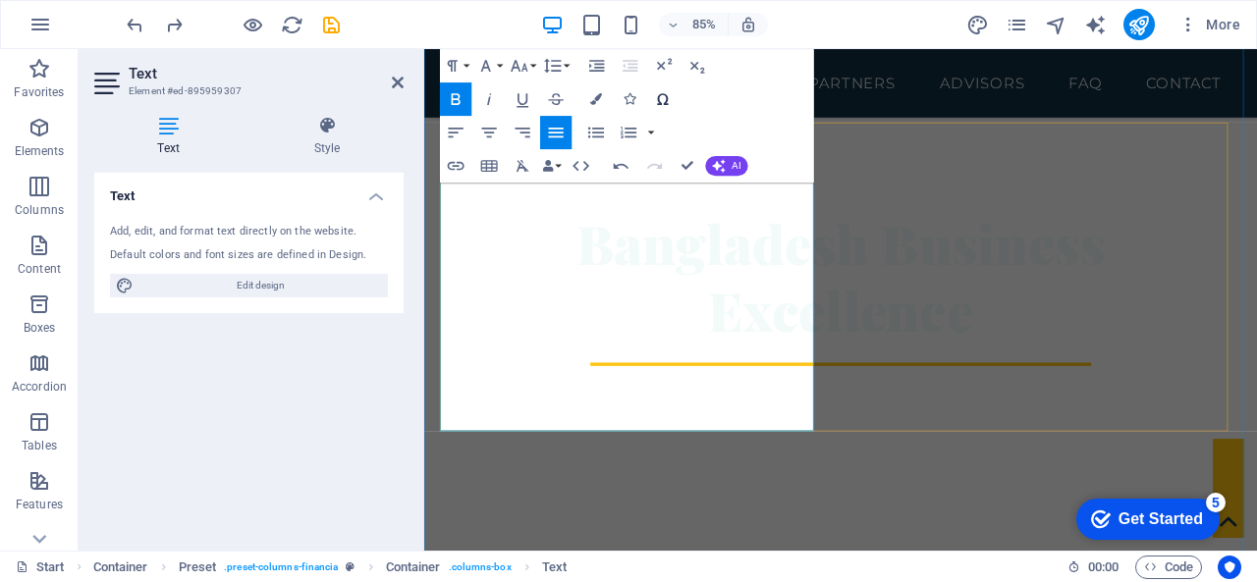
scroll to position [786, 0]
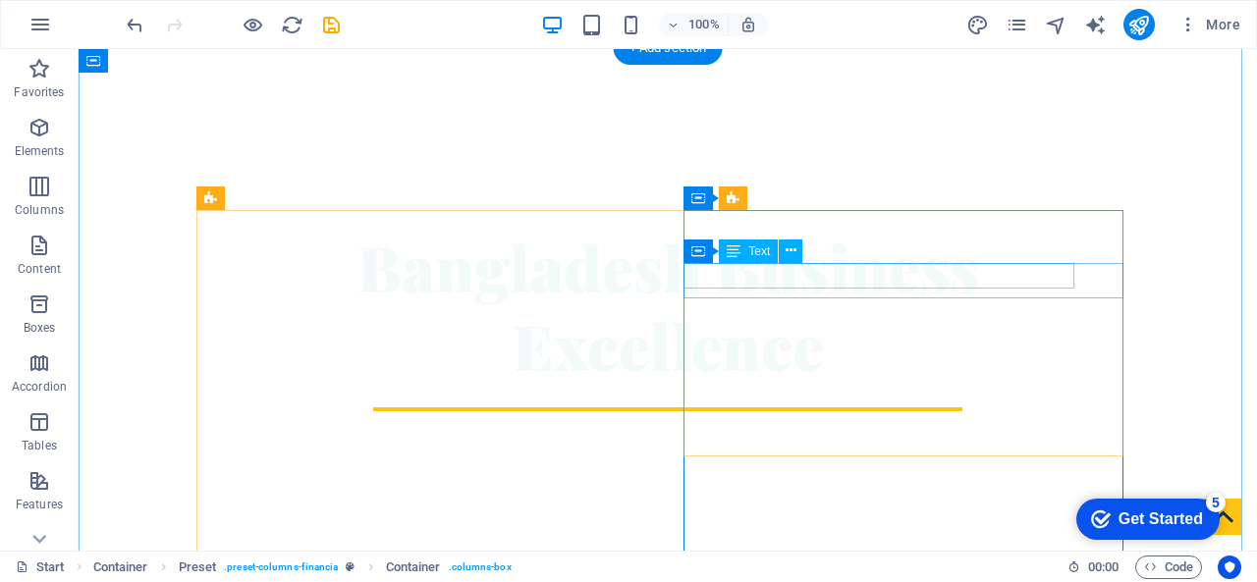
scroll to position [513, 0]
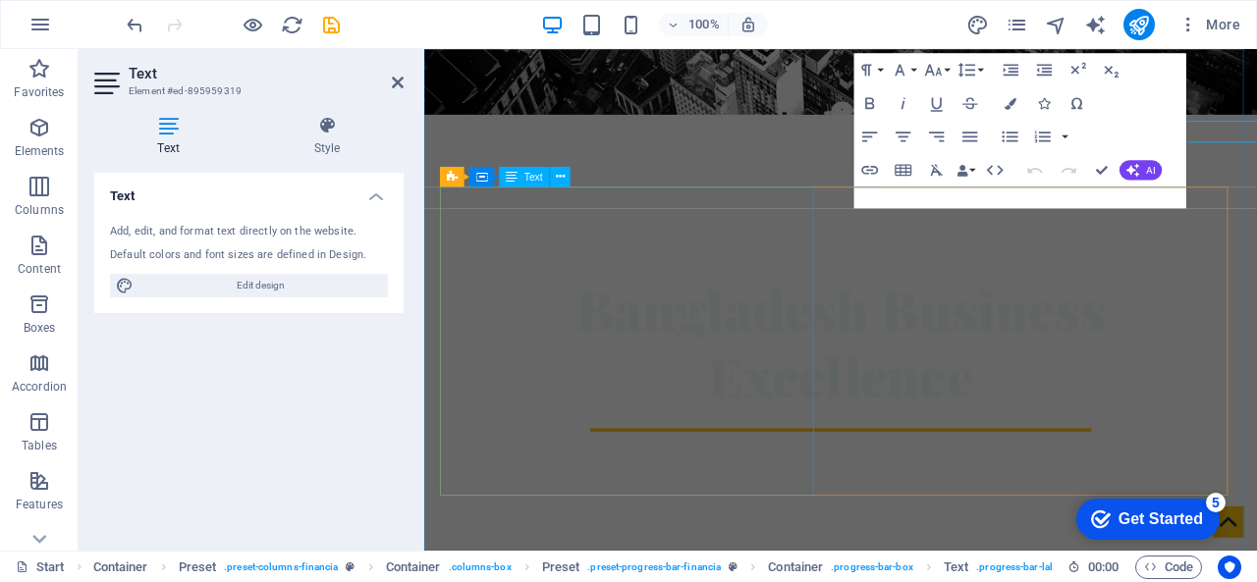
scroll to position [590, 0]
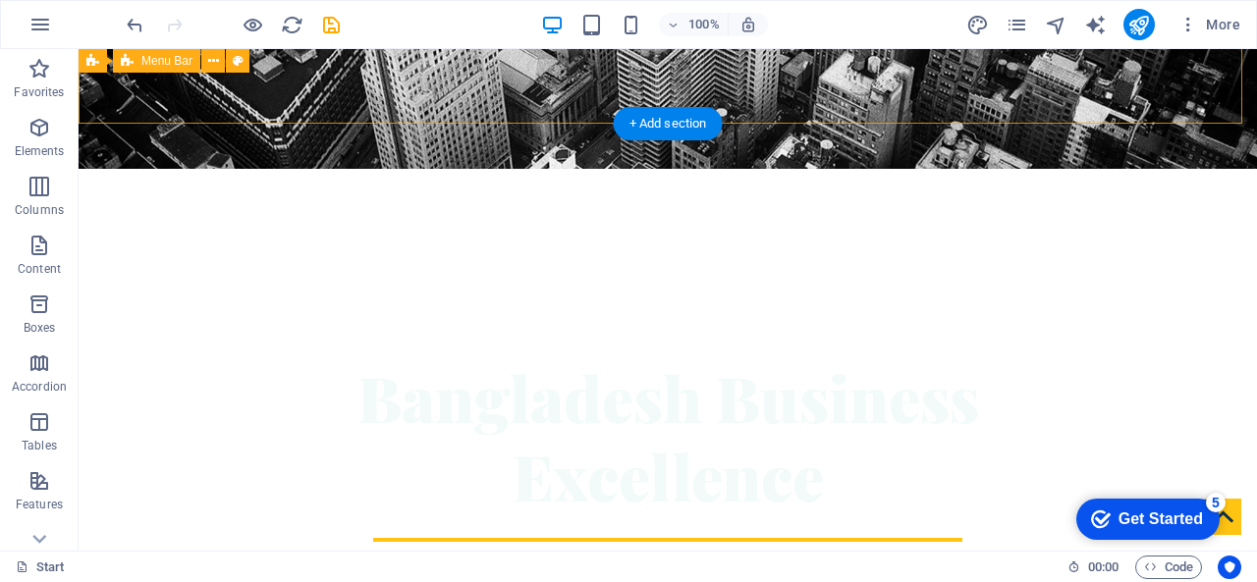
scroll to position [491, 0]
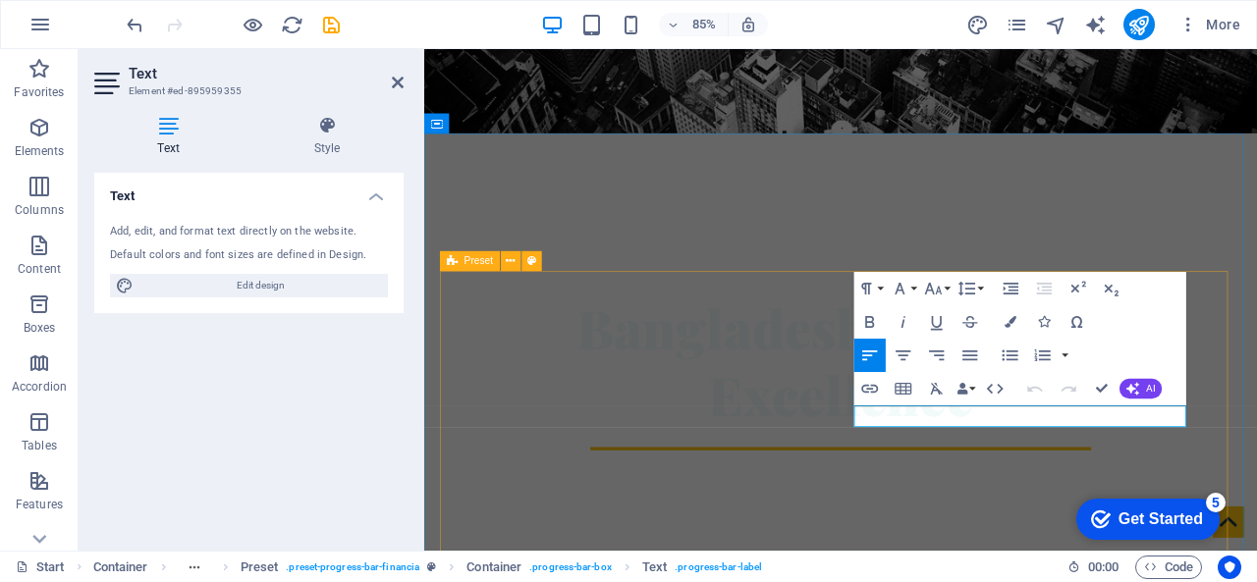
drag, startPoint x: 1058, startPoint y: 479, endPoint x: 908, endPoint y: 474, distance: 150.3
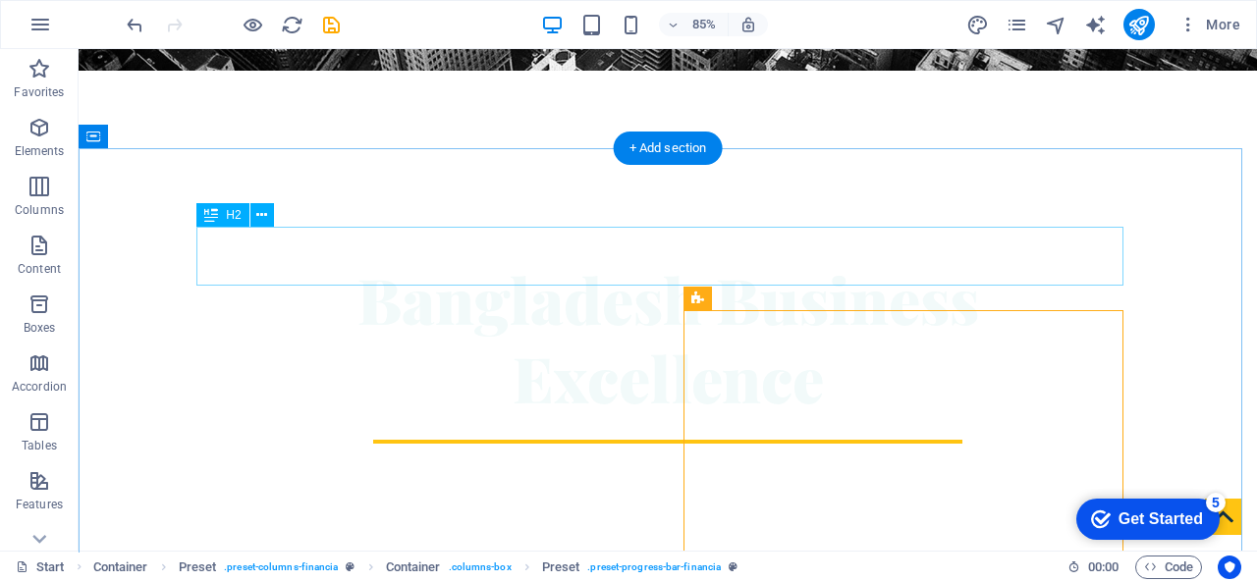
scroll to position [412, 0]
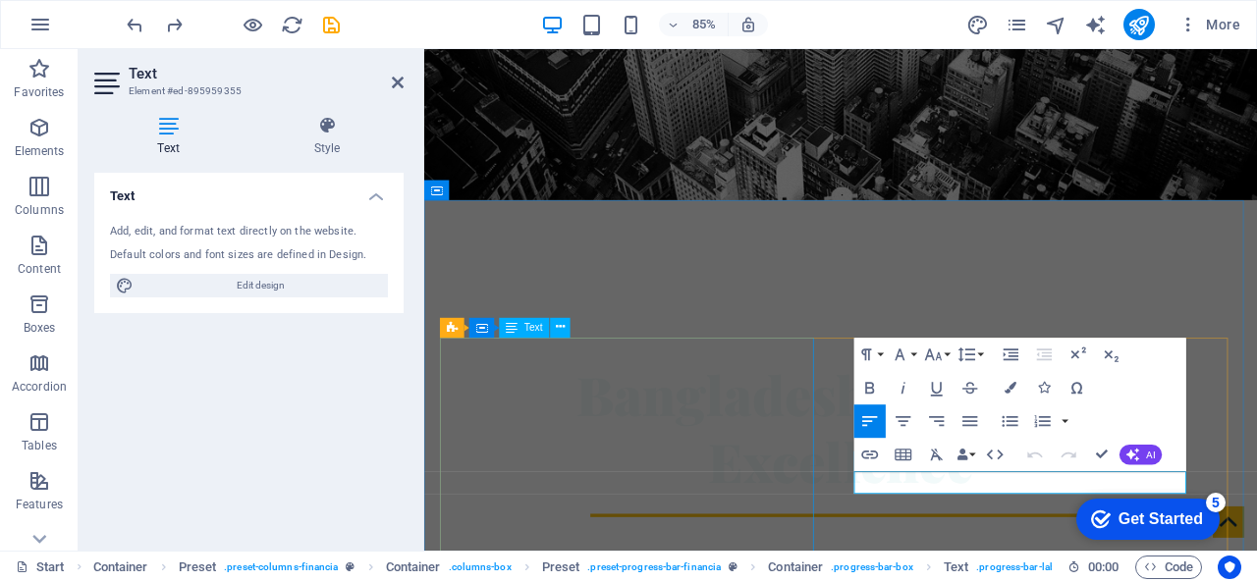
drag, startPoint x: 974, startPoint y: 561, endPoint x: 855, endPoint y: 531, distance: 122.4
drag, startPoint x: 1160, startPoint y: 555, endPoint x: 1106, endPoint y: 555, distance: 54.0
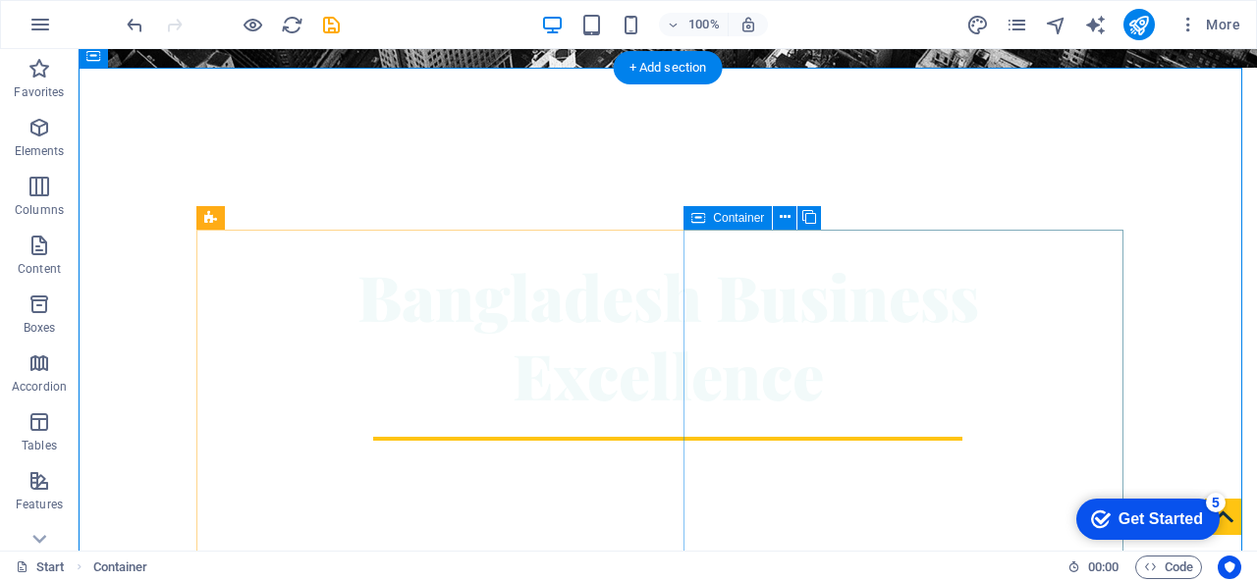
scroll to position [520, 0]
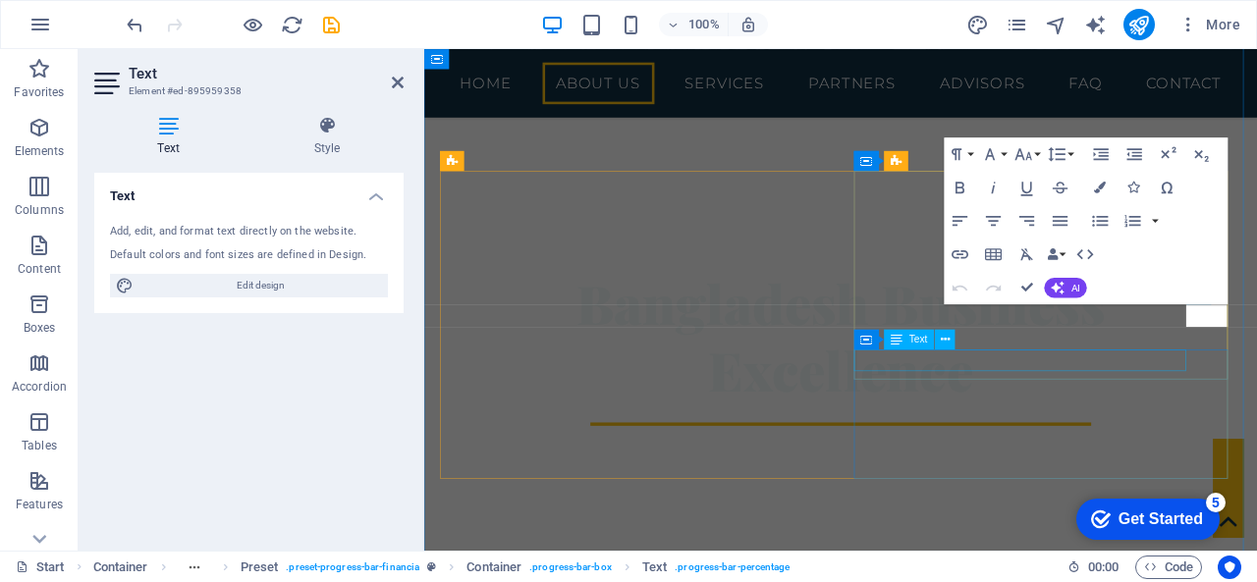
scroll to position [609, 0]
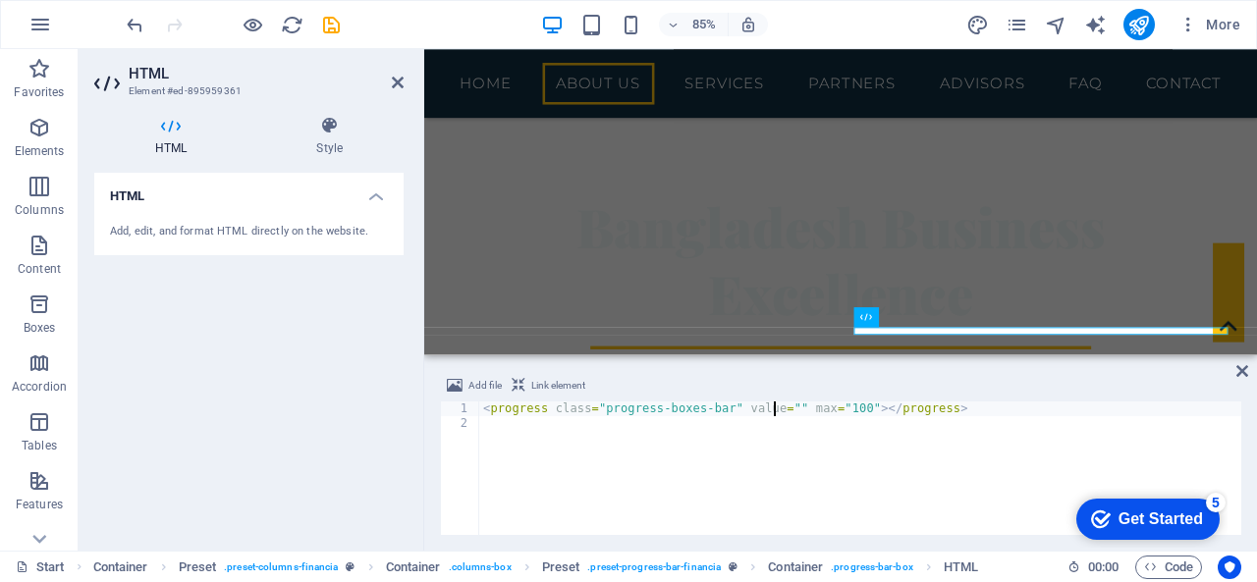
scroll to position [0, 24]
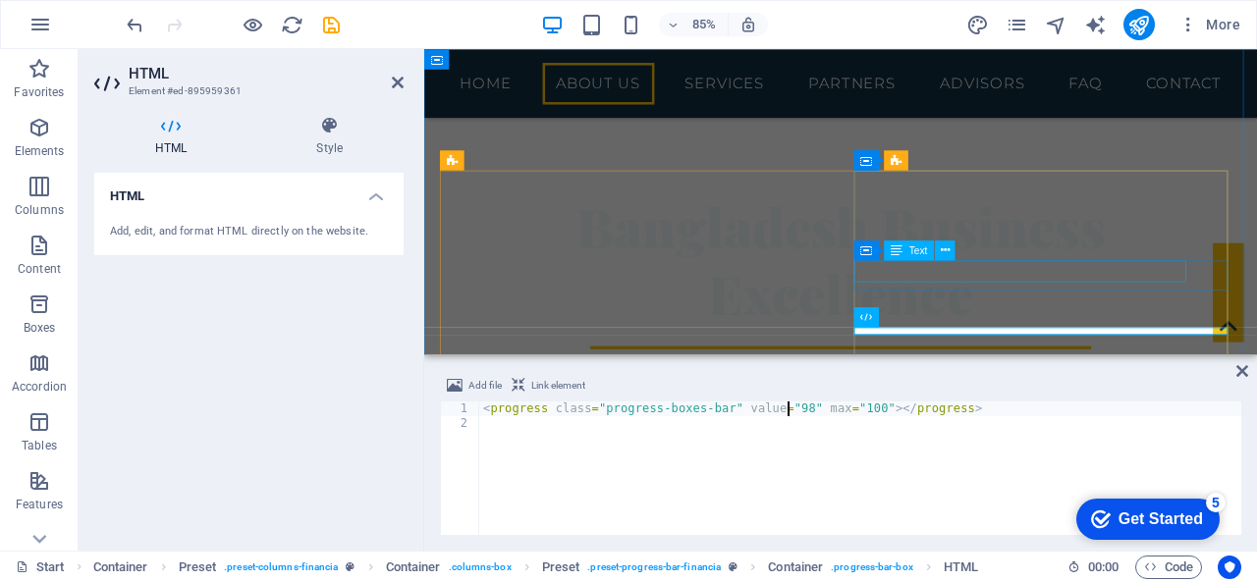
type textarea "<progress class="progress-boxes-bar" value="98" max="100"></progress>"
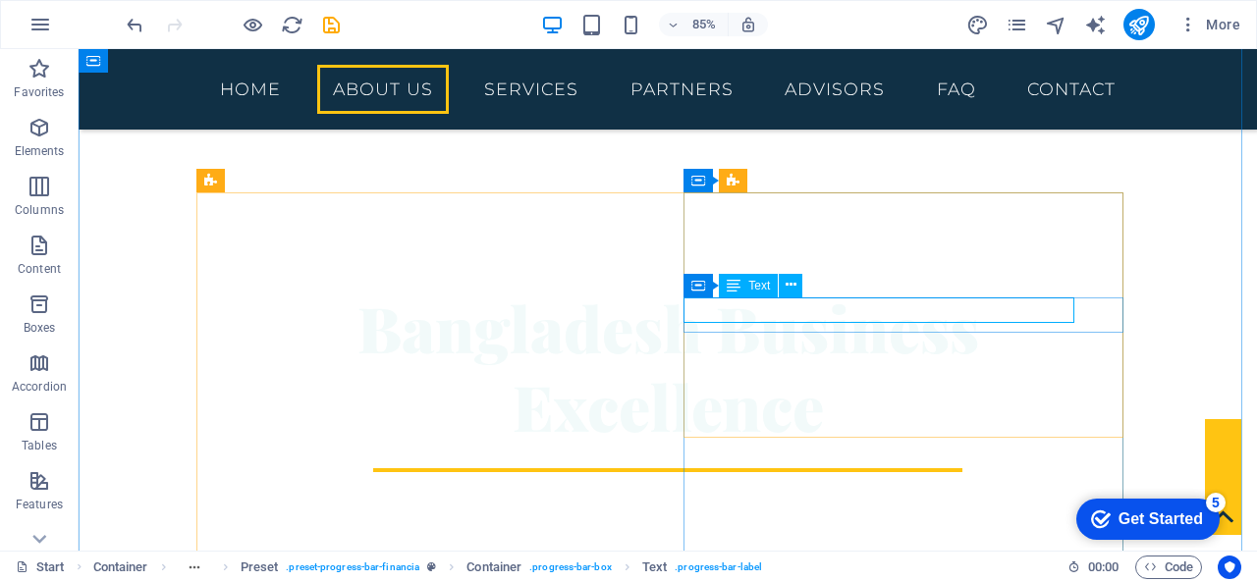
scroll to position [520, 0]
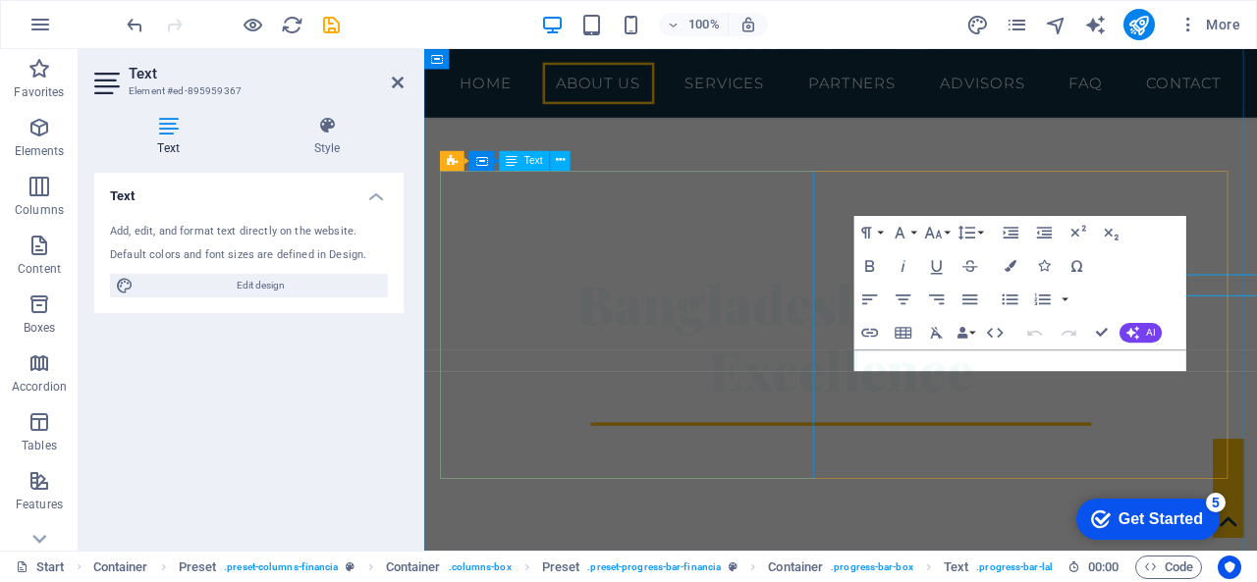
scroll to position [609, 0]
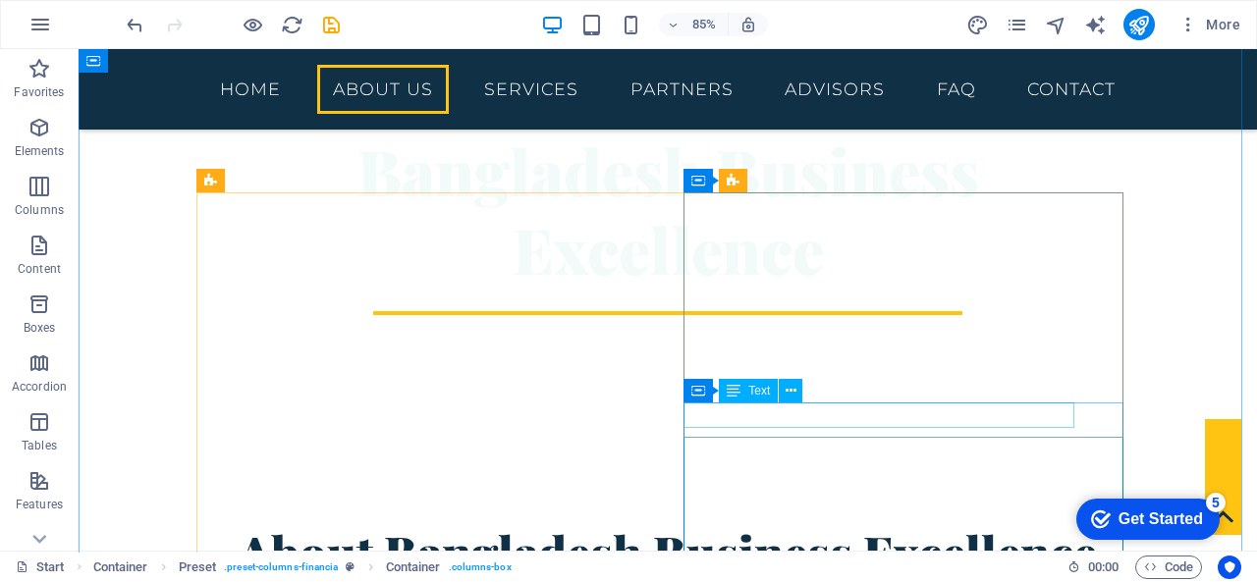
scroll to position [520, 0]
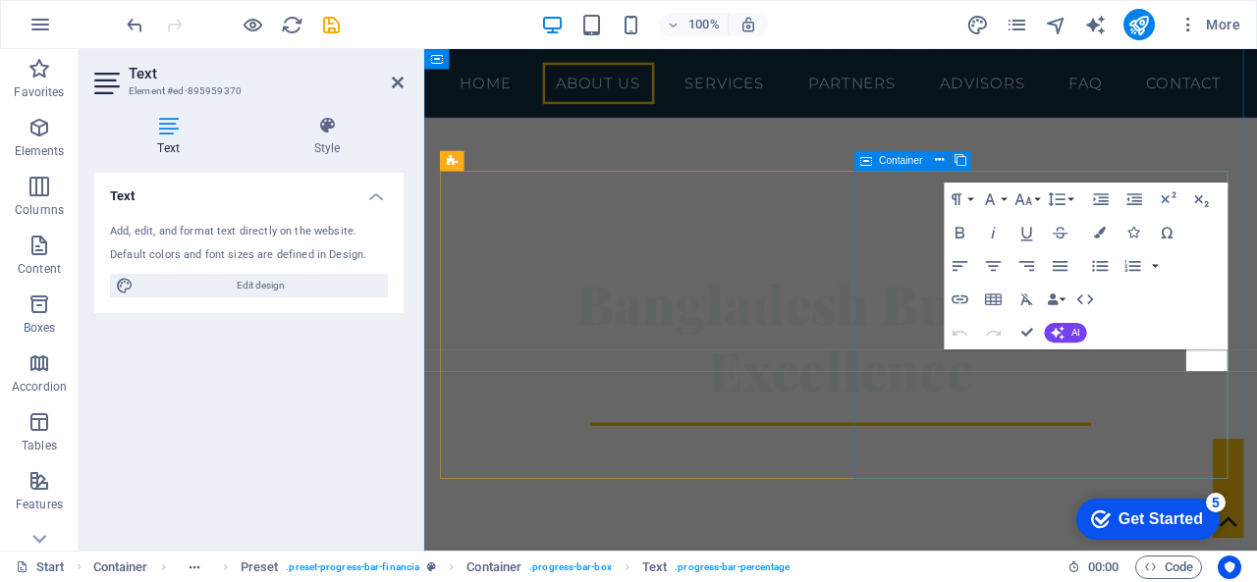
scroll to position [609, 0]
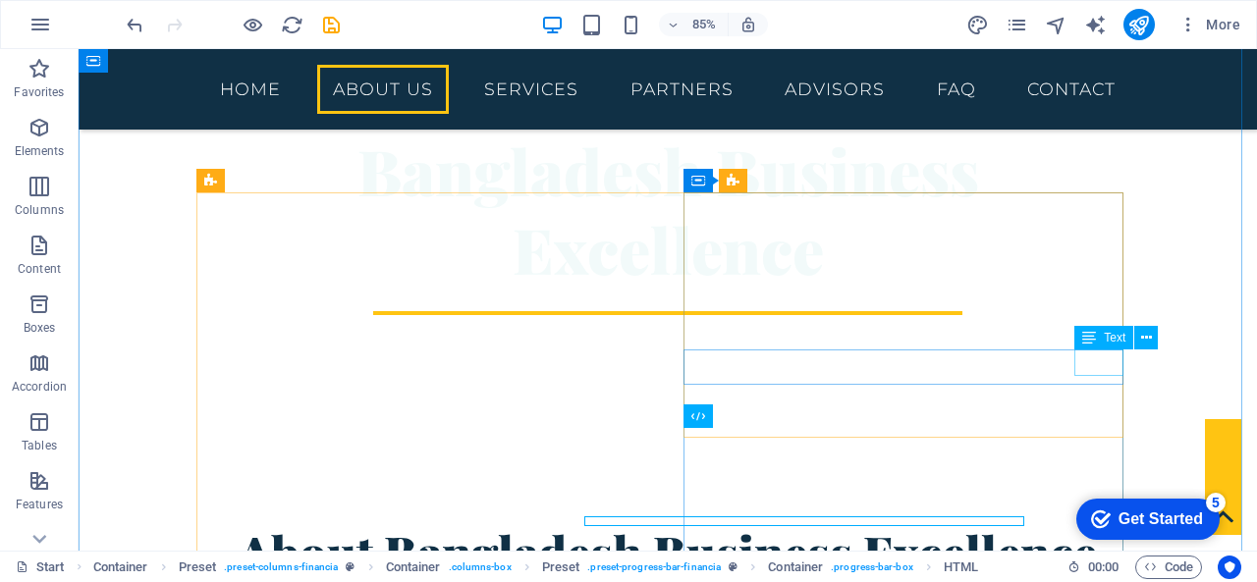
scroll to position [520, 0]
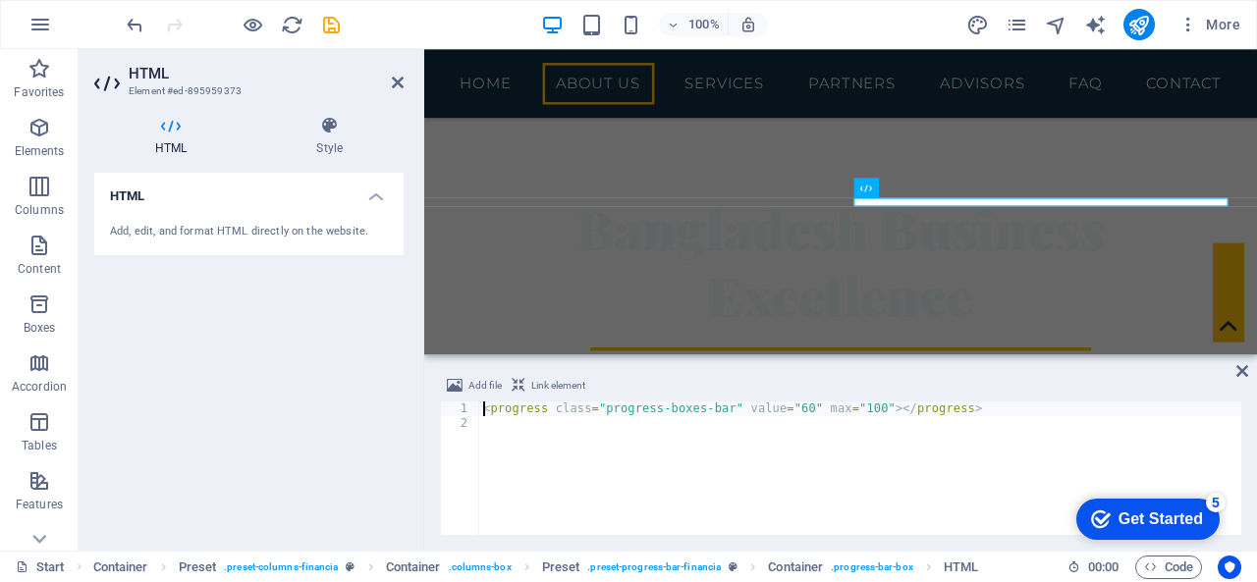
scroll to position [656, 0]
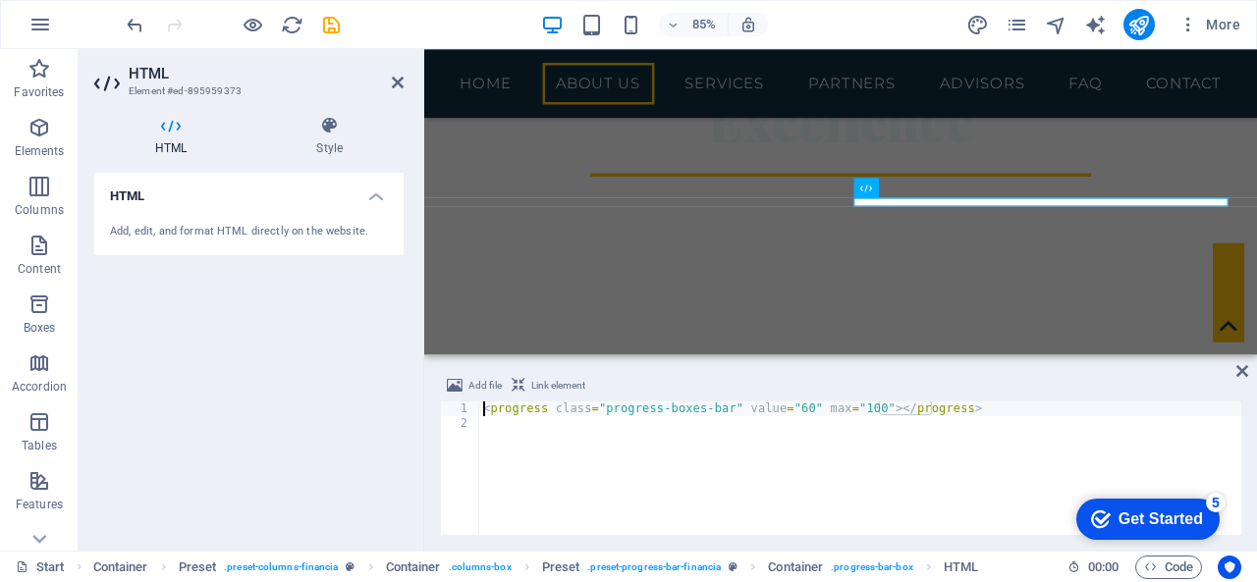
click at [789, 409] on div "< progress class = "progress-boxes-bar" value = "60" max = "100" > </ progress >" at bounding box center [860, 483] width 762 height 163
type textarea "<progress class="progress-boxes-bar" value="100" max="100"></progress>"
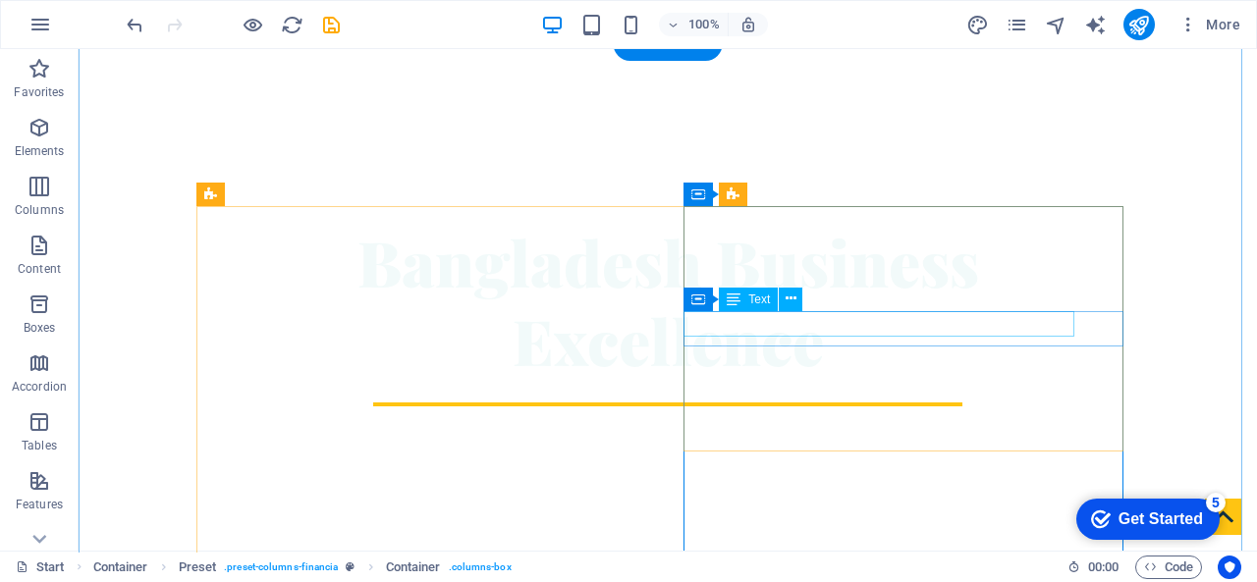
scroll to position [518, 0]
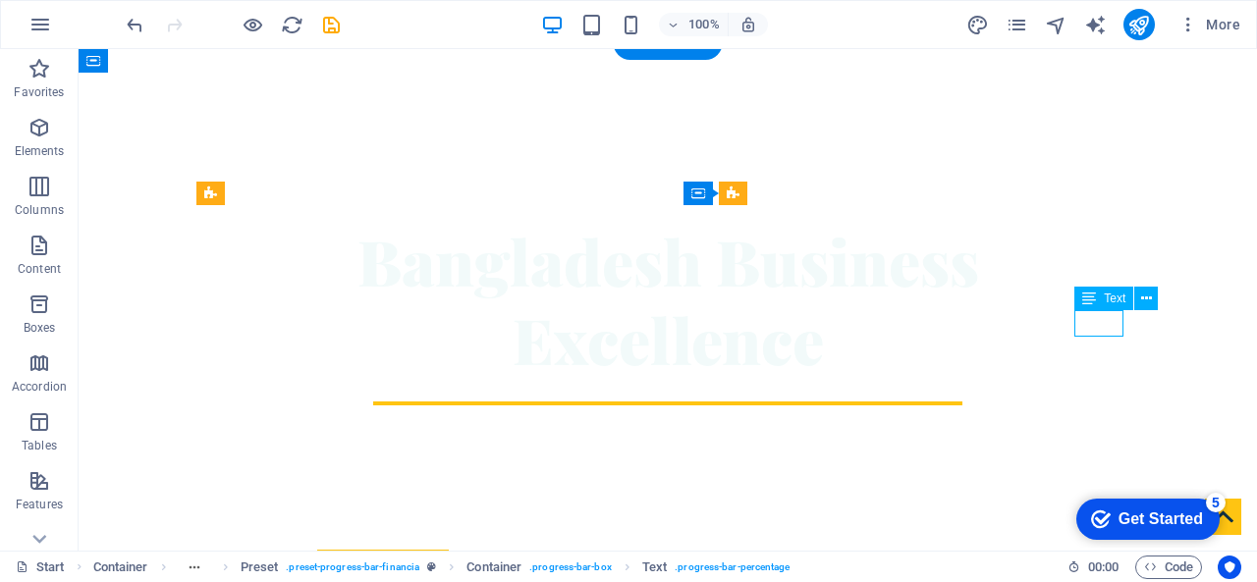
drag, startPoint x: 1098, startPoint y: 317, endPoint x: 873, endPoint y: 364, distance: 229.7
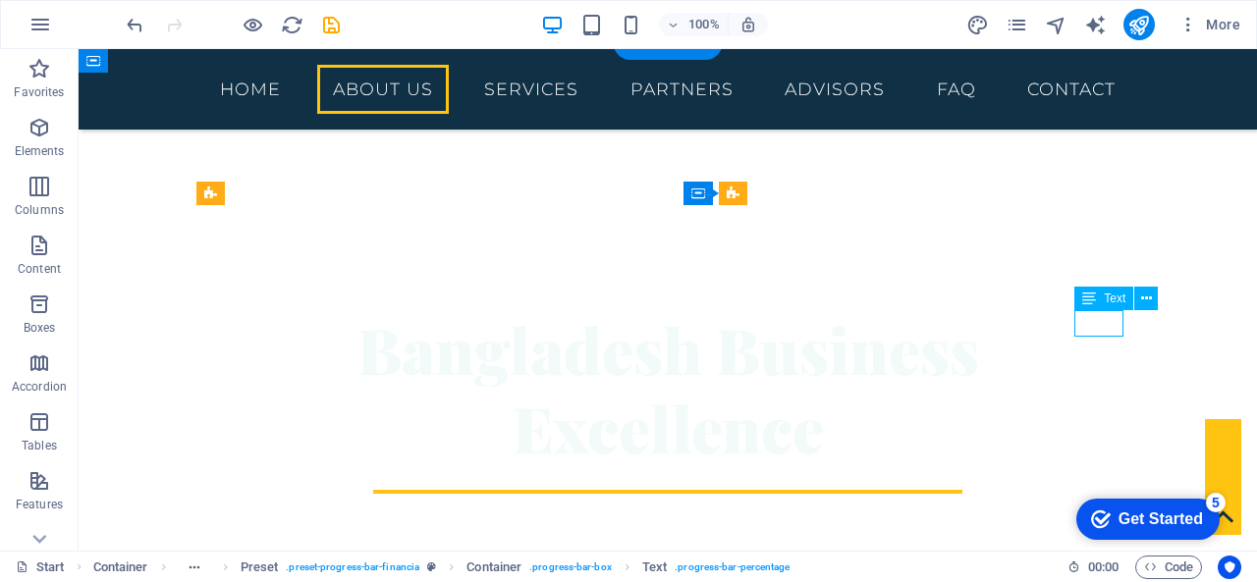
scroll to position [596, 0]
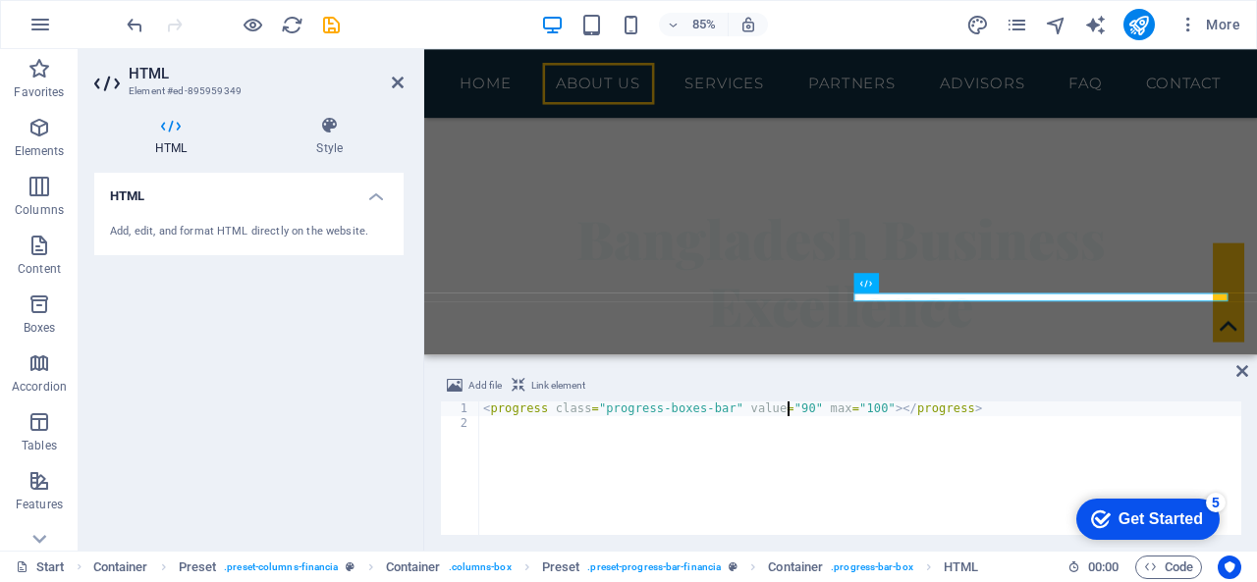
click at [789, 409] on div "< progress class = "progress-boxes-bar" value = "90" max = "100" > </ progress >" at bounding box center [860, 483] width 762 height 163
type textarea "<progress class="progress-boxes-bar" value="95" max="100"></progress>"
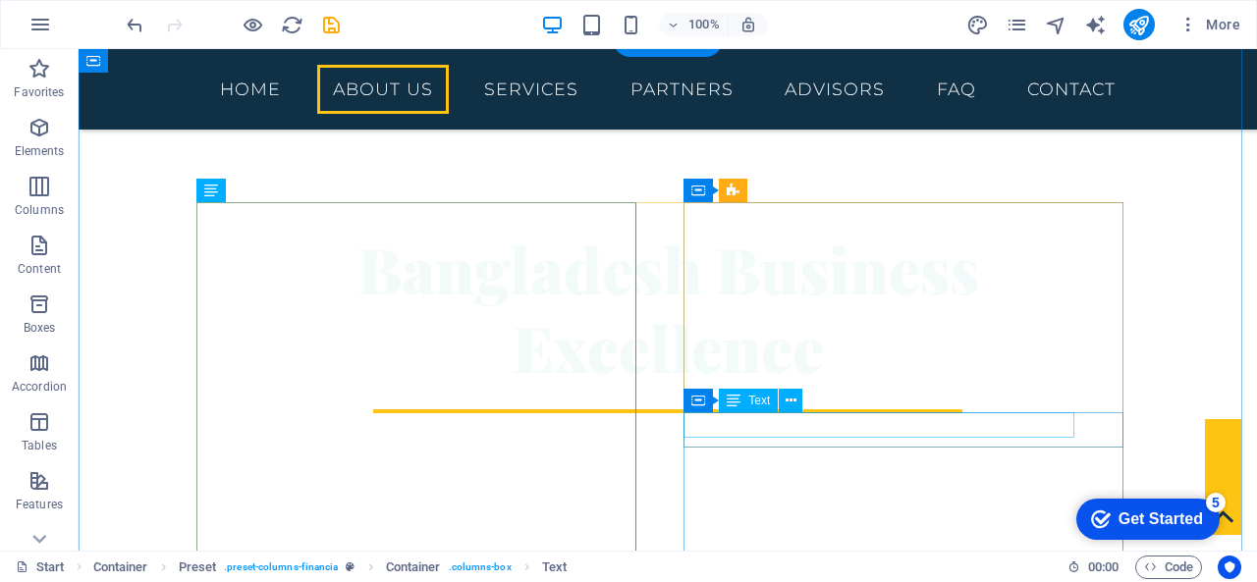
scroll to position [497, 0]
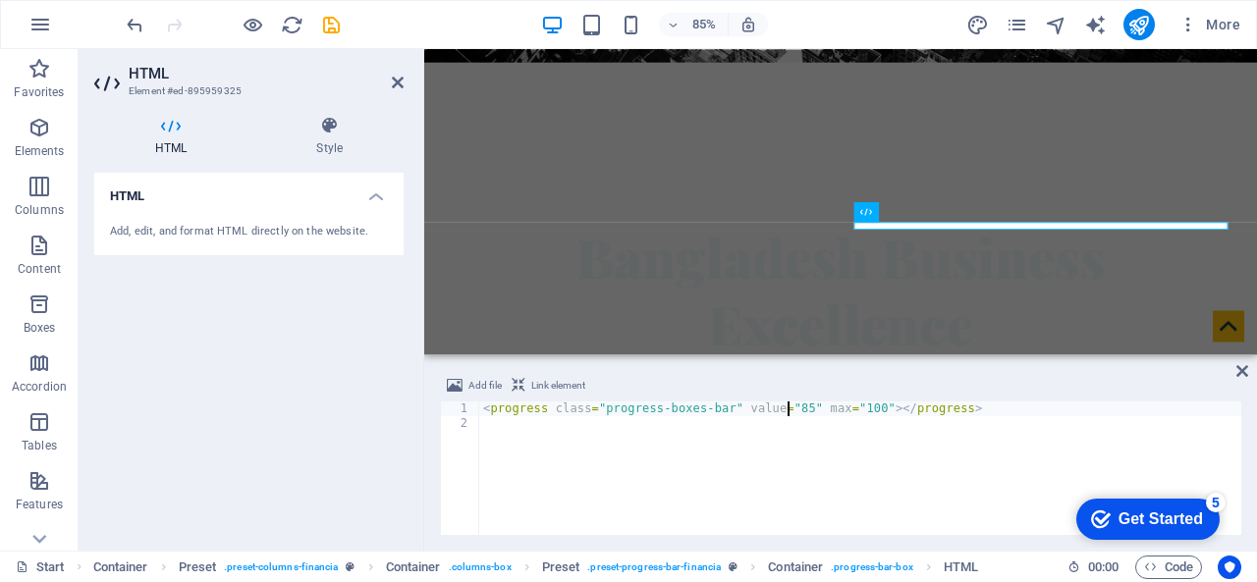
drag, startPoint x: 787, startPoint y: 408, endPoint x: 884, endPoint y: 398, distance: 96.8
click at [786, 407] on div "< progress class = "progress-boxes-bar" value = "85" max = "100" > </ progress >" at bounding box center [860, 483] width 762 height 163
type textarea "<progress class="progress-boxes-bar" value="90" max="100"></progress>"
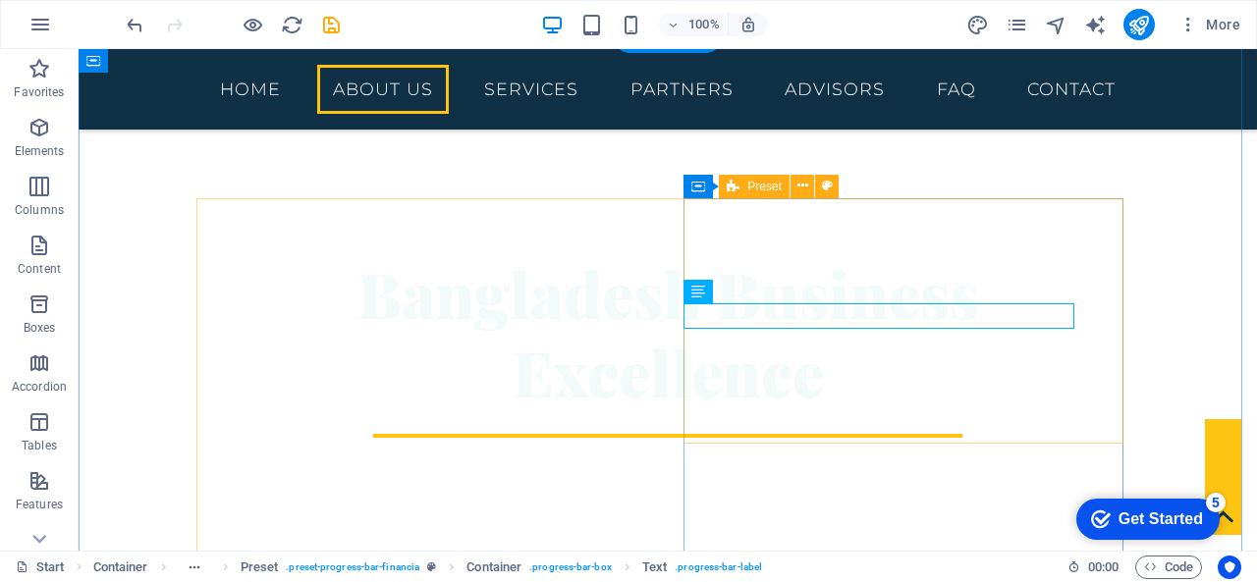
scroll to position [585, 0]
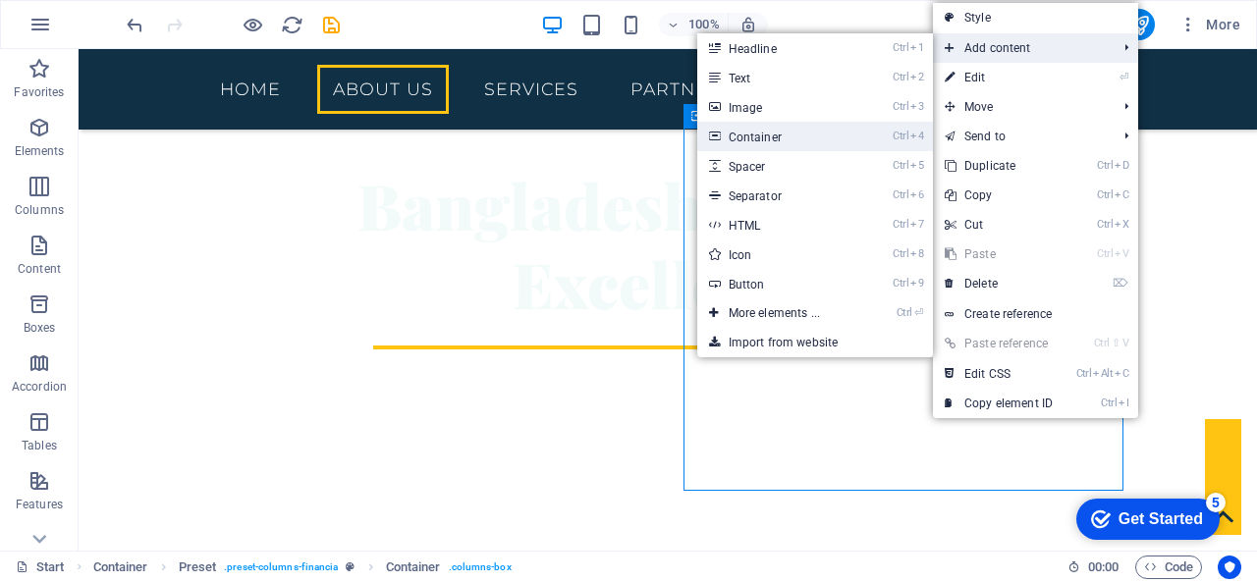
click at [774, 138] on link "Ctrl 4 Container" at bounding box center [778, 136] width 162 height 29
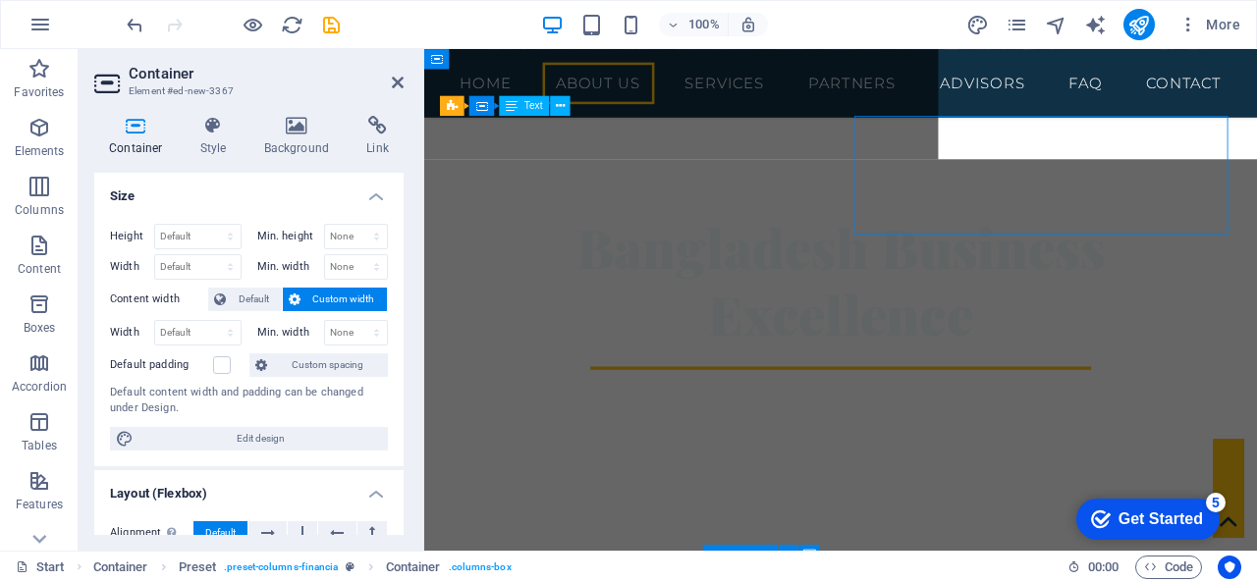
scroll to position [674, 0]
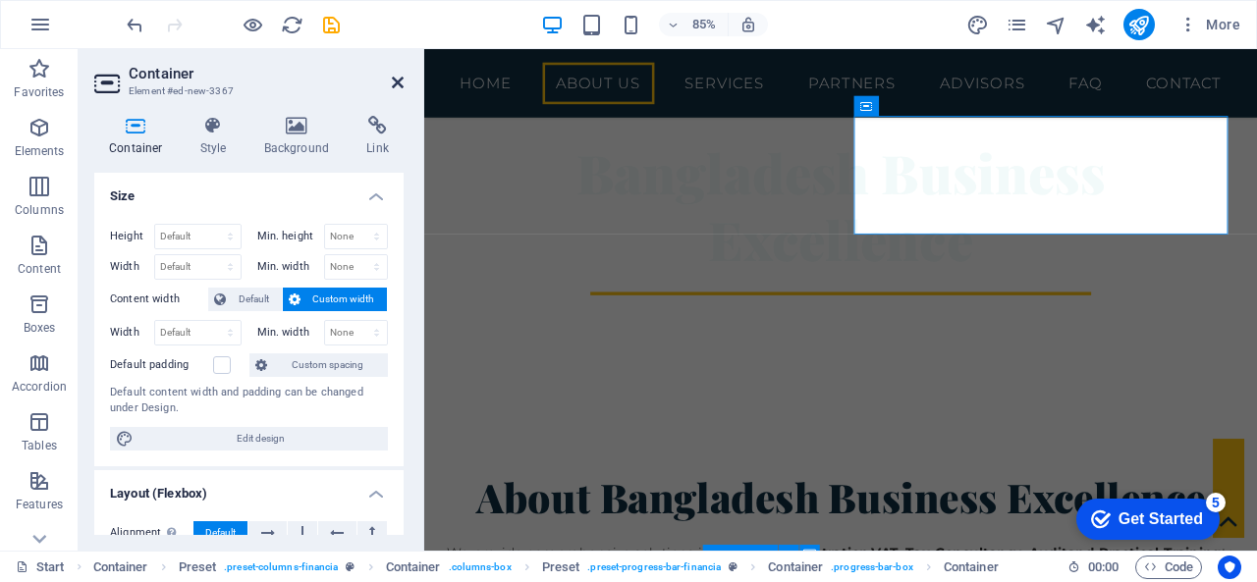
click at [402, 78] on icon at bounding box center [398, 83] width 12 height 16
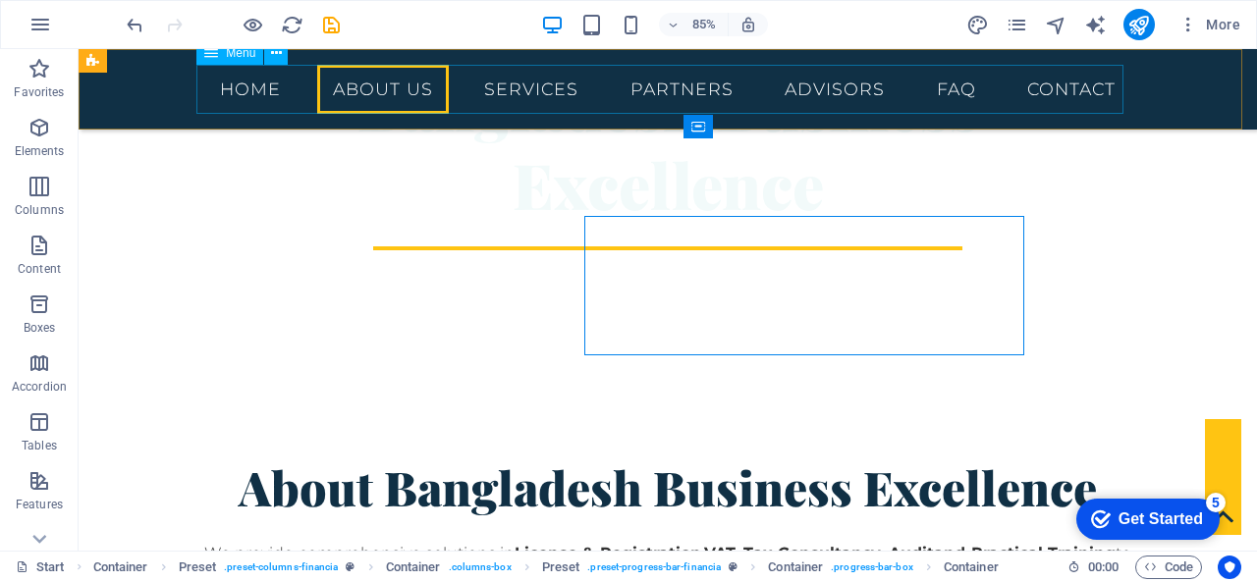
scroll to position [585, 0]
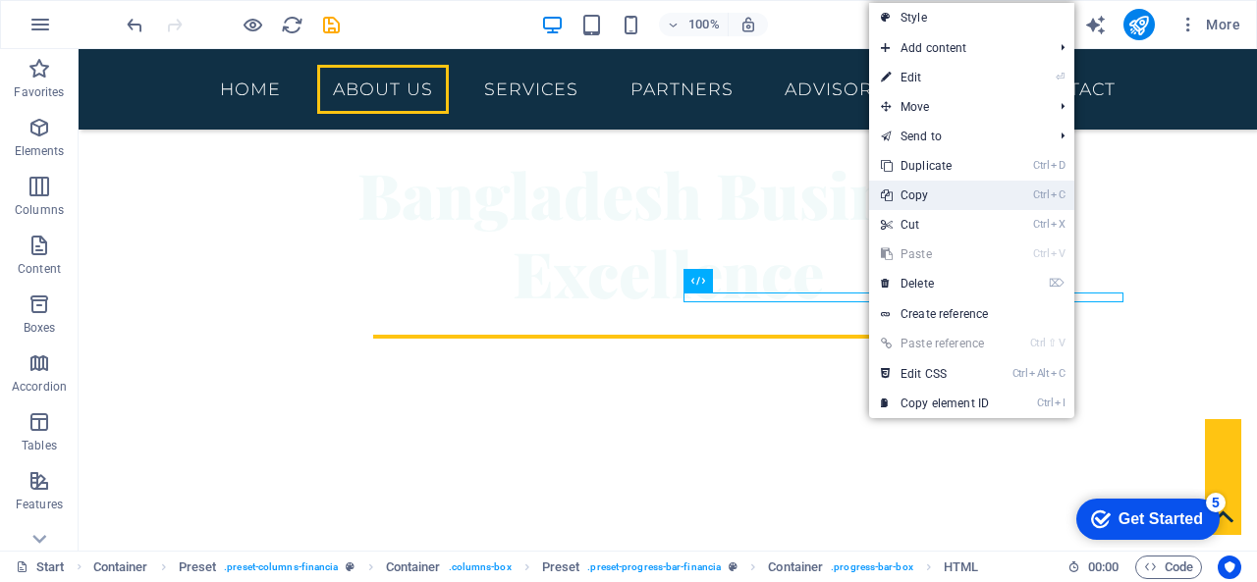
click at [923, 203] on link "Ctrl C Copy" at bounding box center [935, 195] width 132 height 29
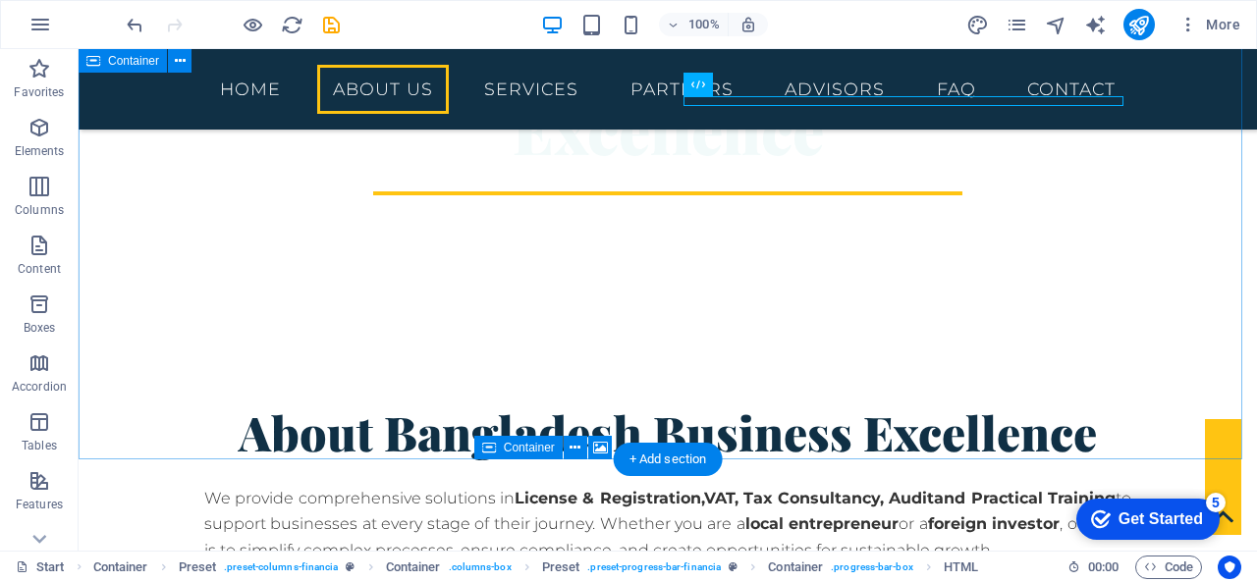
scroll to position [782, 0]
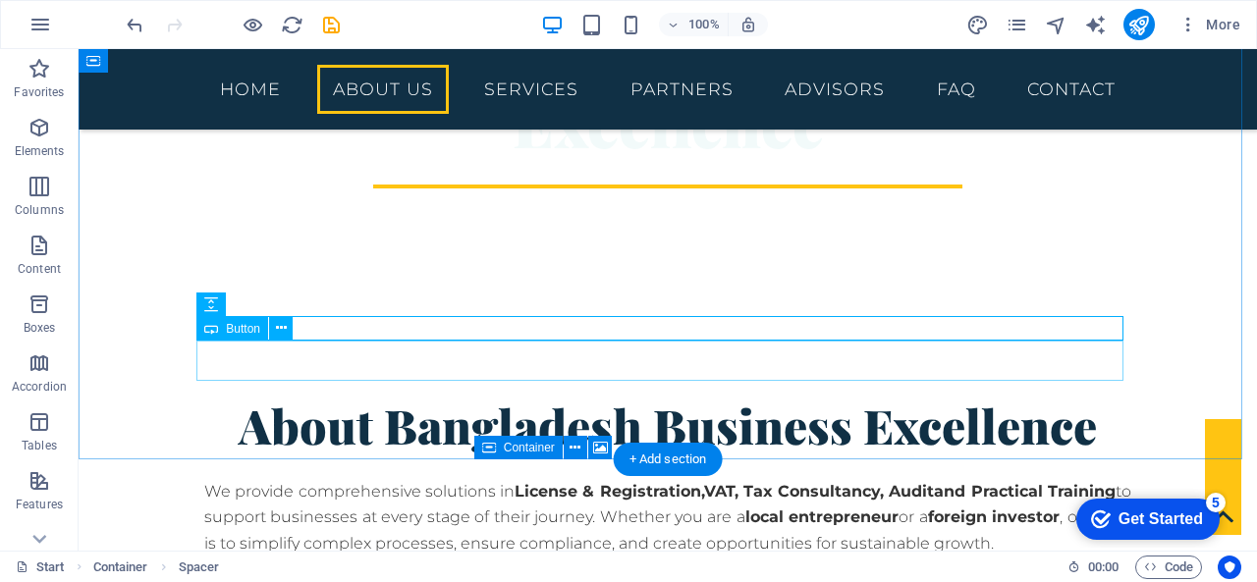
scroll to position [487, 0]
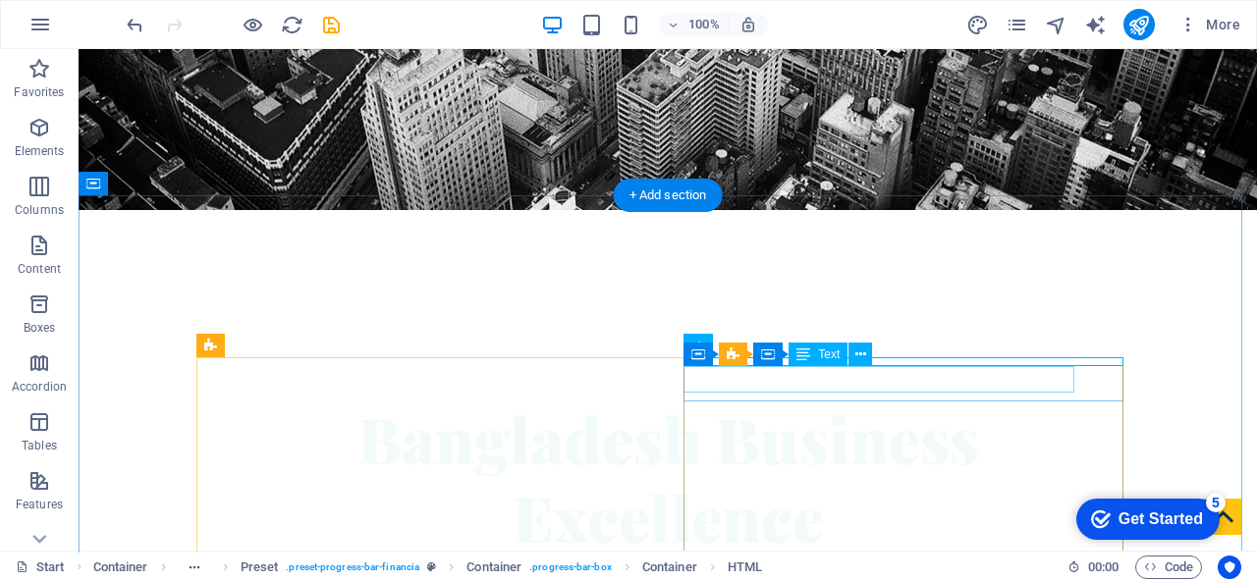
scroll to position [389, 0]
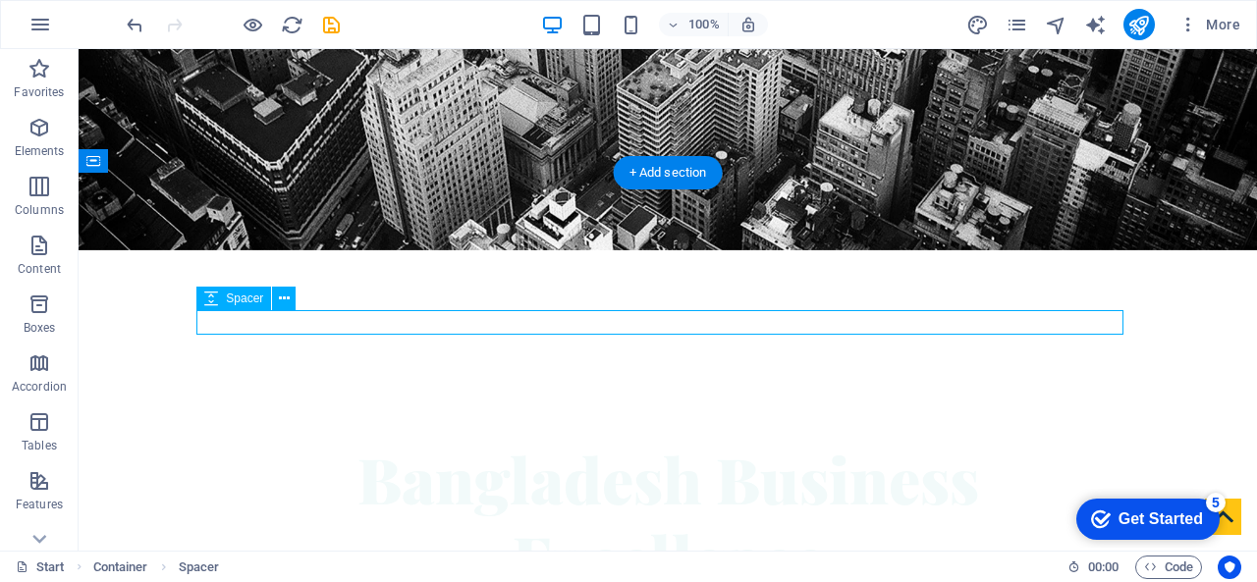
select select "px"
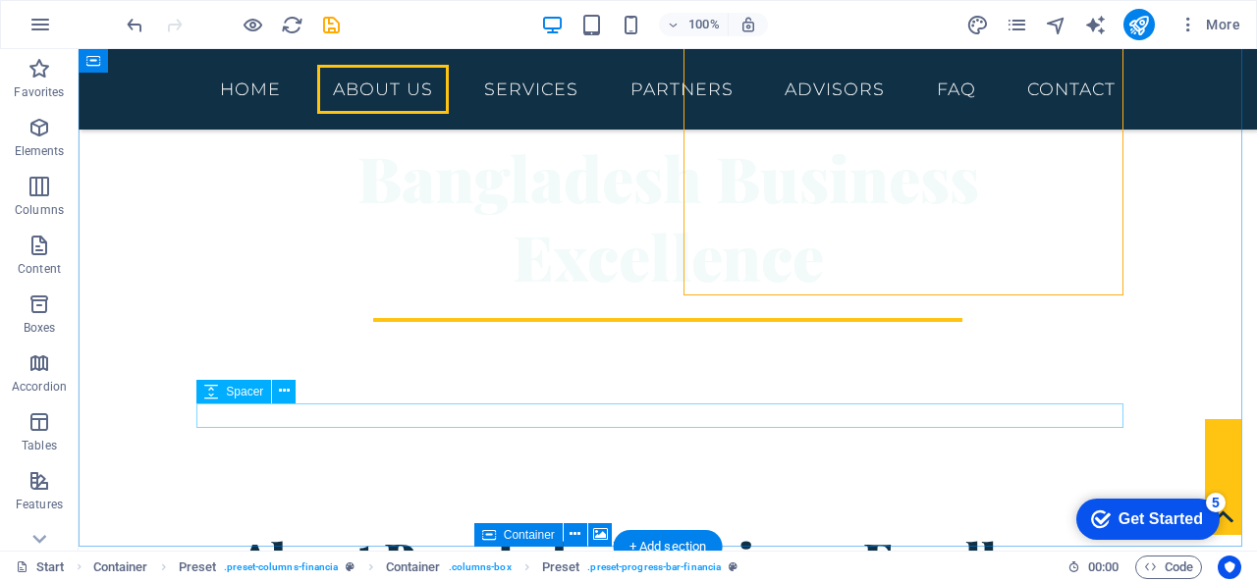
scroll to position [673, 0]
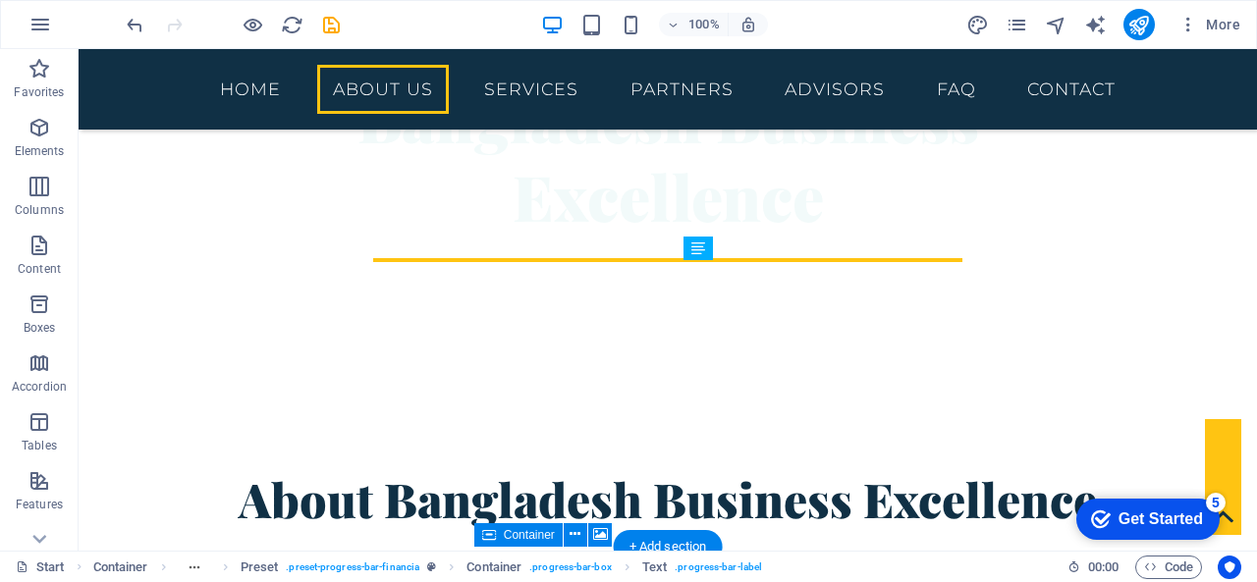
drag, startPoint x: 855, startPoint y: 278, endPoint x: 851, endPoint y: 307, distance: 29.7
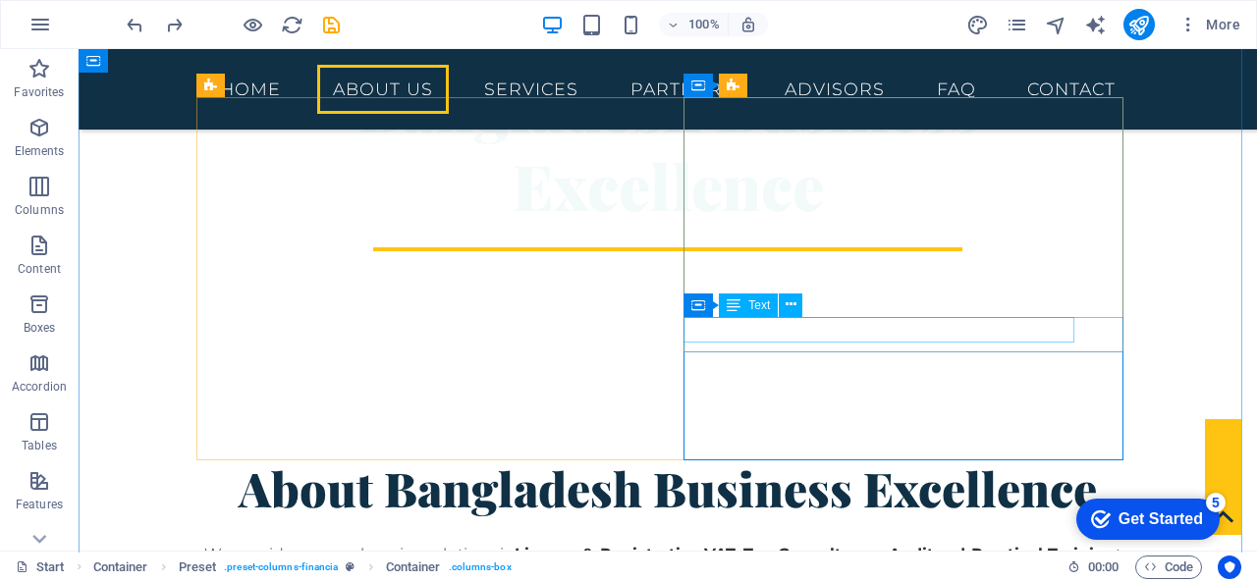
scroll to position [574, 0]
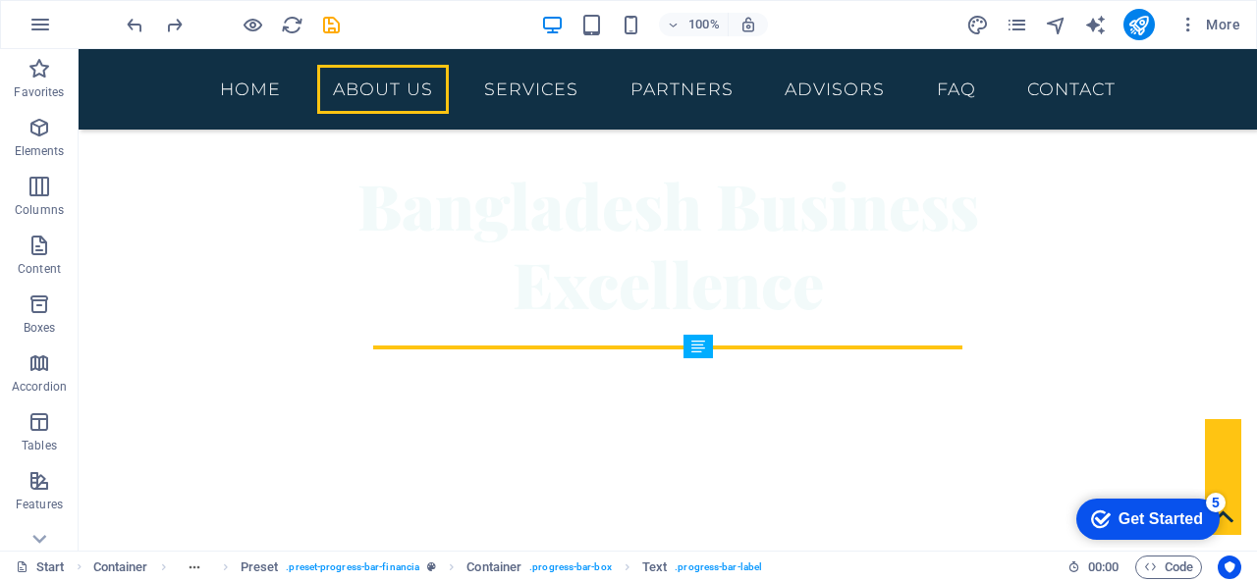
drag, startPoint x: 825, startPoint y: 376, endPoint x: 821, endPoint y: 405, distance: 29.7
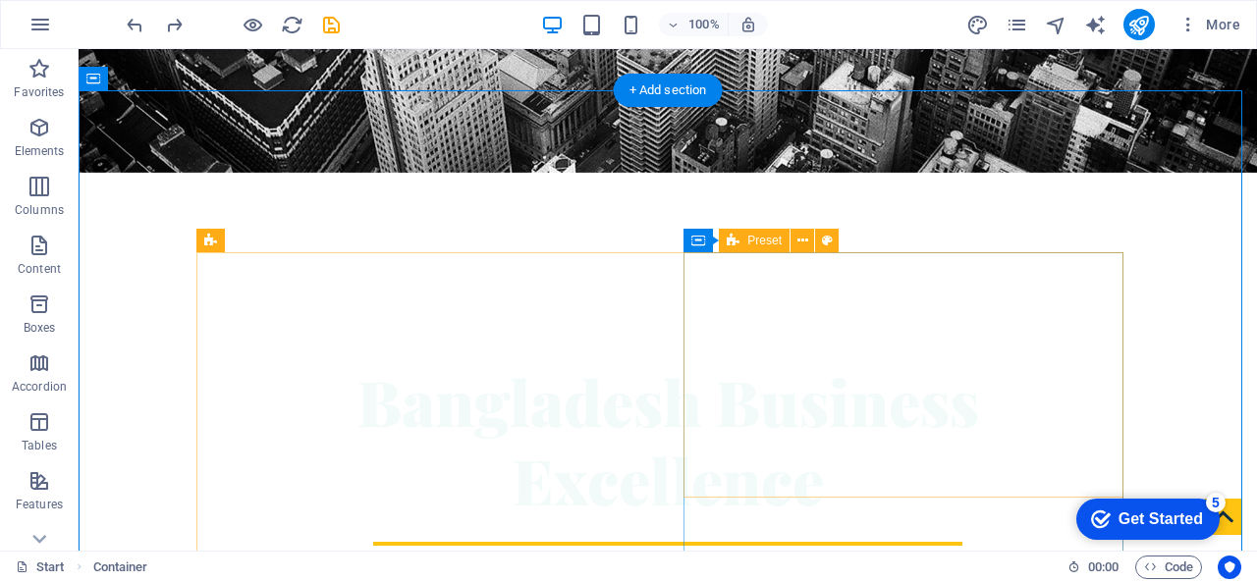
scroll to position [564, 0]
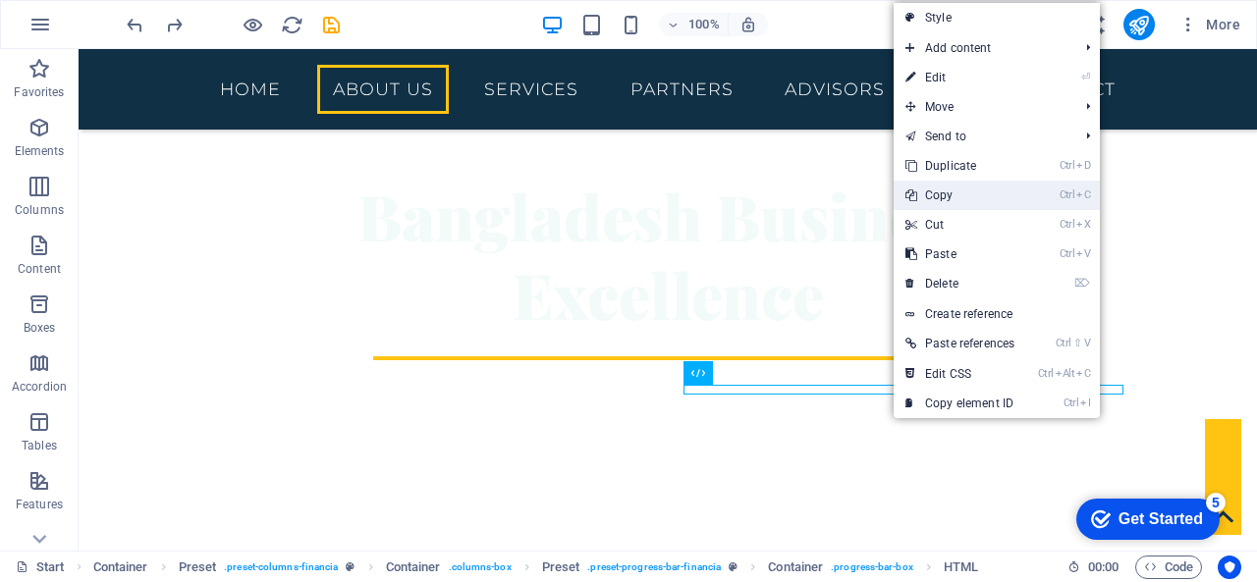
click at [958, 202] on link "Ctrl C Copy" at bounding box center [959, 195] width 133 height 29
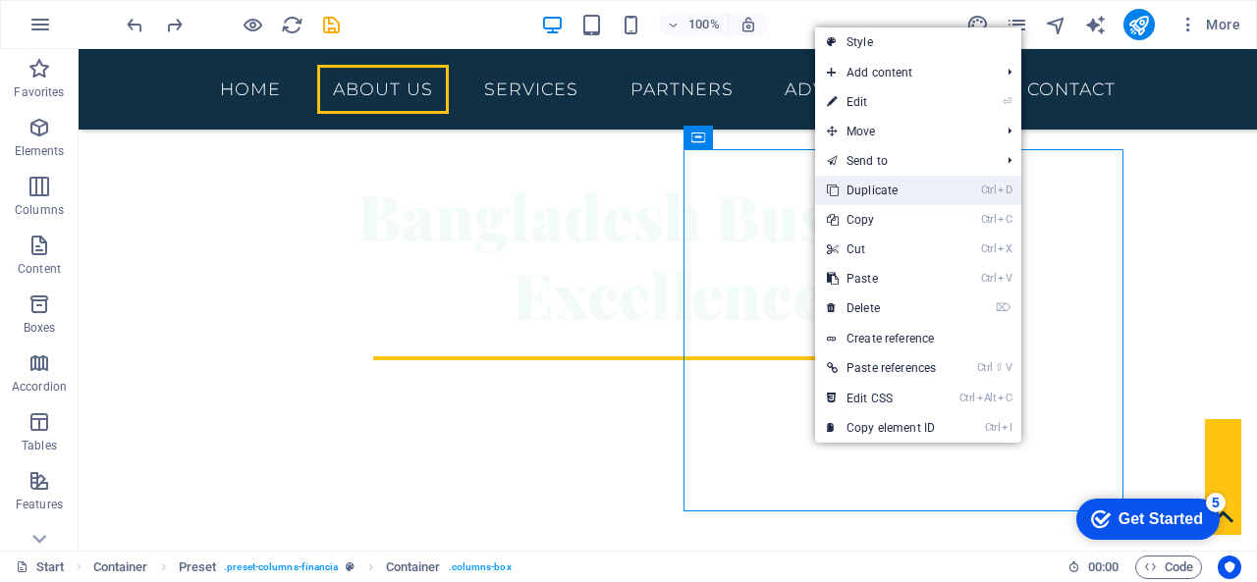
click at [892, 194] on link "Ctrl D Duplicate" at bounding box center [881, 190] width 133 height 29
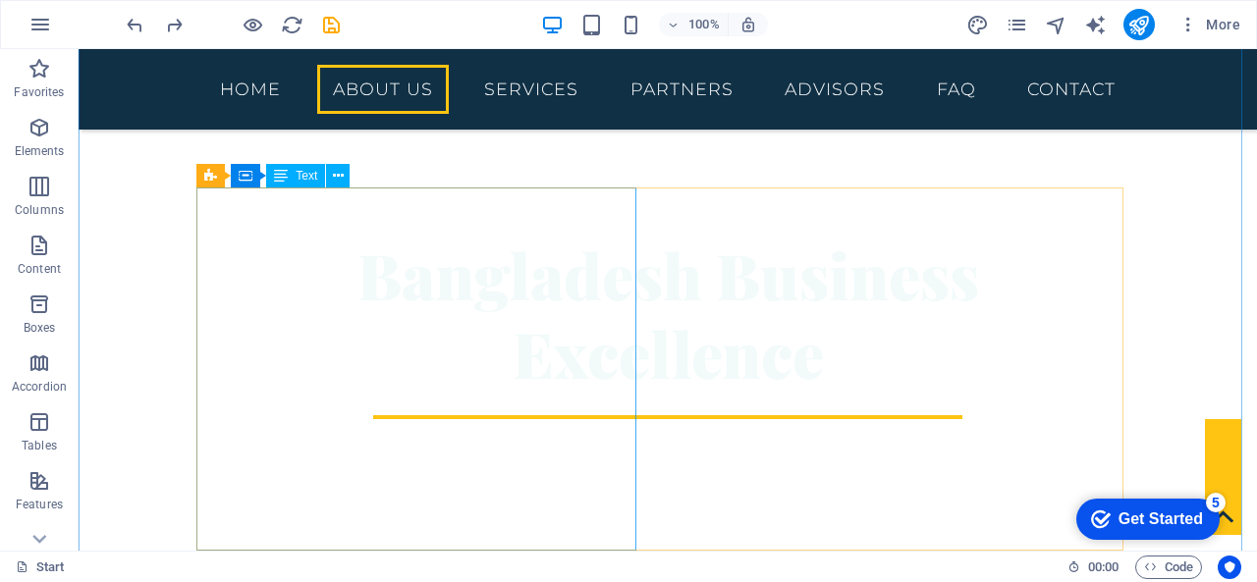
scroll to position [542, 0]
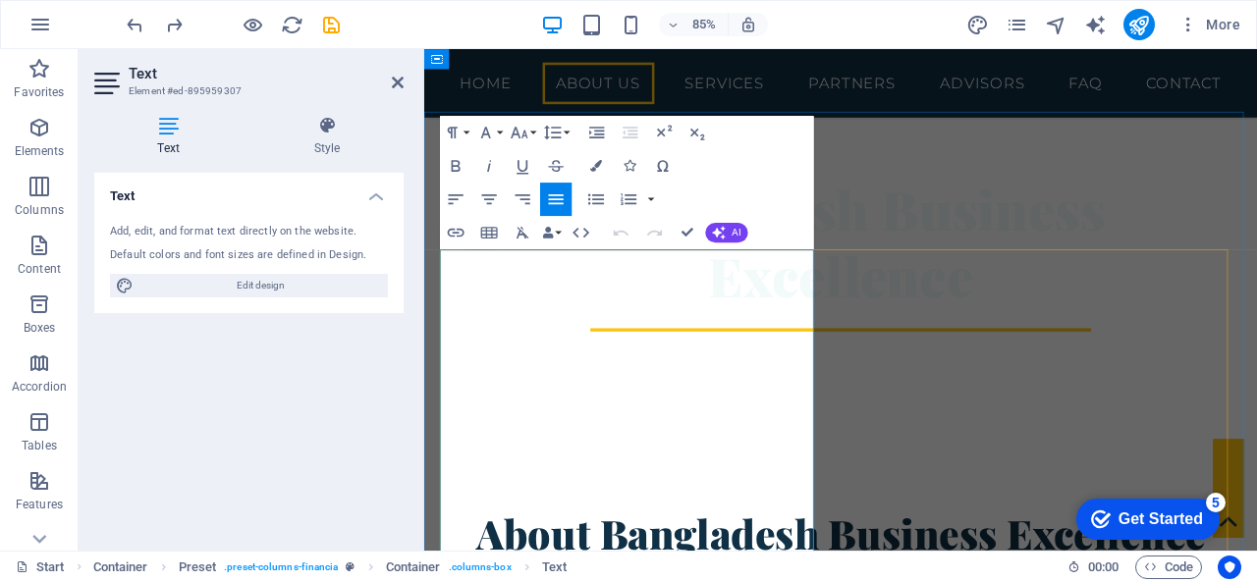
scroll to position [434, 0]
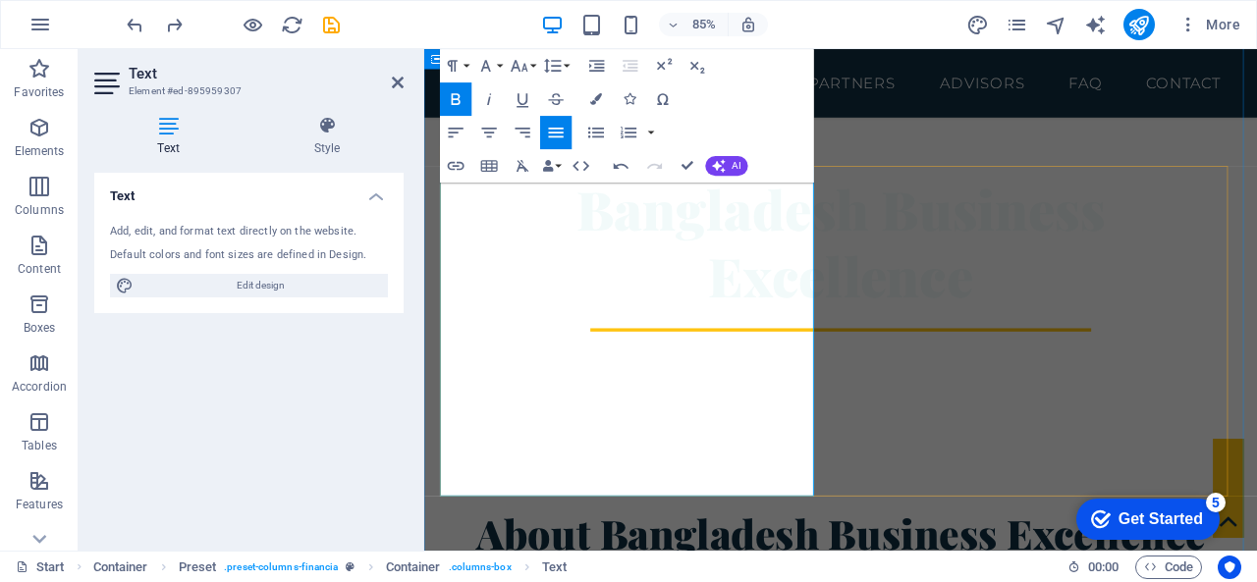
scroll to position [532, 0]
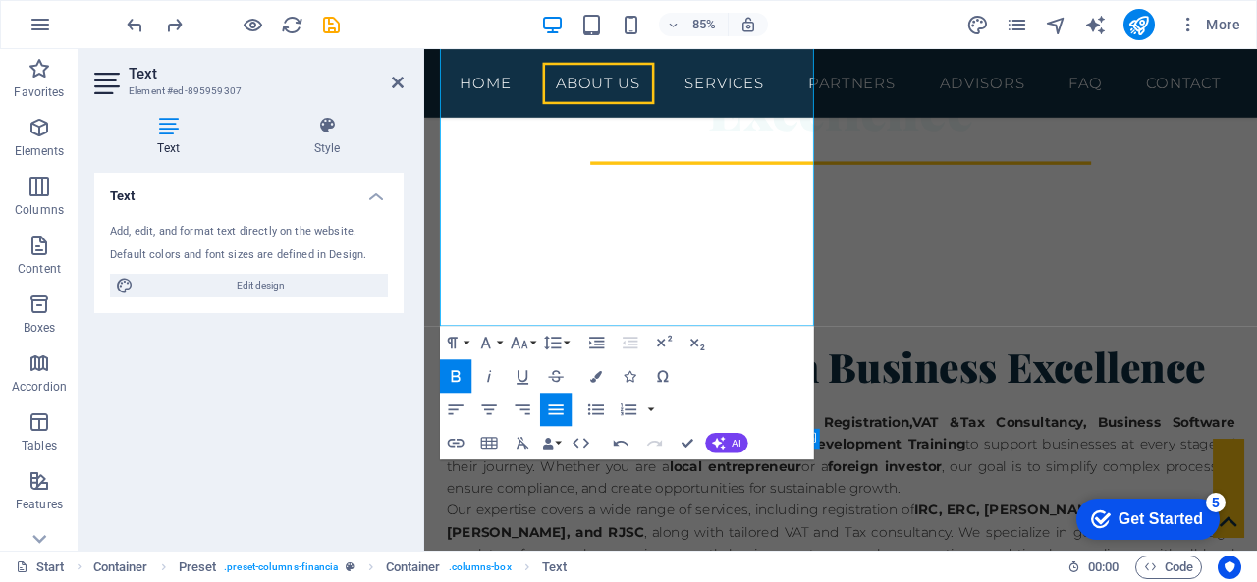
scroll to position [827, 0]
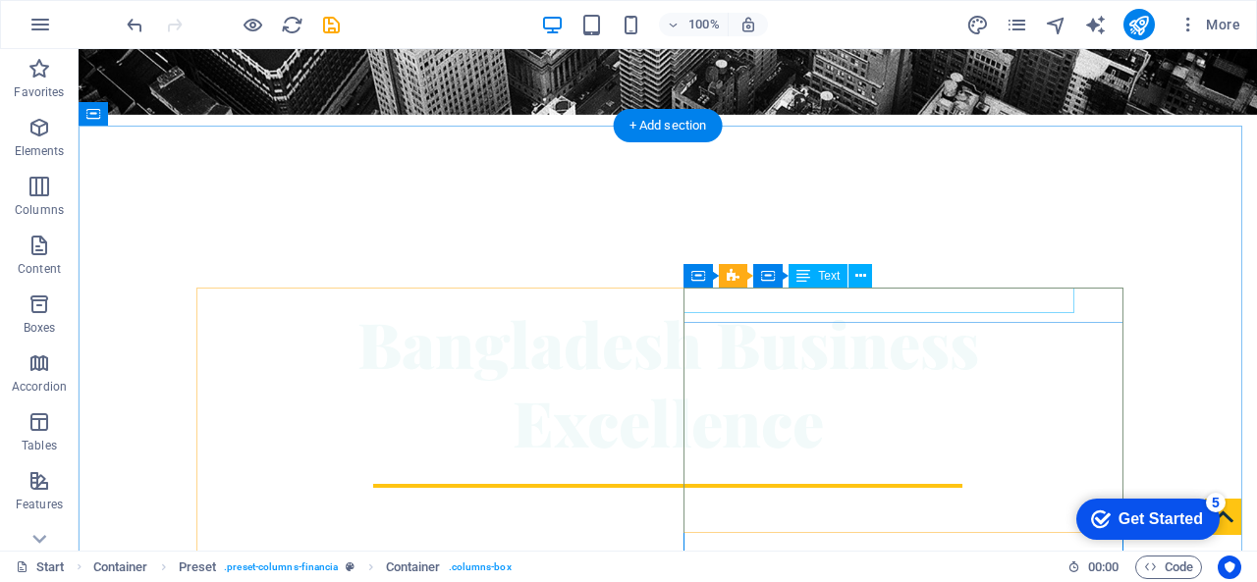
scroll to position [532, 0]
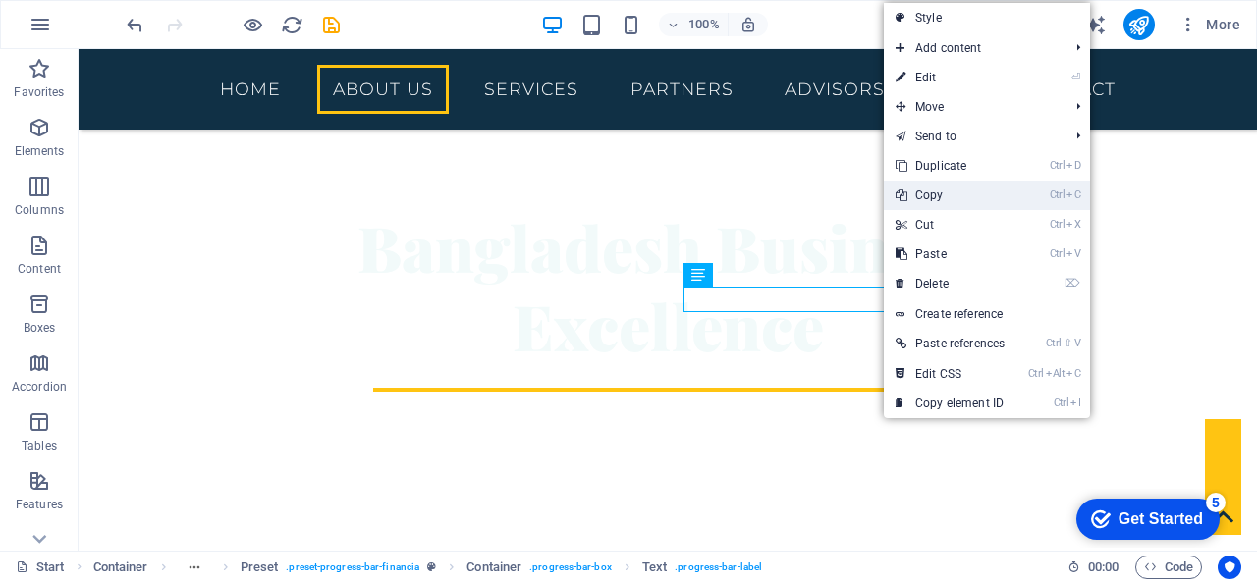
click at [955, 194] on link "Ctrl C Copy" at bounding box center [950, 195] width 133 height 29
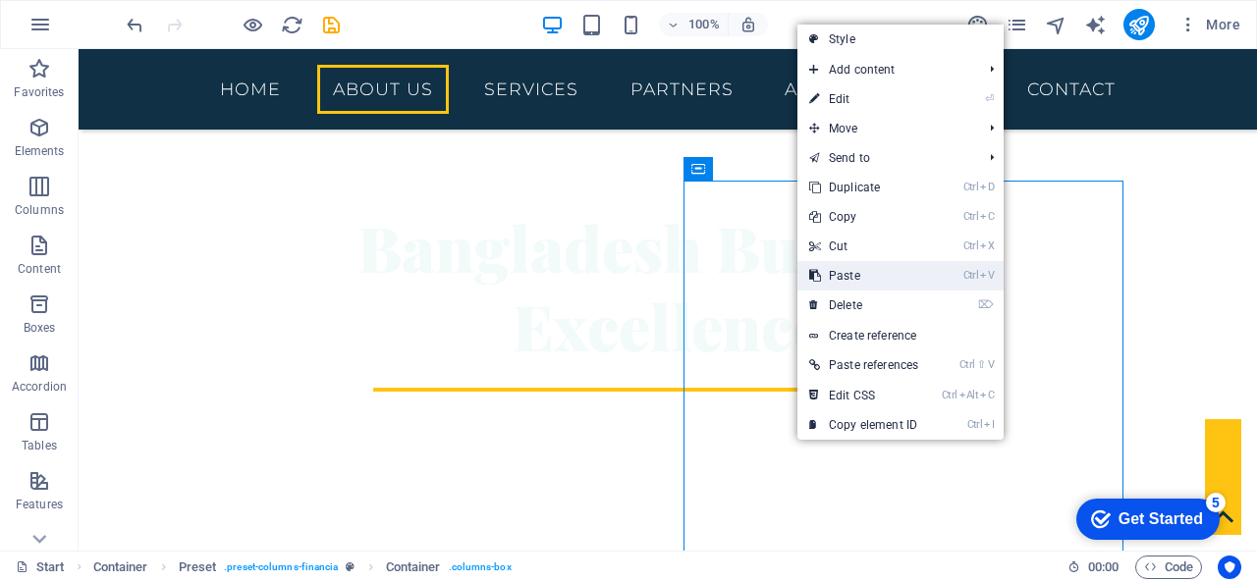
click at [874, 273] on link "Ctrl V Paste" at bounding box center [863, 275] width 133 height 29
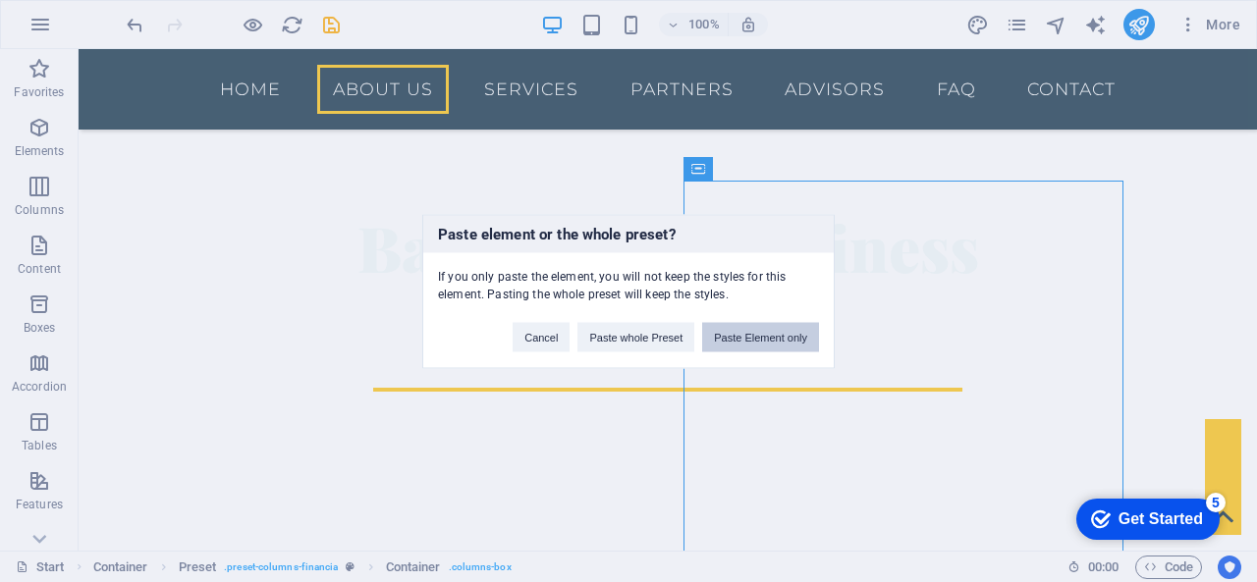
click at [730, 335] on button "Paste Element only" at bounding box center [760, 336] width 117 height 29
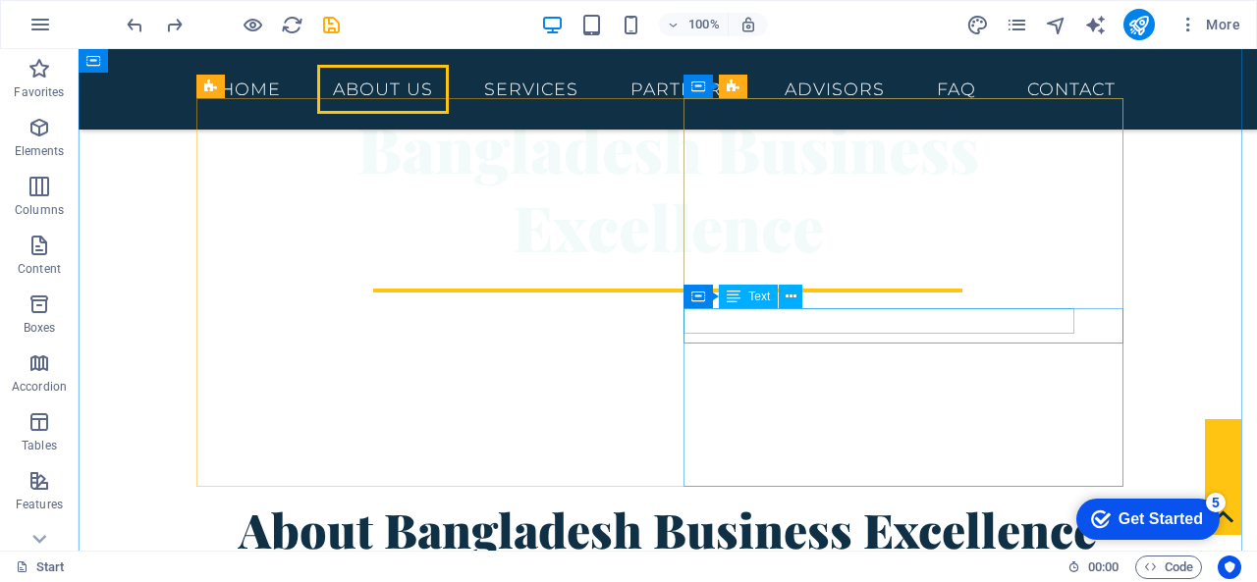
scroll to position [533, 0]
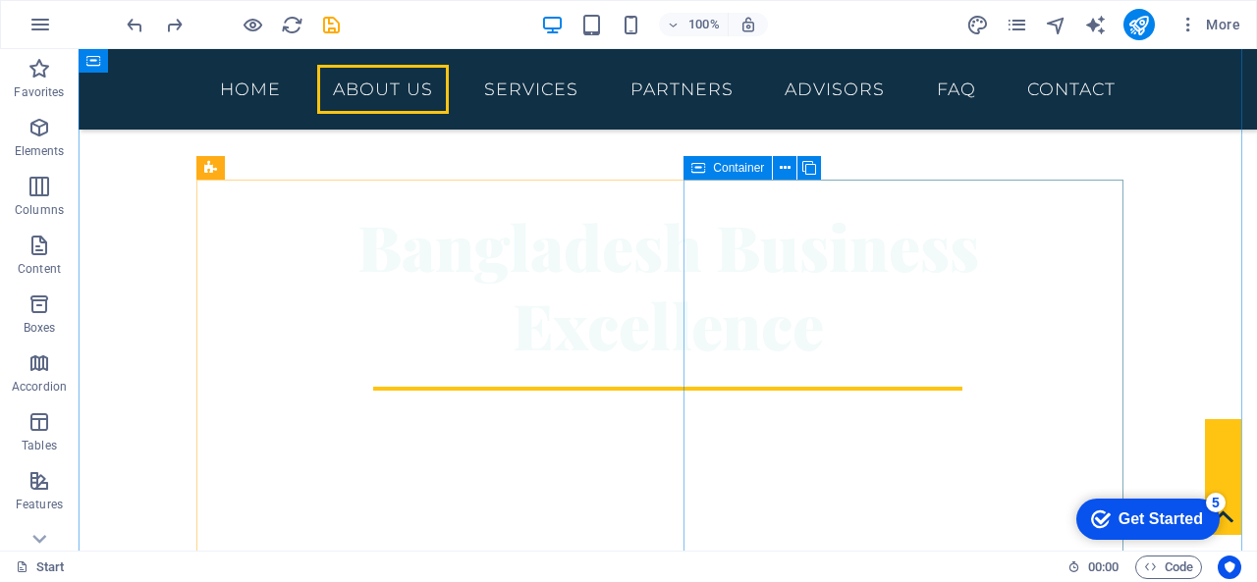
drag, startPoint x: 782, startPoint y: 416, endPoint x: 778, endPoint y: 451, distance: 34.6
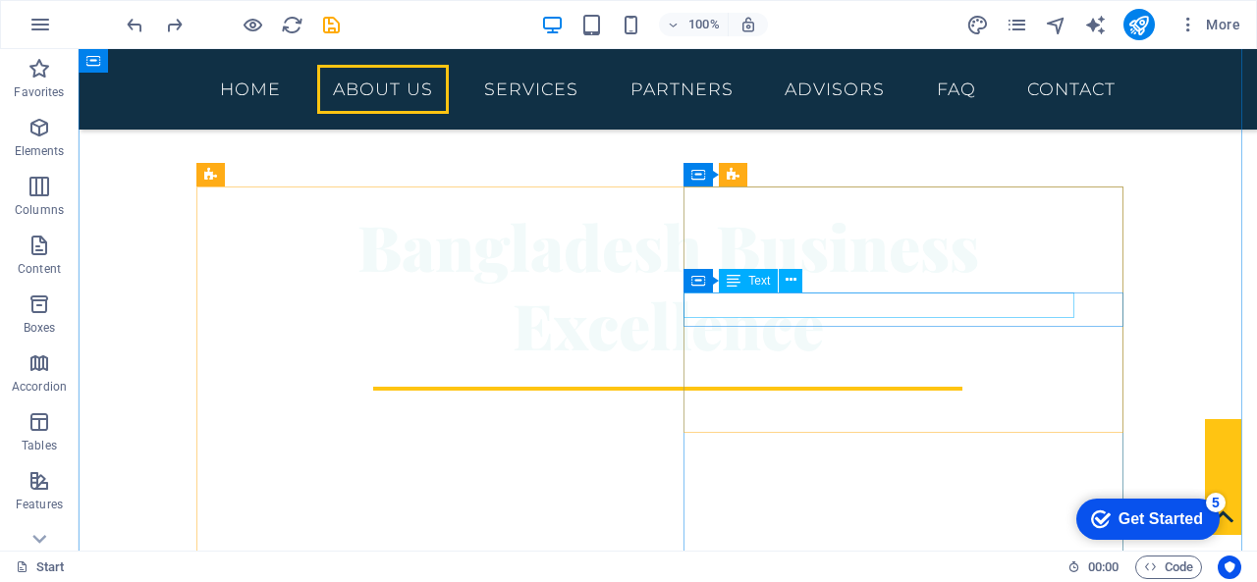
scroll to position [435, 0]
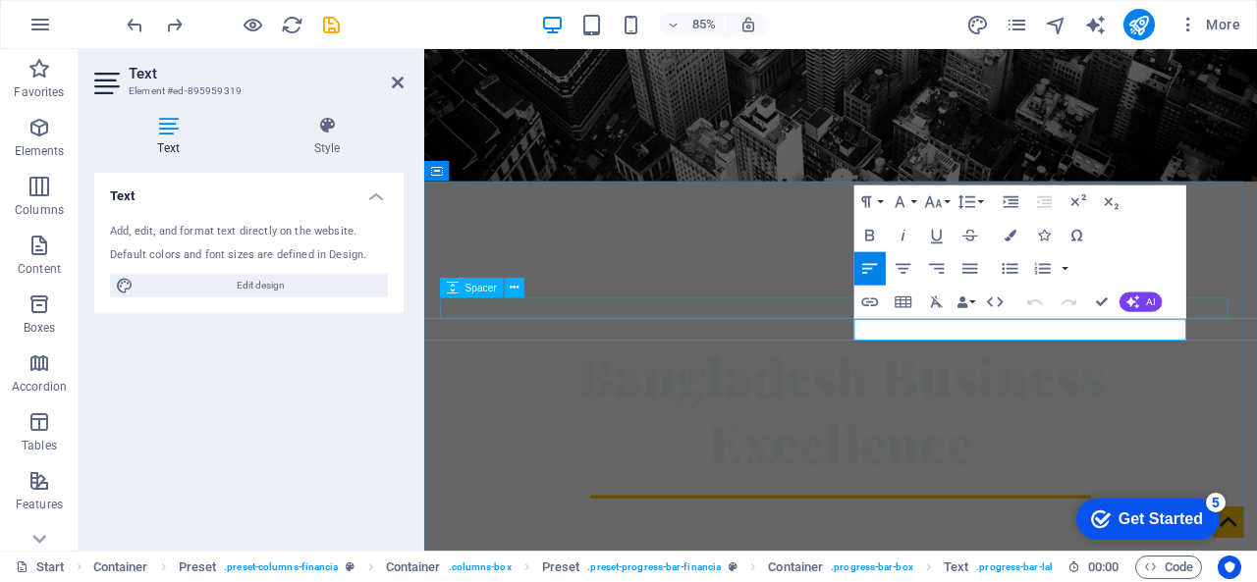
drag, startPoint x: 994, startPoint y: 372, endPoint x: 881, endPoint y: 354, distance: 114.3
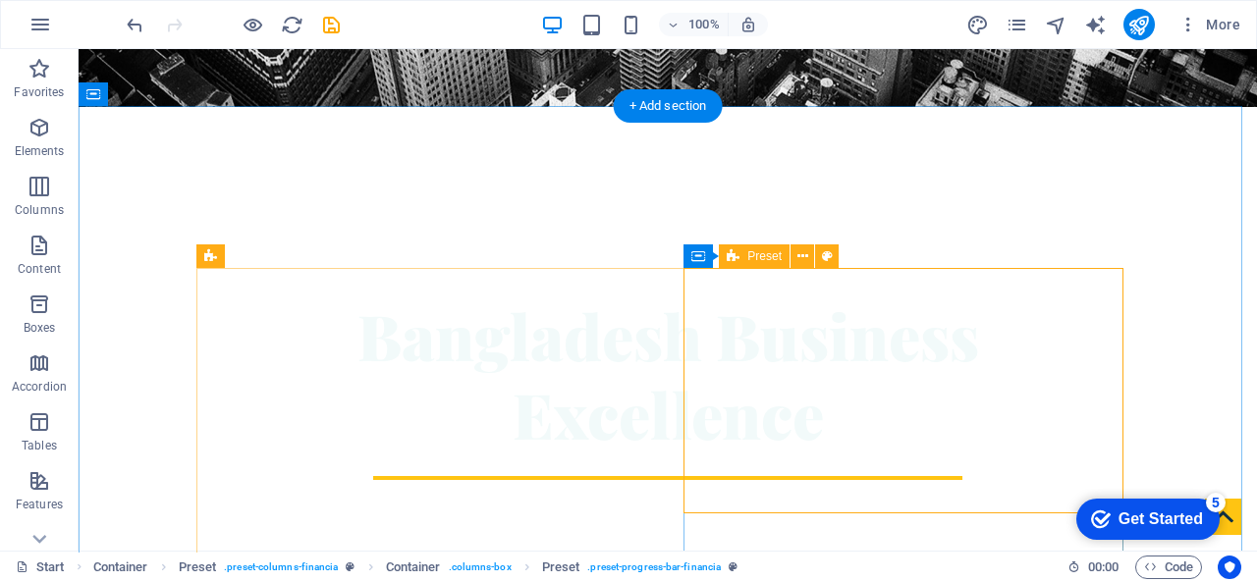
scroll to position [456, 0]
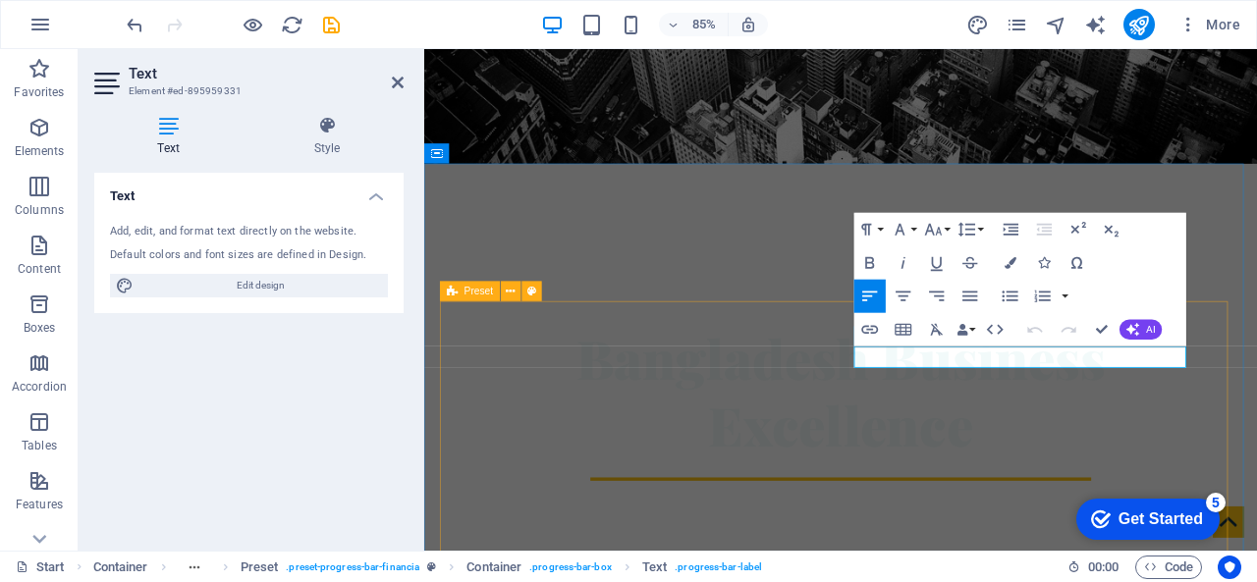
drag, startPoint x: 1106, startPoint y: 407, endPoint x: 904, endPoint y: 402, distance: 201.4
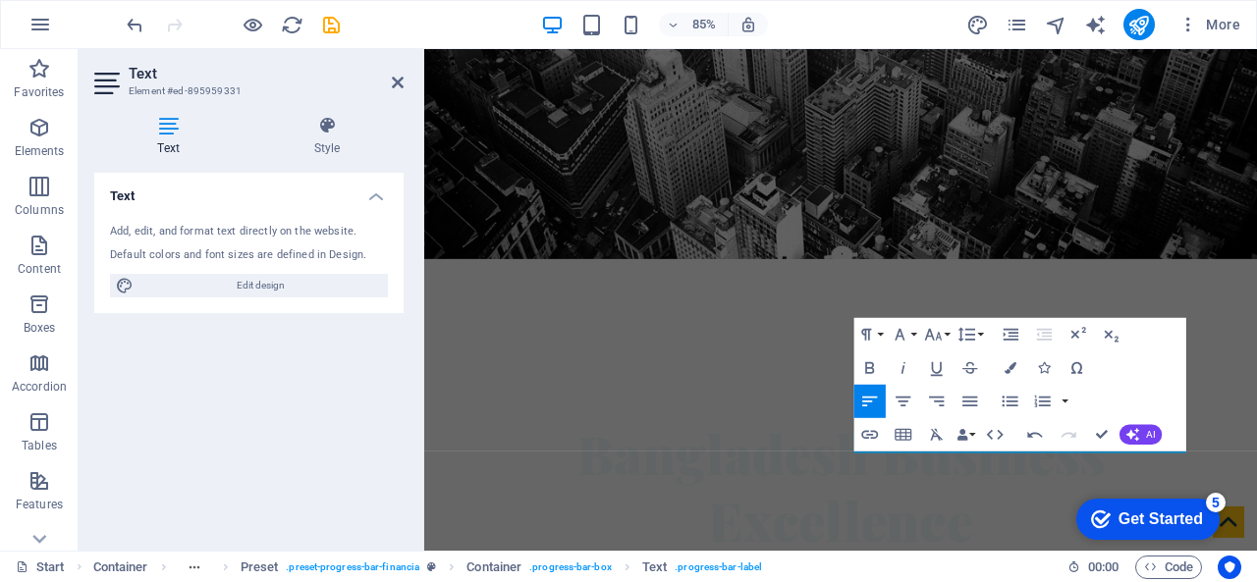
scroll to position [357, 0]
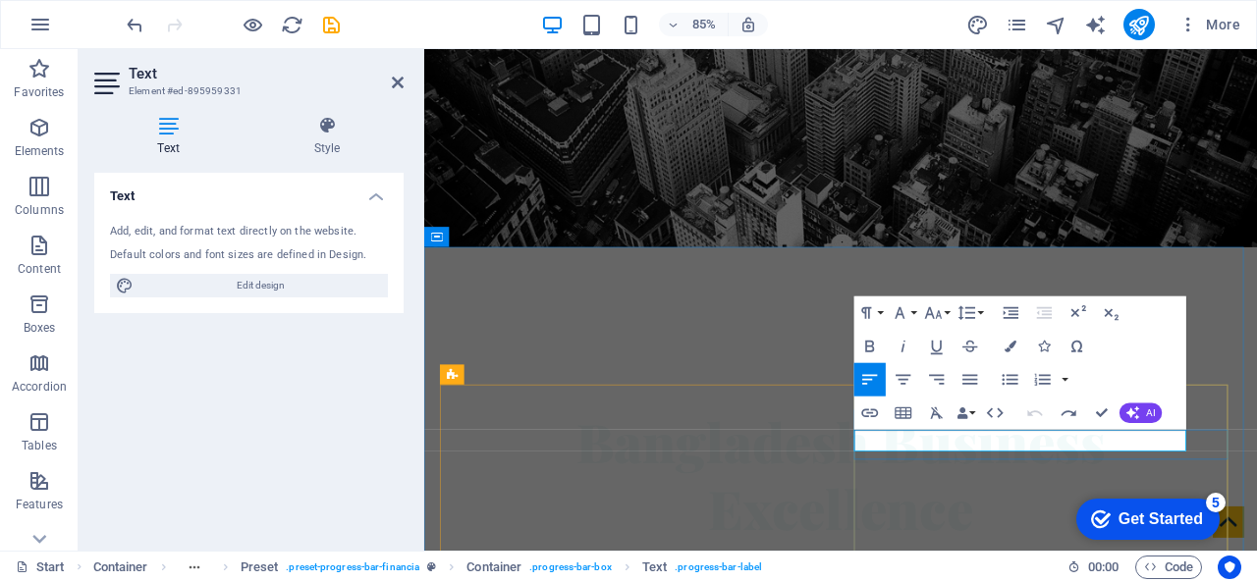
drag, startPoint x: 1077, startPoint y: 510, endPoint x: 1096, endPoint y: 509, distance: 18.7
drag, startPoint x: 1112, startPoint y: 508, endPoint x: 926, endPoint y: 493, distance: 187.1
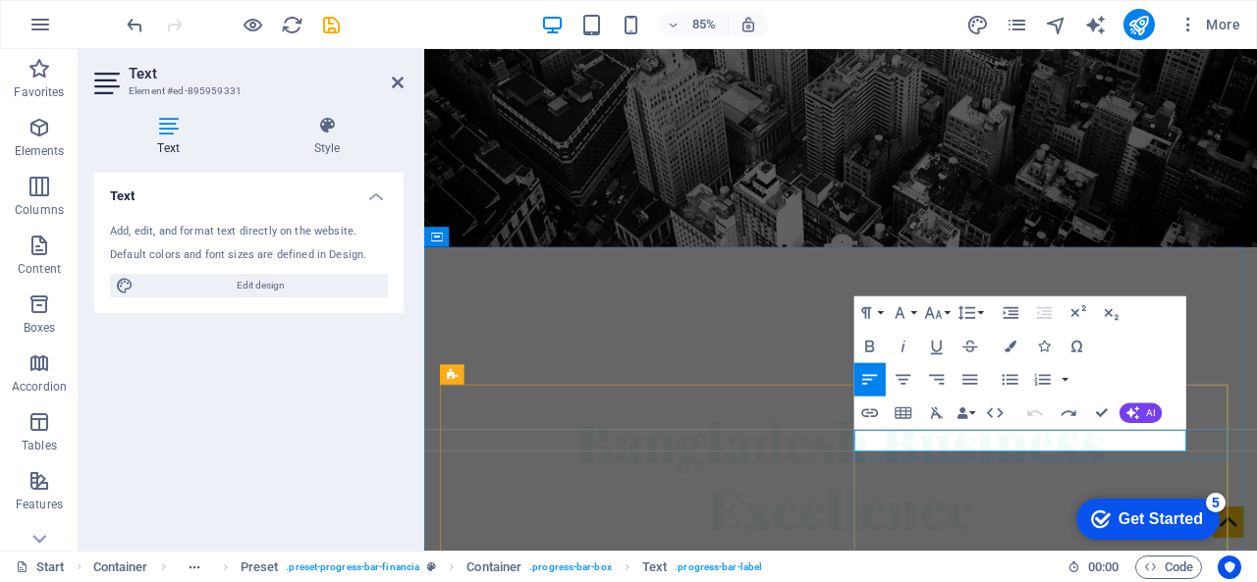
drag, startPoint x: 1025, startPoint y: 508, endPoint x: 1042, endPoint y: 508, distance: 16.7
drag, startPoint x: 1088, startPoint y: 508, endPoint x: 885, endPoint y: 511, distance: 203.3
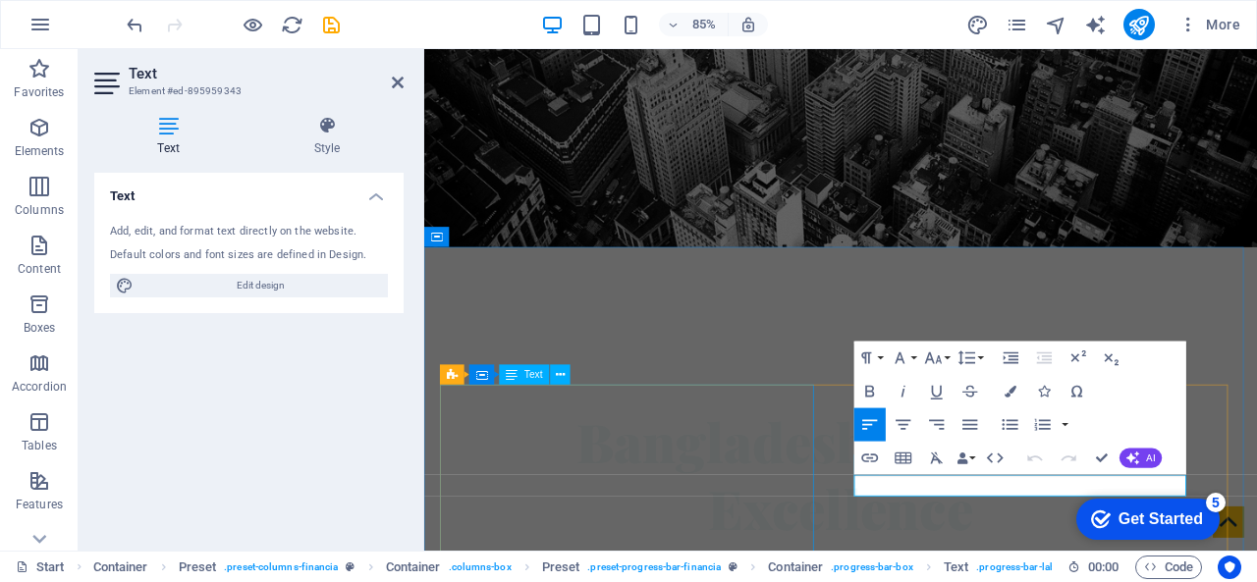
drag, startPoint x: 1080, startPoint y: 556, endPoint x: 863, endPoint y: 535, distance: 218.0
drag, startPoint x: 1062, startPoint y: 564, endPoint x: 921, endPoint y: 559, distance: 141.5
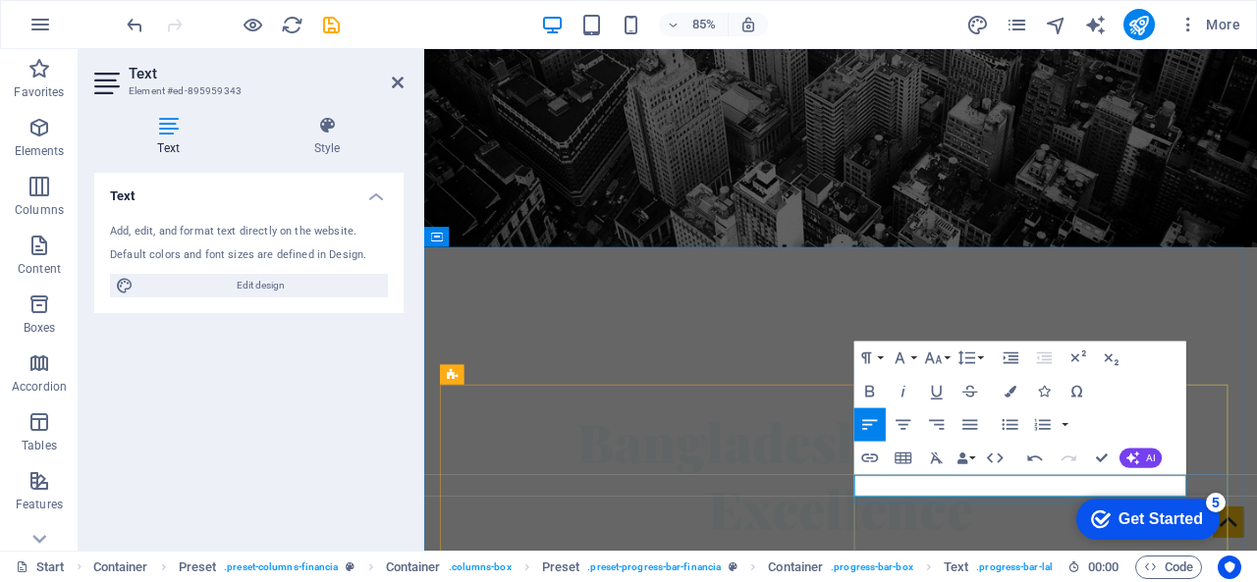
drag, startPoint x: 1067, startPoint y: 558, endPoint x: 1023, endPoint y: 554, distance: 44.4
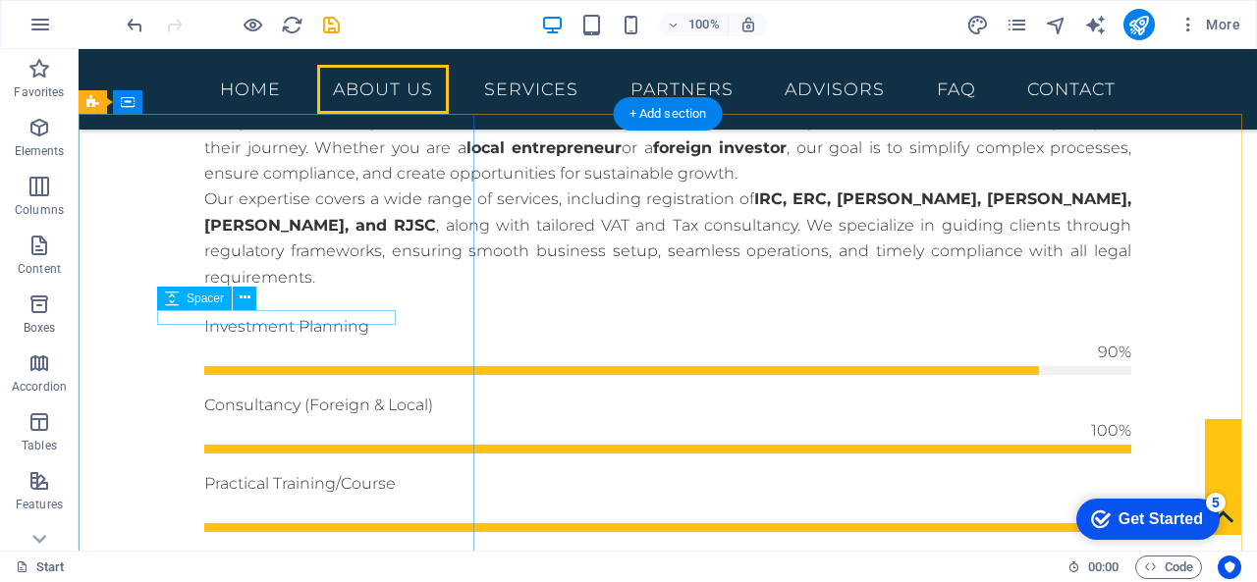
scroll to position [1229, 0]
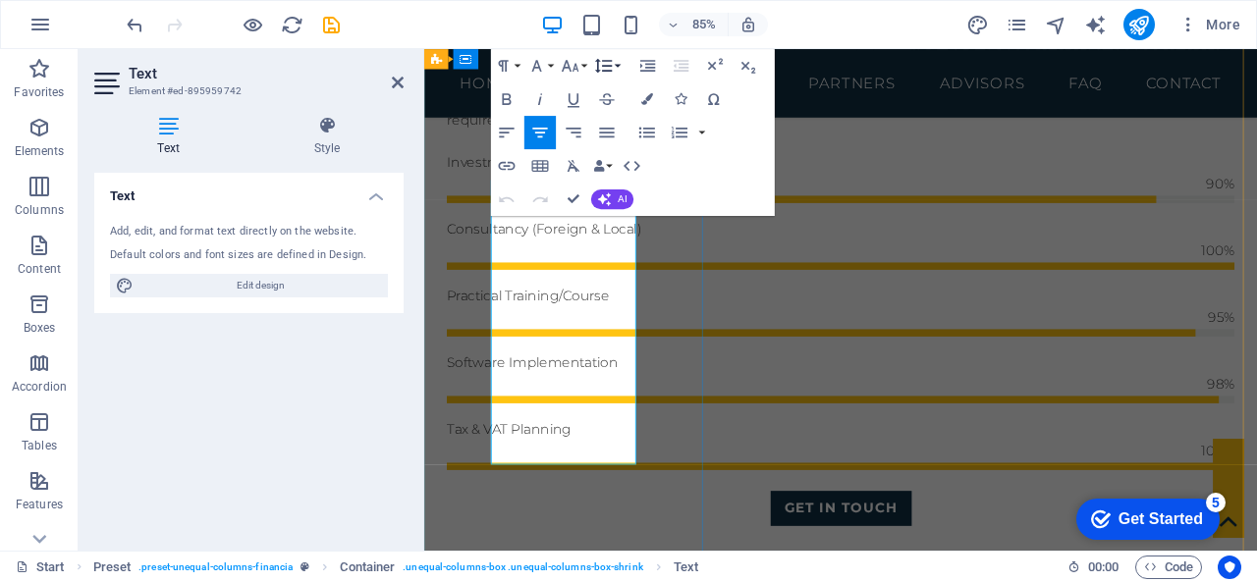
scroll to position [1416, 0]
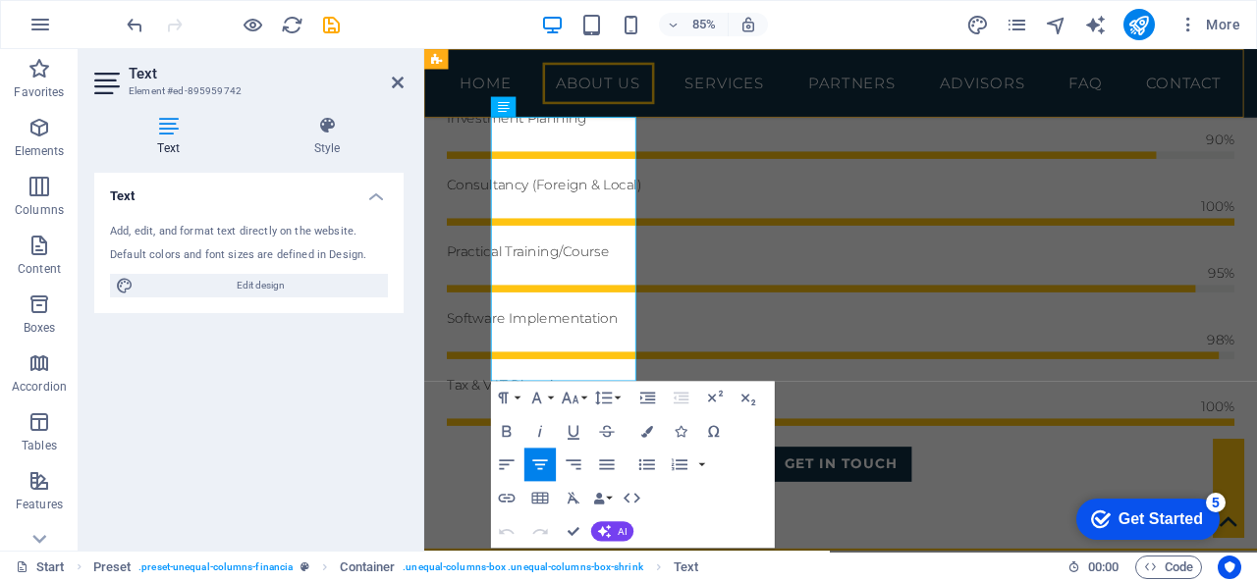
drag, startPoint x: 645, startPoint y: 418, endPoint x: 482, endPoint y: 116, distance: 343.5
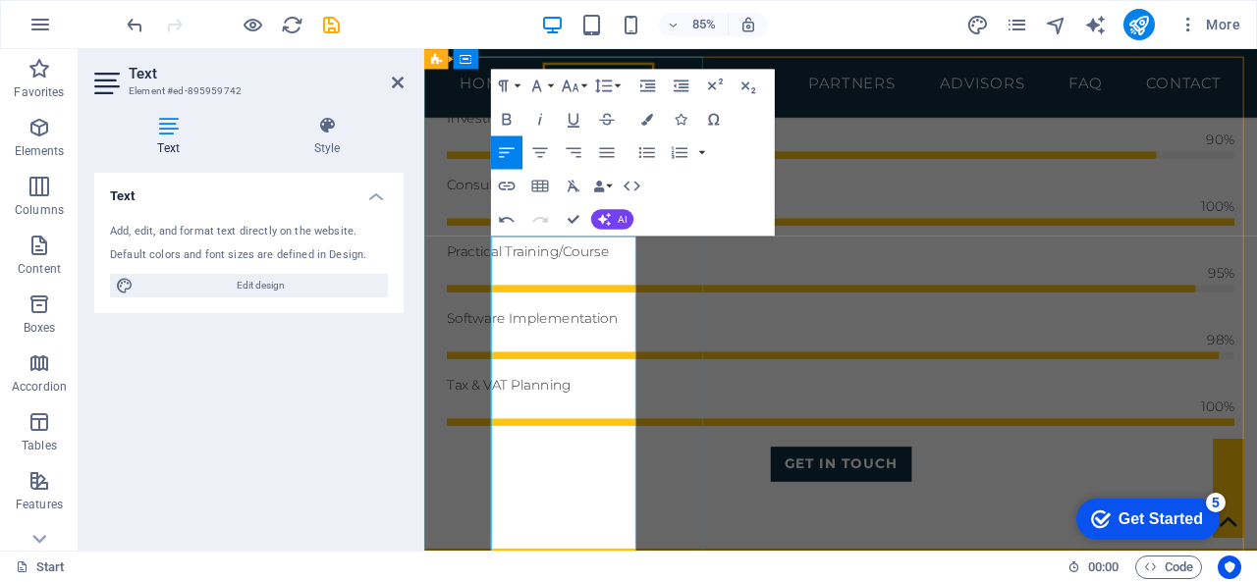
scroll to position [1219, 0]
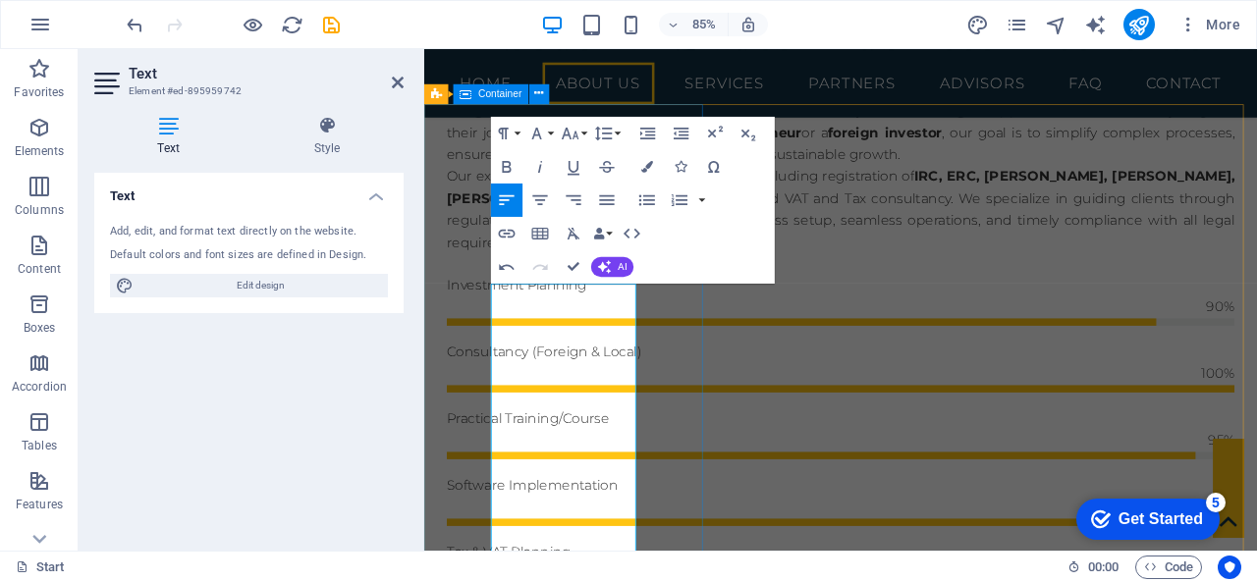
drag, startPoint x: 527, startPoint y: 358, endPoint x: 496, endPoint y: 358, distance: 31.4
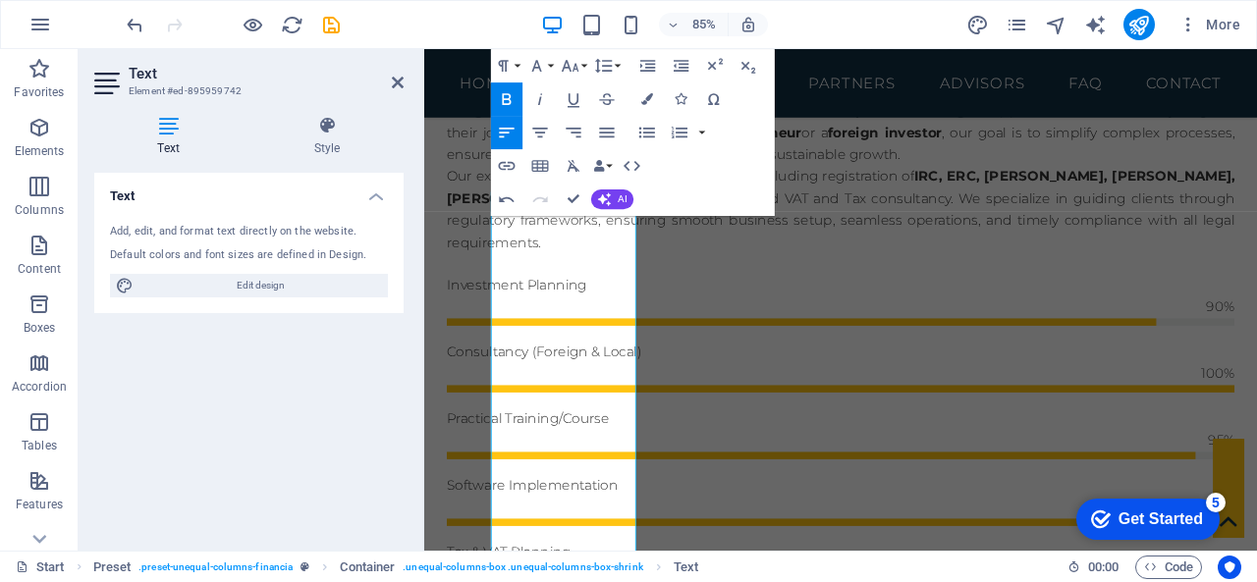
scroll to position [1318, 0]
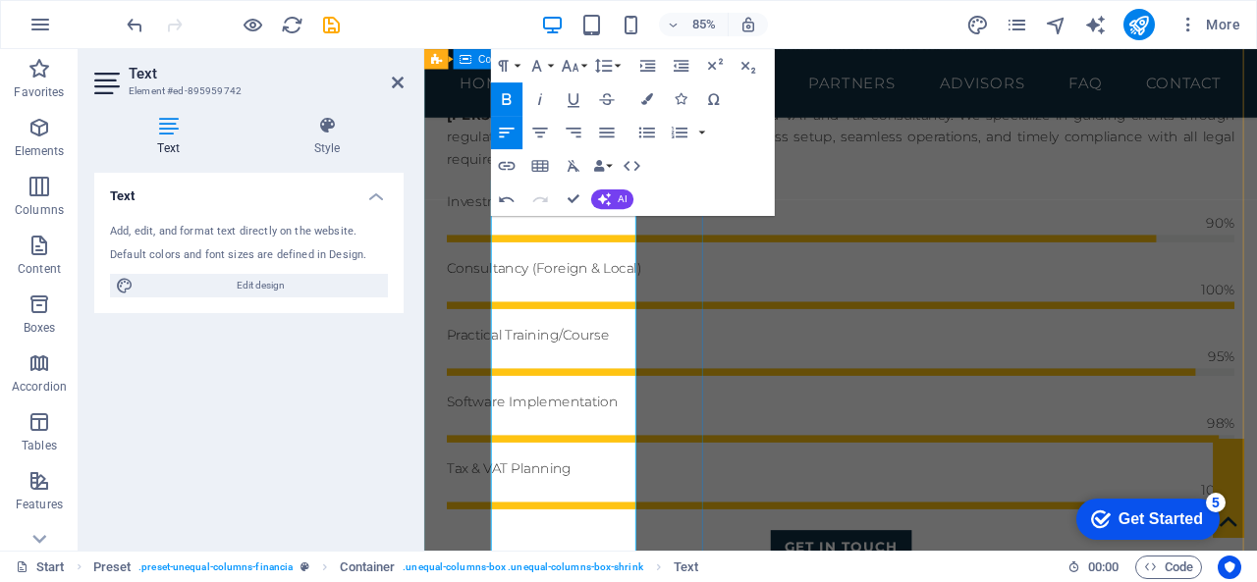
drag, startPoint x: 588, startPoint y: 314, endPoint x: 501, endPoint y: 261, distance: 102.2
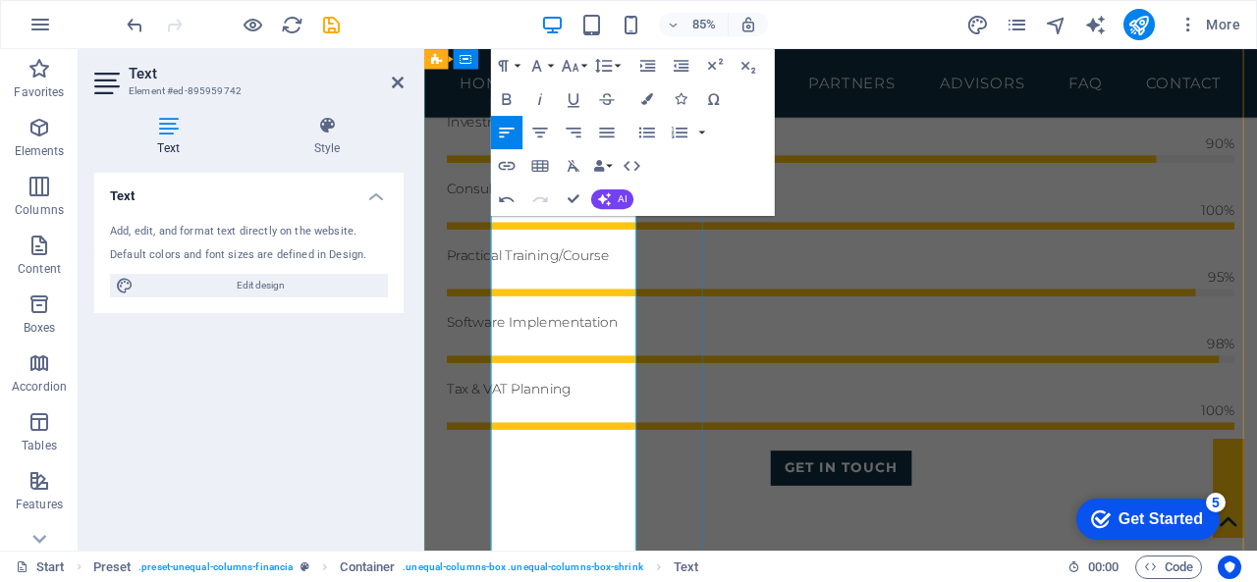
scroll to position [1416, 0]
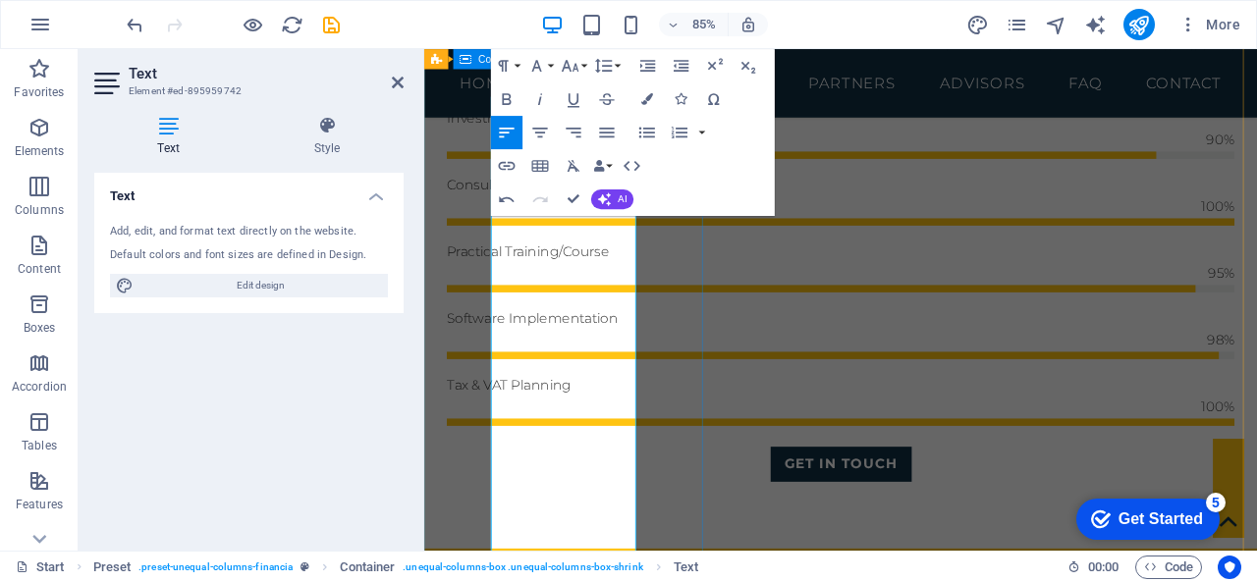
drag, startPoint x: 670, startPoint y: 375, endPoint x: 494, endPoint y: 344, distance: 178.5
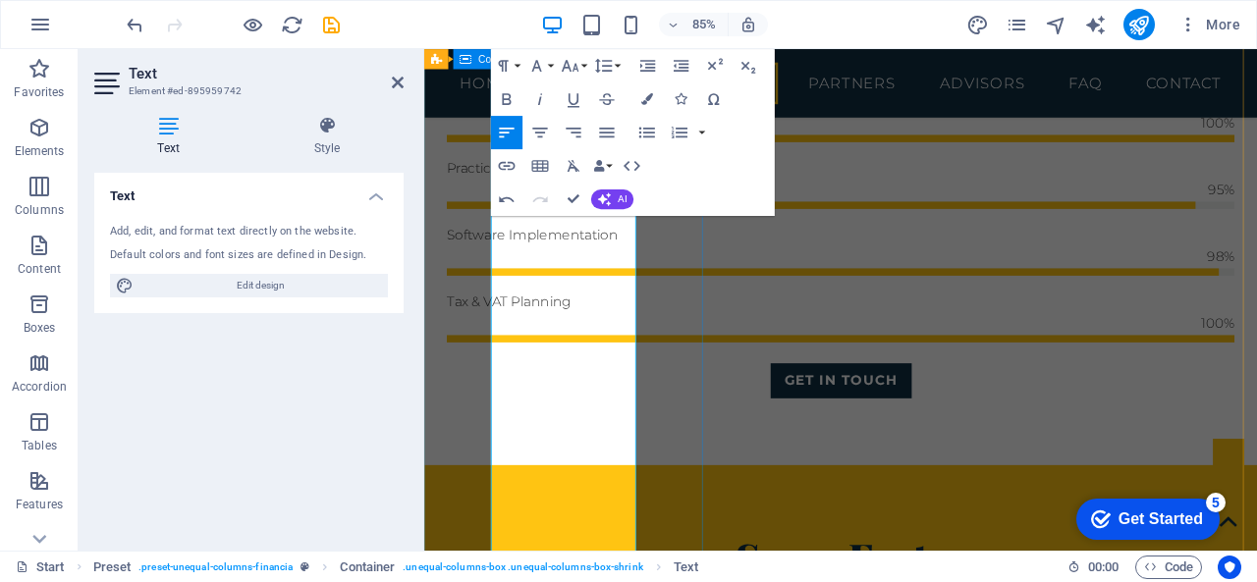
drag, startPoint x: 664, startPoint y: 402, endPoint x: 501, endPoint y: 355, distance: 169.4
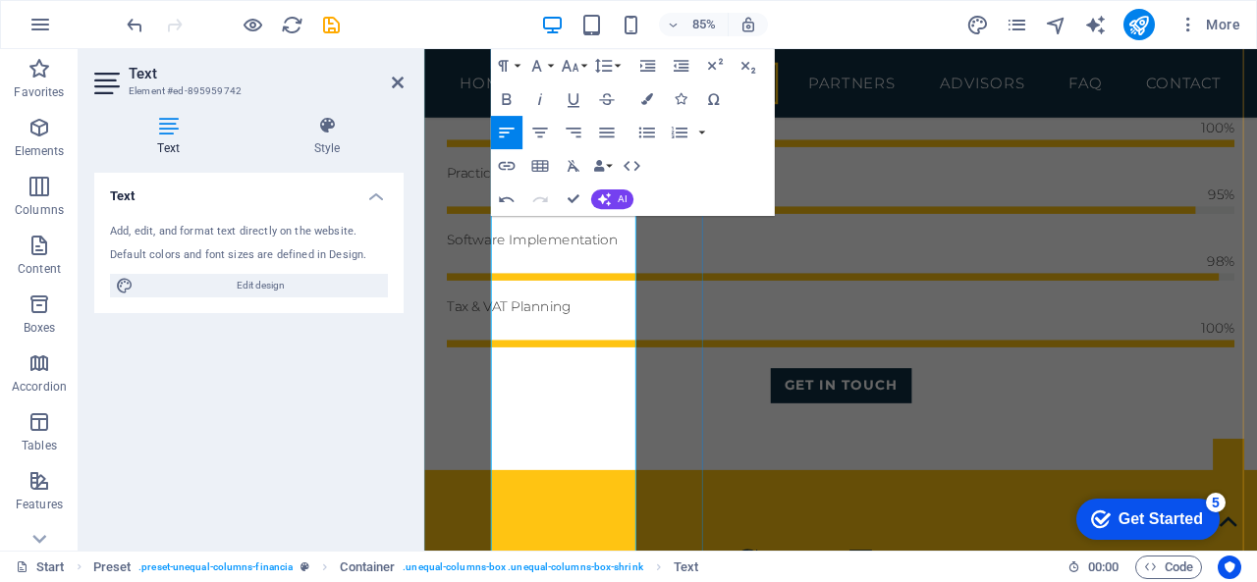
scroll to position [1606, 0]
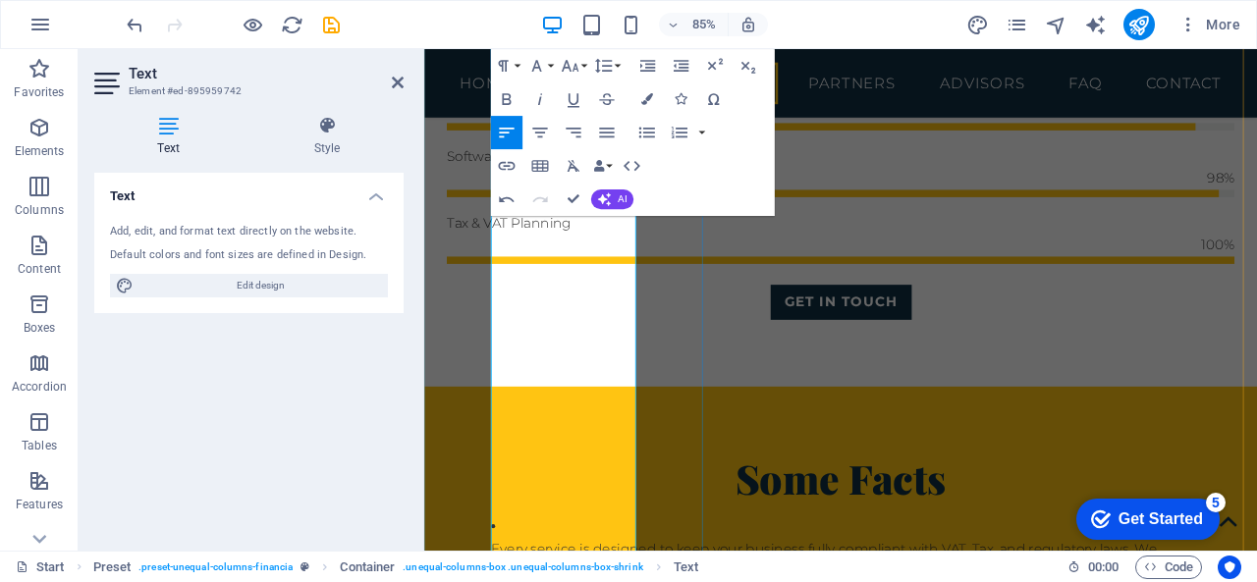
drag, startPoint x: 656, startPoint y: 546, endPoint x: 533, endPoint y: 274, distance: 298.4
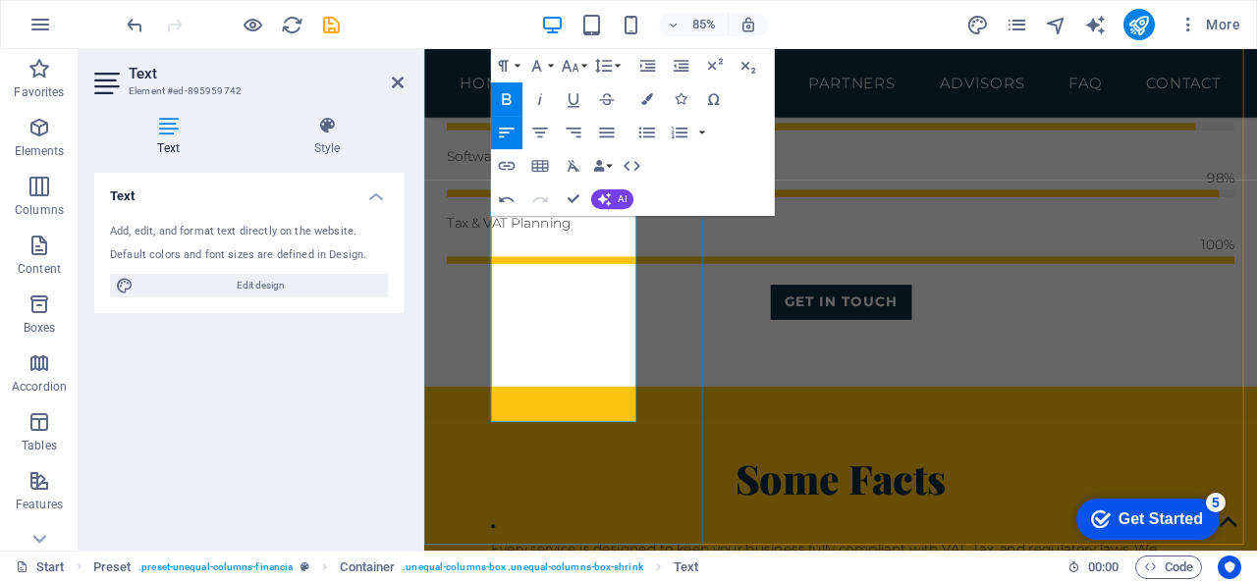
scroll to position [1214, 0]
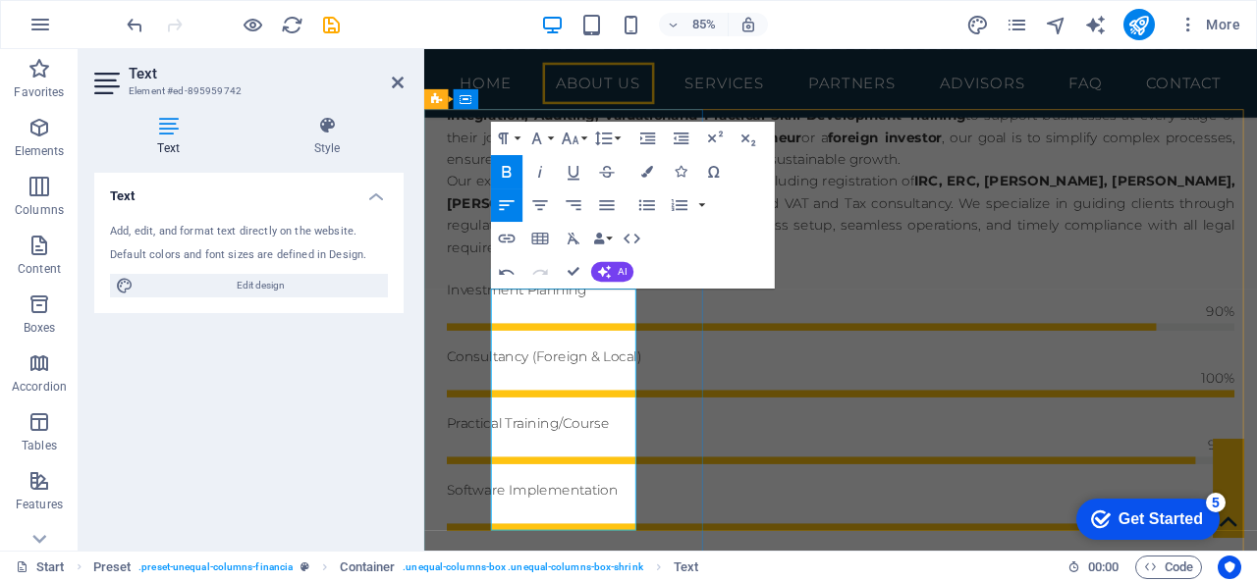
drag, startPoint x: 646, startPoint y: 200, endPoint x: 567, endPoint y: 351, distance: 170.4
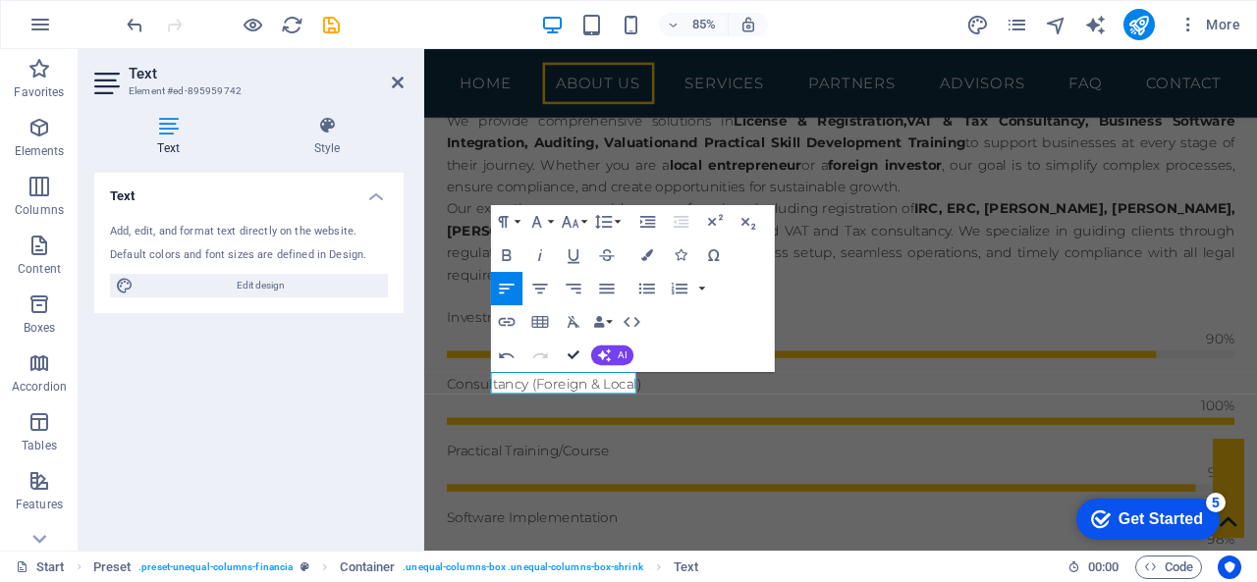
scroll to position [1115, 0]
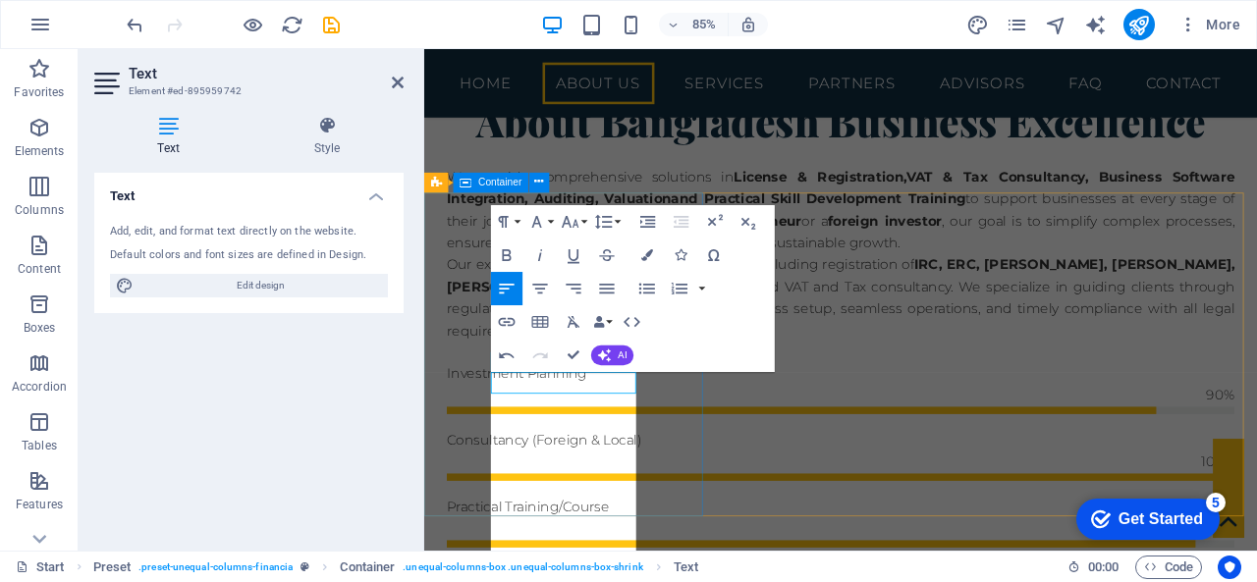
scroll to position [13459, 2]
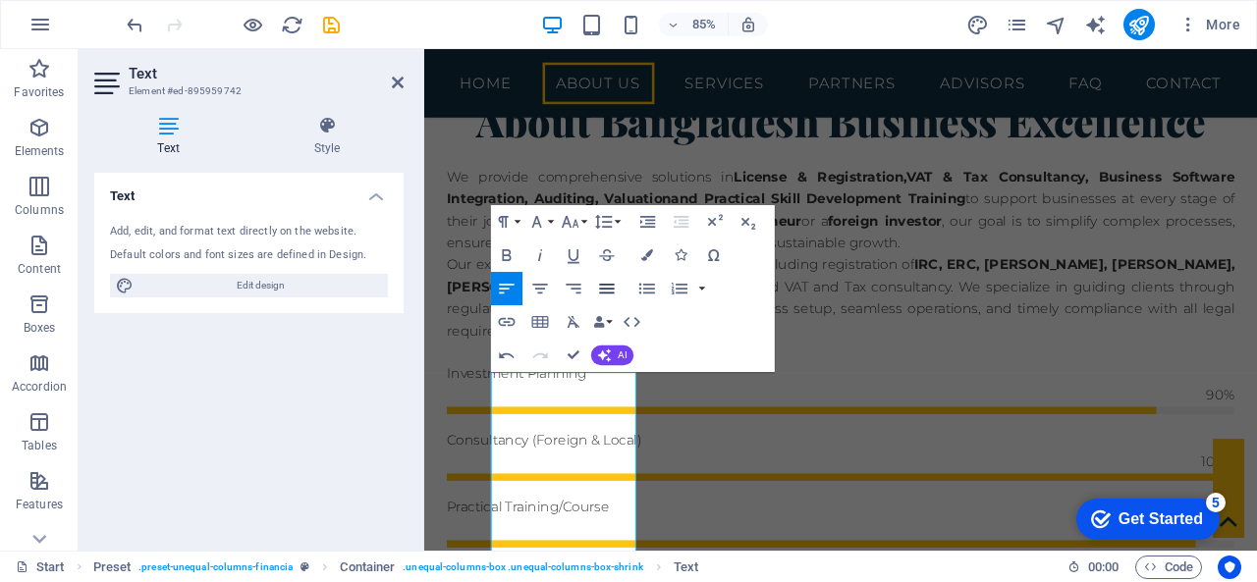
click at [606, 288] on icon "button" at bounding box center [607, 289] width 15 height 10
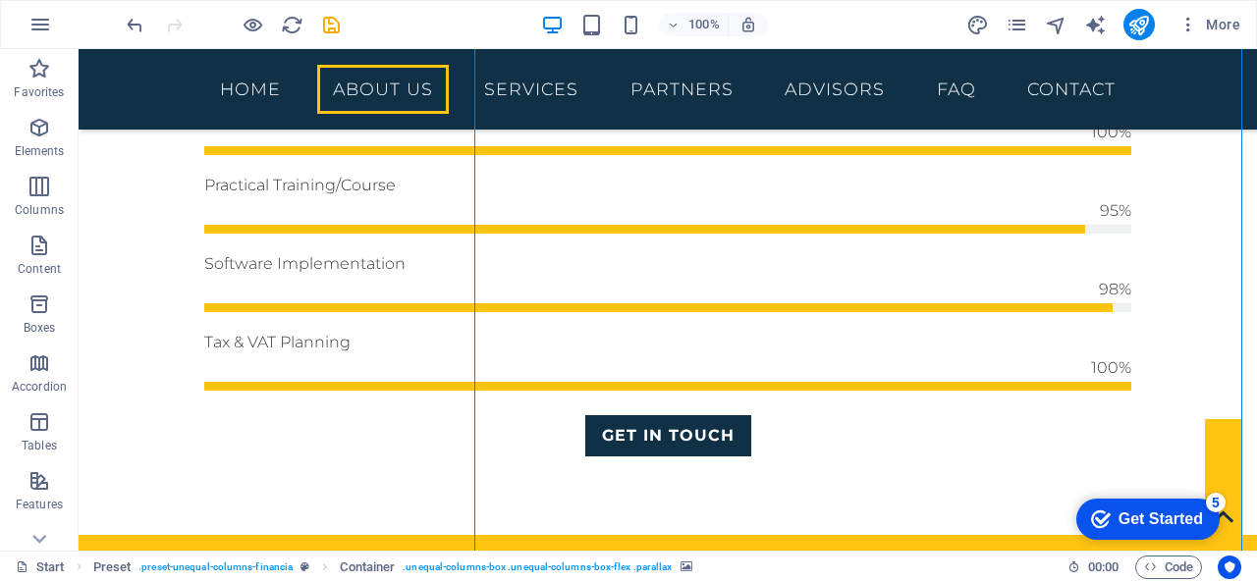
scroll to position [1420, 0]
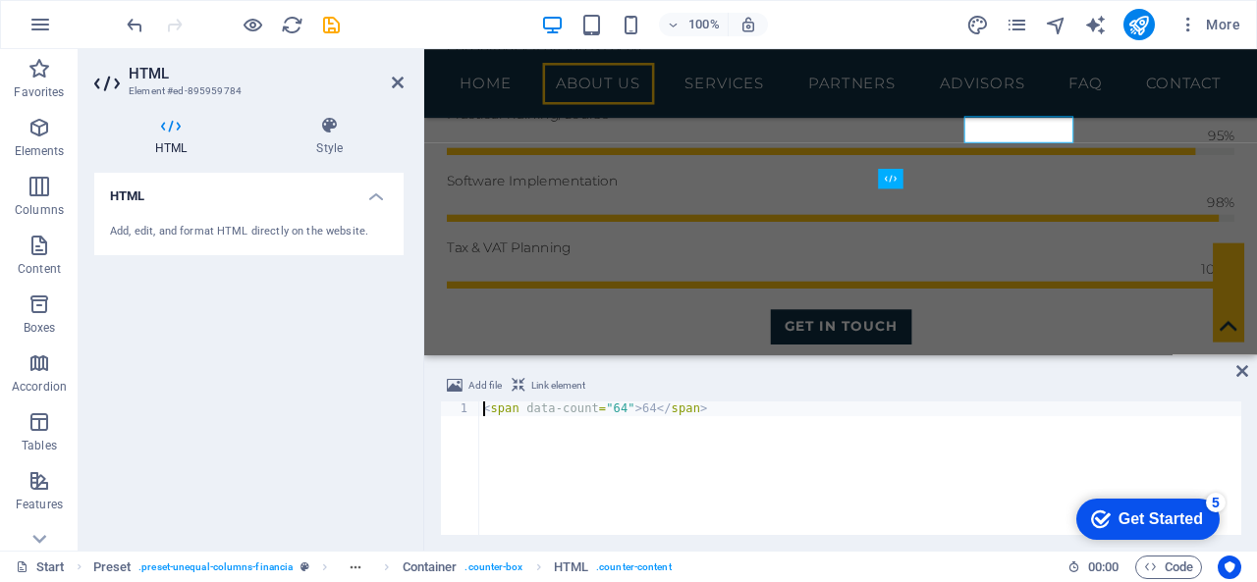
scroll to position [1683, 0]
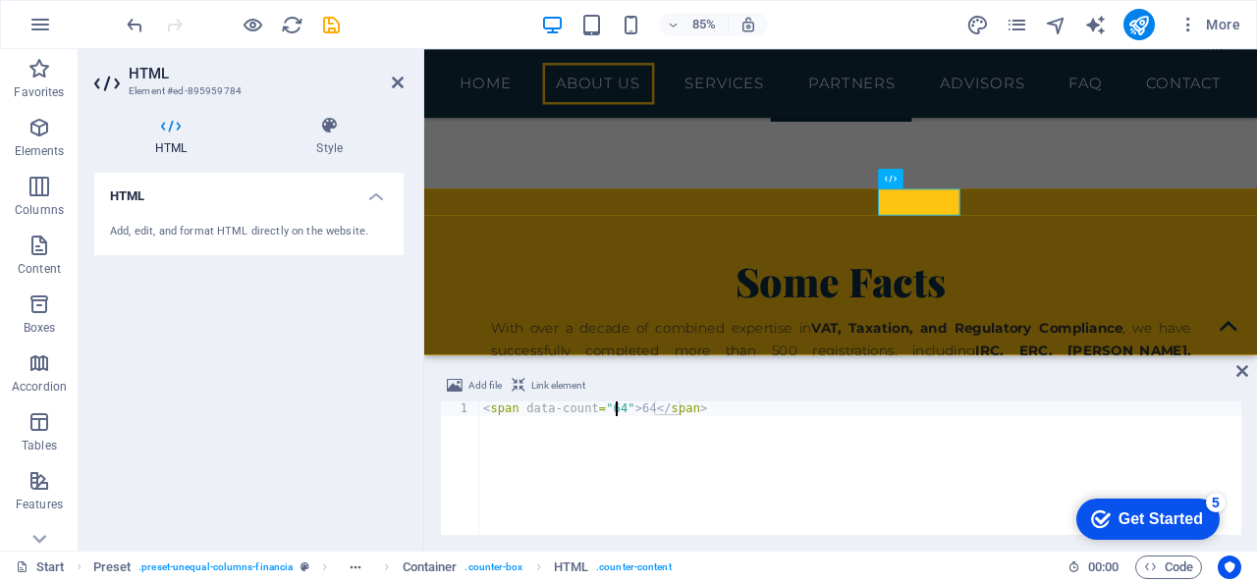
click at [617, 405] on div "< span data-count = "64" > 64 </ span >" at bounding box center [860, 483] width 762 height 163
type textarea "<span data-count="6">64</span>"
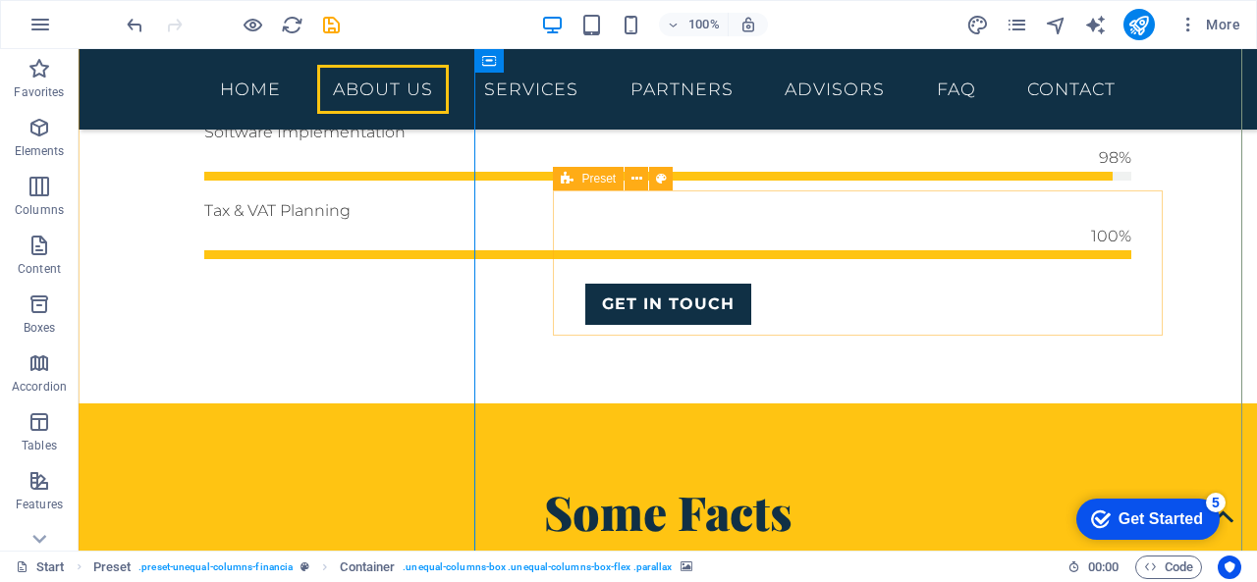
scroll to position [1453, 0]
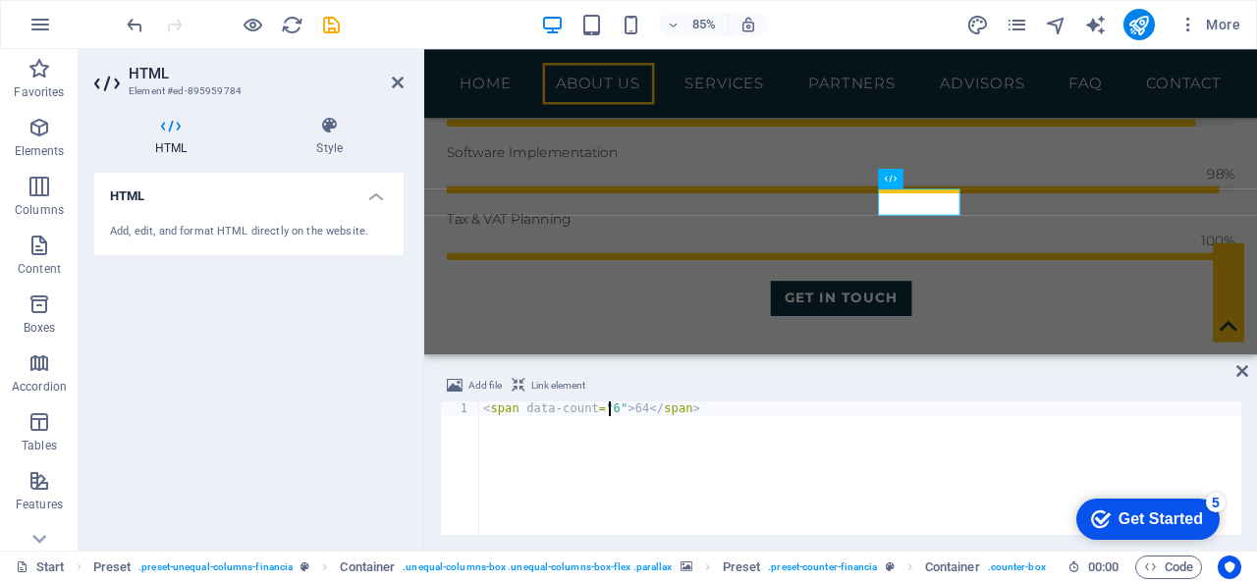
scroll to position [1683, 0]
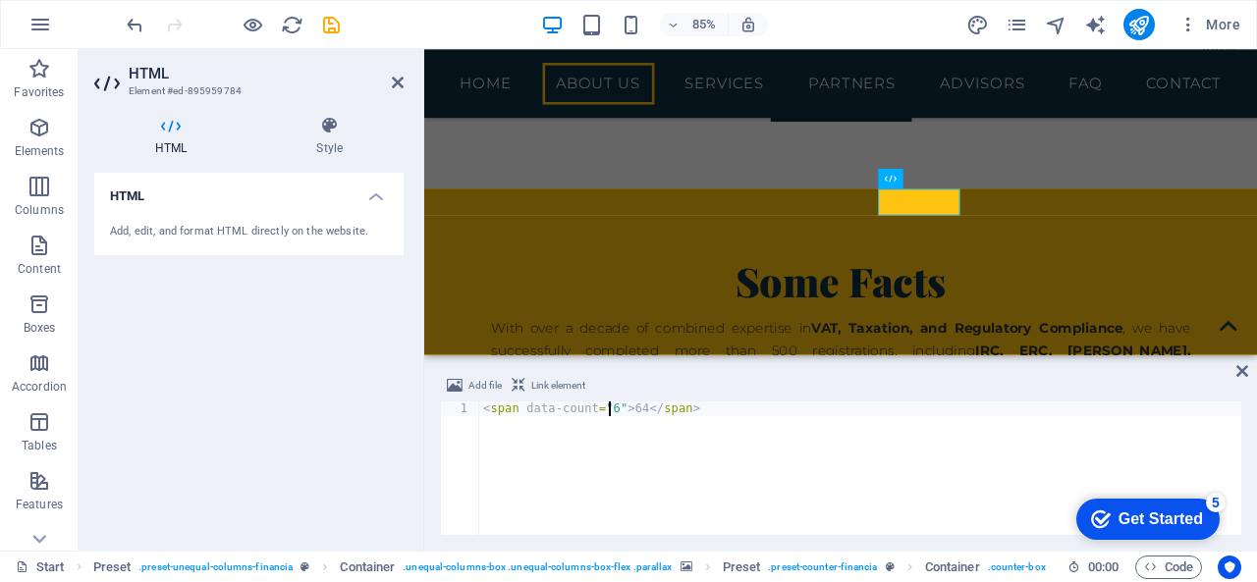
click at [631, 406] on div "< span data-count = "6" > 64 </ span >" at bounding box center [860, 483] width 762 height 163
click at [632, 405] on div "< span data-count = "6" > 64 </ span >" at bounding box center [860, 483] width 762 height 163
drag, startPoint x: 632, startPoint y: 406, endPoint x: 652, endPoint y: 408, distance: 19.7
click at [632, 405] on div "< span data-count = "6" > 64 </ span >" at bounding box center [860, 483] width 762 height 163
type textarea "<span data-count="6">6</span>"
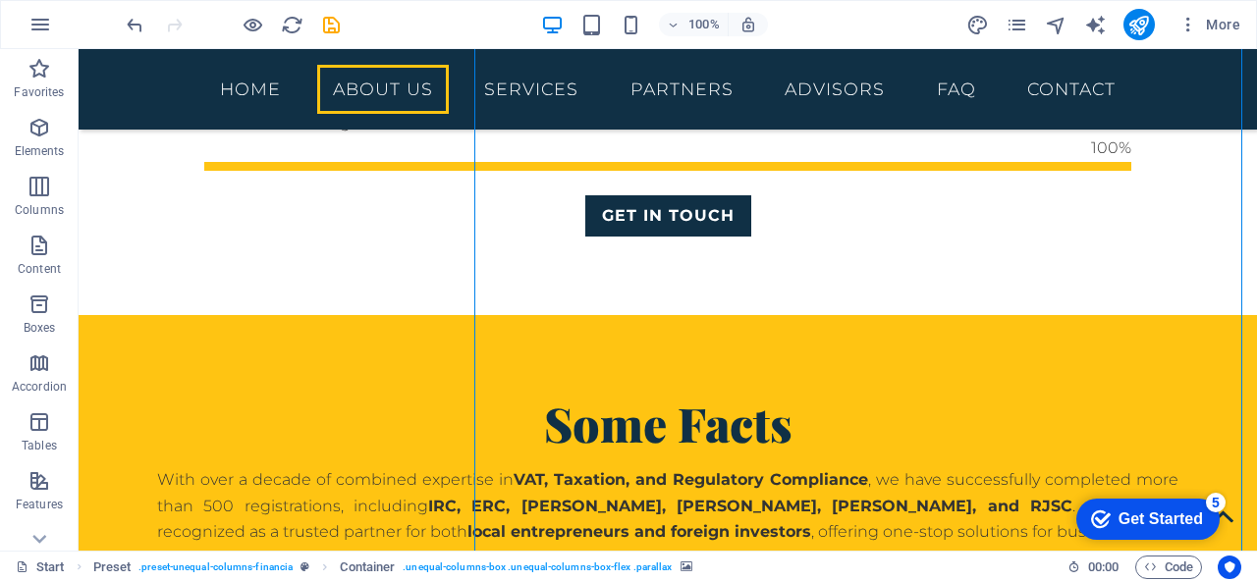
scroll to position [1551, 0]
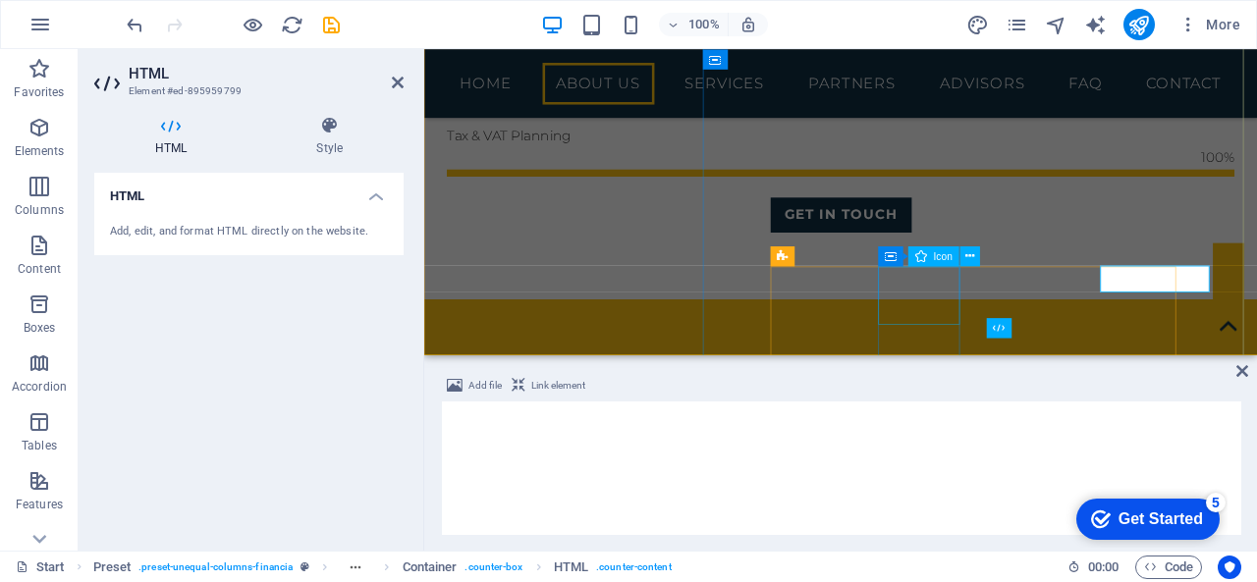
scroll to position [1507, 0]
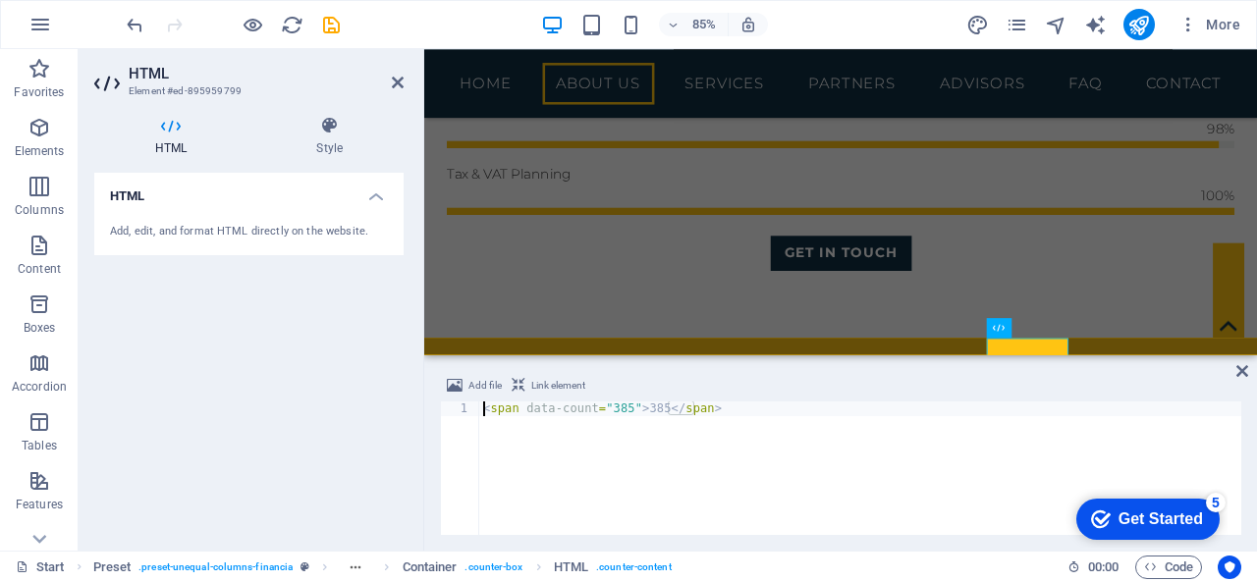
drag, startPoint x: 619, startPoint y: 404, endPoint x: 632, endPoint y: 398, distance: 15.0
click at [619, 402] on div "< span data-count = "385" > 385 </ span >" at bounding box center [860, 483] width 762 height 163
click at [616, 413] on div "< span data-count = "385" > 385 </ span >" at bounding box center [860, 469] width 762 height 134
drag, startPoint x: 615, startPoint y: 410, endPoint x: 644, endPoint y: 405, distance: 30.0
click at [615, 408] on div "< span data-count = "385" > 385 </ span >" at bounding box center [860, 483] width 762 height 163
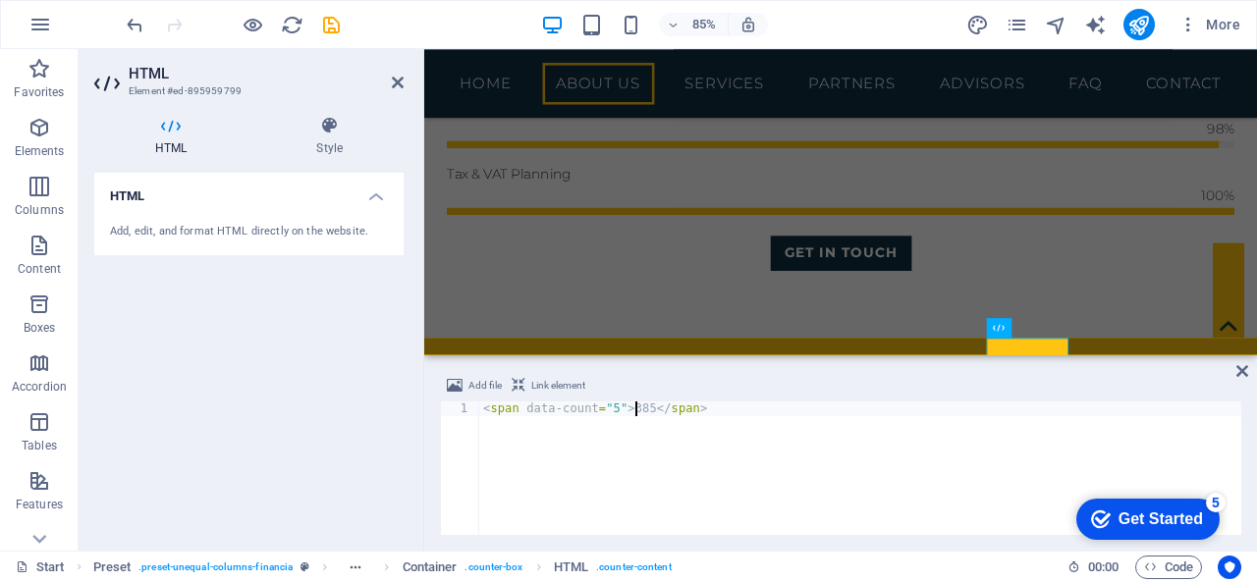
click at [637, 405] on div "< span data-count = "5" > 385 </ span >" at bounding box center [860, 483] width 762 height 163
type textarea "<span data-count="5">5</span>"
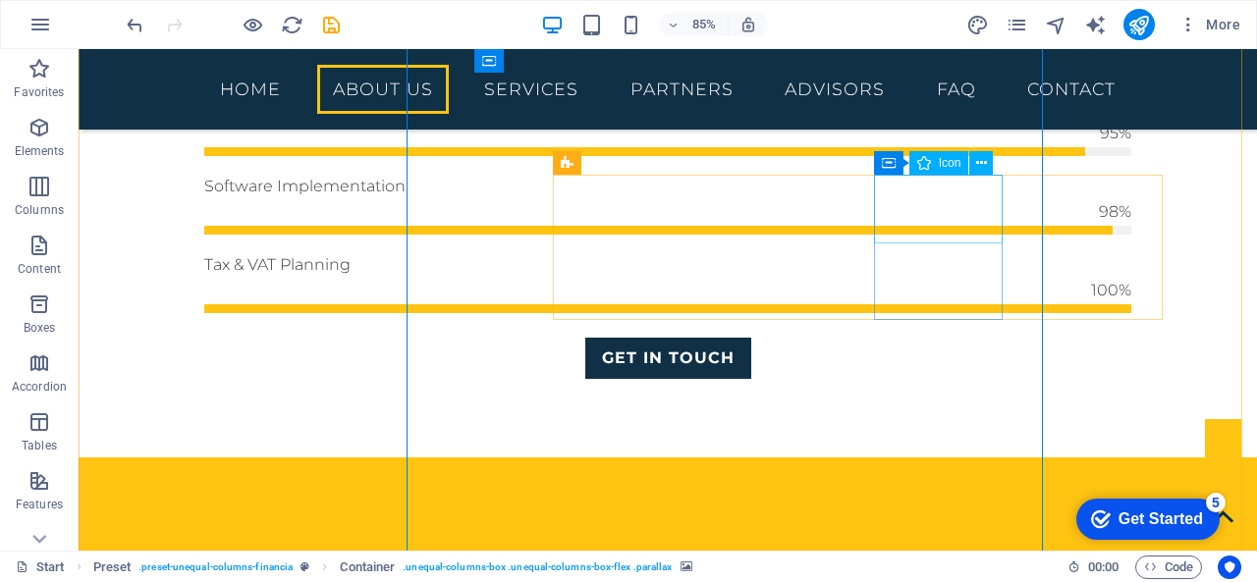
scroll to position [1551, 0]
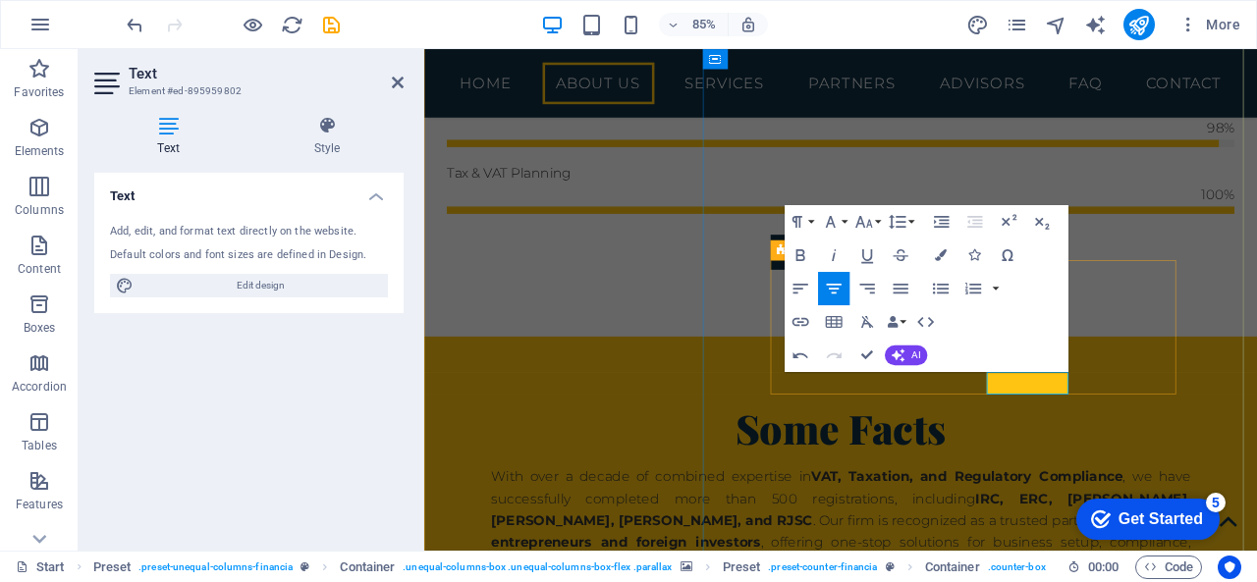
drag, startPoint x: 1154, startPoint y: 443, endPoint x: 1071, endPoint y: 439, distance: 82.6
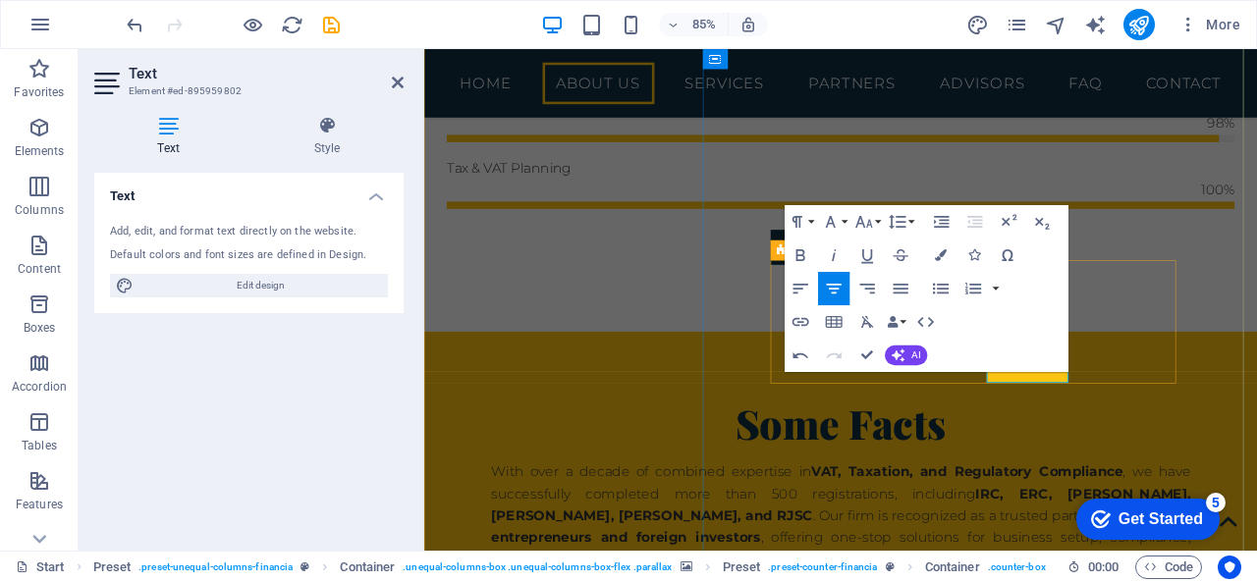
scroll to position [1, 0]
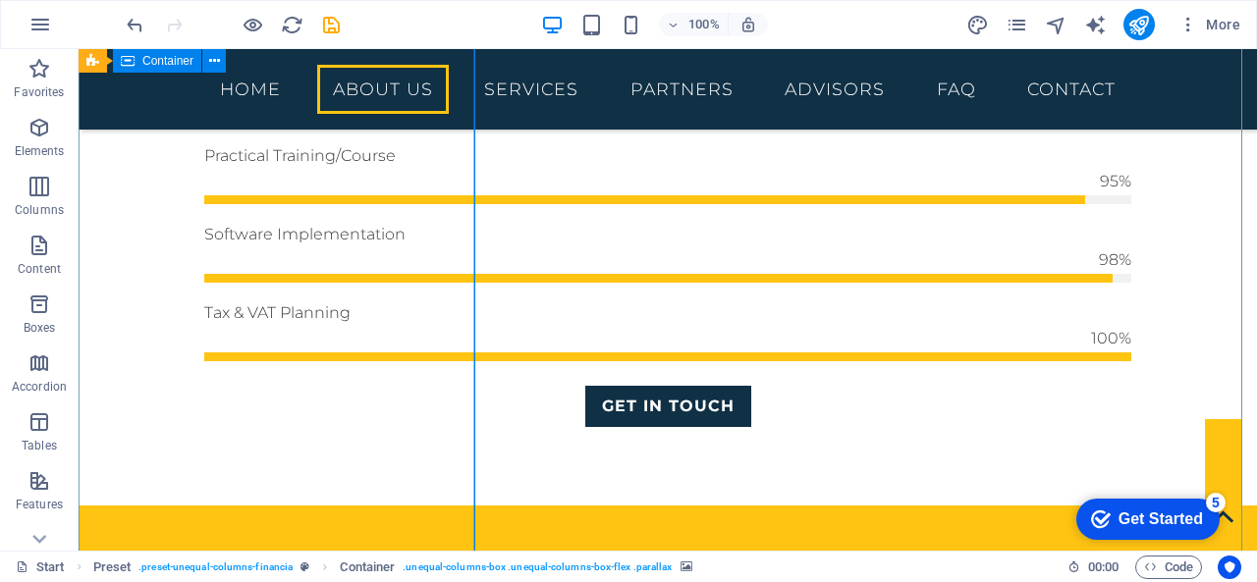
scroll to position [1361, 0]
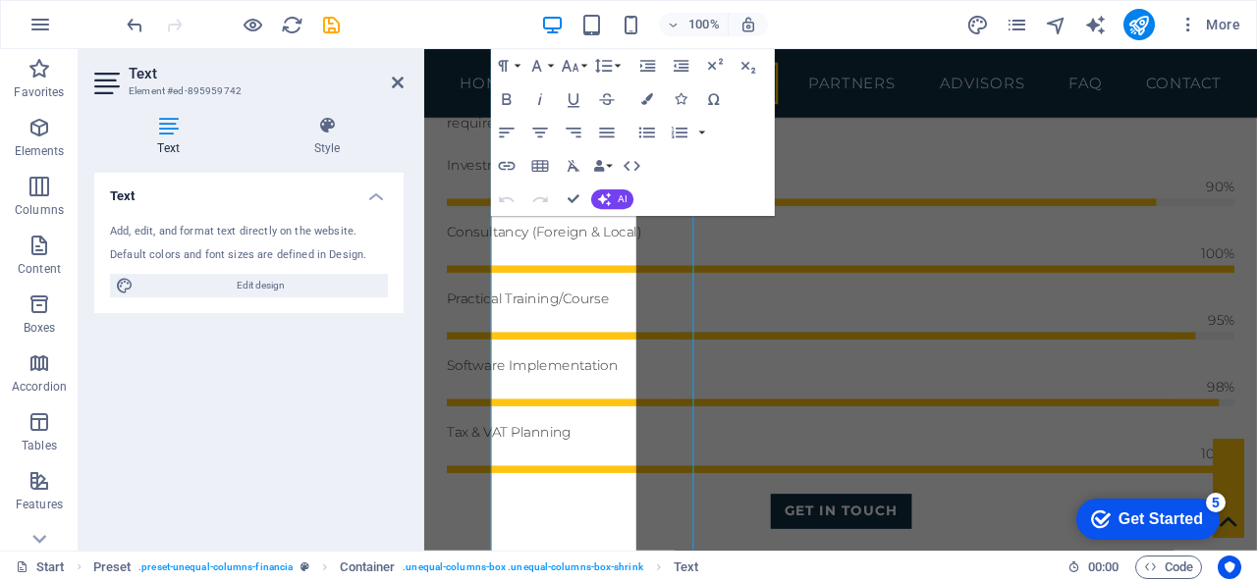
scroll to position [1449, 0]
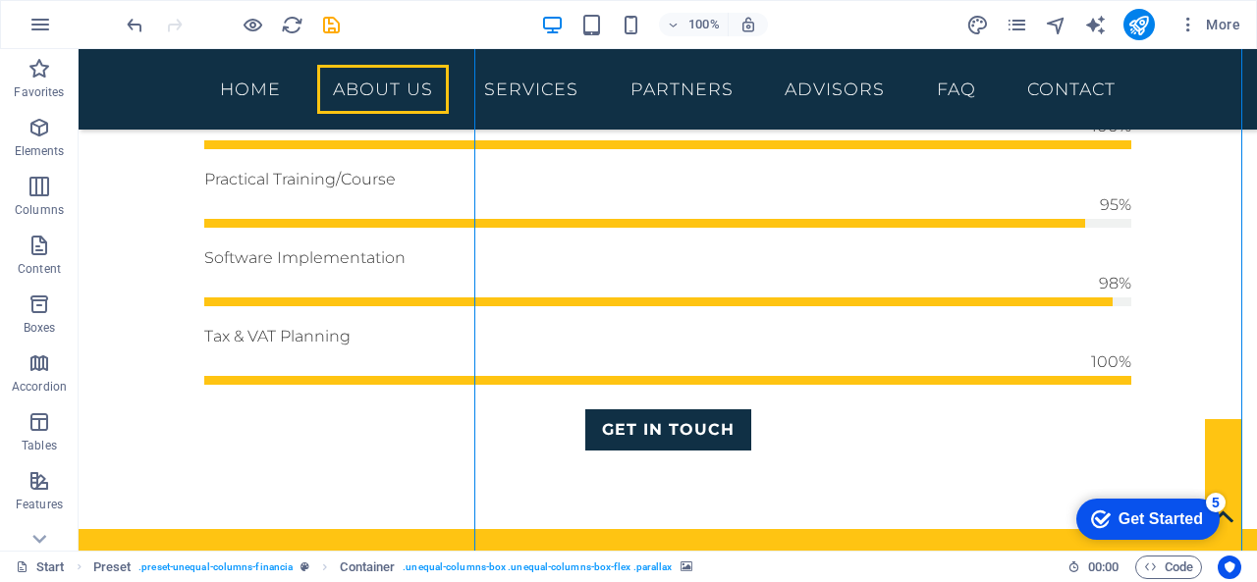
scroll to position [1459, 0]
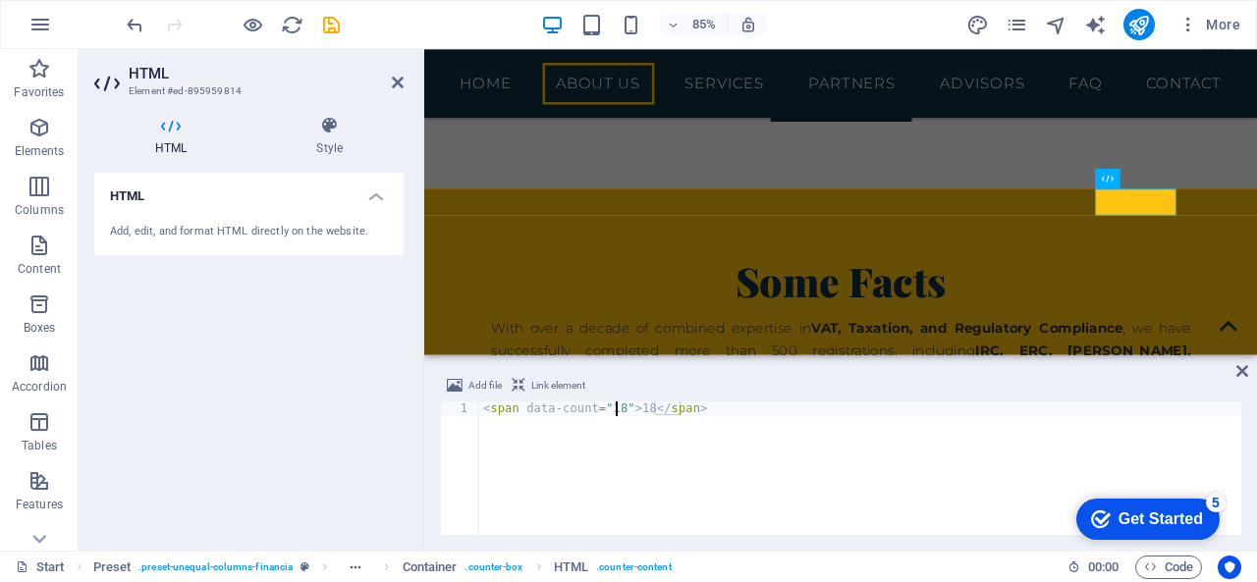
click at [617, 404] on div "< span data-count = "18" > 18 </ span >" at bounding box center [860, 483] width 762 height 163
click at [644, 404] on div "< span data-count = "04" > 18 </ span >" at bounding box center [860, 483] width 762 height 163
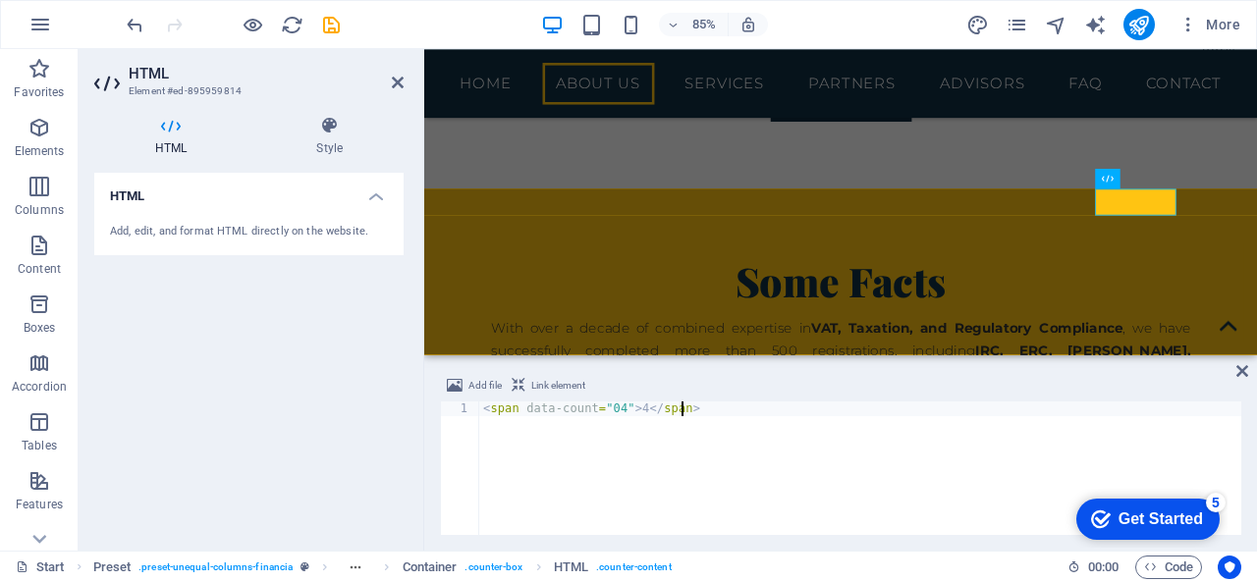
click at [711, 486] on div "< span data-count = "04" > 4 </ span >" at bounding box center [860, 483] width 762 height 163
type textarea "<span data-count="04">4</span>"
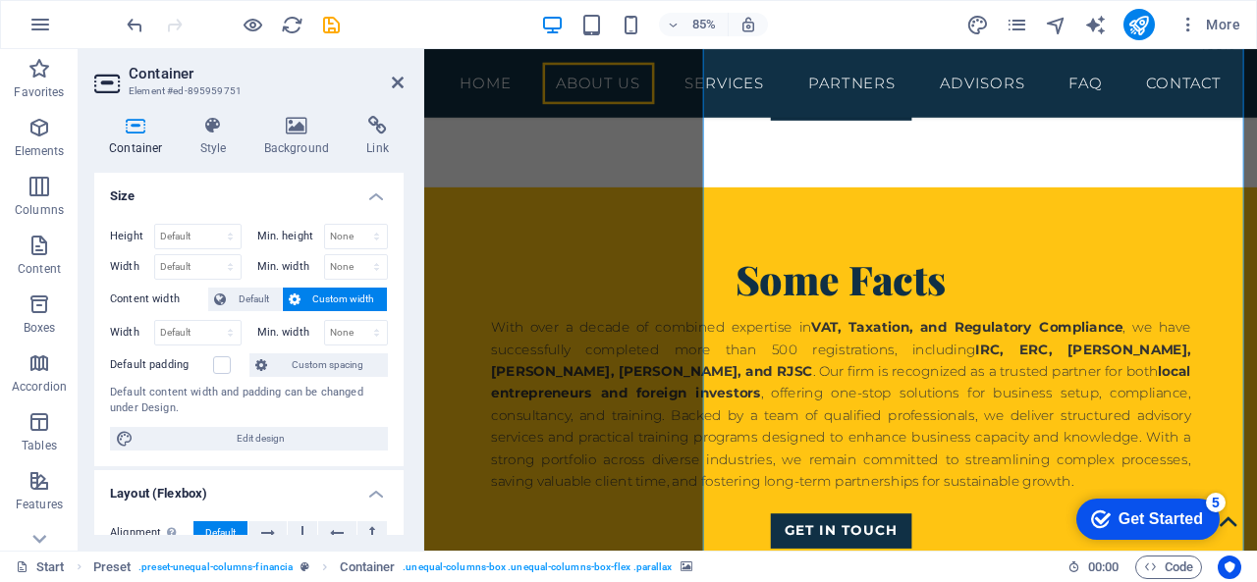
scroll to position [1645, 0]
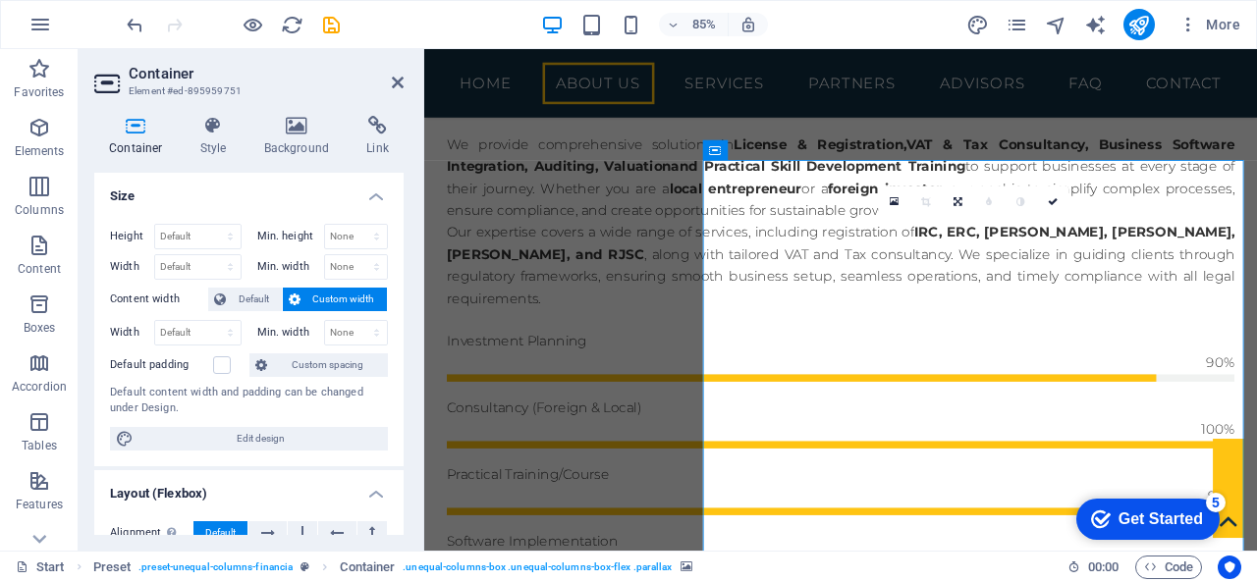
scroll to position [1, 0]
click at [1052, 197] on icon at bounding box center [1053, 201] width 10 height 10
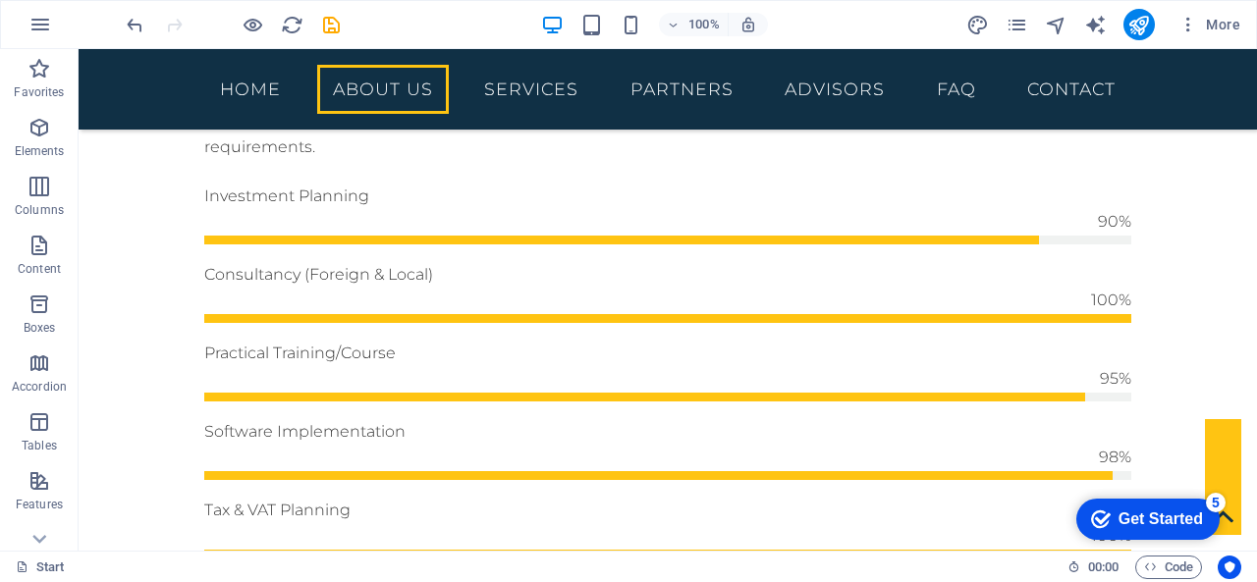
scroll to position [1065, 0]
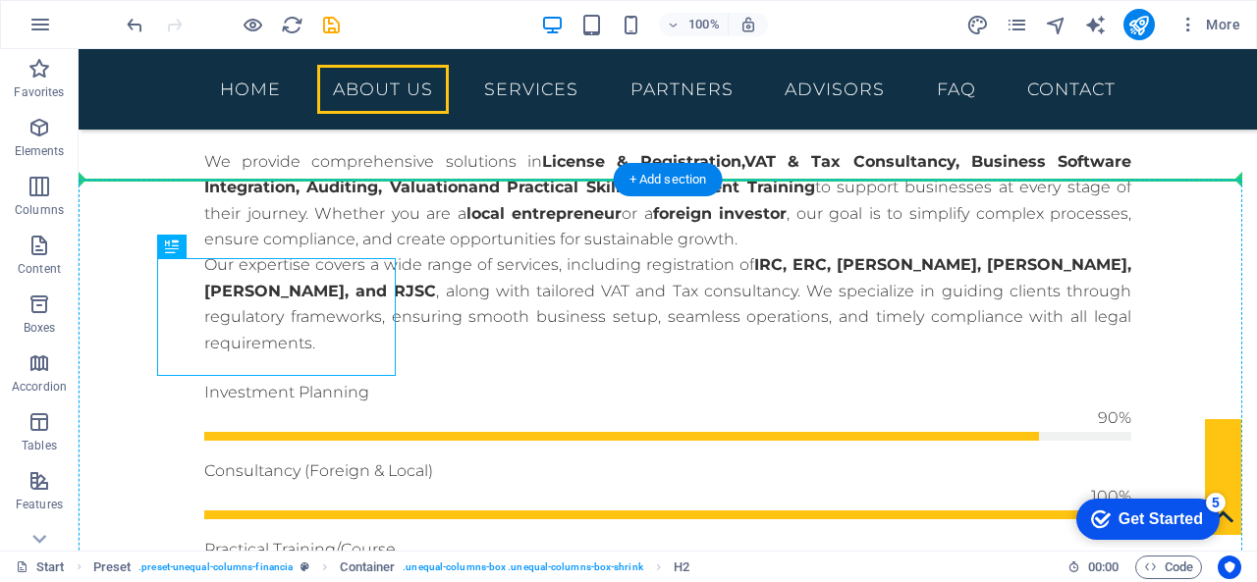
drag, startPoint x: 261, startPoint y: 305, endPoint x: 271, endPoint y: 219, distance: 87.0
drag, startPoint x: 259, startPoint y: 277, endPoint x: 265, endPoint y: 225, distance: 52.4
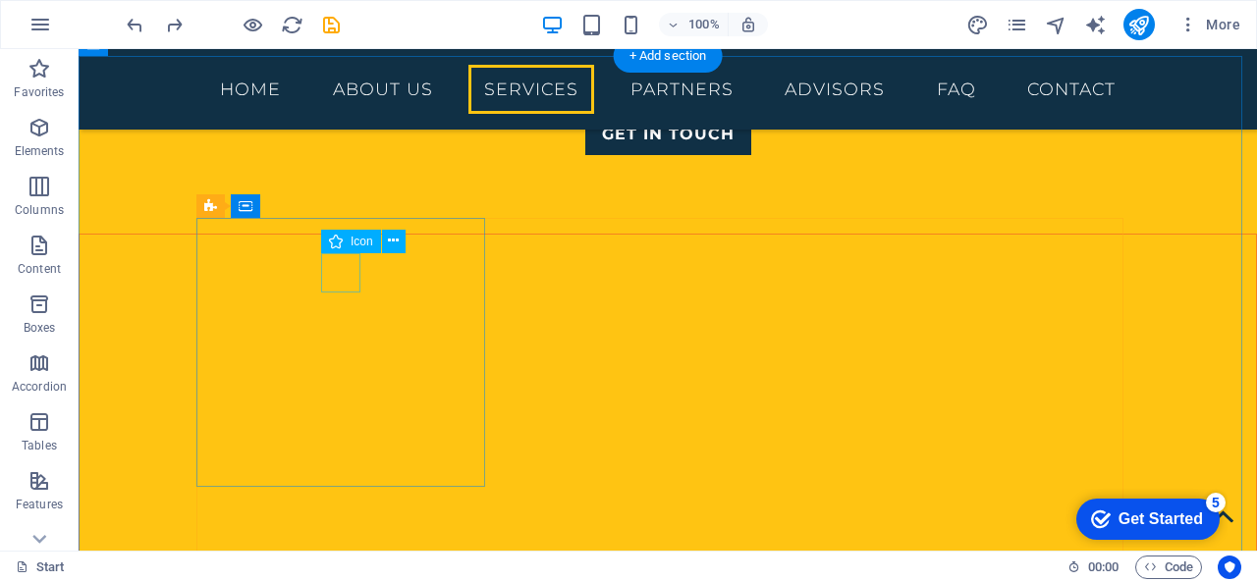
scroll to position [2342, 0]
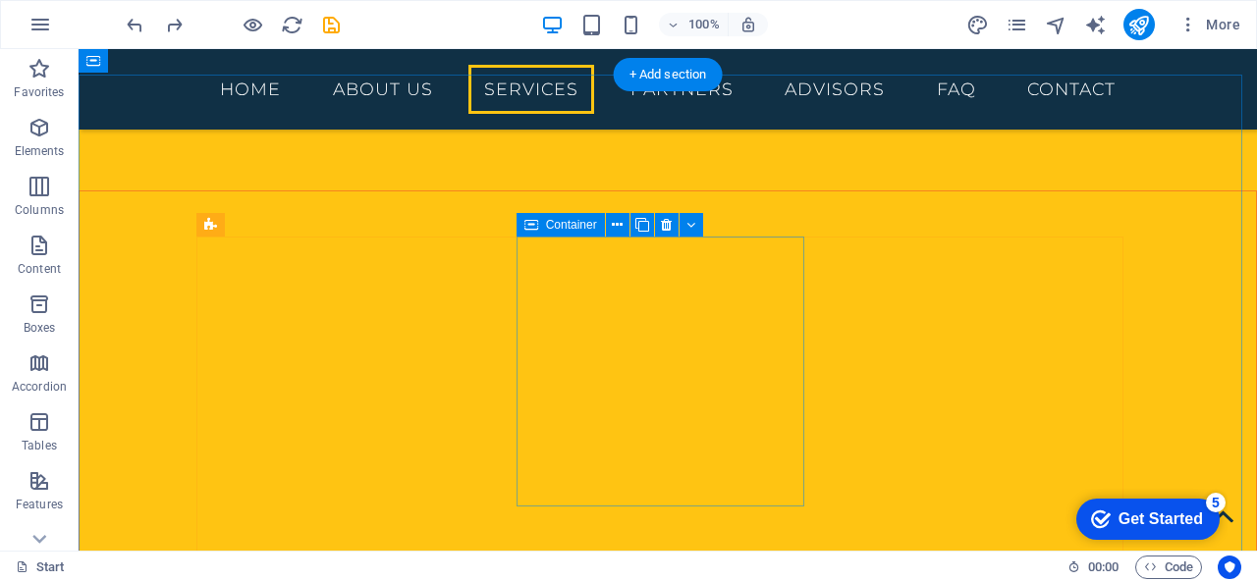
scroll to position [2145, 0]
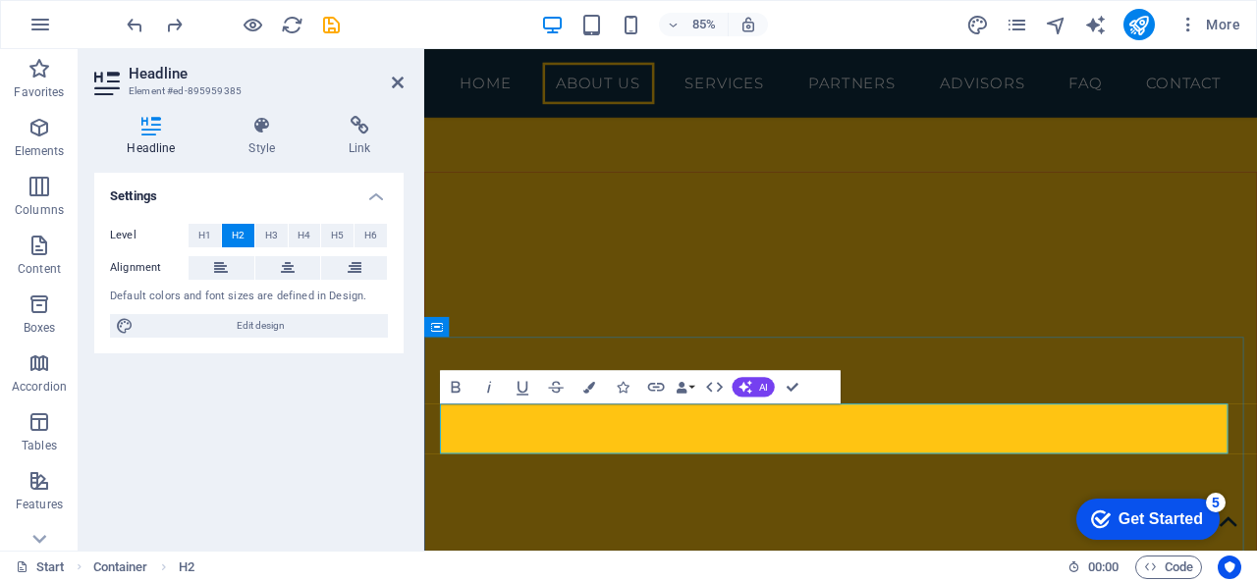
drag, startPoint x: 902, startPoint y: 496, endPoint x: 725, endPoint y: 482, distance: 178.2
drag, startPoint x: 893, startPoint y: 490, endPoint x: 1110, endPoint y: 431, distance: 224.8
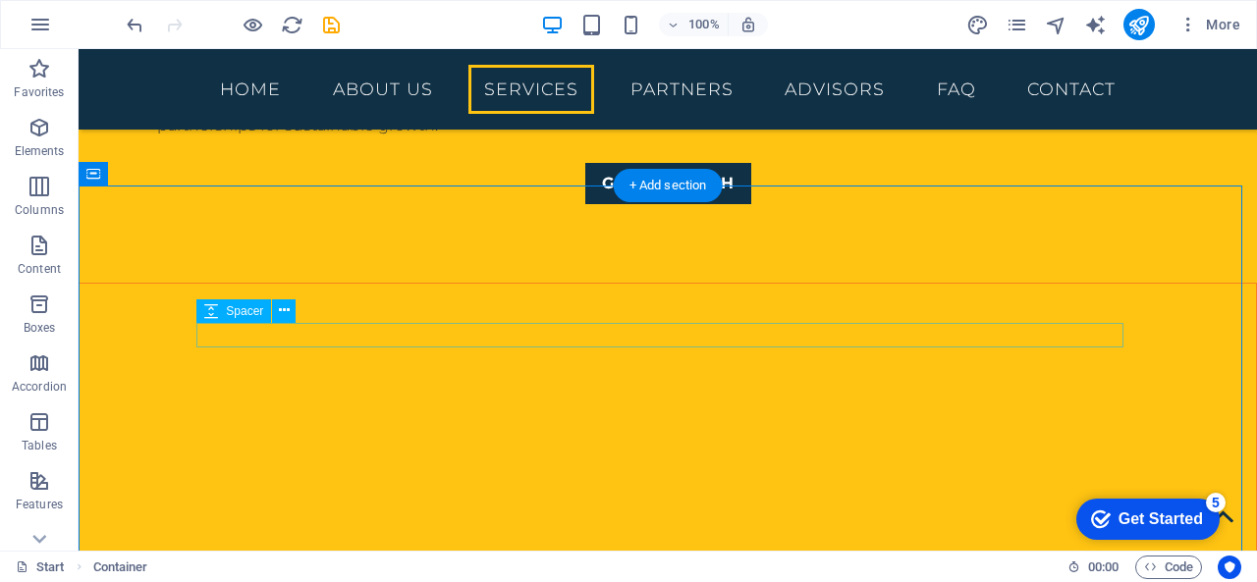
scroll to position [2258, 0]
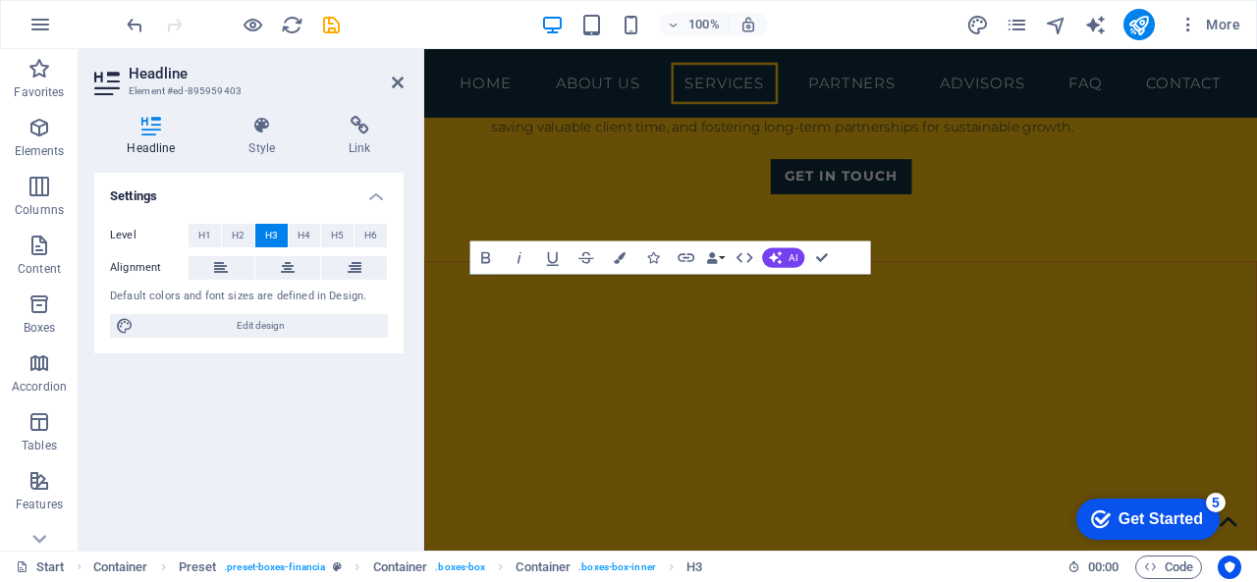
scroll to position [2673, 0]
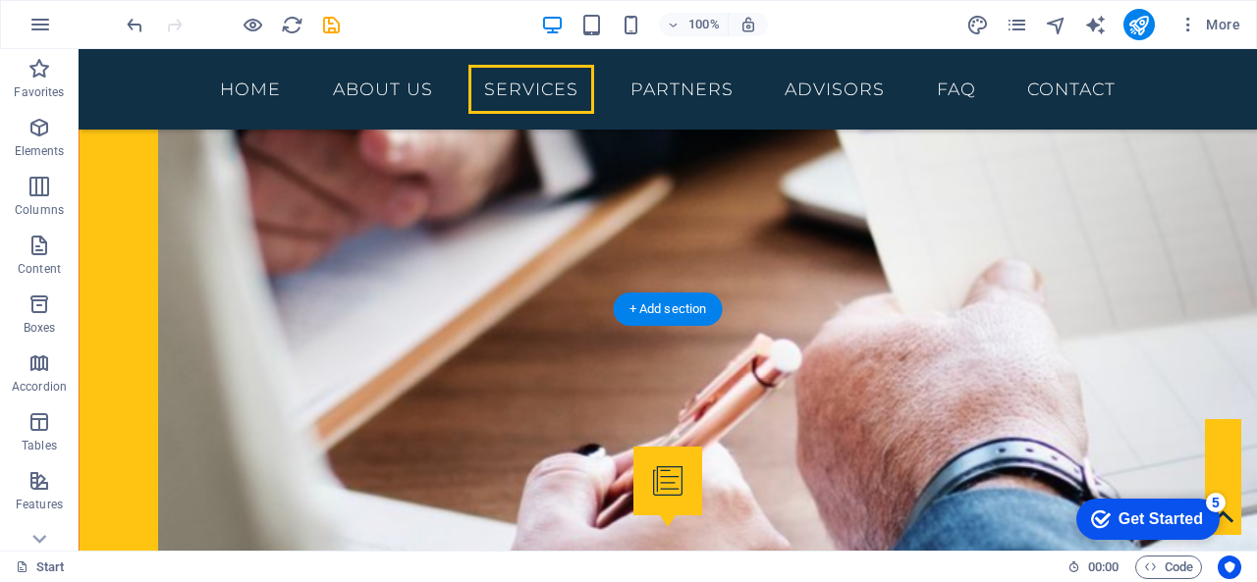
scroll to position [2781, 0]
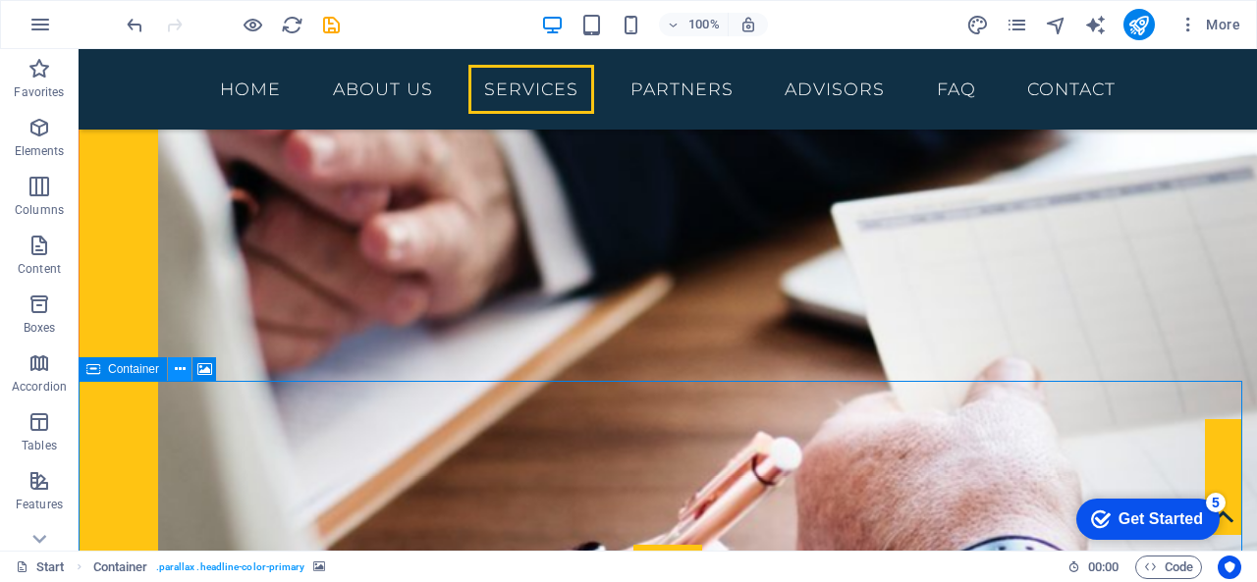
click at [177, 370] on icon at bounding box center [180, 369] width 11 height 21
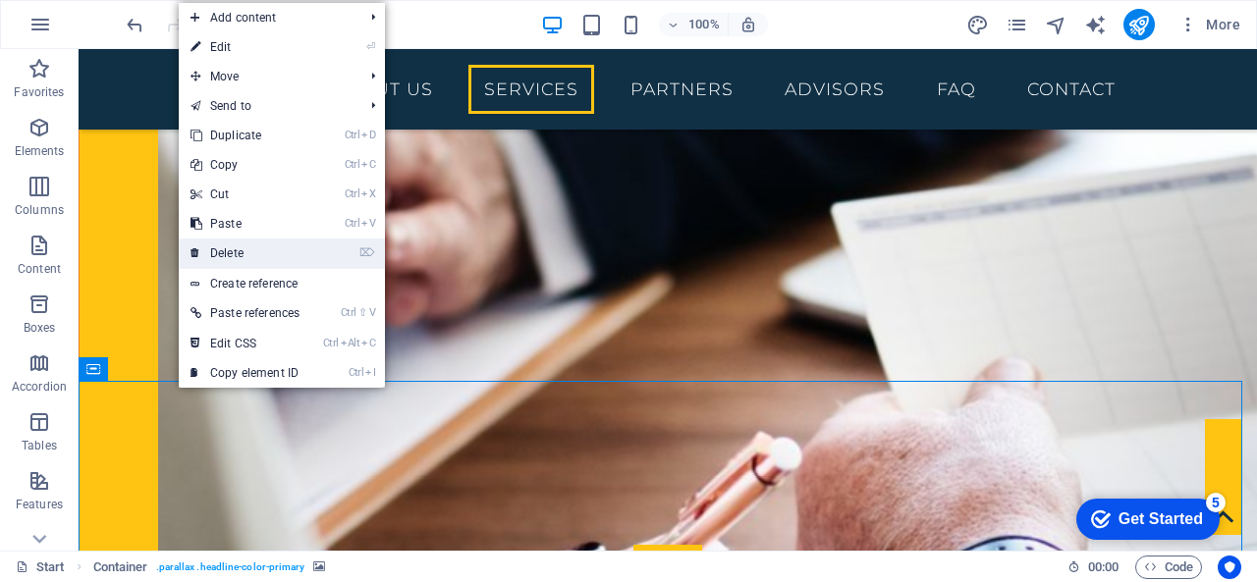
click at [231, 252] on link "⌦ Delete" at bounding box center [245, 253] width 133 height 29
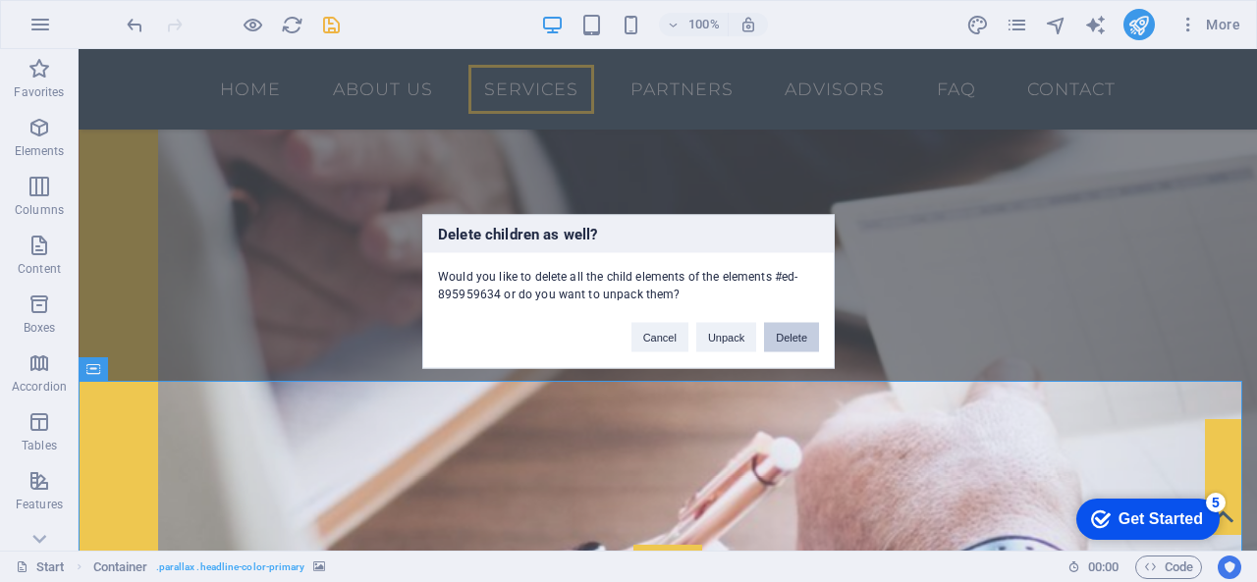
drag, startPoint x: 797, startPoint y: 338, endPoint x: 717, endPoint y: 288, distance: 94.8
click at [797, 338] on button "Delete" at bounding box center [791, 336] width 55 height 29
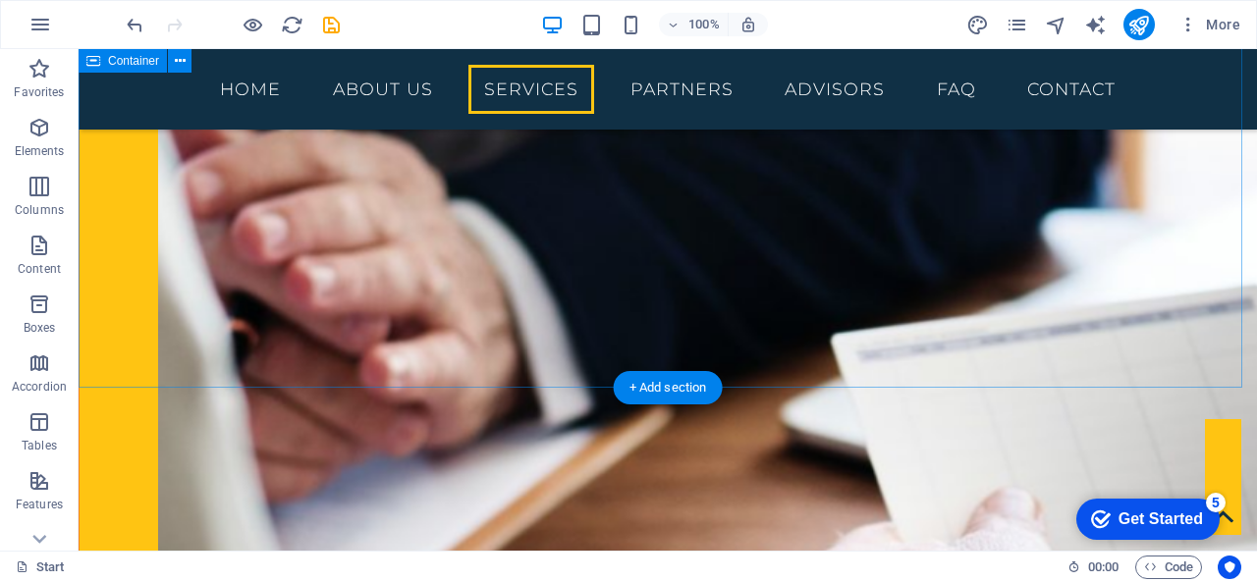
scroll to position [2585, 0]
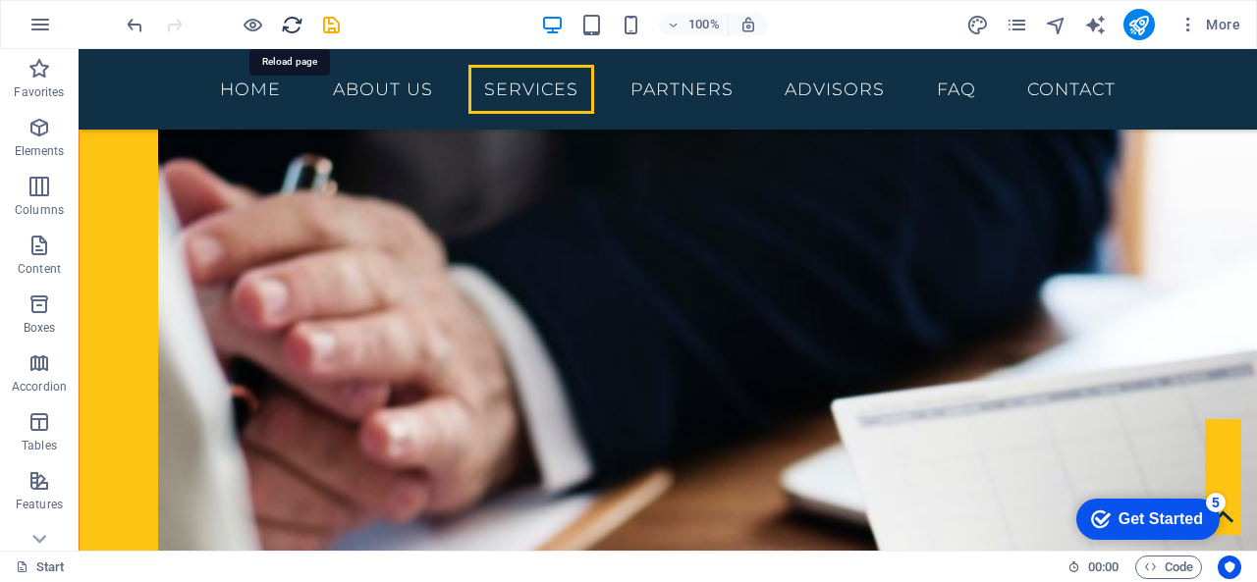
click at [293, 27] on icon "reload" at bounding box center [292, 25] width 23 height 23
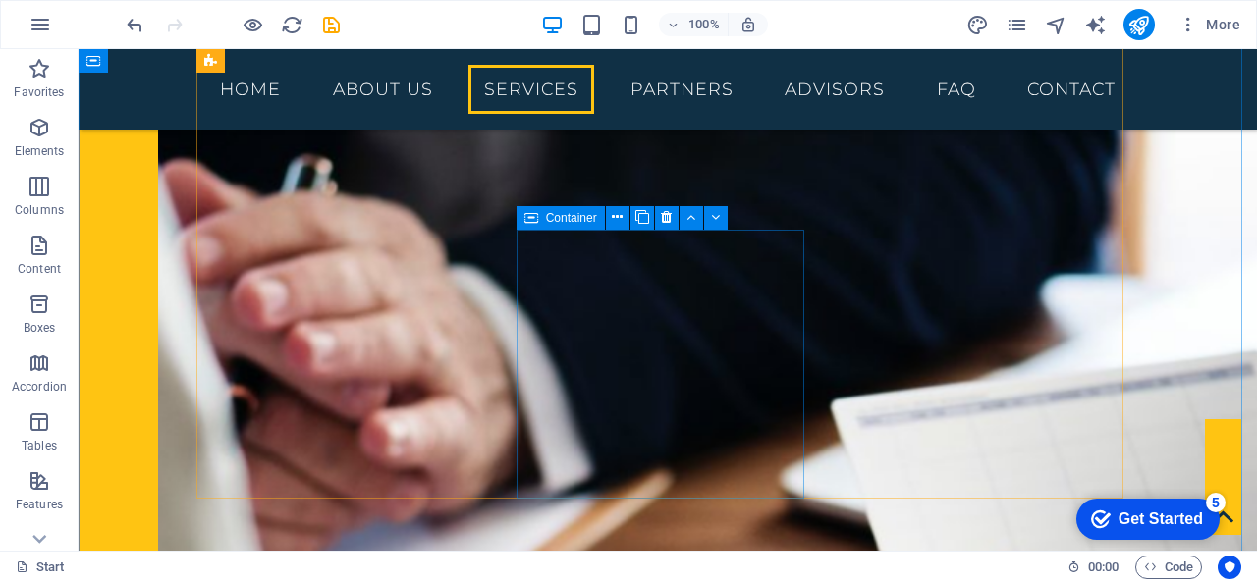
scroll to position [2683, 0]
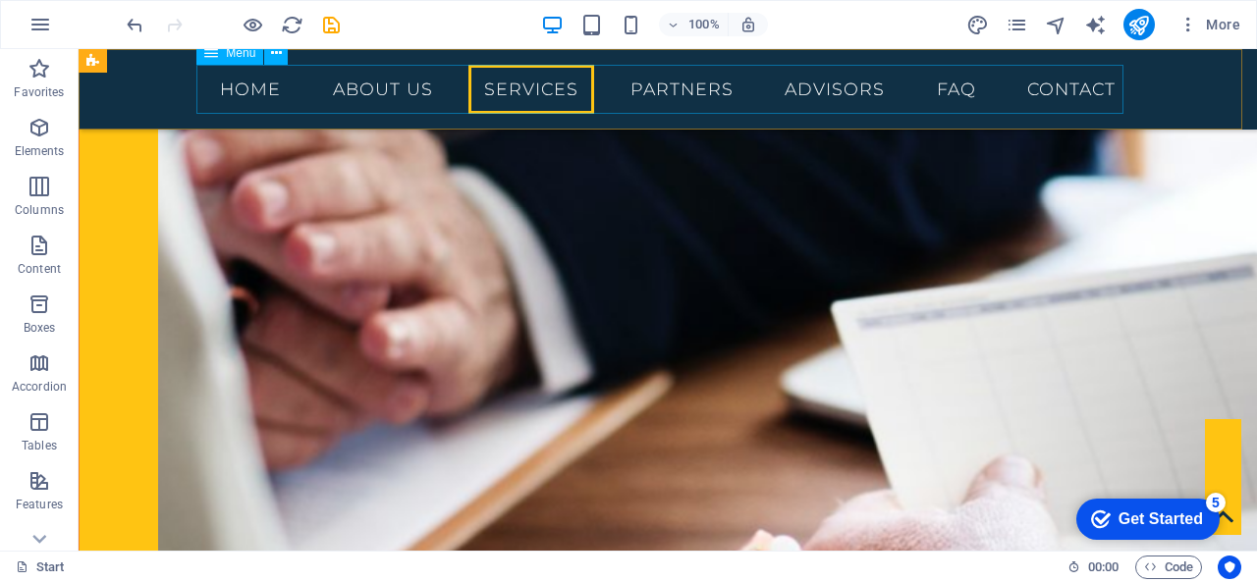
click at [662, 93] on nav "Home About us Services Partners Advisors FAQ Contact" at bounding box center [667, 89] width 927 height 49
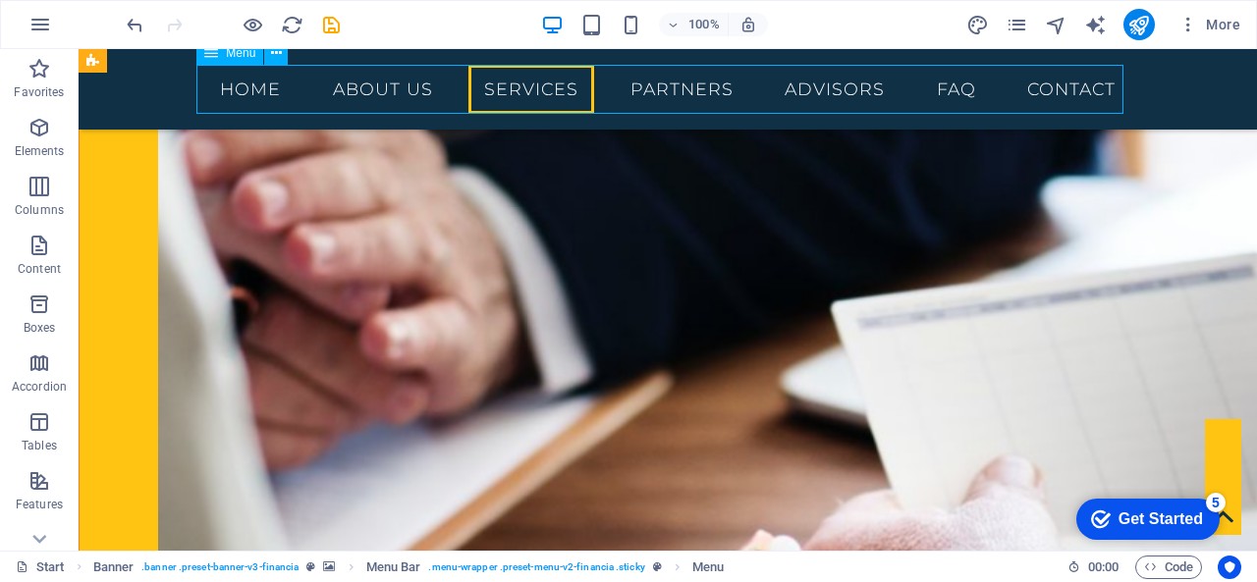
click at [657, 85] on nav "Home About us Services Partners Advisors FAQ Contact" at bounding box center [667, 89] width 927 height 49
click at [670, 86] on nav "Home About us Services Partners Advisors FAQ Contact" at bounding box center [667, 89] width 927 height 49
click at [670, 81] on nav "Home About us Services Partners Advisors FAQ Contact" at bounding box center [667, 89] width 927 height 49
drag, startPoint x: 670, startPoint y: 81, endPoint x: 374, endPoint y: 86, distance: 295.6
click at [670, 81] on nav "Home About us Services Partners Advisors FAQ Contact" at bounding box center [667, 89] width 927 height 49
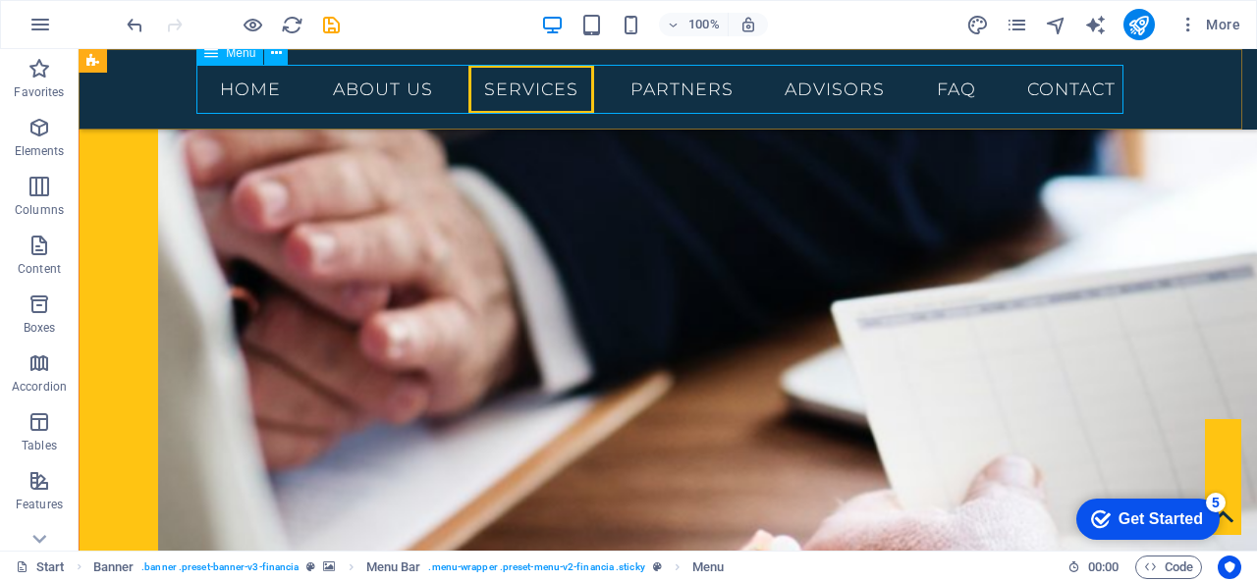
click at [367, 86] on nav "Home About us Services Partners Advisors FAQ Contact" at bounding box center [667, 89] width 927 height 49
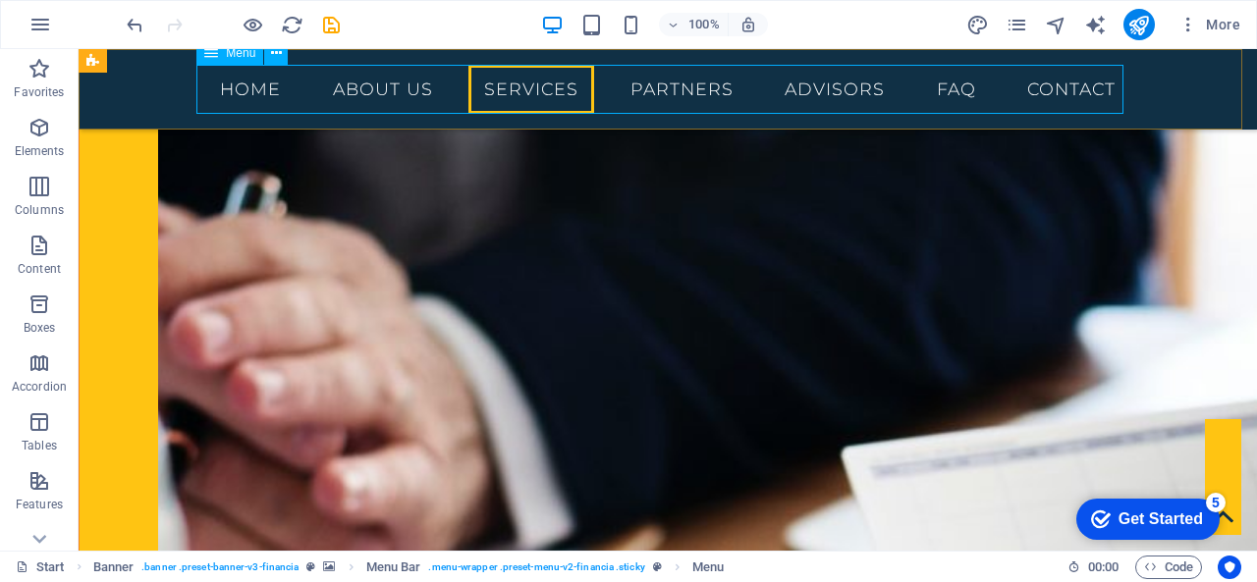
select select
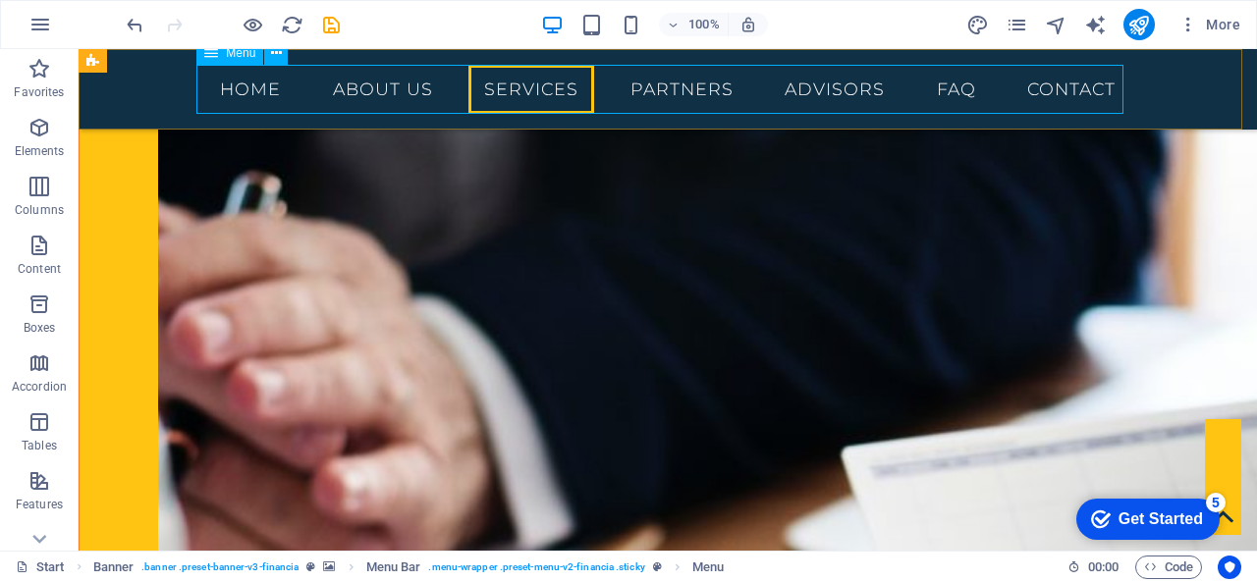
select select
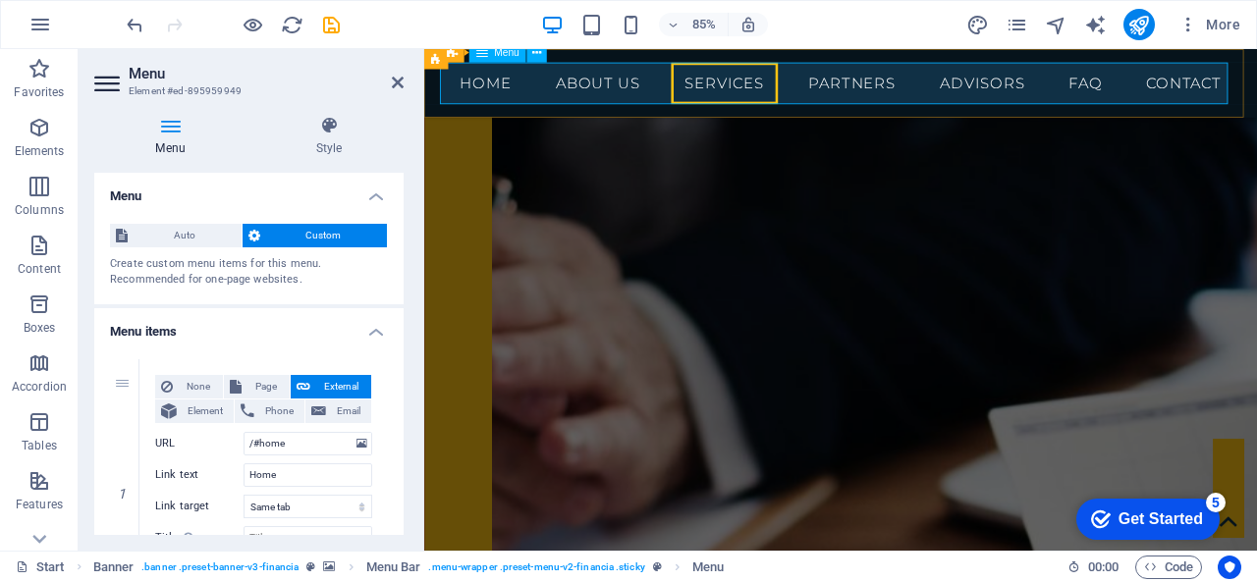
scroll to position [3083, 0]
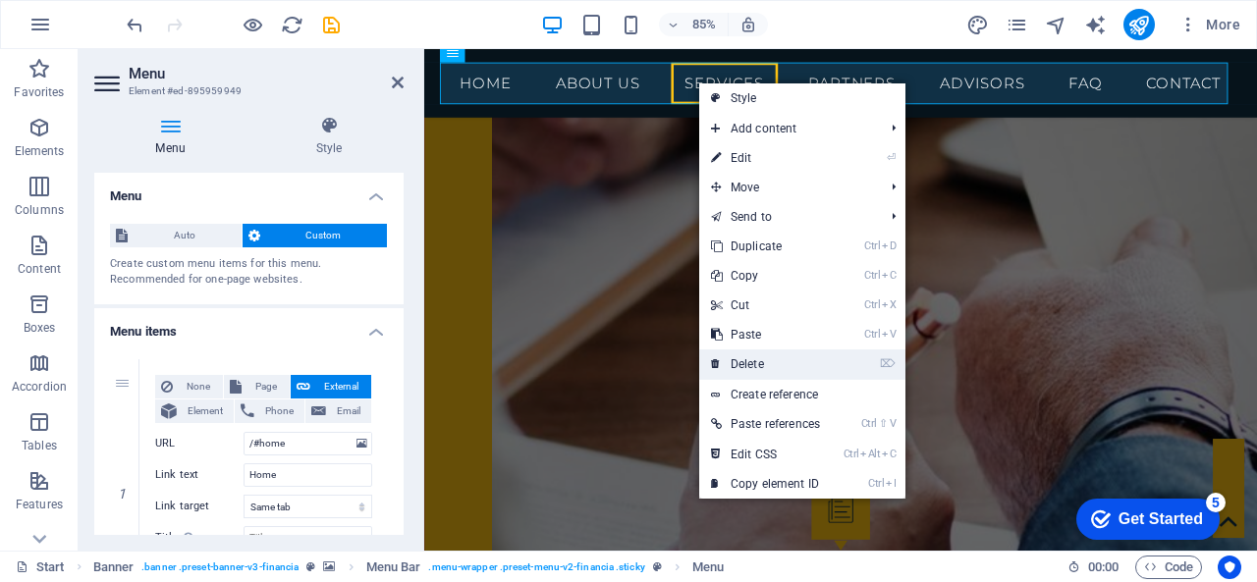
click at [769, 364] on link "⌦ Delete" at bounding box center [765, 364] width 133 height 29
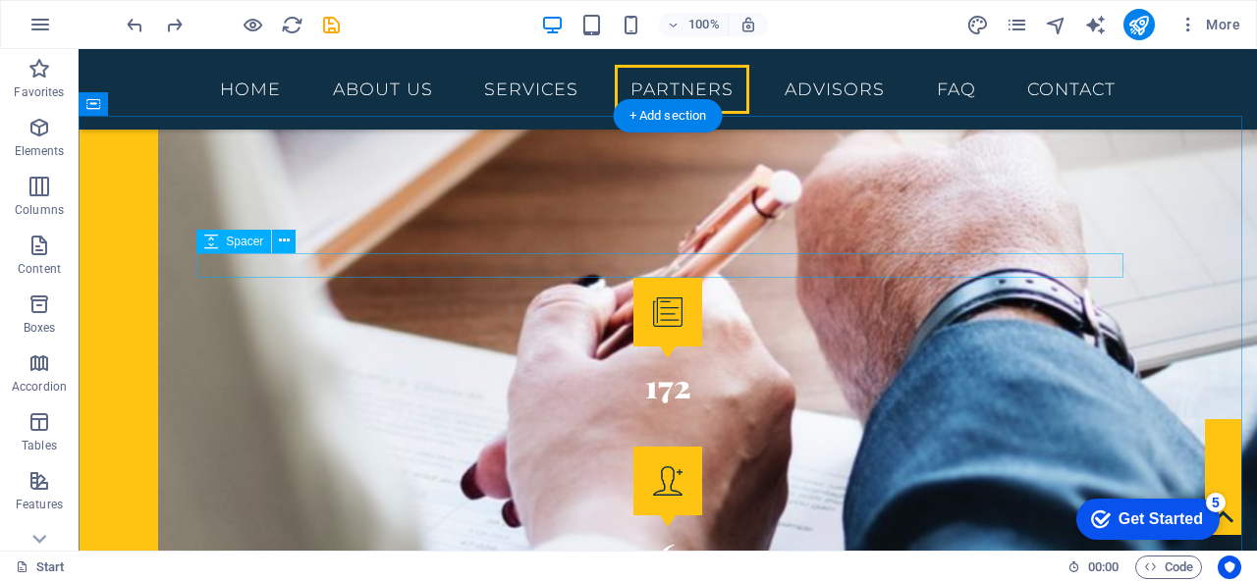
scroll to position [3033, 0]
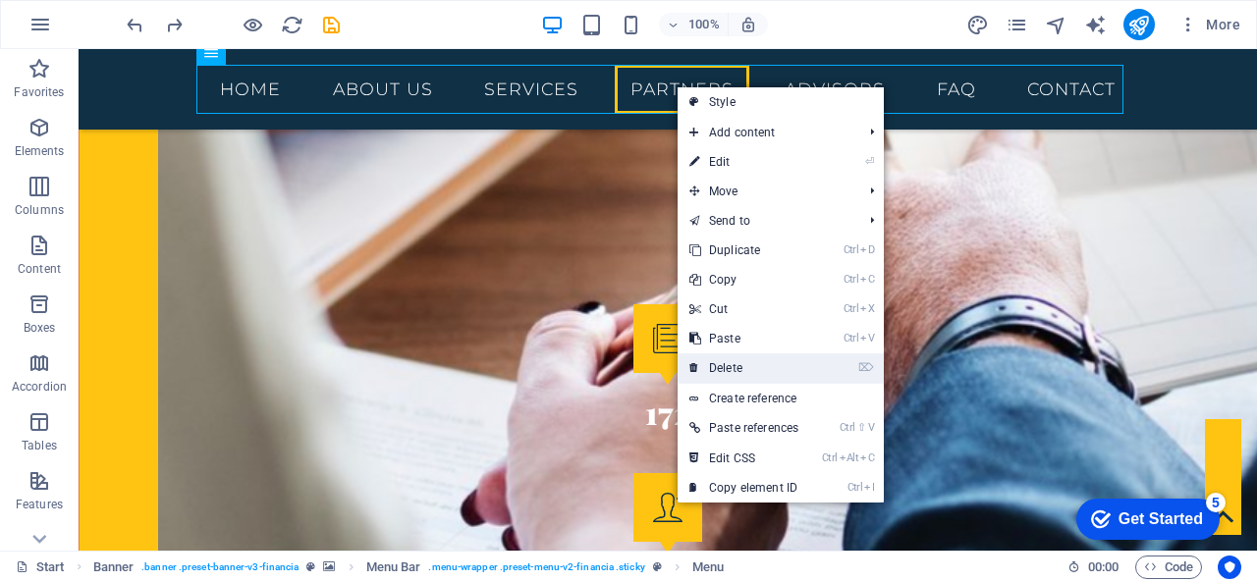
click at [743, 361] on link "⌦ Delete" at bounding box center [743, 367] width 133 height 29
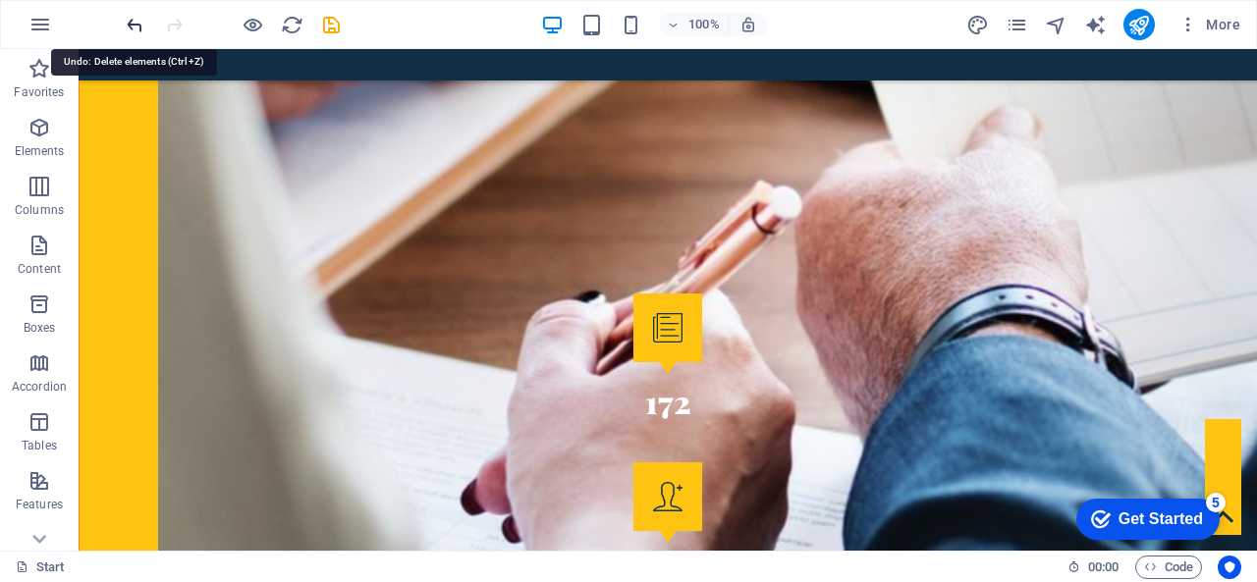
click at [137, 24] on icon "undo" at bounding box center [135, 25] width 23 height 23
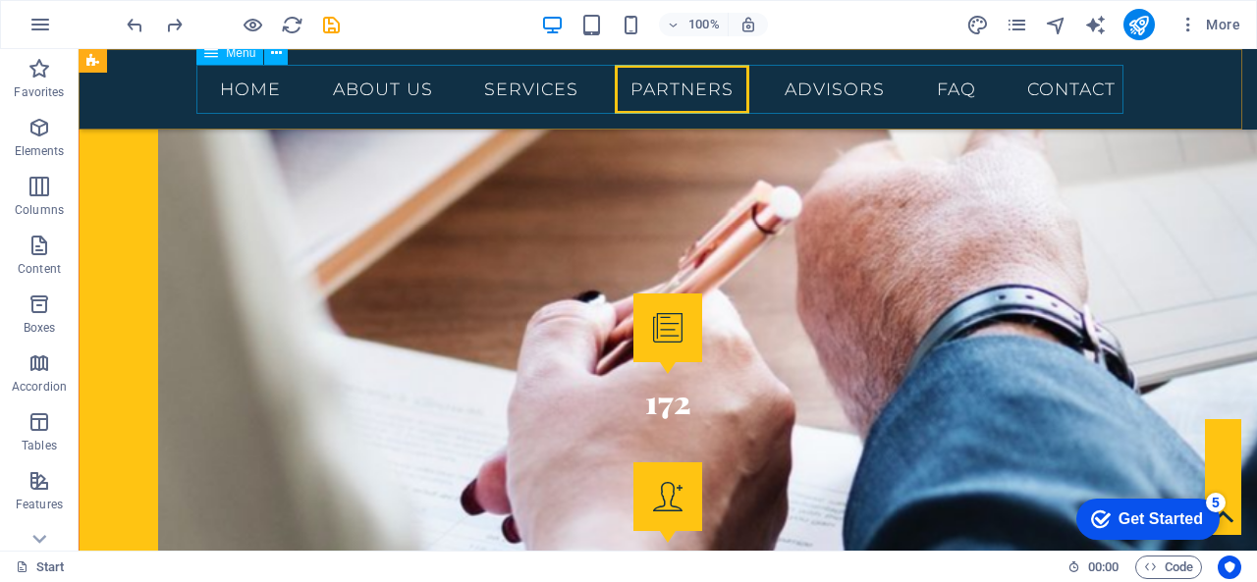
click at [979, 86] on nav "Home About us Services Partners Advisors FAQ Contact" at bounding box center [667, 89] width 927 height 49
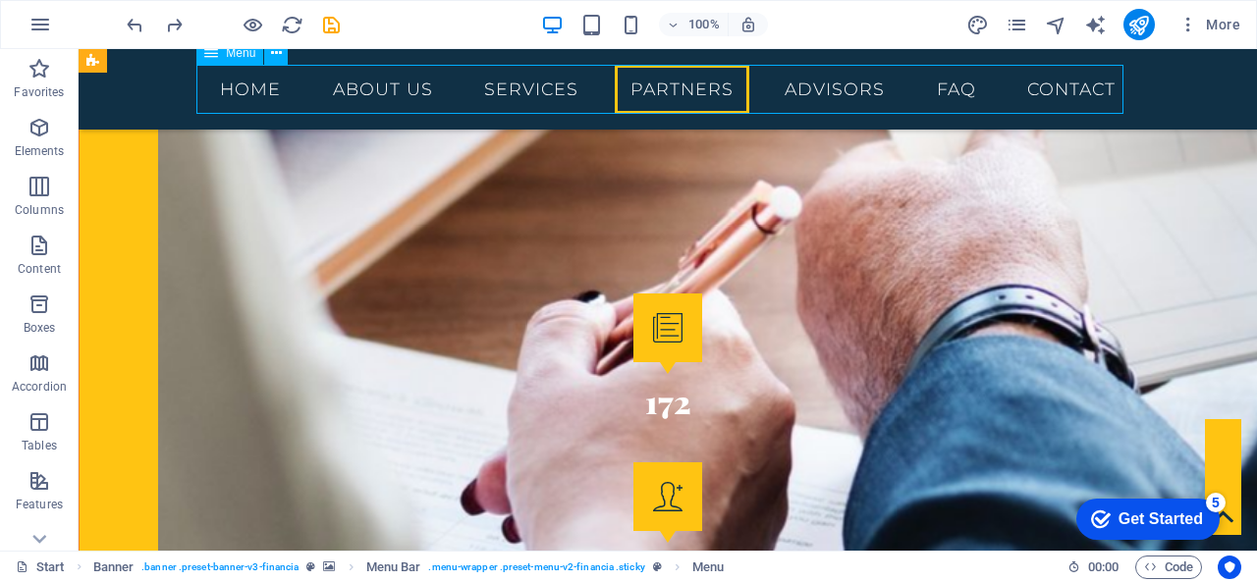
click at [978, 86] on nav "Home About us Services Partners Advisors FAQ Contact" at bounding box center [667, 89] width 927 height 49
select select
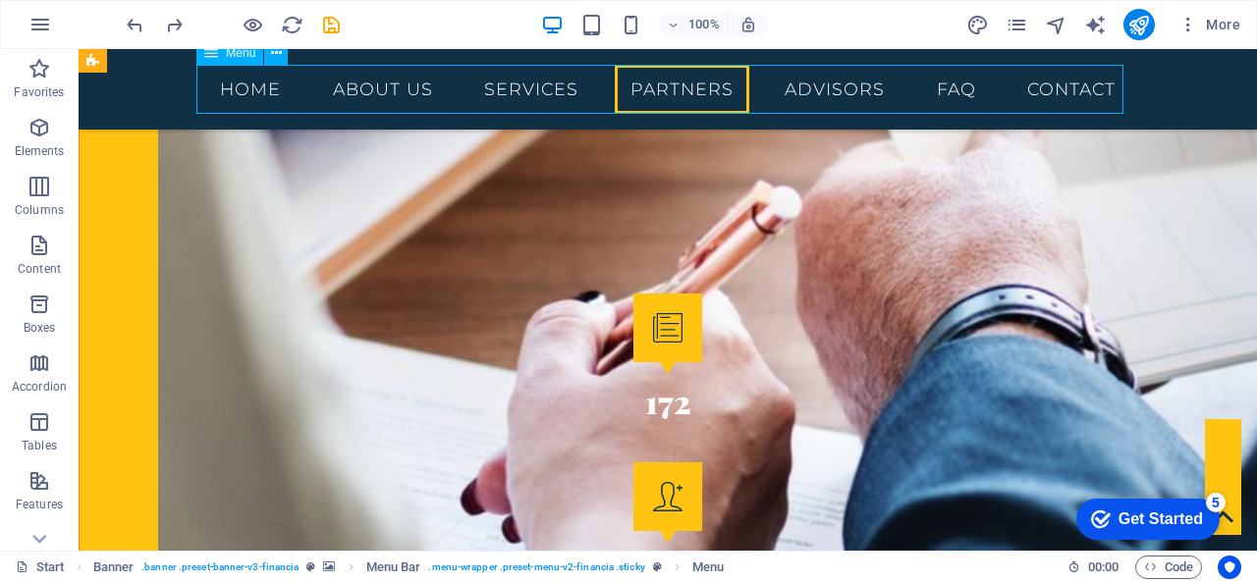
select select
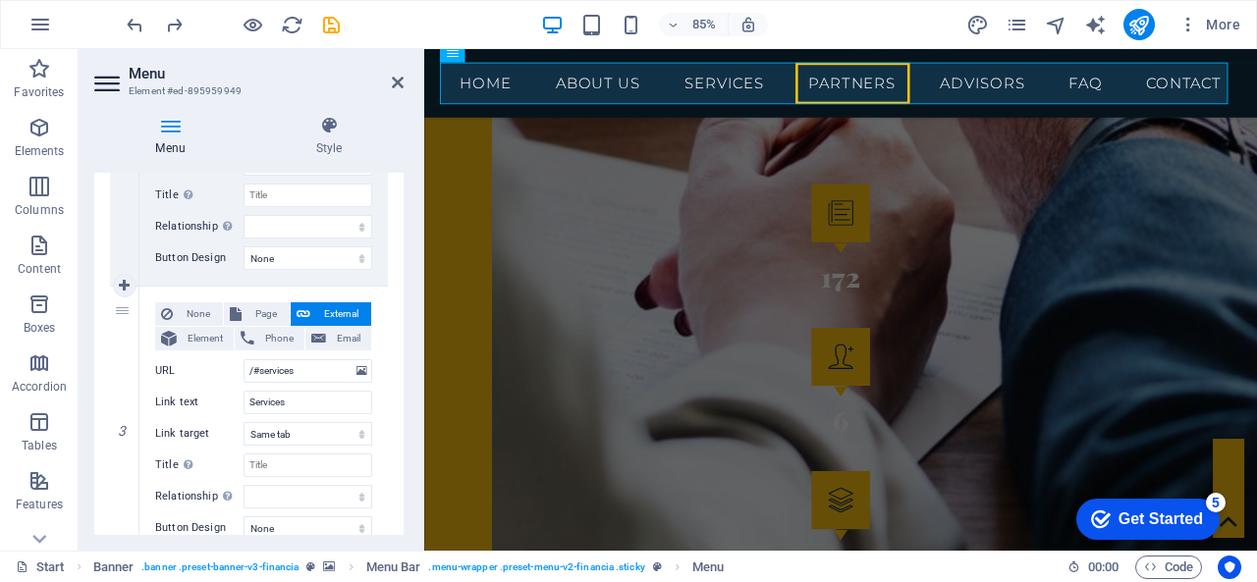
scroll to position [589, 0]
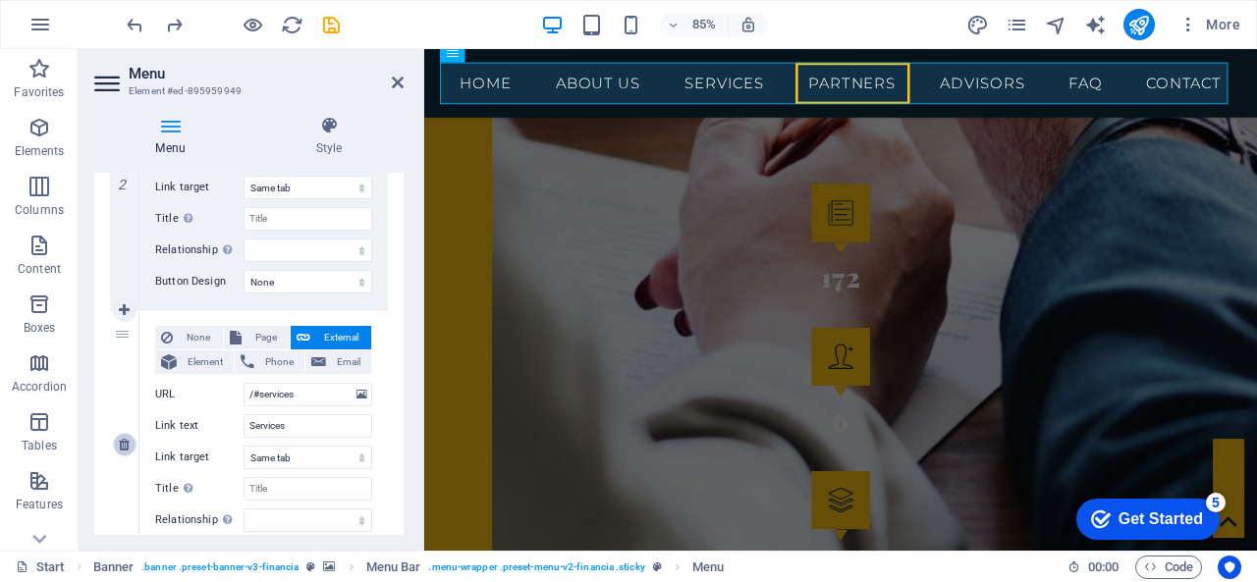
click at [129, 443] on icon at bounding box center [124, 445] width 11 height 14
select select
type input "/#partners"
type input "Partners"
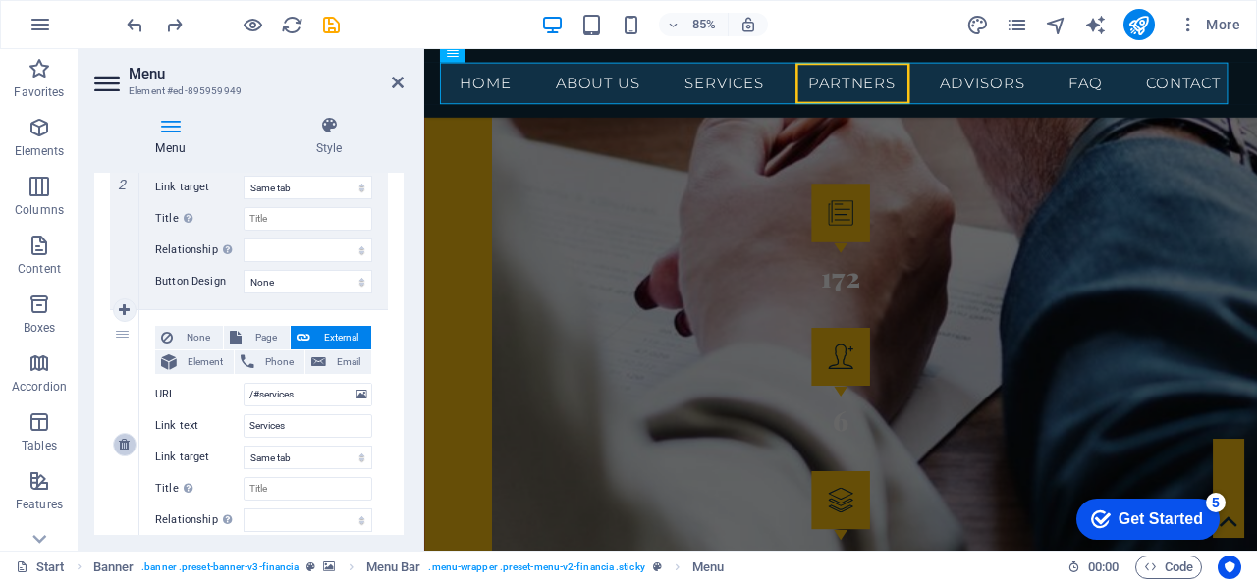
select select
type input "/#advisors"
type input "Advisors"
select select
type input "/#faq"
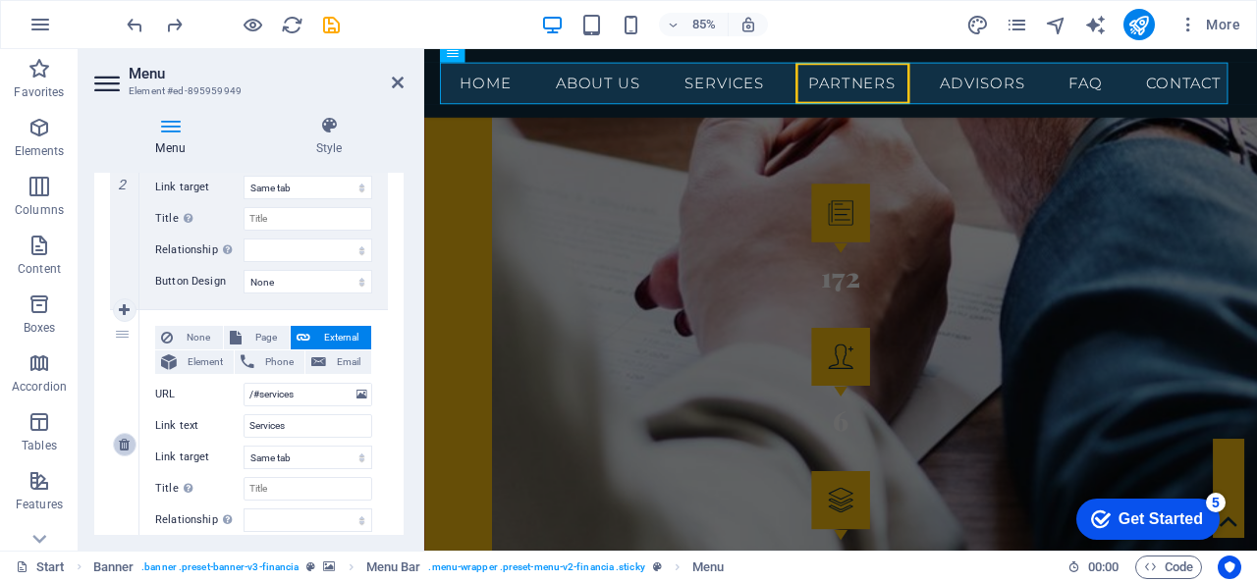
type input "FAQ"
select select
type input "/#contact"
type input "Contact"
select select
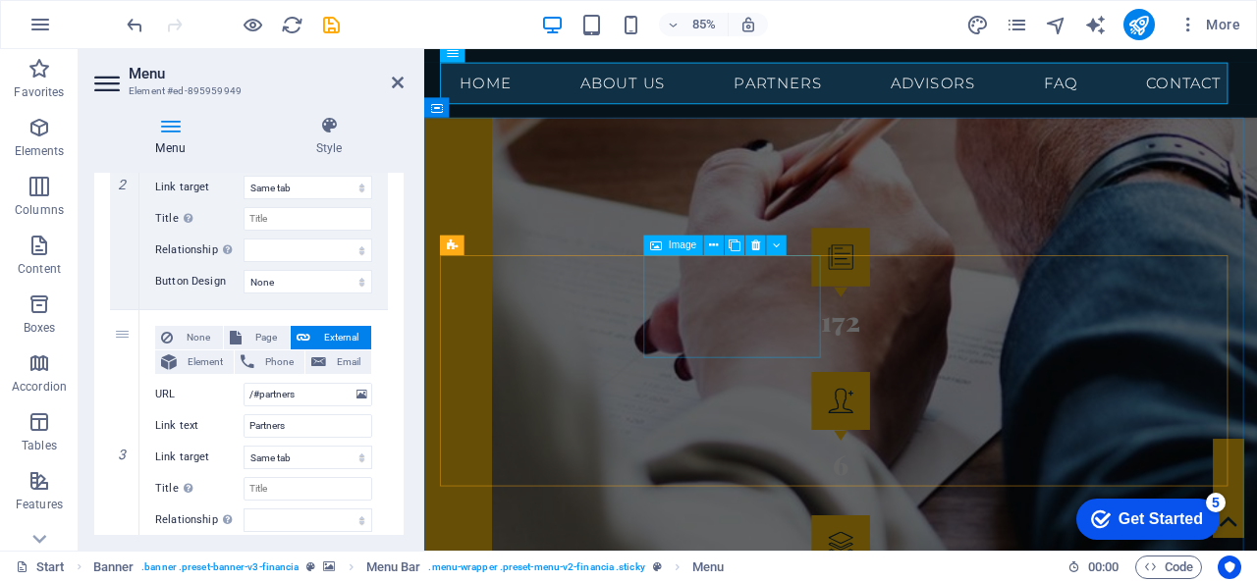
scroll to position [3334, 0]
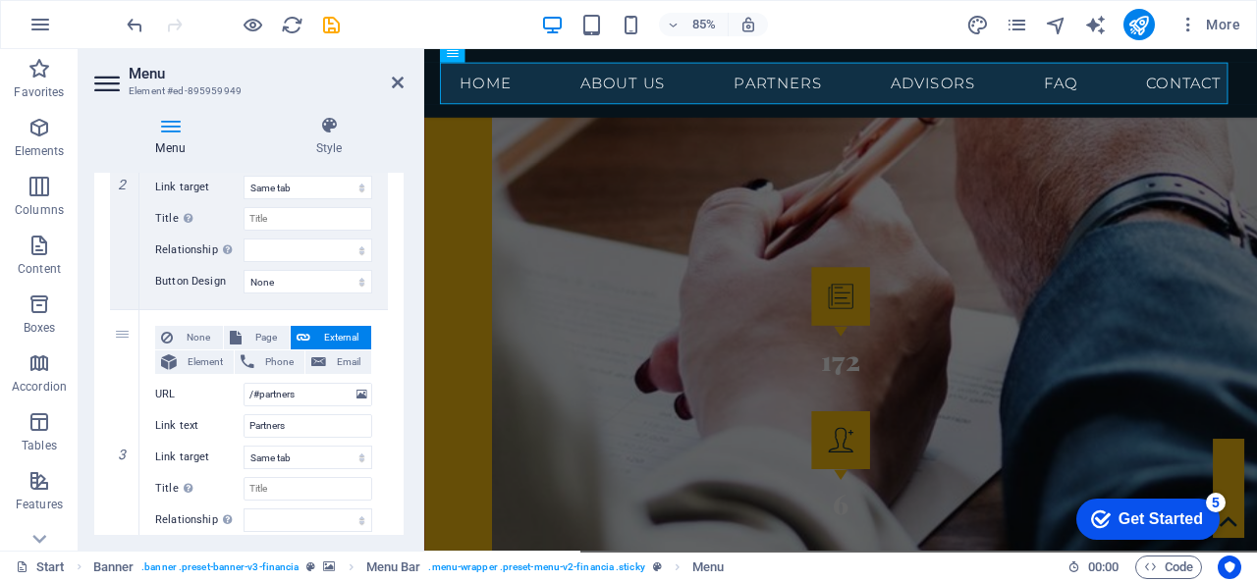
select select
type input "/#services"
type input "Services"
select select
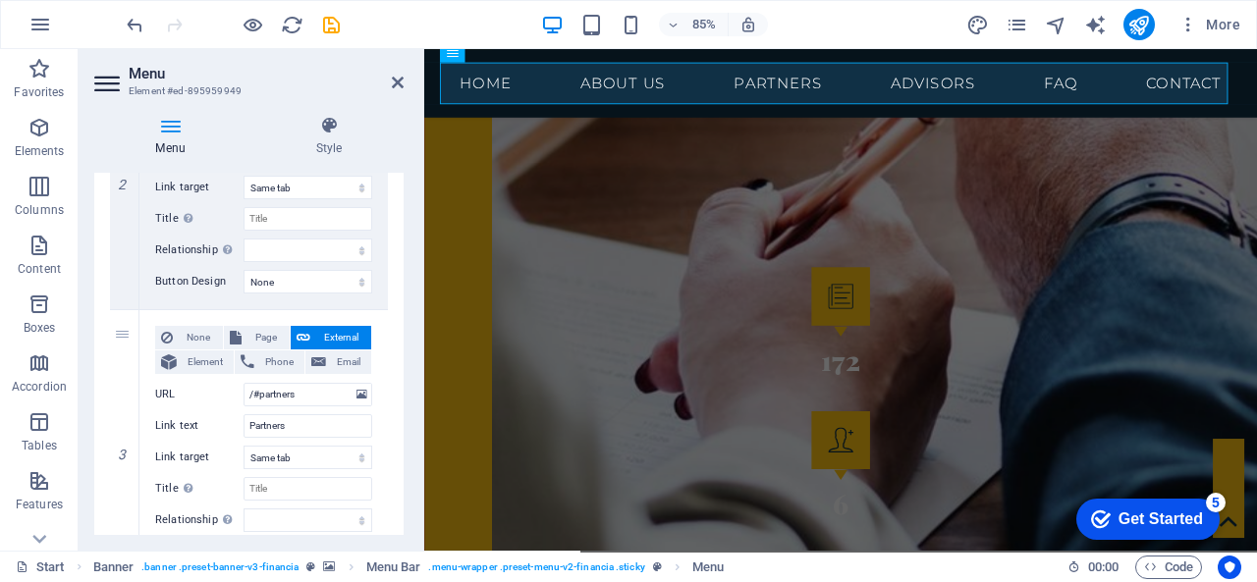
type input "/#partners"
type input "Partners"
select select
type input "/#advisors"
type input "Advisors"
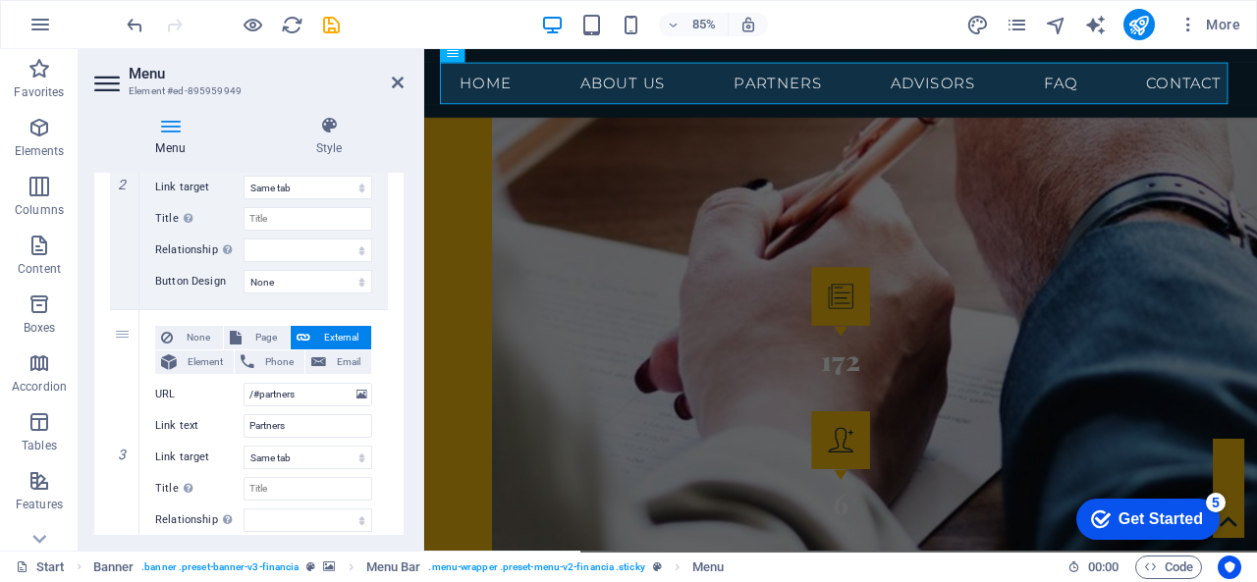
select select
type input "/#faq"
type input "FAQ"
select select
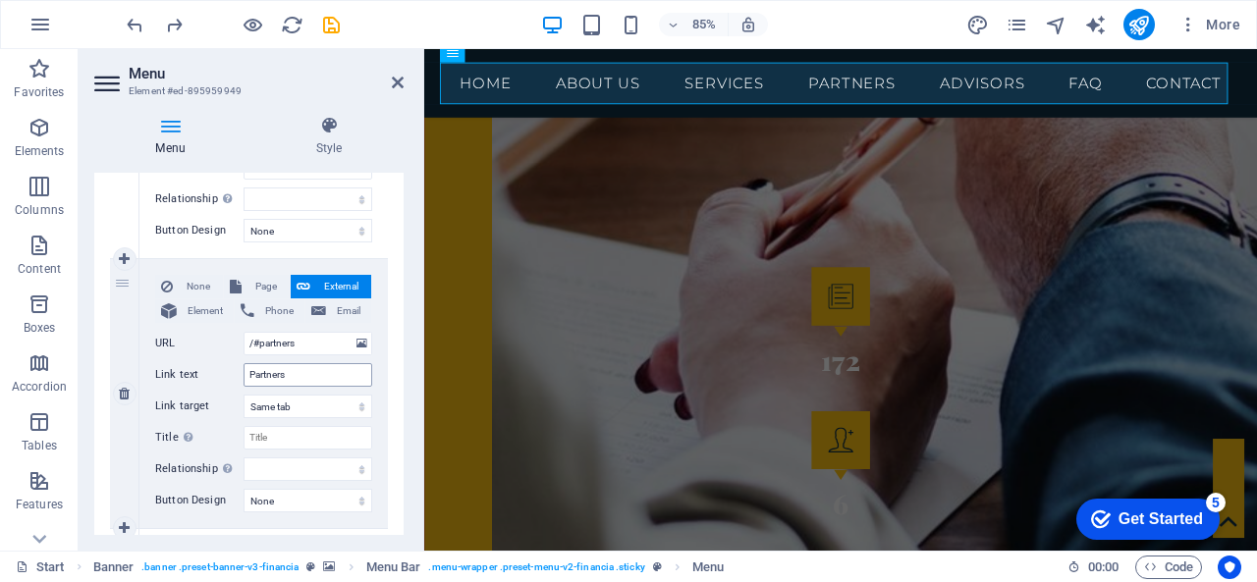
scroll to position [884, 0]
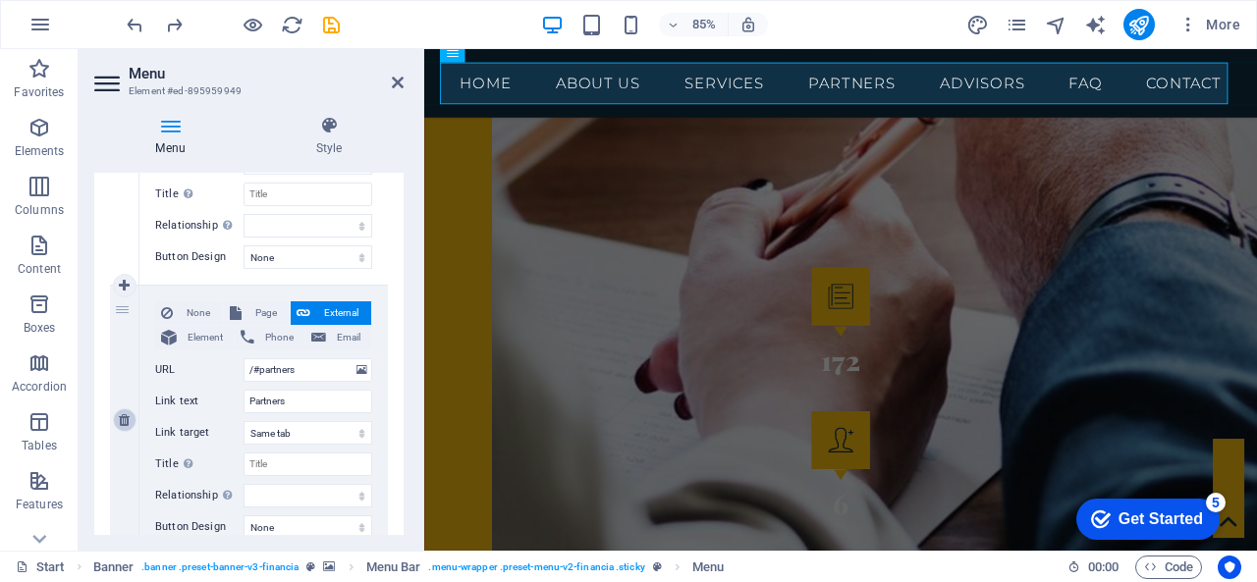
click at [121, 421] on icon at bounding box center [124, 420] width 11 height 14
select select
type input "/#advisors"
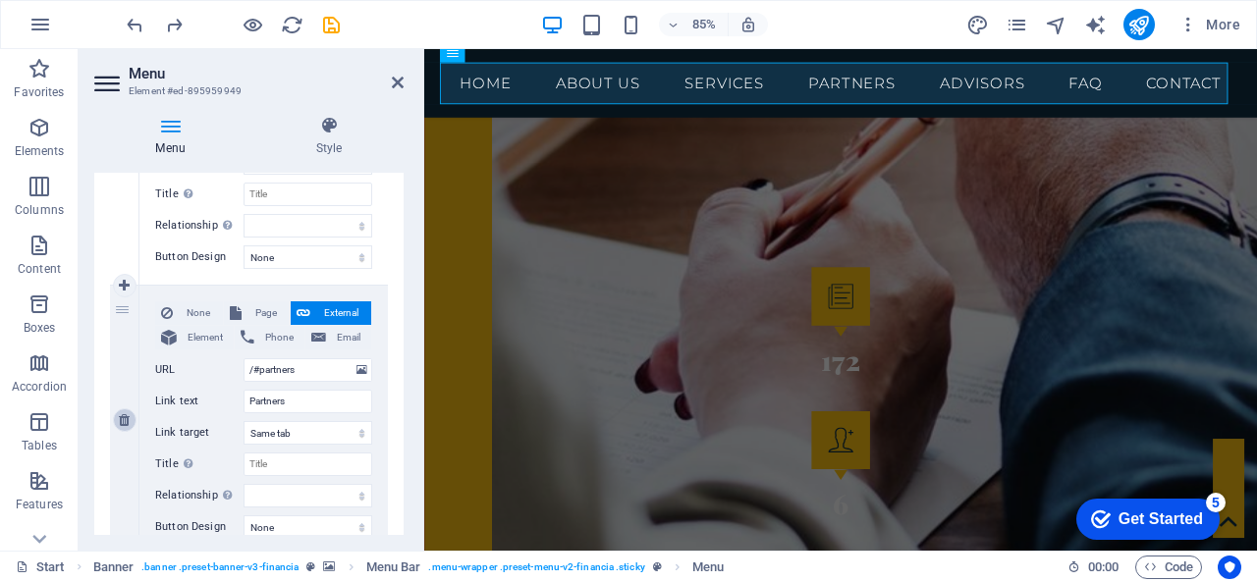
type input "Advisors"
select select
type input "/#faq"
type input "FAQ"
select select
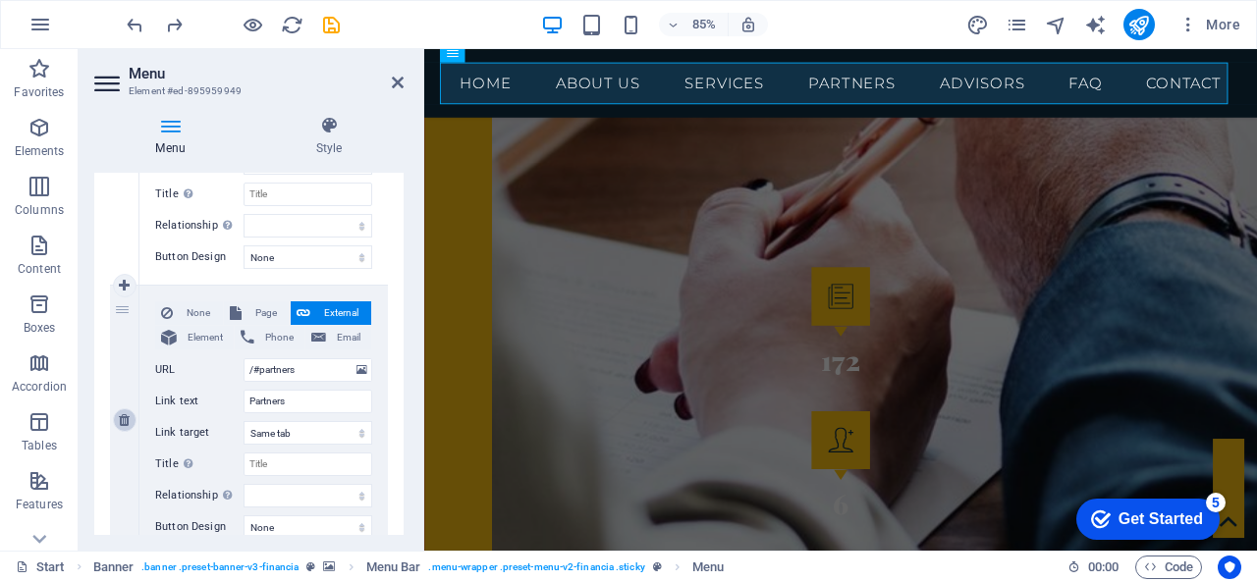
type input "/#contact"
type input "Contact"
select select
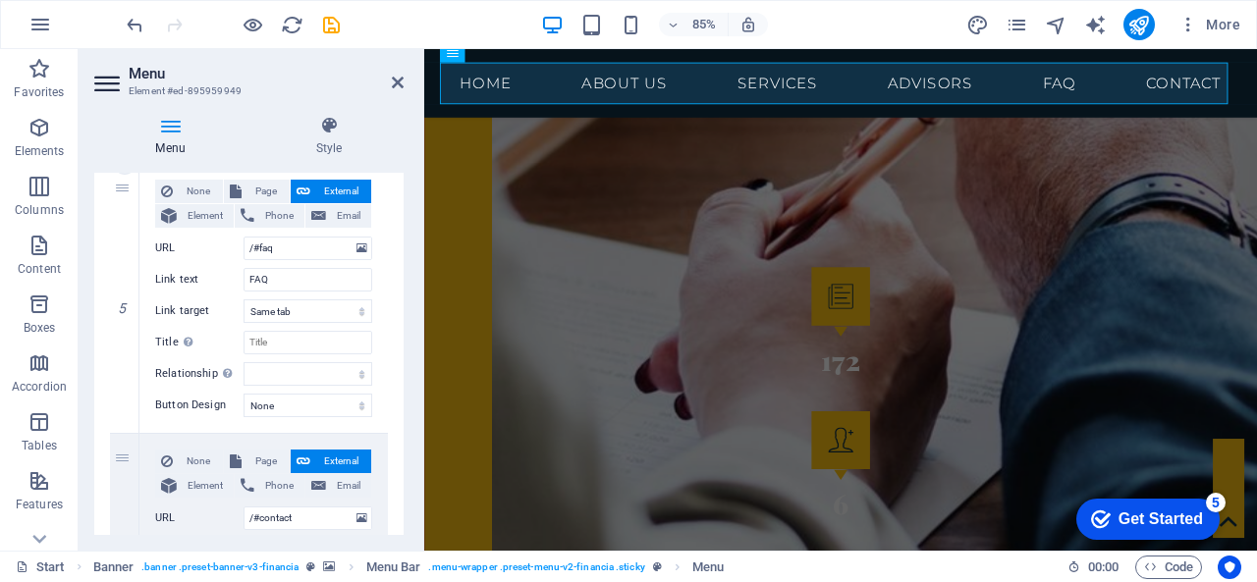
scroll to position [1276, 0]
click at [129, 295] on icon at bounding box center [124, 298] width 11 height 14
select select
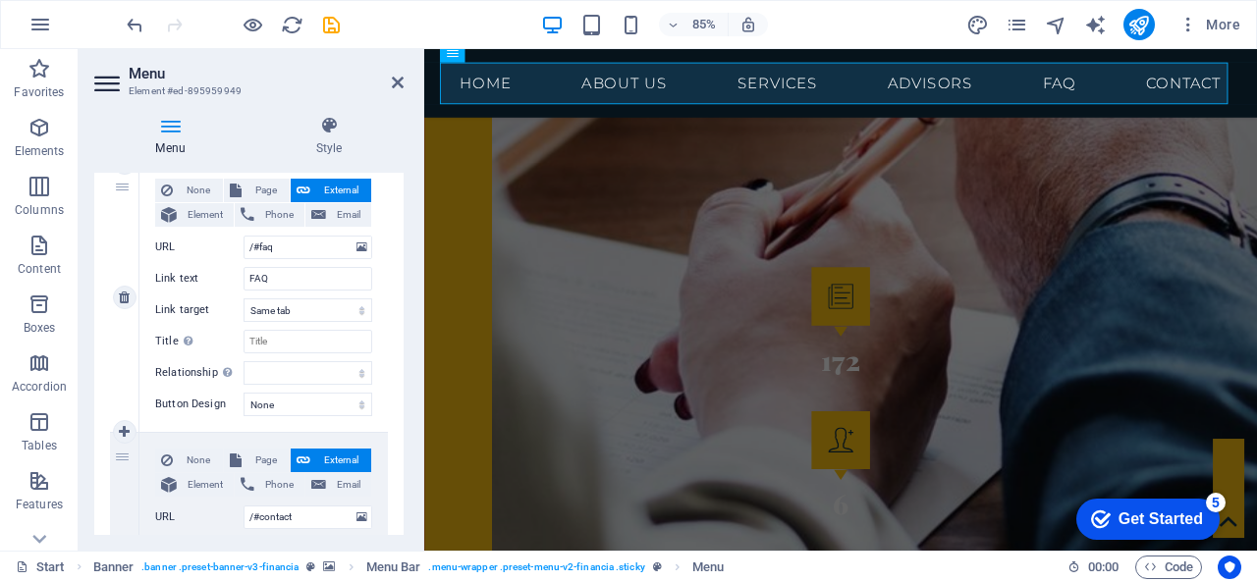
select select
type input "/#contact"
type input "Contact"
select select
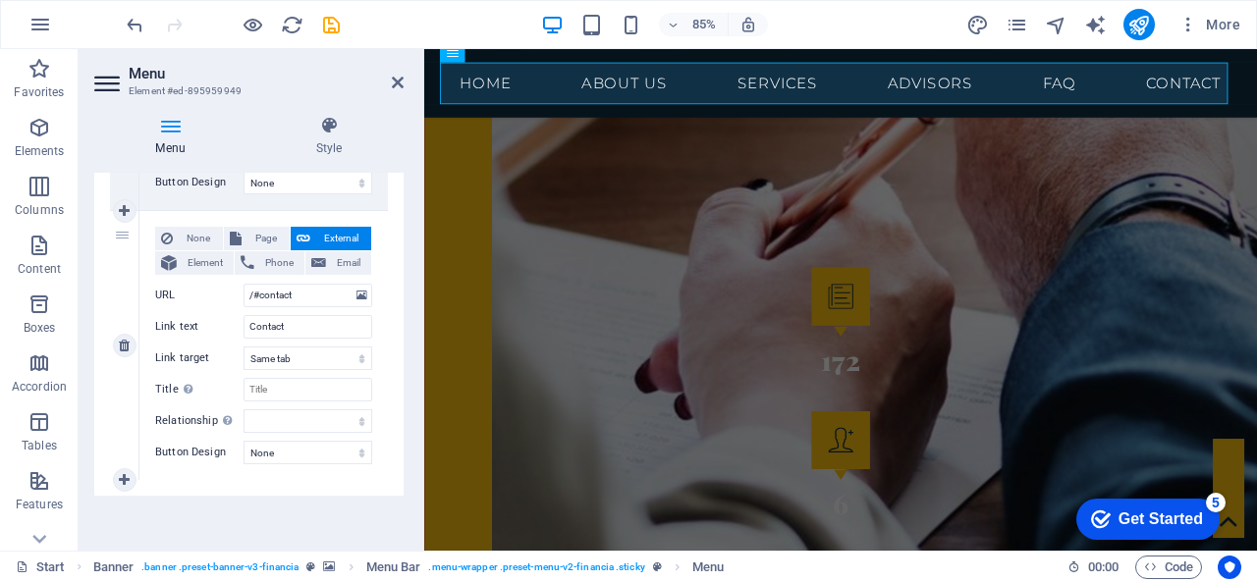
scroll to position [1226, 0]
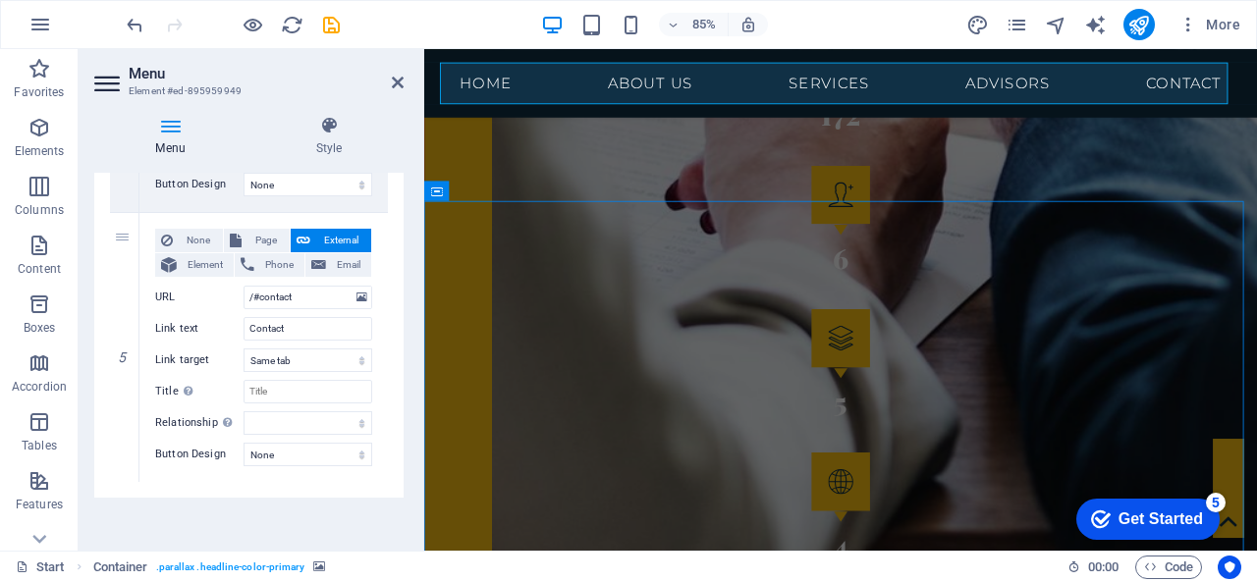
scroll to position [2935, 0]
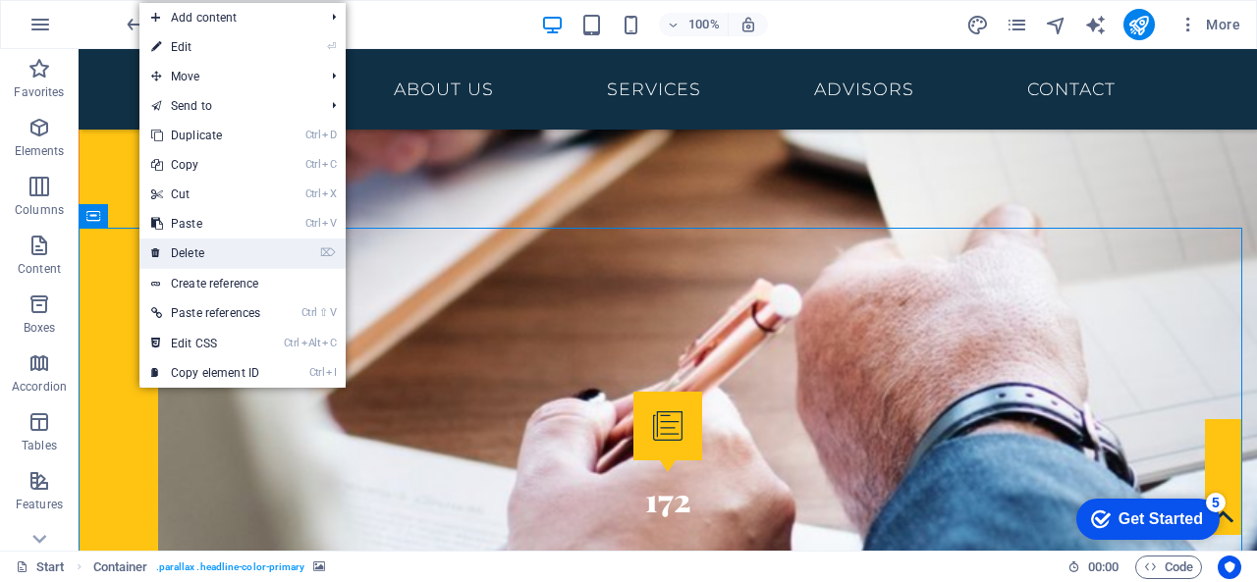
click at [216, 244] on link "⌦ Delete" at bounding box center [205, 253] width 133 height 29
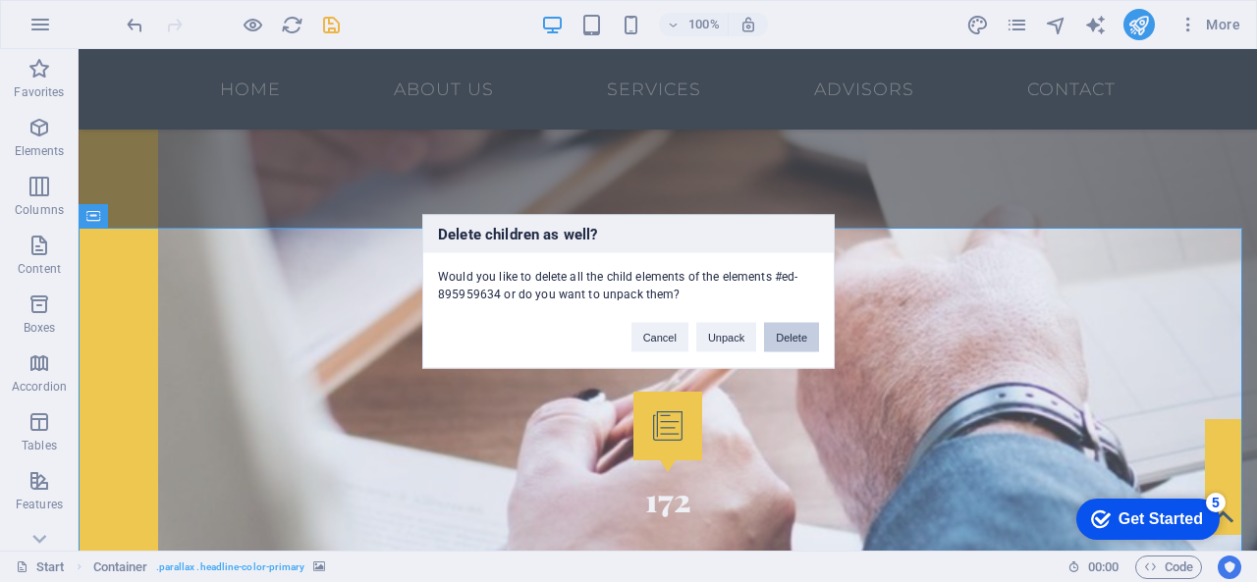
click at [782, 335] on button "Delete" at bounding box center [791, 336] width 55 height 29
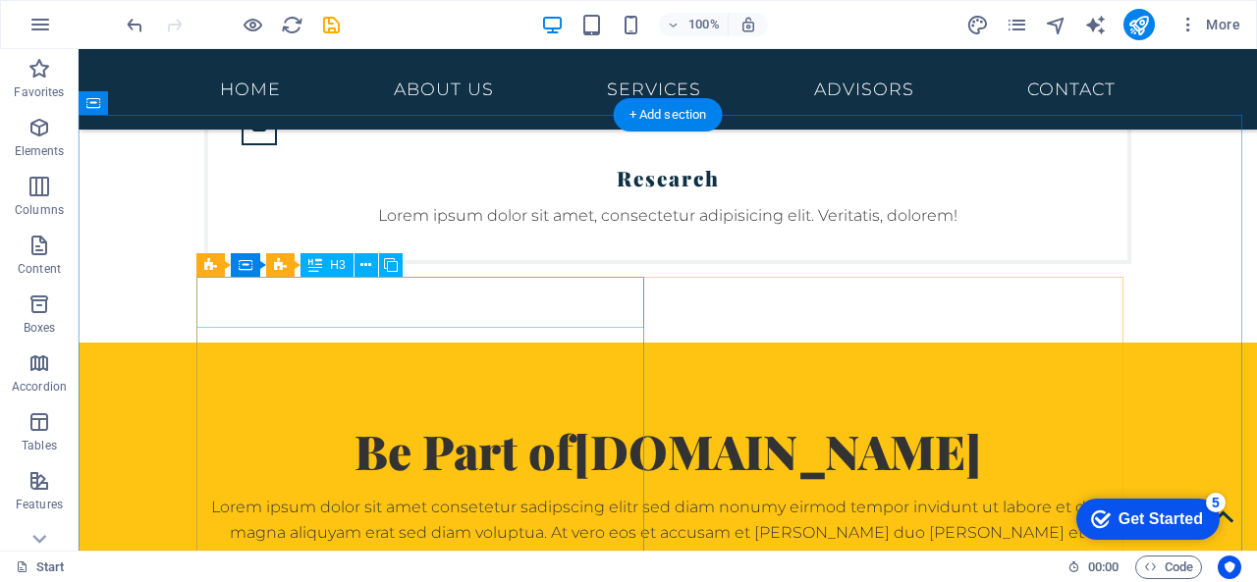
scroll to position [4996, 0]
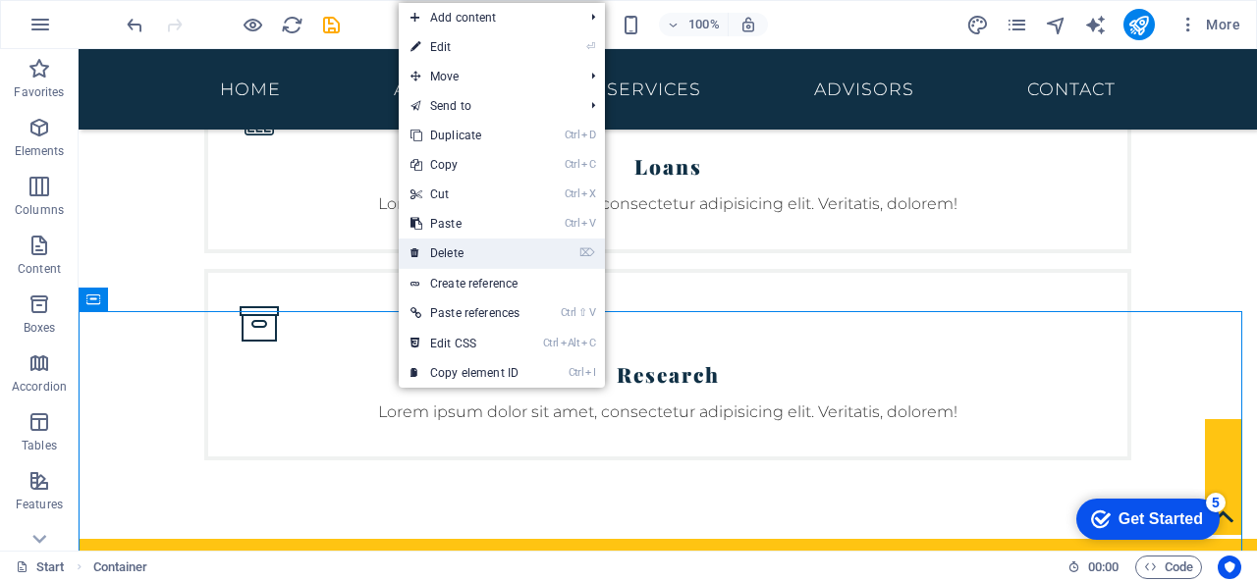
click at [457, 256] on link "⌦ Delete" at bounding box center [465, 253] width 133 height 29
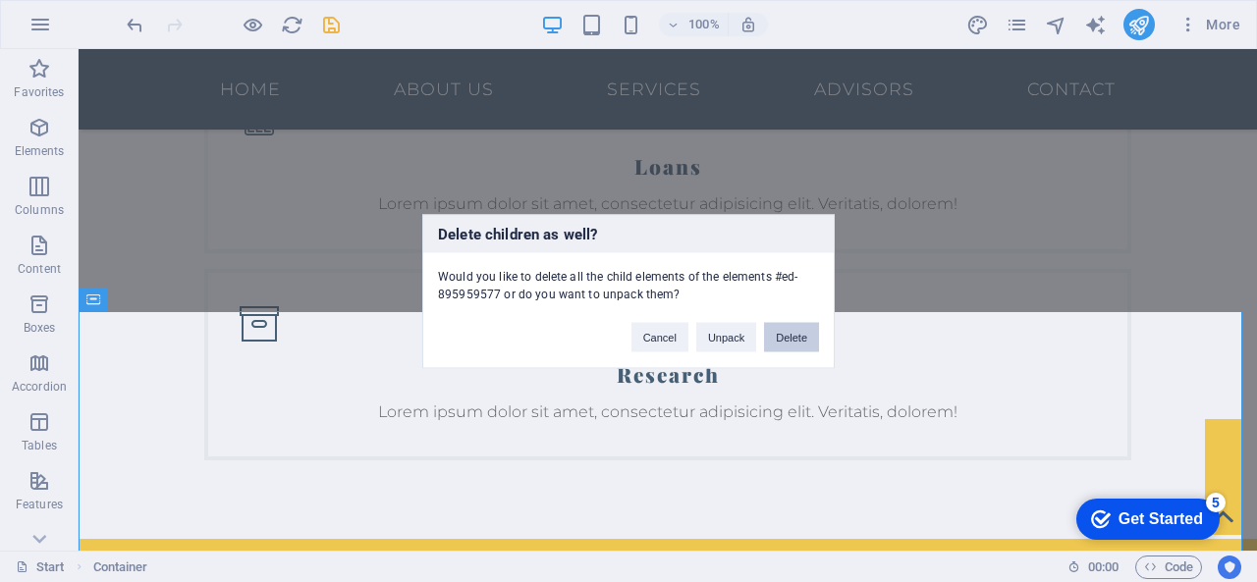
click at [803, 337] on button "Delete" at bounding box center [791, 336] width 55 height 29
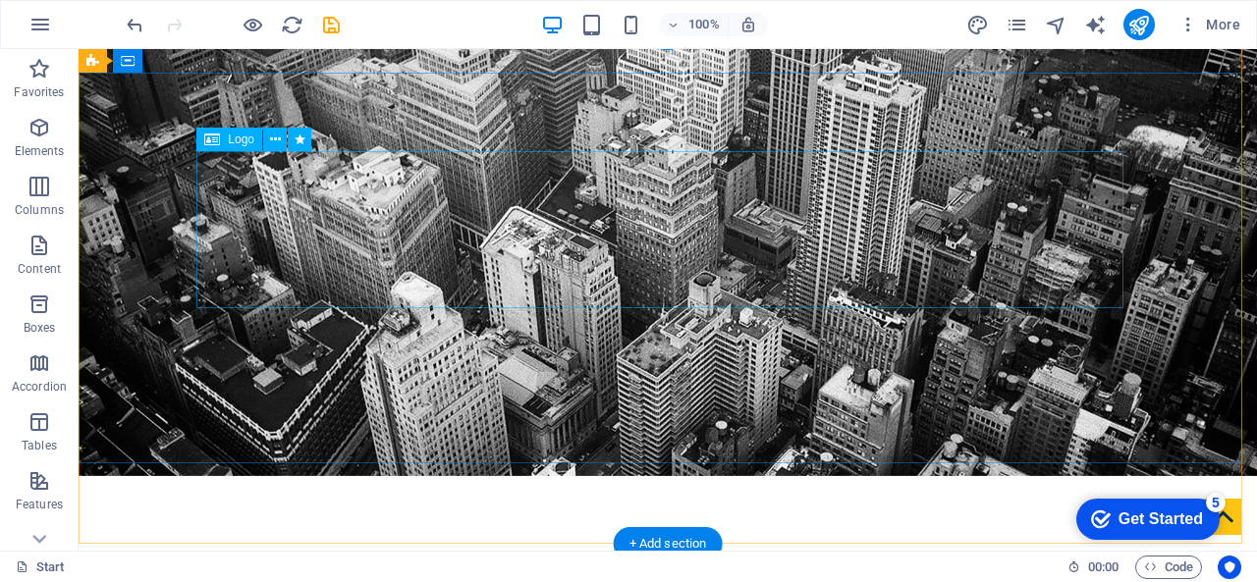
scroll to position [0, 0]
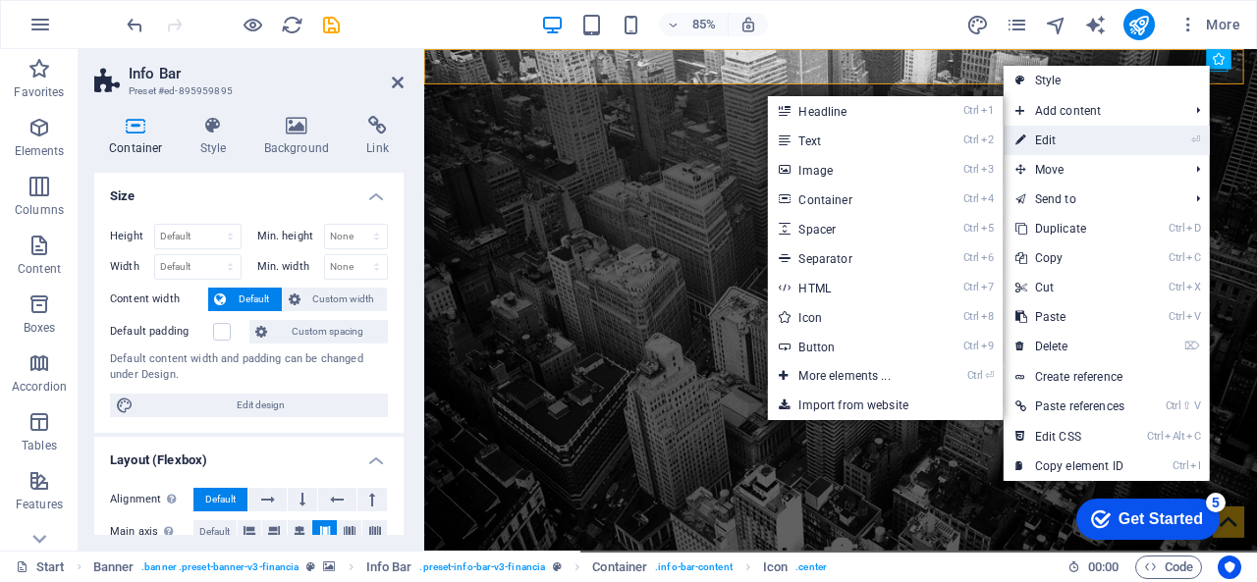
click at [1068, 134] on link "⏎ Edit" at bounding box center [1069, 140] width 133 height 29
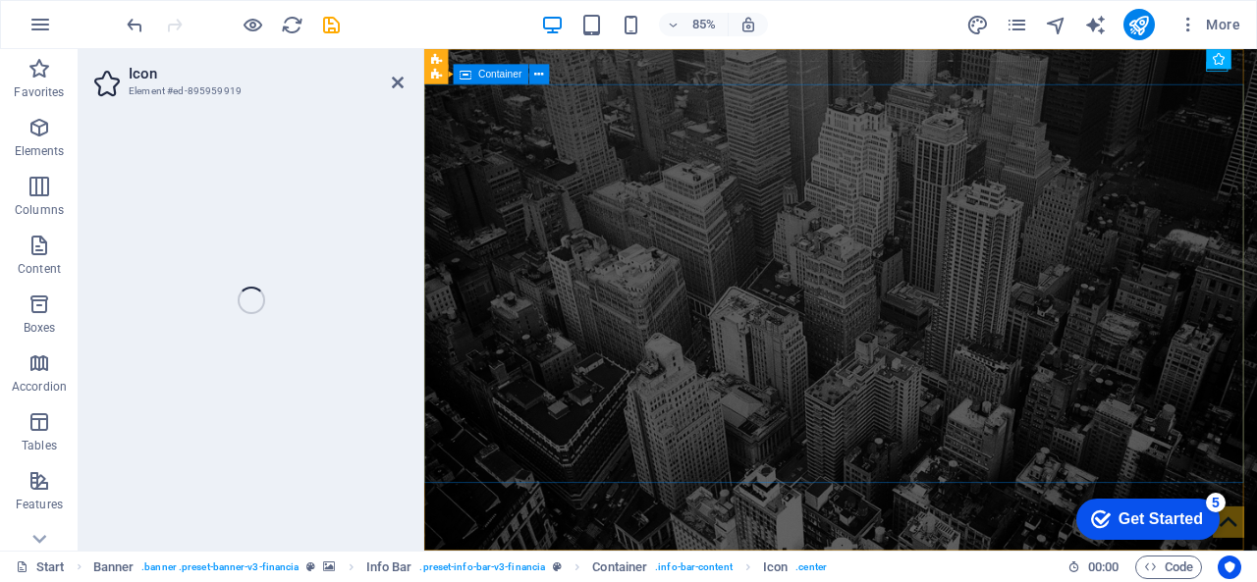
select select "xMidYMid"
select select "px"
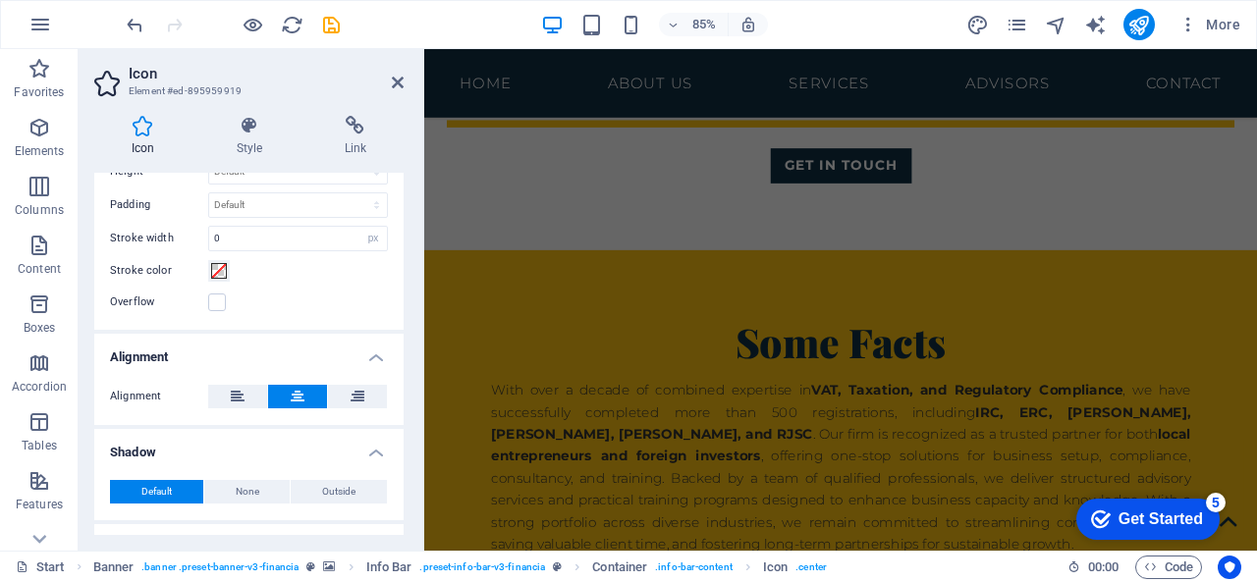
scroll to position [665, 0]
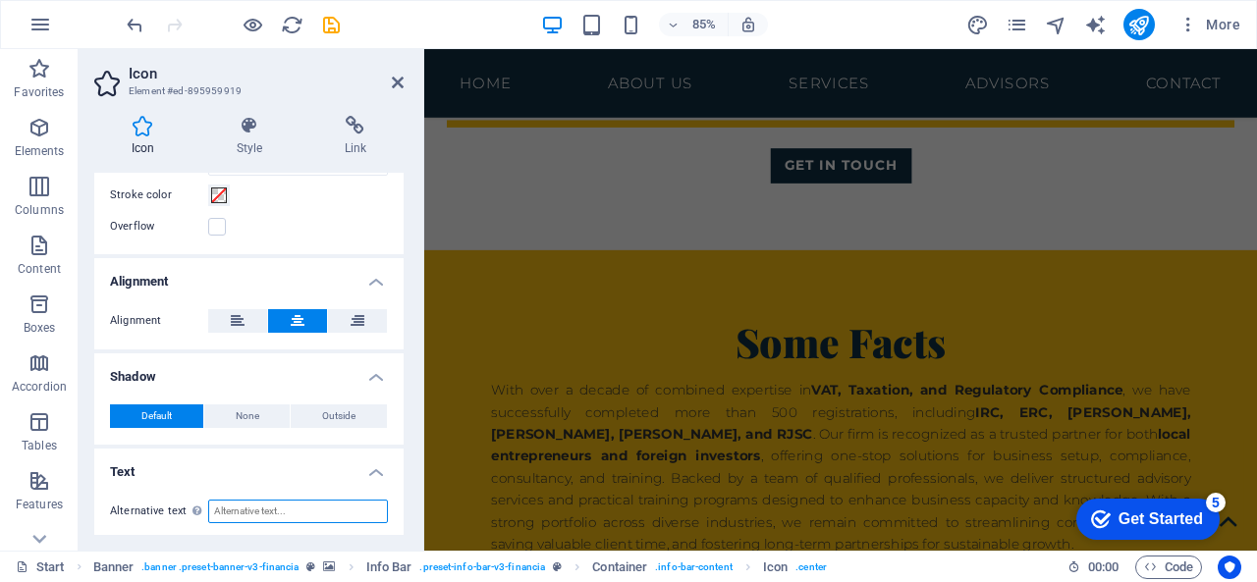
click at [224, 502] on input "Alternative text The alternative text is used by devices that cannot display im…" at bounding box center [298, 512] width 180 height 24
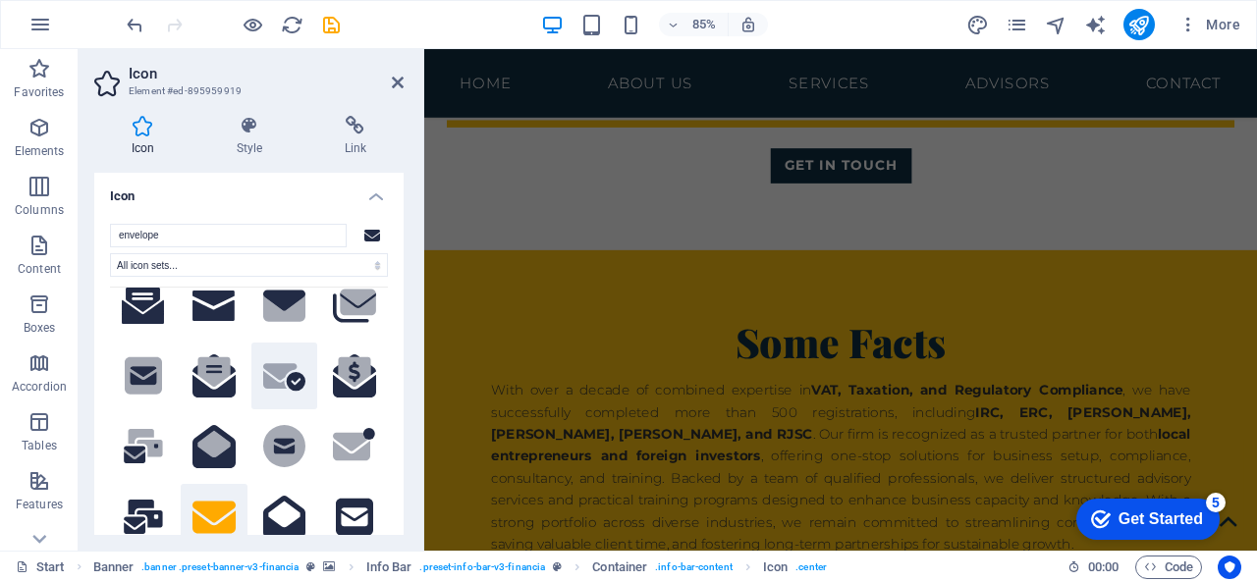
scroll to position [0, 0]
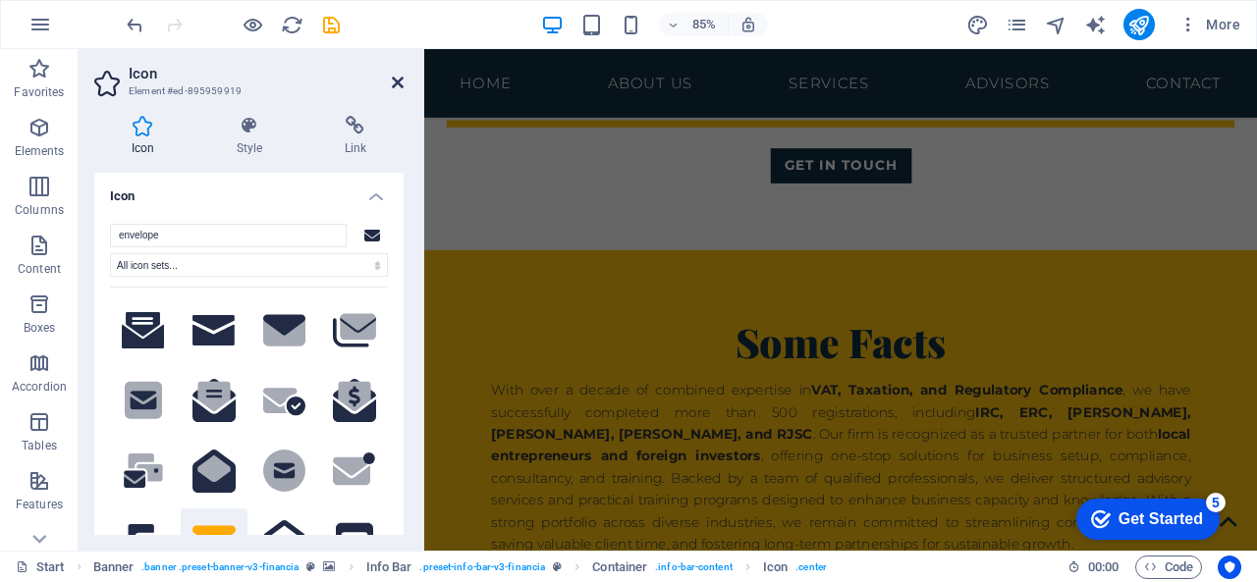
click at [401, 84] on icon at bounding box center [398, 83] width 12 height 16
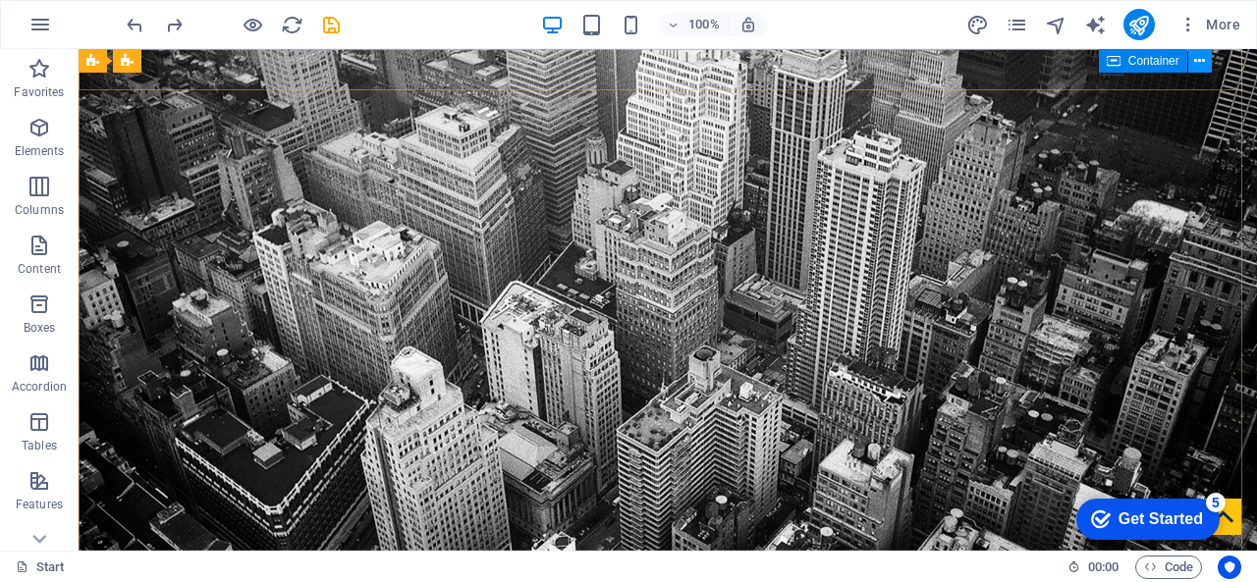
click at [1196, 59] on icon at bounding box center [1199, 61] width 11 height 21
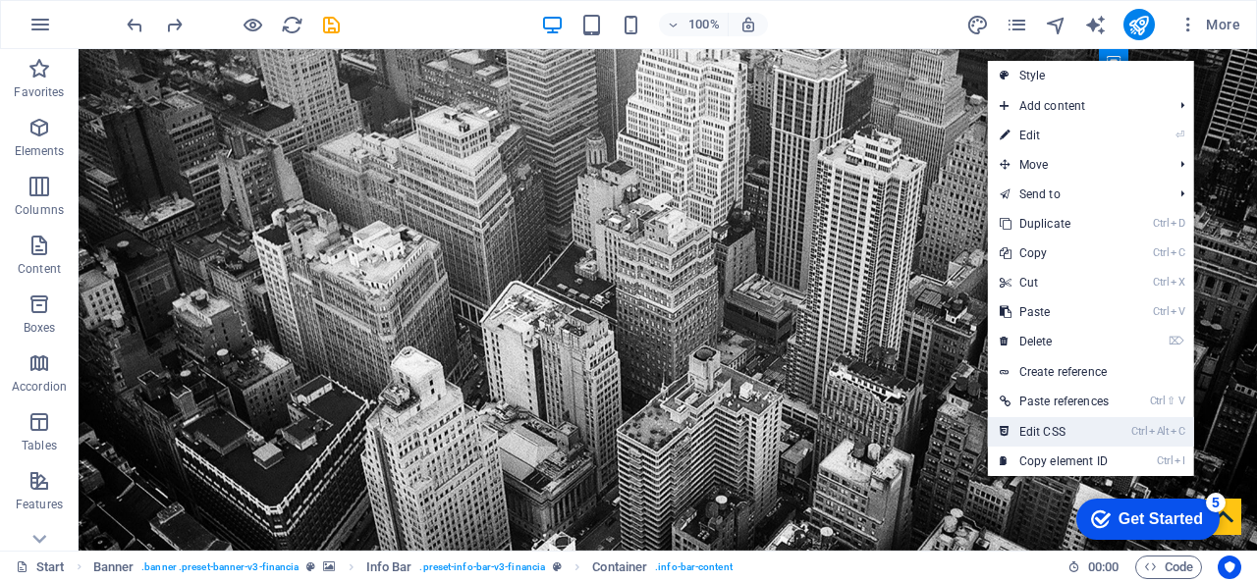
click at [1062, 423] on link "Ctrl Alt C Edit CSS" at bounding box center [1054, 431] width 133 height 29
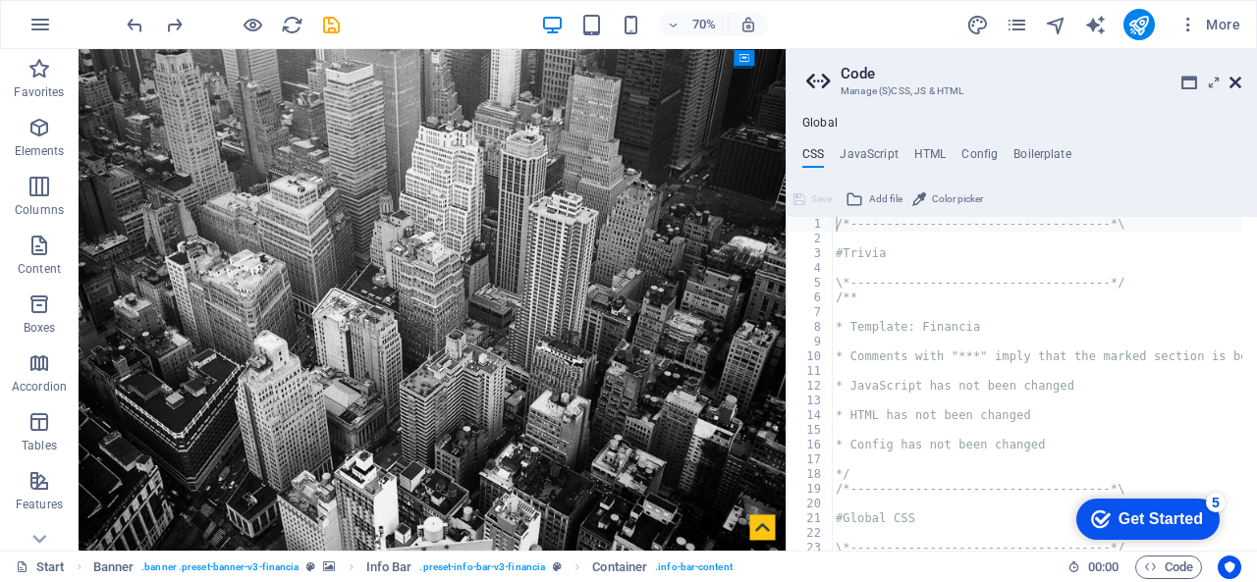
click at [1235, 78] on icon at bounding box center [1235, 83] width 12 height 16
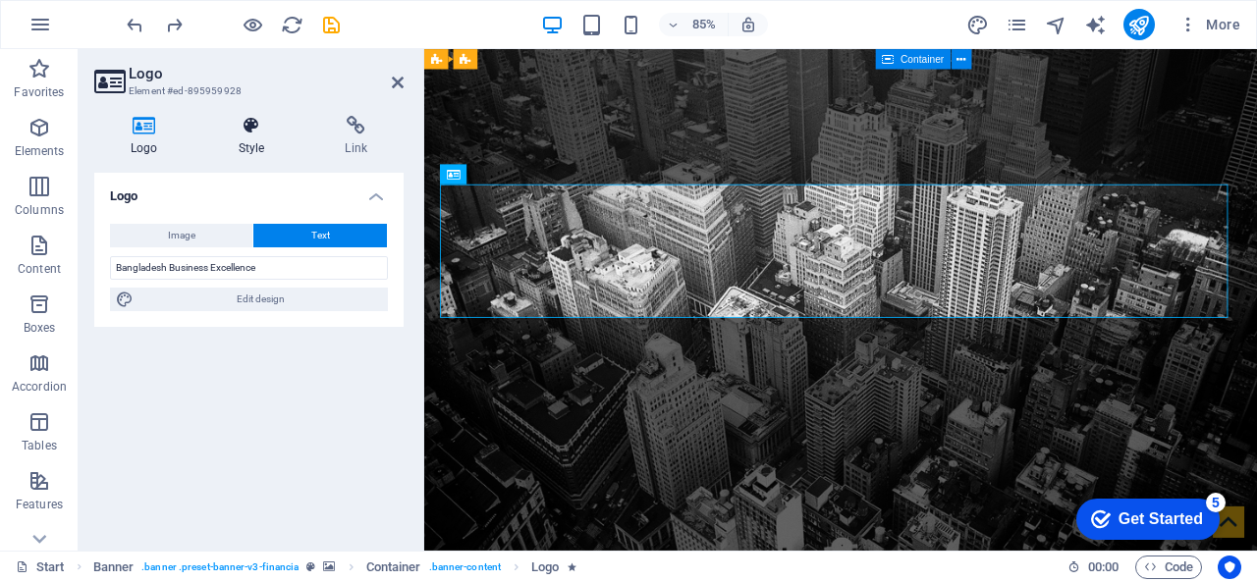
click at [239, 143] on h4 "Style" at bounding box center [255, 136] width 107 height 41
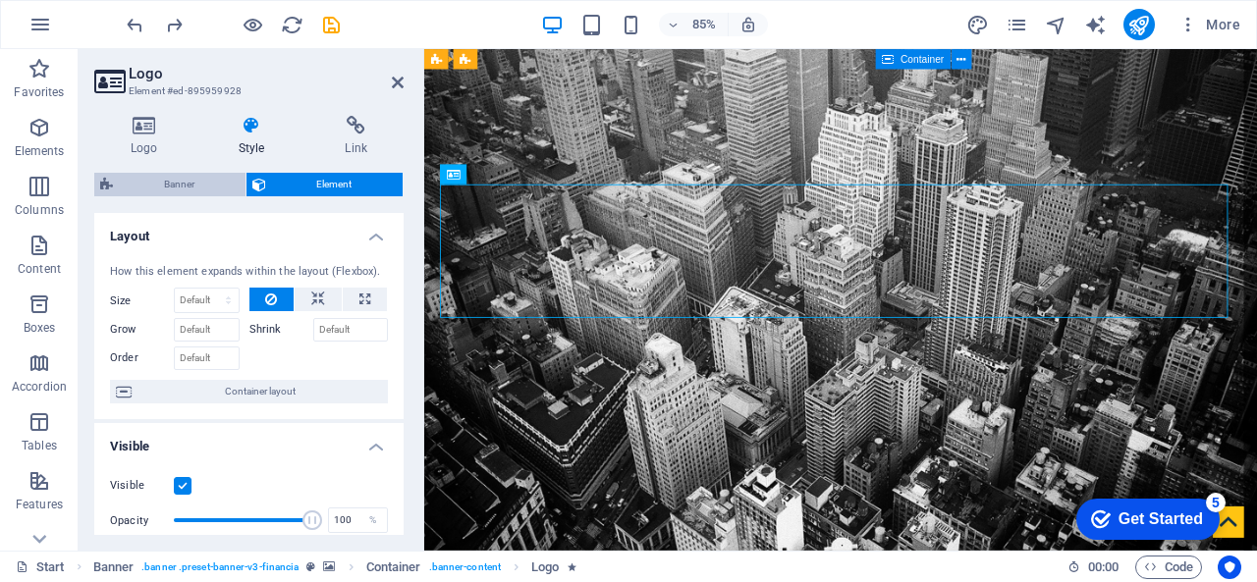
click at [189, 189] on span "Banner" at bounding box center [179, 185] width 121 height 24
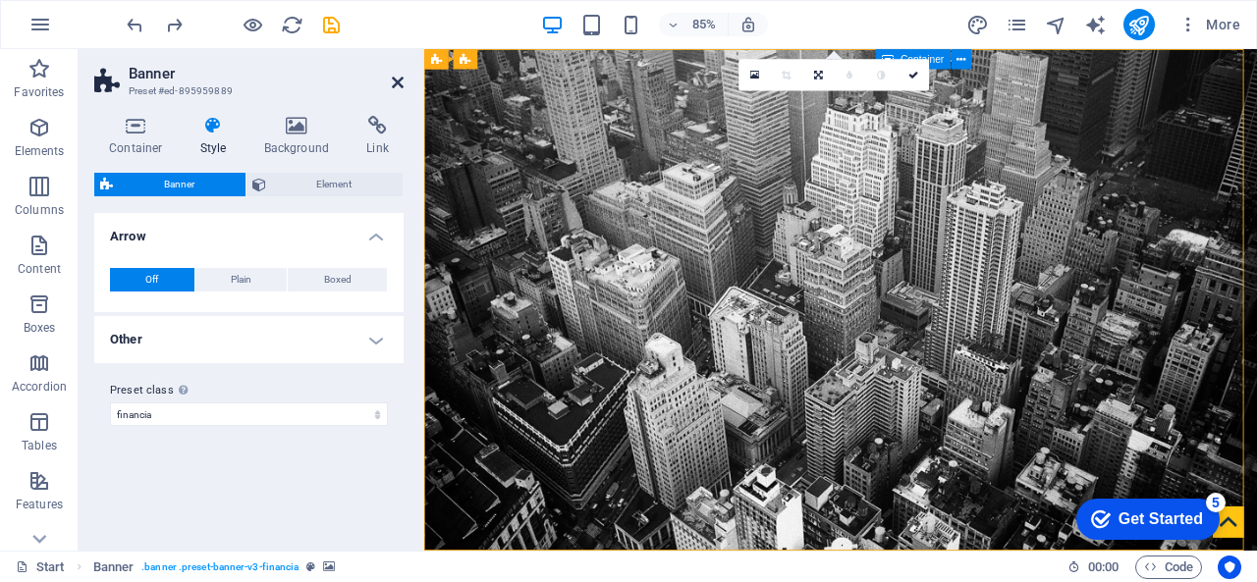
click at [395, 81] on icon at bounding box center [398, 83] width 12 height 16
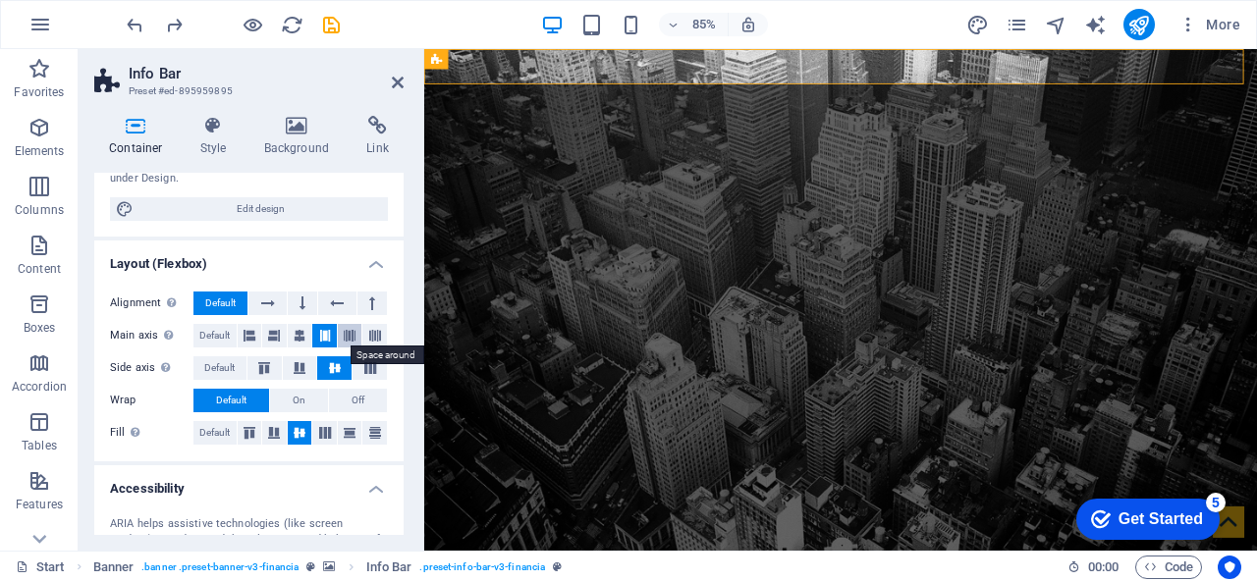
scroll to position [397, 0]
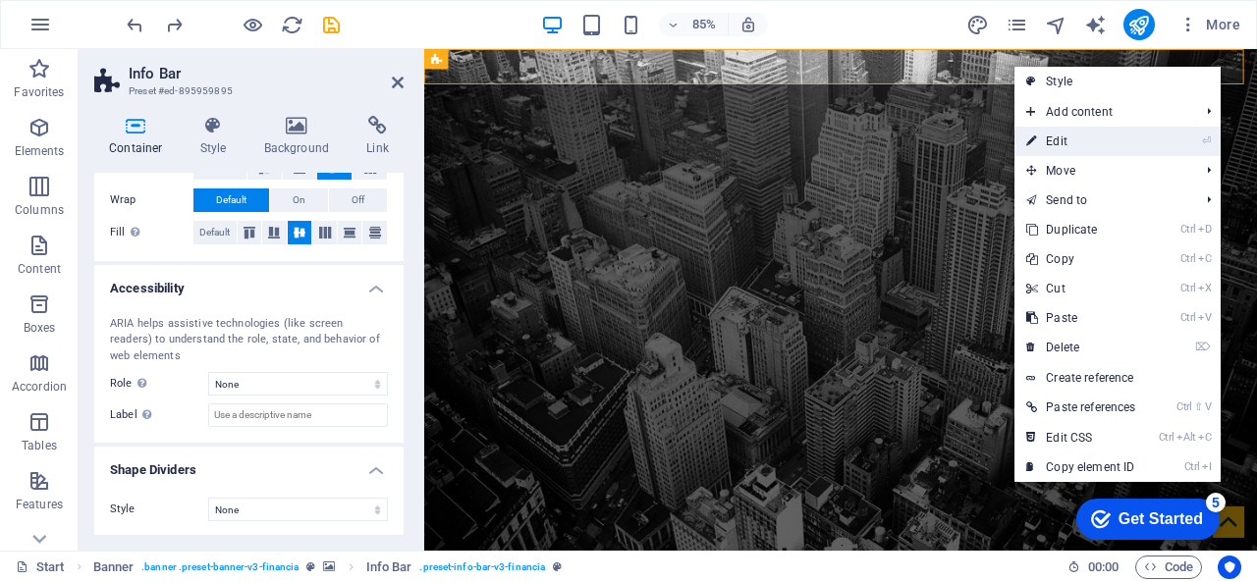
click at [1055, 144] on link "⏎ Edit" at bounding box center [1080, 141] width 133 height 29
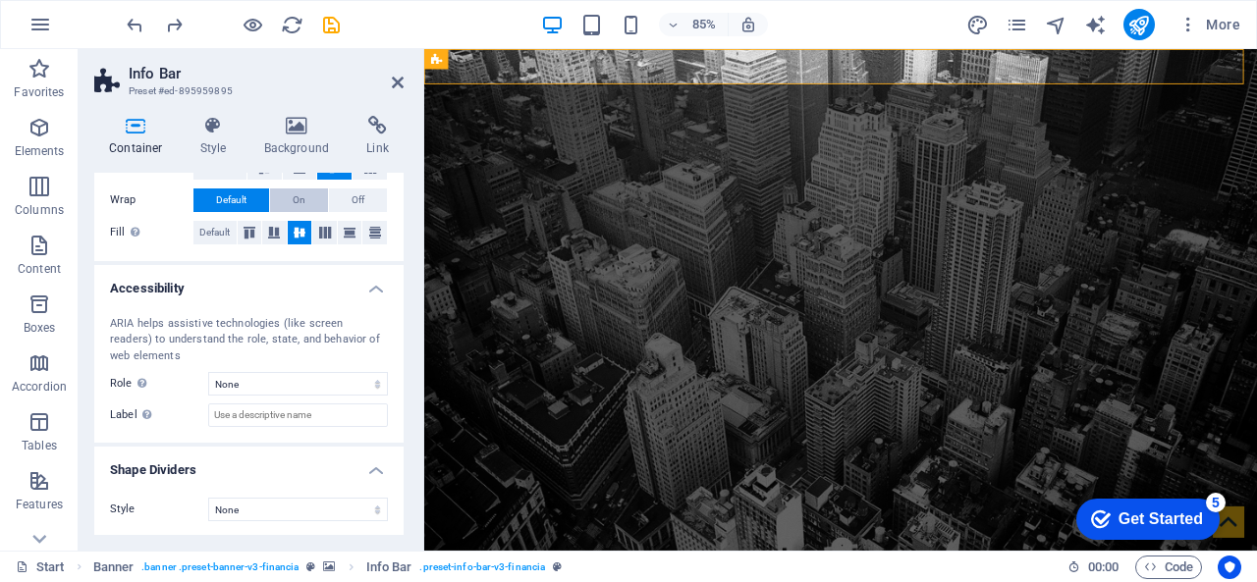
click at [300, 193] on span "On" at bounding box center [299, 201] width 13 height 24
click at [267, 193] on button "Default" at bounding box center [231, 201] width 76 height 24
click at [389, 76] on h2 "Info Bar" at bounding box center [266, 74] width 275 height 18
click at [399, 79] on icon at bounding box center [398, 83] width 12 height 16
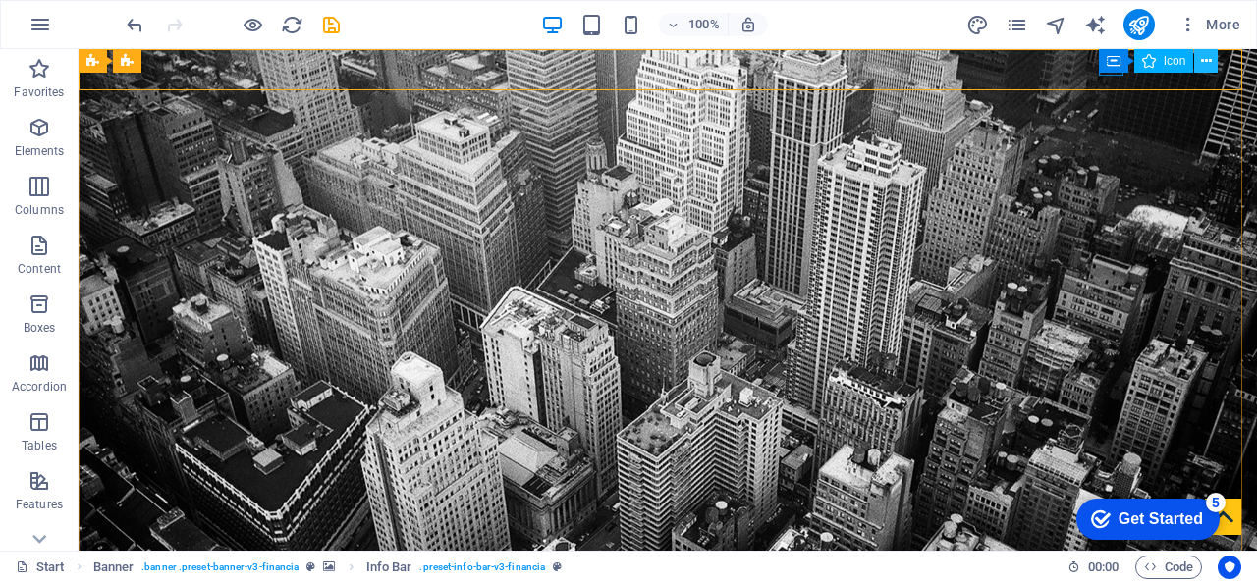
click at [1205, 66] on icon at bounding box center [1206, 61] width 11 height 21
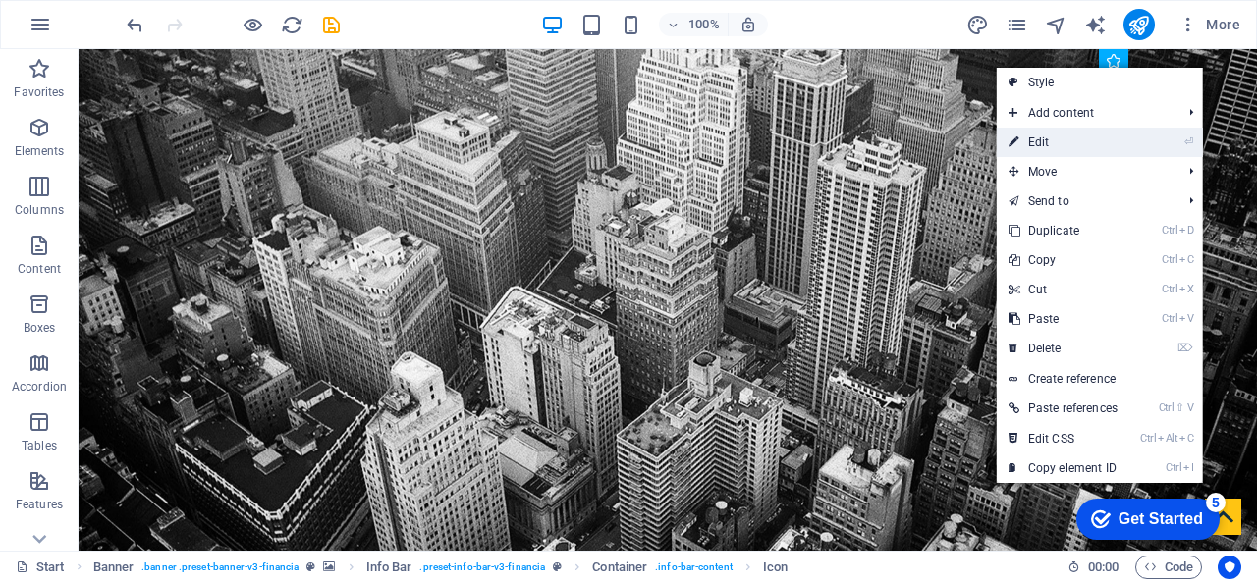
click at [1078, 137] on link "⏎ Edit" at bounding box center [1063, 142] width 133 height 29
select select "xMidYMid"
select select "px"
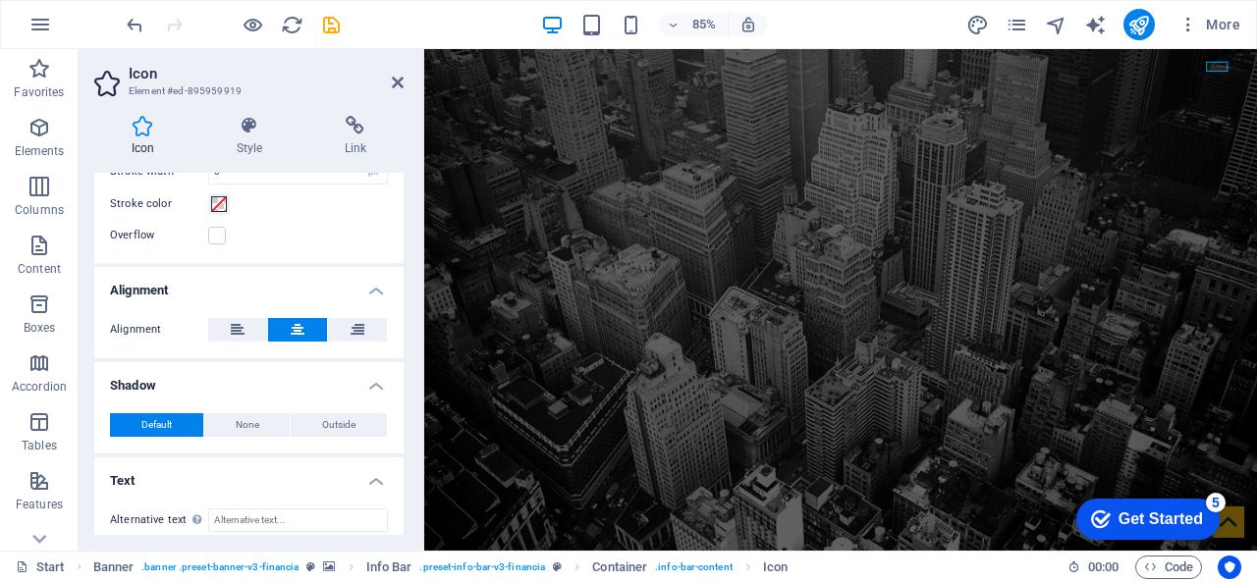
scroll to position [665, 0]
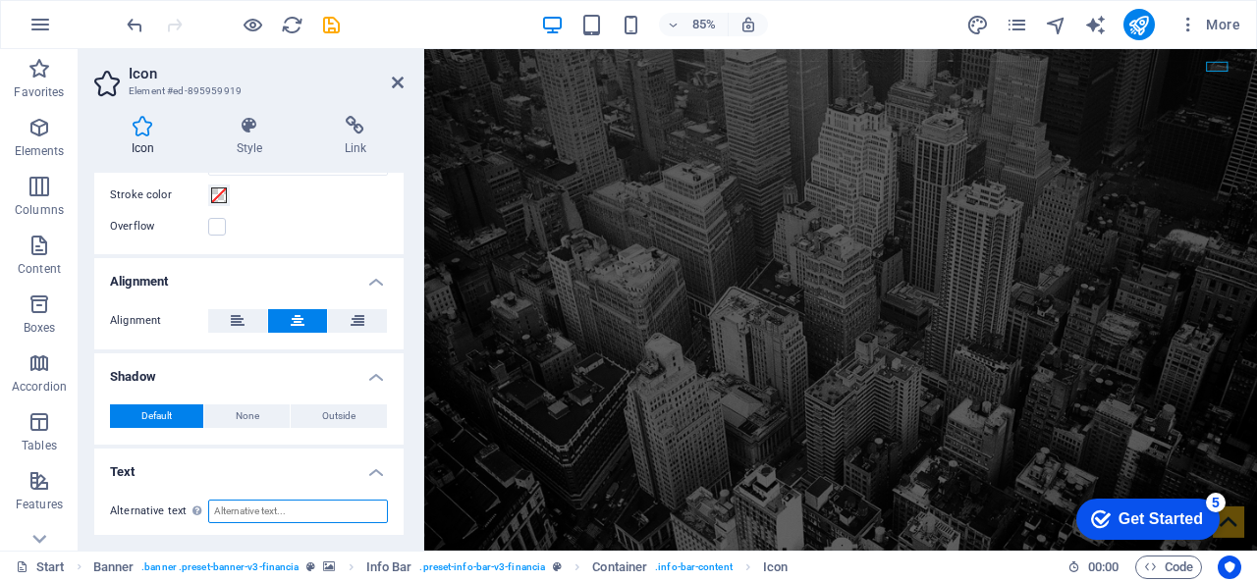
click at [270, 504] on input "Alternative text The alternative text is used by devices that cannot display im…" at bounding box center [298, 512] width 180 height 24
type input "aaaaaa"
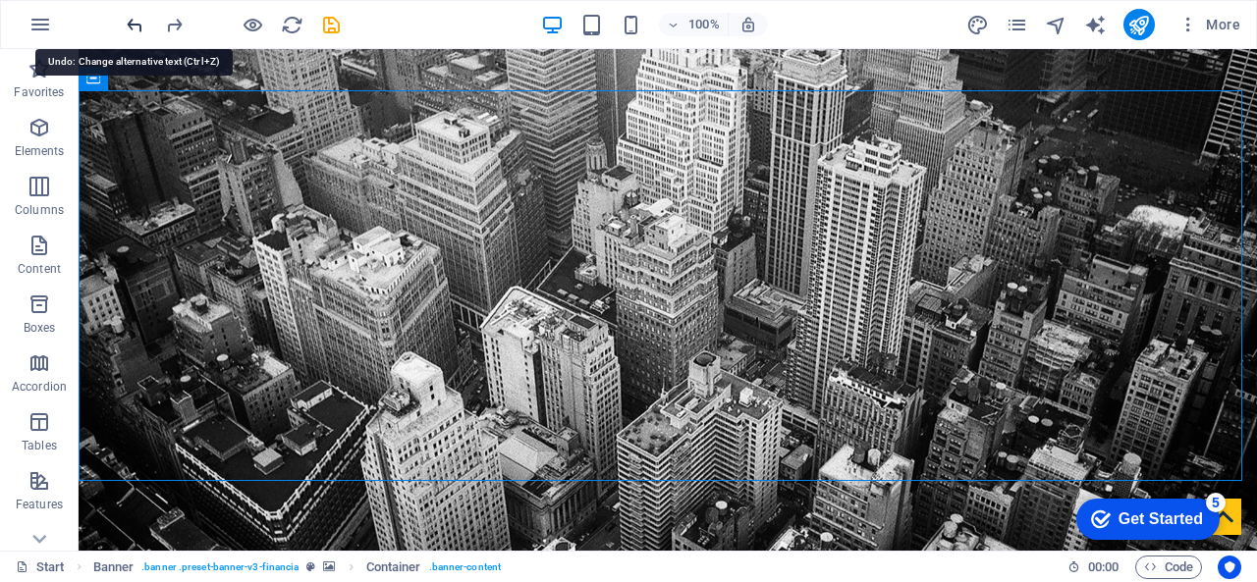
click at [131, 25] on icon "undo" at bounding box center [135, 25] width 23 height 23
click at [172, 23] on icon "redo" at bounding box center [174, 25] width 23 height 23
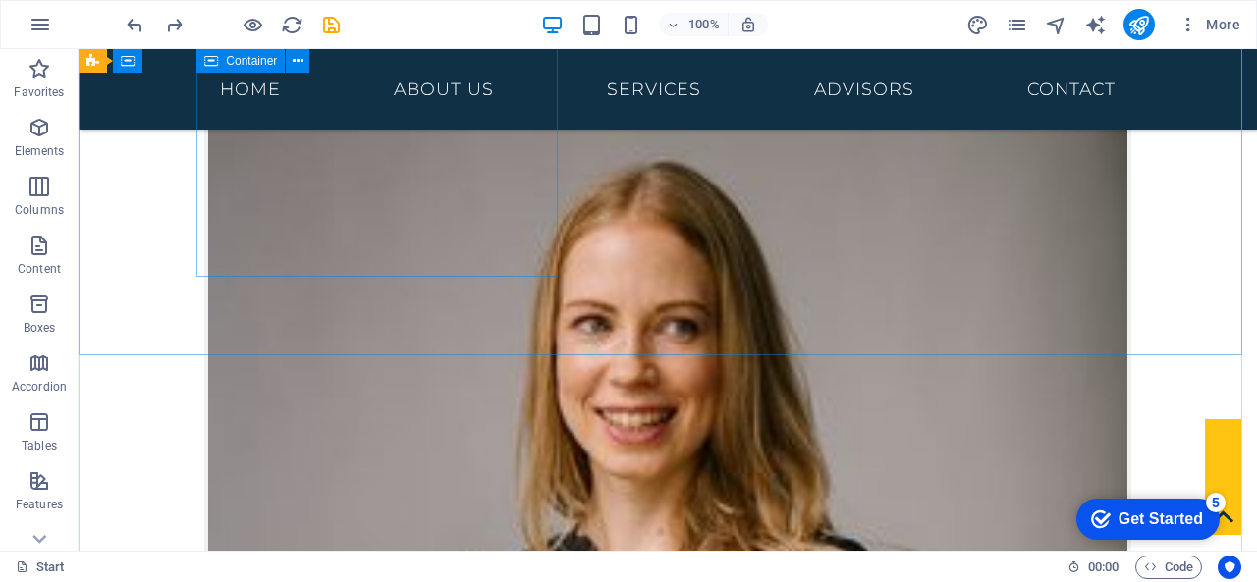
scroll to position [6929, 0]
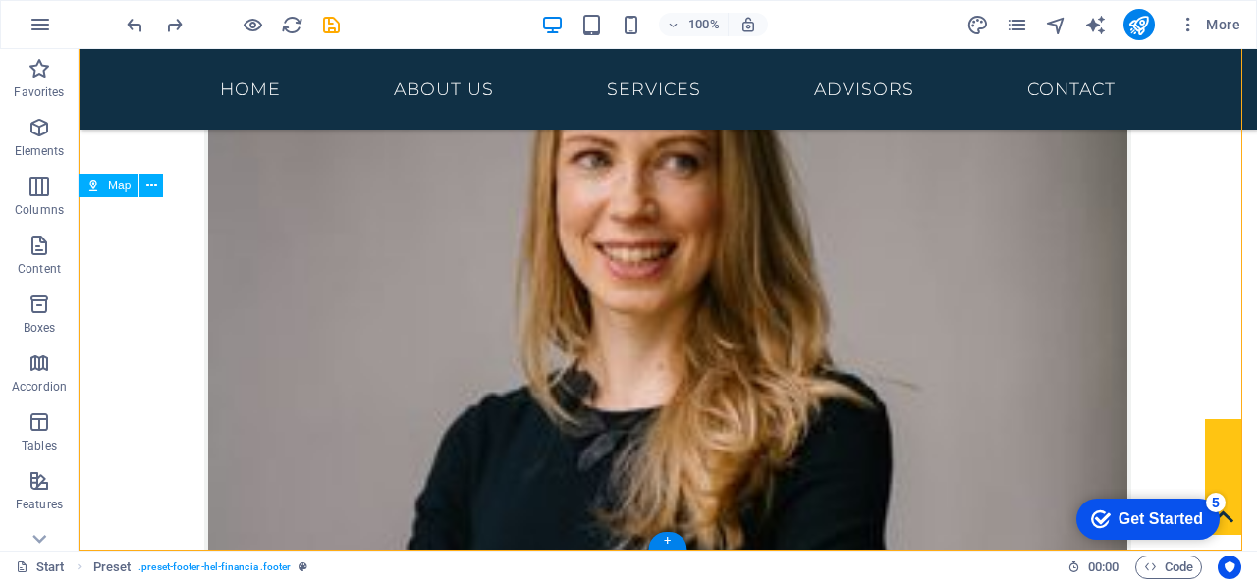
drag, startPoint x: 658, startPoint y: 360, endPoint x: 581, endPoint y: 344, distance: 78.4
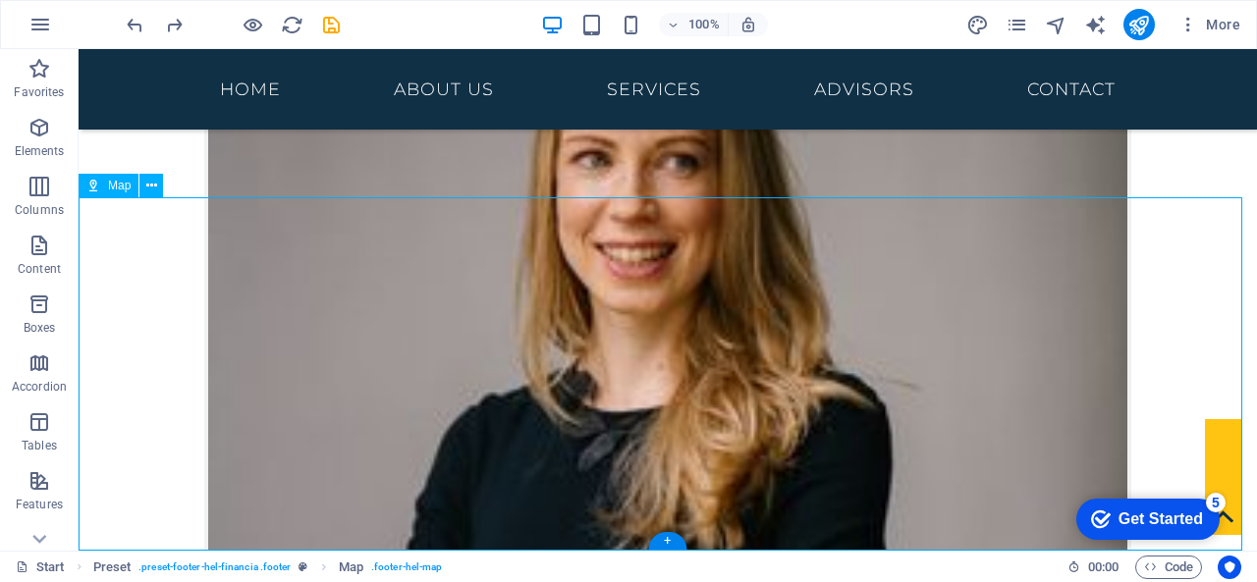
drag, startPoint x: 872, startPoint y: 434, endPoint x: 580, endPoint y: 492, distance: 297.3
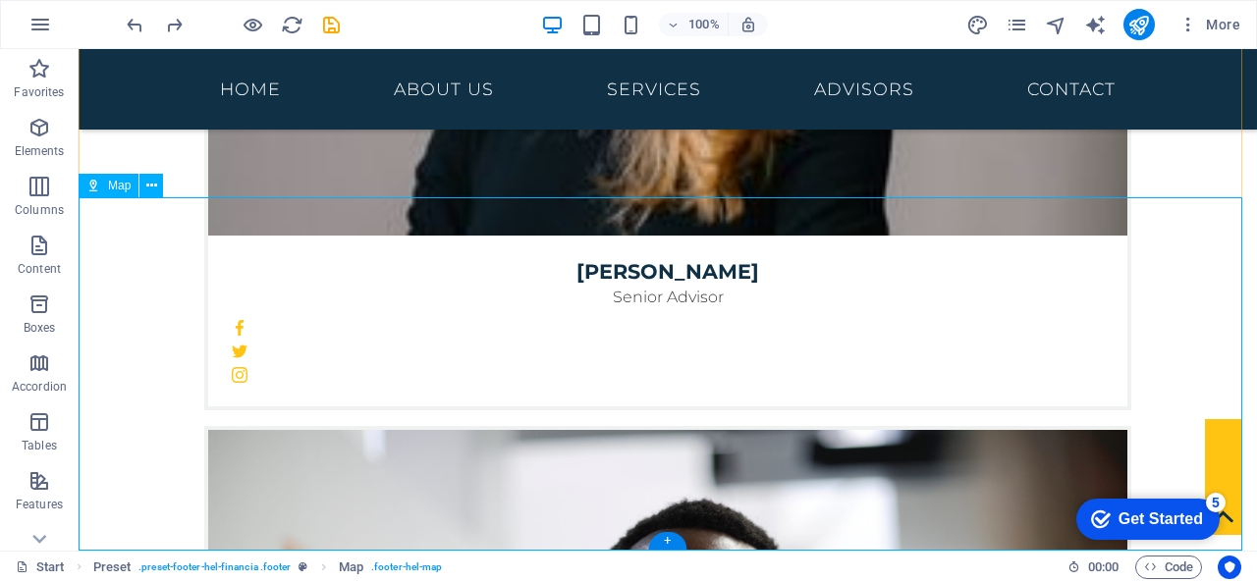
select select "1"
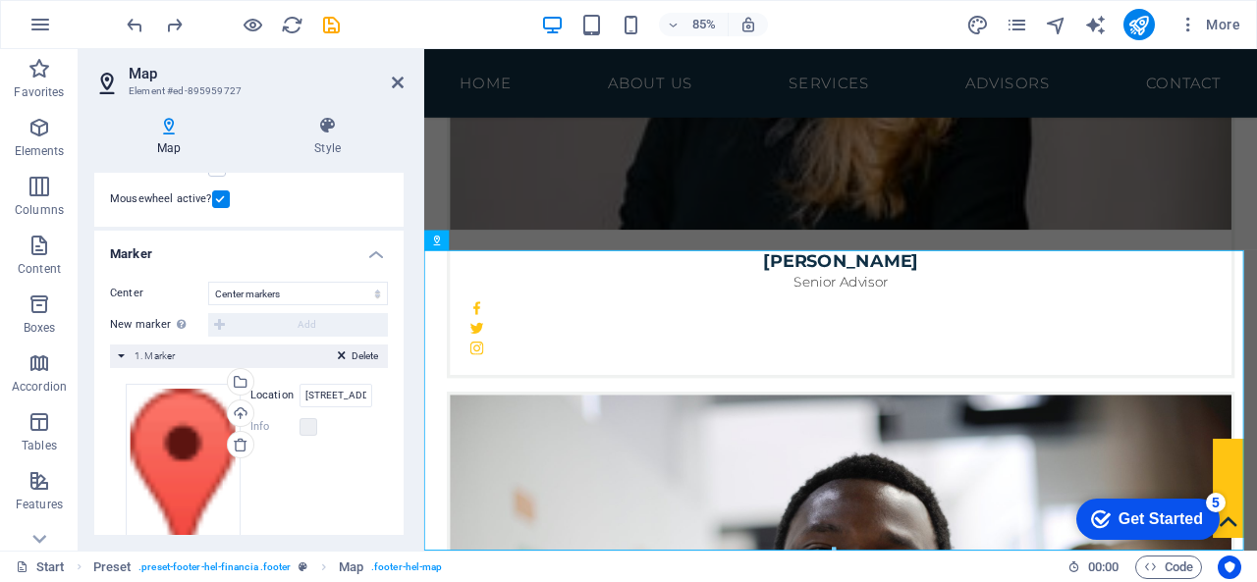
scroll to position [368, 0]
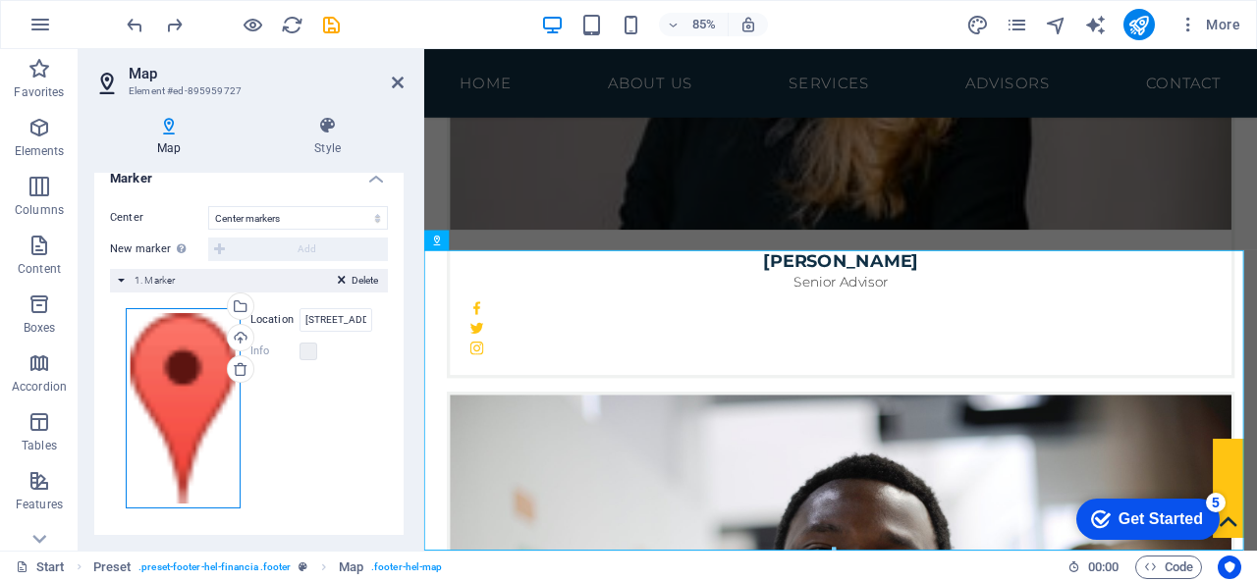
drag, startPoint x: 212, startPoint y: 374, endPoint x: 397, endPoint y: 378, distance: 184.6
click at [383, 382] on div "Drag files here, click to choose files or select files from Files or our free s…" at bounding box center [249, 409] width 278 height 232
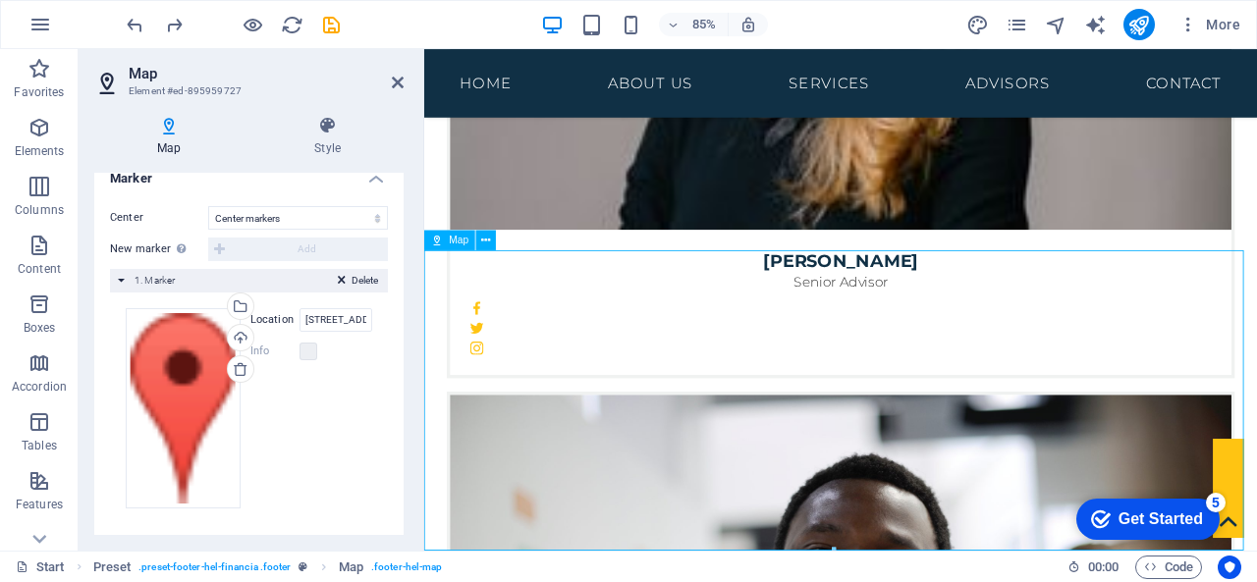
drag, startPoint x: 903, startPoint y: 436, endPoint x: 717, endPoint y: 434, distance: 186.6
drag, startPoint x: 818, startPoint y: 435, endPoint x: 695, endPoint y: 407, distance: 125.8
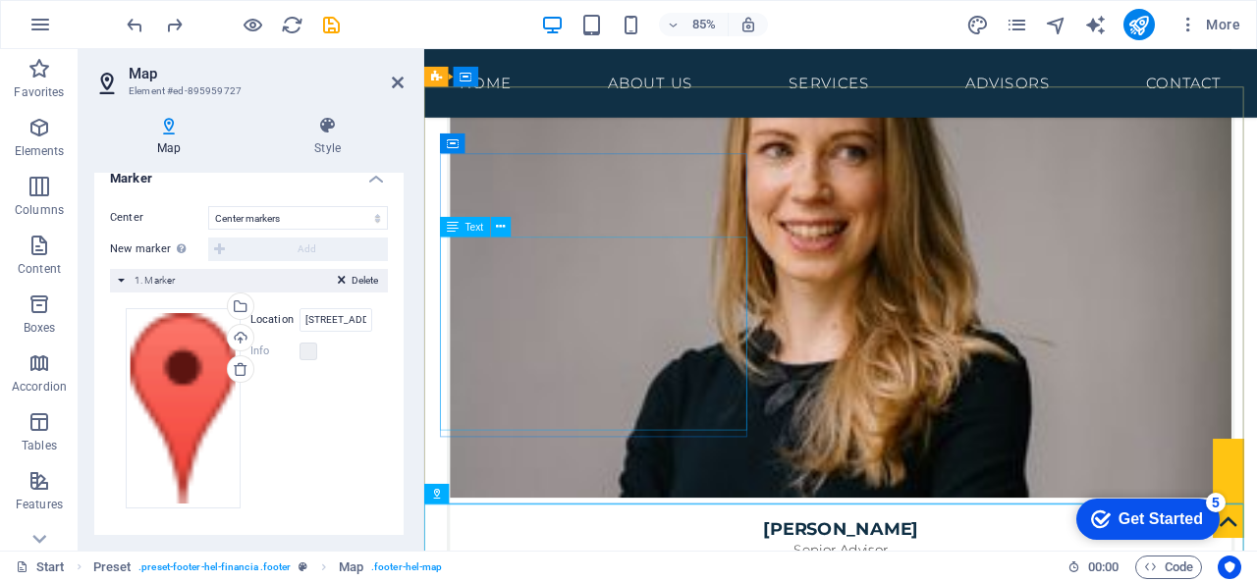
scroll to position [7256, 0]
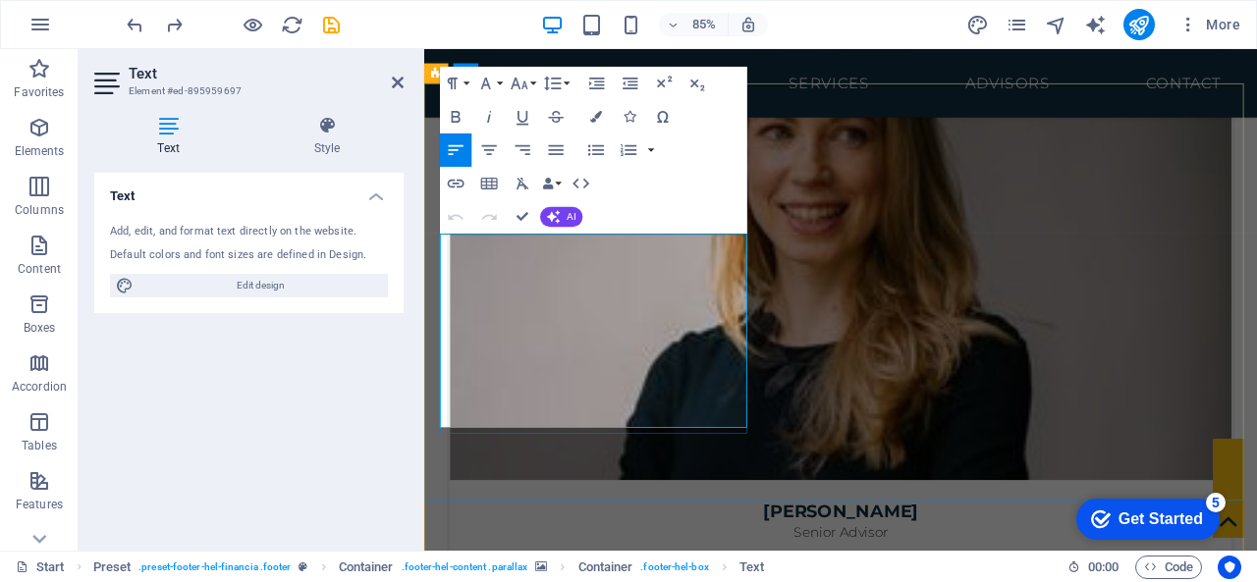
drag, startPoint x: 456, startPoint y: 407, endPoint x: 469, endPoint y: 407, distance: 13.7
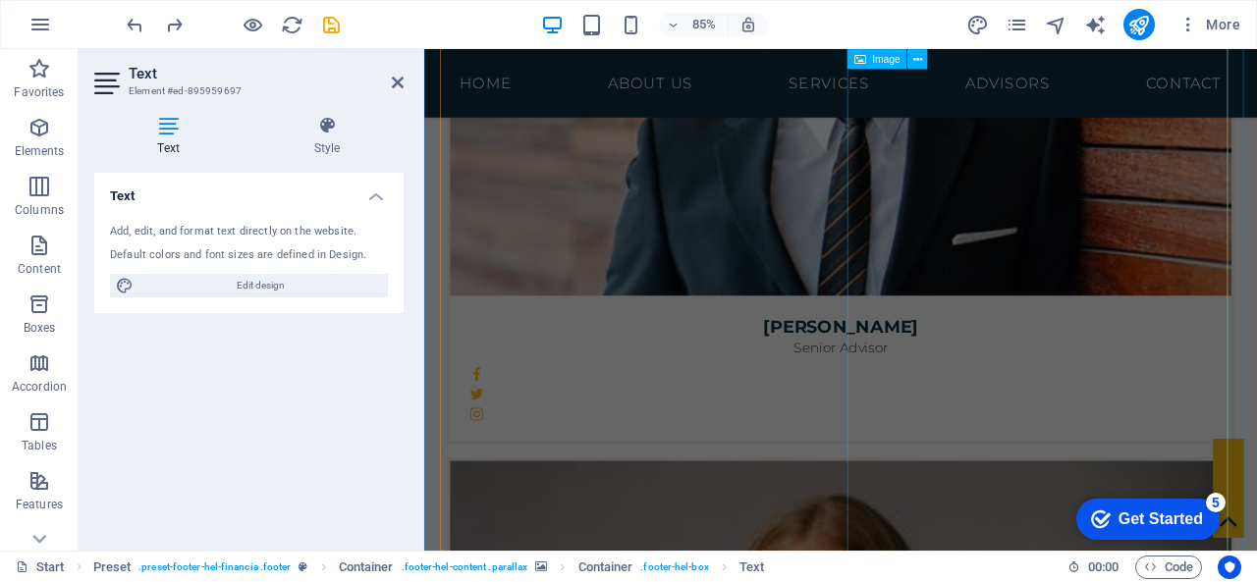
scroll to position [6372, 0]
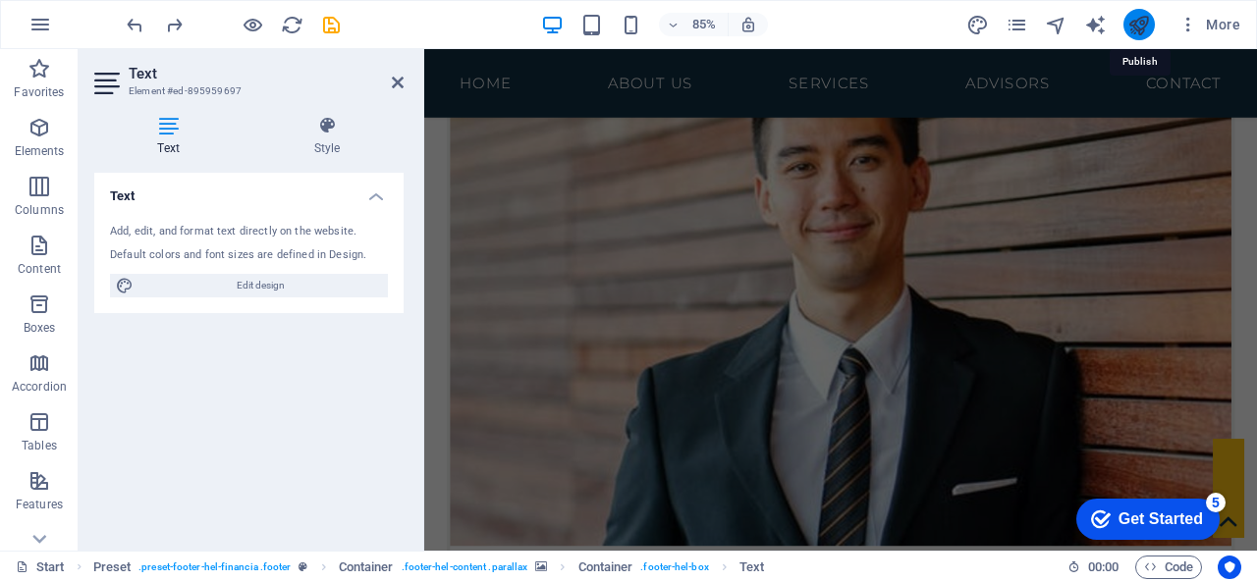
click at [1149, 19] on icon "publish" at bounding box center [1138, 25] width 23 height 23
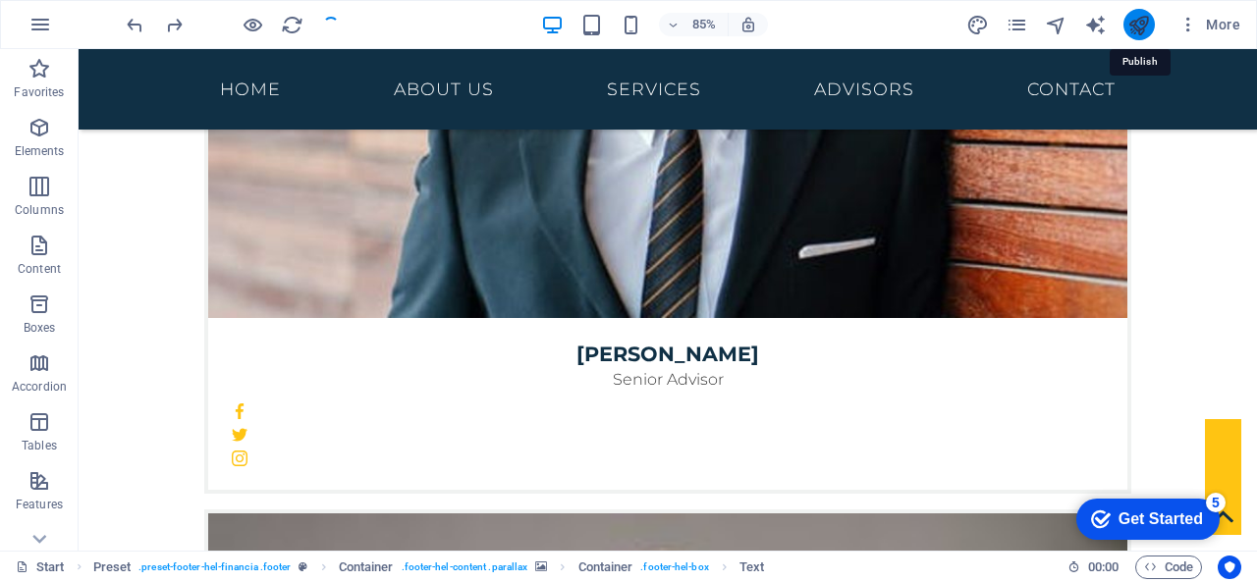
scroll to position [6626, 0]
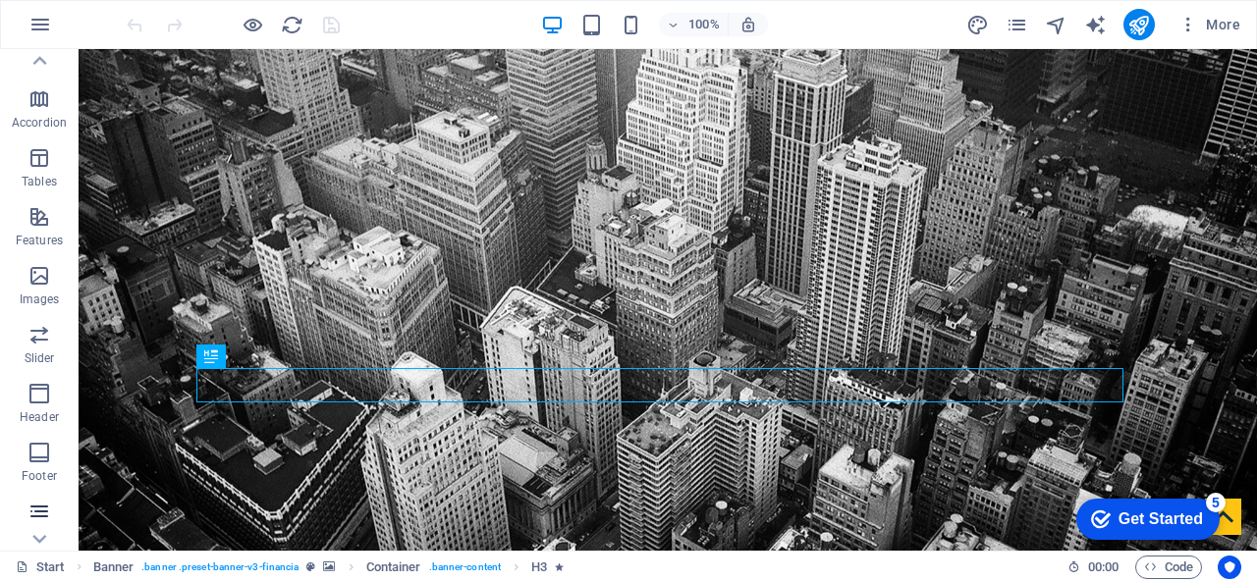
scroll to position [381, 0]
click at [41, 455] on icon "button" at bounding box center [39, 454] width 24 height 24
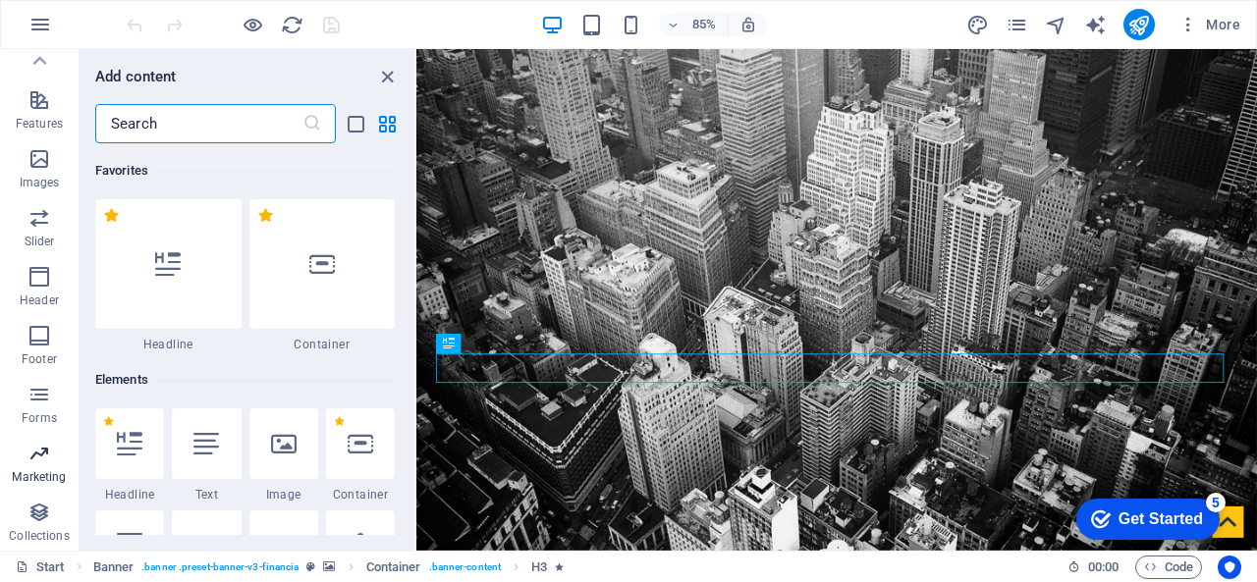
scroll to position [15993, 0]
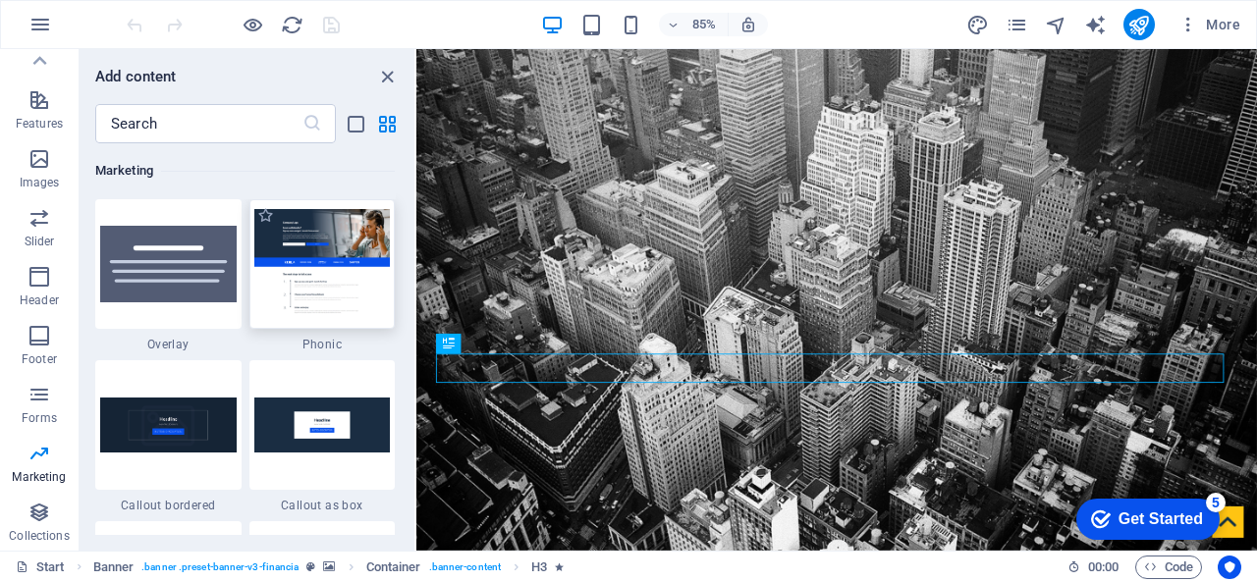
click at [336, 245] on img at bounding box center [322, 263] width 136 height 109
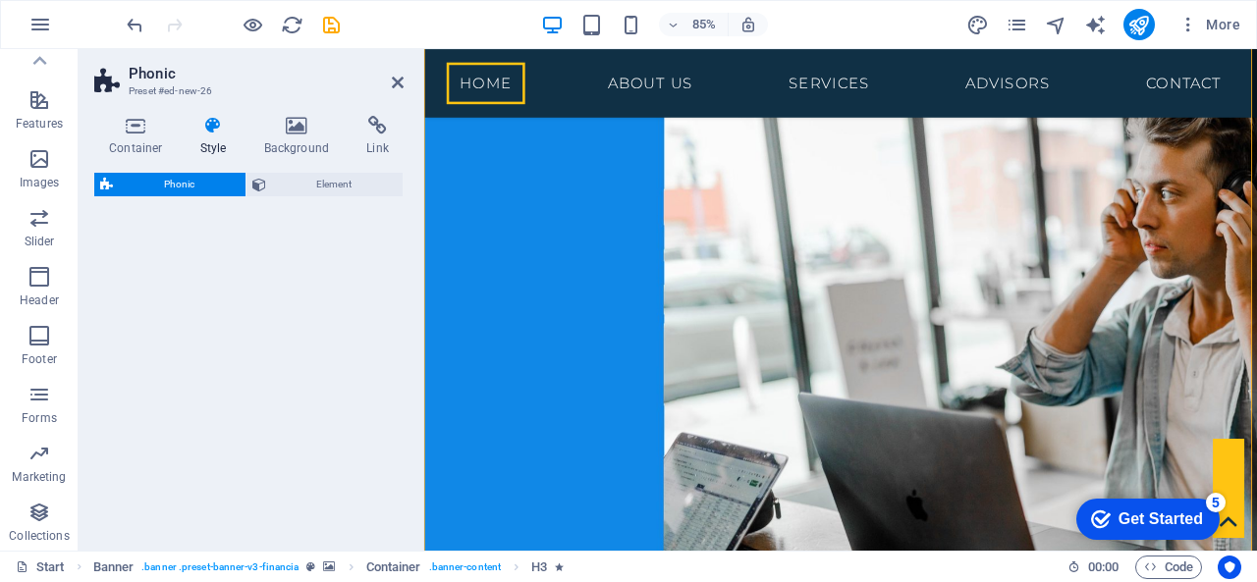
select select "%"
select select "rem"
select select "px"
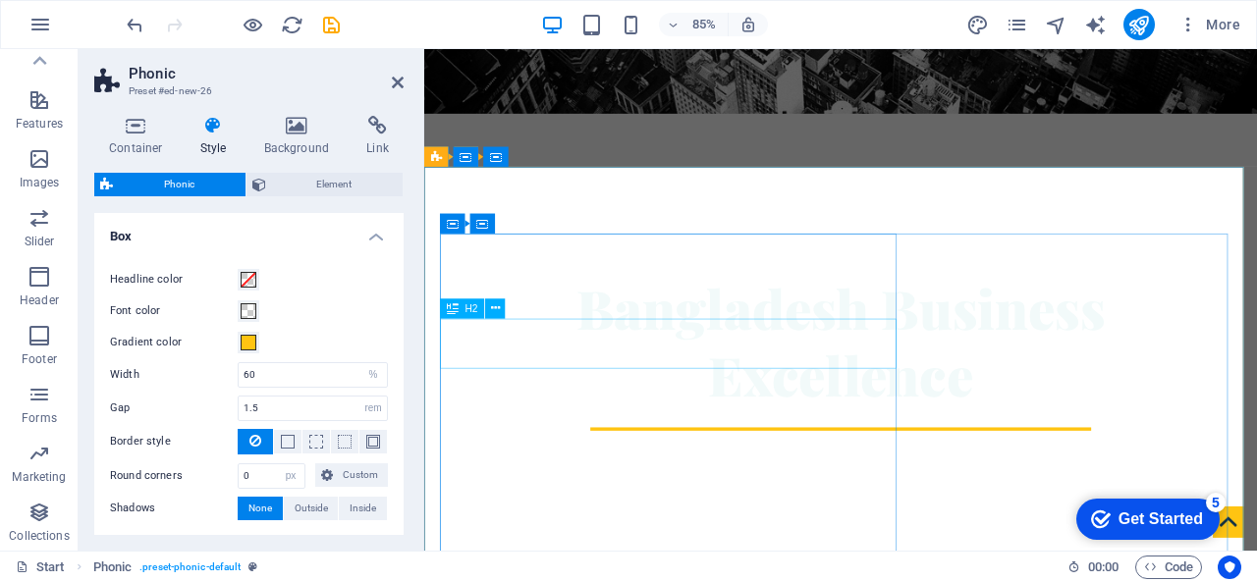
scroll to position [575, 0]
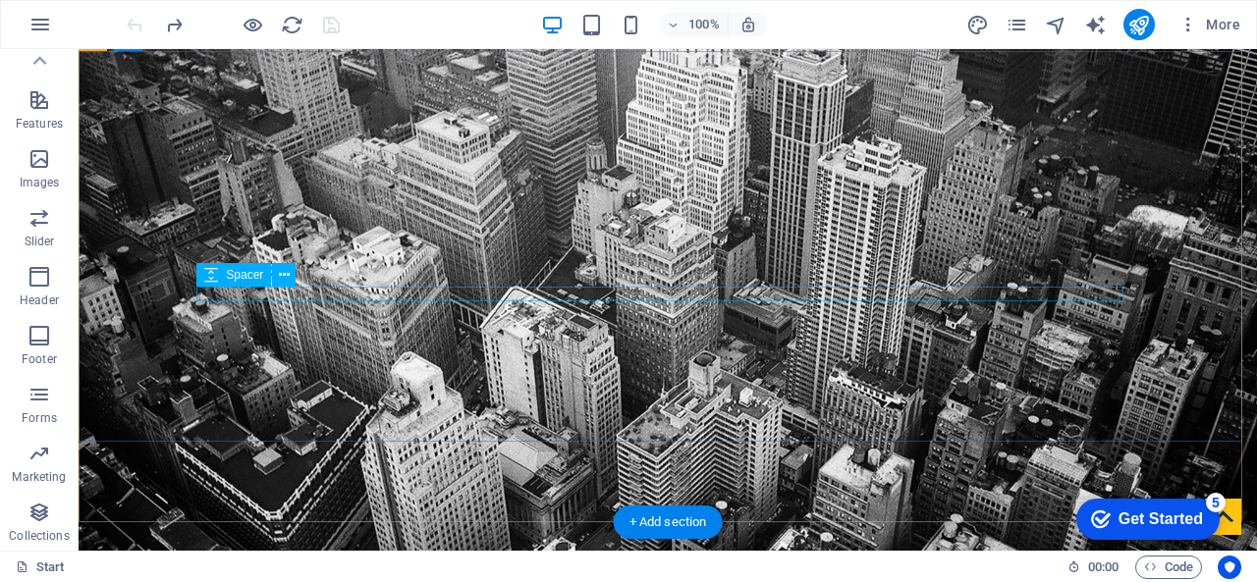
scroll to position [98, 0]
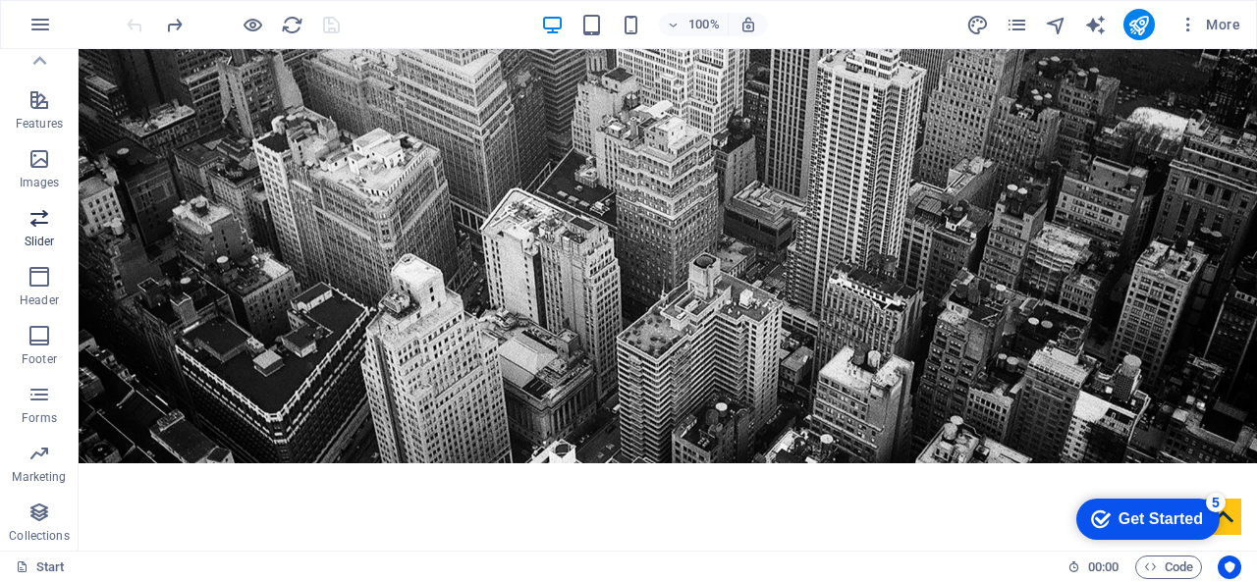
click at [25, 219] on span "Slider" at bounding box center [39, 229] width 79 height 47
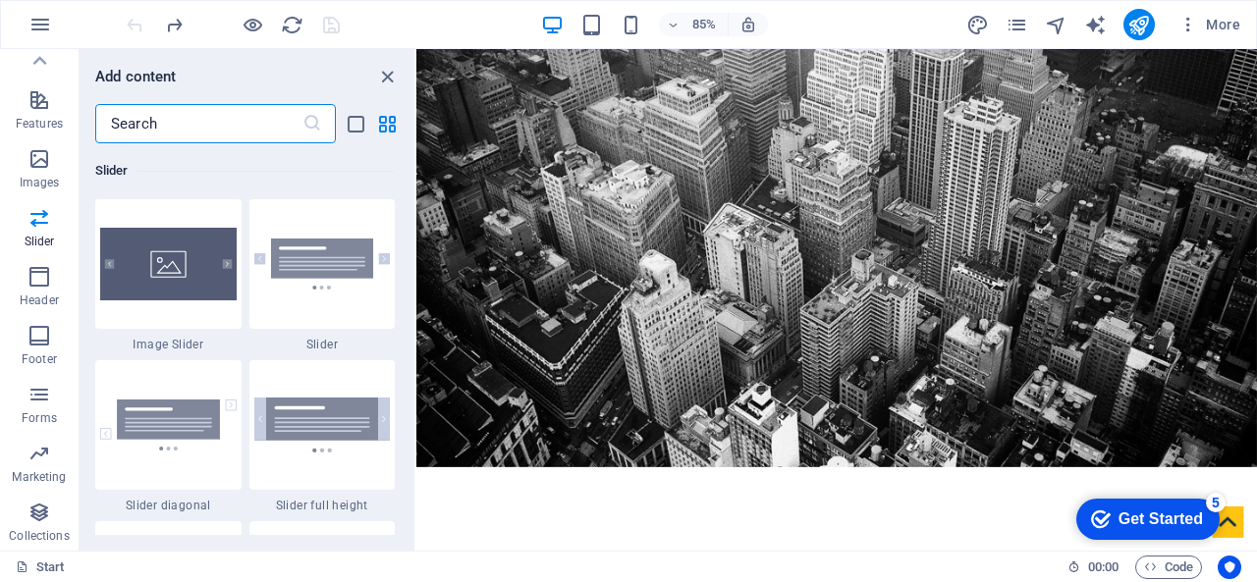
scroll to position [11229, 0]
